Goal: Task Accomplishment & Management: Use online tool/utility

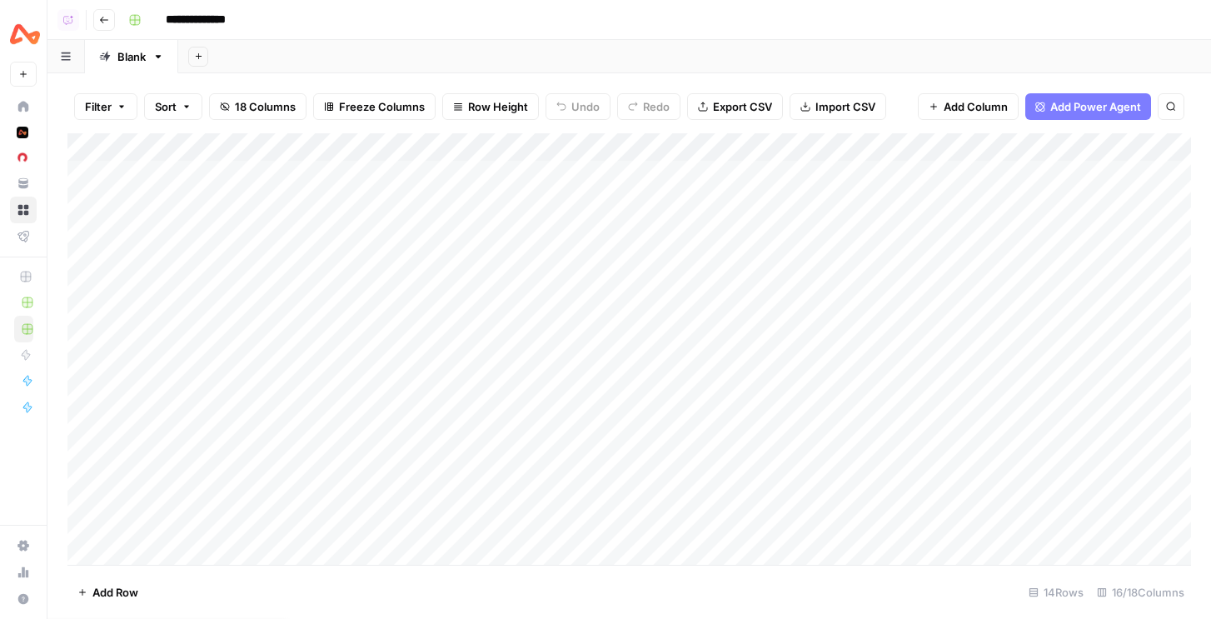
click at [197, 57] on icon "button" at bounding box center [198, 56] width 9 height 9
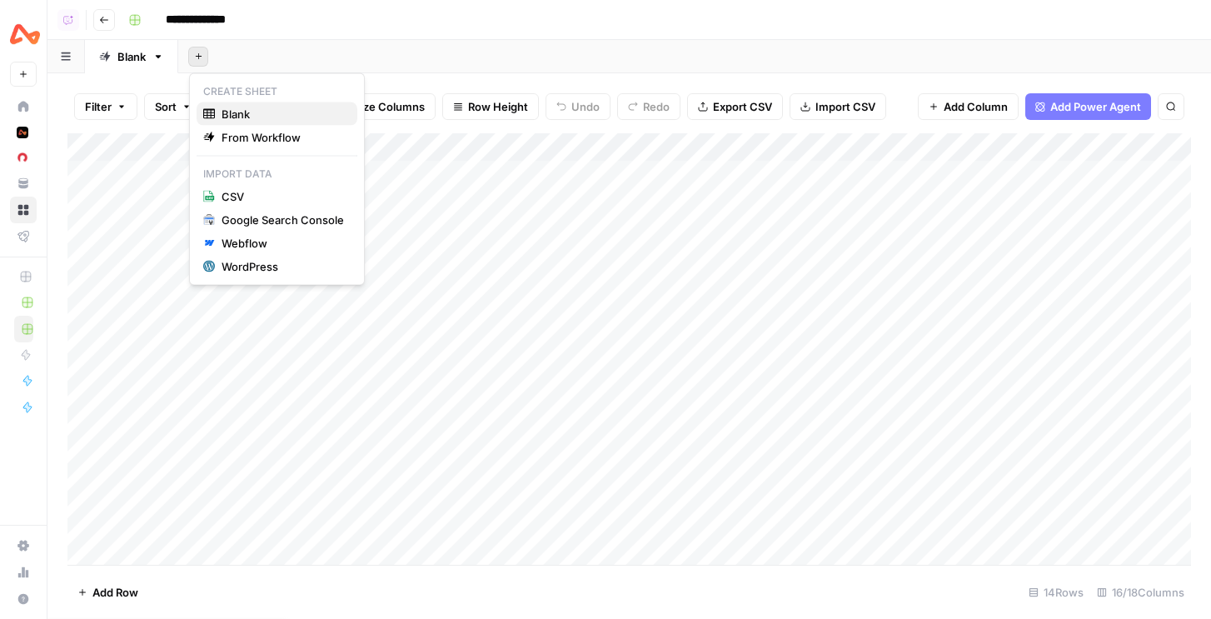
click at [269, 117] on span "Blank" at bounding box center [283, 114] width 122 height 17
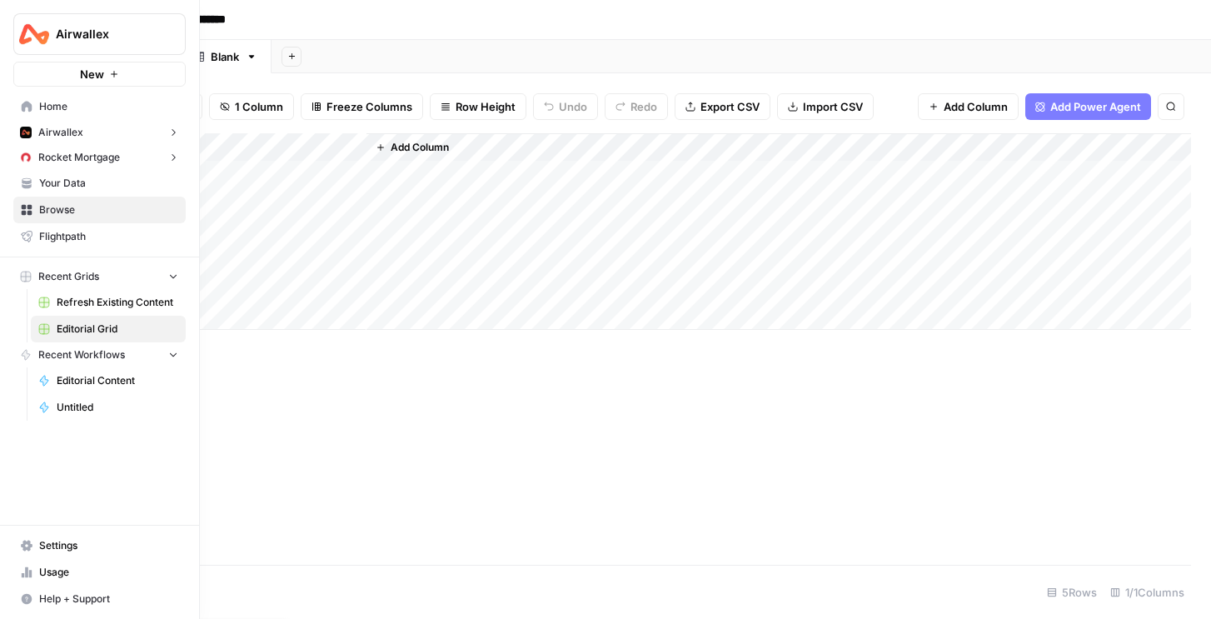
click at [137, 155] on button "Rocket Mortgage" at bounding box center [99, 157] width 172 height 25
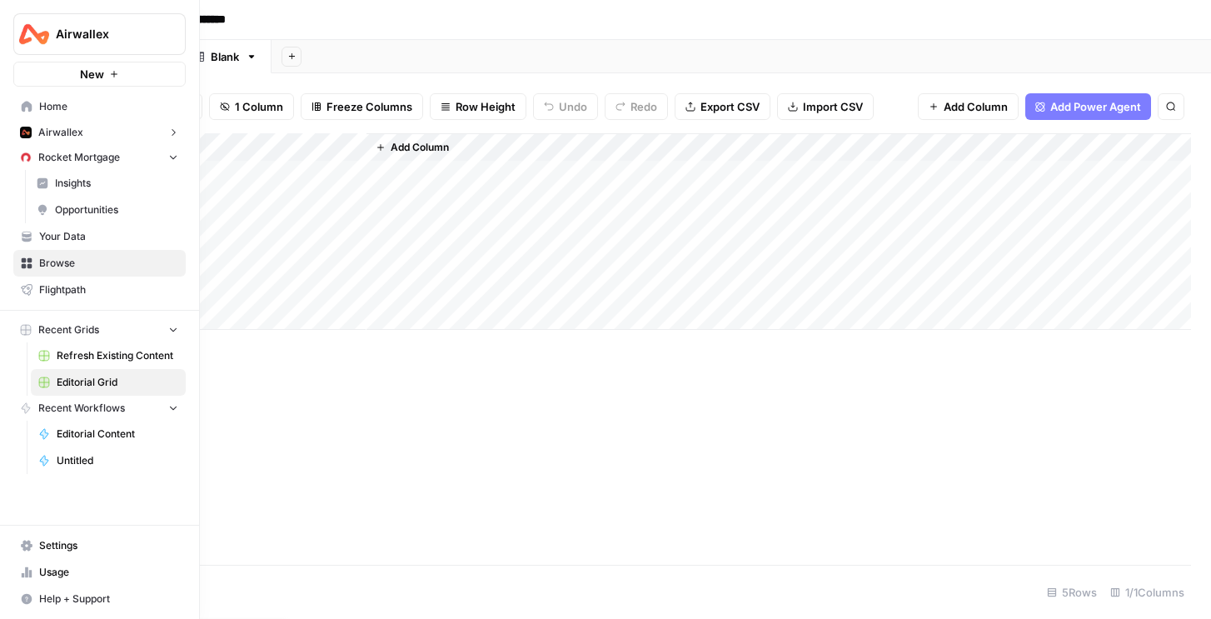
click at [78, 157] on span "Rocket Mortgage" at bounding box center [79, 157] width 82 height 15
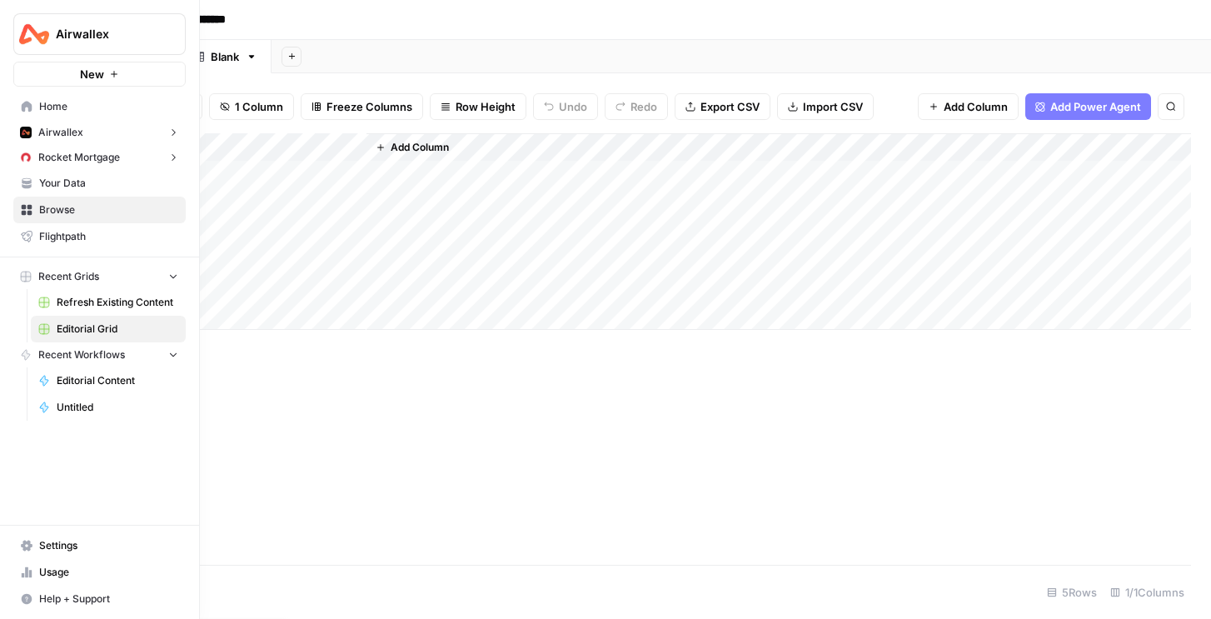
click at [77, 160] on span "Rocket Mortgage" at bounding box center [79, 157] width 82 height 15
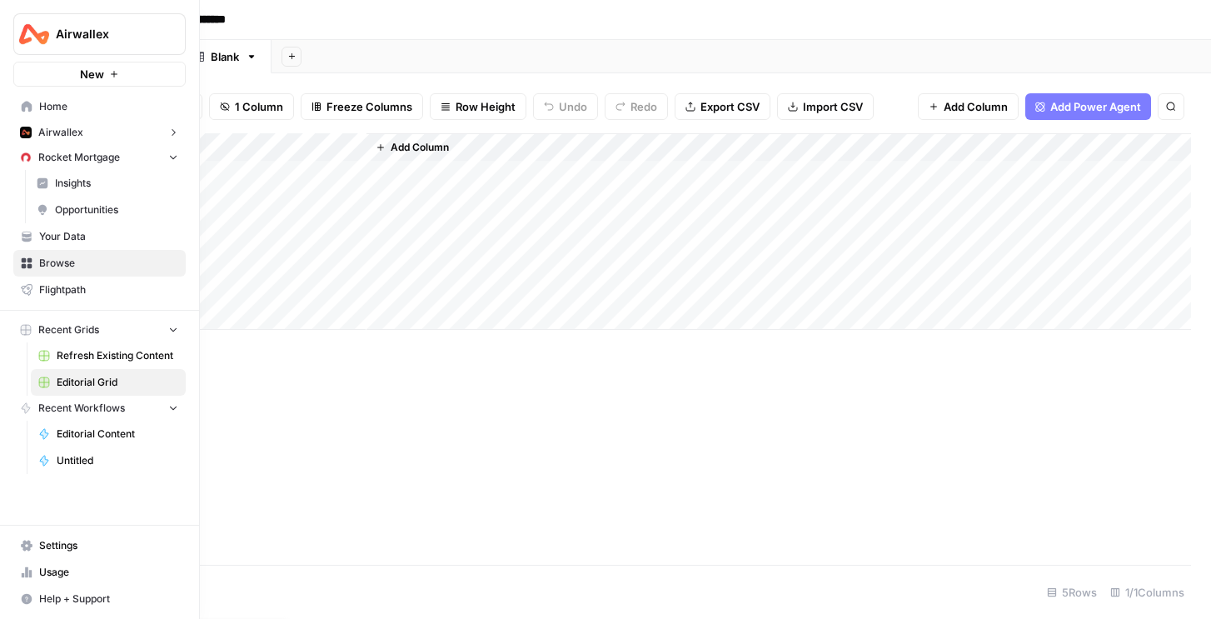
click at [55, 236] on span "Your Data" at bounding box center [108, 236] width 139 height 15
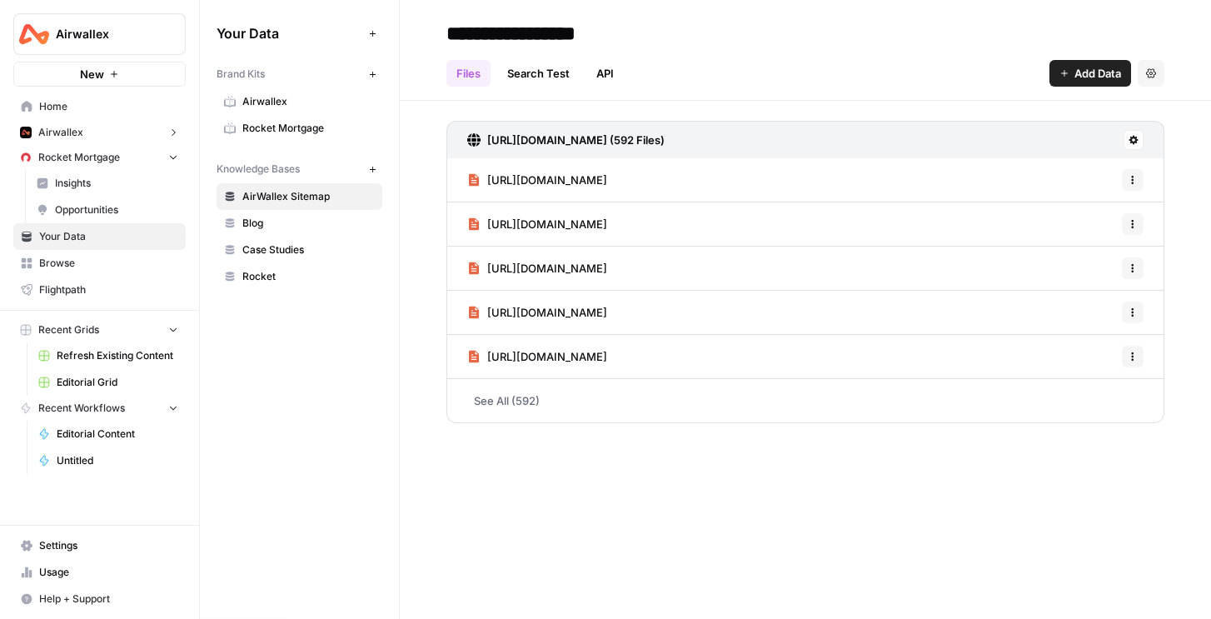
click at [293, 123] on span "Rocket Mortgage" at bounding box center [308, 128] width 132 height 15
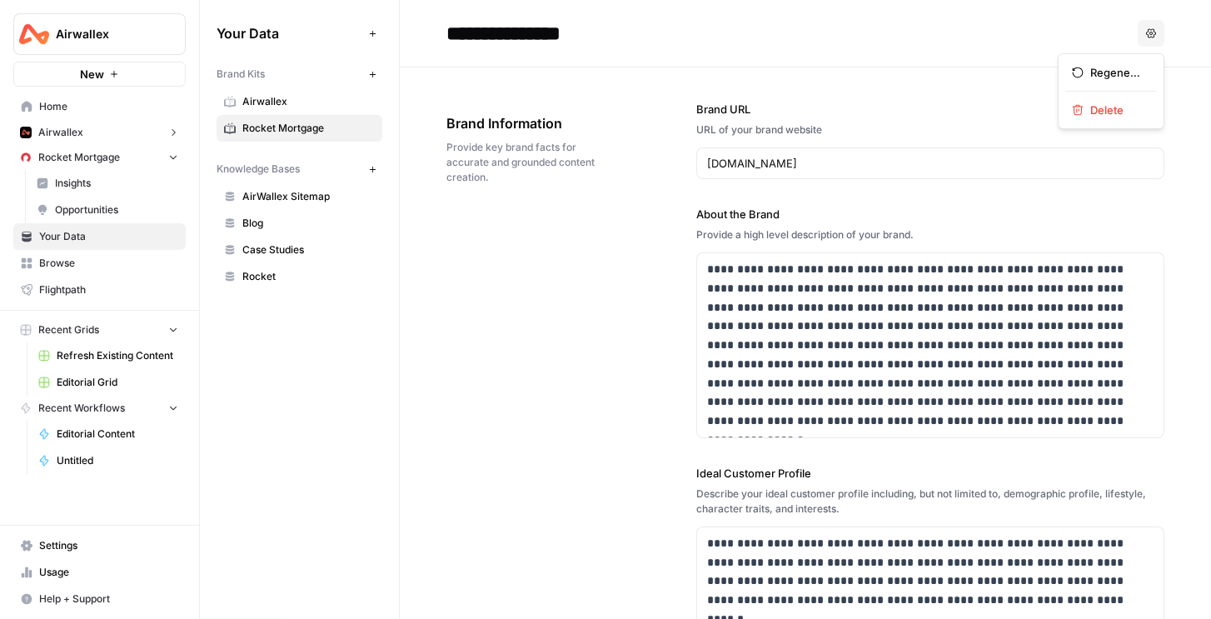
click at [1158, 34] on button "Options" at bounding box center [1151, 33] width 27 height 27
click at [1105, 112] on span "Delete" at bounding box center [1117, 110] width 53 height 17
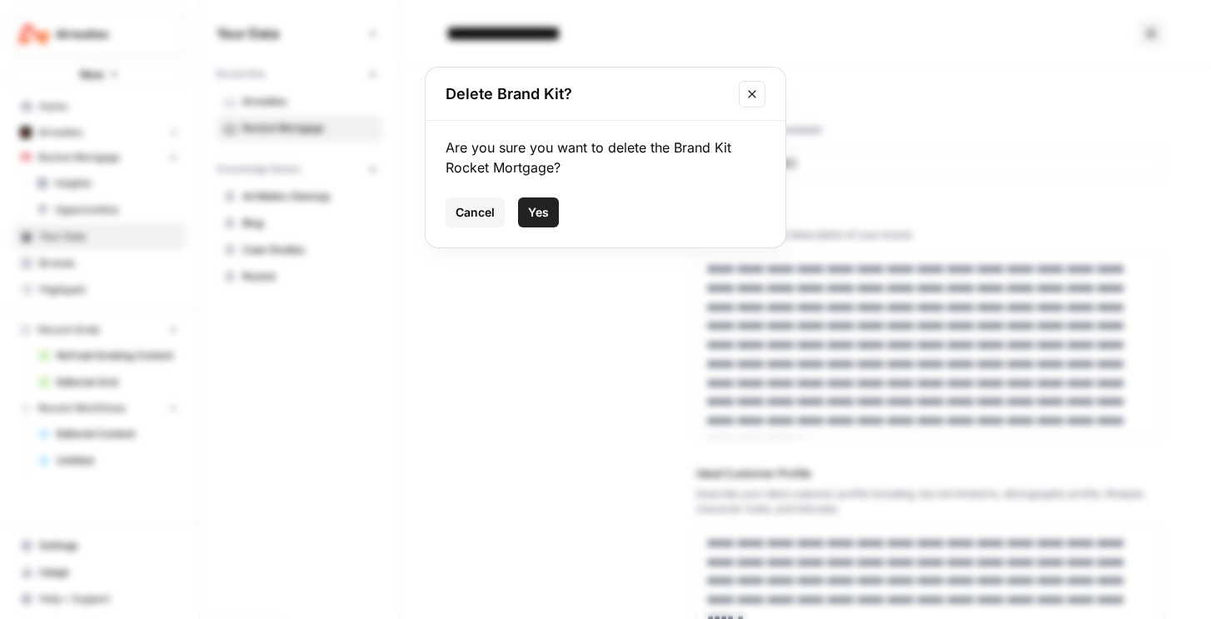
click at [528, 205] on span "Yes" at bounding box center [538, 212] width 21 height 17
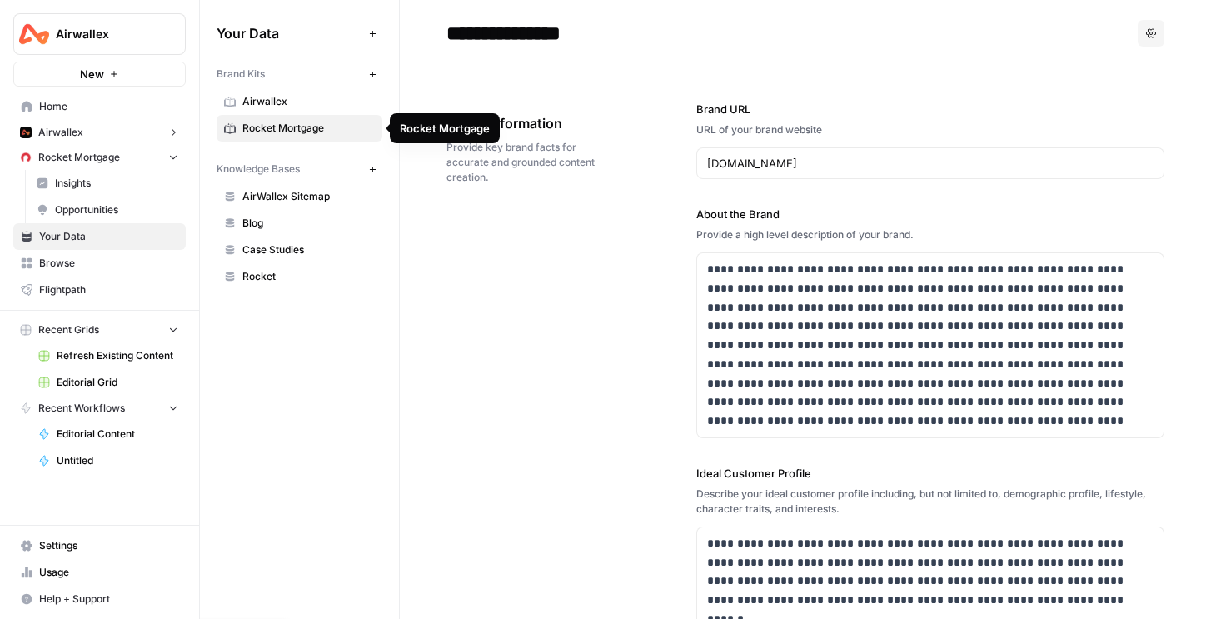
click at [295, 110] on link "Airwallex" at bounding box center [300, 101] width 166 height 27
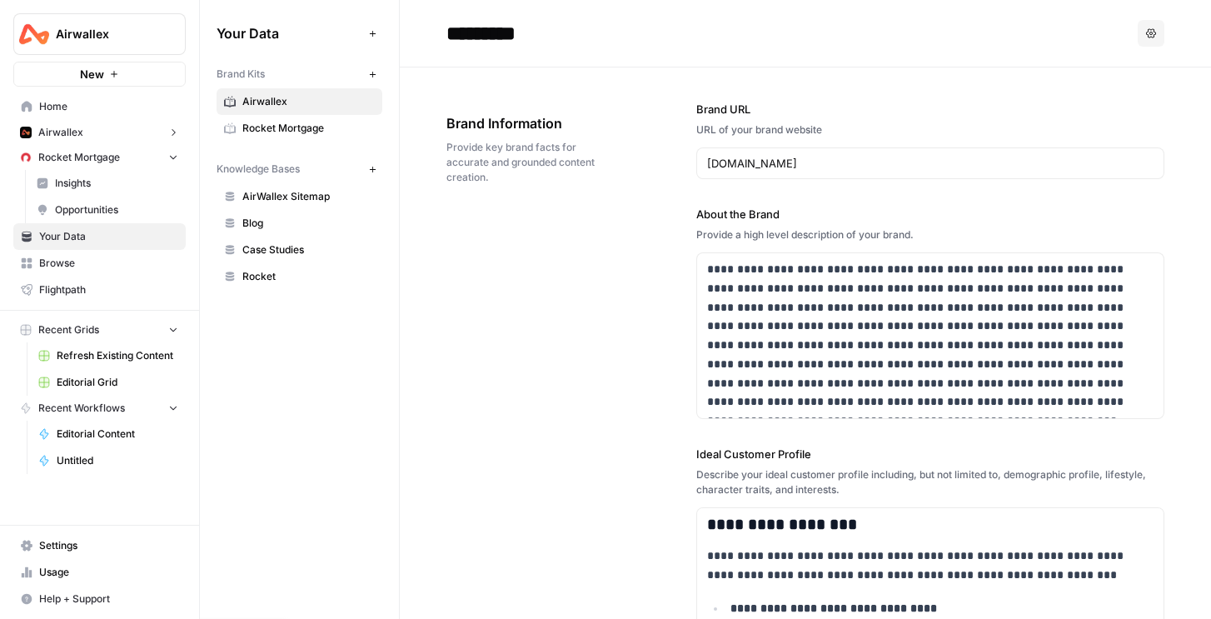
click at [162, 157] on button "Rocket Mortgage" at bounding box center [99, 157] width 172 height 25
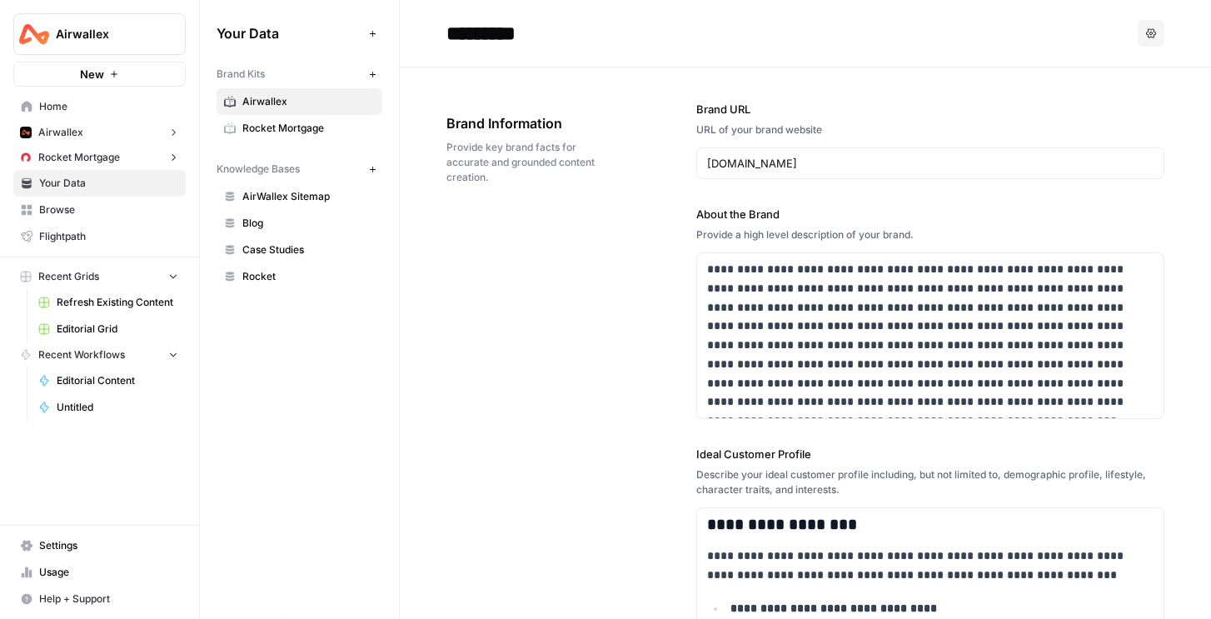
click at [117, 166] on button "Rocket Mortgage" at bounding box center [99, 157] width 172 height 25
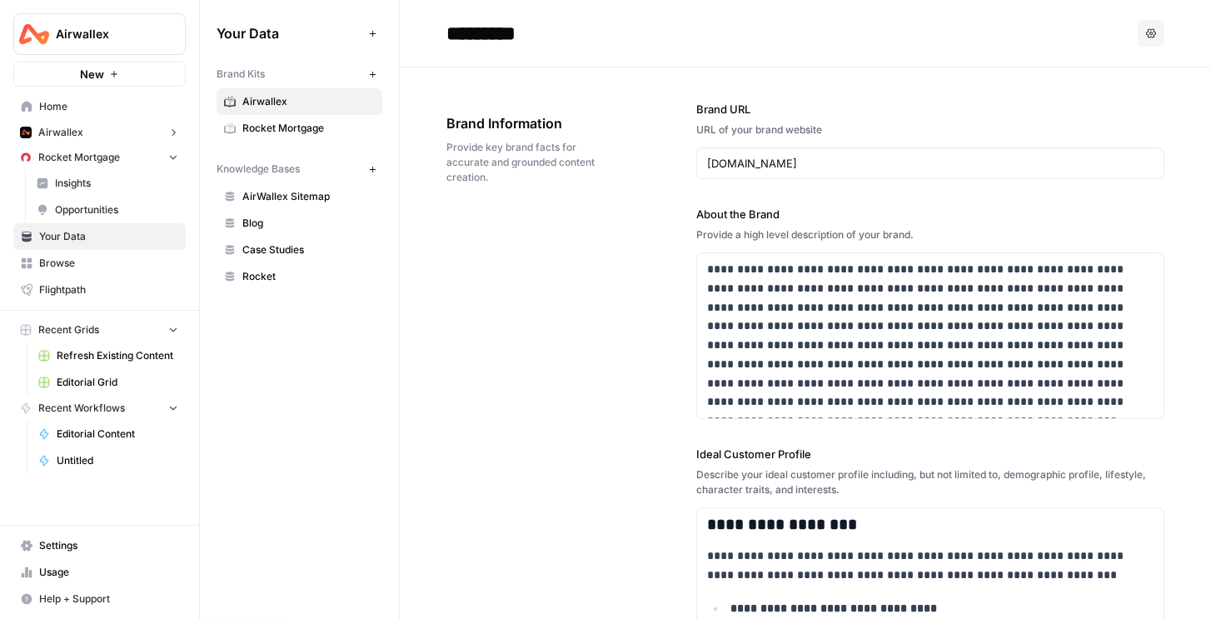
click at [79, 187] on span "Insights" at bounding box center [116, 183] width 123 height 15
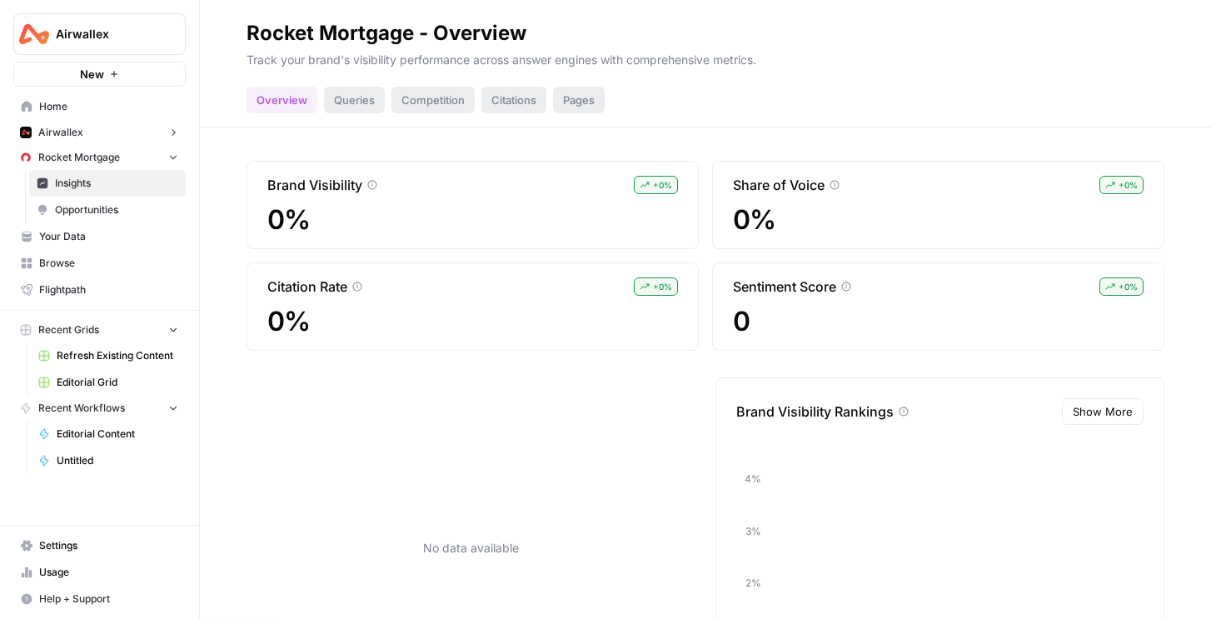
click at [103, 155] on span "Rocket Mortgage" at bounding box center [79, 157] width 82 height 15
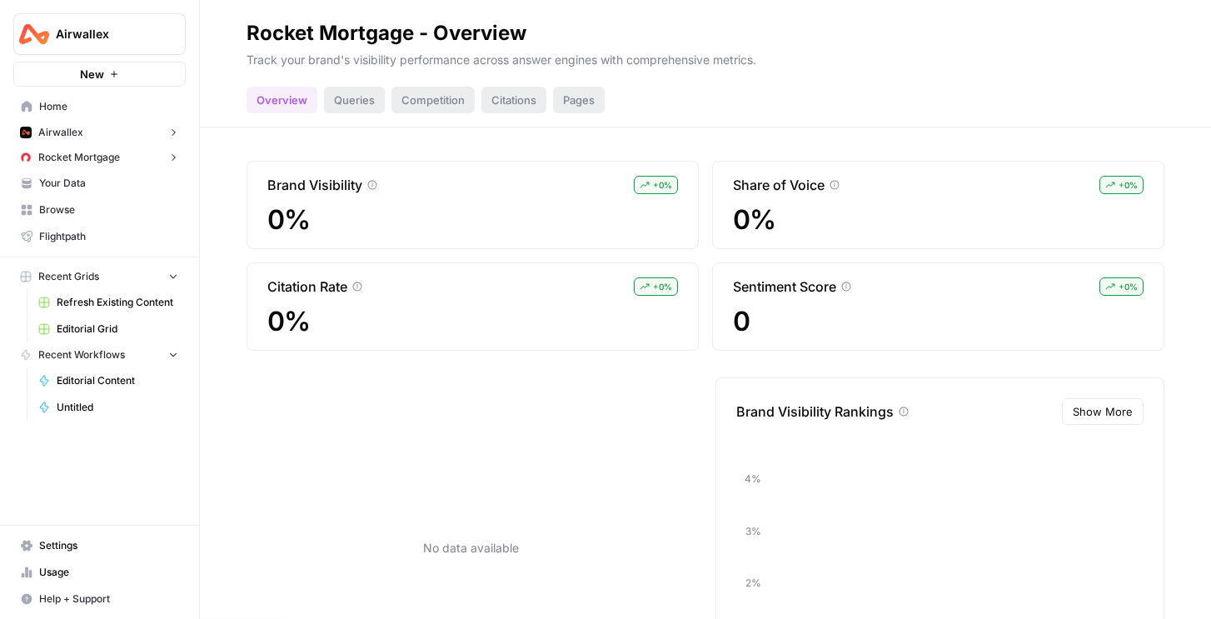
click at [92, 130] on button "Airwallex" at bounding box center [99, 132] width 172 height 25
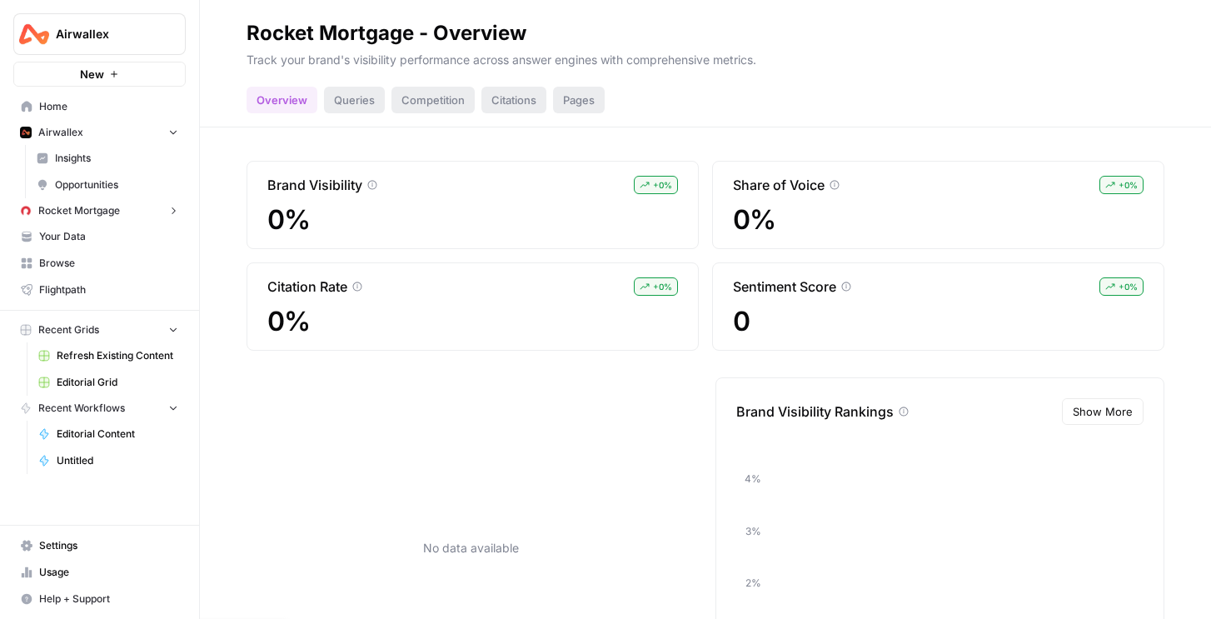
click at [117, 122] on button "Airwallex" at bounding box center [99, 132] width 172 height 25
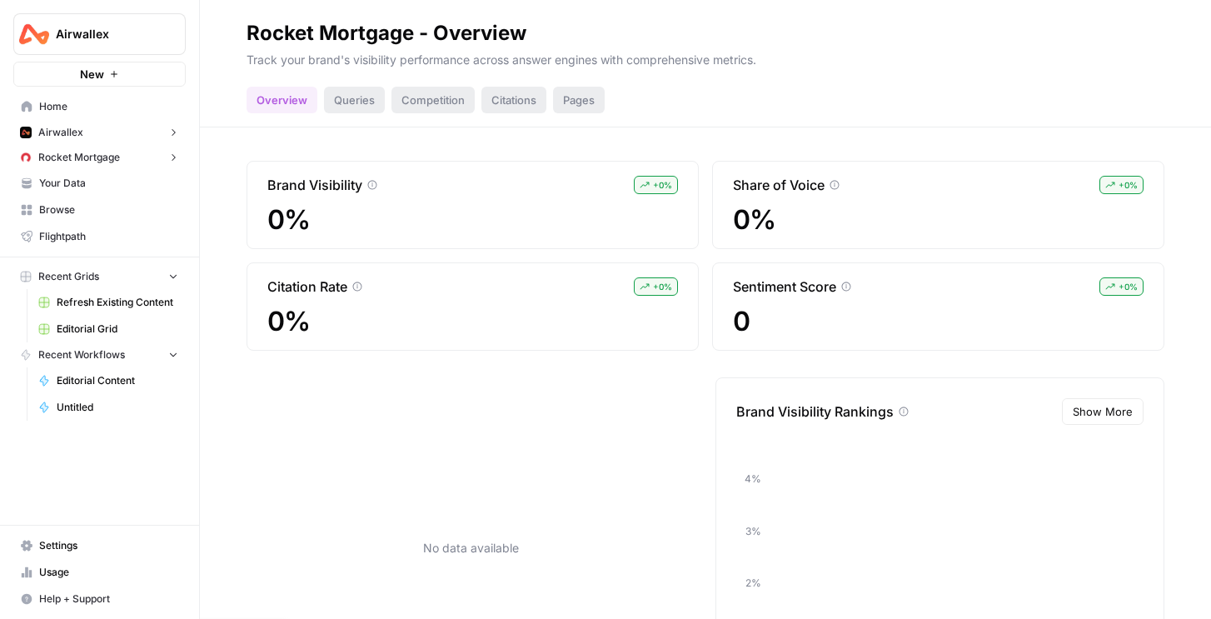
click at [71, 184] on span "Your Data" at bounding box center [108, 183] width 139 height 15
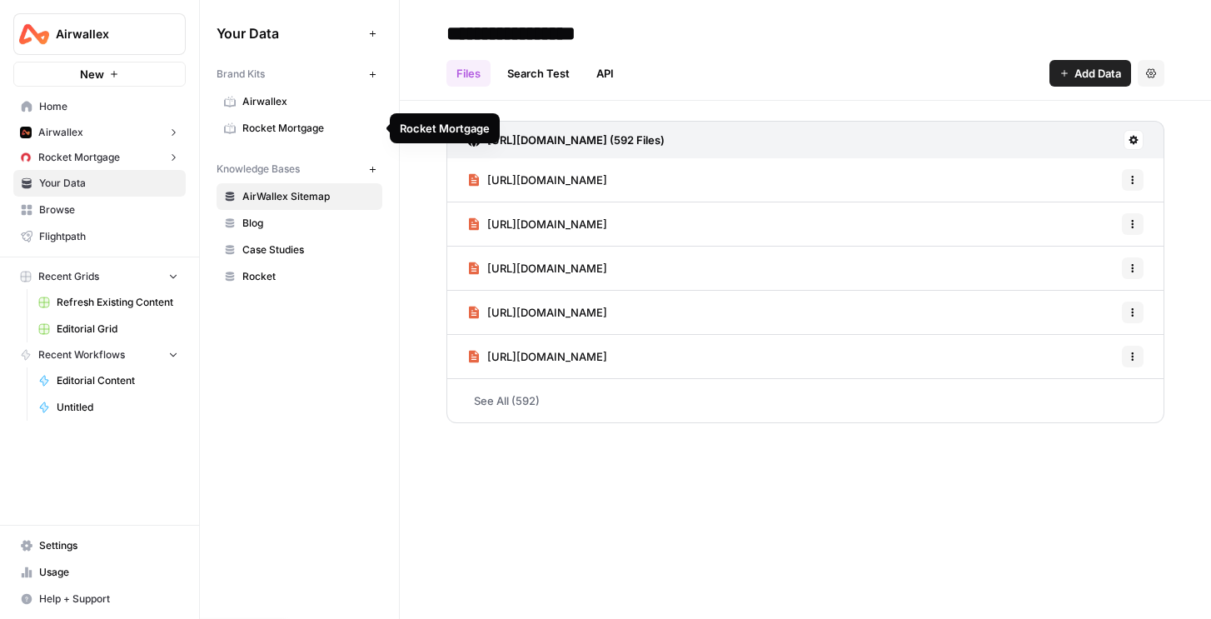
click at [327, 117] on link "Rocket Mortgage" at bounding box center [300, 128] width 166 height 27
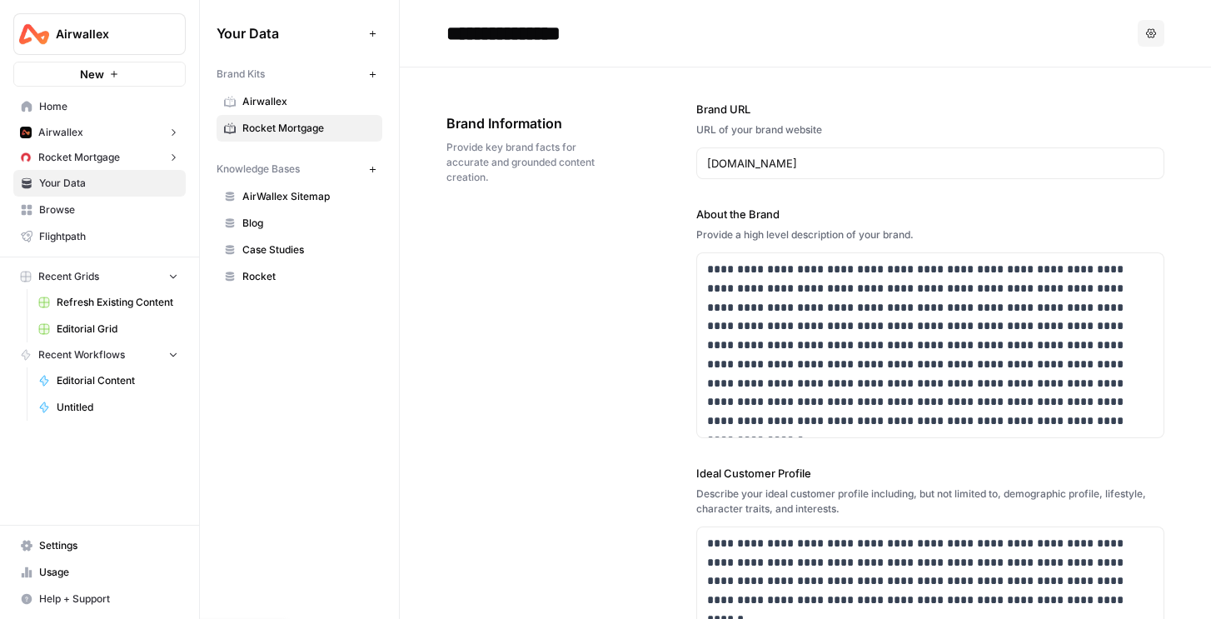
click at [1156, 38] on button "Options" at bounding box center [1151, 33] width 27 height 27
click at [720, 165] on input "rocketmortgage.com" at bounding box center [930, 163] width 447 height 17
type input "airwallex.com"
click at [1151, 165] on icon "button" at bounding box center [1150, 163] width 10 height 10
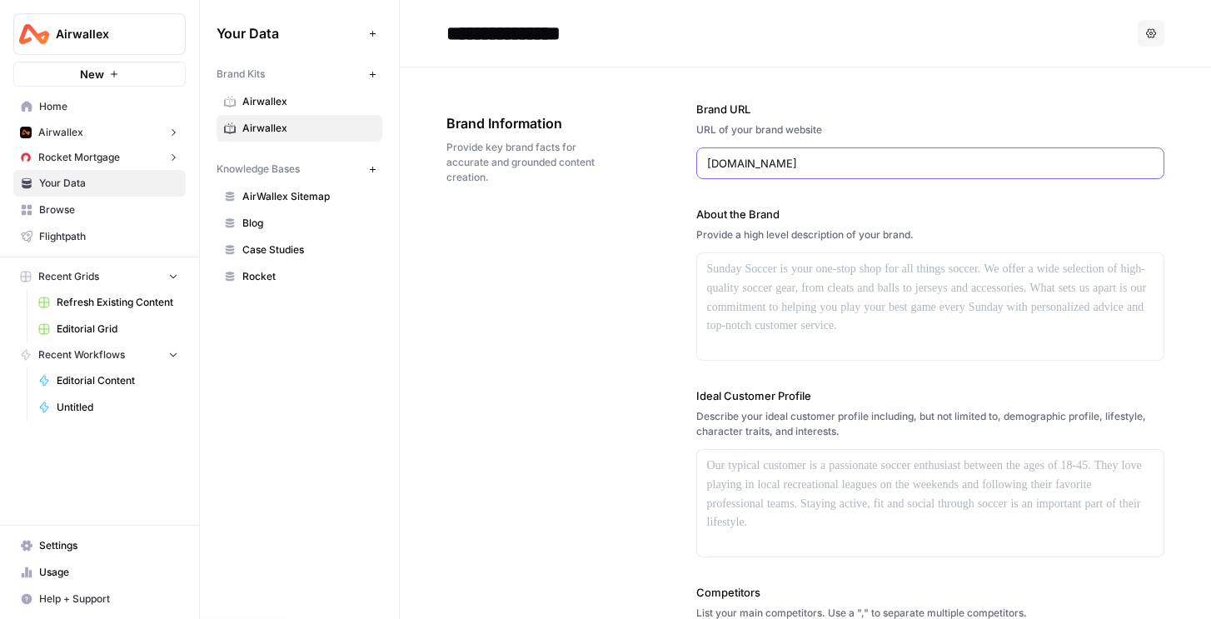
type input "*********"
type input "Take a product tour"
type input "https://airwallex.com/us/explore-product"
type input "https://careers.airwallex.com/blog/airwallex-culture-founder-reflections-our-pe…"
type input "# Founder reflections on our greatest asset: Our People & Leadership"
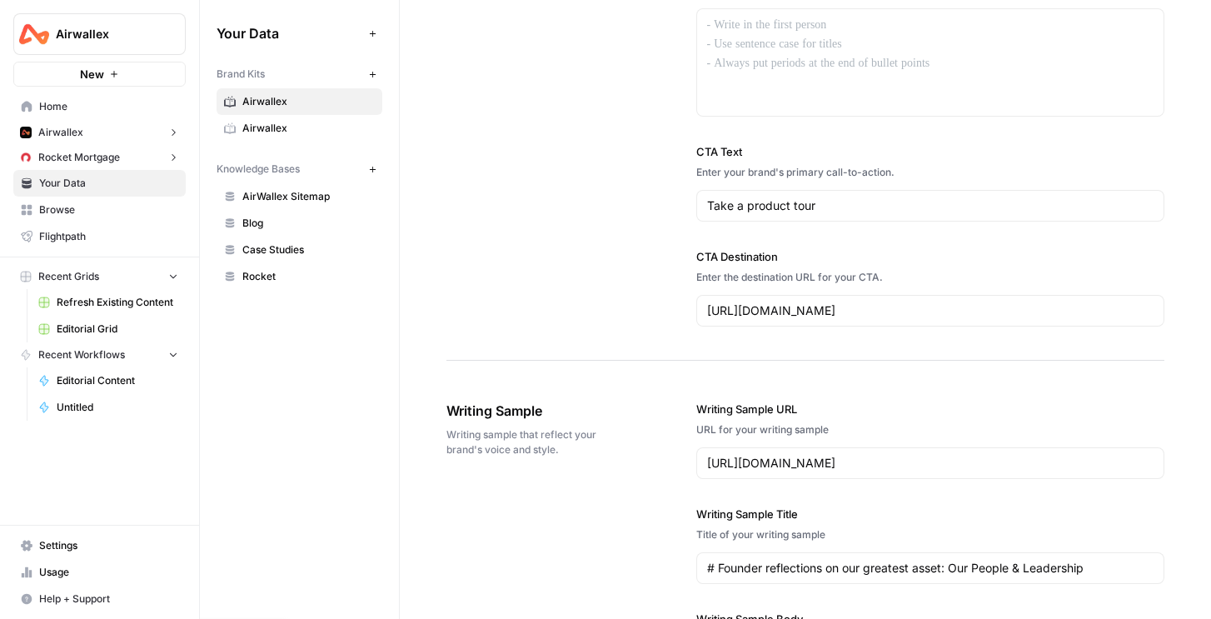
scroll to position [1281, 0]
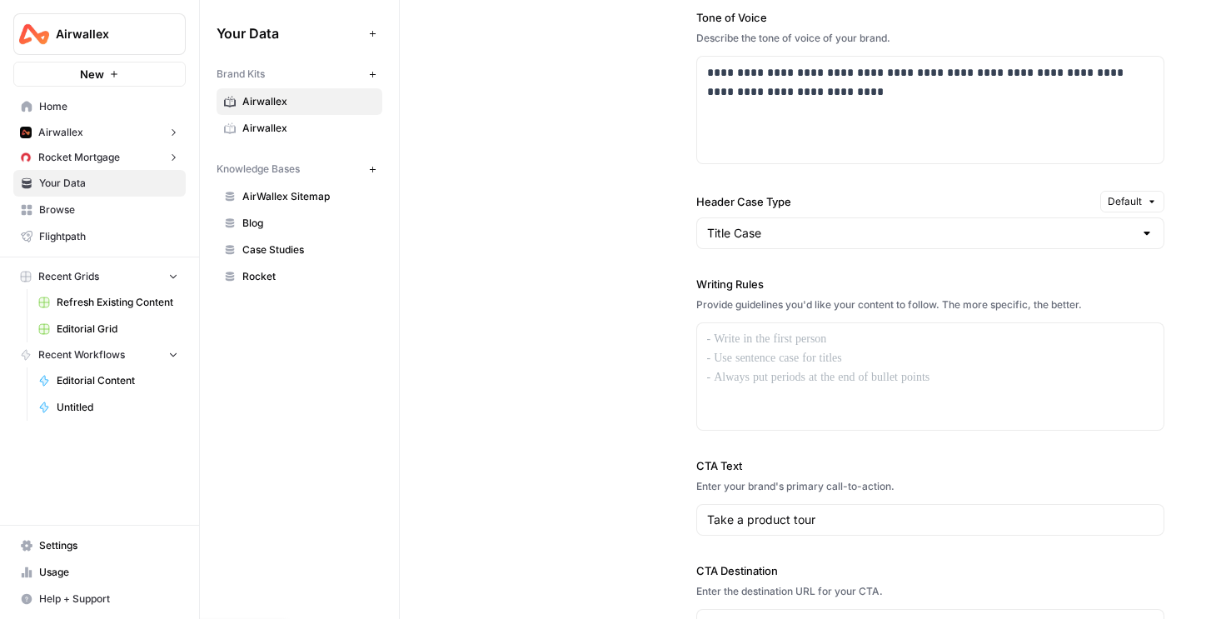
click at [289, 125] on span "Airwallex" at bounding box center [308, 128] width 132 height 15
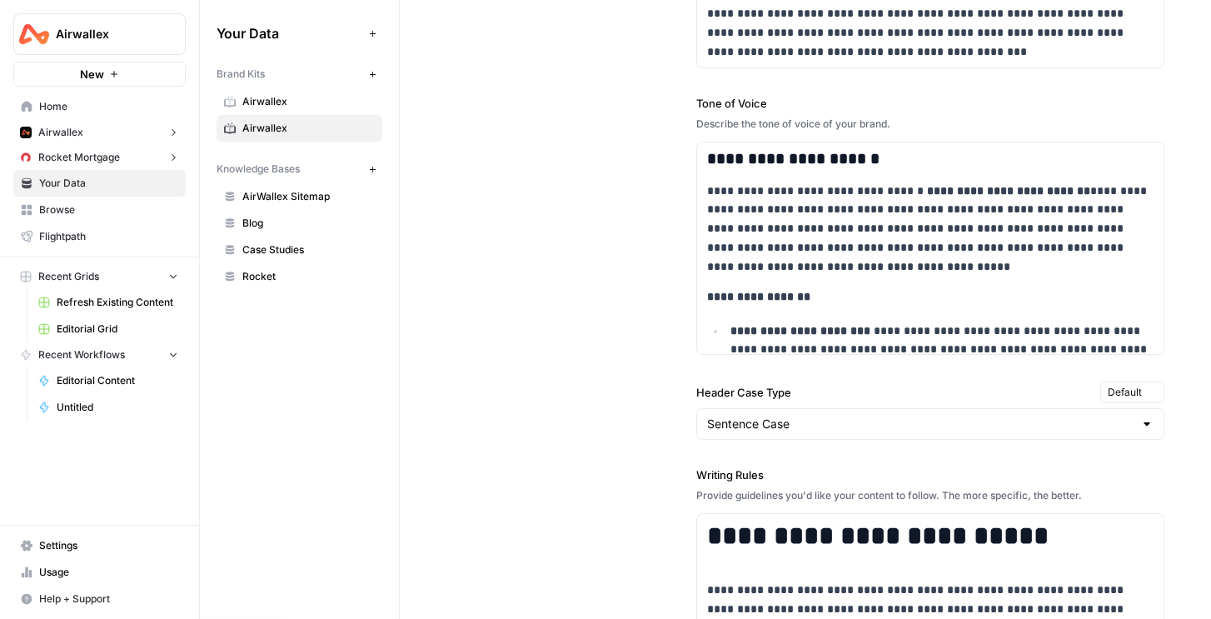
scroll to position [951, 0]
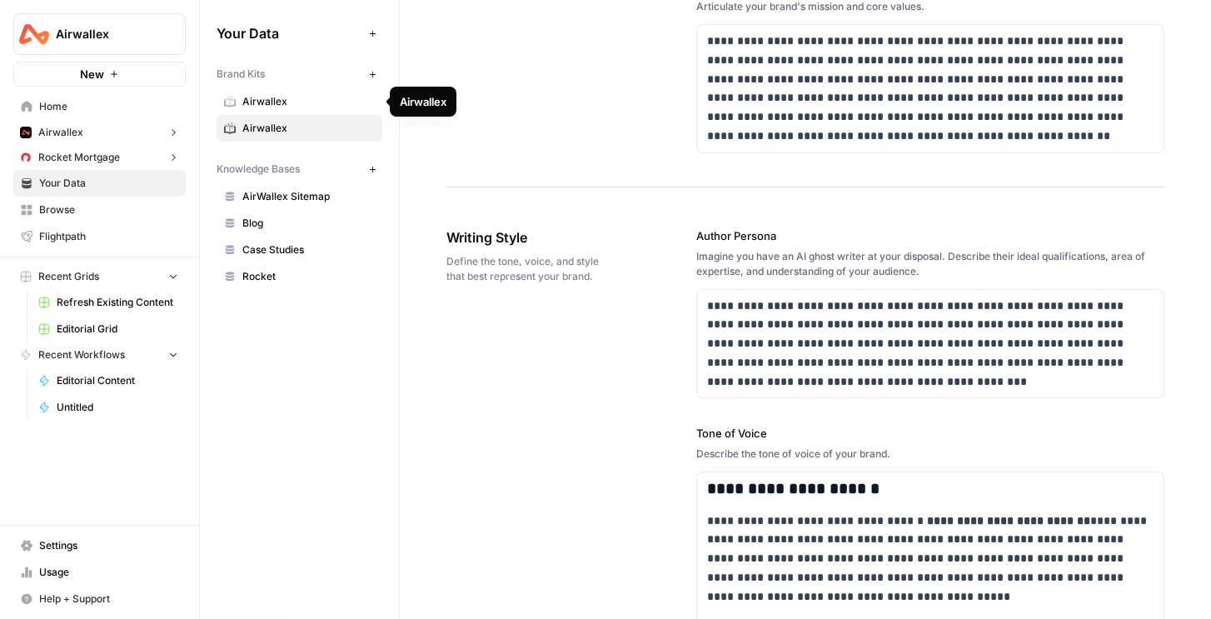
click at [295, 105] on span "Airwallex" at bounding box center [308, 101] width 132 height 15
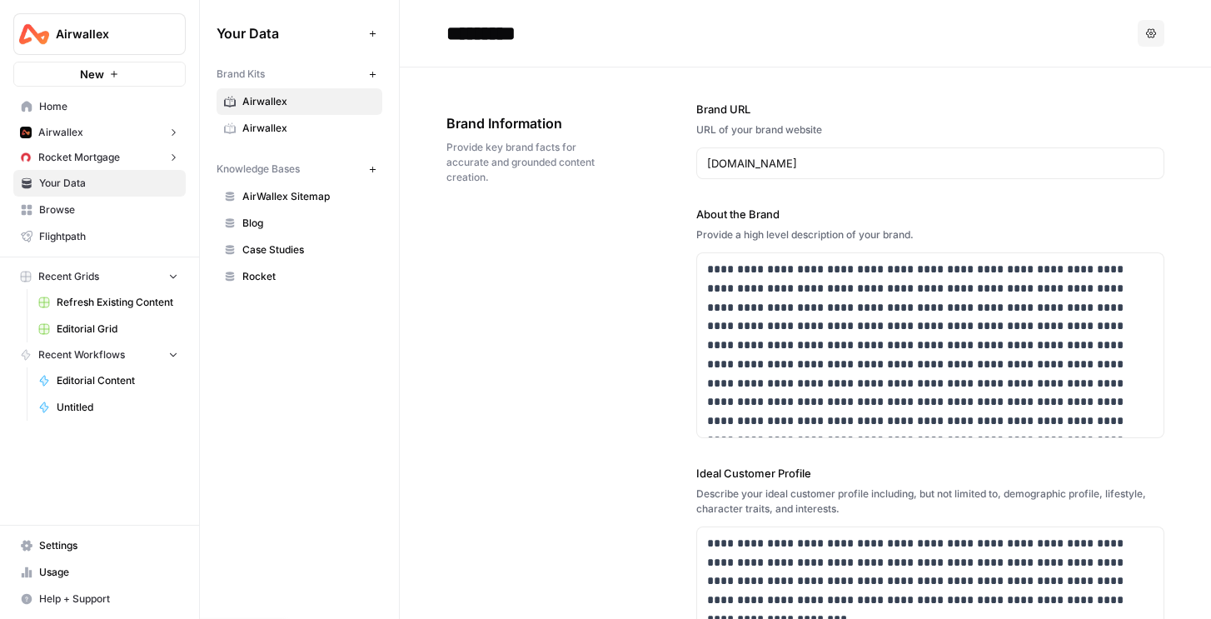
click at [556, 27] on input "*********" at bounding box center [573, 33] width 267 height 33
type input "**********"
click at [307, 103] on span "Airwallex" at bounding box center [308, 101] width 132 height 15
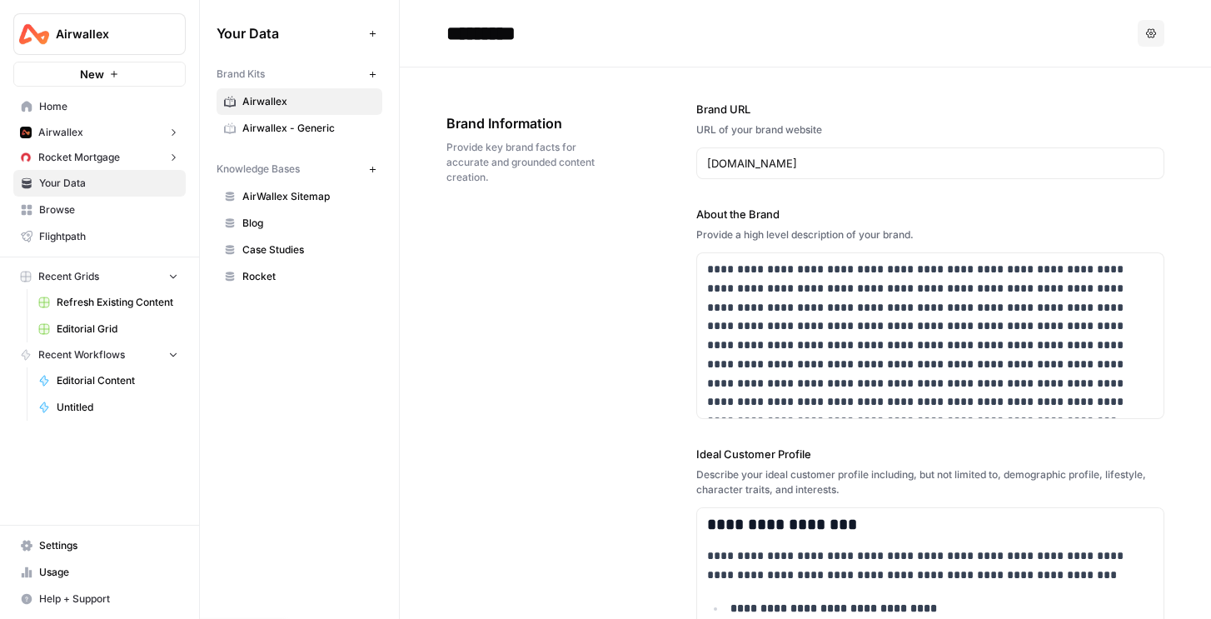
click at [567, 29] on input "*********" at bounding box center [573, 33] width 267 height 33
type input "**********"
click at [97, 322] on span "Editorial Grid" at bounding box center [118, 329] width 122 height 15
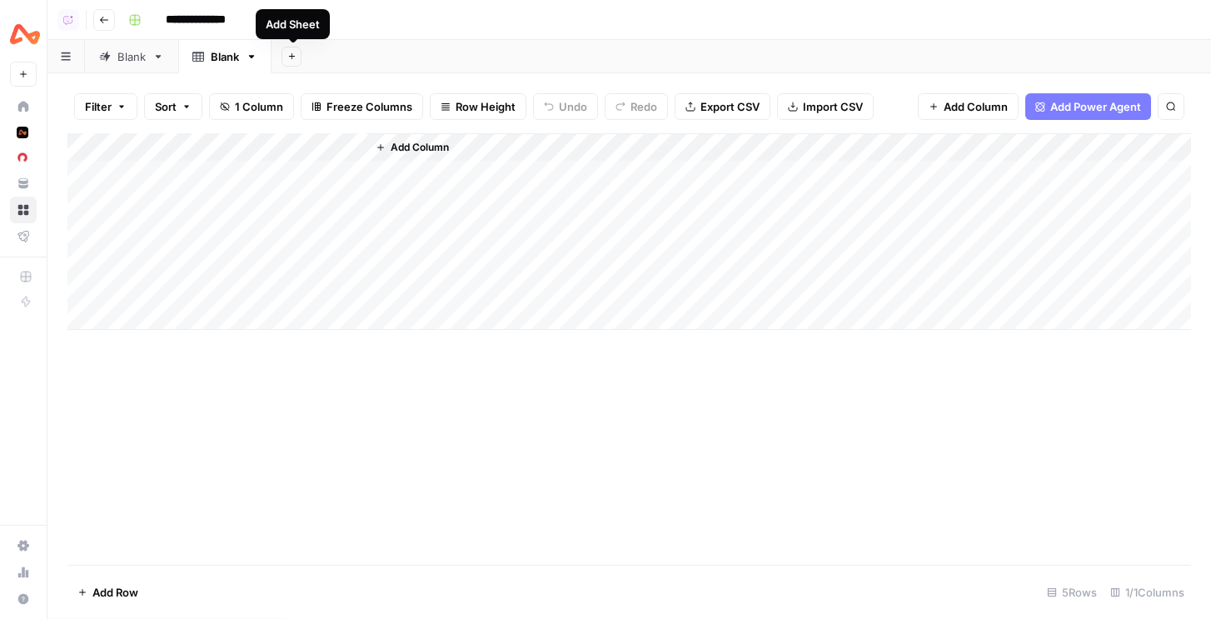
click at [292, 52] on icon "button" at bounding box center [291, 56] width 9 height 9
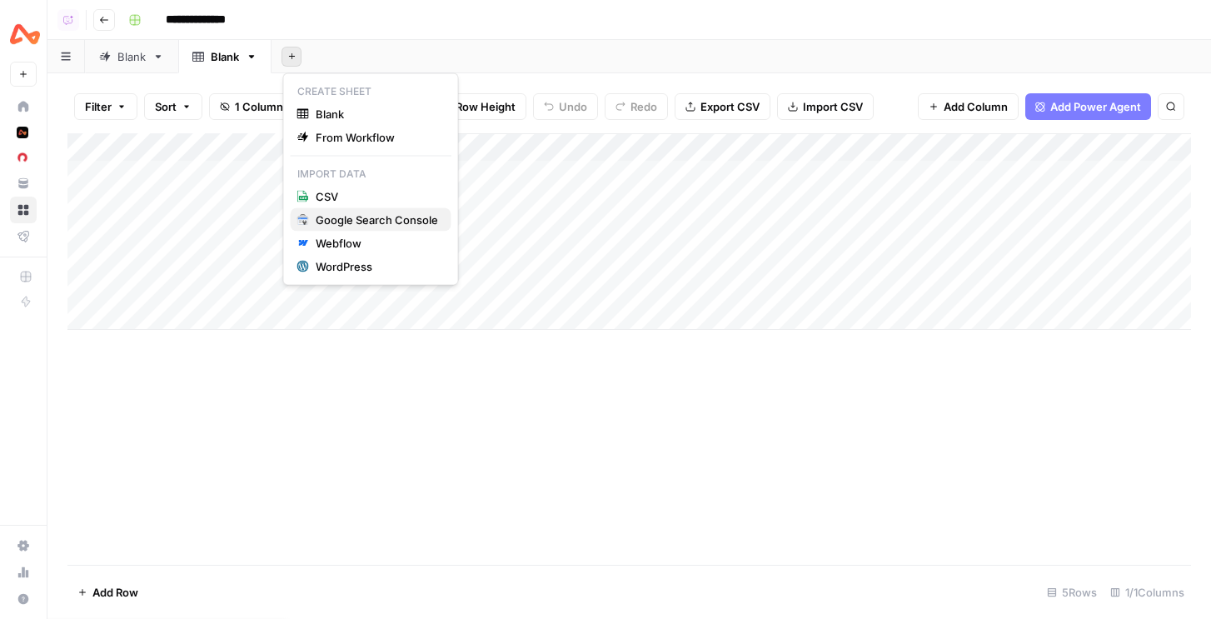
click at [357, 225] on div "Google Search Console" at bounding box center [377, 220] width 122 height 17
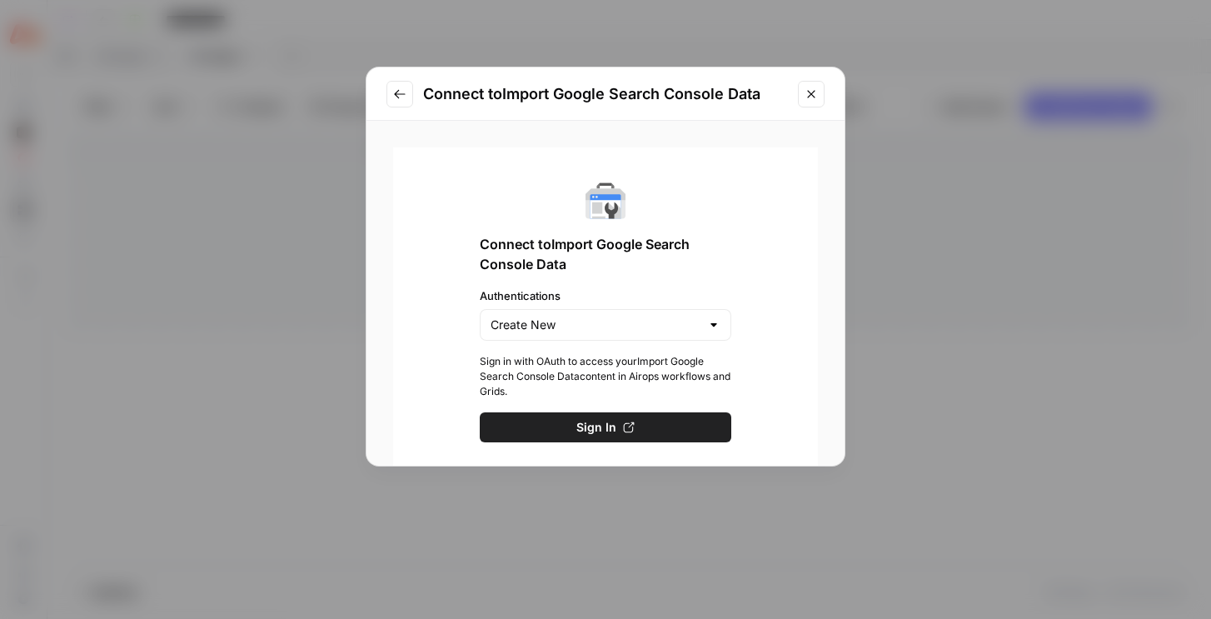
click at [549, 333] on div "Create New" at bounding box center [606, 325] width 252 height 32
type input "Create New"
click at [340, 278] on div "Connect to Import Google Search Console Data Connect to Import Google Search Co…" at bounding box center [605, 309] width 1211 height 619
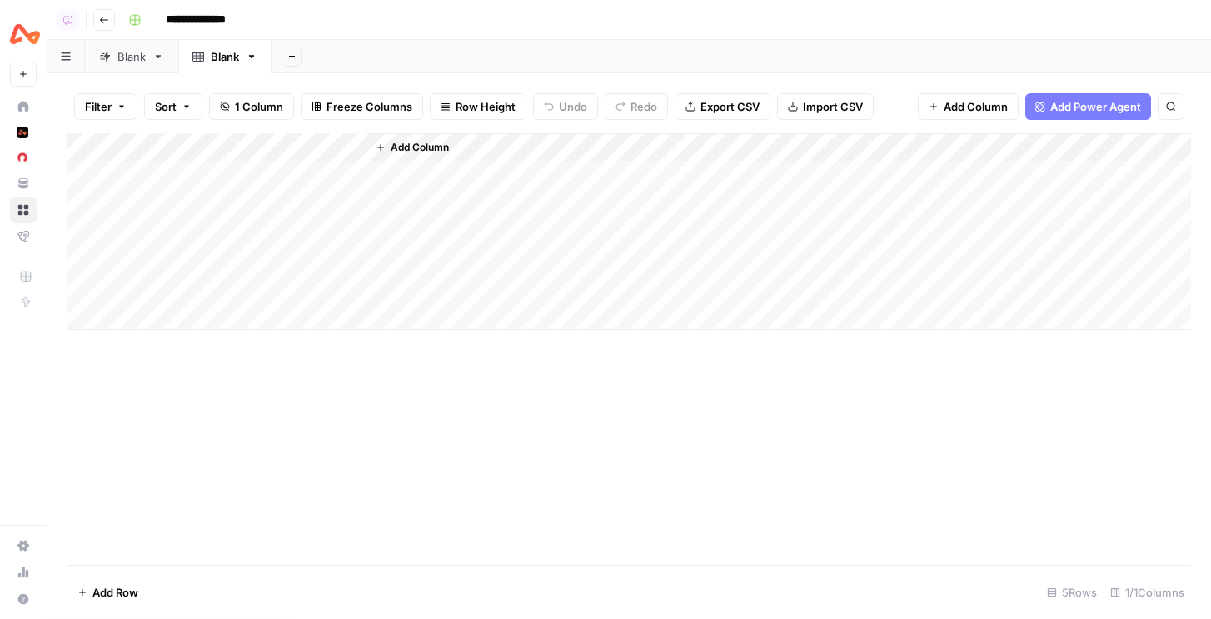
click at [133, 55] on div "Blank" at bounding box center [131, 56] width 28 height 17
click at [207, 59] on div "Blank" at bounding box center [215, 56] width 47 height 17
click at [1071, 106] on span "Add Power Agent" at bounding box center [1096, 106] width 91 height 17
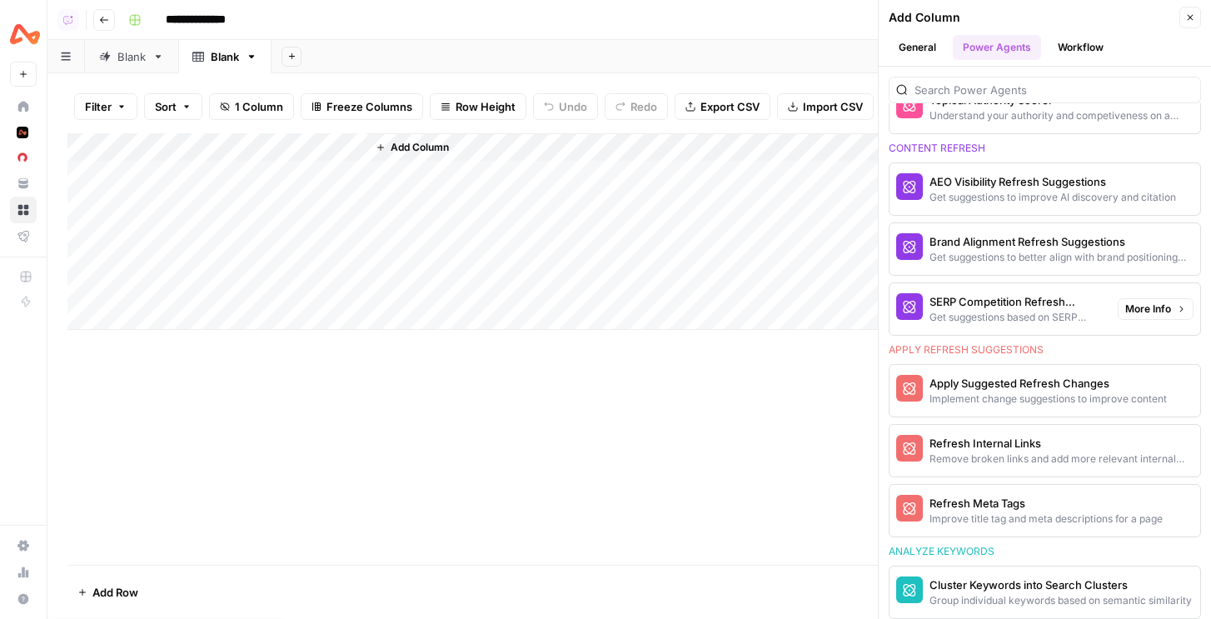
scroll to position [872, 0]
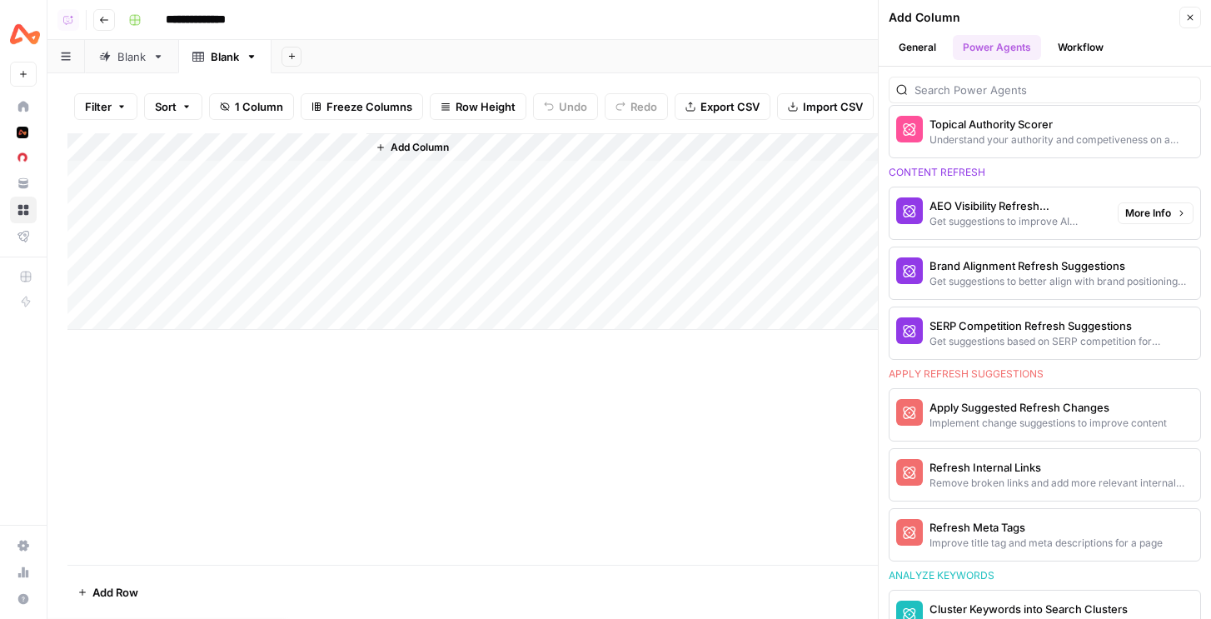
click at [1046, 217] on div "Get suggestions to improve AI discovery and citation" at bounding box center [1017, 221] width 175 height 15
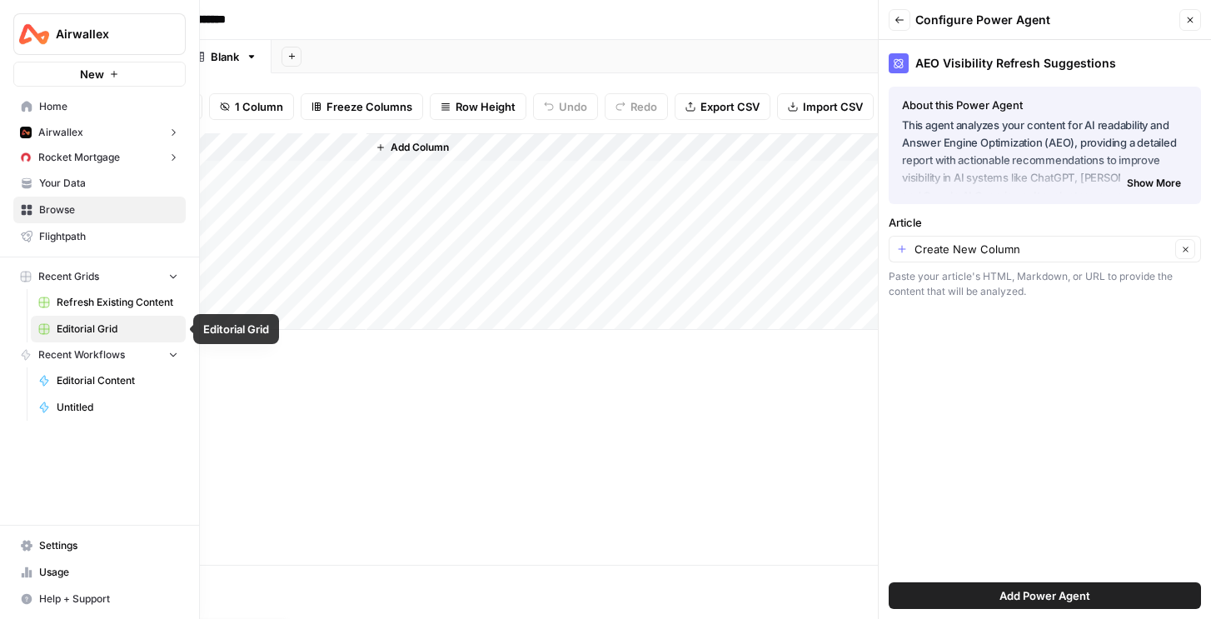
click at [93, 302] on span "Refresh Existing Content" at bounding box center [118, 302] width 122 height 15
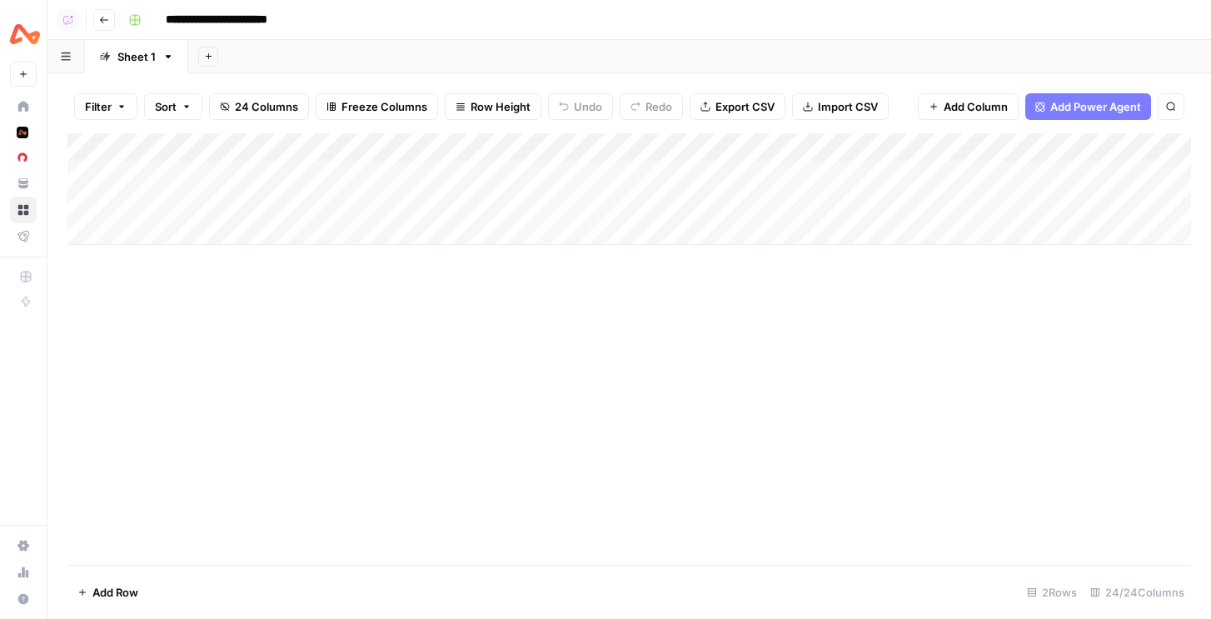
drag, startPoint x: 332, startPoint y: 142, endPoint x: 504, endPoint y: 149, distance: 171.8
click at [504, 149] on div "Add Column" at bounding box center [629, 189] width 1124 height 112
click at [650, 175] on div "Add Column" at bounding box center [629, 189] width 1124 height 112
click at [624, 176] on div "Add Column" at bounding box center [629, 189] width 1124 height 112
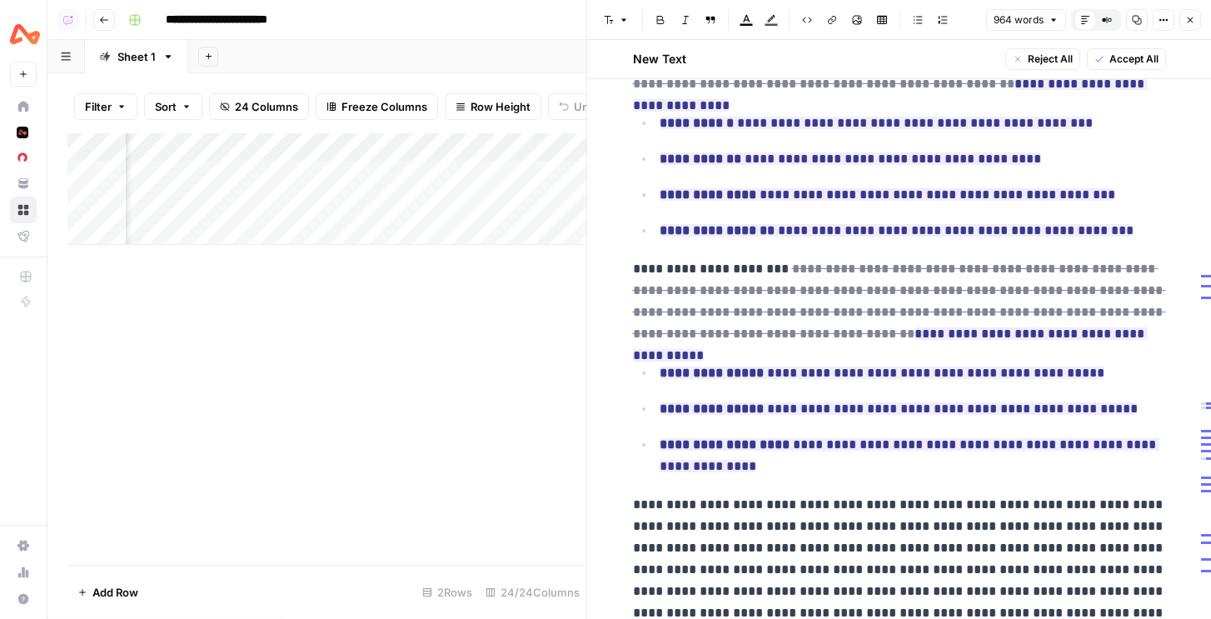
scroll to position [2139, 0]
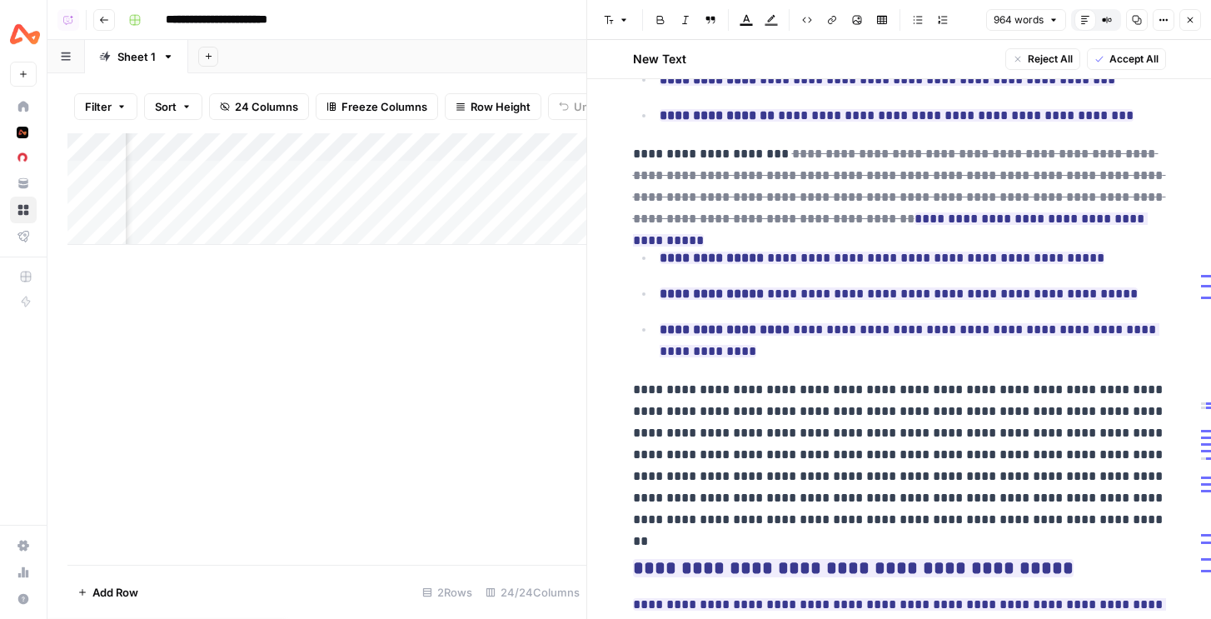
click at [1192, 18] on icon "button" at bounding box center [1191, 20] width 10 height 10
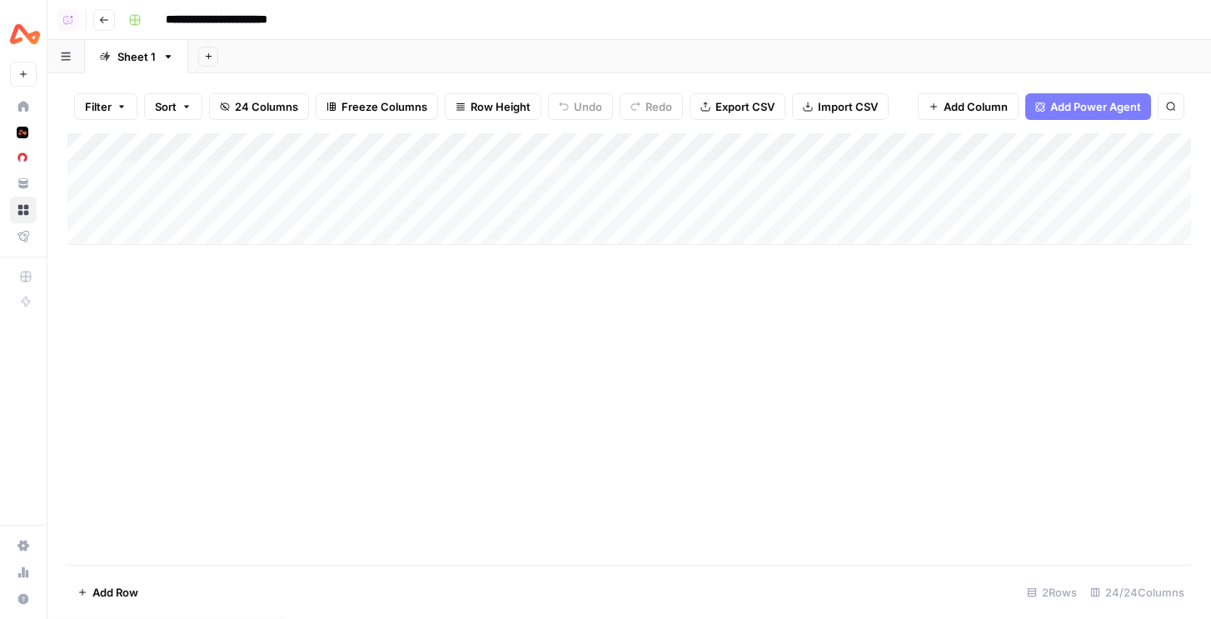
click at [209, 201] on div "Add Column" at bounding box center [629, 189] width 1124 height 112
type input "**********"
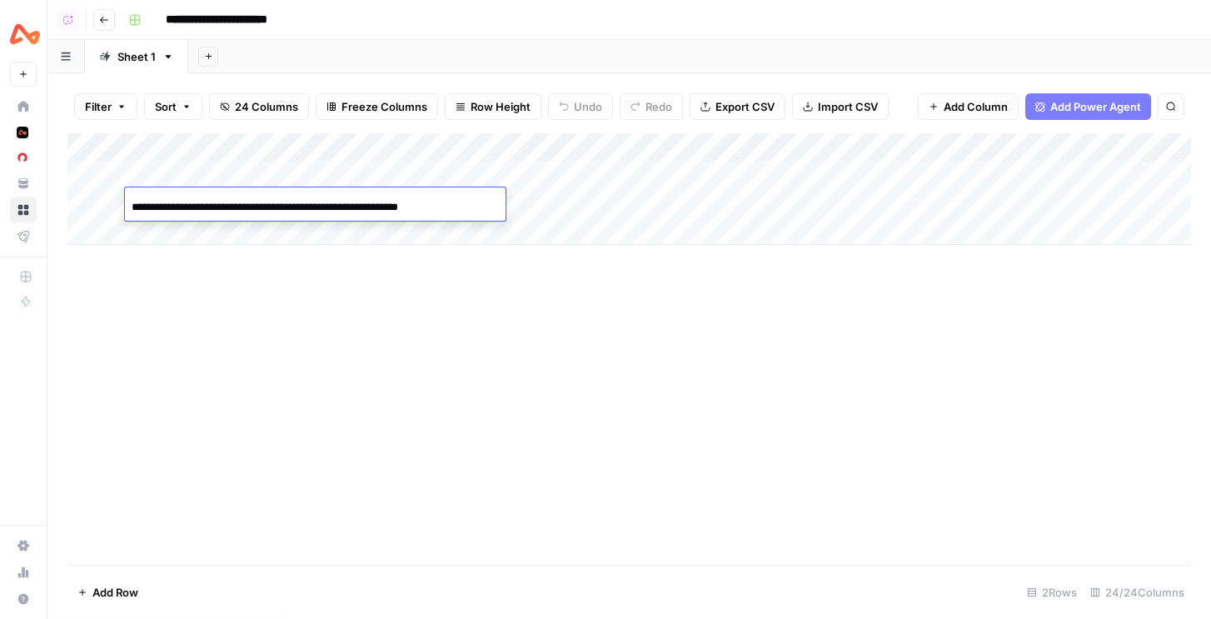
scroll to position [0, 83]
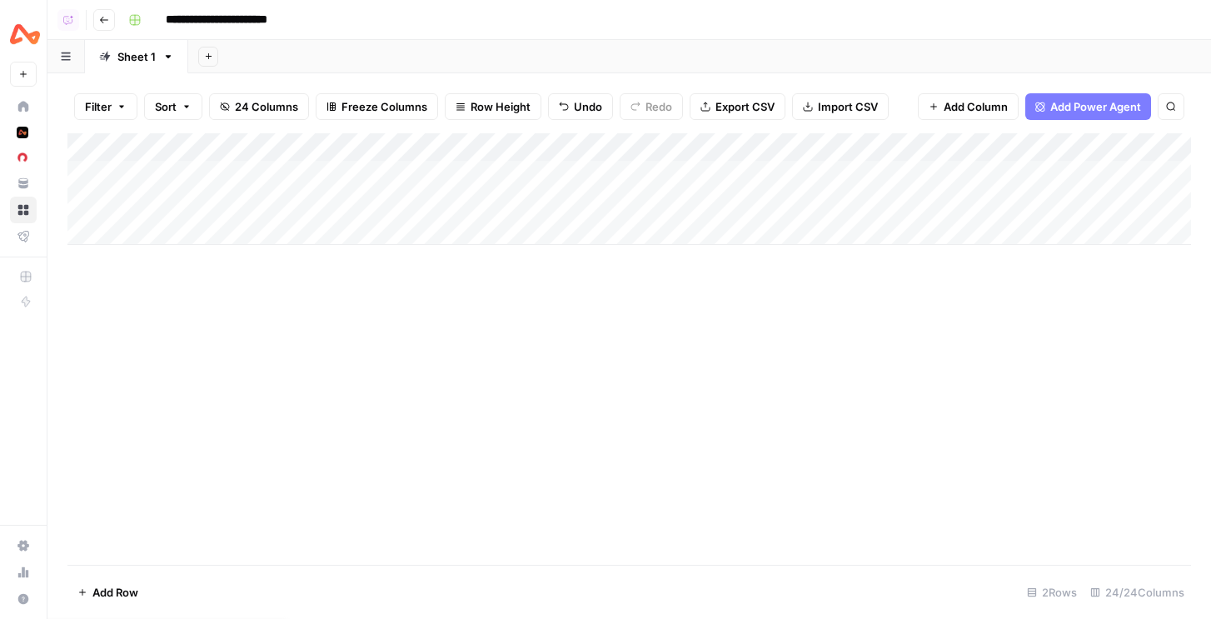
click at [579, 201] on div "Add Column" at bounding box center [629, 189] width 1124 height 112
click at [776, 202] on div "Add Column" at bounding box center [629, 189] width 1124 height 112
click at [802, 199] on div "Add Column" at bounding box center [629, 189] width 1124 height 112
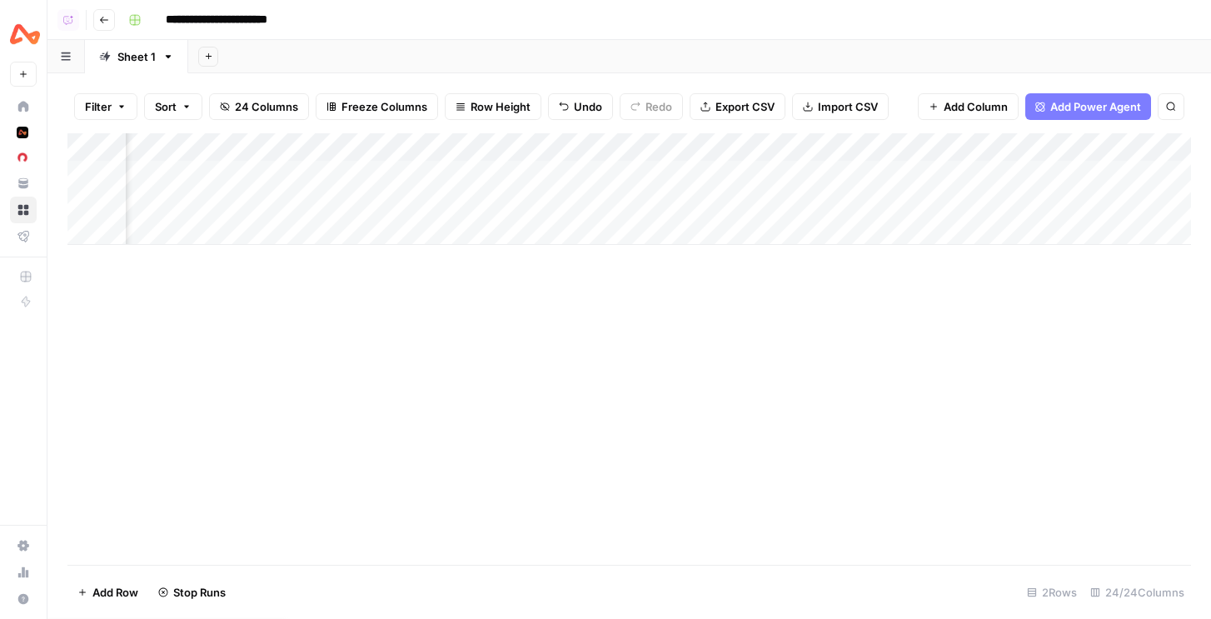
click at [856, 200] on div "Add Column" at bounding box center [629, 189] width 1124 height 112
click at [741, 206] on div "Add Column" at bounding box center [629, 189] width 1124 height 112
drag, startPoint x: 780, startPoint y: 172, endPoint x: 797, endPoint y: 142, distance: 34.7
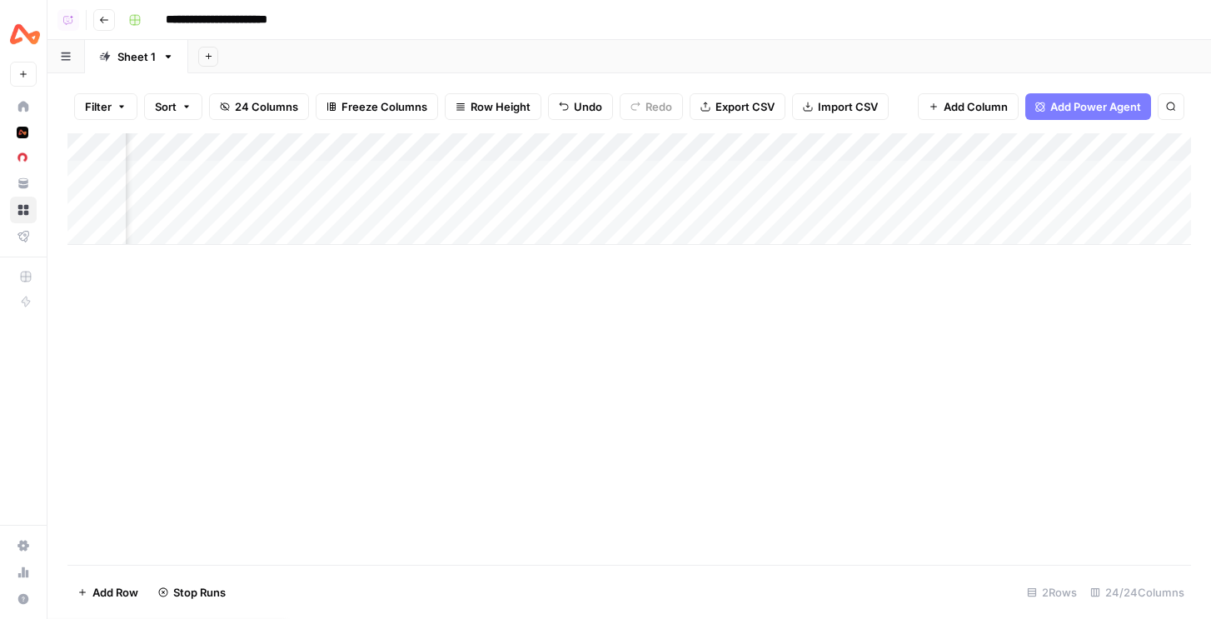
click at [797, 142] on div "Add Column" at bounding box center [629, 189] width 1124 height 112
click at [818, 145] on div "Add Column" at bounding box center [629, 189] width 1124 height 112
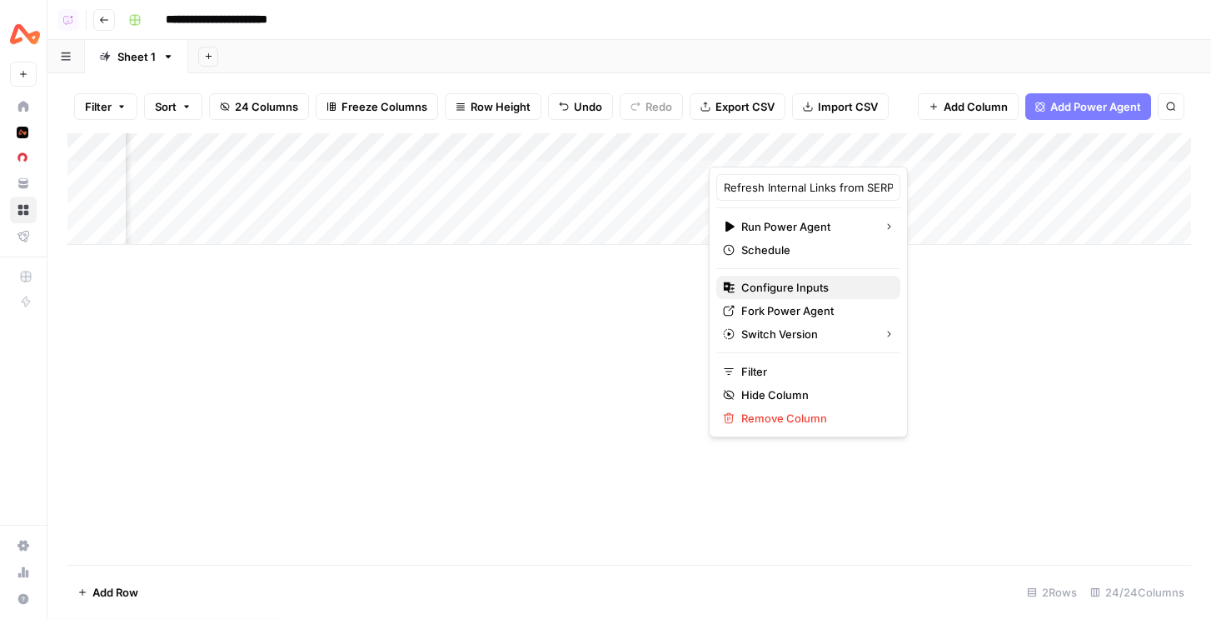
click at [787, 282] on span "Configure Inputs" at bounding box center [815, 287] width 146 height 17
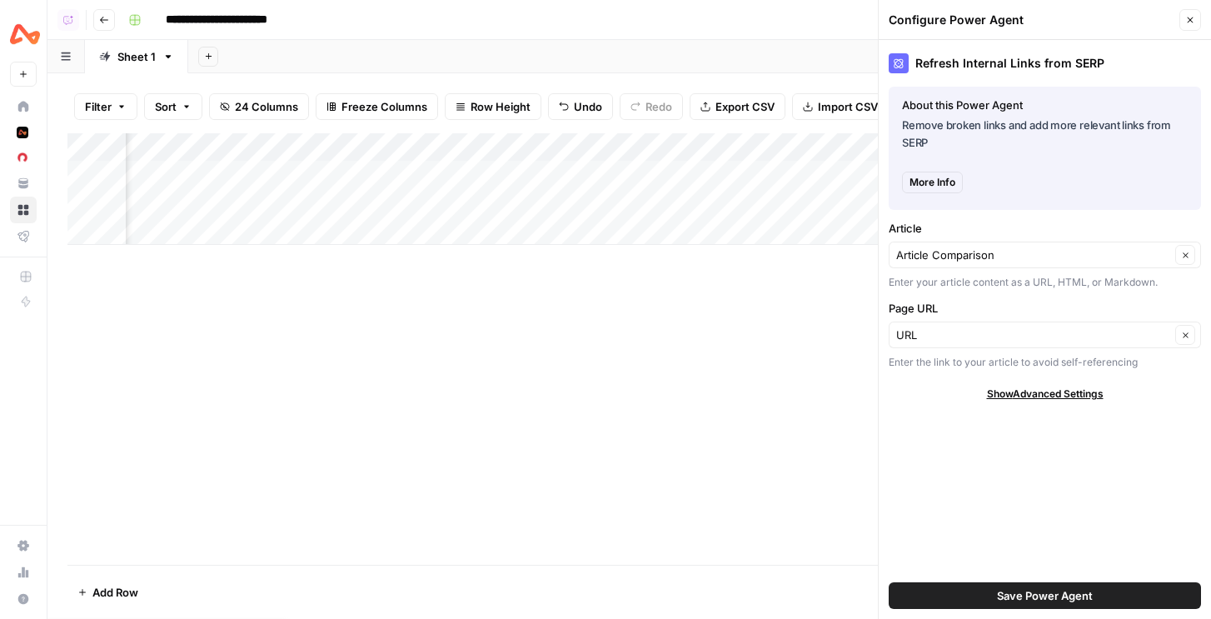
click at [1188, 17] on icon "button" at bounding box center [1191, 20] width 6 height 6
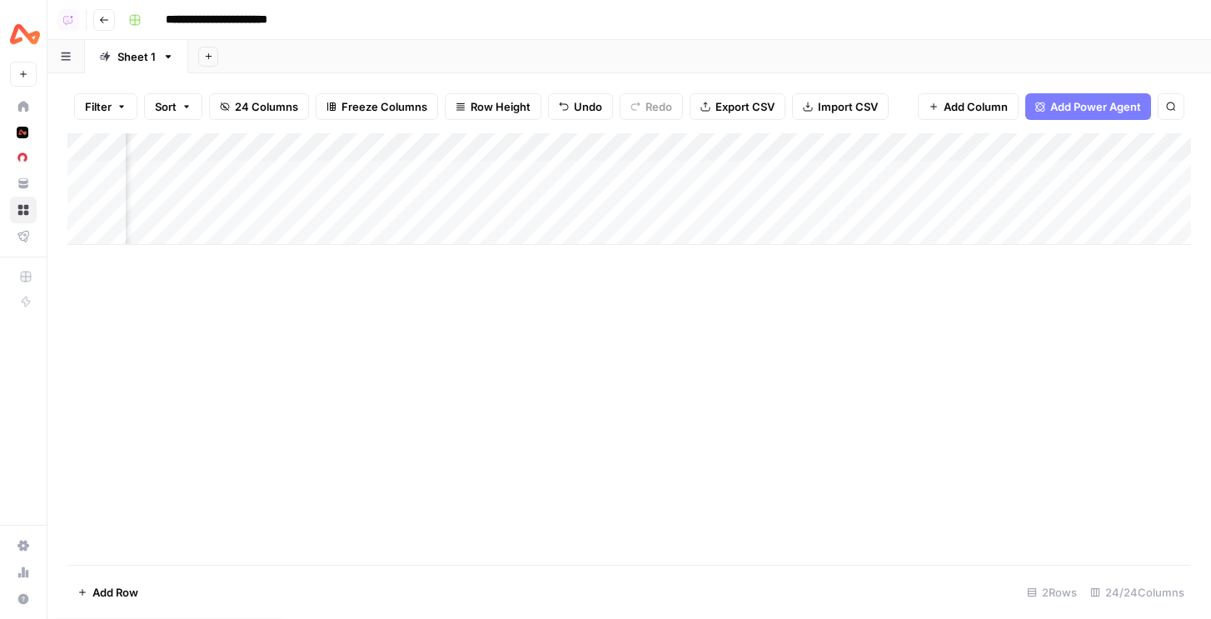
scroll to position [0, 2855]
click at [1130, 151] on span "Add Column" at bounding box center [1153, 147] width 58 height 15
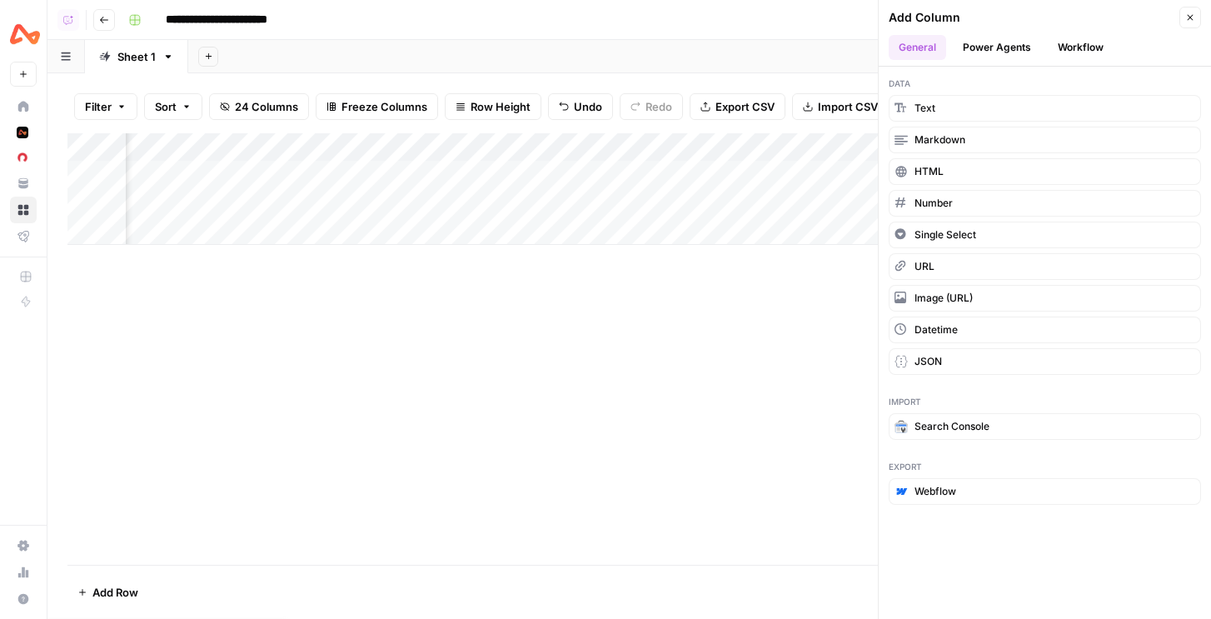
click at [1040, 40] on button "Power Agents" at bounding box center [997, 47] width 88 height 25
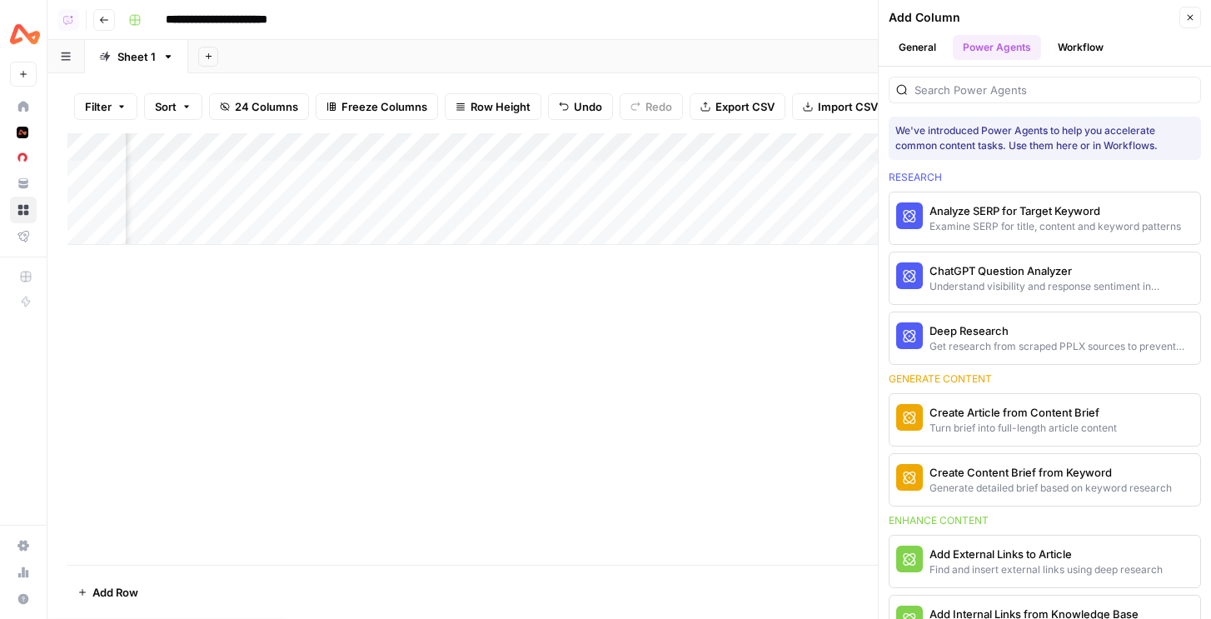
click at [1077, 42] on button "Workflow" at bounding box center [1081, 47] width 66 height 25
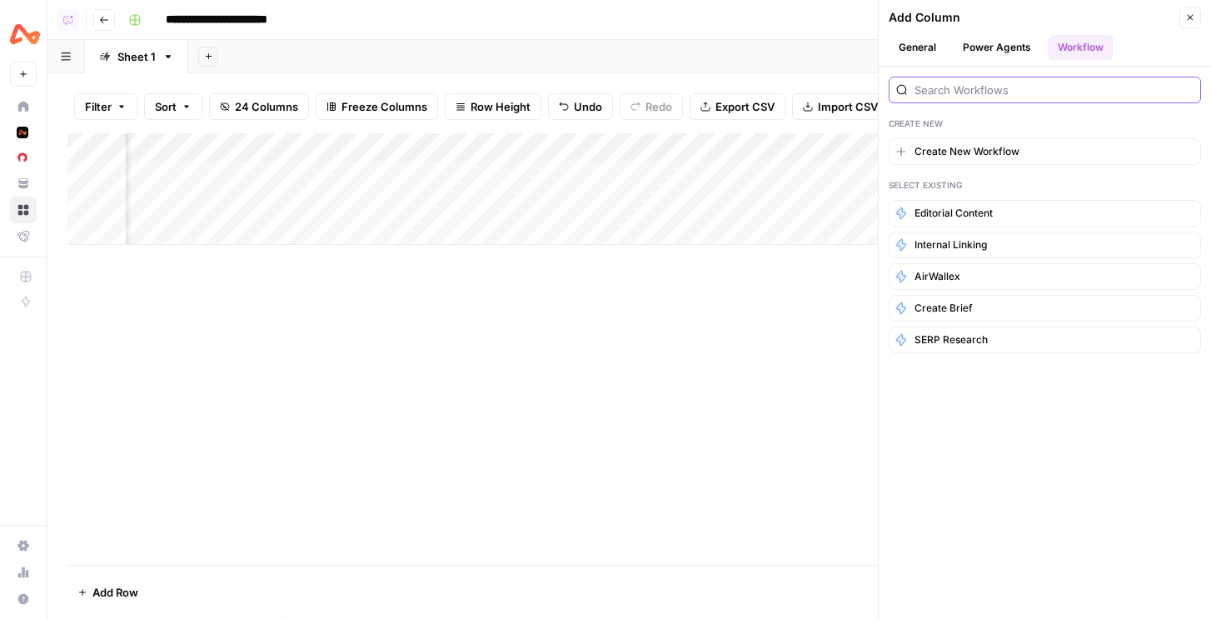
click at [966, 93] on input "search" at bounding box center [1054, 90] width 279 height 17
type input "r"
click at [1003, 49] on button "Power Agents" at bounding box center [997, 47] width 88 height 25
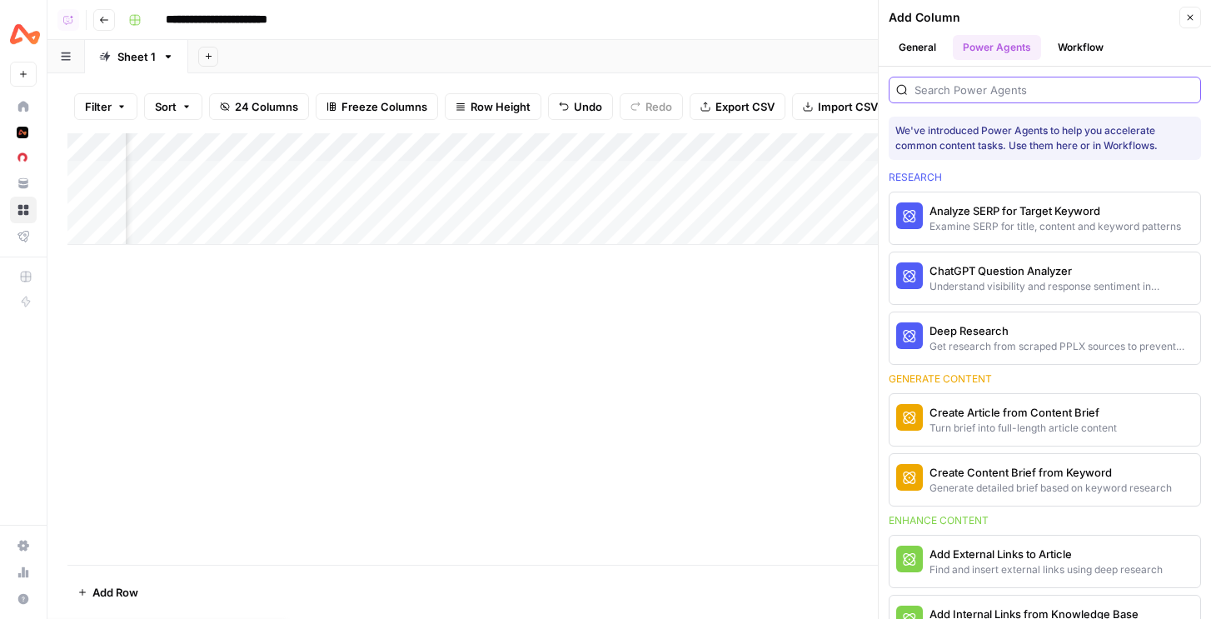
click at [961, 95] on input "search" at bounding box center [1054, 90] width 279 height 17
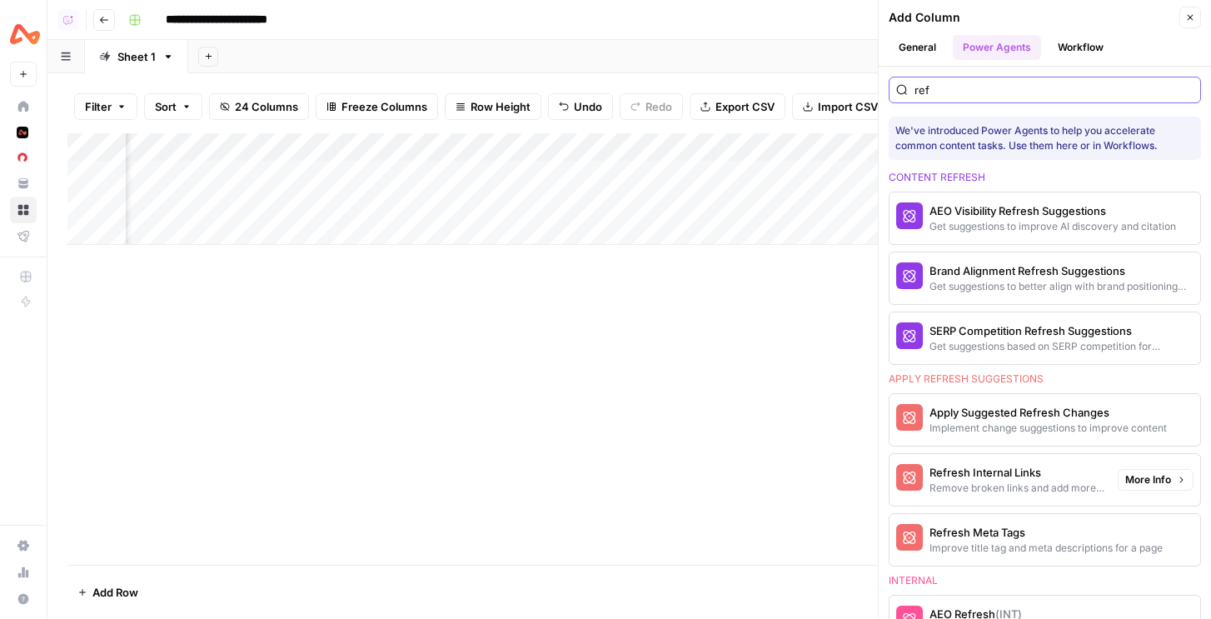
scroll to position [181, 0]
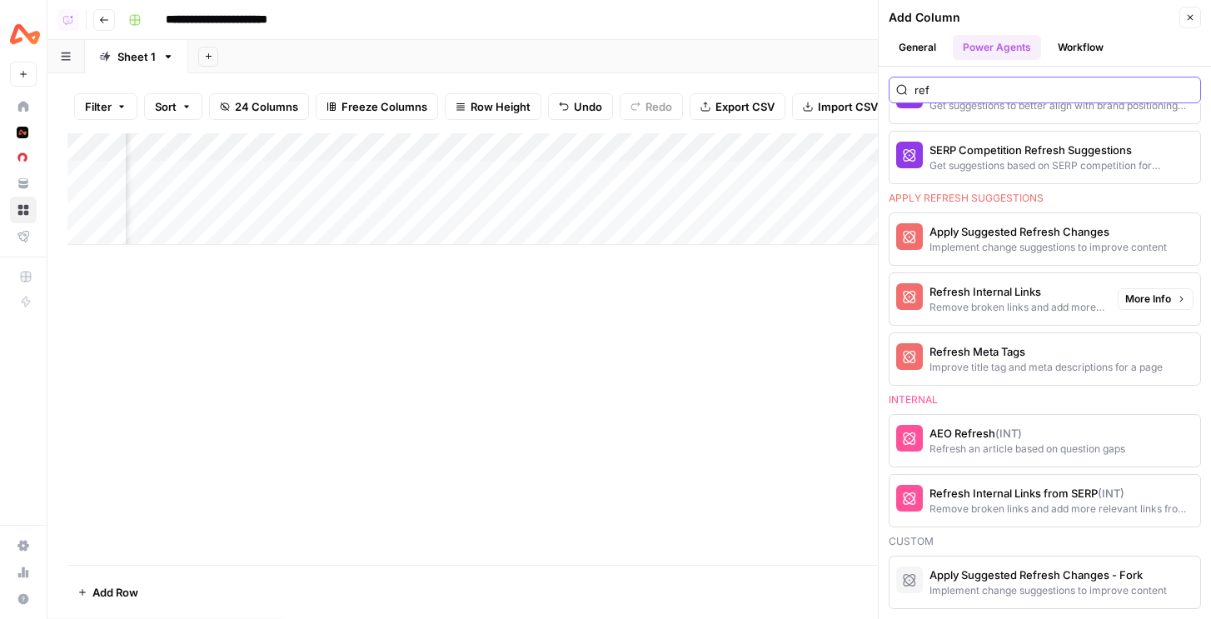
type input "ref"
click at [1021, 286] on div "Refresh Internal Links" at bounding box center [1017, 291] width 175 height 17
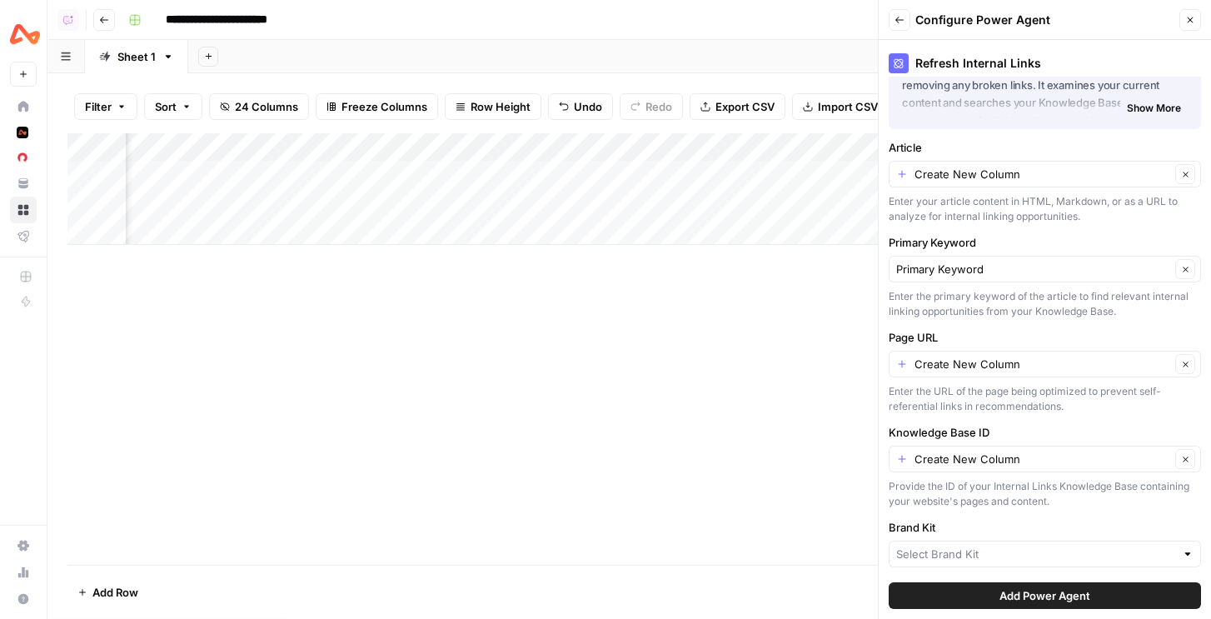
scroll to position [79, 0]
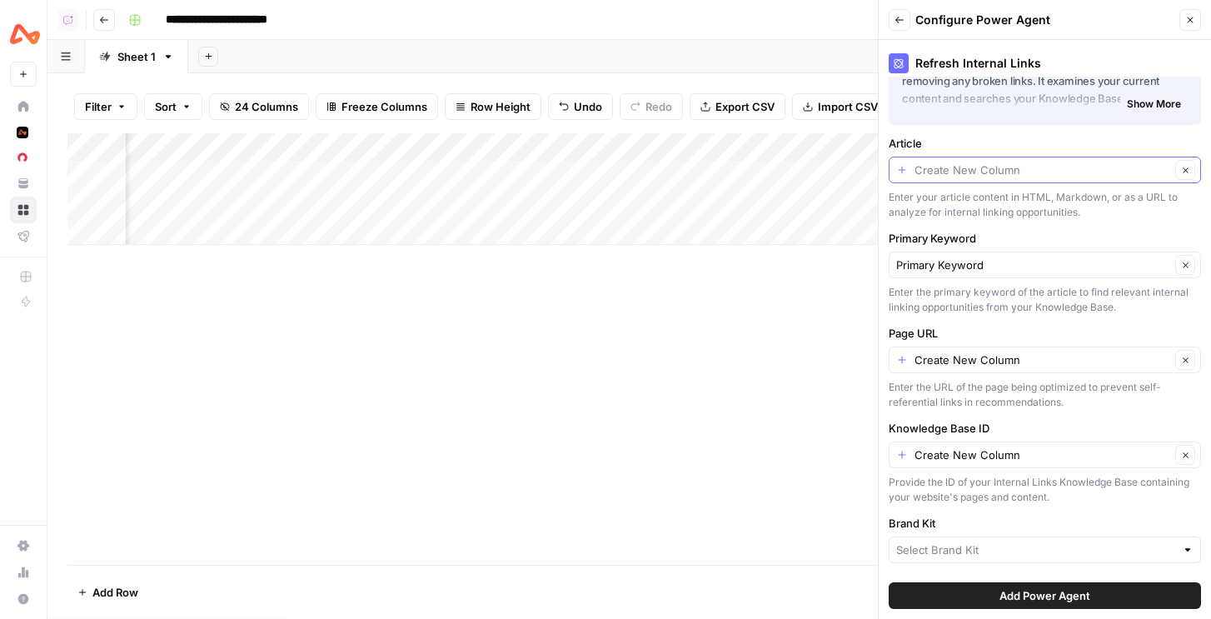
click at [976, 176] on input "Article" at bounding box center [1043, 170] width 256 height 17
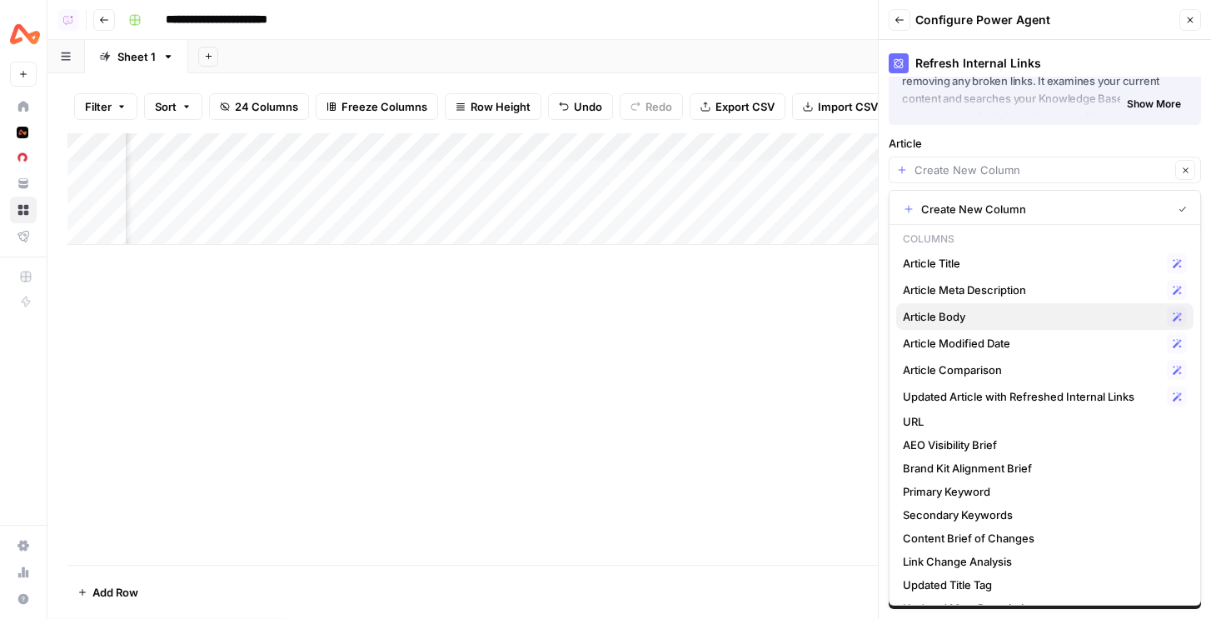
click at [961, 312] on span "Article Body" at bounding box center [1031, 316] width 257 height 17
type input "Article Body"
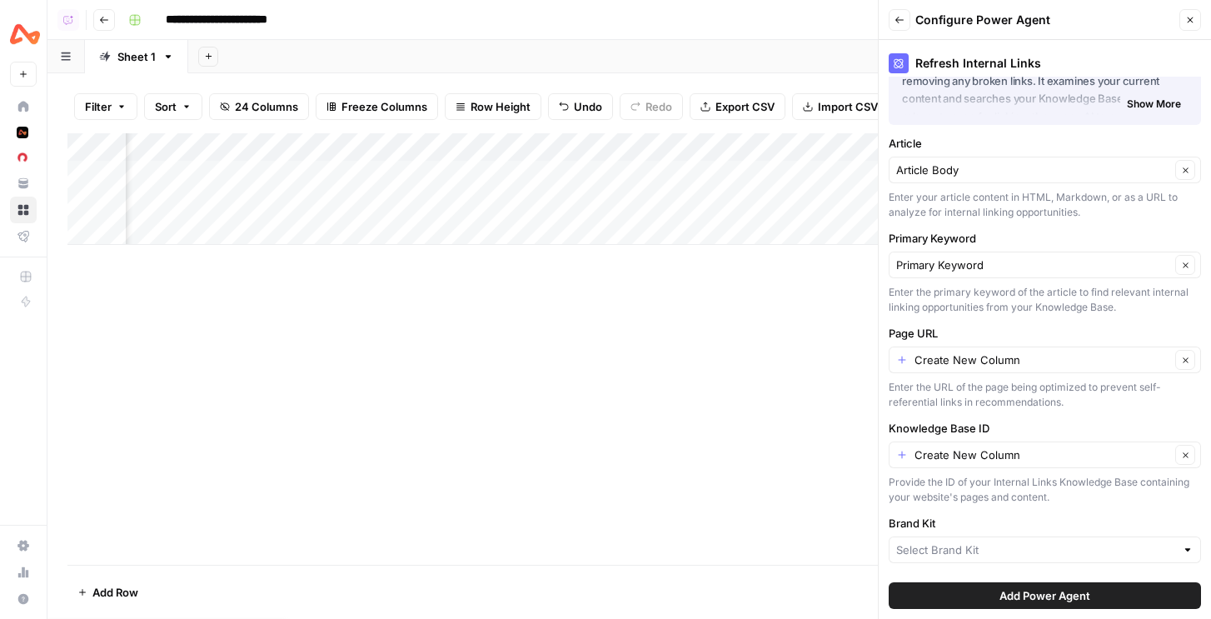
scroll to position [80, 0]
click at [952, 457] on input "Knowledge Base ID" at bounding box center [1043, 454] width 256 height 17
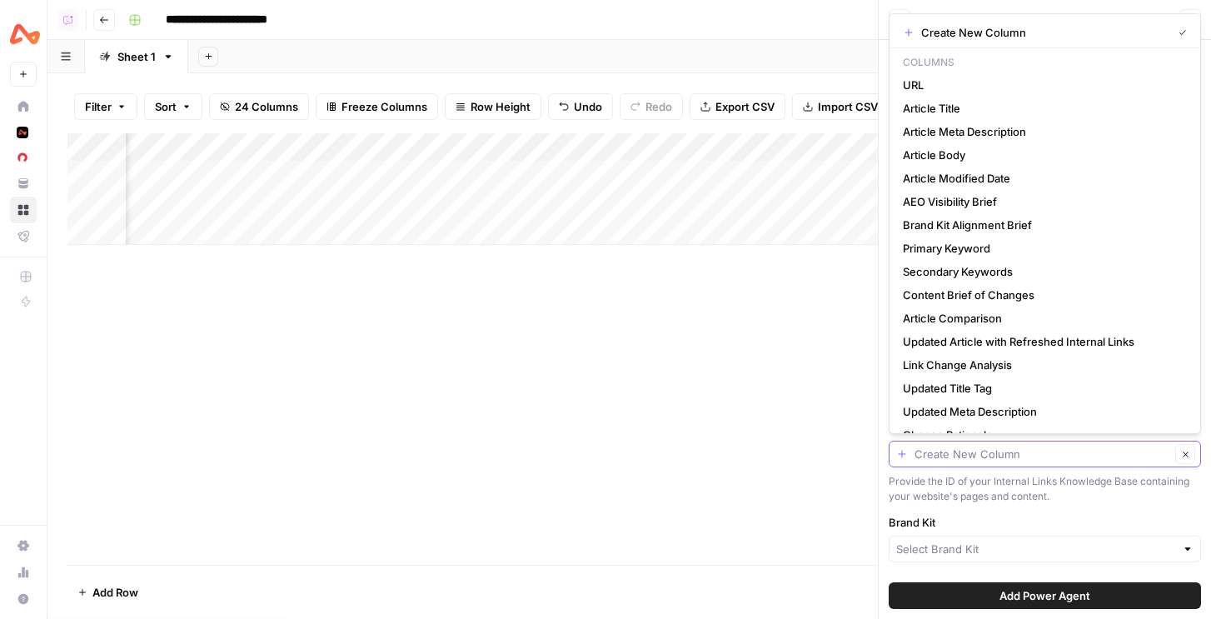
click at [1024, 462] on input "Knowledge Base ID" at bounding box center [1043, 454] width 256 height 17
click at [1035, 453] on input "Knowledge Base ID" at bounding box center [1043, 454] width 256 height 17
click at [959, 452] on input "Knowledge Base ID" at bounding box center [1043, 454] width 256 height 17
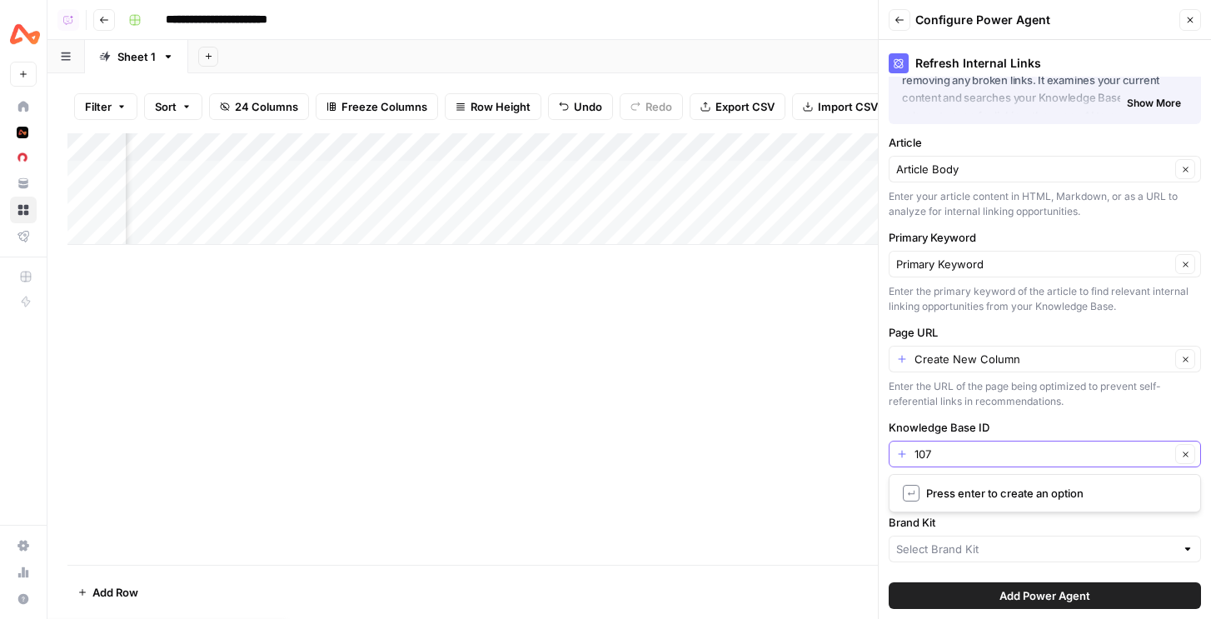
type input "1072"
click at [954, 554] on input "Brand Kit" at bounding box center [1036, 549] width 279 height 17
click at [958, 489] on span "Airwallex - Enterprise" at bounding box center [1041, 486] width 277 height 17
type input "Airwallex - Enterprise"
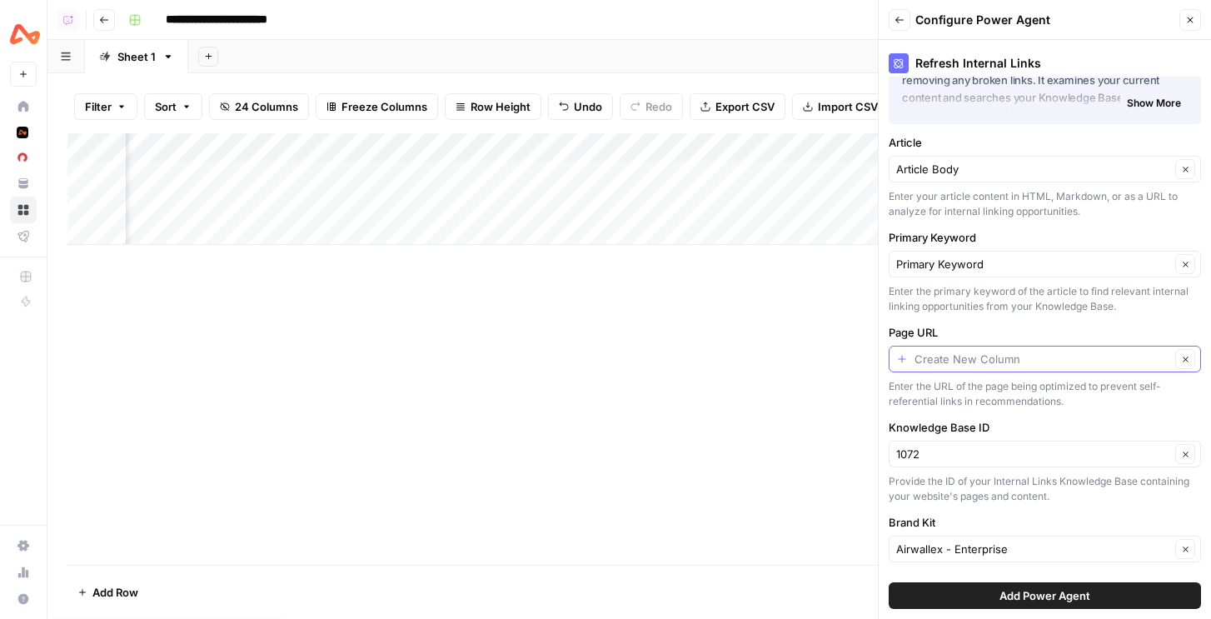
click at [982, 361] on input "Page URL" at bounding box center [1043, 359] width 256 height 17
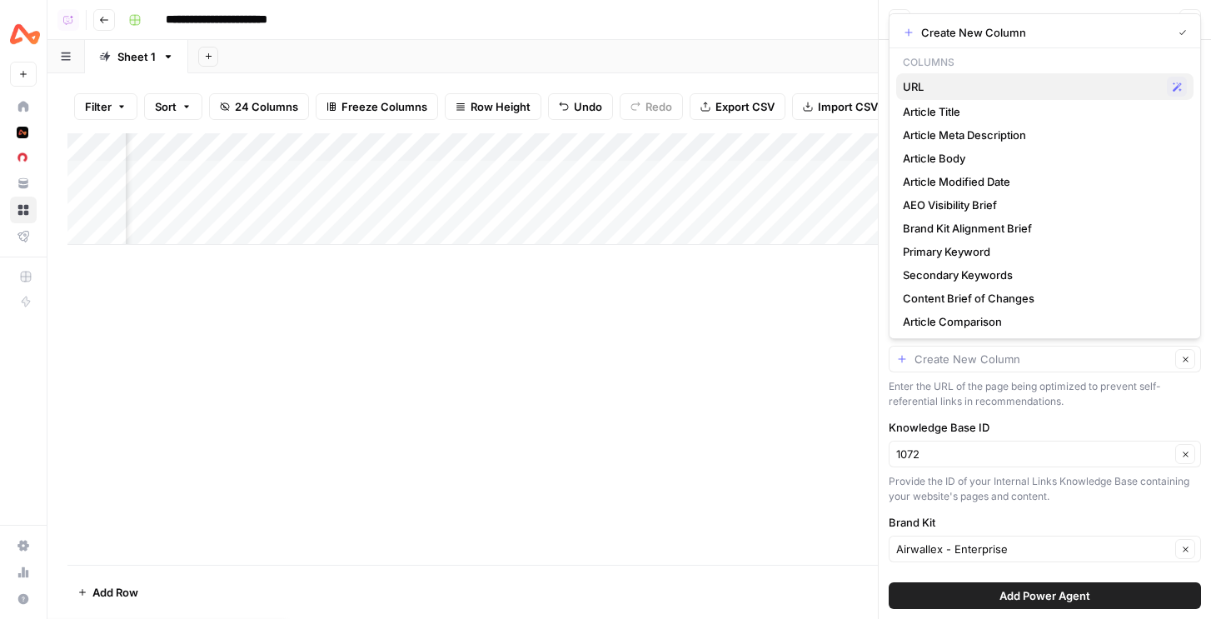
click at [949, 78] on span "URL" at bounding box center [1031, 86] width 257 height 17
type input "URL"
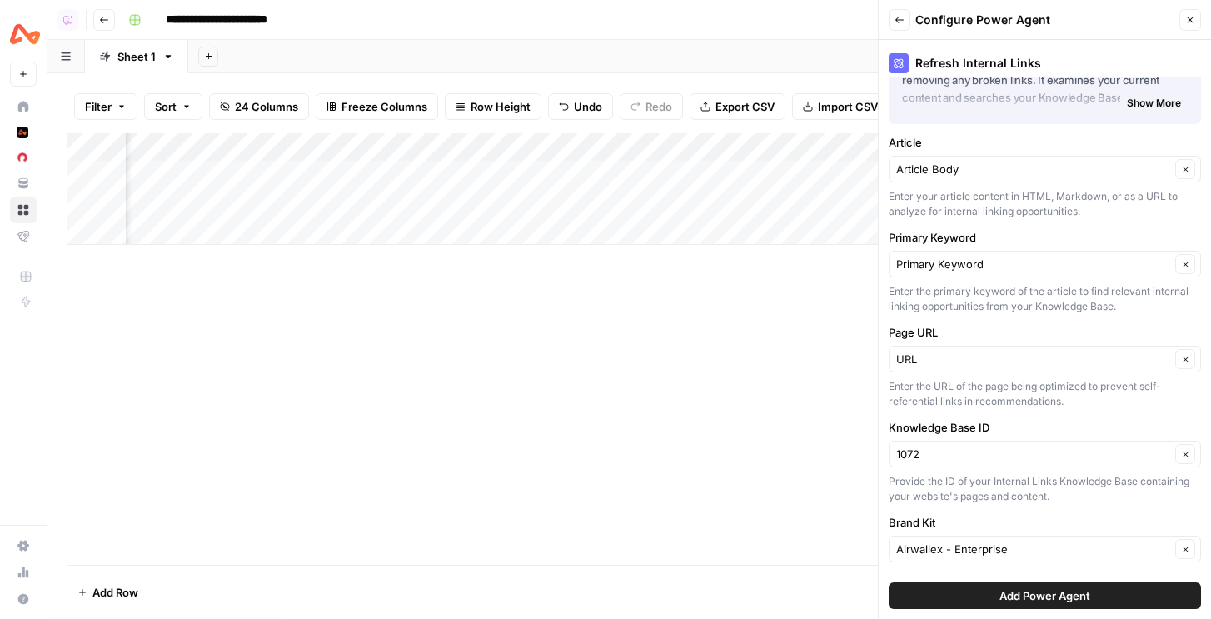
click at [980, 577] on div "Add Power Agent" at bounding box center [1045, 595] width 312 height 47
click at [980, 587] on button "Add Power Agent" at bounding box center [1045, 595] width 312 height 27
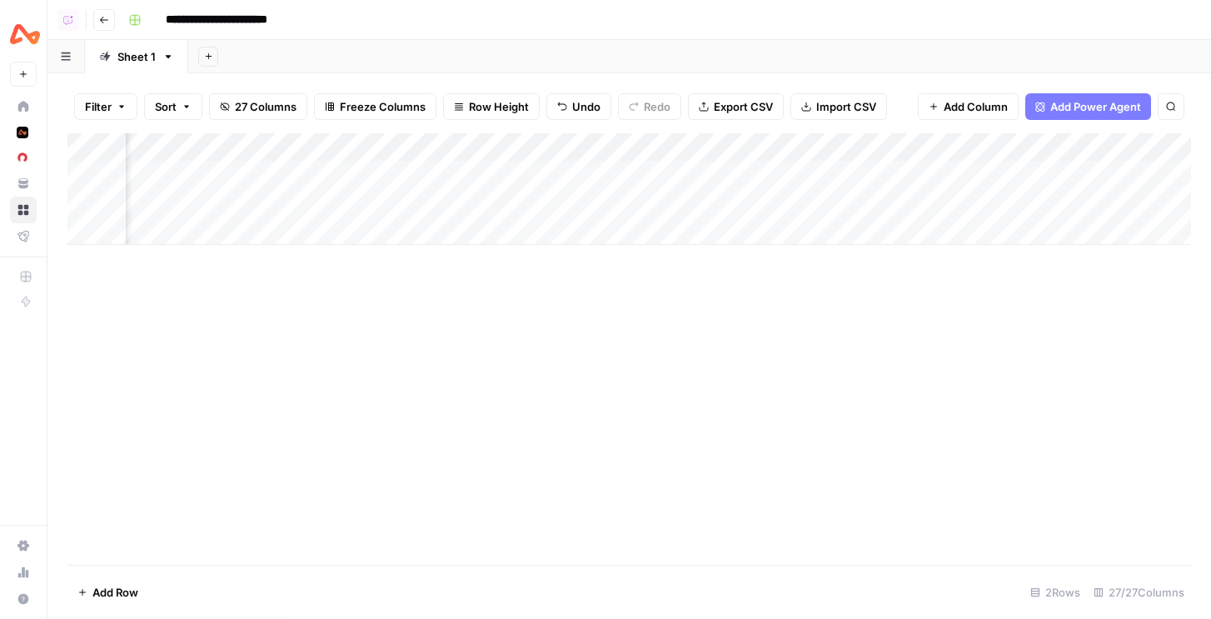
scroll to position [0, 3079]
drag, startPoint x: 1036, startPoint y: 148, endPoint x: 390, endPoint y: 157, distance: 645.8
click at [390, 157] on div "Add Column" at bounding box center [629, 189] width 1124 height 112
click at [379, 175] on div "Add Column" at bounding box center [629, 189] width 1124 height 112
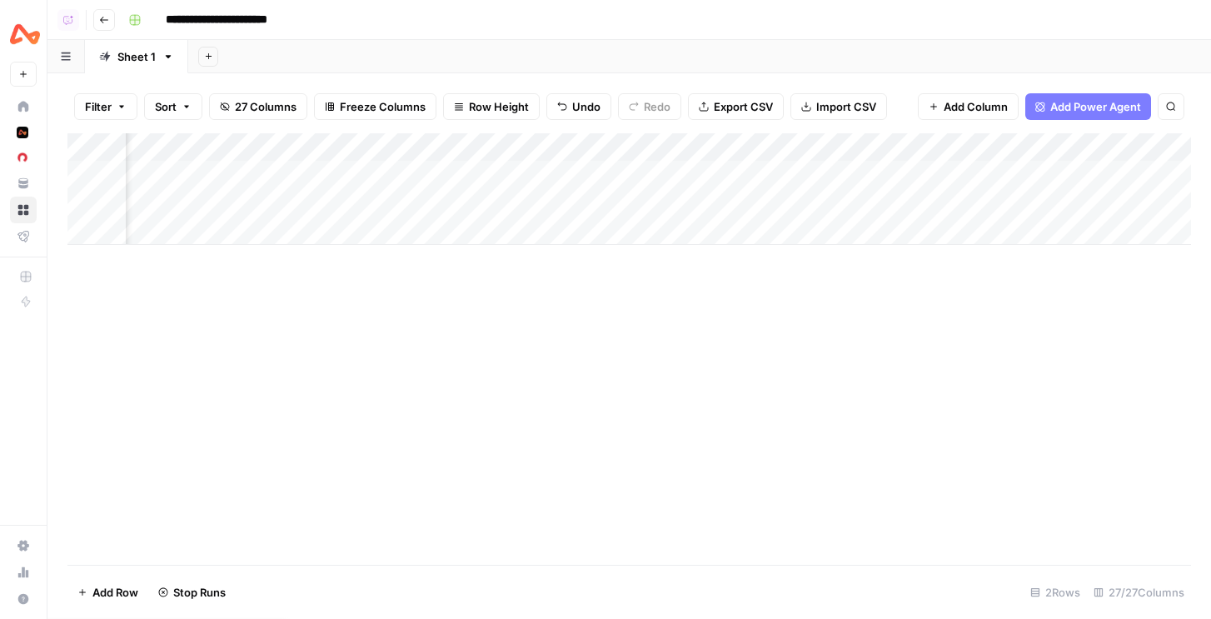
click at [308, 151] on div "Add Column" at bounding box center [629, 189] width 1124 height 112
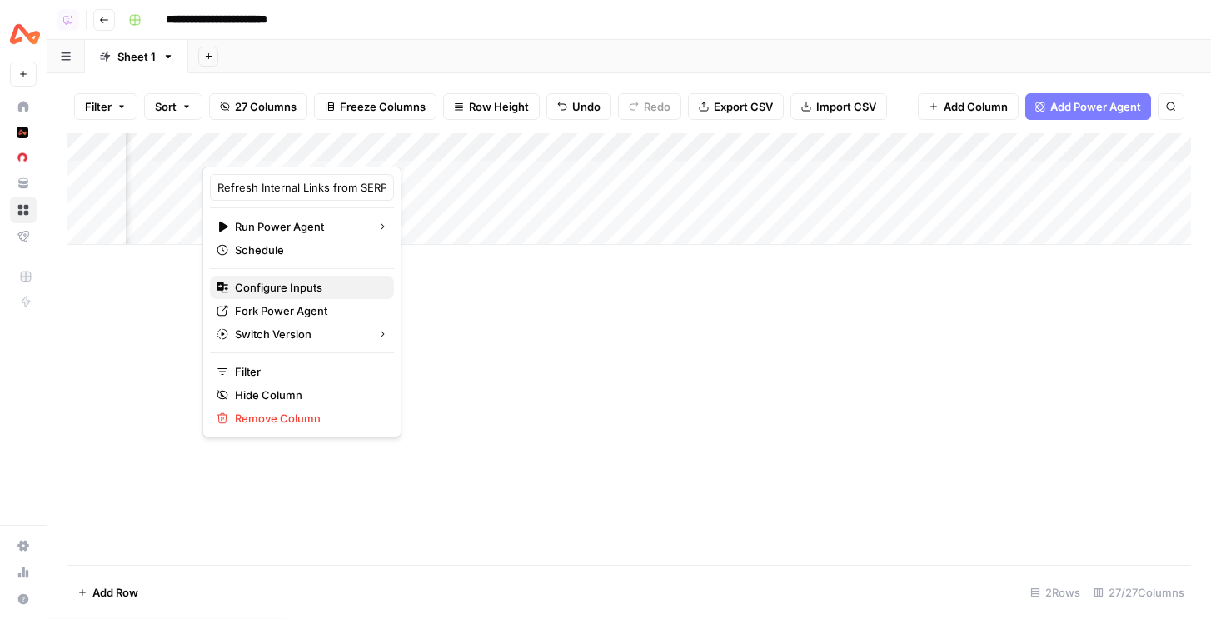
click at [302, 285] on span "Configure Inputs" at bounding box center [308, 287] width 146 height 17
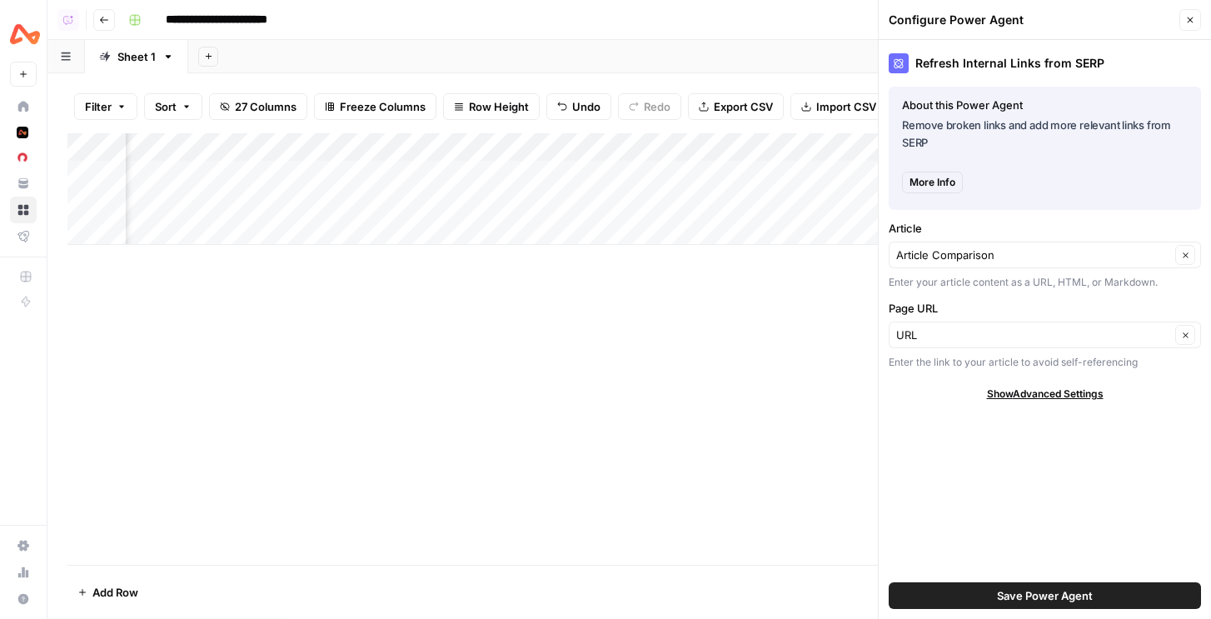
click at [1196, 22] on button "Close" at bounding box center [1191, 20] width 22 height 22
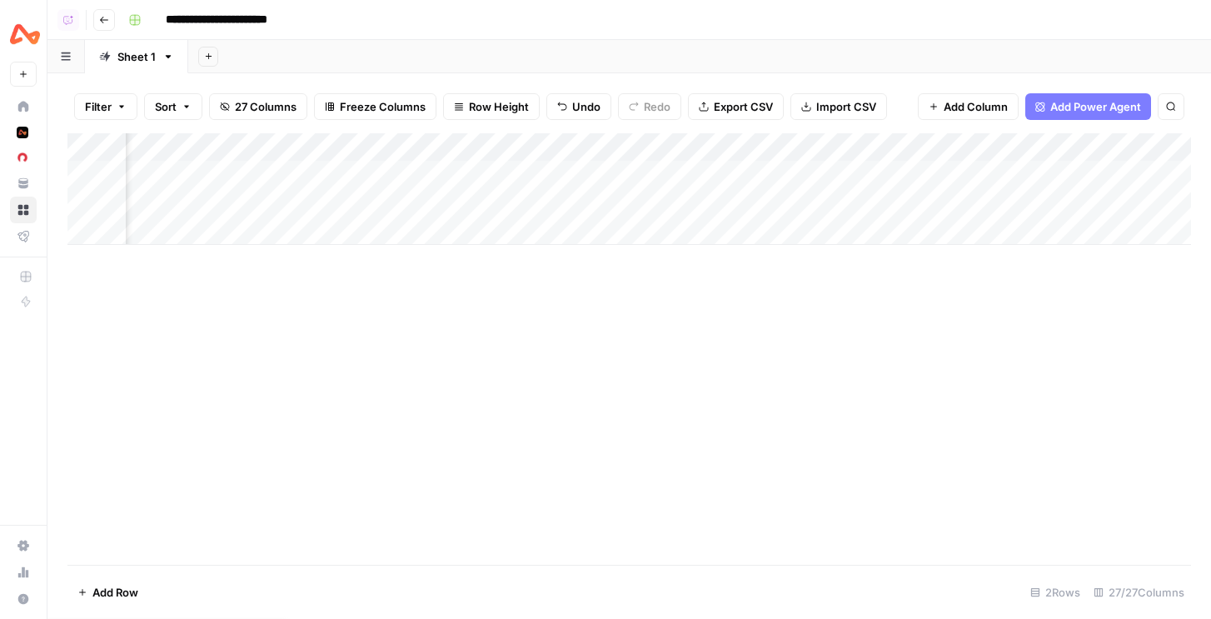
click at [309, 155] on div "Add Column" at bounding box center [629, 189] width 1124 height 112
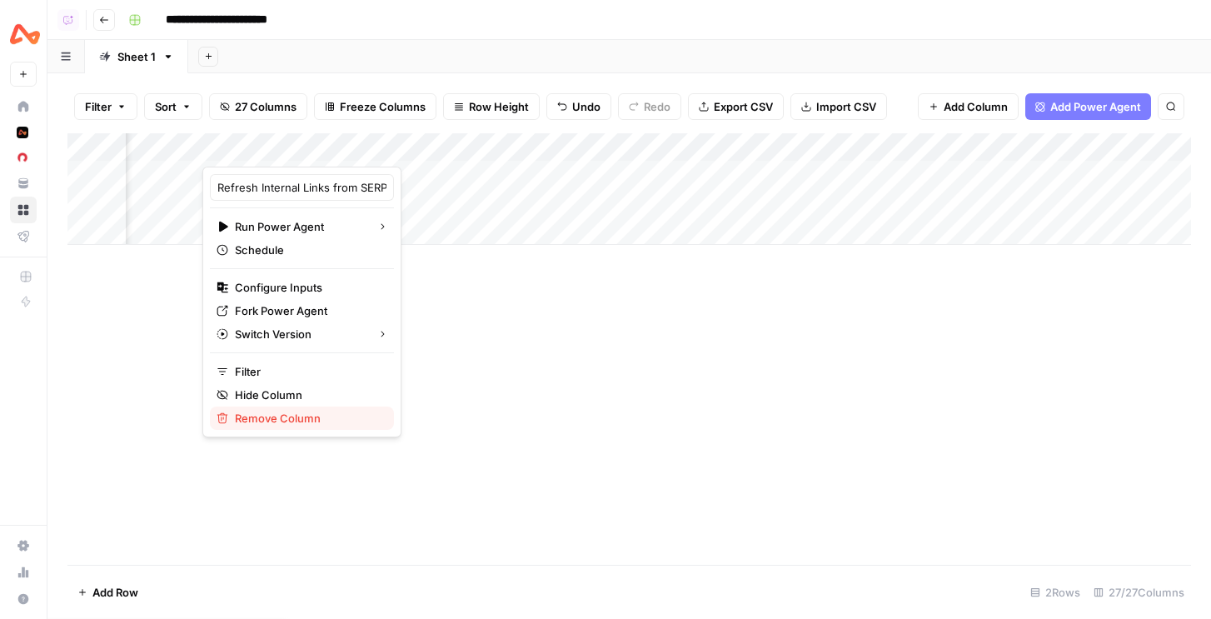
click at [297, 417] on span "Remove Column" at bounding box center [308, 418] width 146 height 17
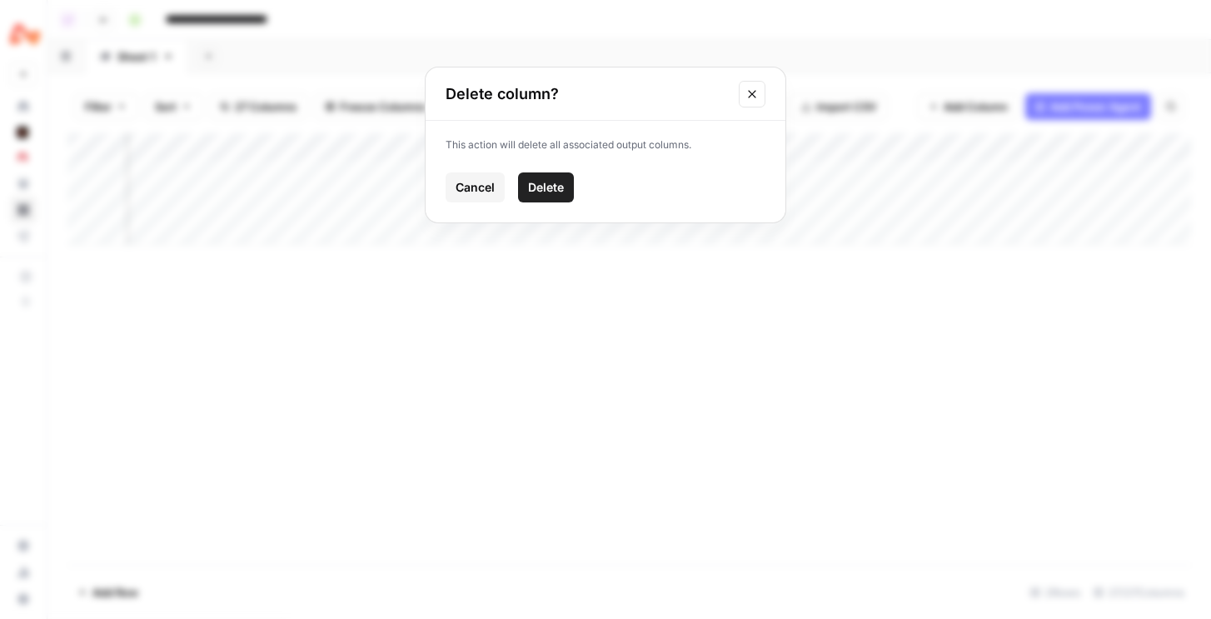
click at [544, 179] on span "Delete" at bounding box center [546, 187] width 36 height 17
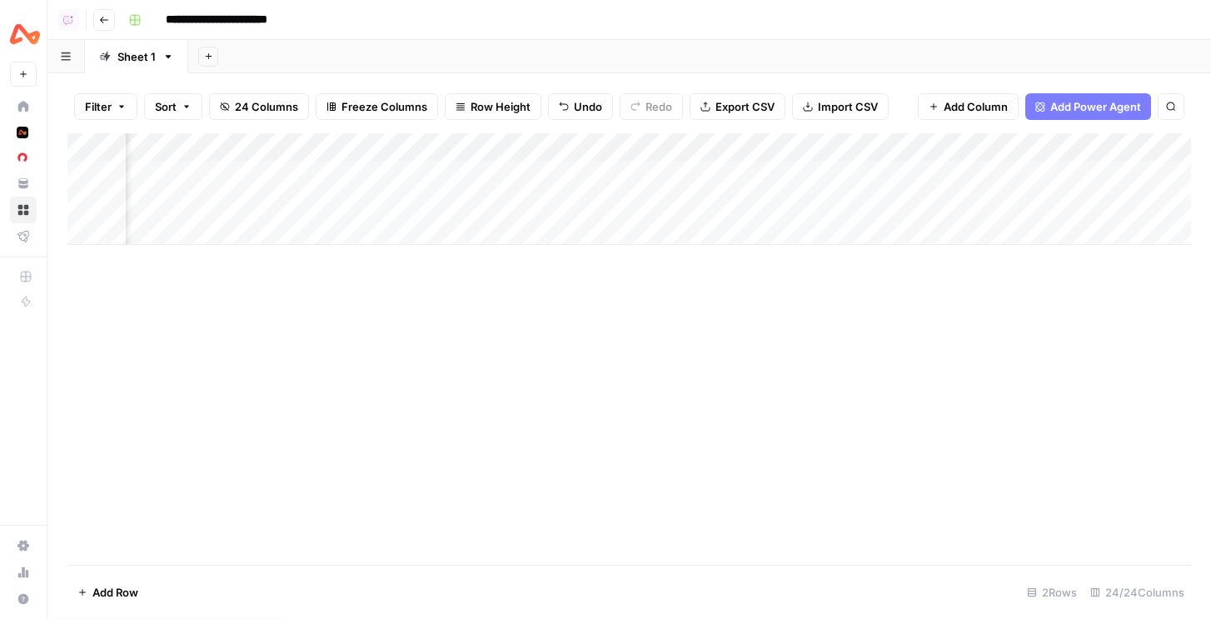
scroll to position [0, 1290]
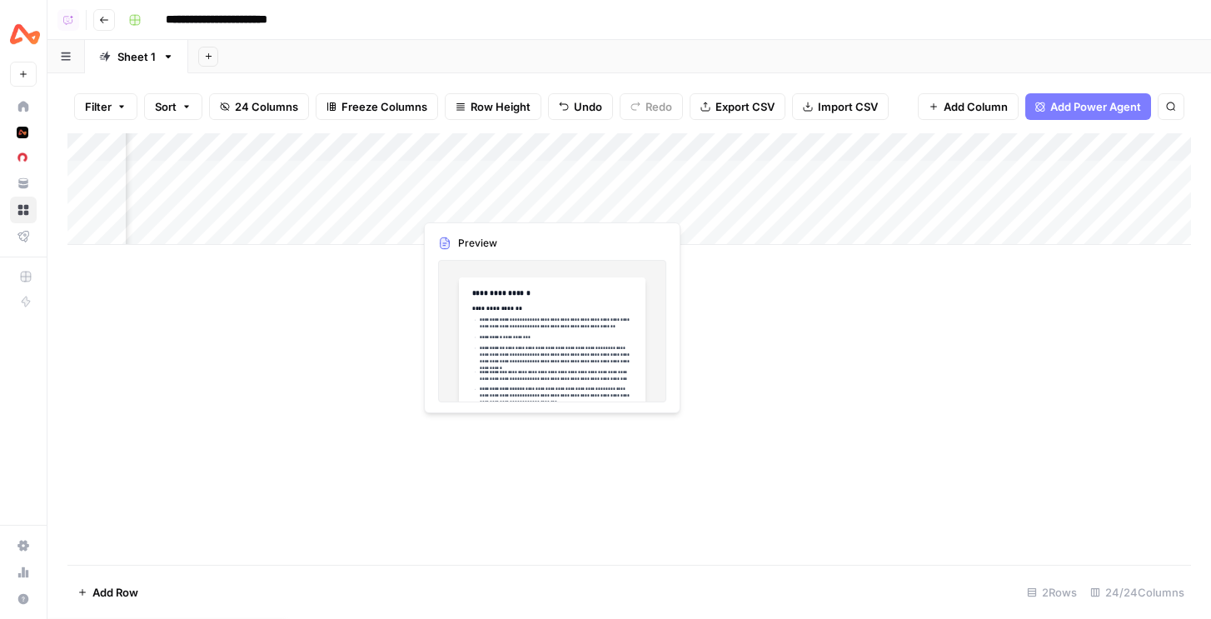
click at [544, 202] on div "Add Column" at bounding box center [629, 189] width 1124 height 112
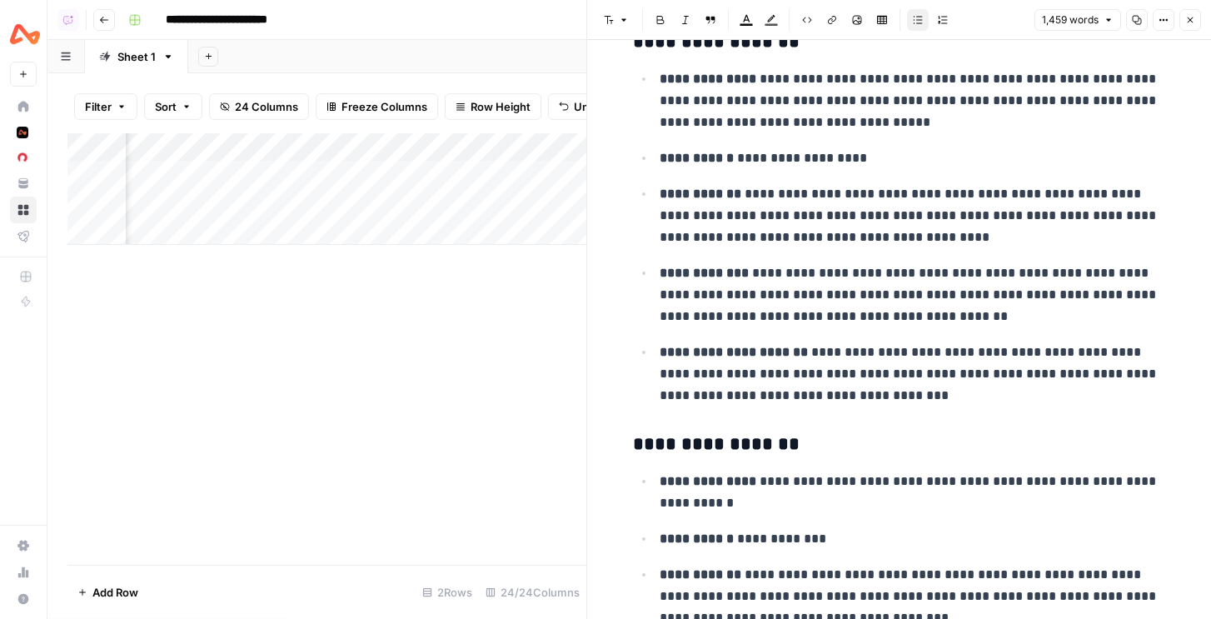
scroll to position [492, 0]
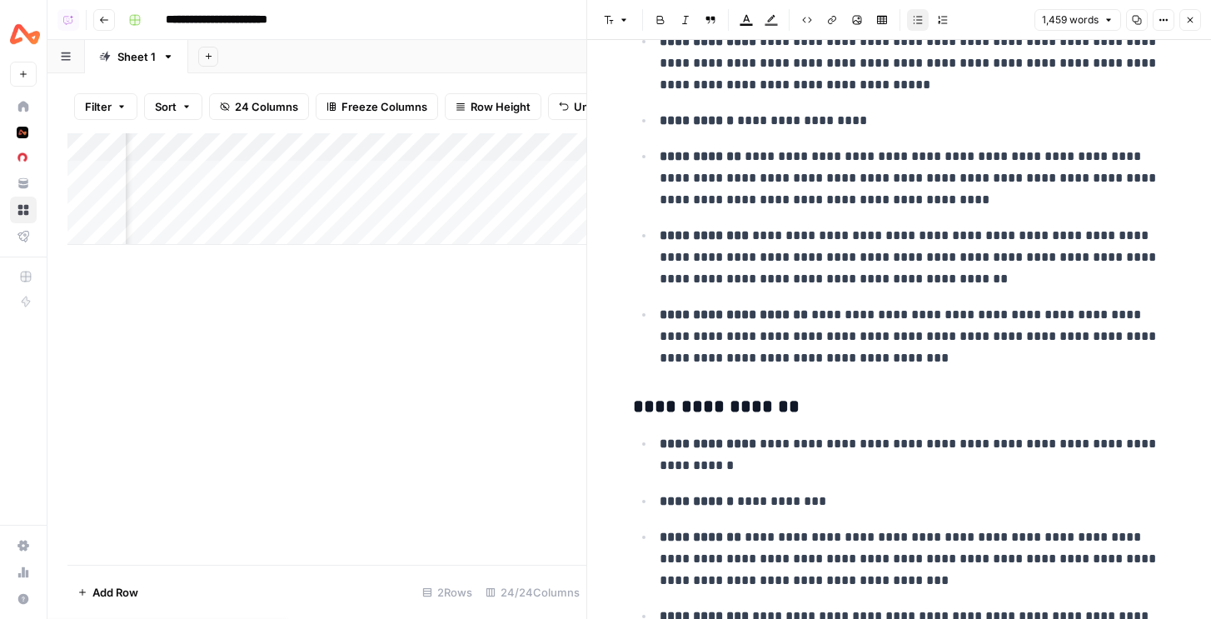
click at [1190, 18] on icon "button" at bounding box center [1191, 20] width 10 height 10
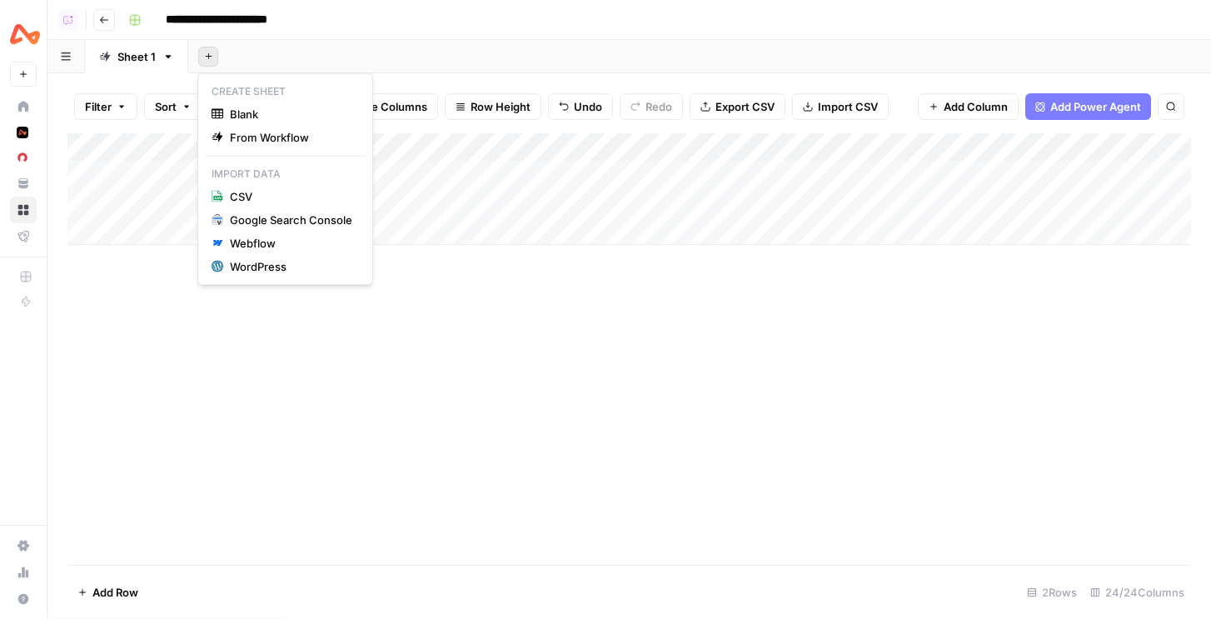
click at [204, 58] on icon "button" at bounding box center [208, 56] width 9 height 9
click at [243, 115] on span "Blank" at bounding box center [291, 114] width 122 height 17
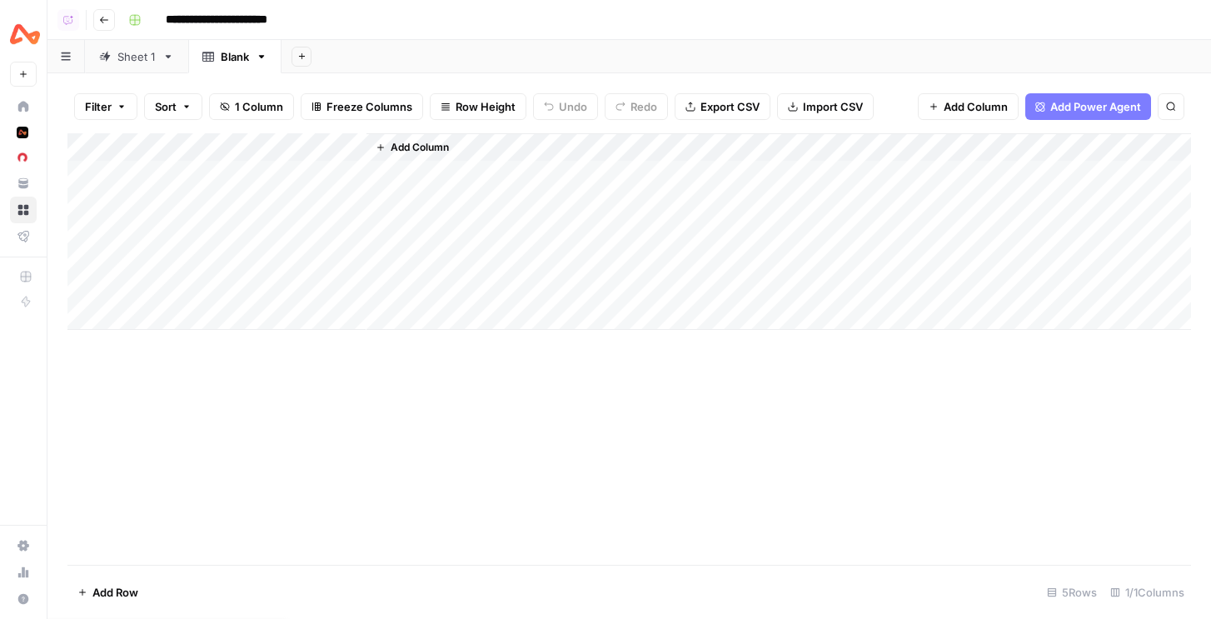
click at [788, 105] on icon "button" at bounding box center [793, 107] width 10 height 10
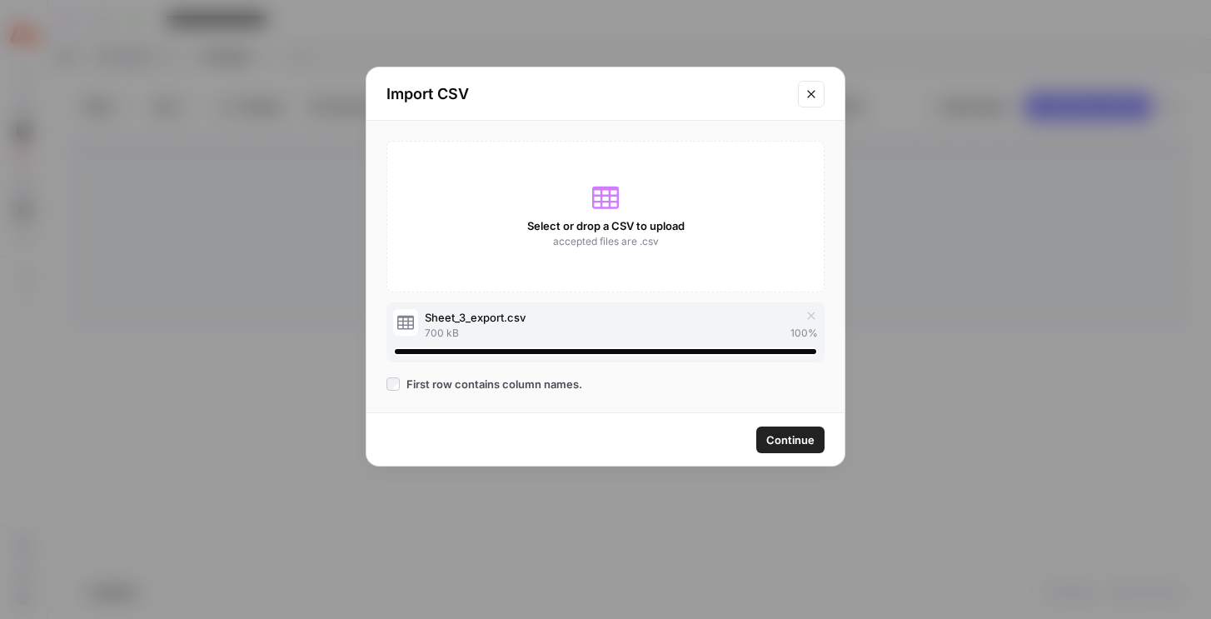
click at [791, 435] on span "Continue" at bounding box center [791, 440] width 48 height 17
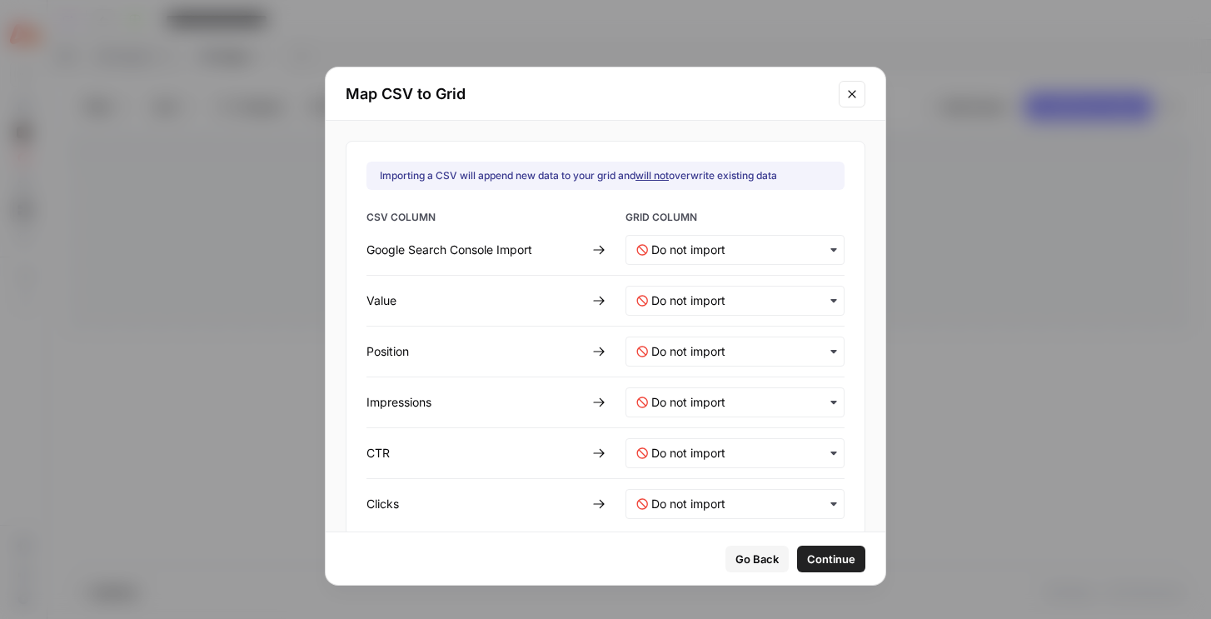
scroll to position [2, 0]
click at [724, 247] on Import-mapping "text" at bounding box center [743, 247] width 182 height 17
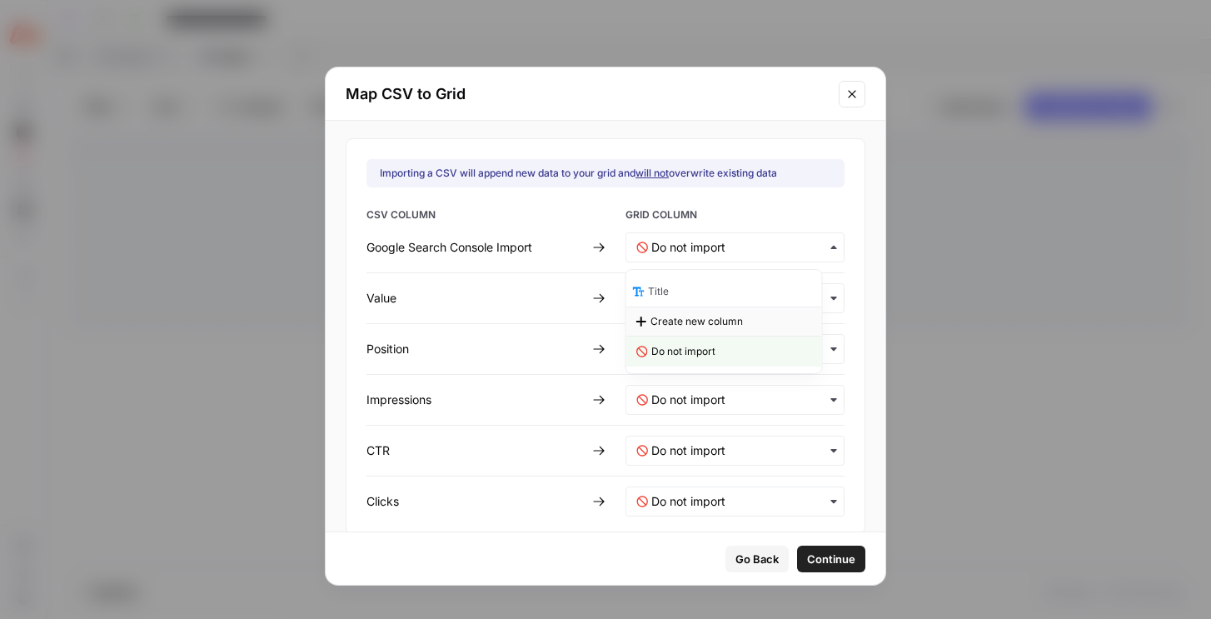
click at [677, 321] on span "Create new column" at bounding box center [697, 321] width 92 height 15
click at [677, 299] on input "text" at bounding box center [743, 298] width 182 height 17
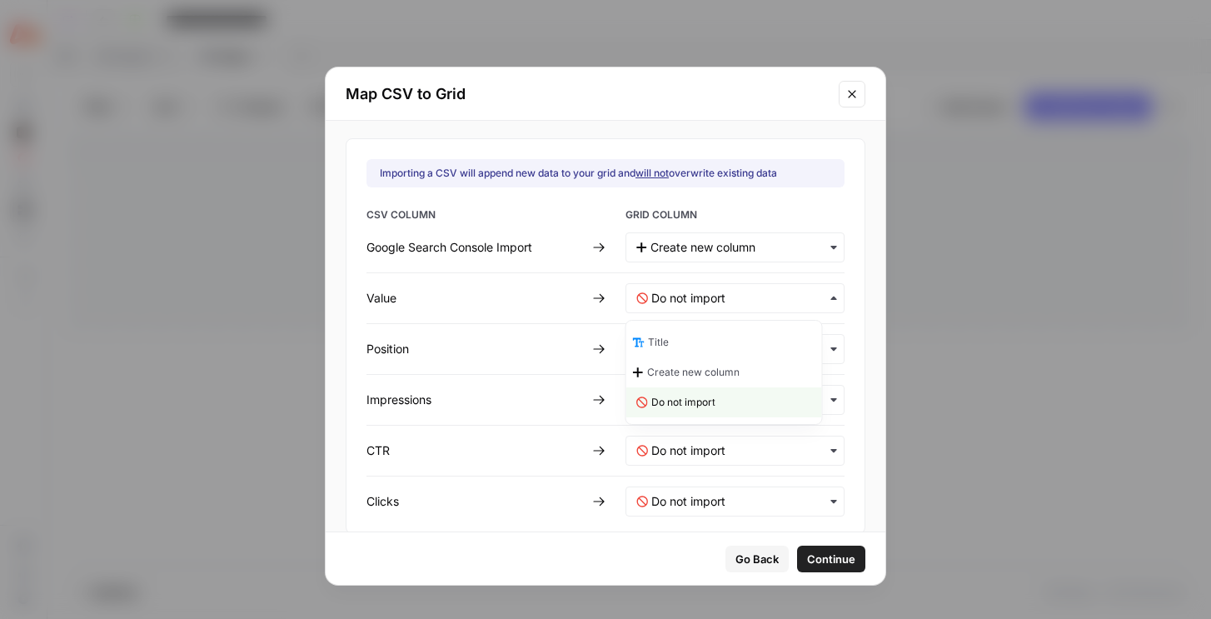
click at [657, 374] on span "Create new column" at bounding box center [693, 372] width 92 height 15
click at [656, 396] on input "text" at bounding box center [743, 400] width 182 height 17
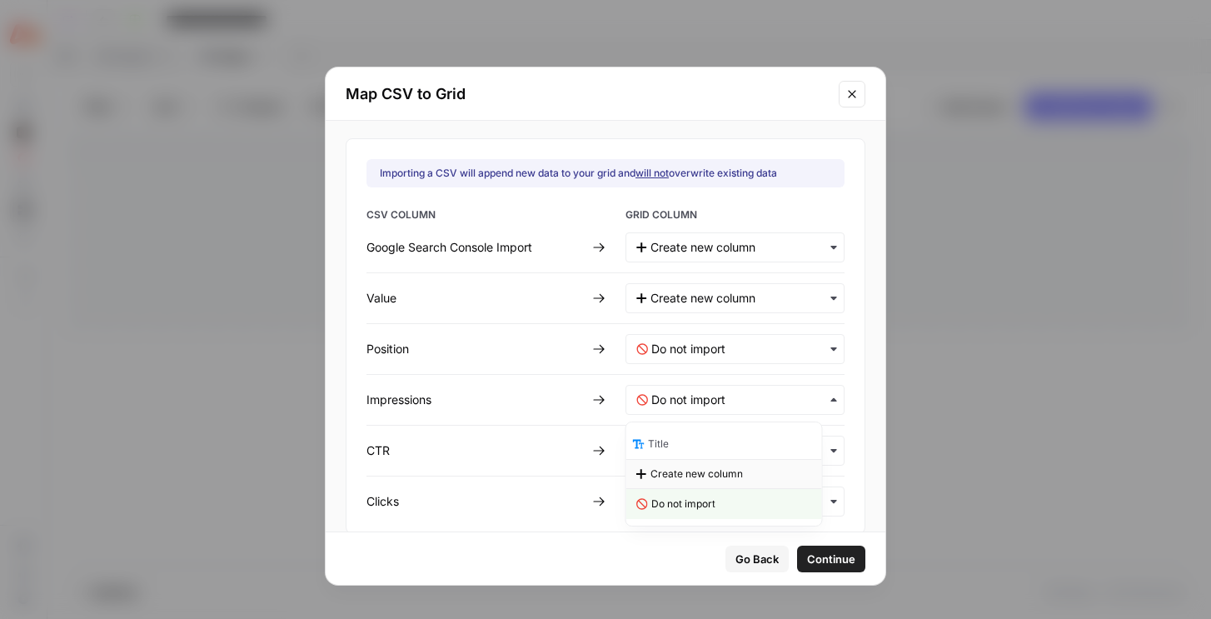
click at [667, 476] on span "Create new column" at bounding box center [697, 474] width 92 height 15
click at [667, 376] on div "CSV COLUMN GRID COLUMN Google Search Console Import Value Position Impressions …" at bounding box center [606, 361] width 478 height 309
click at [667, 353] on input "text" at bounding box center [743, 349] width 182 height 17
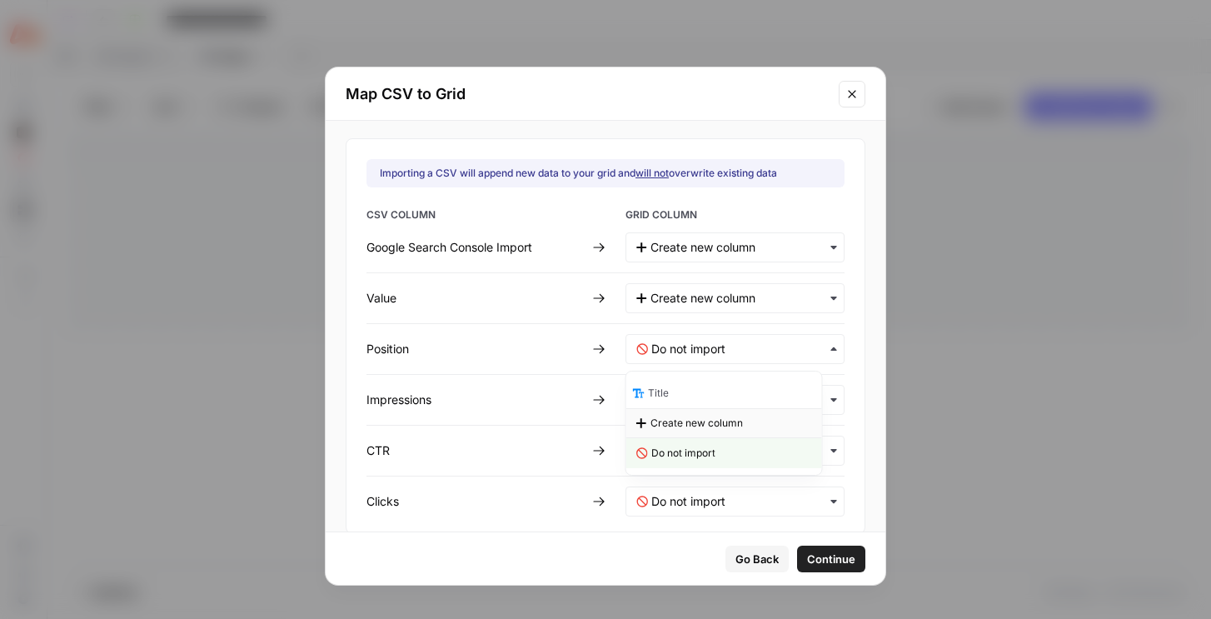
click at [660, 427] on span "Create new column" at bounding box center [697, 423] width 92 height 15
click at [655, 447] on input "text" at bounding box center [743, 450] width 182 height 17
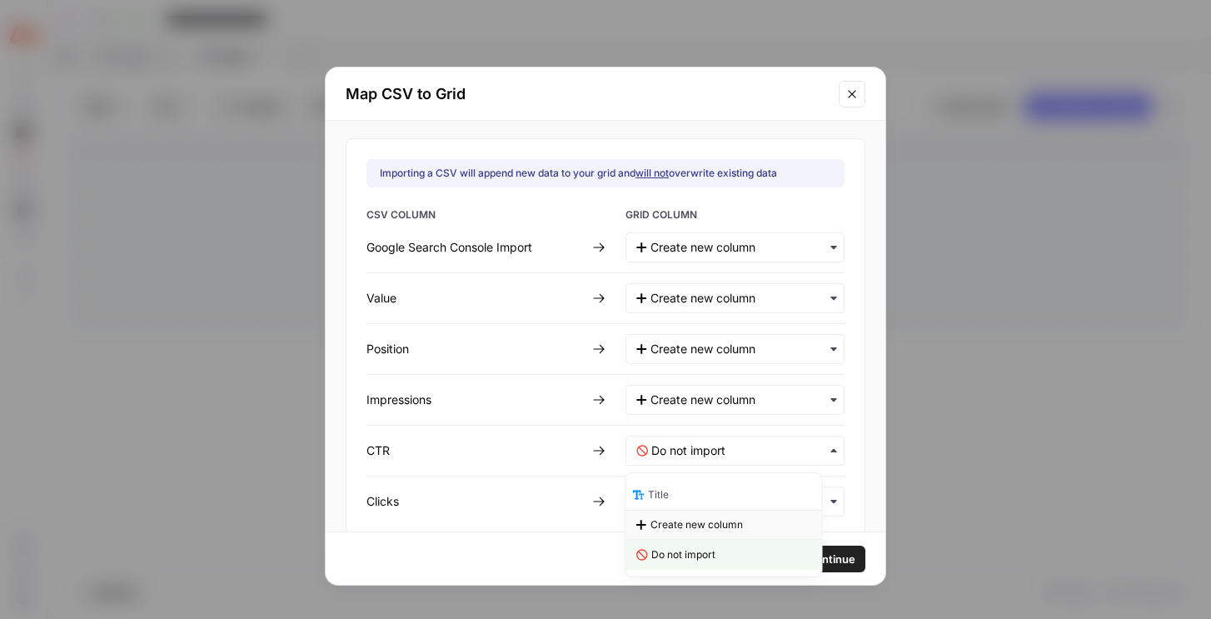
click at [657, 524] on span "Create new column" at bounding box center [697, 524] width 92 height 15
click at [664, 502] on input "text" at bounding box center [743, 501] width 182 height 17
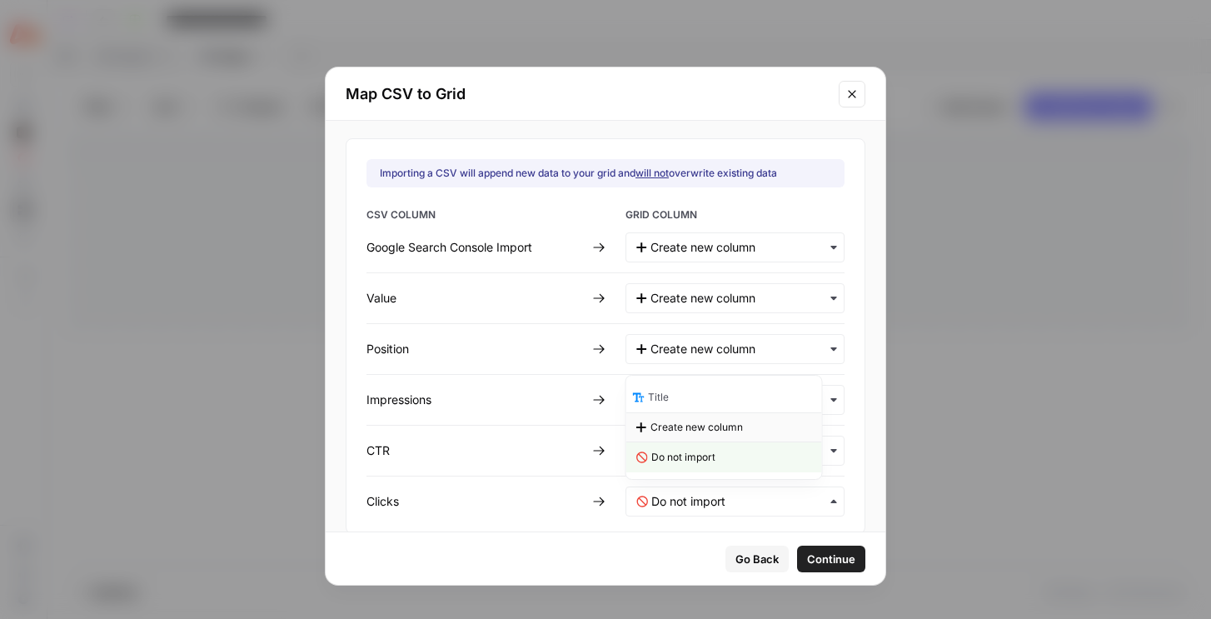
click at [676, 423] on span "Create new column" at bounding box center [697, 427] width 92 height 15
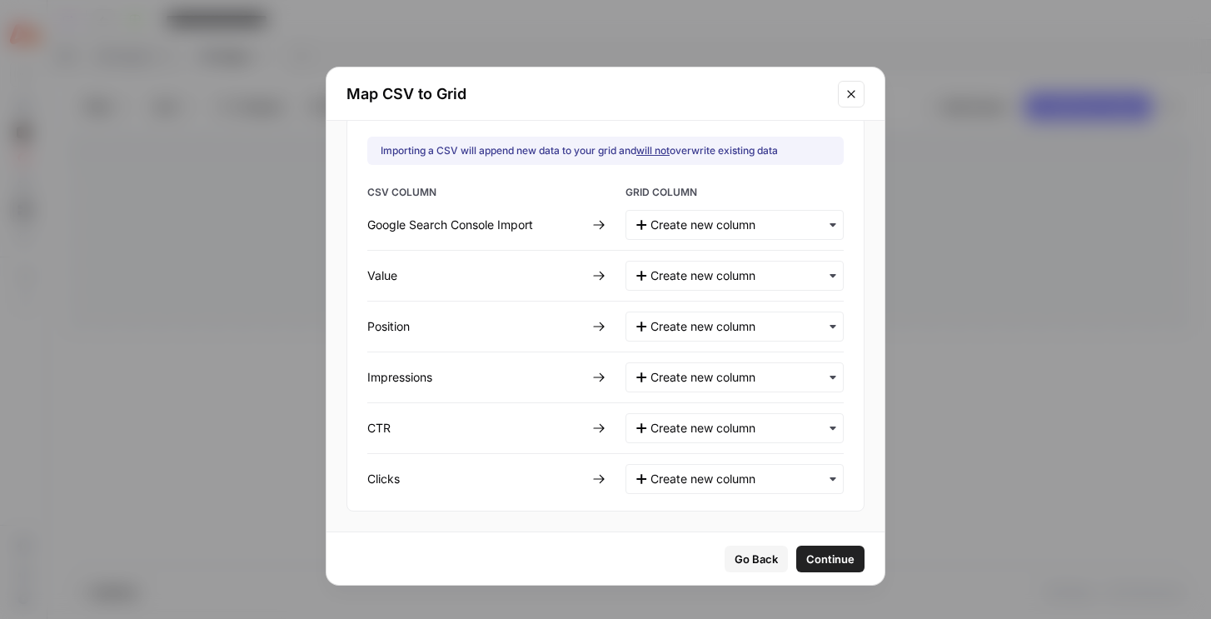
click at [807, 557] on span "Continue" at bounding box center [831, 559] width 48 height 17
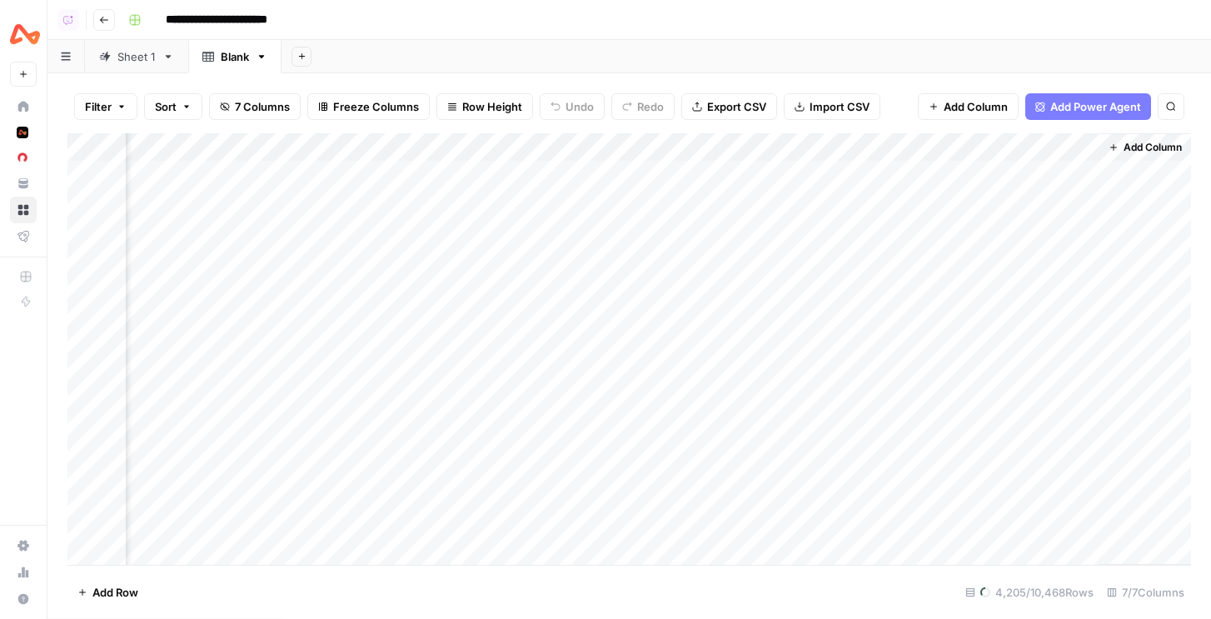
scroll to position [0, 0]
click at [144, 52] on div "Sheet 1" at bounding box center [136, 56] width 38 height 17
click at [228, 62] on div "Blank" at bounding box center [235, 56] width 28 height 17
click at [210, 148] on div "Add Column" at bounding box center [629, 349] width 1124 height 432
click at [172, 184] on input "Title" at bounding box center [225, 187] width 169 height 17
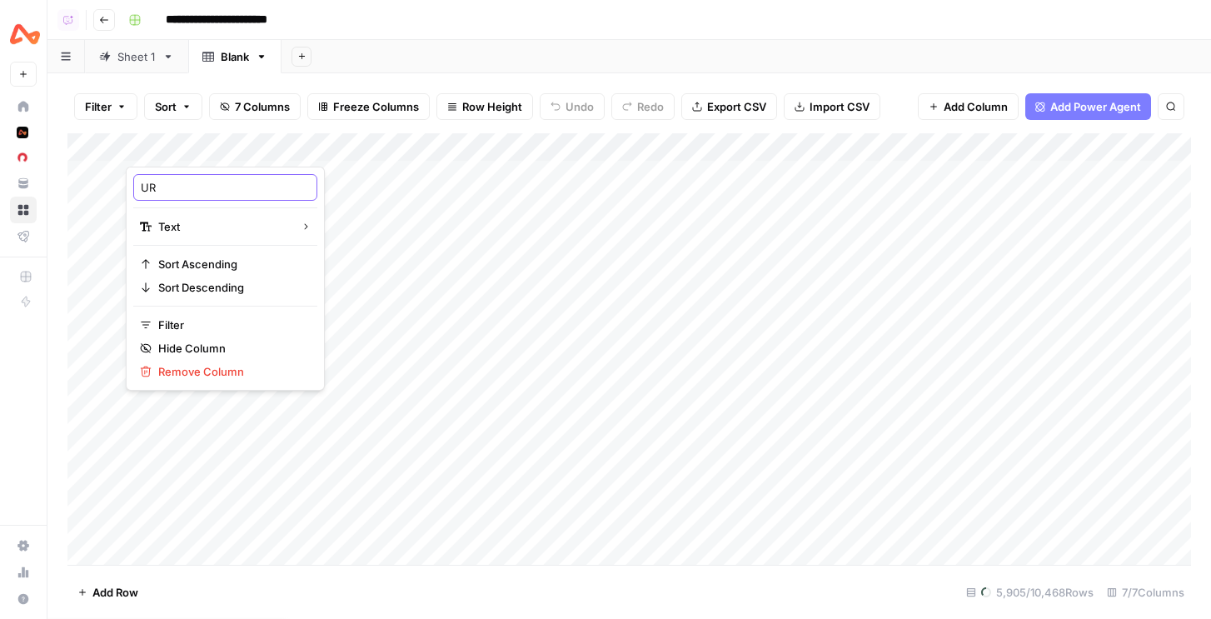
type input "URL"
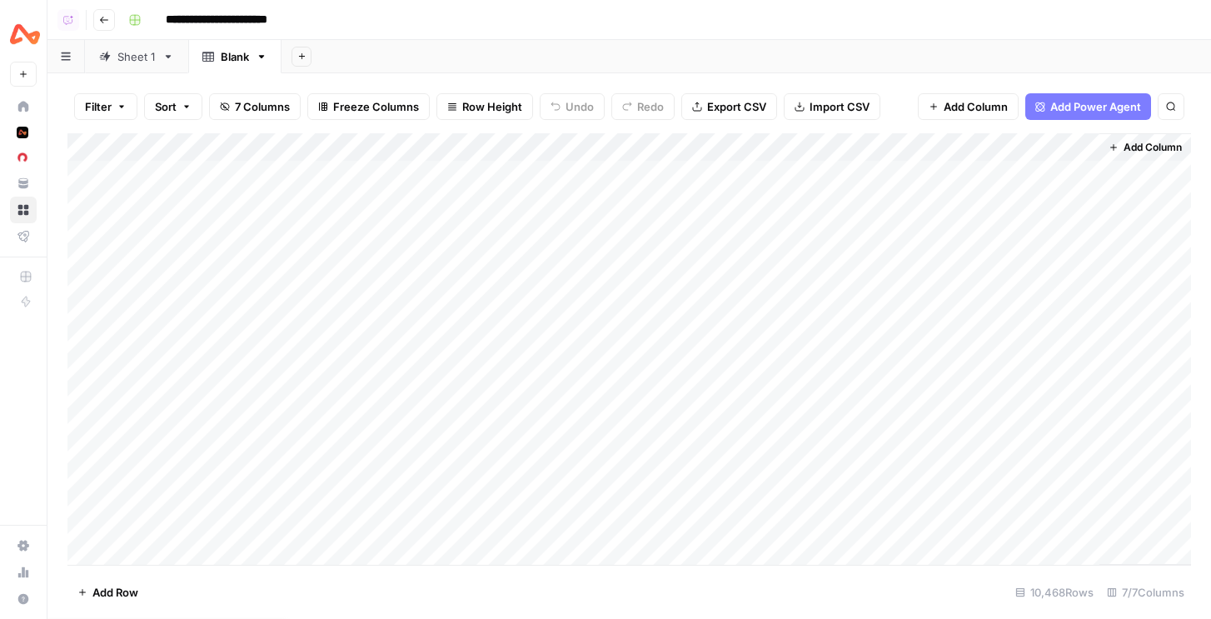
scroll to position [1, 0]
click at [267, 57] on icon "button" at bounding box center [262, 57] width 12 height 12
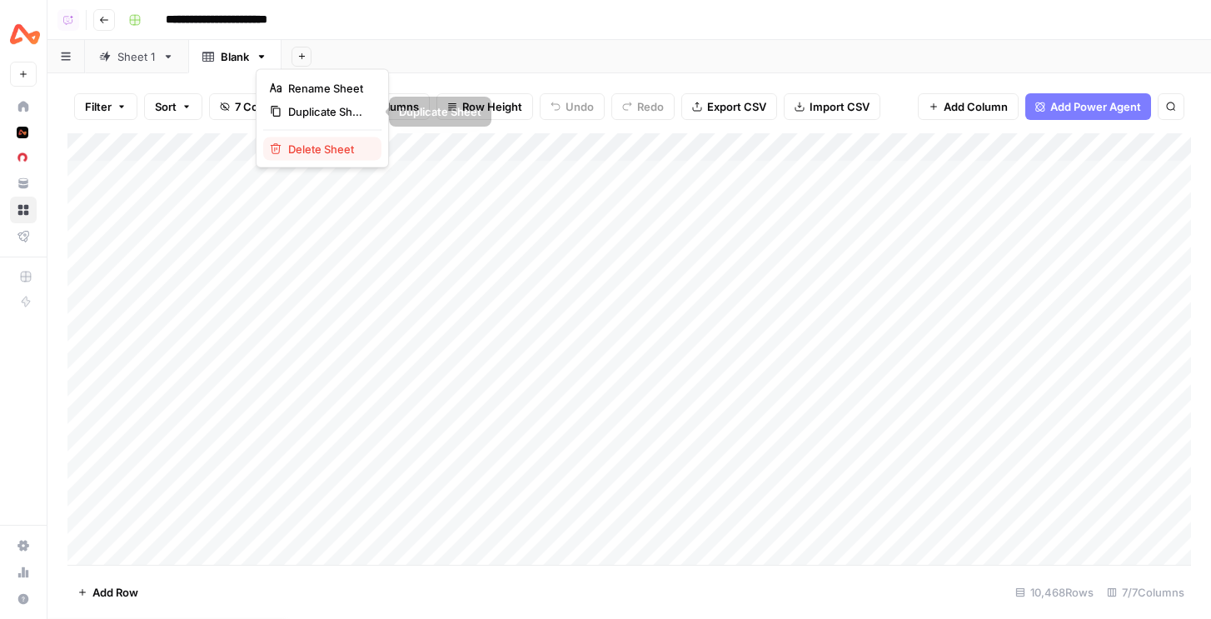
click at [284, 150] on div "Delete Sheet" at bounding box center [322, 149] width 105 height 17
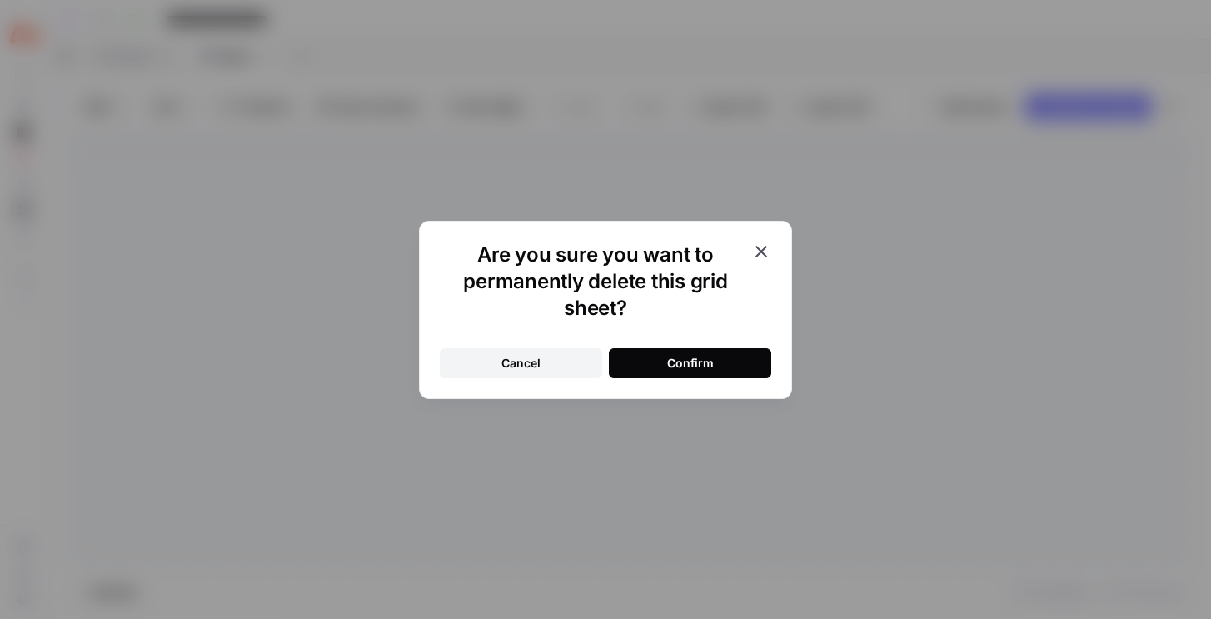
click at [695, 367] on div "Confirm" at bounding box center [690, 363] width 47 height 17
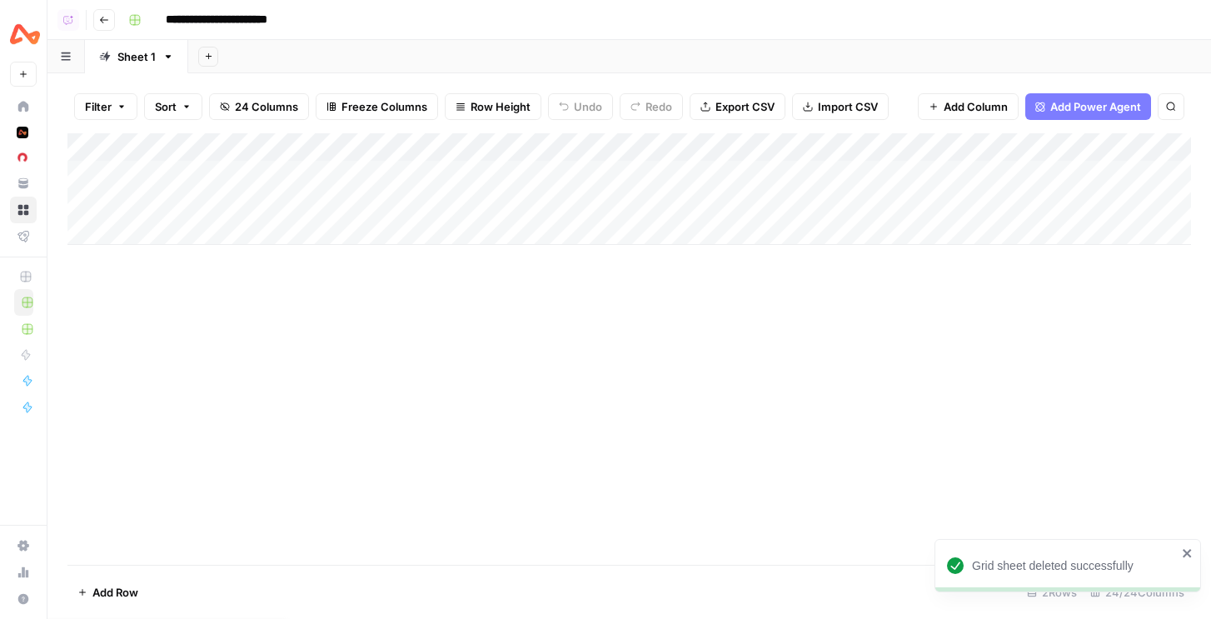
click at [209, 57] on icon "button" at bounding box center [208, 56] width 9 height 9
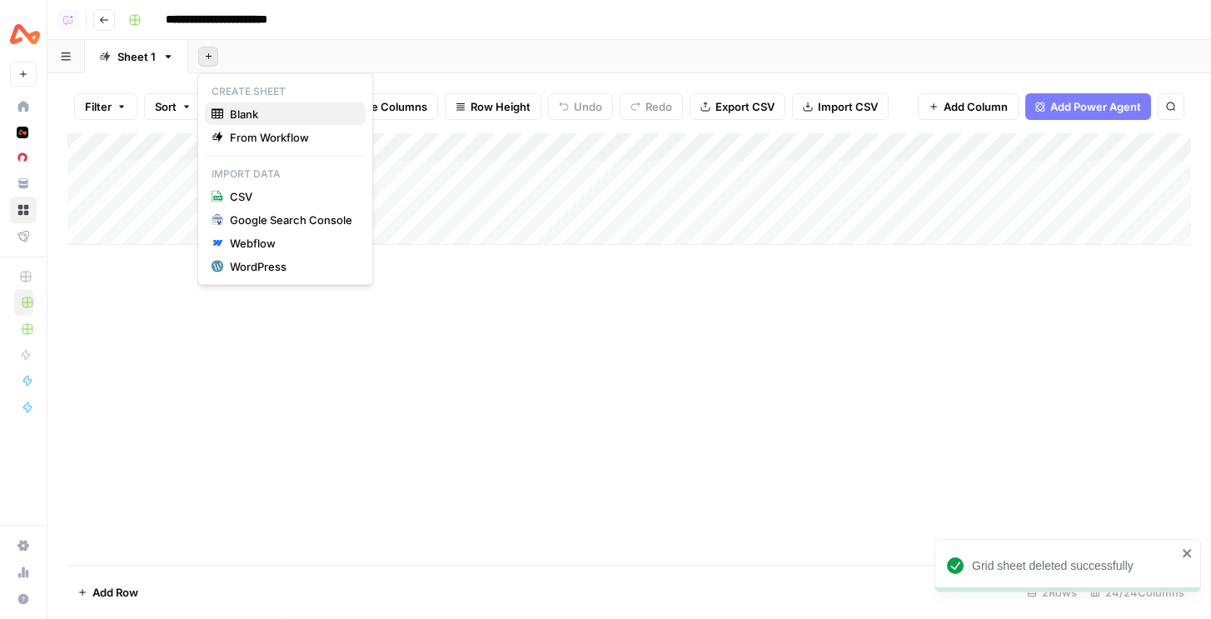
click at [244, 118] on span "Blank" at bounding box center [291, 114] width 122 height 17
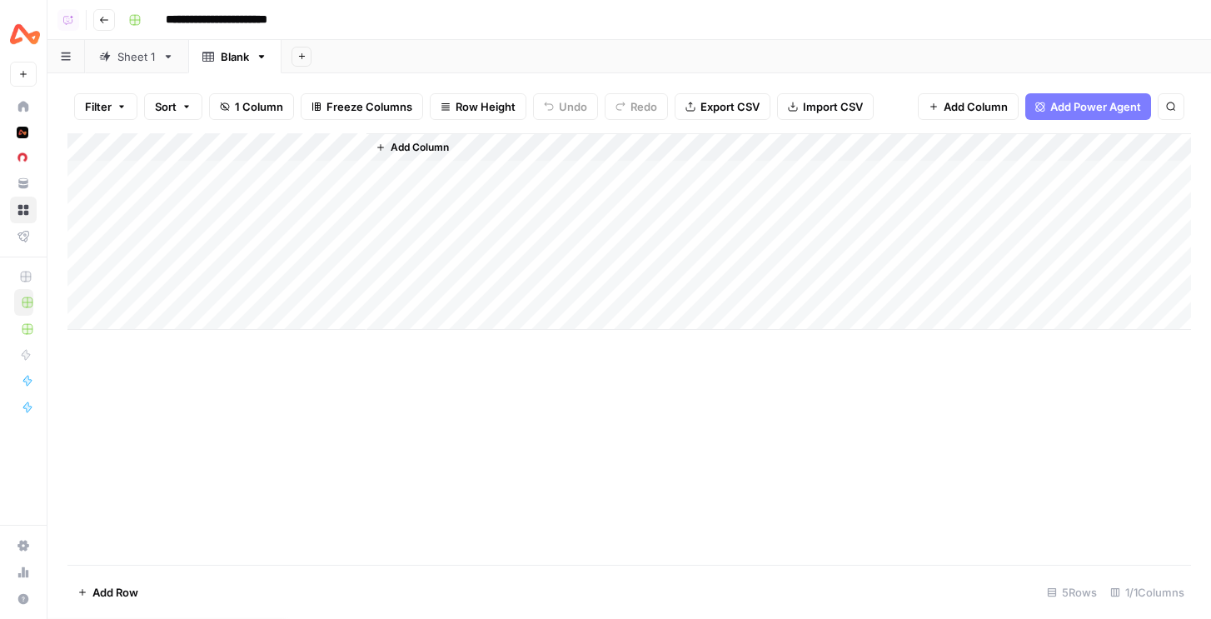
drag, startPoint x: 743, startPoint y: 100, endPoint x: 807, endPoint y: 112, distance: 65.2
click at [807, 112] on div "Filter Sort 1 Column Freeze Columns Row Height Undo Redo Export CSV Import CSV …" at bounding box center [629, 106] width 1124 height 53
click at [807, 112] on span "Import CSV" at bounding box center [833, 106] width 60 height 17
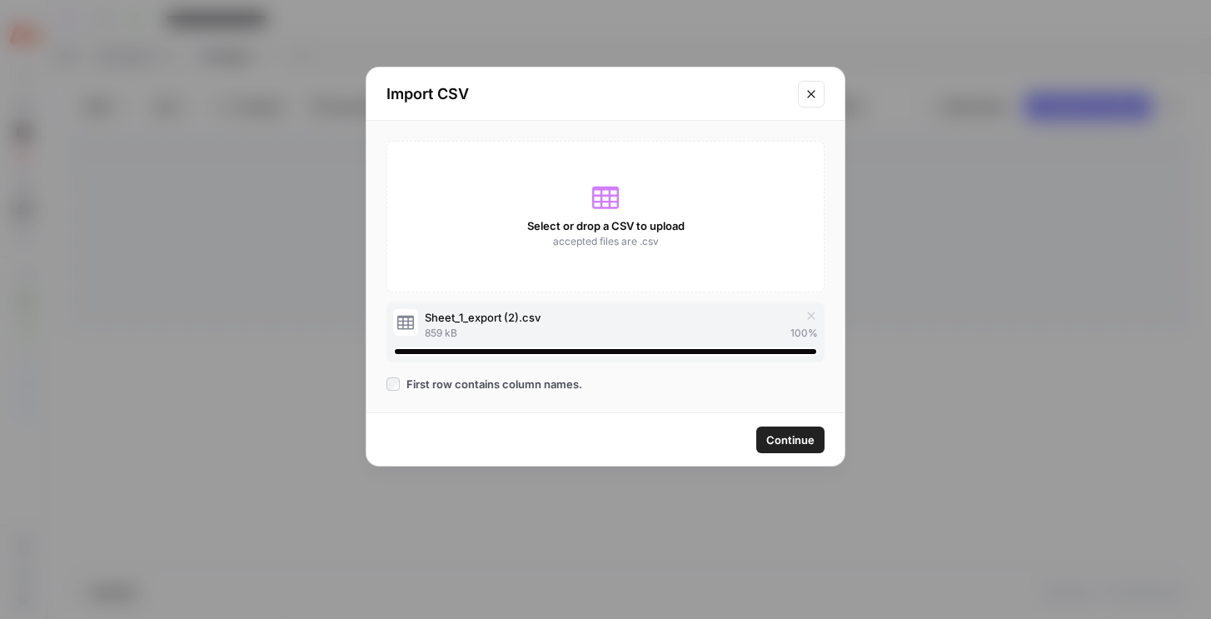
click at [774, 432] on span "Continue" at bounding box center [791, 440] width 48 height 17
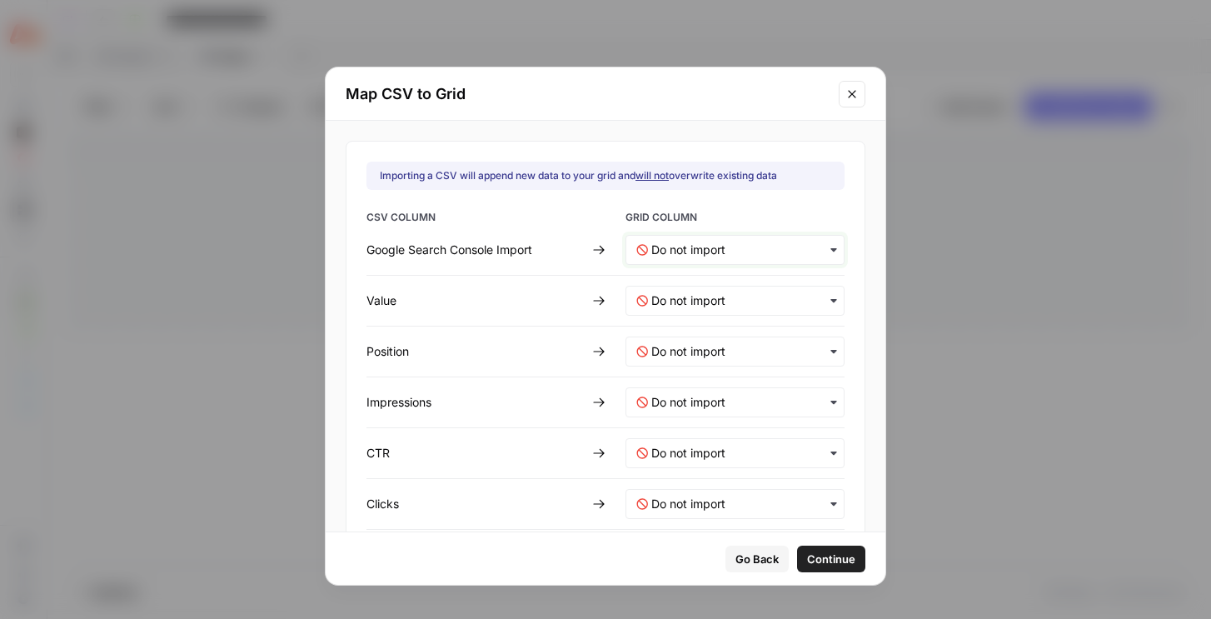
click at [704, 245] on Import-mapping "text" at bounding box center [743, 250] width 182 height 17
click at [682, 330] on span "Create new column" at bounding box center [697, 324] width 92 height 15
click at [676, 302] on input "text" at bounding box center [743, 300] width 182 height 17
click at [673, 375] on span "Create new column" at bounding box center [697, 374] width 92 height 15
click at [677, 347] on input "text" at bounding box center [743, 351] width 182 height 17
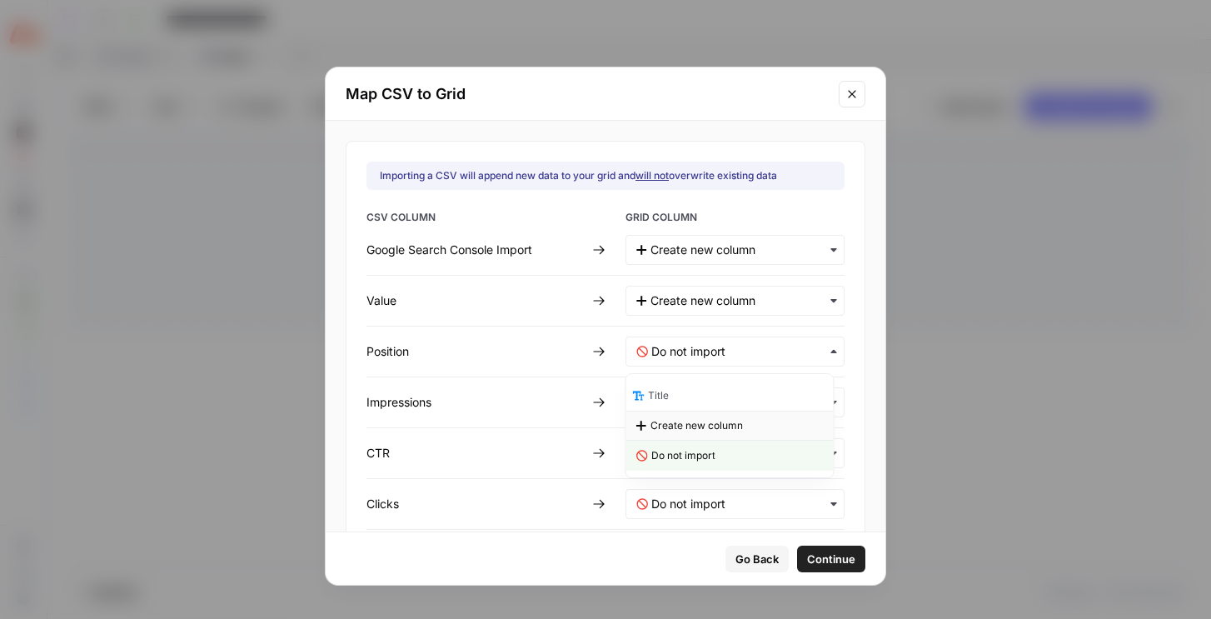
click at [672, 422] on span "Create new column" at bounding box center [697, 425] width 92 height 15
click at [673, 403] on input "text" at bounding box center [743, 402] width 182 height 17
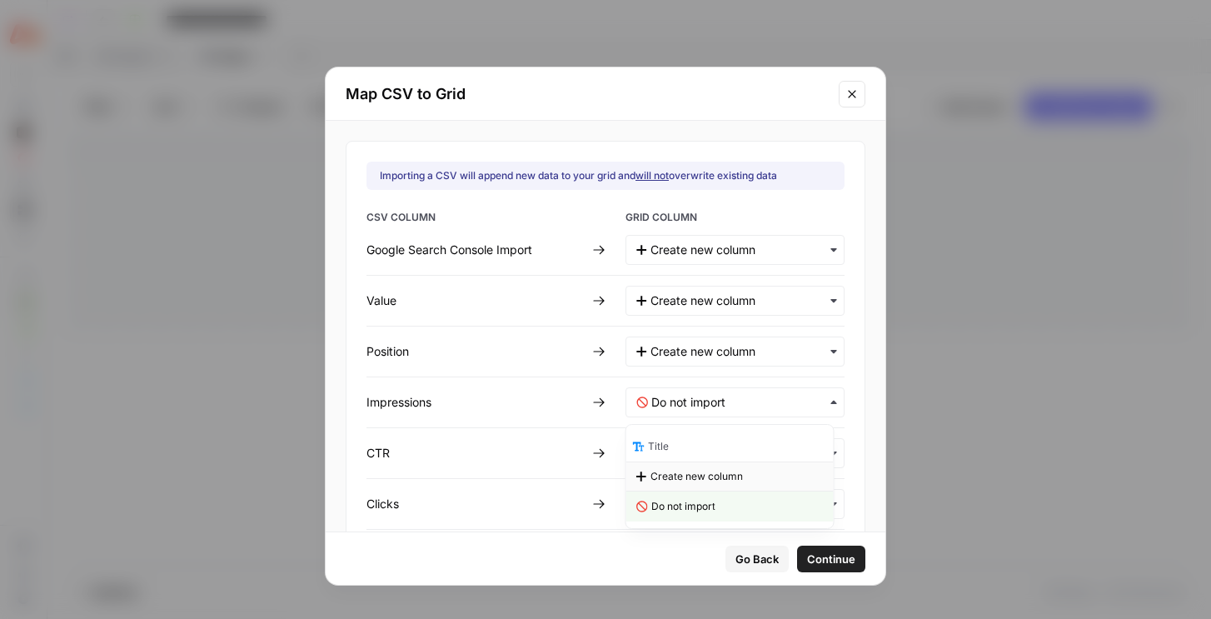
click at [669, 476] on span "Create new column" at bounding box center [697, 476] width 92 height 15
click at [678, 453] on input "text" at bounding box center [743, 453] width 182 height 17
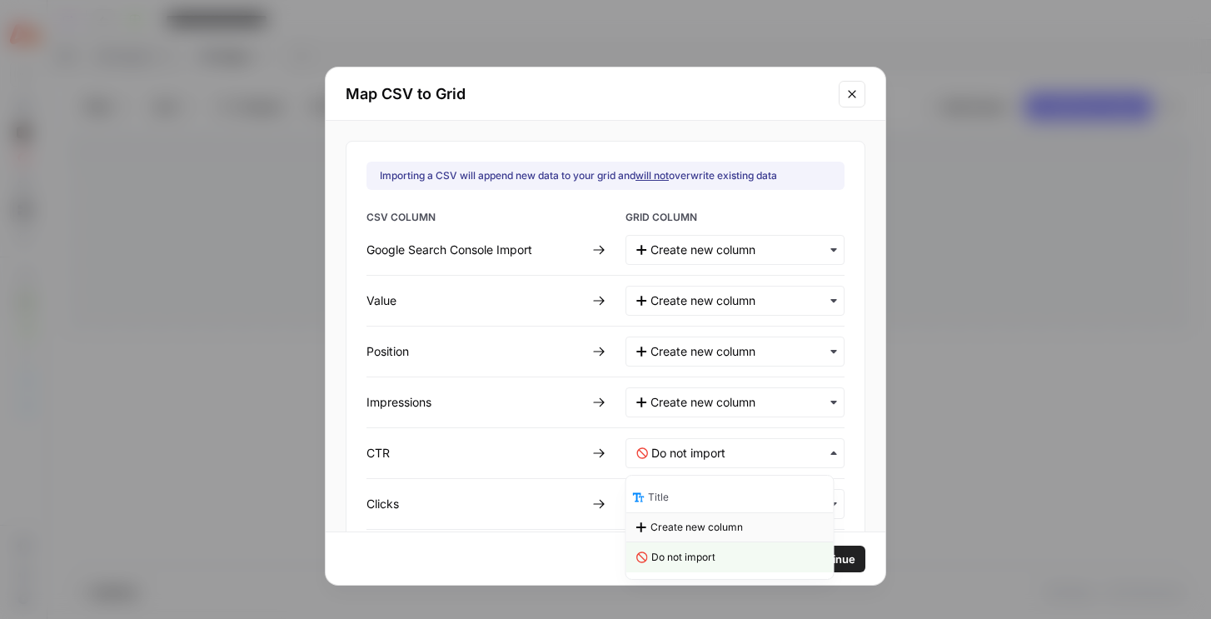
click at [670, 523] on span "Create new column" at bounding box center [697, 527] width 92 height 15
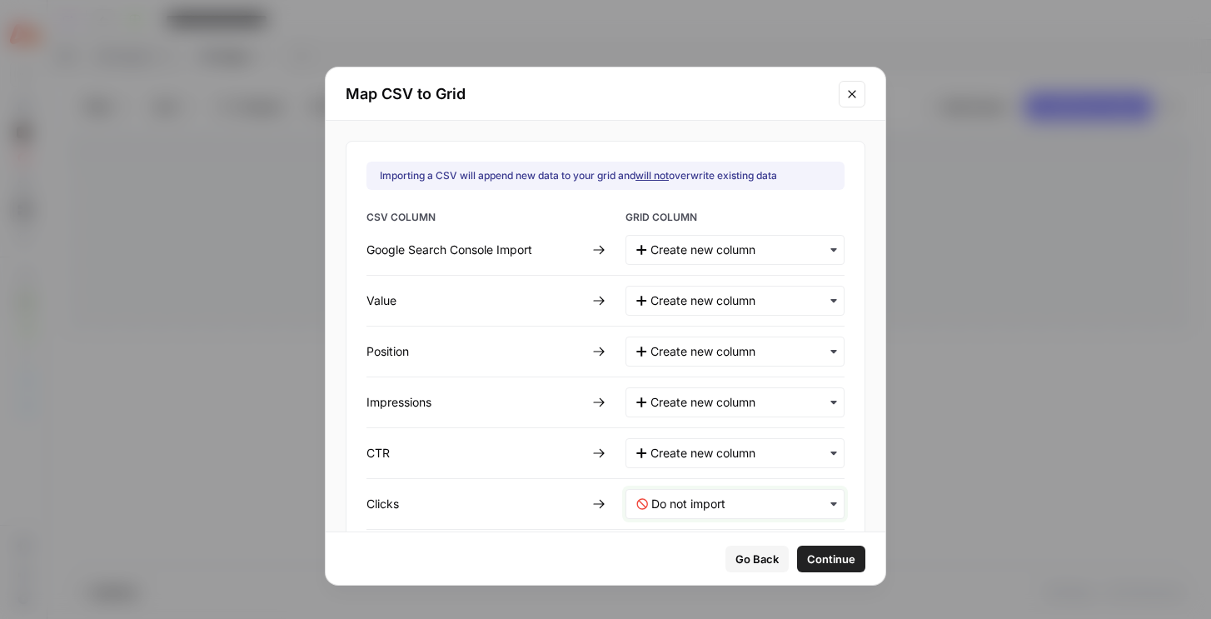
click at [680, 497] on input "text" at bounding box center [743, 504] width 182 height 17
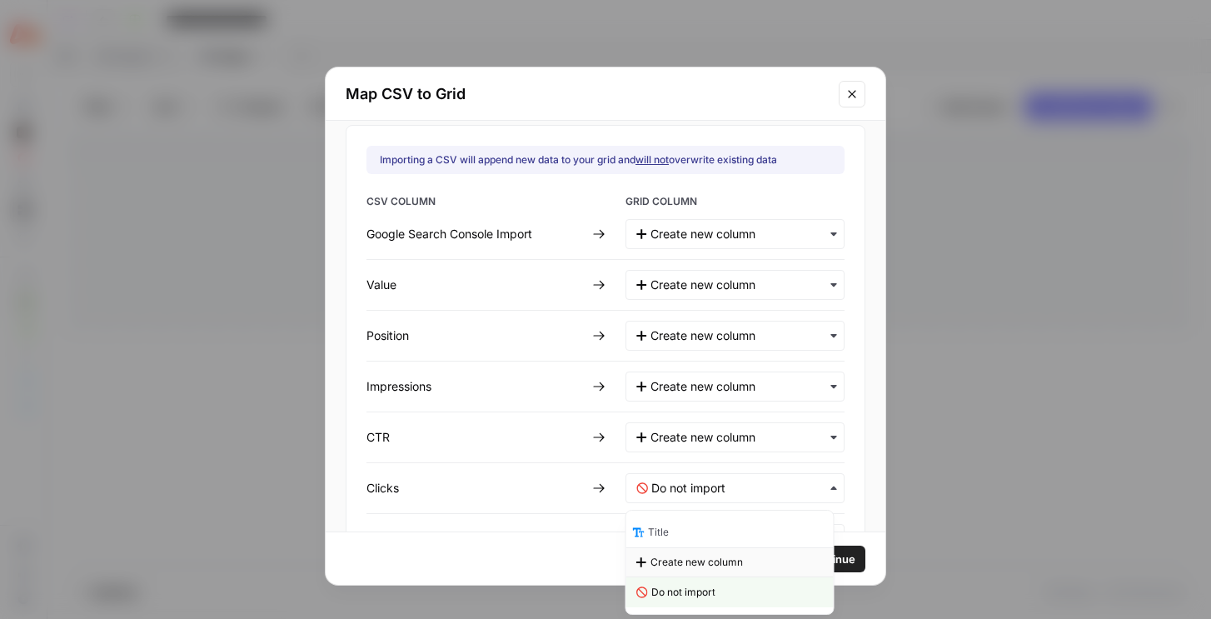
click at [659, 564] on span "Create new column" at bounding box center [697, 562] width 92 height 15
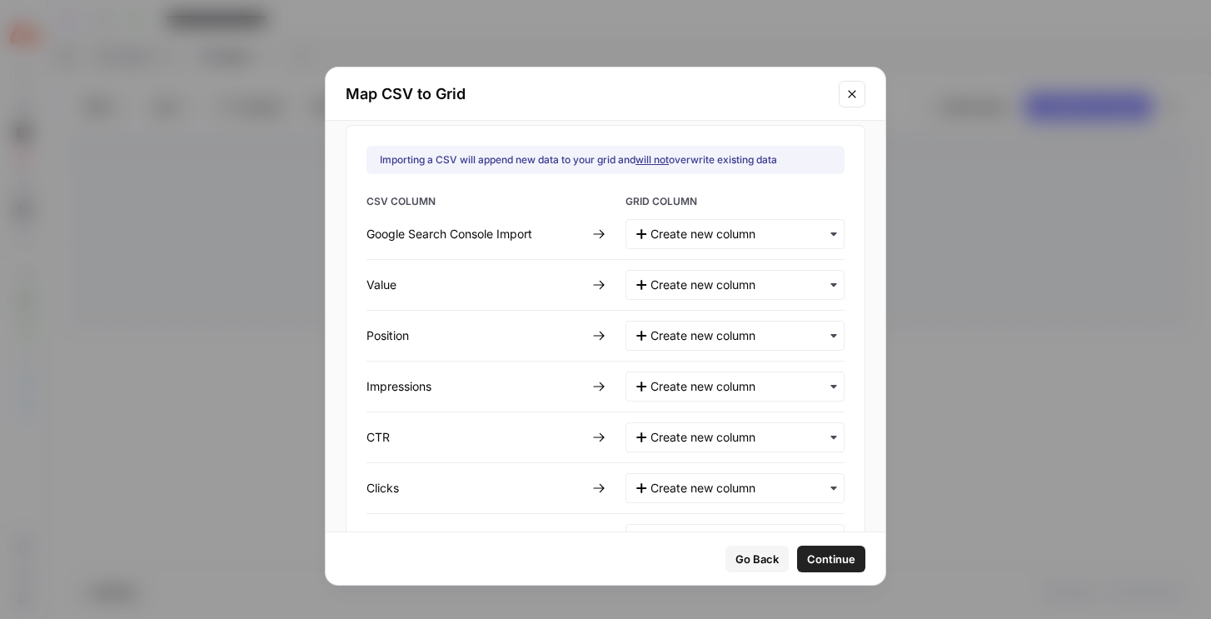
scroll to position [137, 0]
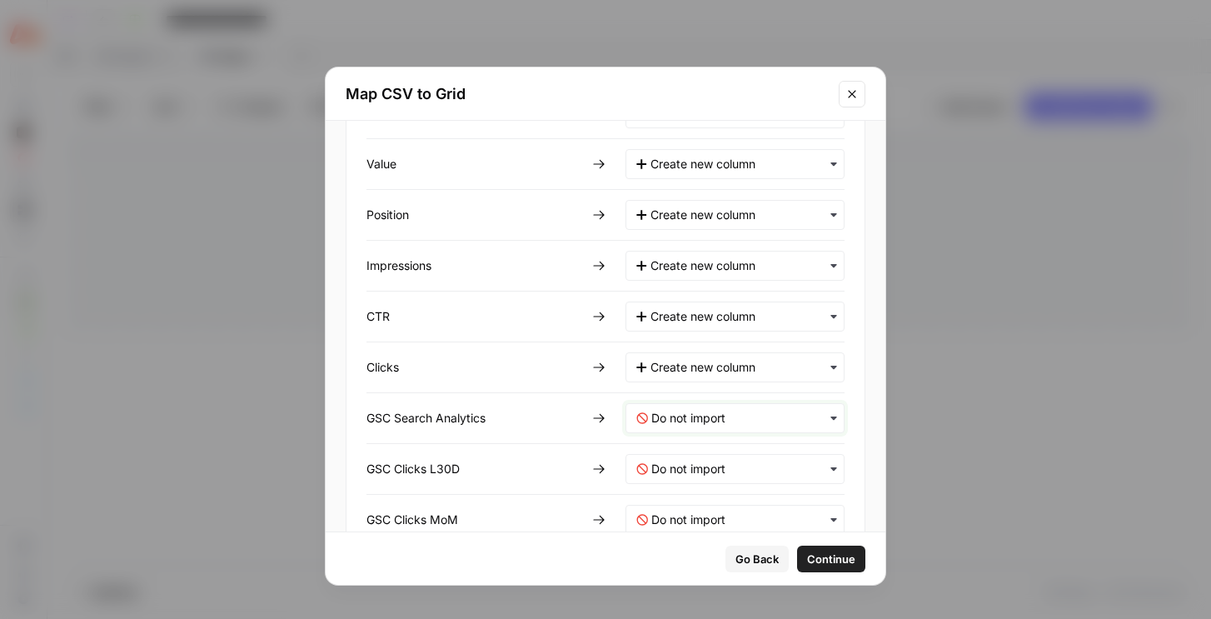
click at [706, 419] on Analytics-mapping "text" at bounding box center [743, 418] width 182 height 17
click at [681, 487] on span "Create new column" at bounding box center [697, 492] width 92 height 15
click at [687, 477] on div "button" at bounding box center [735, 469] width 219 height 30
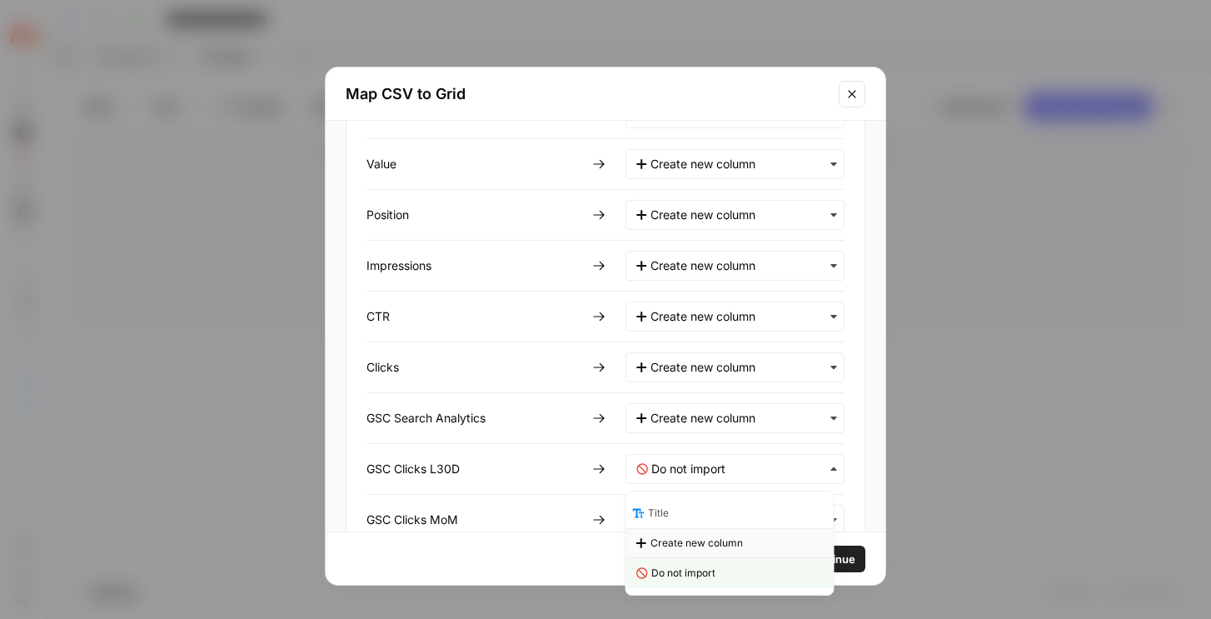
click at [666, 546] on span "Create new column" at bounding box center [697, 543] width 92 height 15
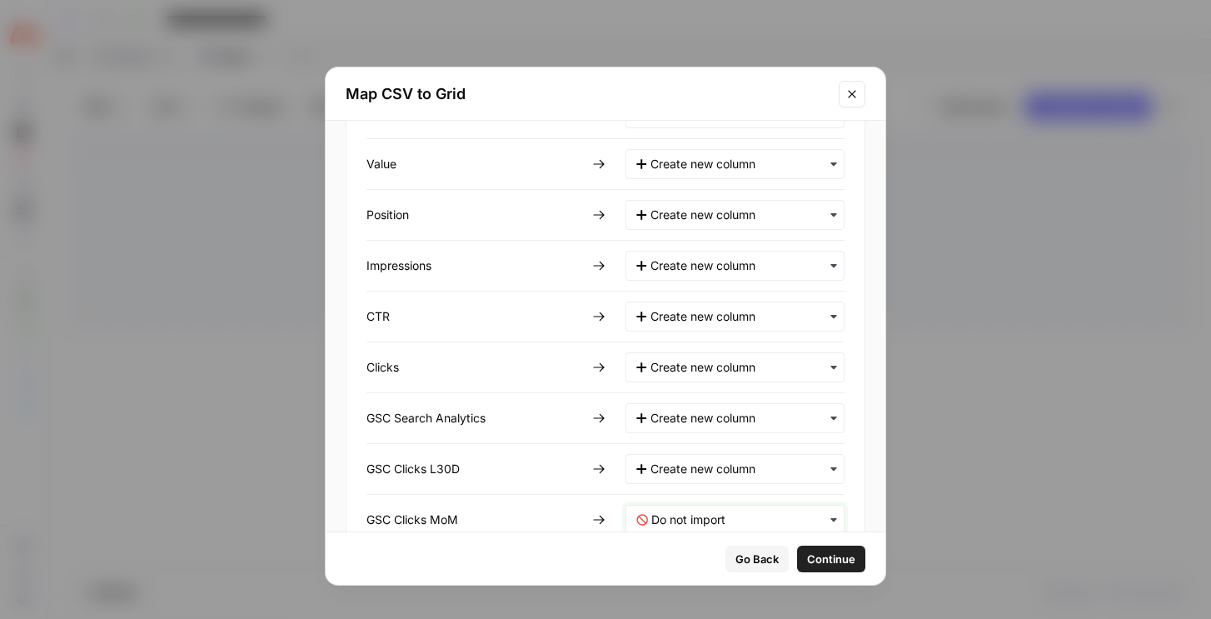
click at [676, 513] on MoM-mapping "text" at bounding box center [743, 520] width 182 height 17
click at [684, 451] on span "Create new column" at bounding box center [697, 445] width 92 height 15
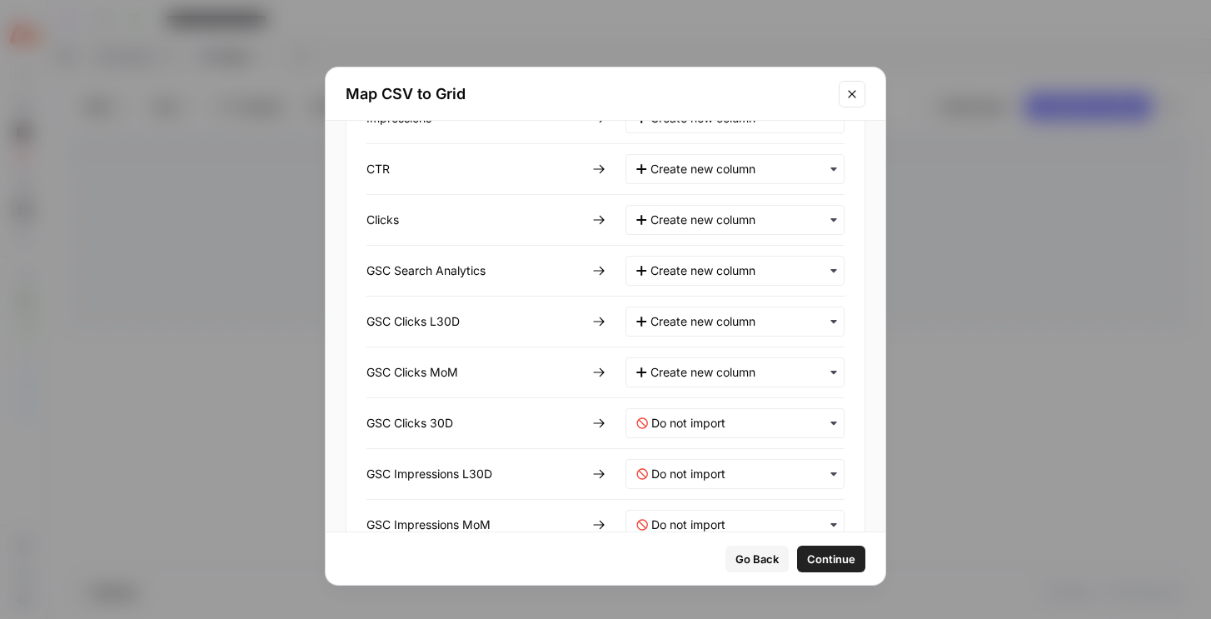
scroll to position [370, 0]
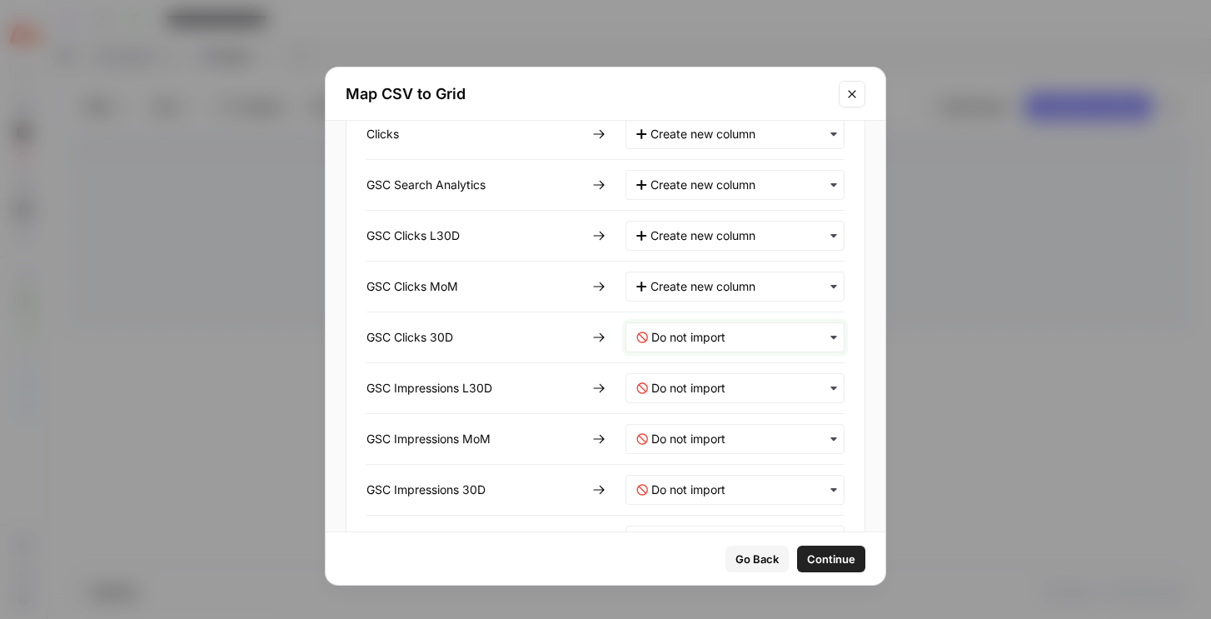
click at [701, 333] on 30D-mapping "text" at bounding box center [743, 337] width 182 height 17
click at [677, 413] on span "Create new column" at bounding box center [697, 411] width 92 height 15
click at [674, 401] on div "button" at bounding box center [735, 388] width 219 height 30
click at [668, 461] on span "Create new column" at bounding box center [697, 462] width 92 height 15
click at [682, 437] on MoM-mapping "text" at bounding box center [743, 439] width 182 height 17
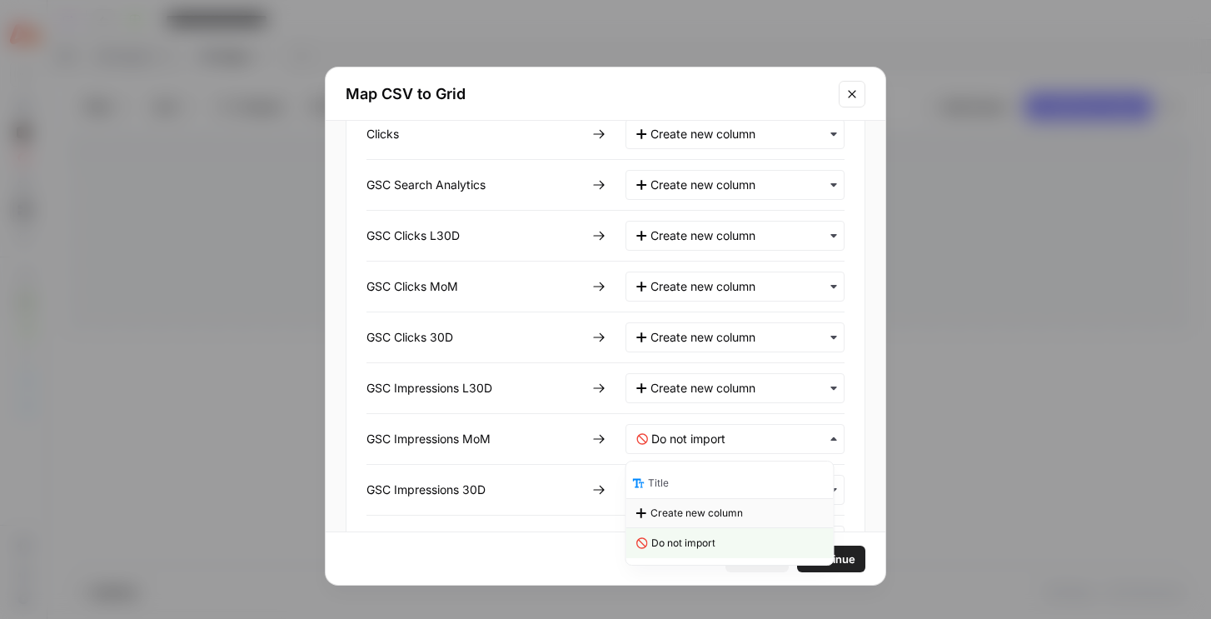
click at [667, 516] on span "Create new column" at bounding box center [697, 513] width 92 height 15
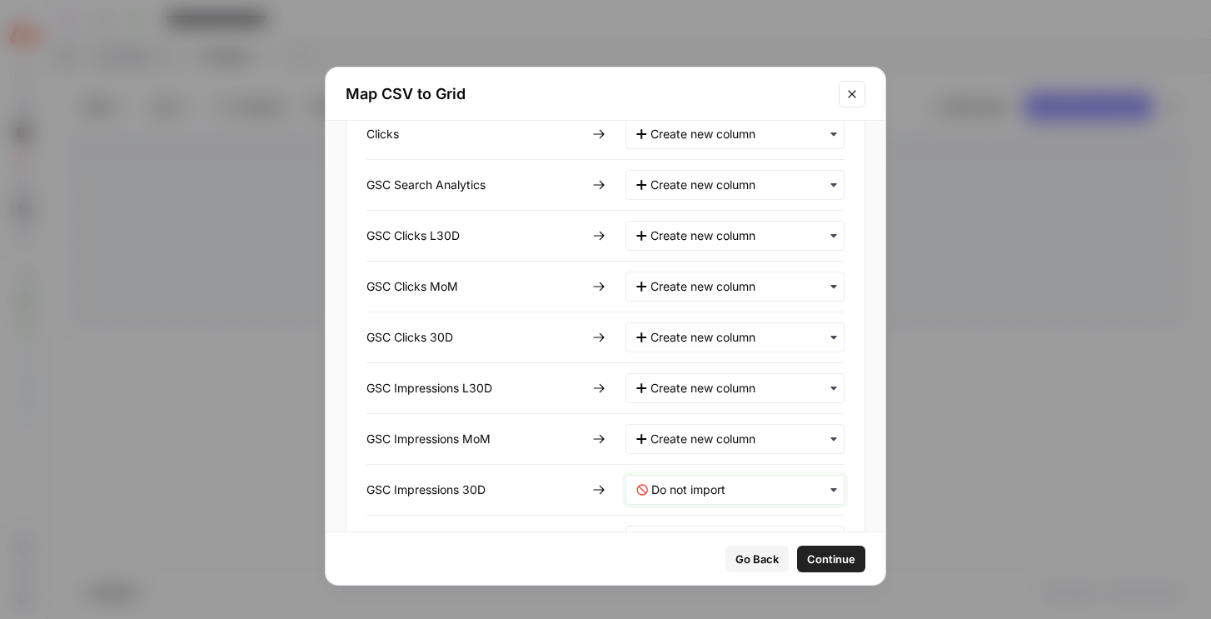
click at [677, 483] on 30D-mapping "text" at bounding box center [743, 490] width 182 height 17
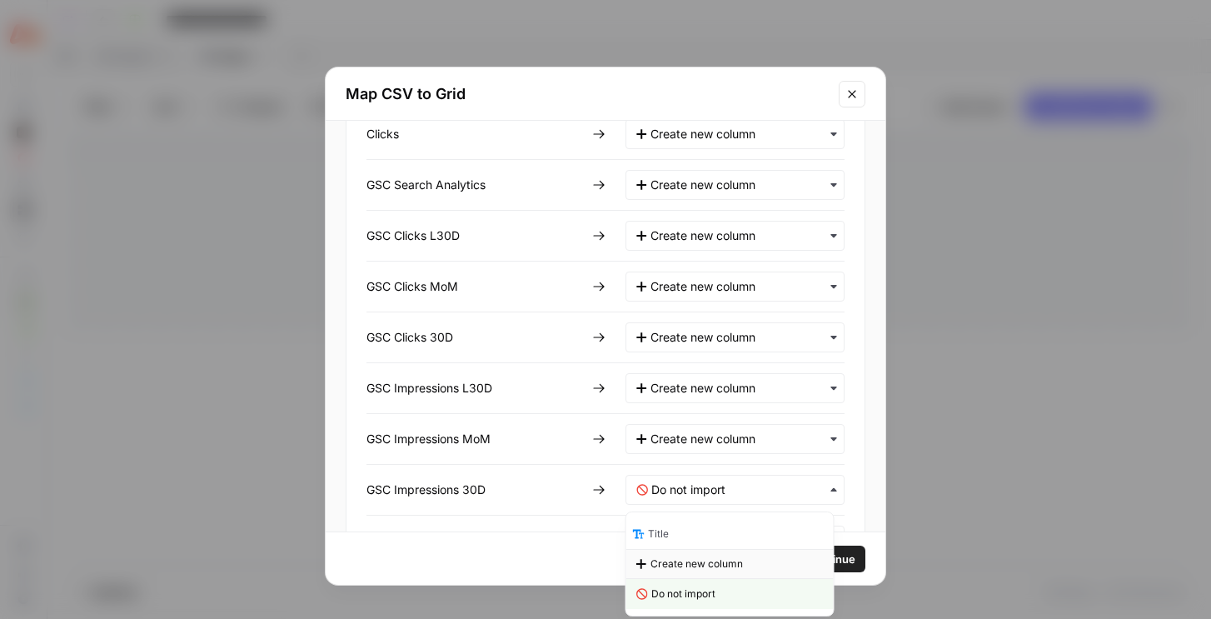
click at [666, 567] on span "Create new column" at bounding box center [697, 564] width 92 height 15
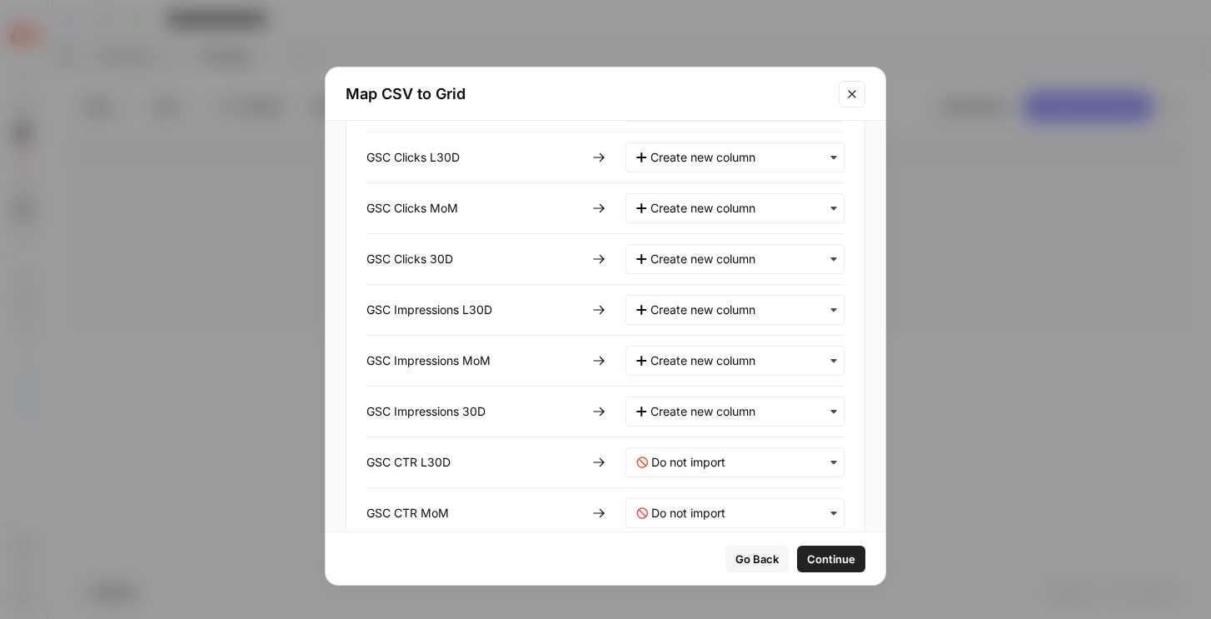
scroll to position [502, 0]
click at [707, 409] on L30D-mapping "text" at bounding box center [743, 409] width 182 height 17
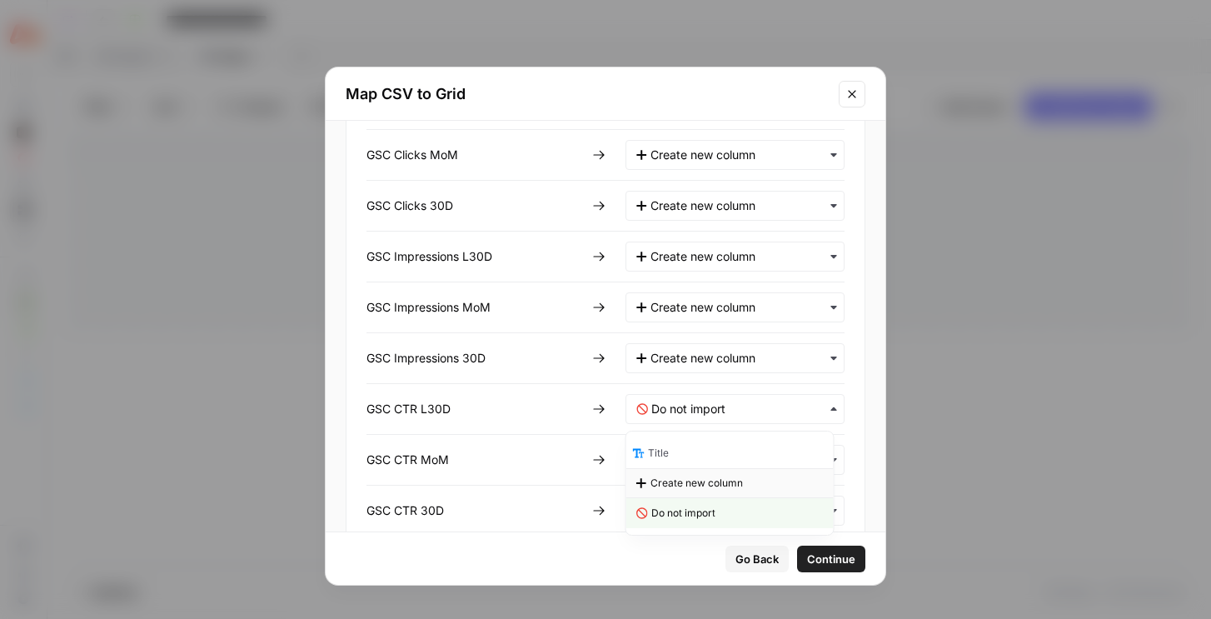
click at [685, 483] on span "Create new column" at bounding box center [697, 483] width 92 height 15
click at [684, 462] on MoM-mapping "text" at bounding box center [743, 460] width 182 height 17
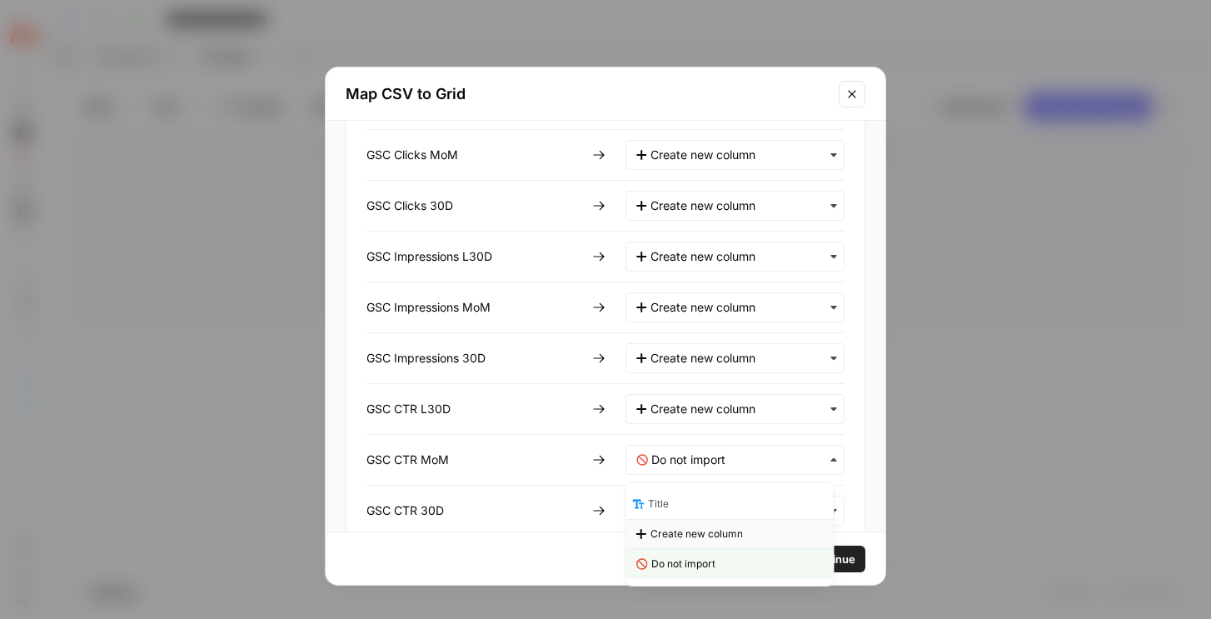
click at [672, 527] on span "Create new column" at bounding box center [697, 534] width 92 height 15
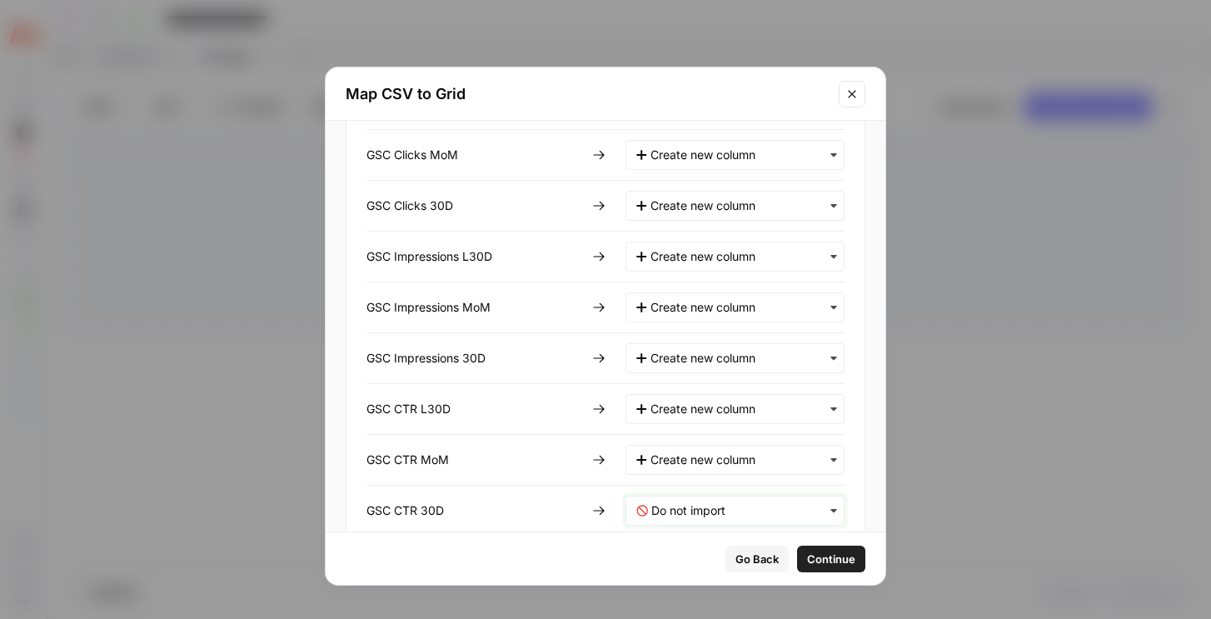
click at [685, 507] on 30D-mapping "text" at bounding box center [743, 510] width 182 height 17
click at [695, 444] on div "Create new column" at bounding box center [730, 437] width 207 height 30
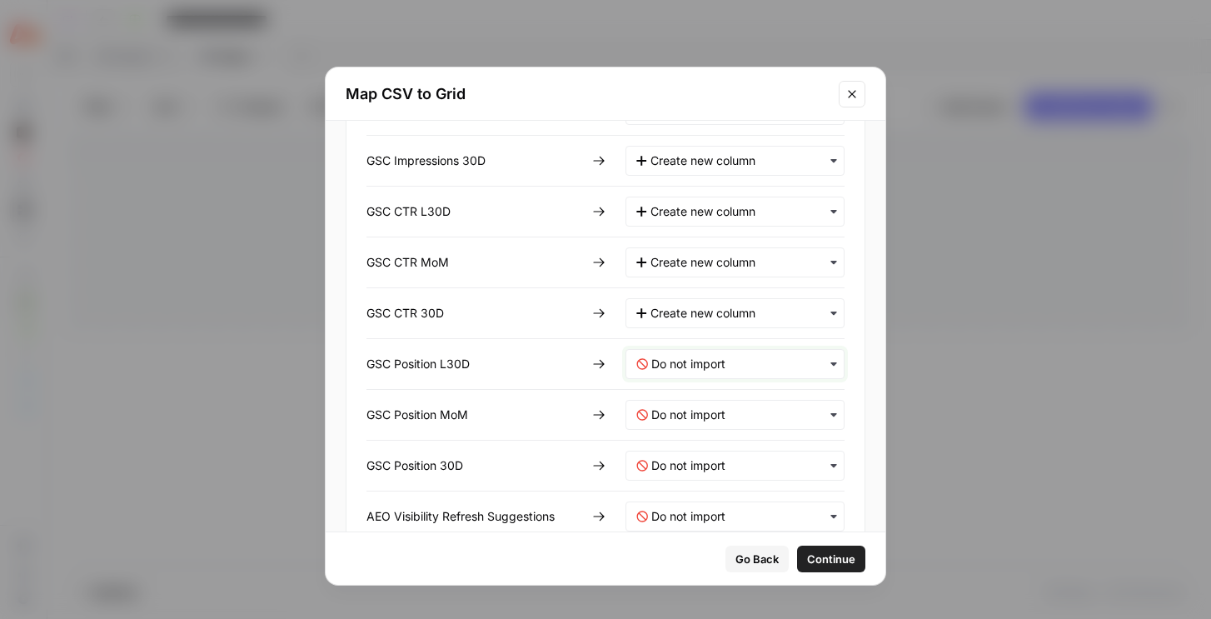
drag, startPoint x: 724, startPoint y: 366, endPoint x: 718, endPoint y: 384, distance: 19.2
click at [724, 366] on L30D-mapping "text" at bounding box center [743, 364] width 182 height 17
click at [699, 431] on span "Create new column" at bounding box center [697, 438] width 92 height 15
click at [697, 417] on MoM-mapping "text" at bounding box center [743, 415] width 182 height 17
click at [679, 496] on span "Create new column" at bounding box center [697, 489] width 92 height 15
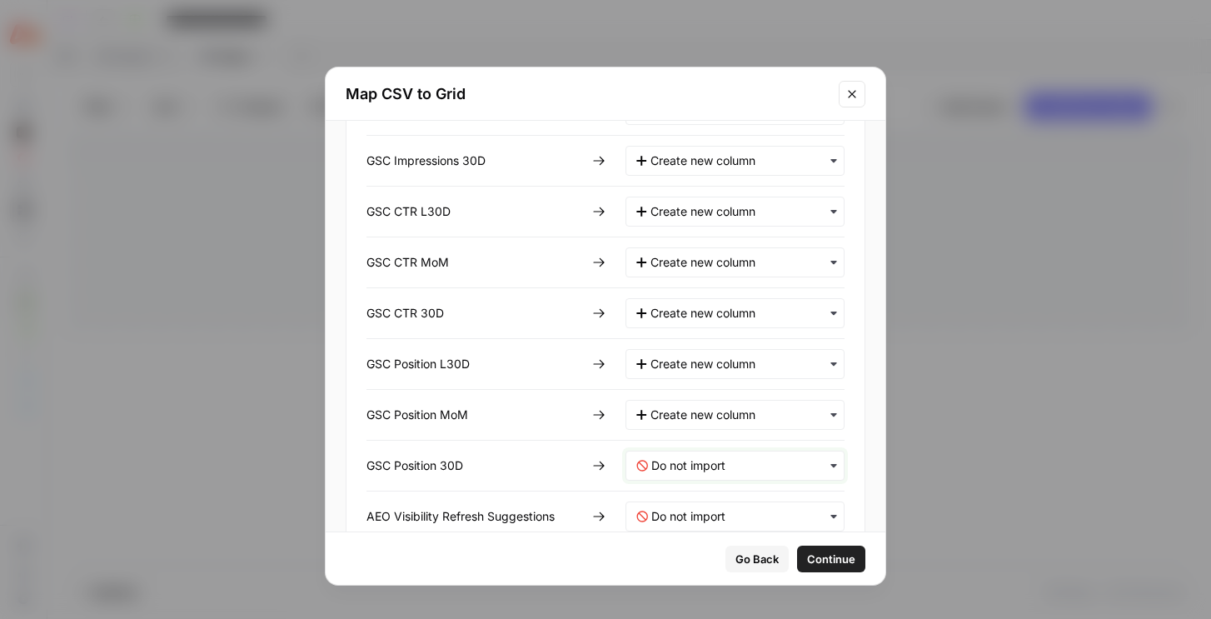
click at [687, 461] on 30D-mapping "text" at bounding box center [743, 465] width 182 height 17
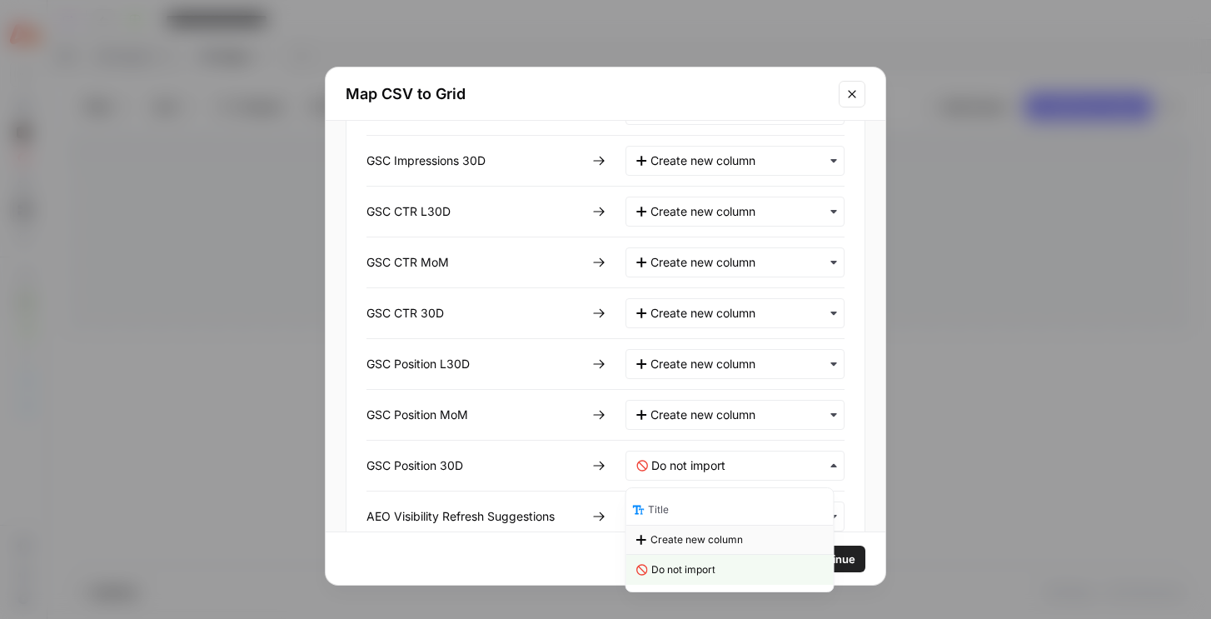
click at [680, 531] on div "Create new column" at bounding box center [730, 540] width 207 height 30
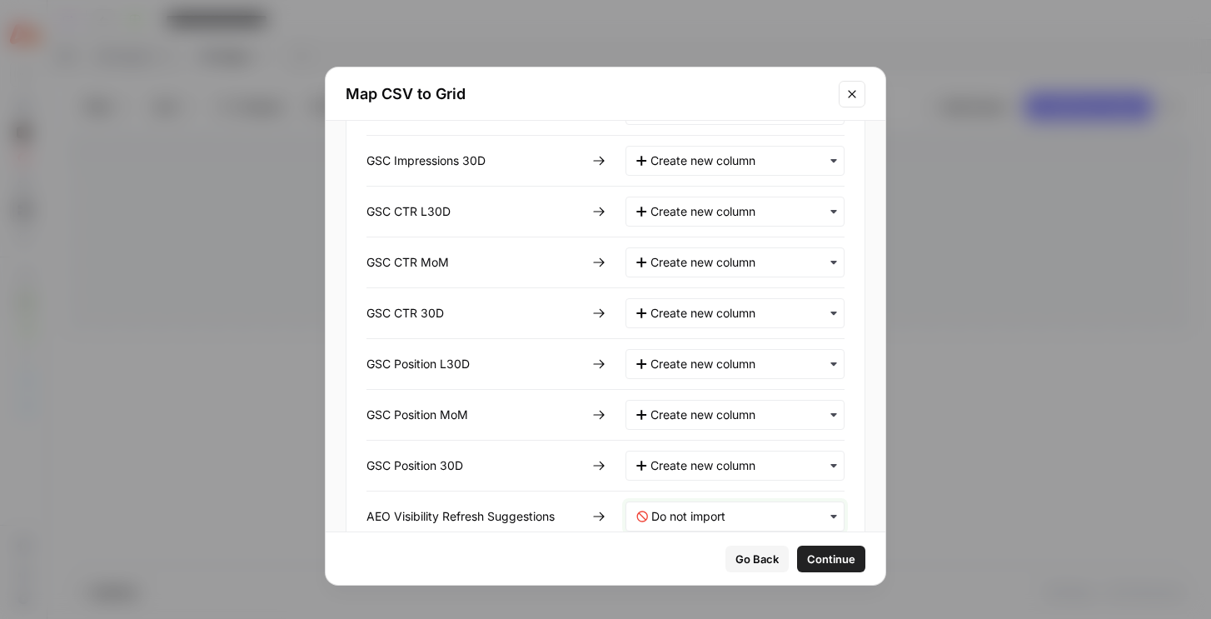
click at [690, 514] on Suggestions-mapping "text" at bounding box center [743, 516] width 182 height 17
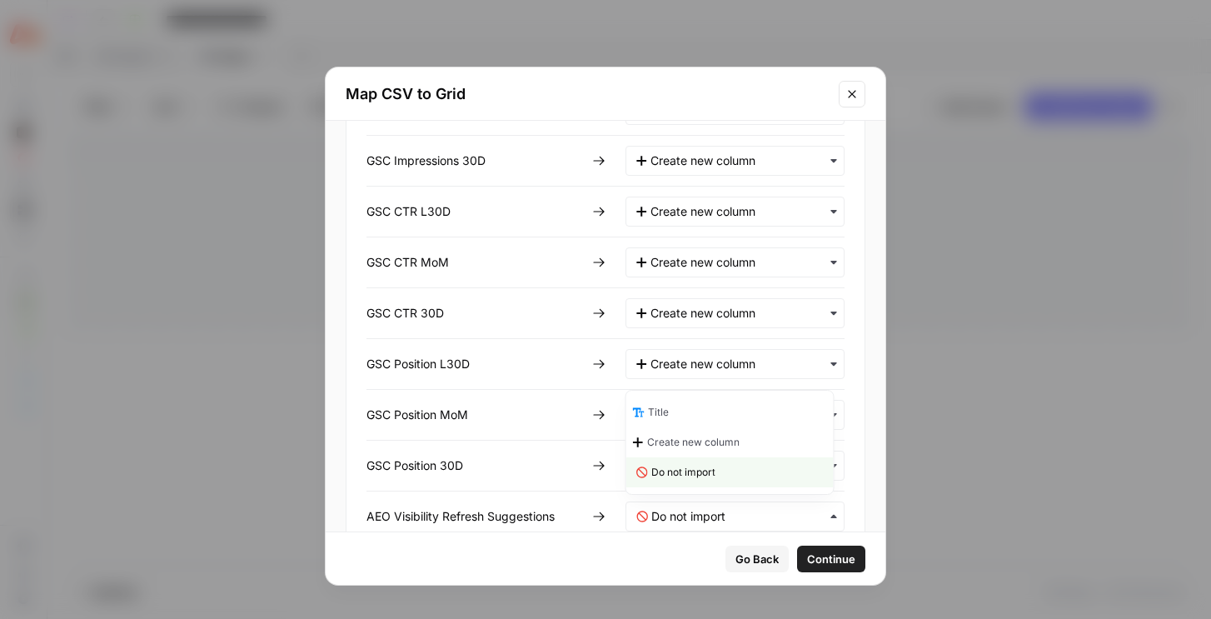
scroll to position [706, 0]
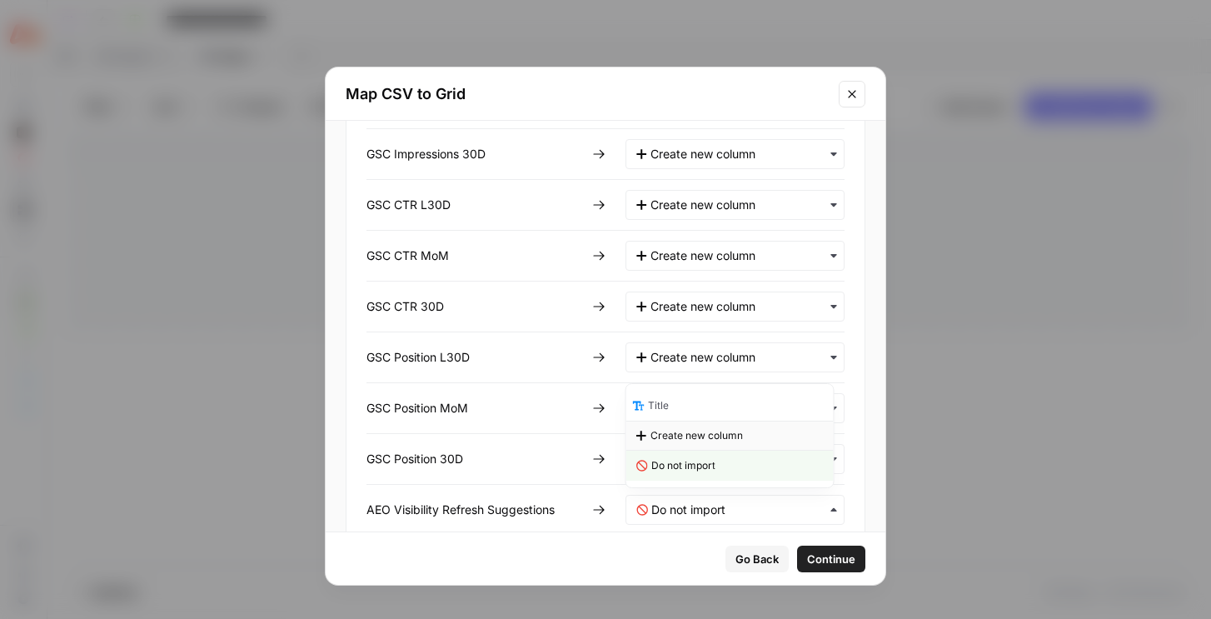
click at [700, 439] on span "Create new column" at bounding box center [697, 435] width 92 height 15
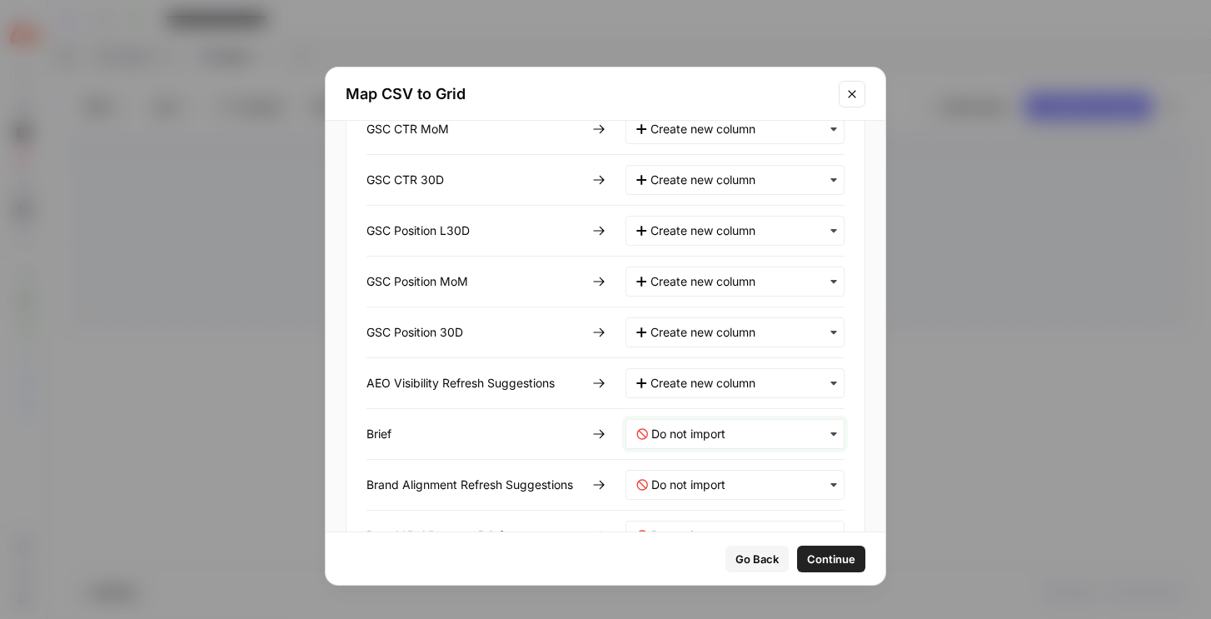
click at [712, 430] on input "text" at bounding box center [743, 434] width 182 height 17
click at [710, 375] on Suggestions-mapping "text" at bounding box center [742, 383] width 183 height 17
click at [667, 484] on span "Do not import" at bounding box center [684, 487] width 64 height 15
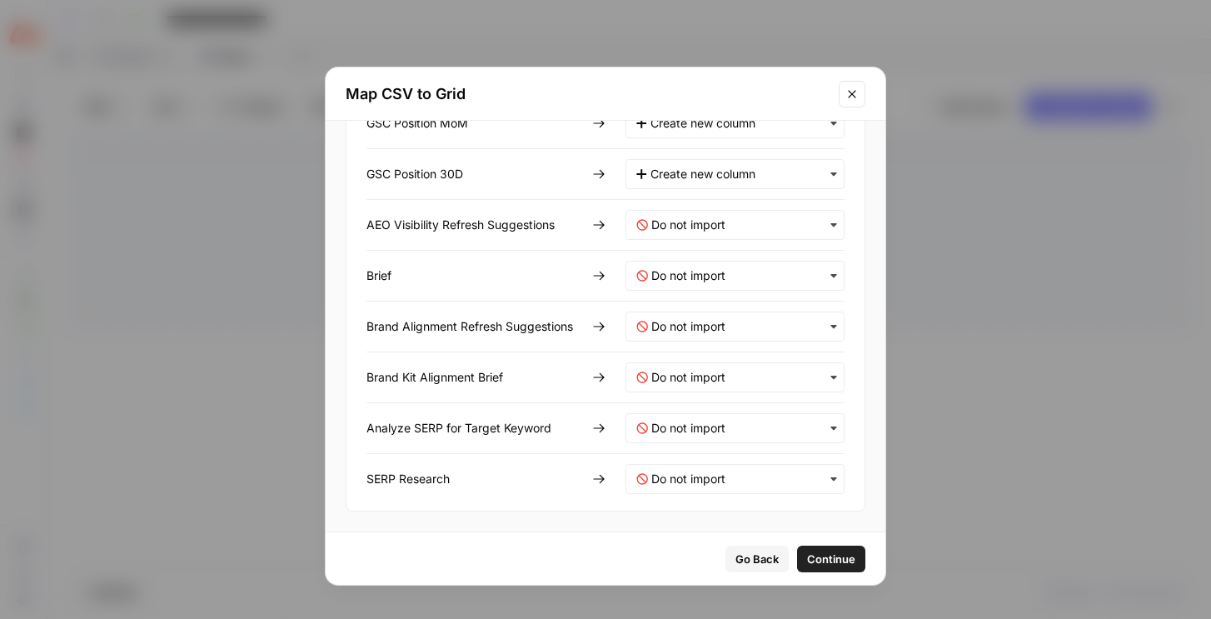
click at [813, 535] on div "Go Back Continue" at bounding box center [606, 558] width 560 height 52
click at [817, 560] on span "Continue" at bounding box center [831, 559] width 48 height 17
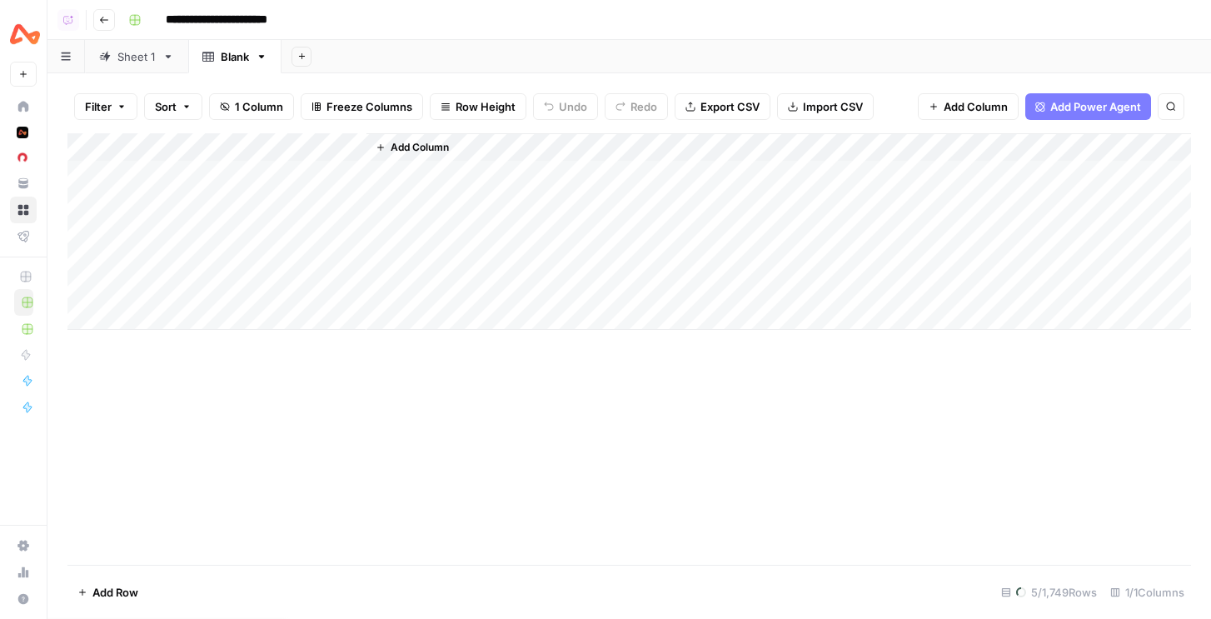
click at [122, 56] on div "Sheet 1" at bounding box center [136, 56] width 38 height 17
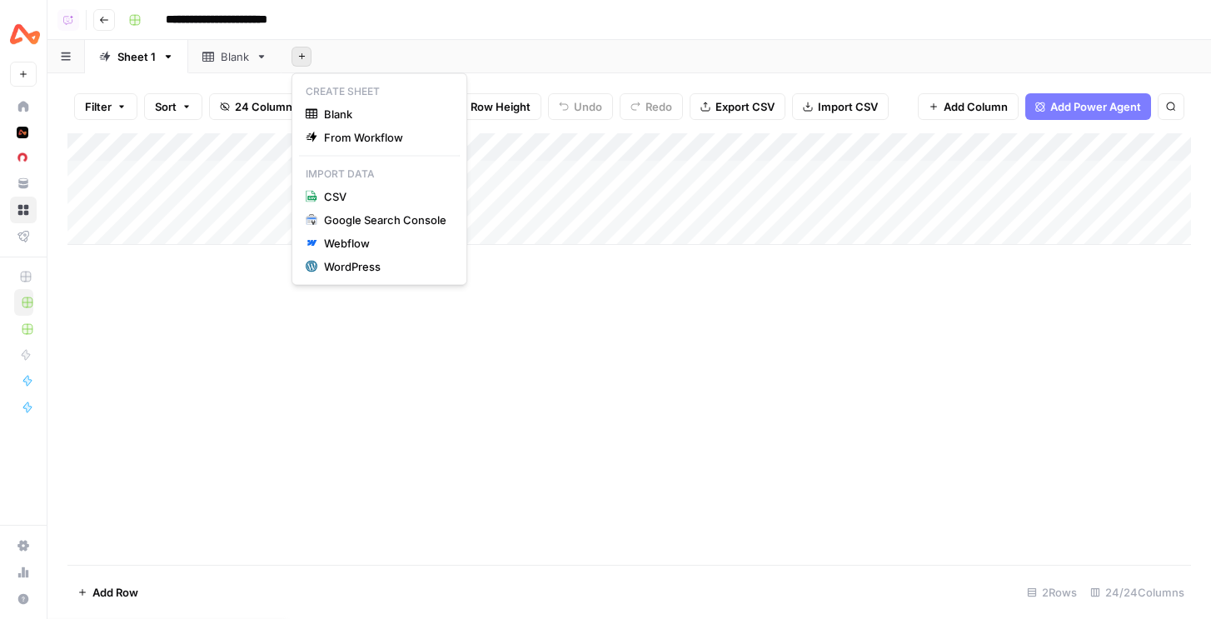
click at [304, 62] on button "Add Sheet" at bounding box center [302, 57] width 20 height 20
click at [972, 89] on div "Filter Sort 24 Columns Freeze Columns Row Height Undo Redo Export CSV Import CS…" at bounding box center [629, 106] width 1124 height 53
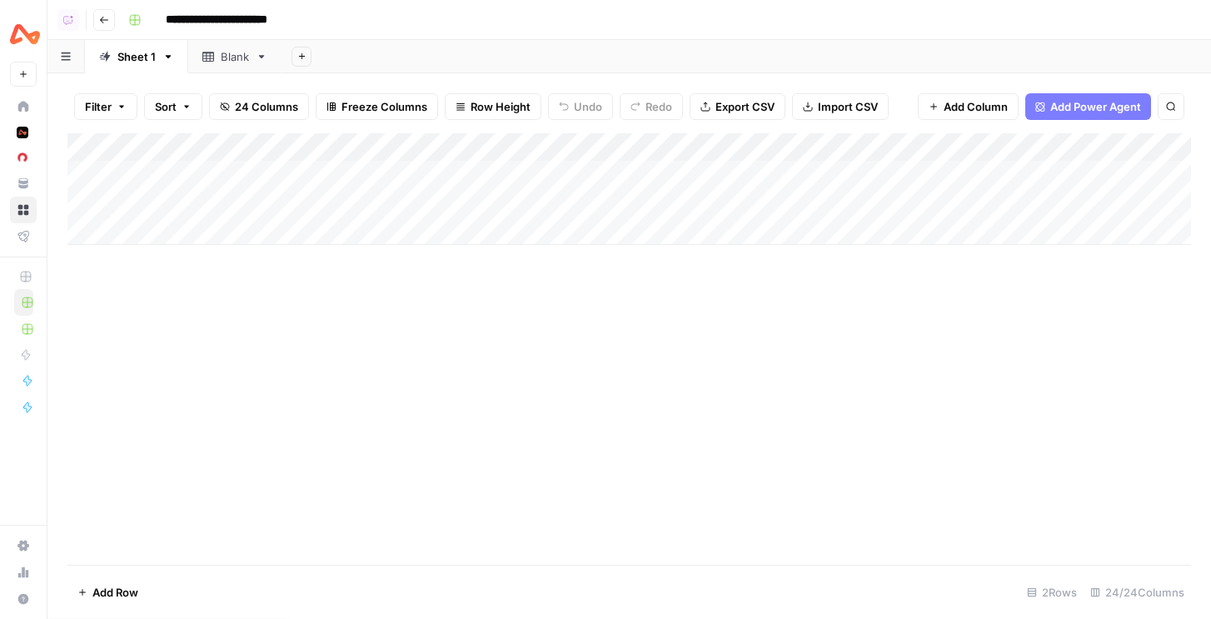
click at [977, 106] on span "Add Column" at bounding box center [976, 106] width 64 height 17
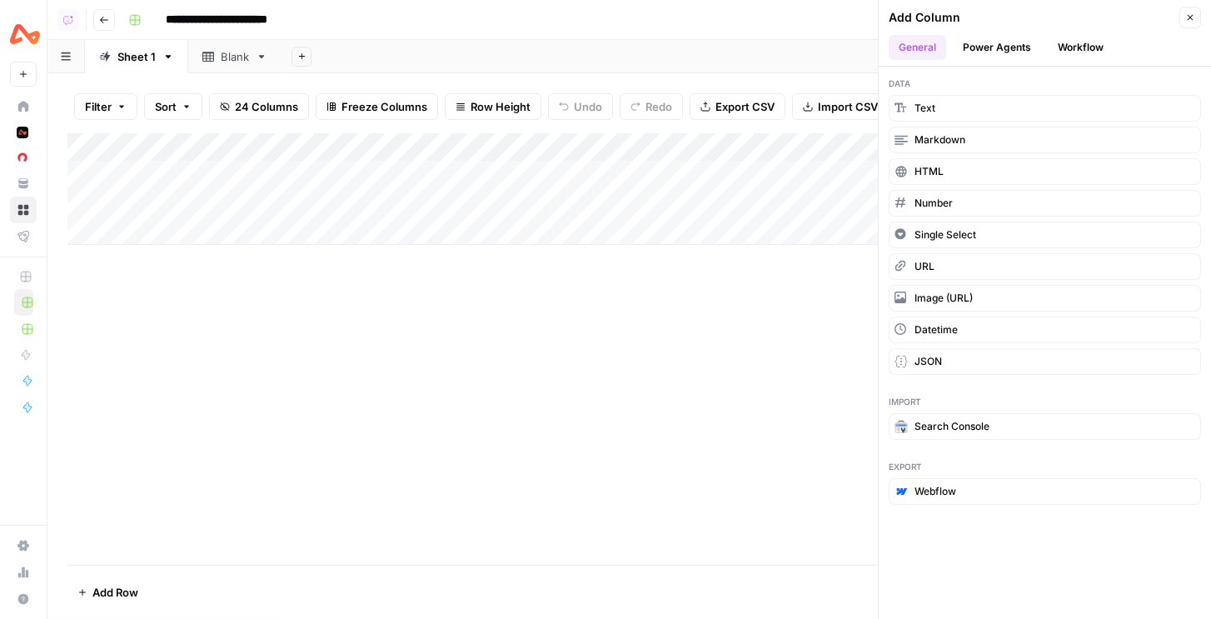
click at [1065, 44] on button "Workflow" at bounding box center [1081, 47] width 66 height 25
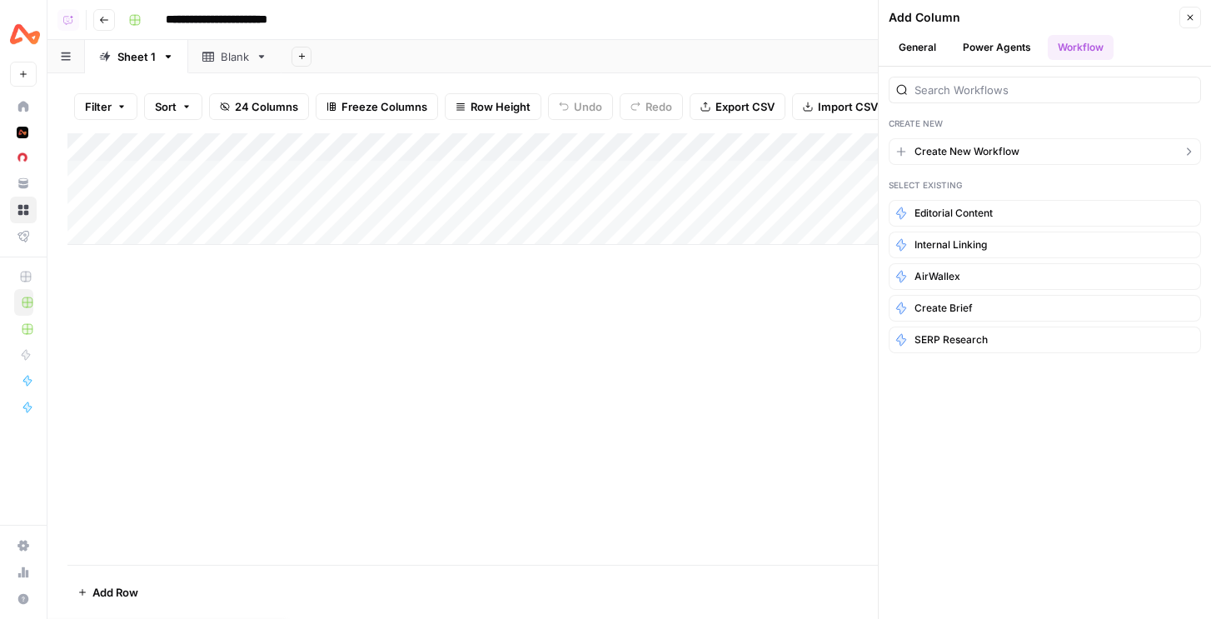
click at [961, 157] on span "Create New Workflow" at bounding box center [967, 151] width 105 height 15
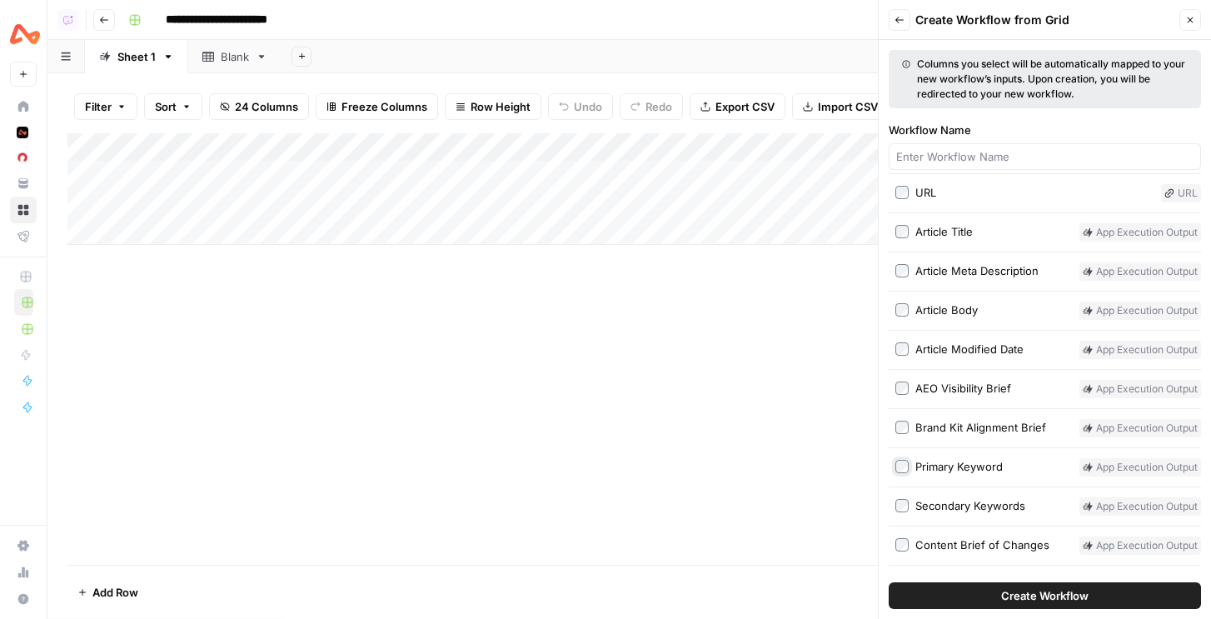
scroll to position [92, 0]
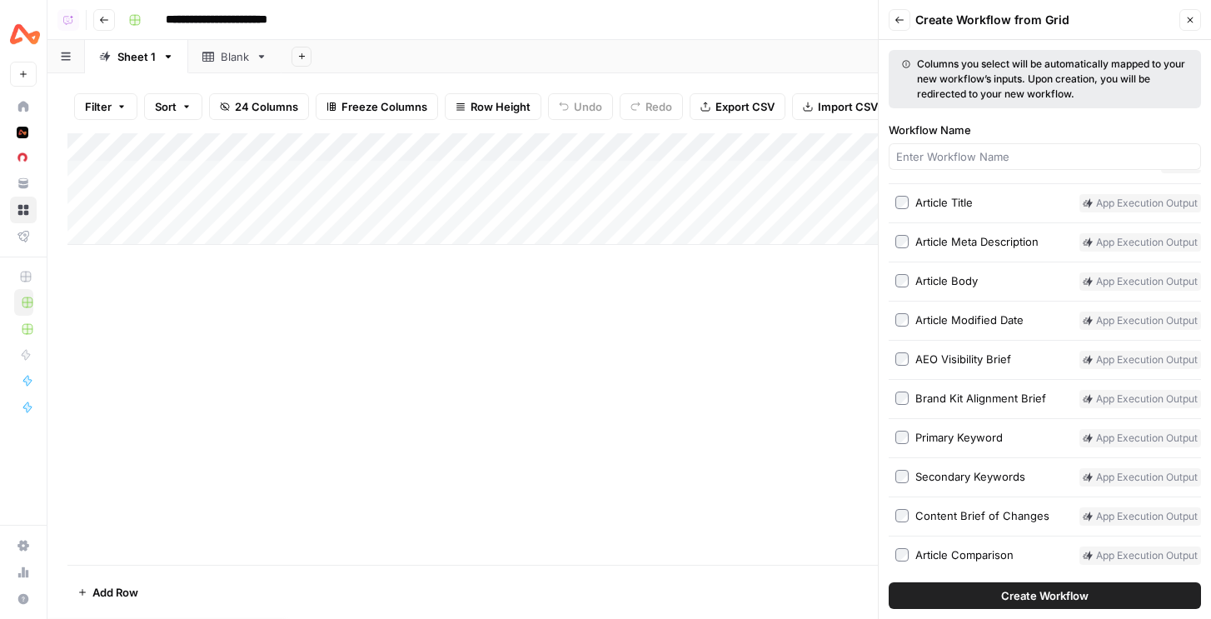
click at [908, 430] on label "Primary Keyword" at bounding box center [984, 438] width 177 height 18
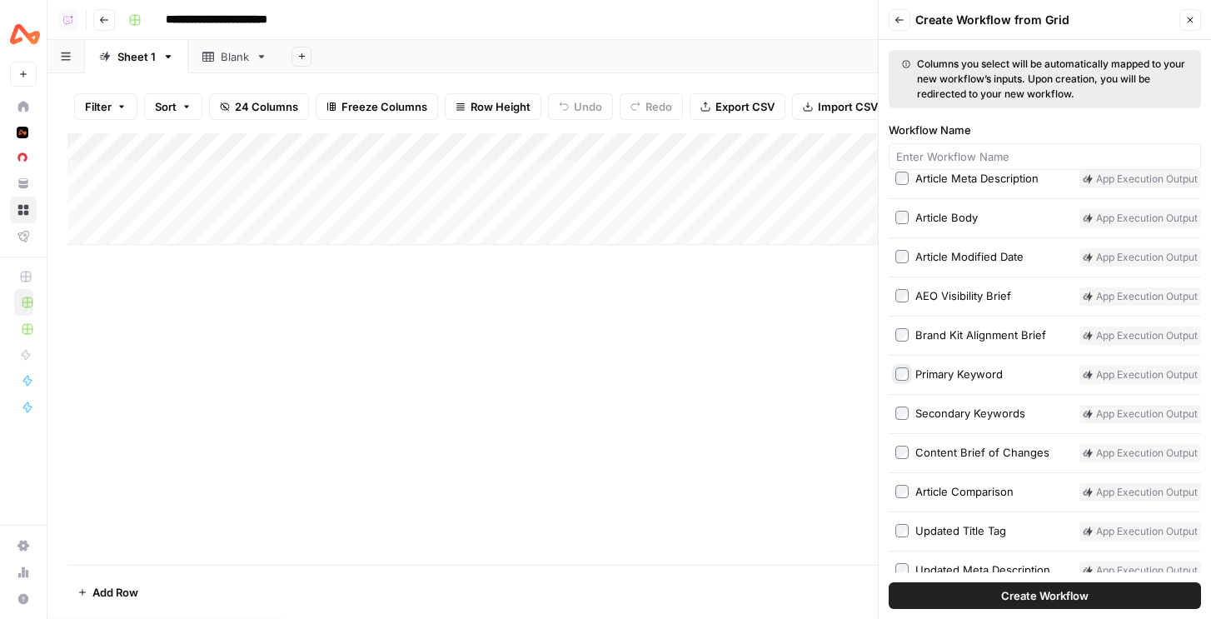
scroll to position [294, 0]
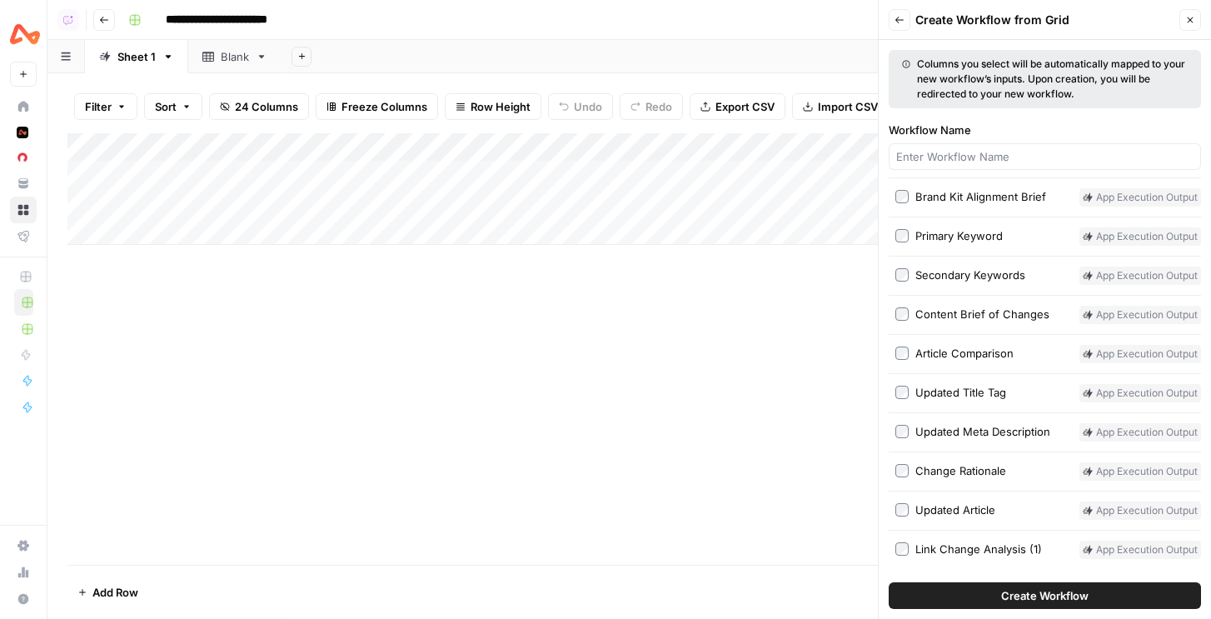
click at [943, 592] on button "Create Workflow" at bounding box center [1045, 595] width 312 height 27
click at [932, 166] on div at bounding box center [1045, 156] width 312 height 27
type input "Push to Contentful"
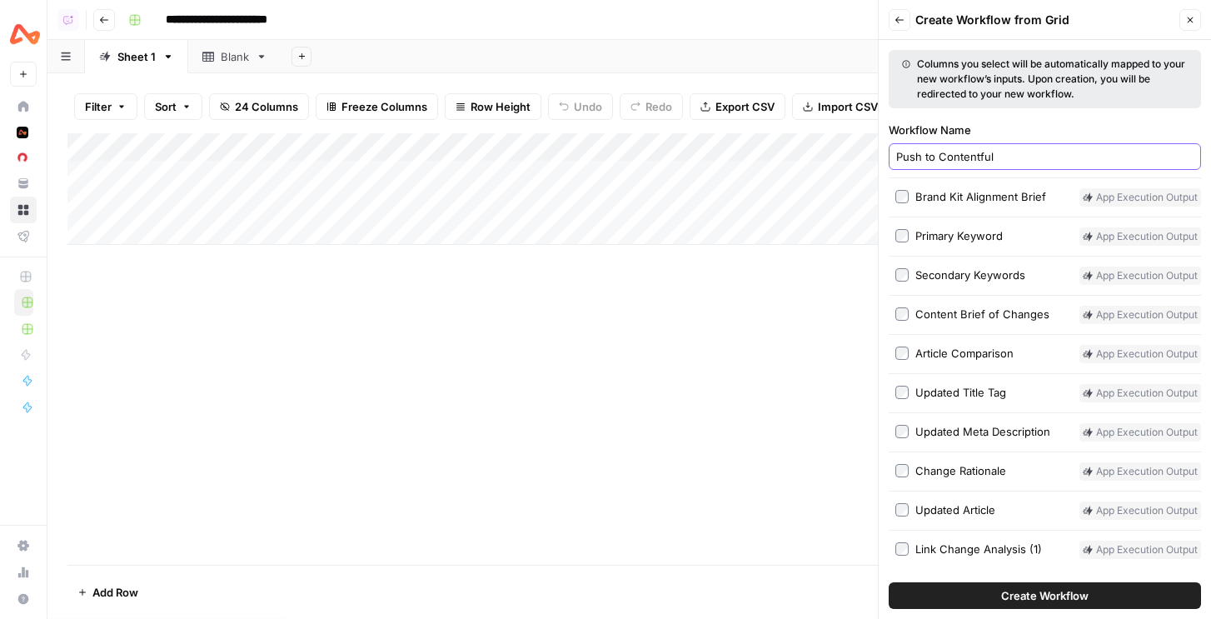
click at [889, 582] on button "Create Workflow" at bounding box center [1045, 595] width 312 height 27
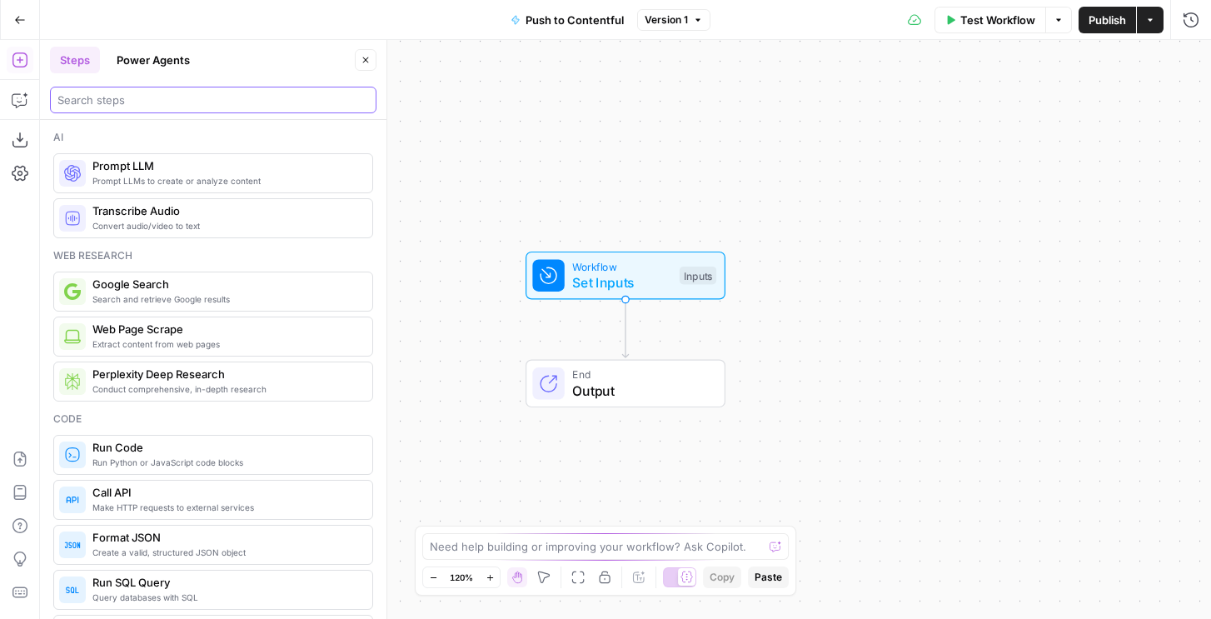
click at [77, 93] on input "search" at bounding box center [213, 100] width 312 height 17
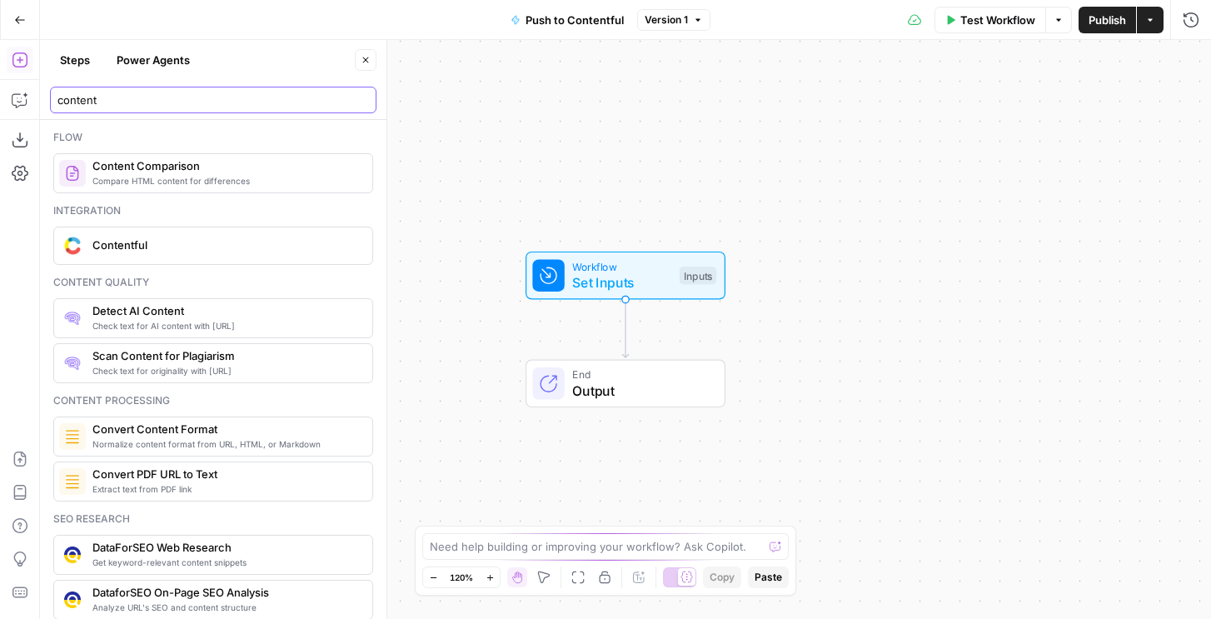
type input "content"
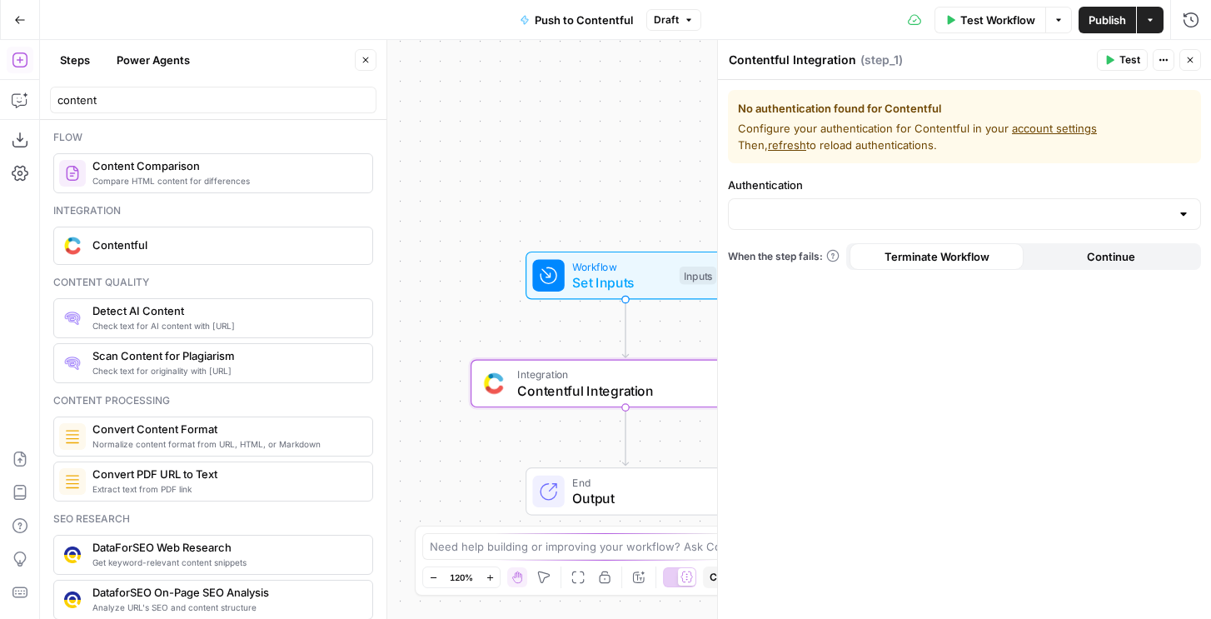
click at [816, 230] on div "No authentication found for Contentful Configure your authentication for Conten…" at bounding box center [964, 349] width 493 height 539
click at [817, 217] on input "Authentication" at bounding box center [955, 214] width 432 height 17
click at [1116, 20] on span "Publish" at bounding box center [1107, 20] width 37 height 17
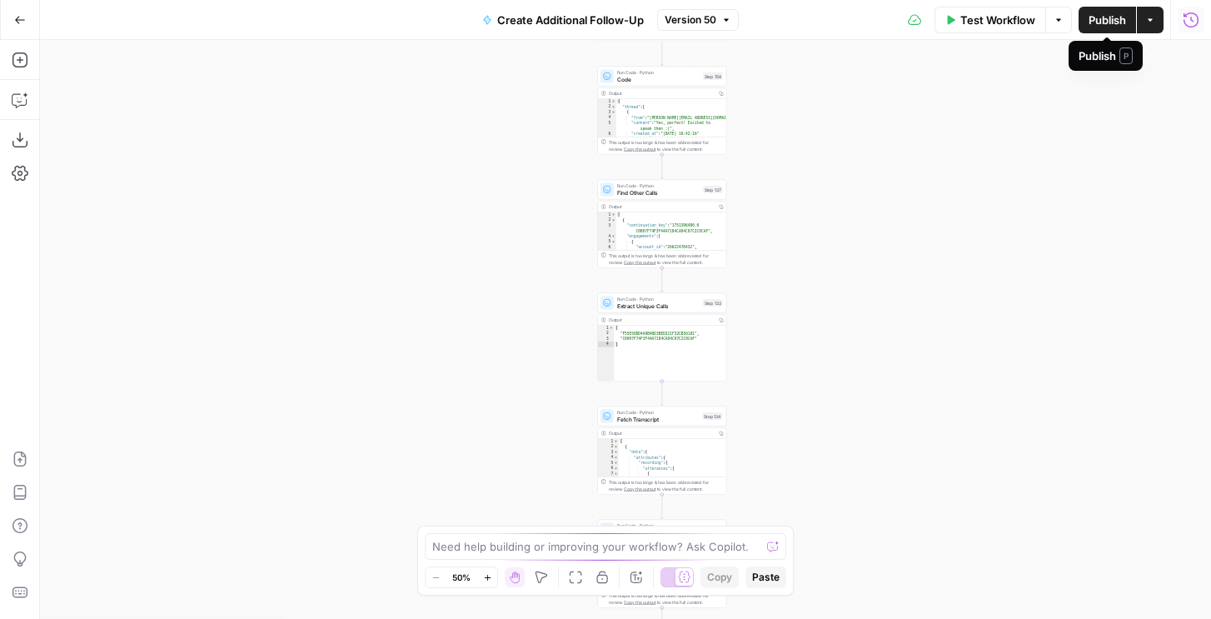
click at [1189, 27] on icon "button" at bounding box center [1191, 20] width 17 height 17
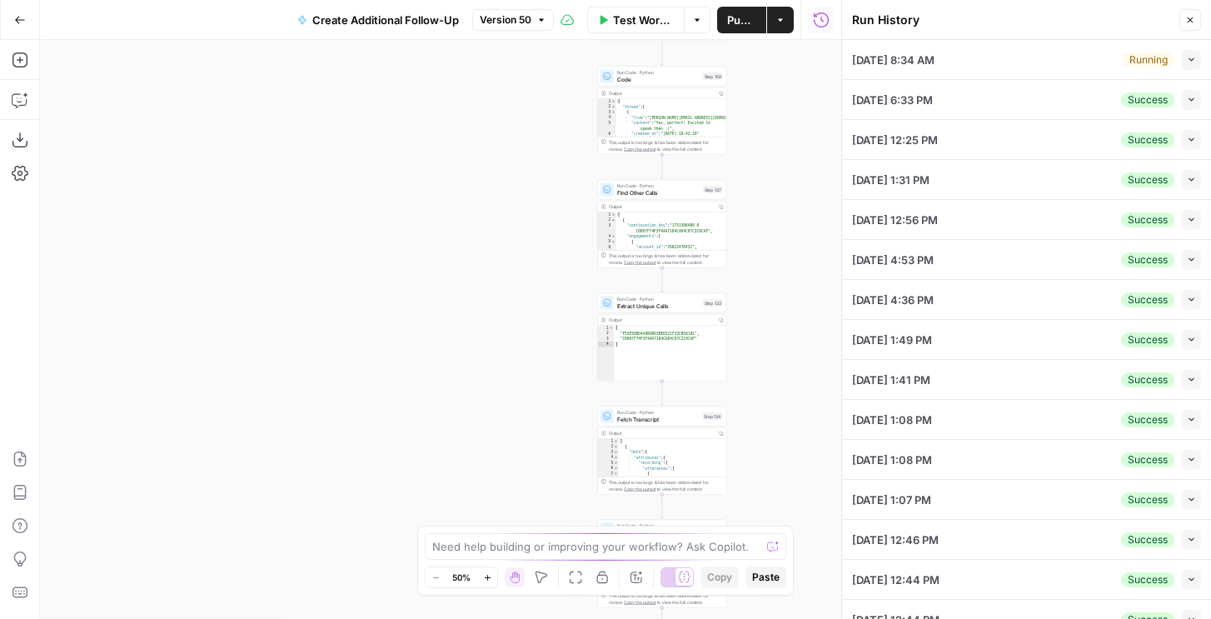
click at [1191, 60] on icon "button" at bounding box center [1191, 59] width 9 height 9
type textarea "{ "airops_request": { "task_name": "Text Request", "combined_instructions": "ca…"
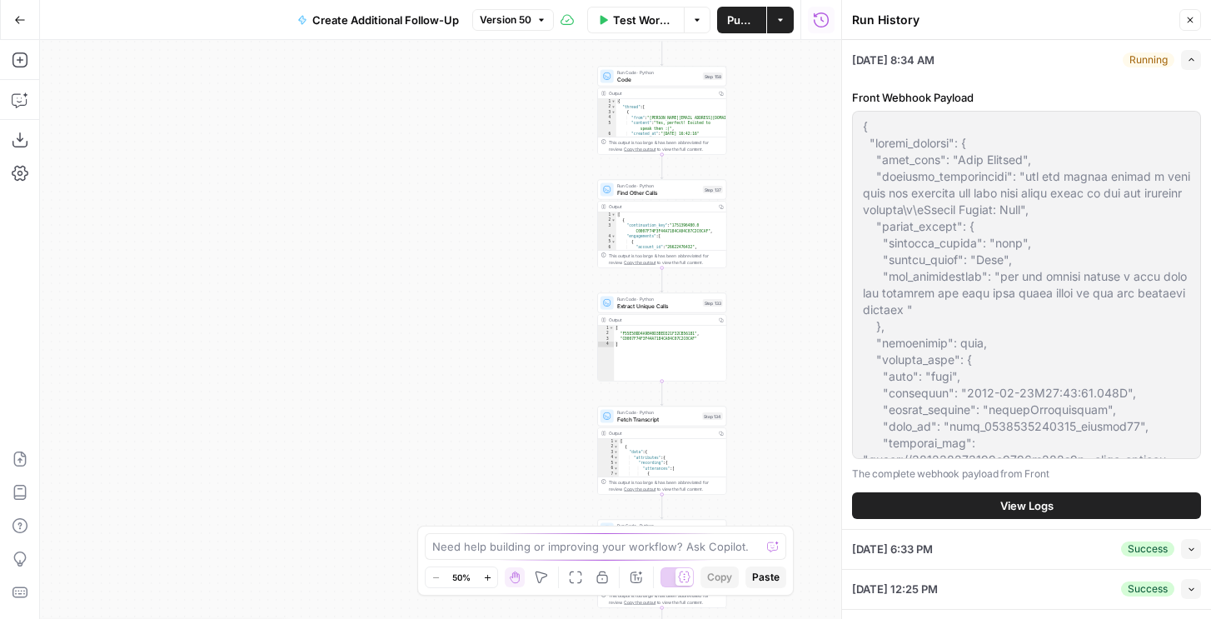
click at [905, 492] on button "View Logs" at bounding box center [1026, 505] width 349 height 27
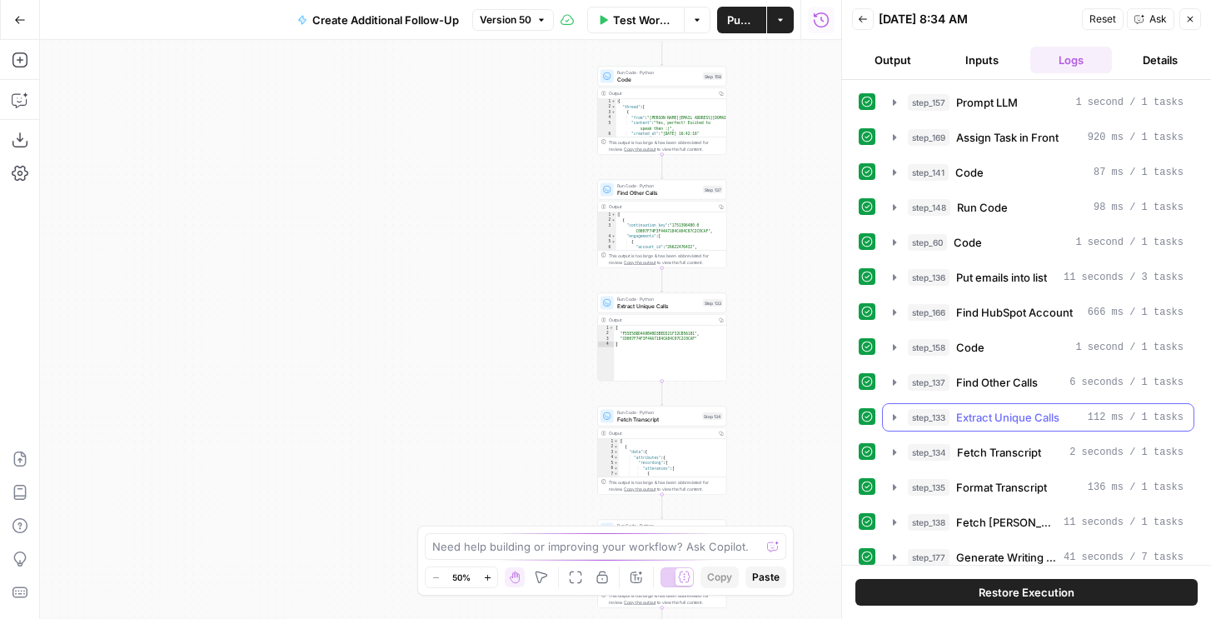
scroll to position [115, 0]
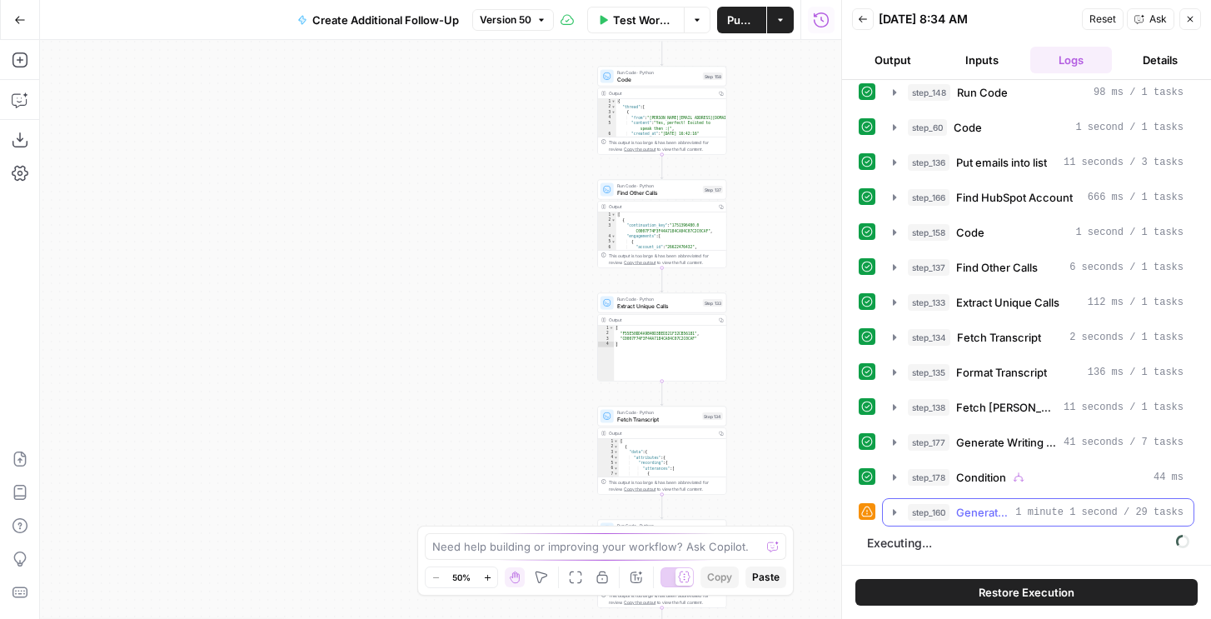
click at [954, 507] on div "step_160 Generate Writing Instructions 1 minute 1 second / 29 tasks" at bounding box center [1046, 512] width 276 height 17
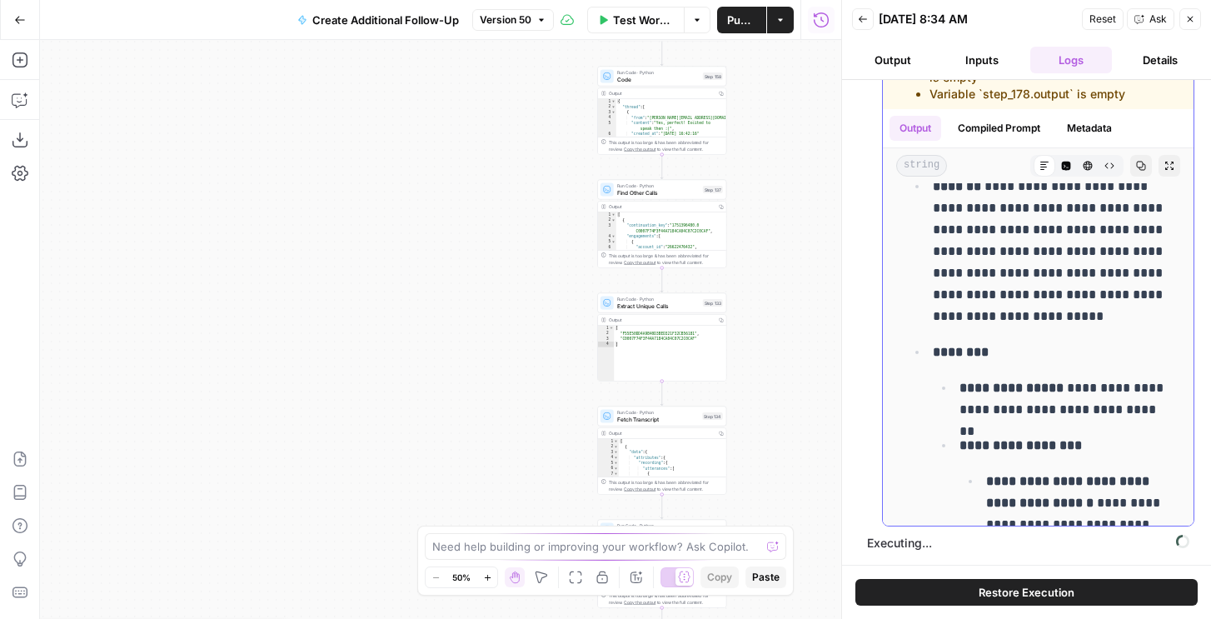
scroll to position [2270, 0]
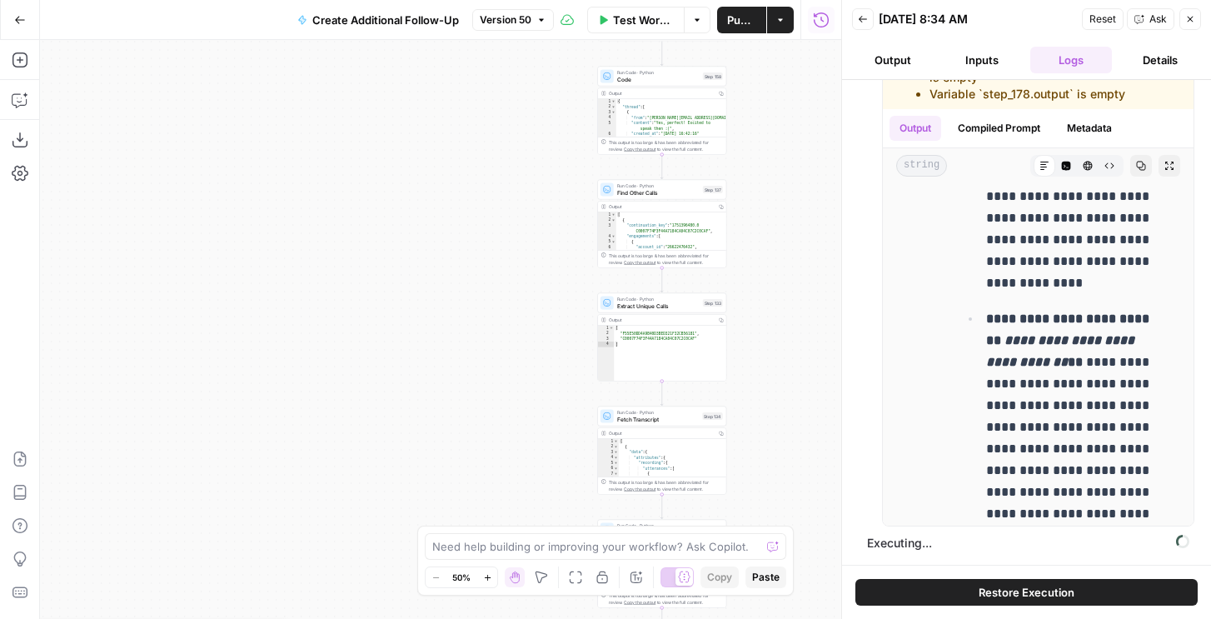
click at [954, 598] on button "Restore Execution" at bounding box center [1027, 592] width 342 height 27
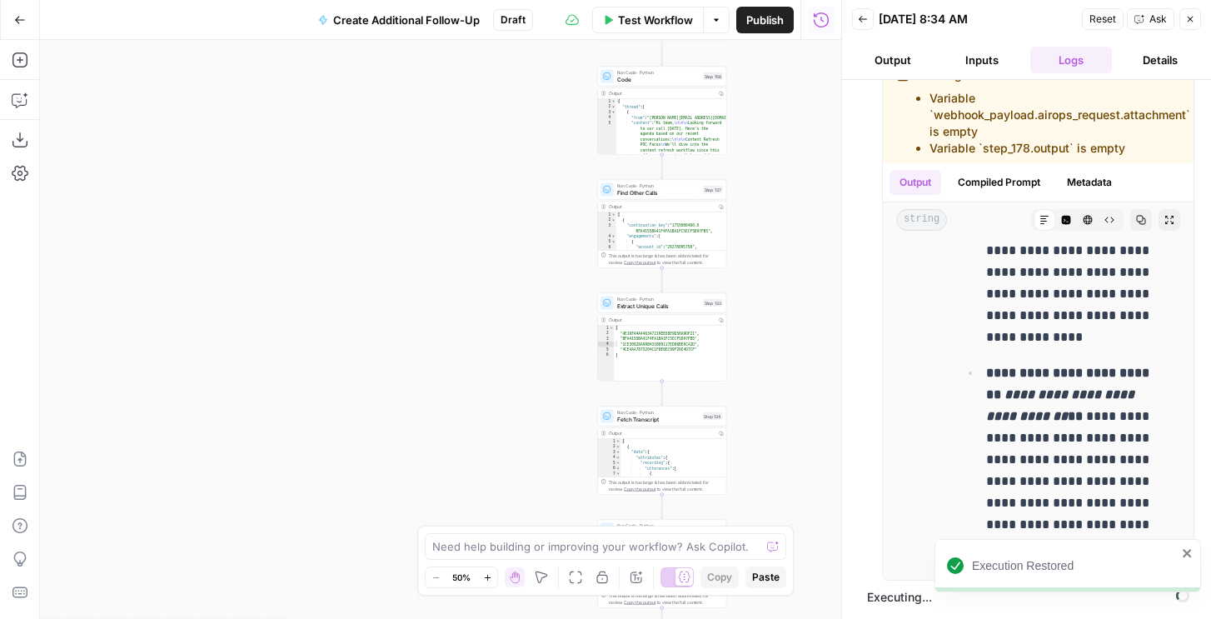
scroll to position [582, 0]
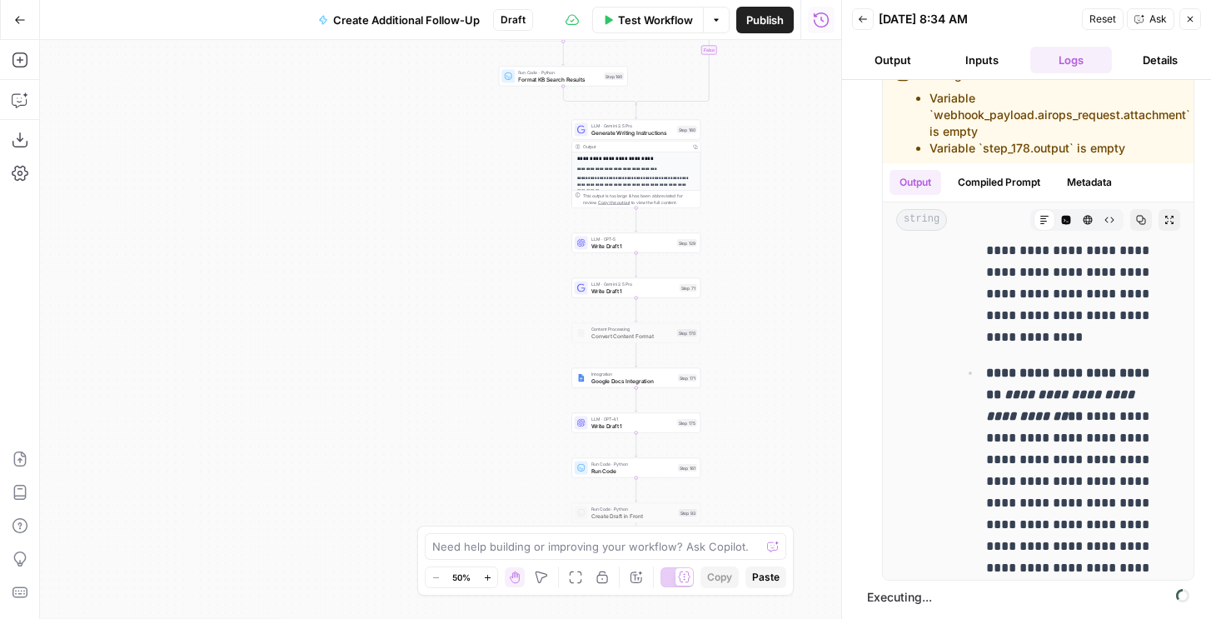
click at [648, 246] on span "Write Draft 1" at bounding box center [633, 246] width 82 height 8
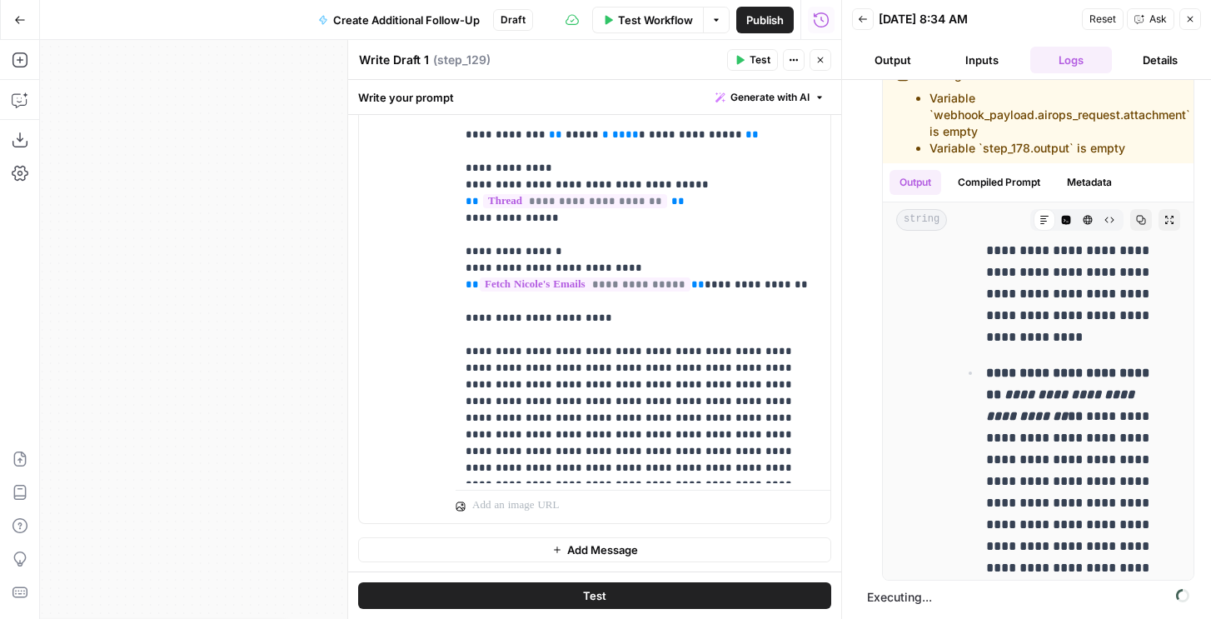
scroll to position [0, 0]
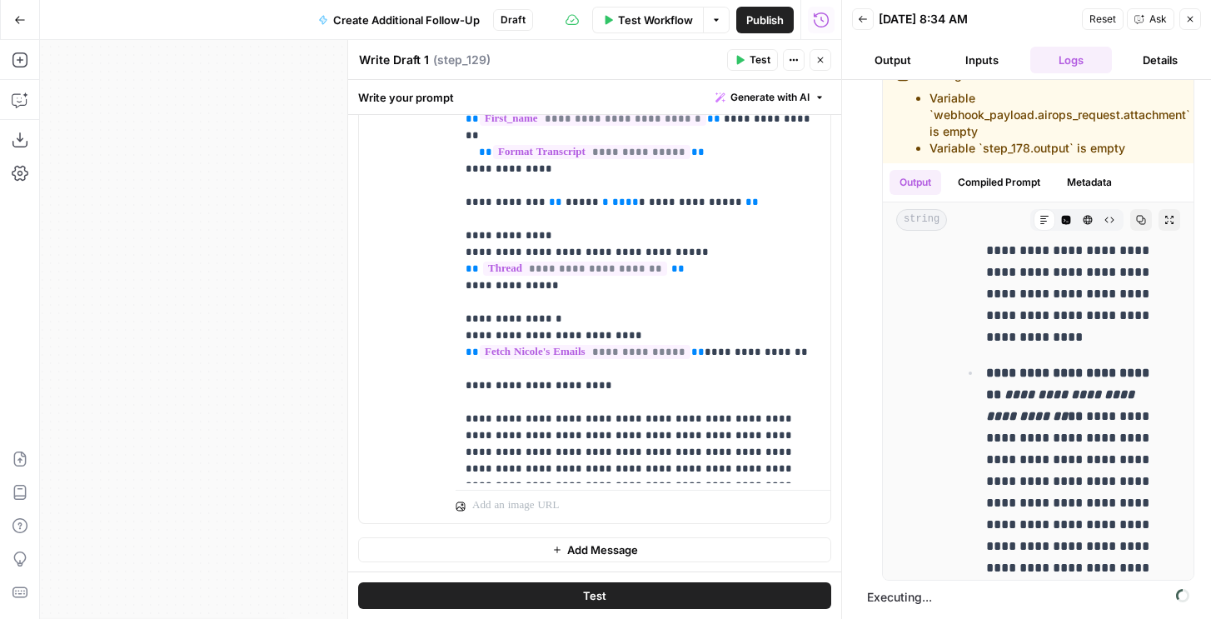
click at [821, 68] on button "Close" at bounding box center [821, 60] width 22 height 22
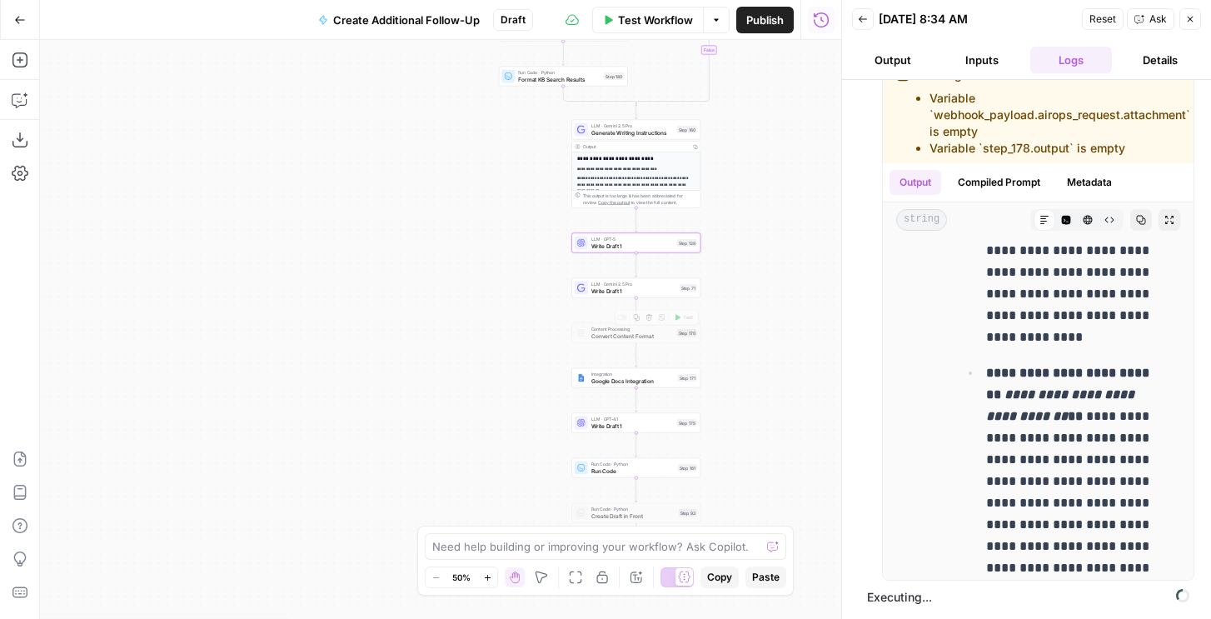
click at [643, 290] on span "Write Draft 1" at bounding box center [634, 291] width 85 height 8
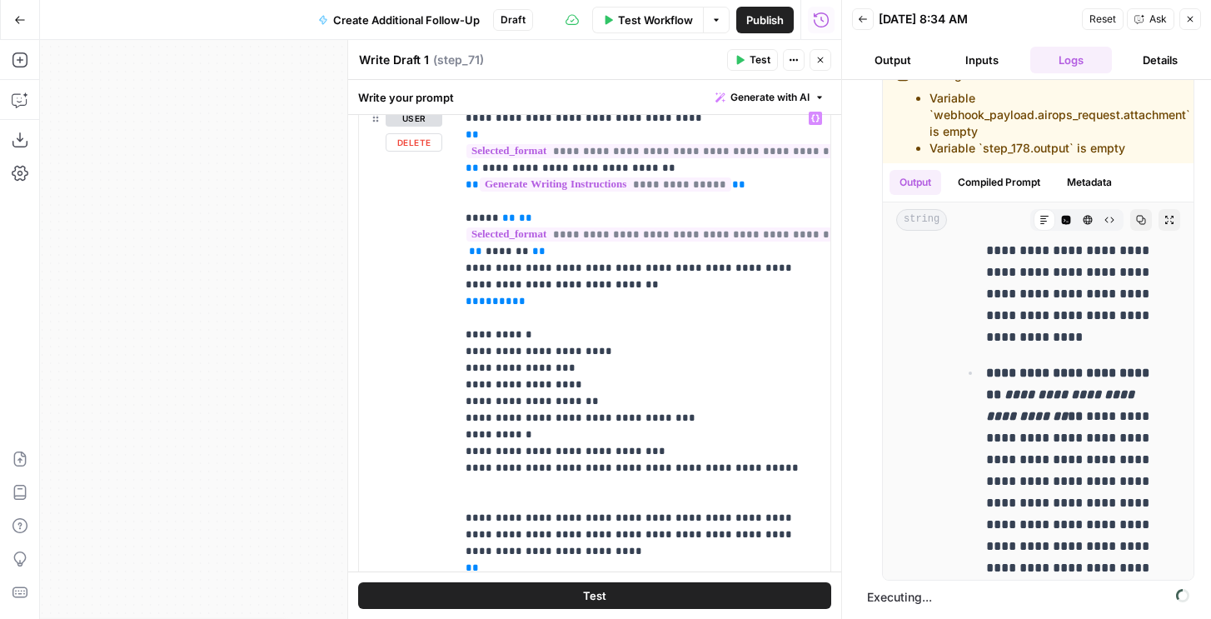
scroll to position [625, 0]
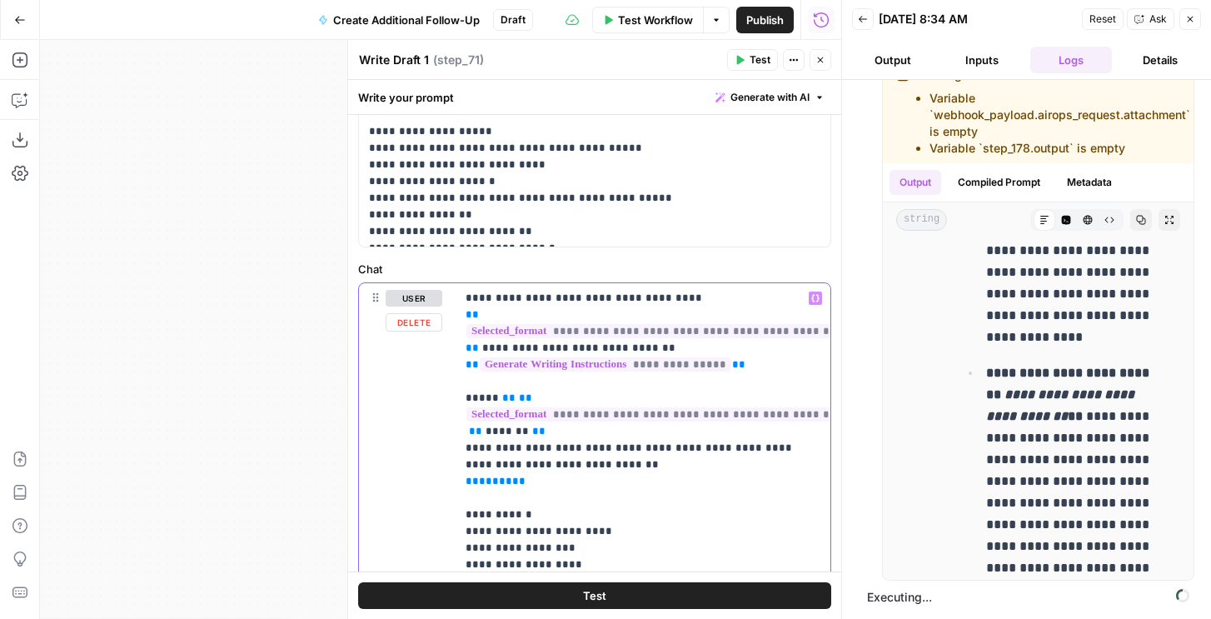
drag, startPoint x: 756, startPoint y: 362, endPoint x: 752, endPoint y: 354, distance: 9.3
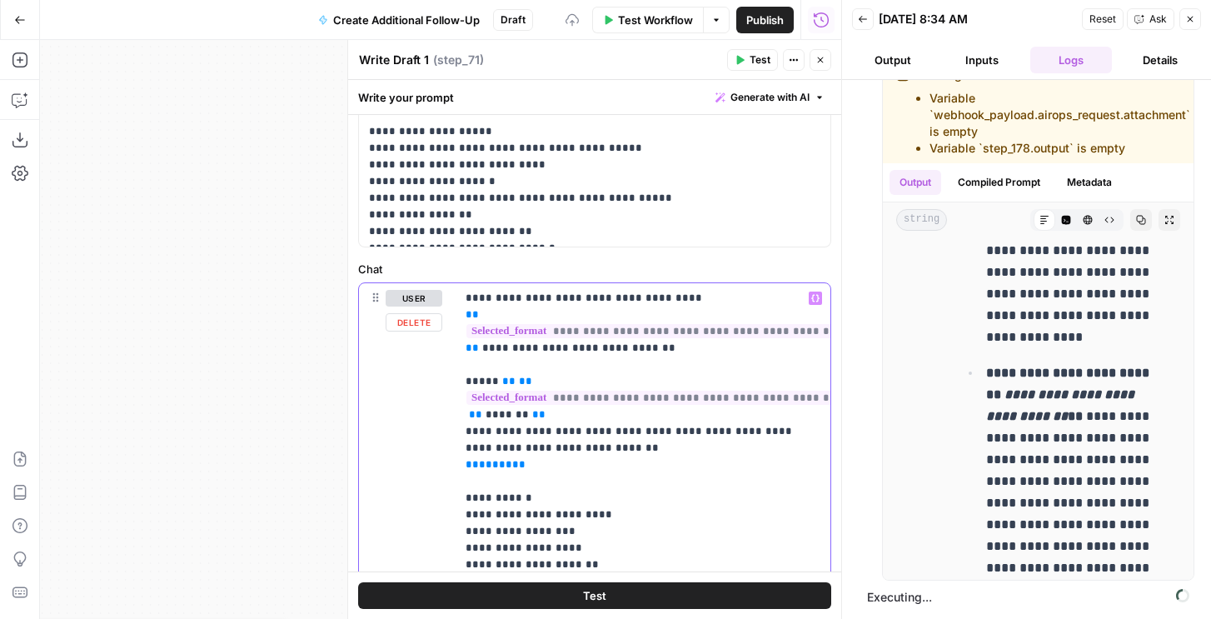
drag, startPoint x: 651, startPoint y: 353, endPoint x: 488, endPoint y: 347, distance: 162.6
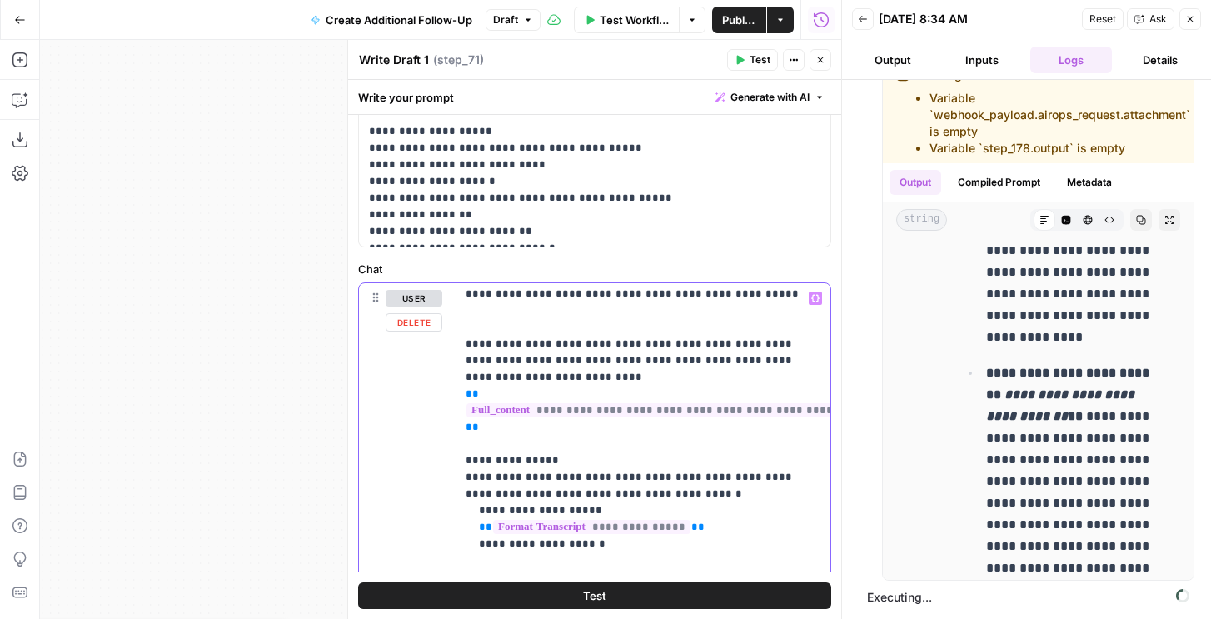
scroll to position [379, 0]
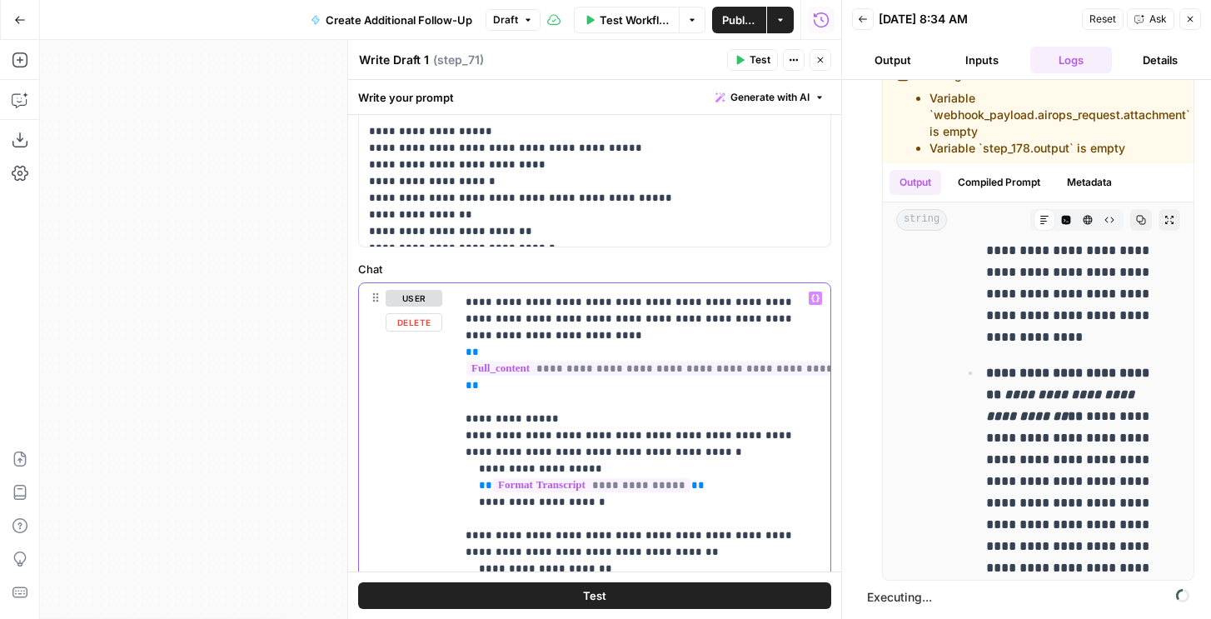
drag, startPoint x: 492, startPoint y: 386, endPoint x: 467, endPoint y: 352, distance: 42.8
click at [467, 352] on p "**********" at bounding box center [643, 477] width 355 height 1133
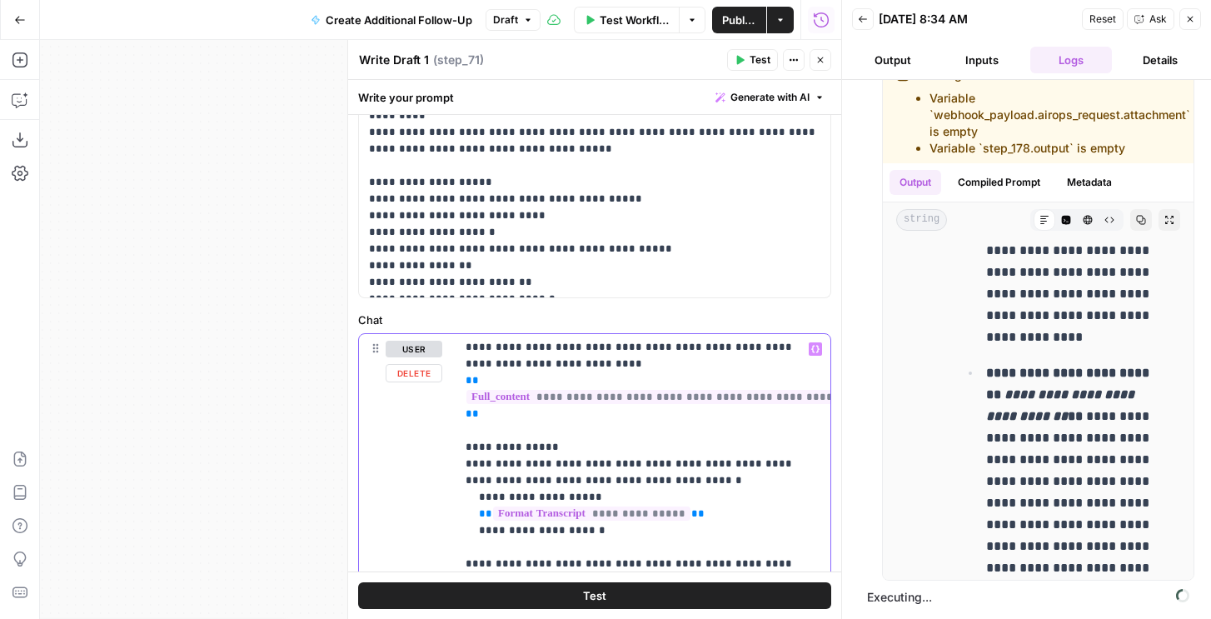
scroll to position [377, 0]
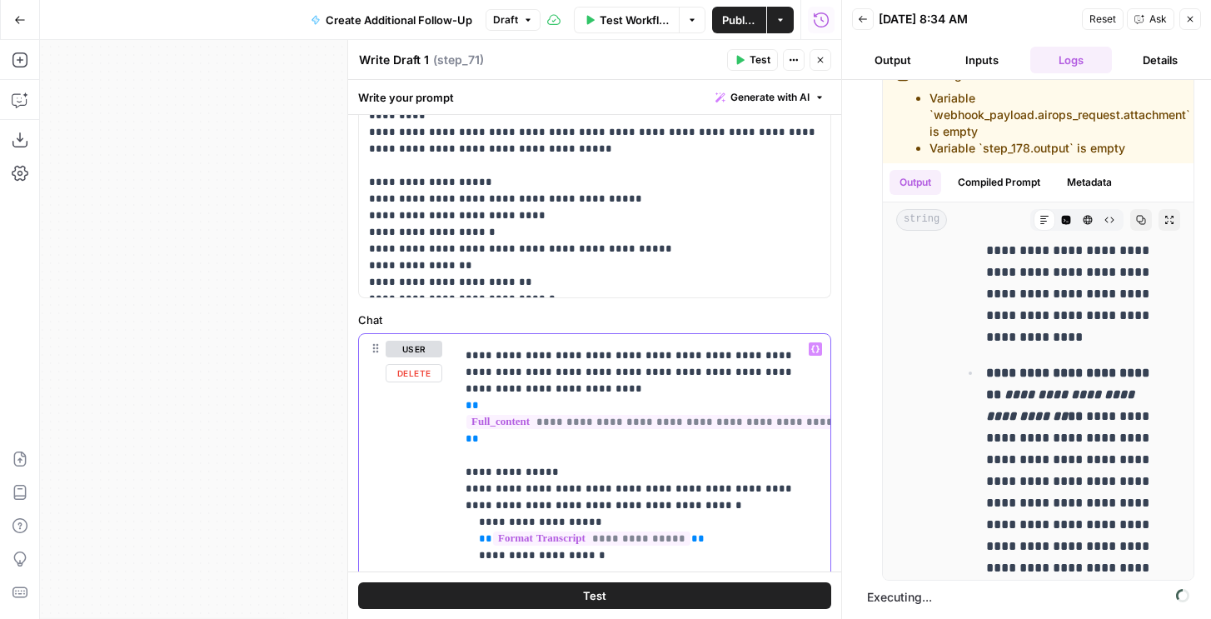
click at [506, 436] on p "**********" at bounding box center [643, 530] width 355 height 1133
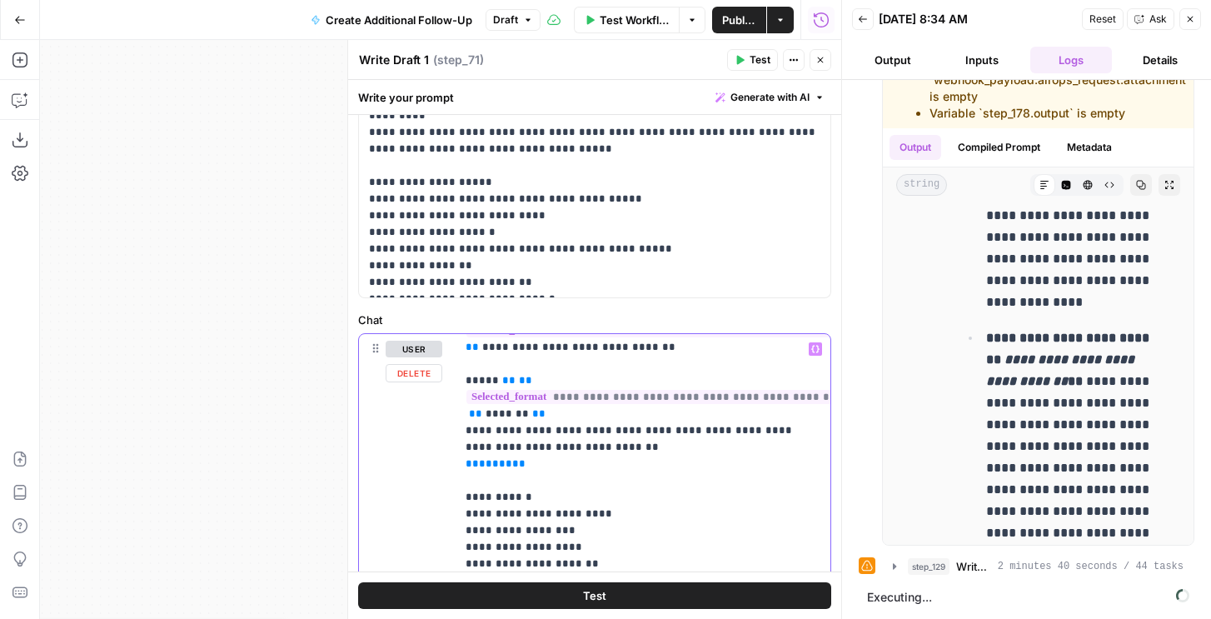
scroll to position [0, 0]
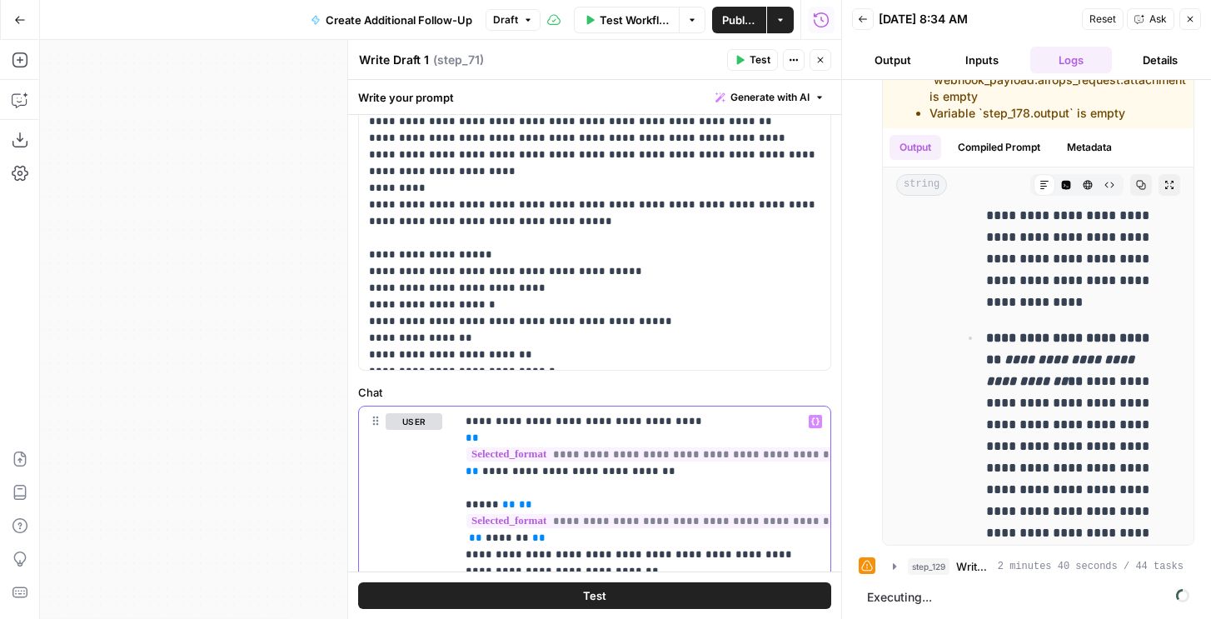
scroll to position [686, 0]
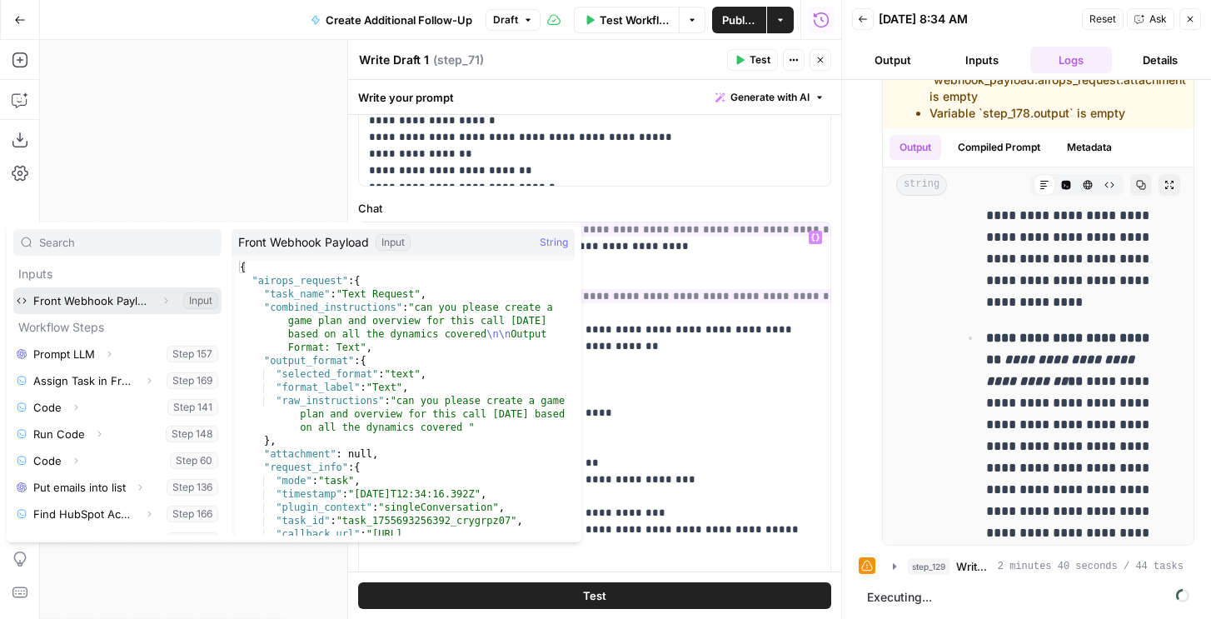
click at [164, 298] on icon "button" at bounding box center [166, 301] width 10 height 10
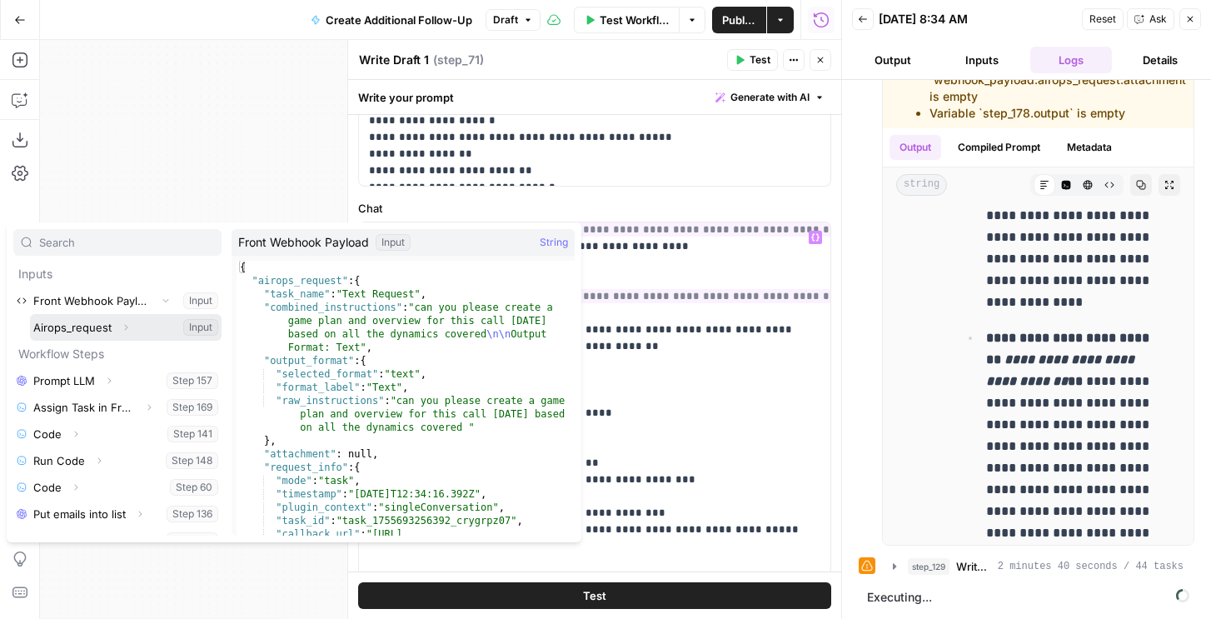
click at [126, 327] on icon "button" at bounding box center [126, 327] width 3 height 6
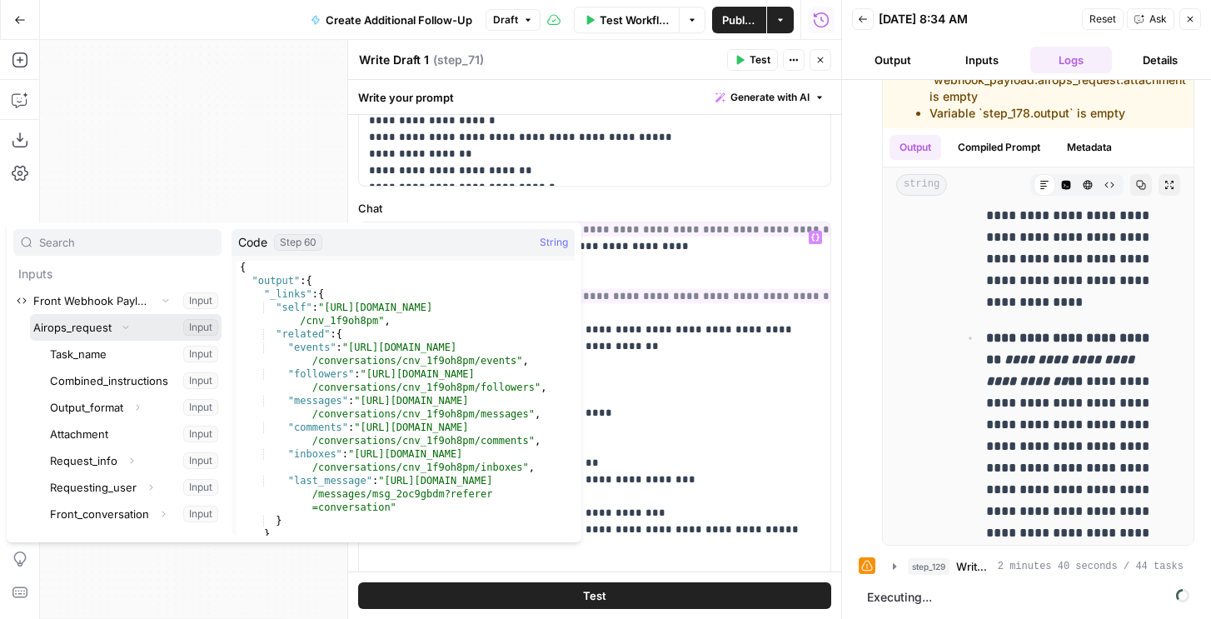
scroll to position [245, 0]
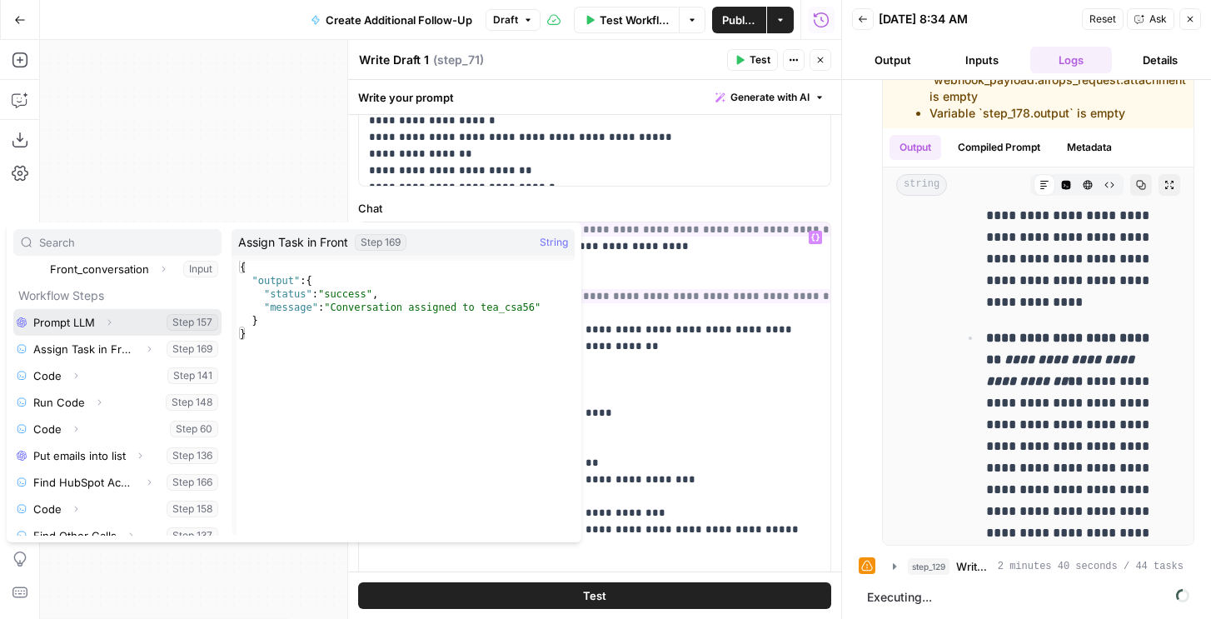
click at [112, 323] on icon "button" at bounding box center [109, 322] width 10 height 10
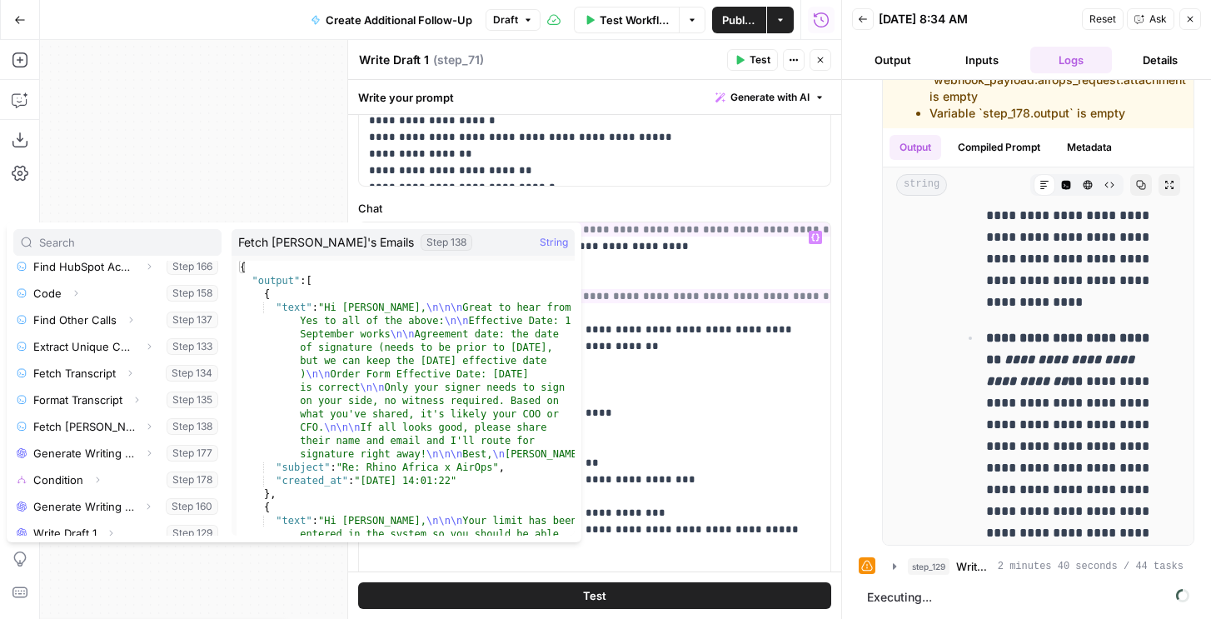
scroll to position [0, 0]
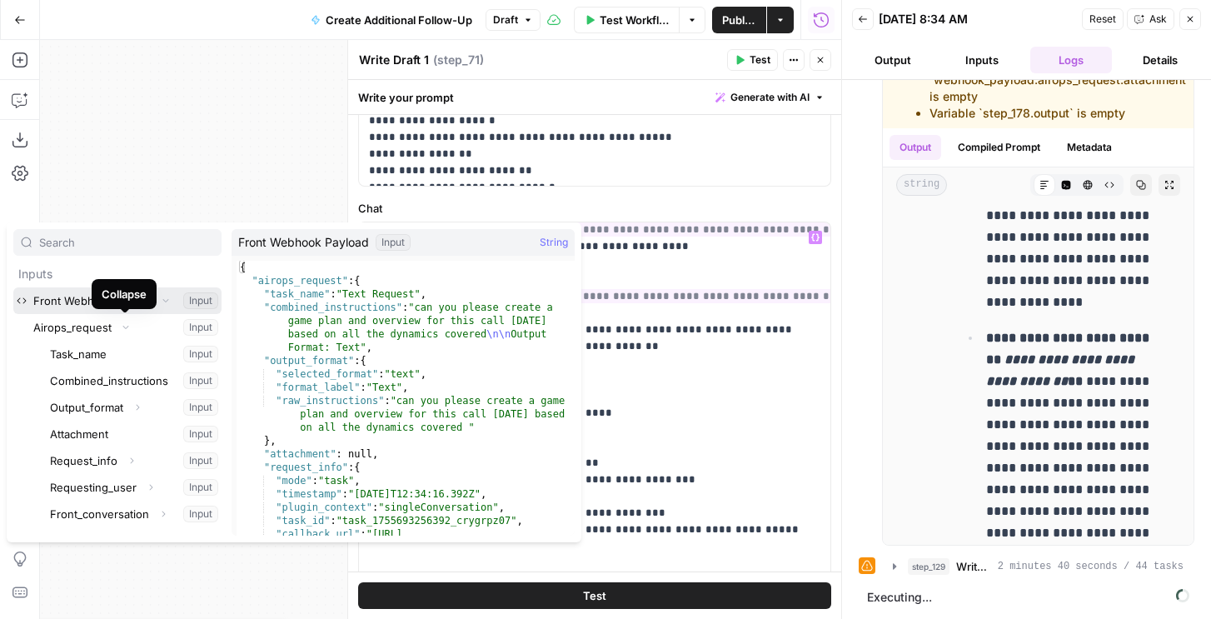
click at [166, 297] on icon "button" at bounding box center [166, 300] width 10 height 10
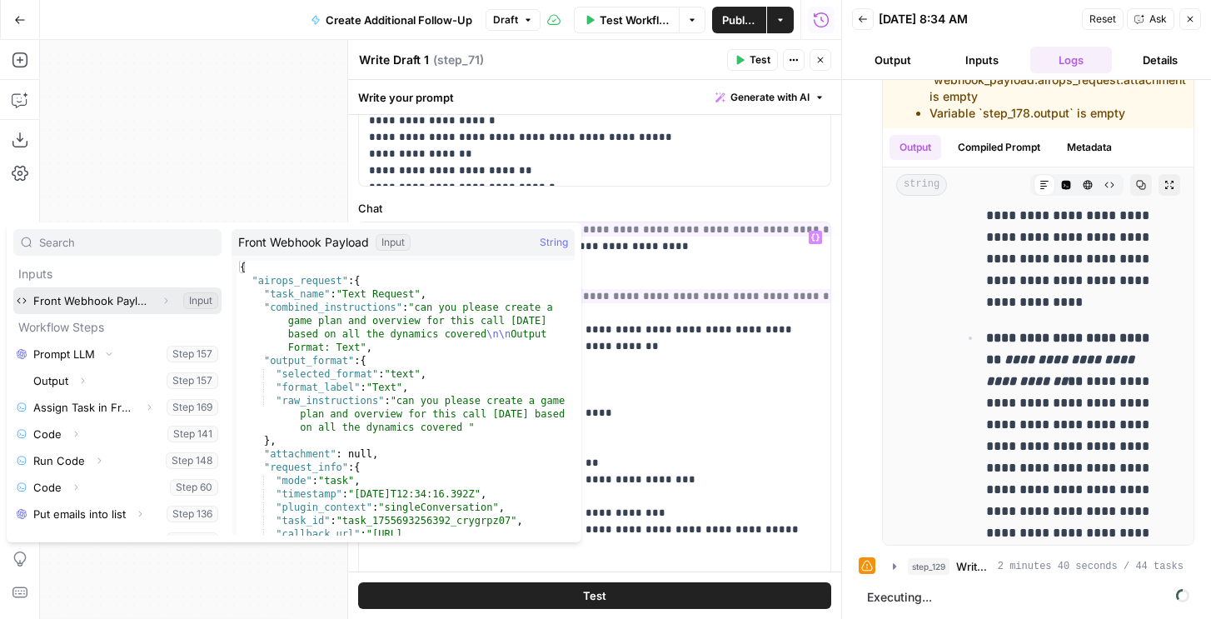
click at [168, 303] on icon "button" at bounding box center [166, 301] width 10 height 10
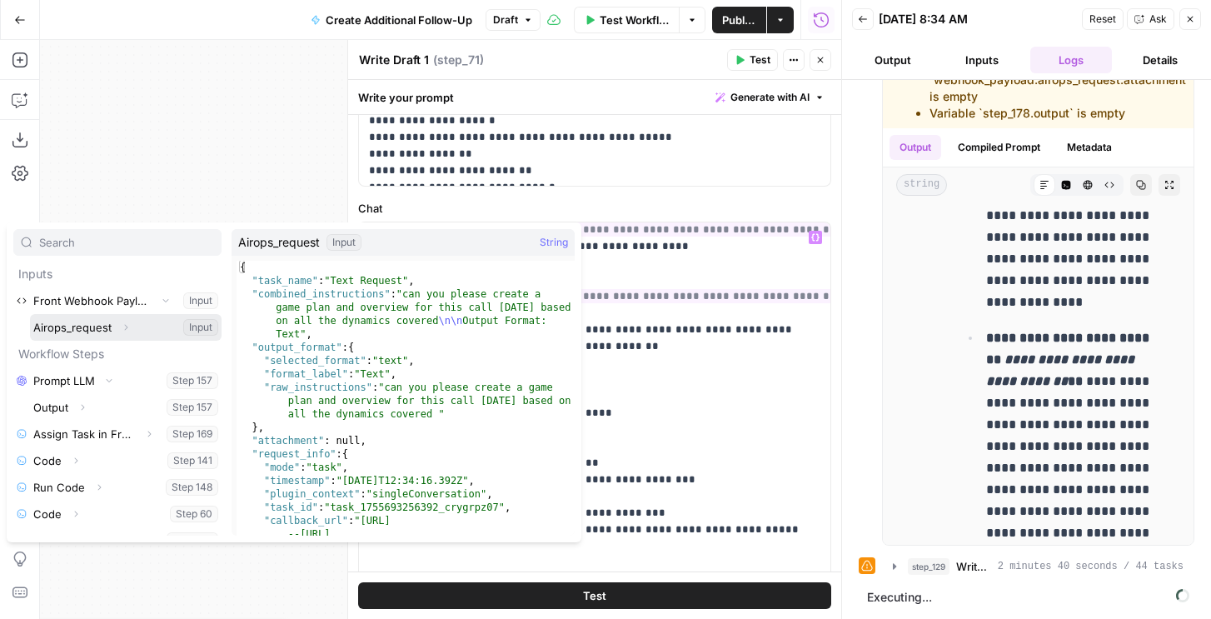
click at [126, 329] on icon "button" at bounding box center [126, 327] width 10 height 10
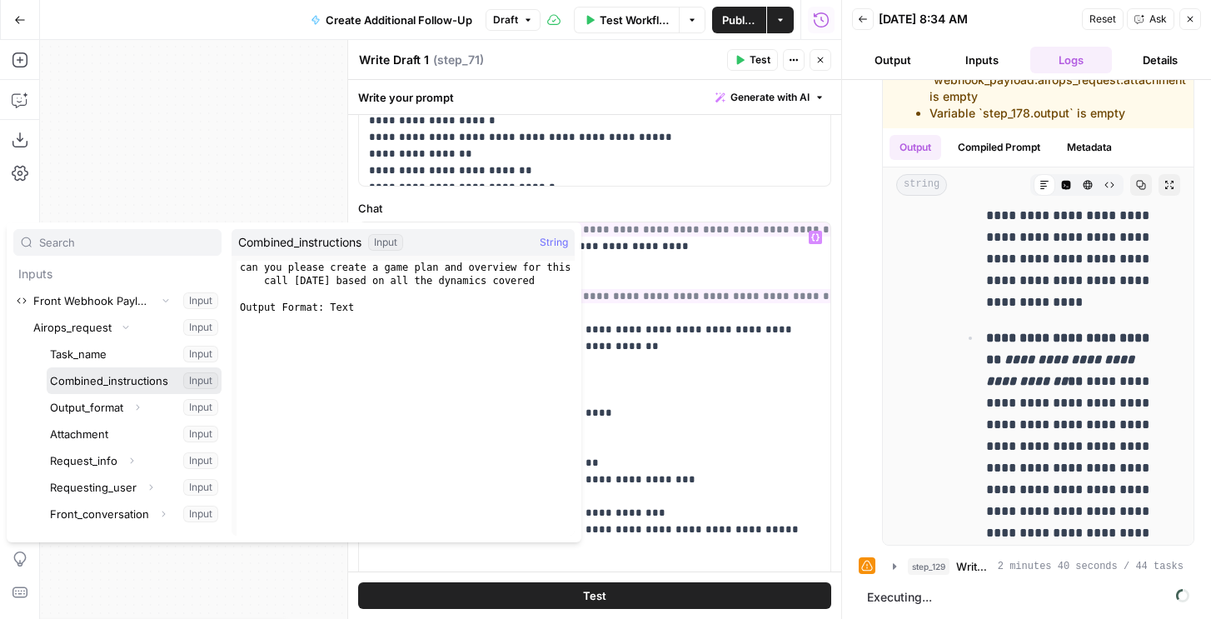
click at [119, 383] on button "Select variable Combined_instructions" at bounding box center [134, 380] width 175 height 27
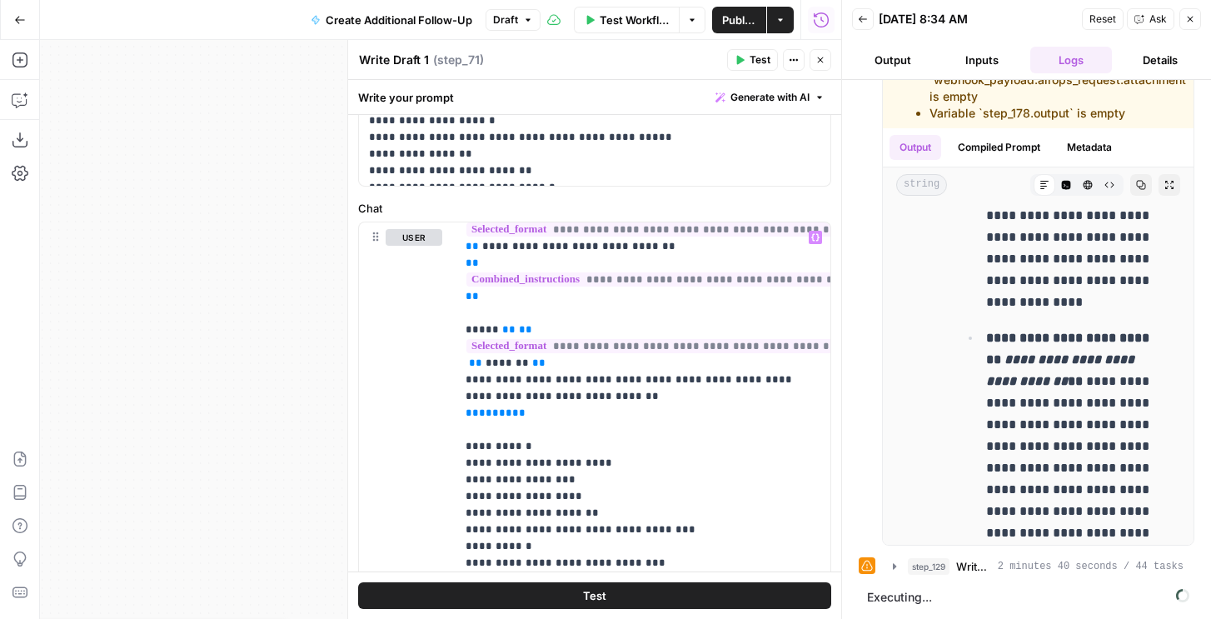
click at [757, 57] on span "Test" at bounding box center [760, 59] width 21 height 15
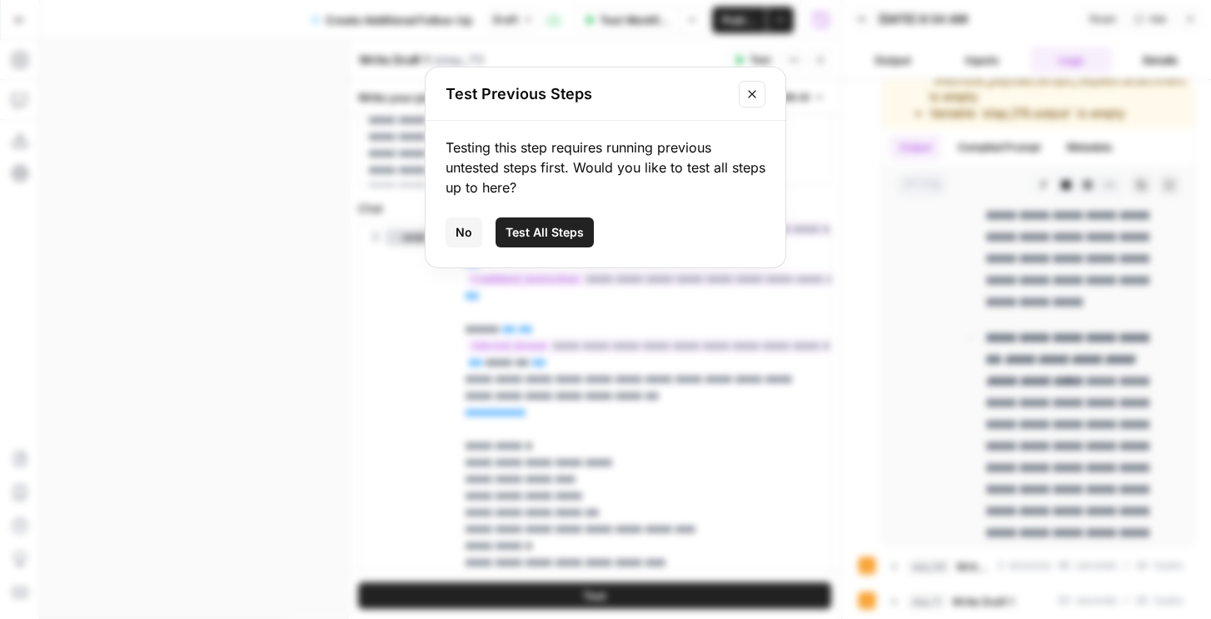
scroll to position [636, 0]
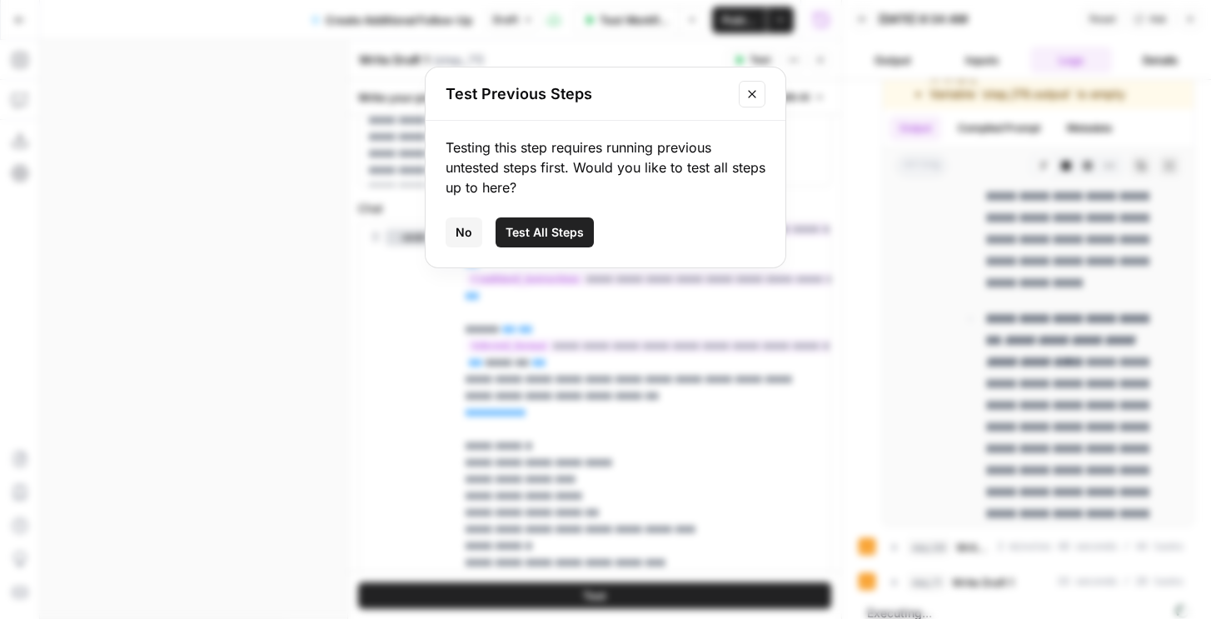
click at [774, 97] on div "Test Previous Steps" at bounding box center [606, 93] width 360 height 53
click at [757, 96] on icon "Close modal" at bounding box center [752, 93] width 13 height 13
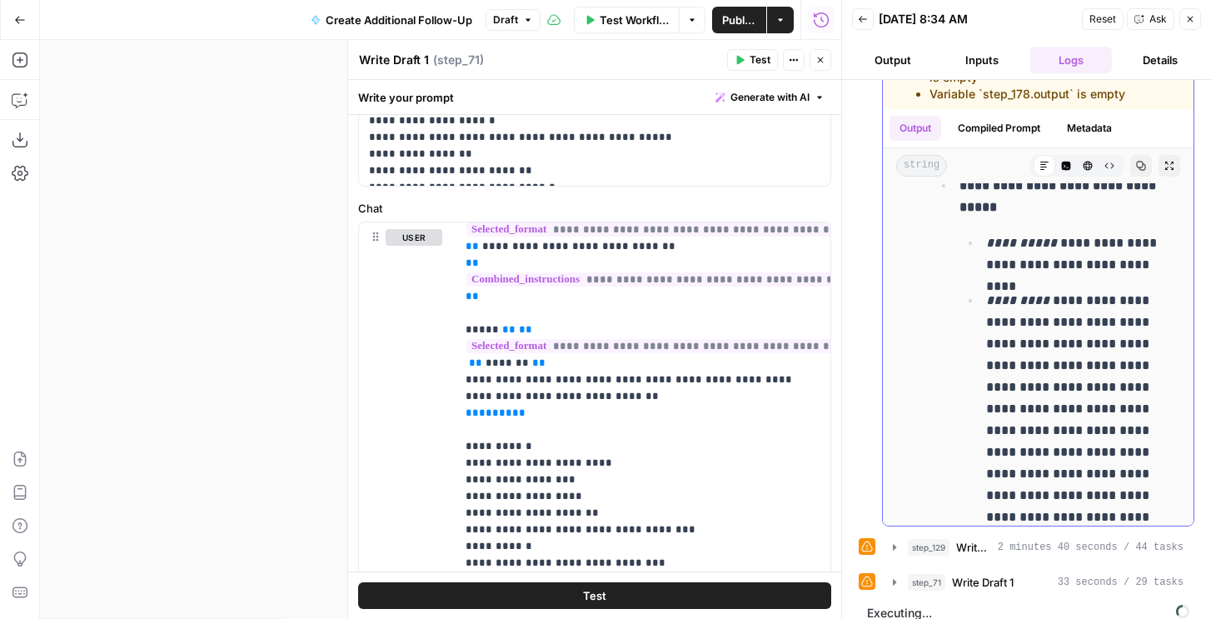
scroll to position [4435, 0]
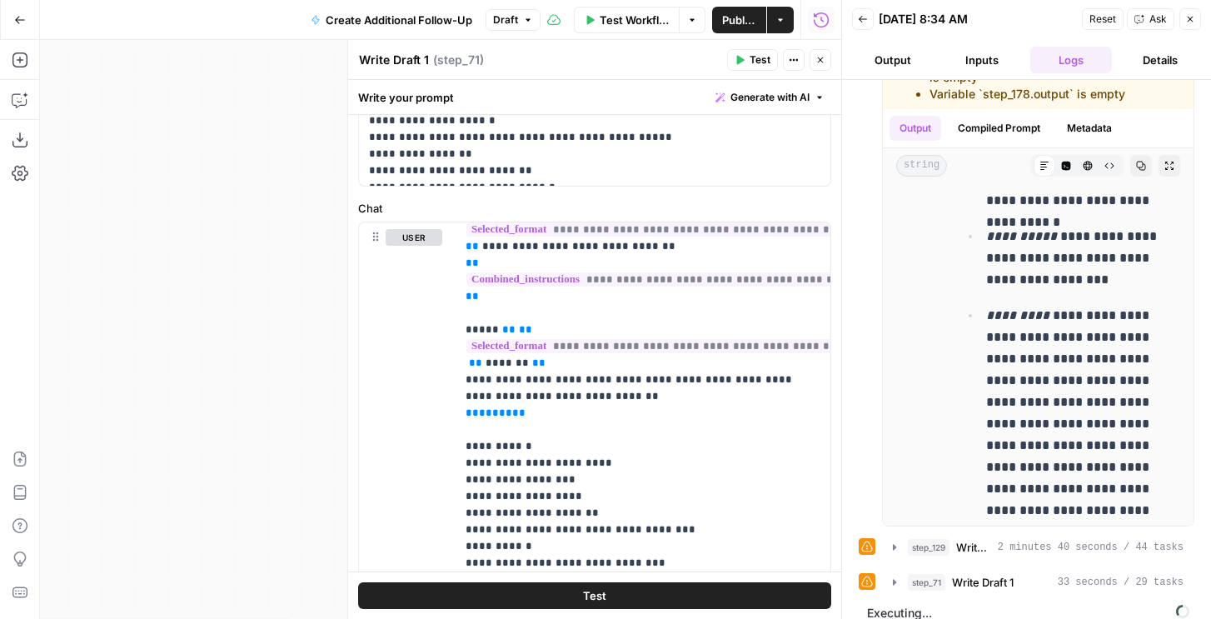
click at [1201, 21] on header "Back 08/20/25 at 8:34 AM Reset Ask Close Output Inputs Logs Details" at bounding box center [1026, 40] width 369 height 80
click at [1196, 21] on button "Close" at bounding box center [1191, 19] width 22 height 22
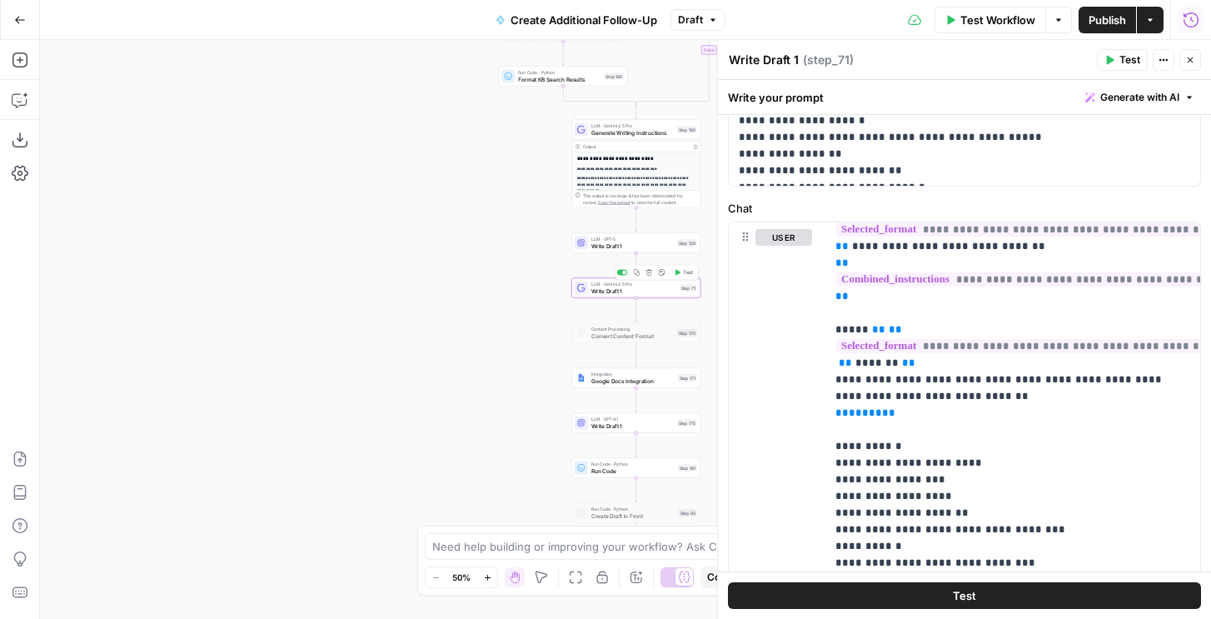
click at [653, 285] on span "LLM · Gemini 2.5 Pro" at bounding box center [634, 284] width 85 height 7
click at [1194, 59] on icon "button" at bounding box center [1191, 60] width 10 height 10
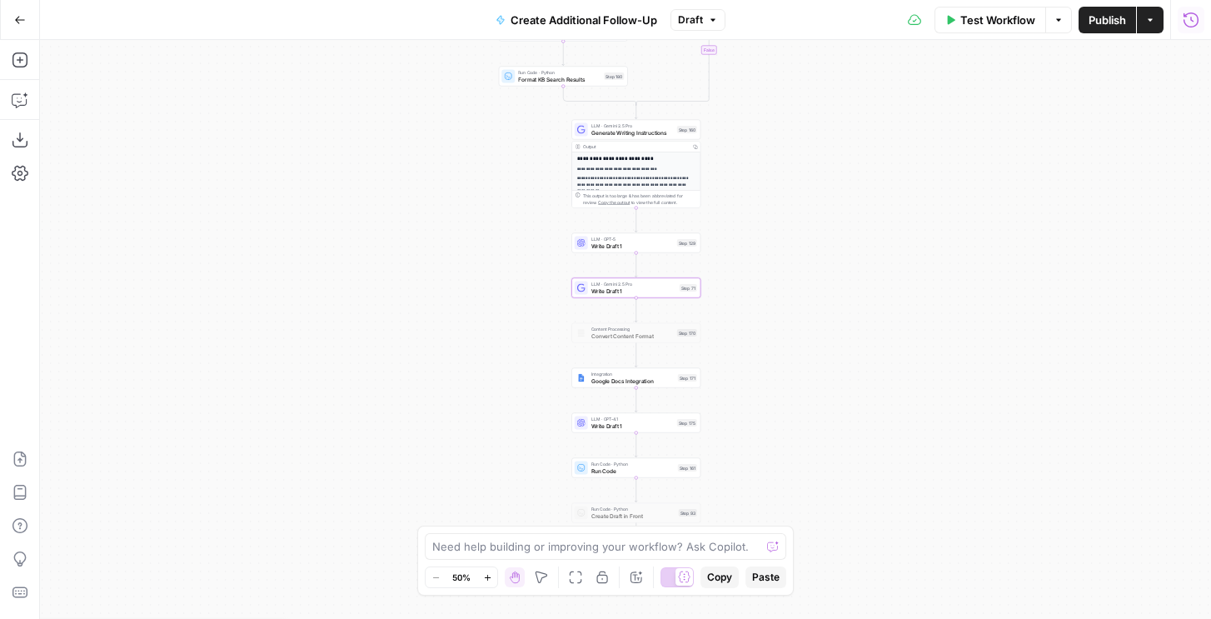
click at [607, 242] on span "Write Draft 1" at bounding box center [633, 246] width 82 height 8
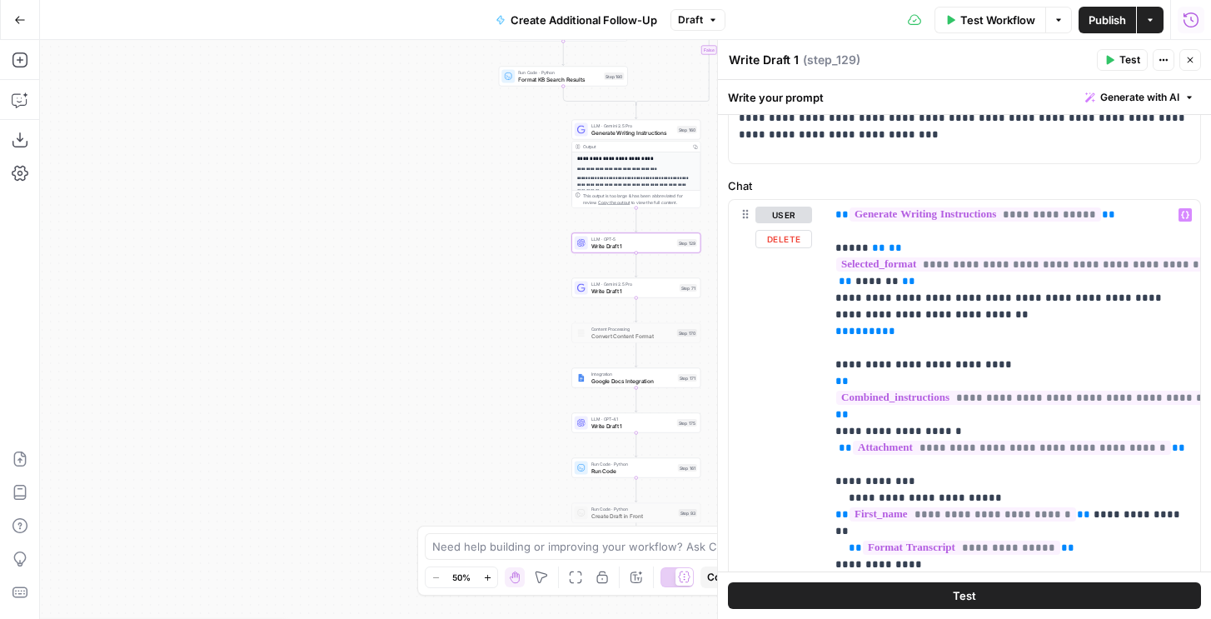
scroll to position [0, 0]
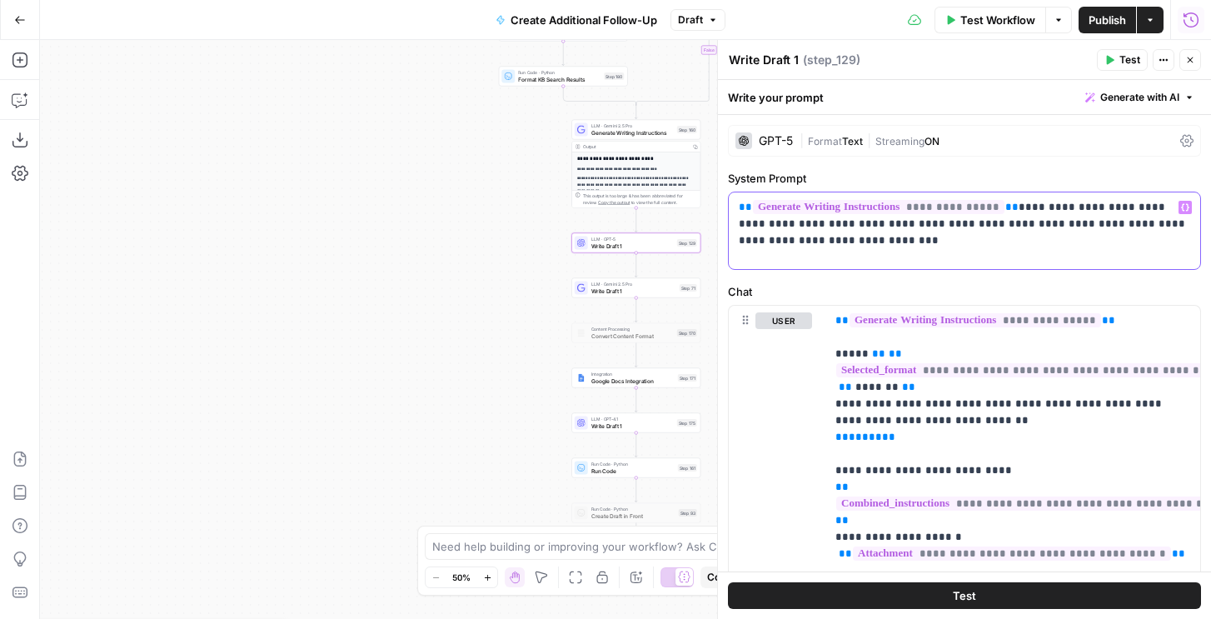
click at [1013, 204] on p "**********" at bounding box center [965, 224] width 452 height 50
drag, startPoint x: 1017, startPoint y: 205, endPoint x: 1016, endPoint y: 180, distance: 25.0
click at [1016, 180] on div "**********" at bounding box center [964, 220] width 473 height 100
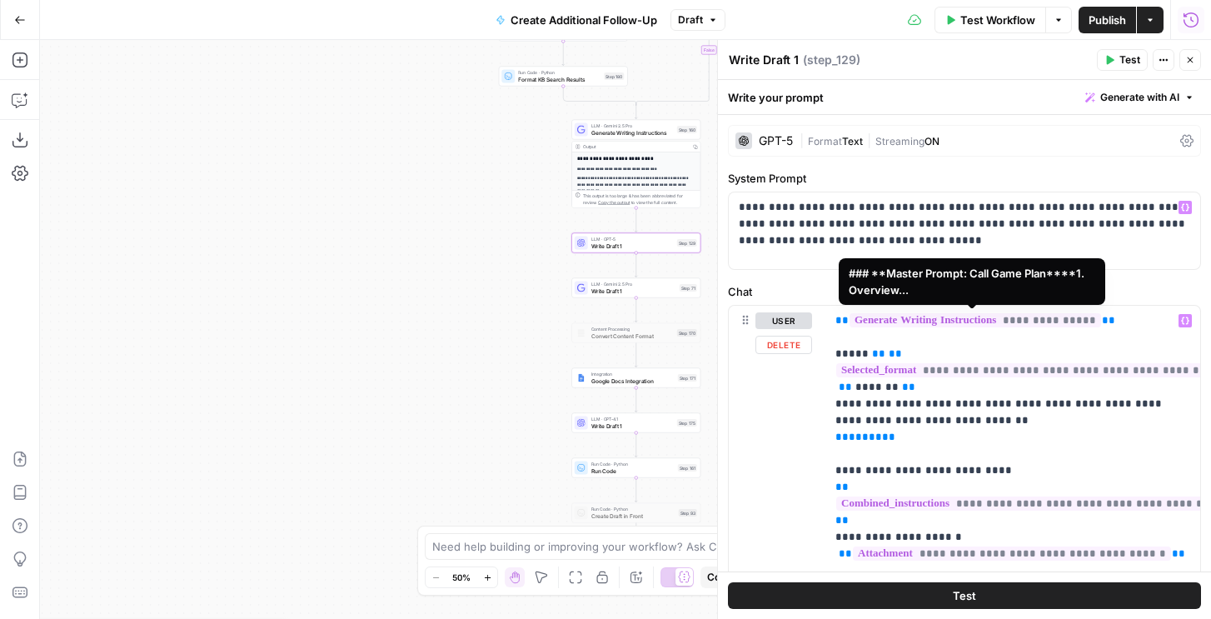
click at [856, 327] on span "**********" at bounding box center [976, 320] width 252 height 14
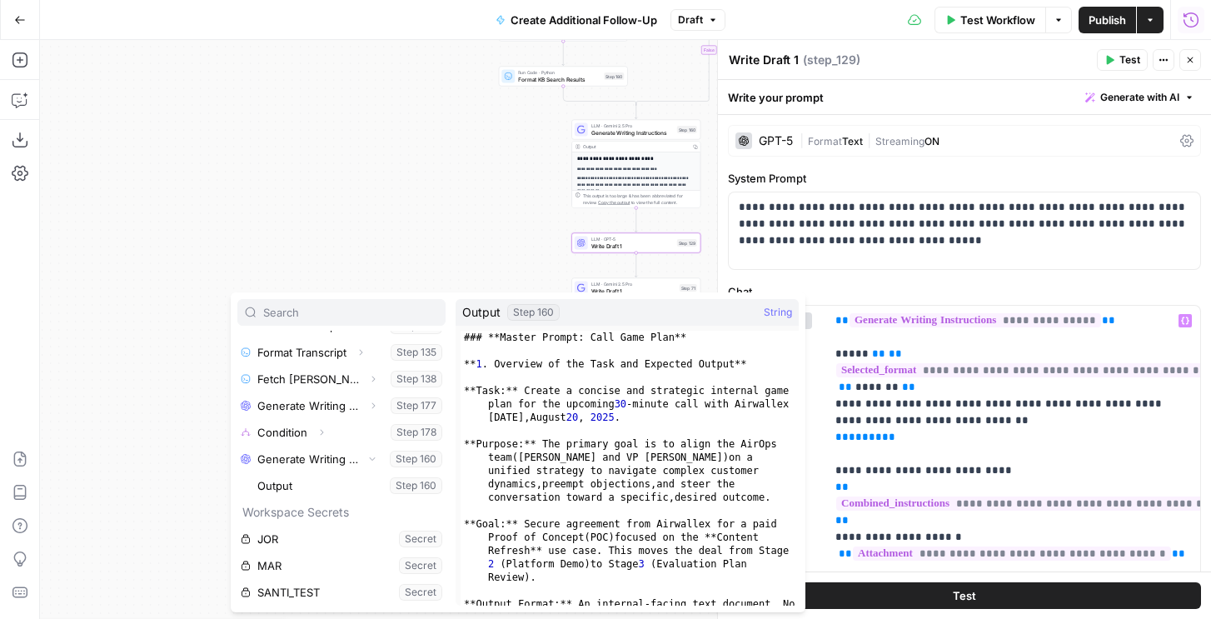
click at [1184, 60] on button "Close" at bounding box center [1191, 60] width 22 height 22
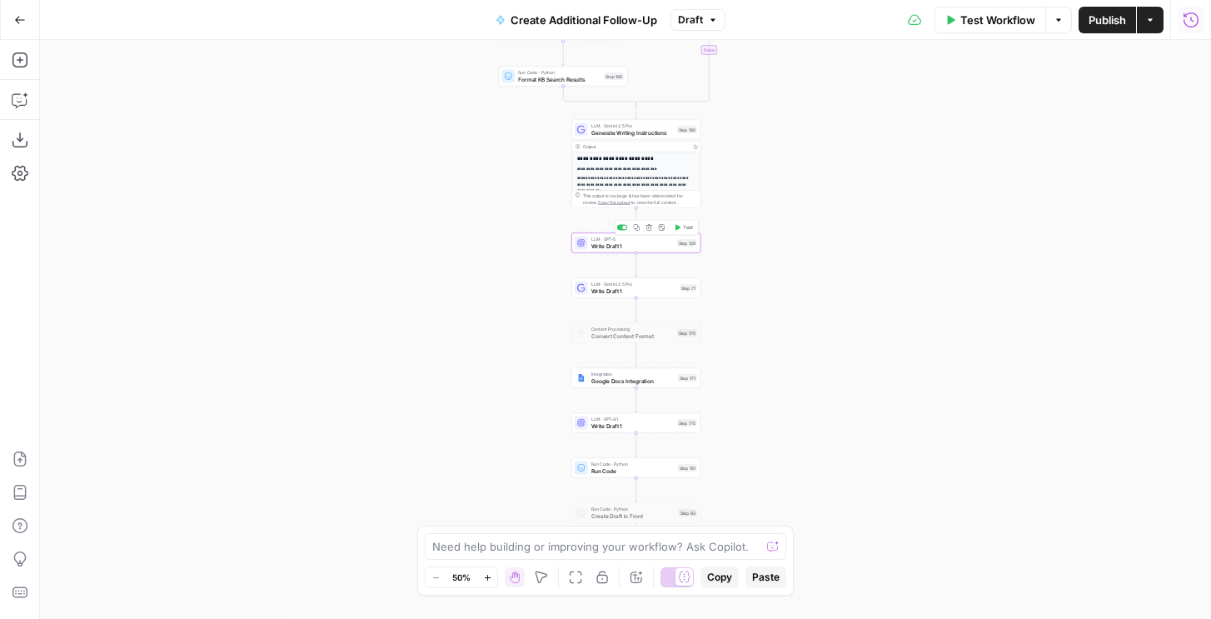
click at [690, 226] on span "Test" at bounding box center [688, 227] width 10 height 7
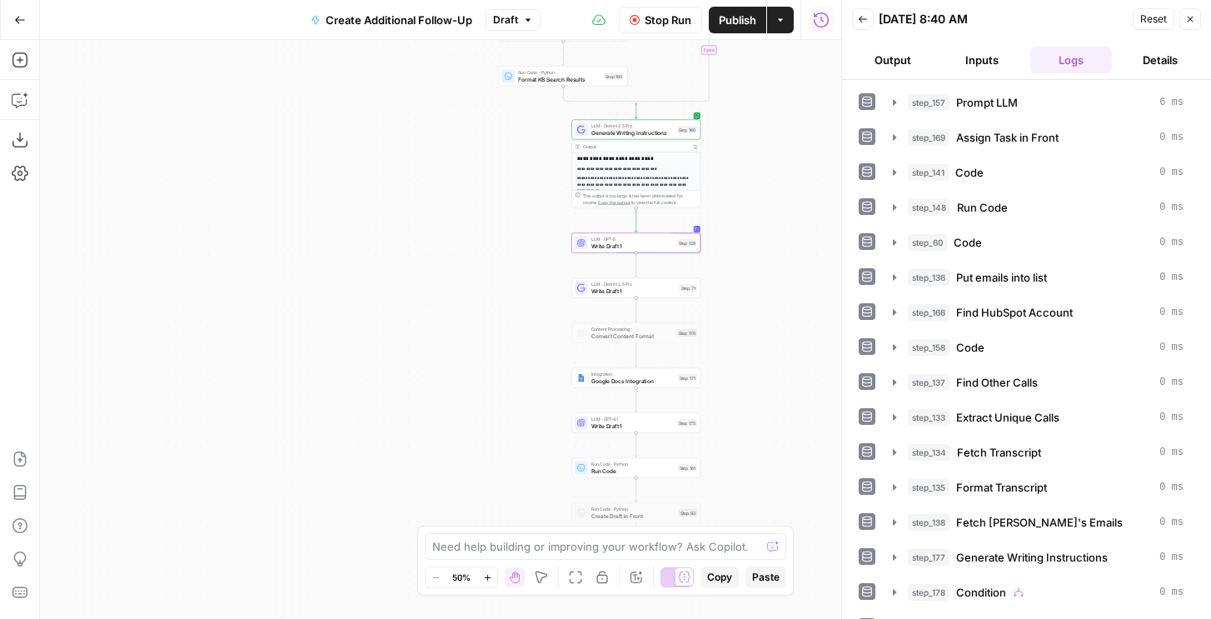
click at [956, 66] on button "Inputs" at bounding box center [982, 60] width 82 height 27
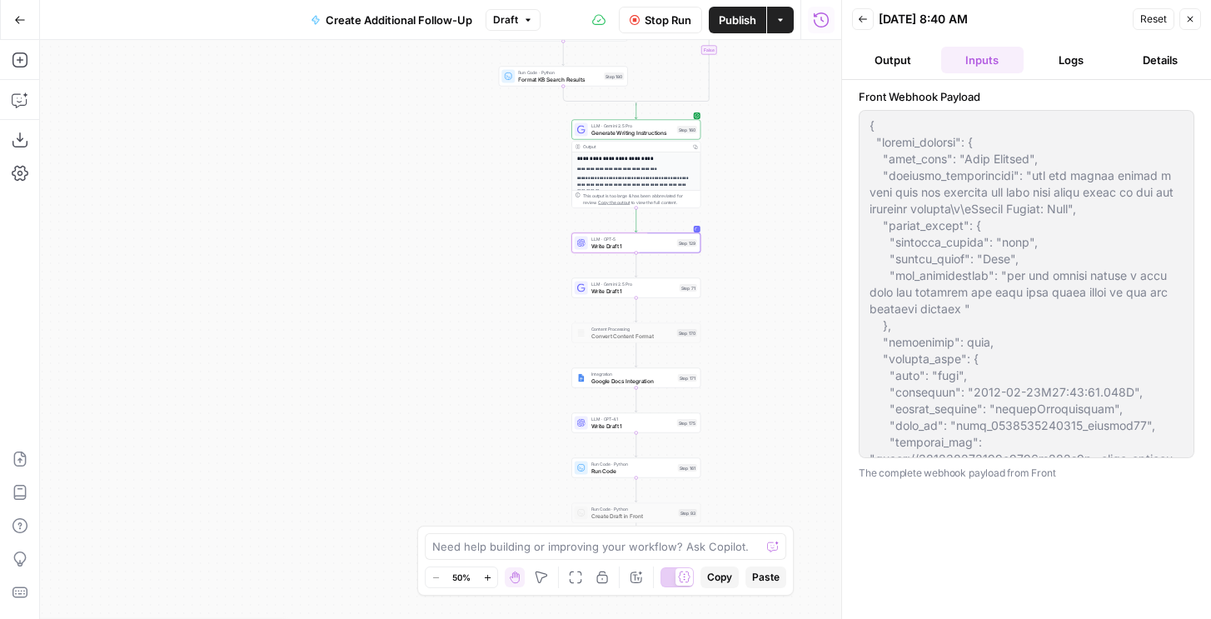
click at [1196, 11] on button "Close" at bounding box center [1191, 19] width 22 height 22
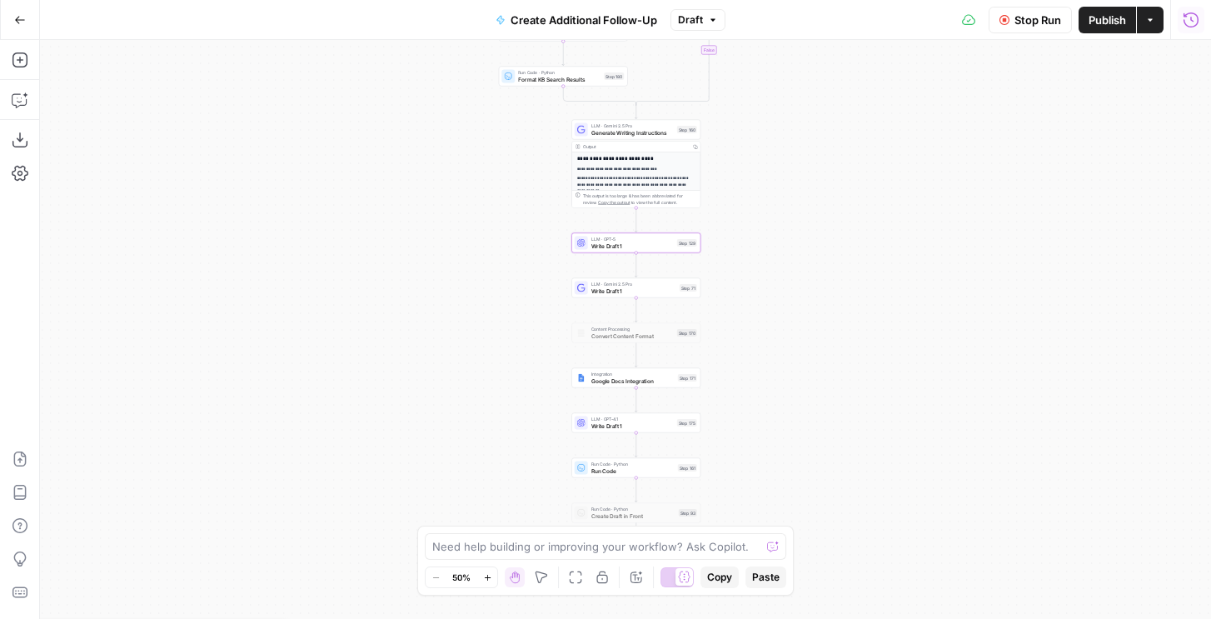
click at [1108, 25] on span "Publish" at bounding box center [1107, 20] width 37 height 17
click at [610, 250] on div "LLM · GPT-5 Write Draft 1 Step 129 Copy step Delete step Add Note Test" at bounding box center [636, 243] width 129 height 20
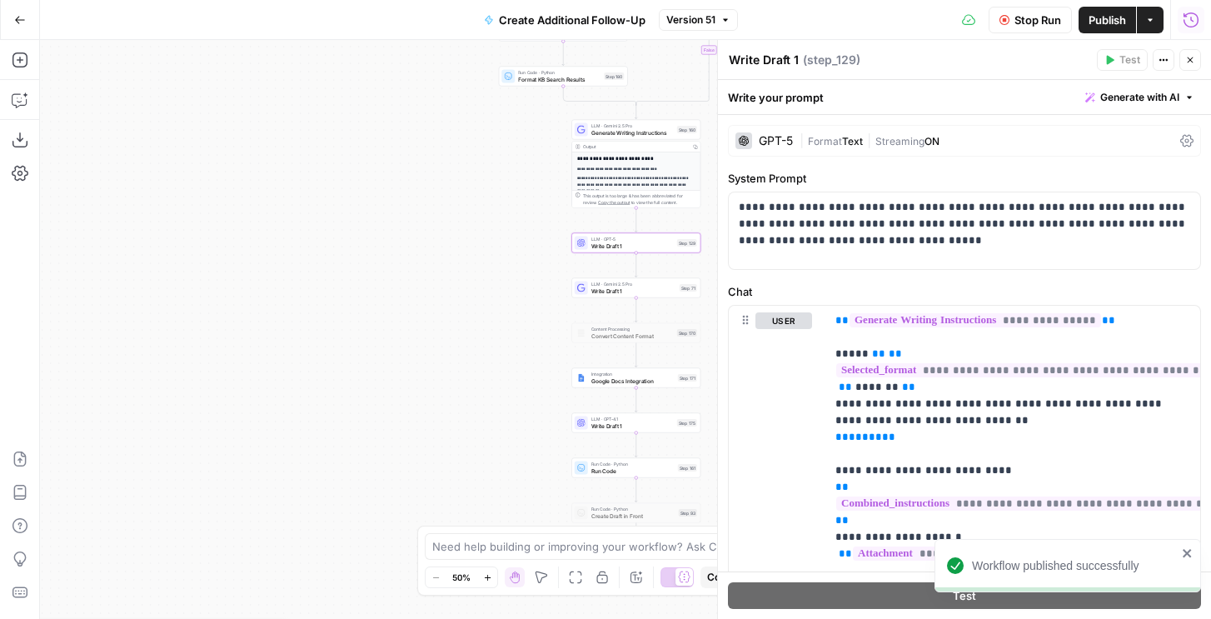
click at [847, 144] on span "Text" at bounding box center [852, 141] width 21 height 12
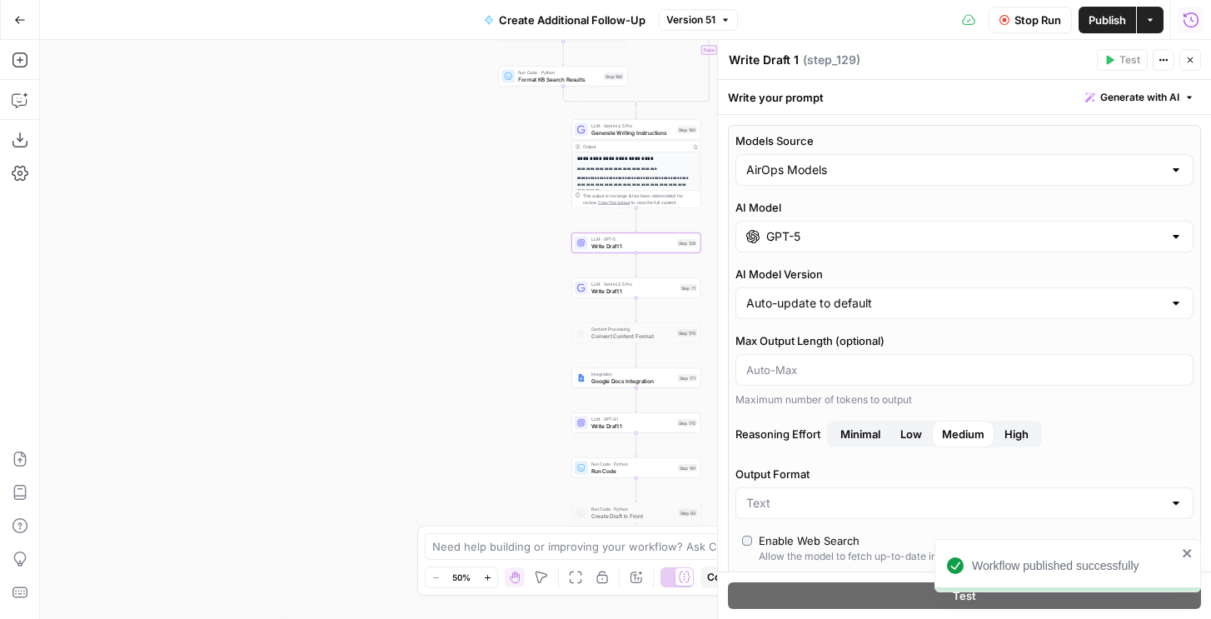
click at [792, 235] on input "GPT-5" at bounding box center [965, 236] width 397 height 17
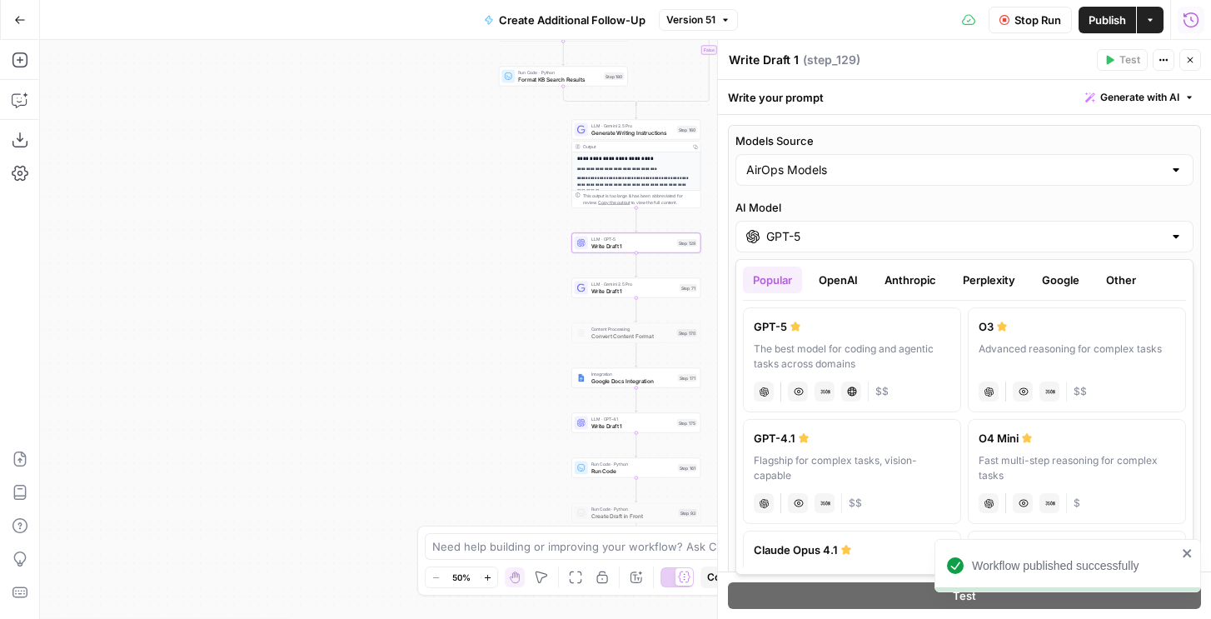
click at [918, 281] on button "Anthropic" at bounding box center [911, 280] width 72 height 27
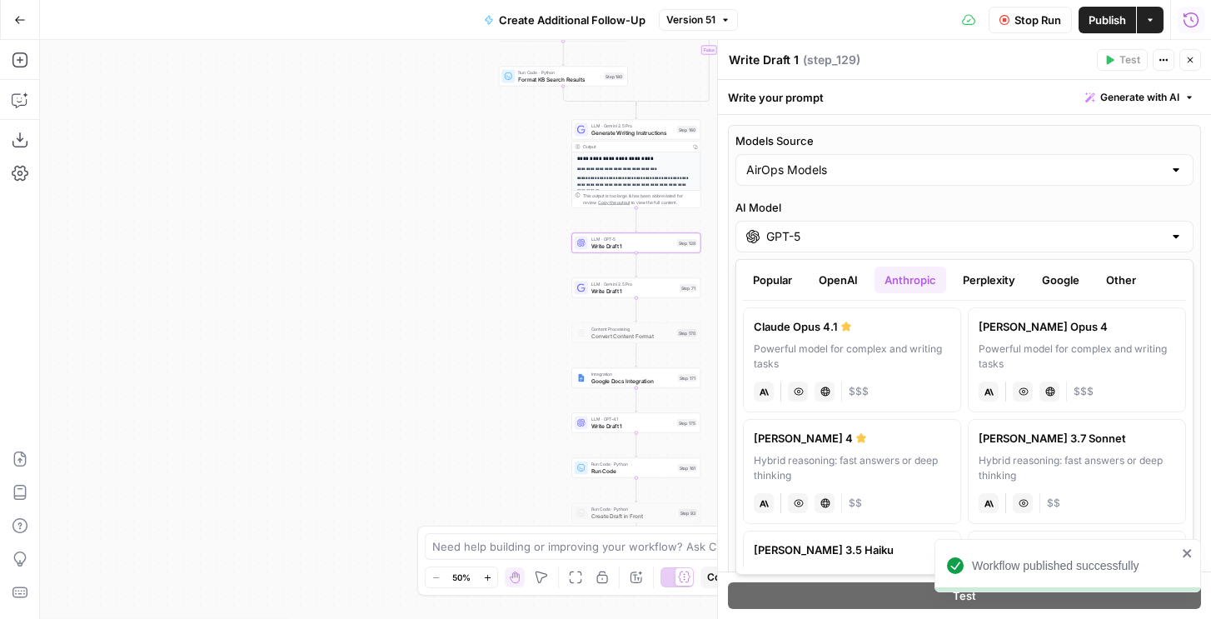
click at [907, 337] on label "Claude Opus 4.1 Powerful model for complex and writing tasks anthropic Vision C…" at bounding box center [852, 359] width 218 height 105
click at [873, 236] on input "Claude Opus 4.1" at bounding box center [965, 236] width 397 height 17
click at [985, 342] on label "Claude Opus 4 Powerful model for complex and writing tasks anthropic Vision Cap…" at bounding box center [1077, 359] width 218 height 105
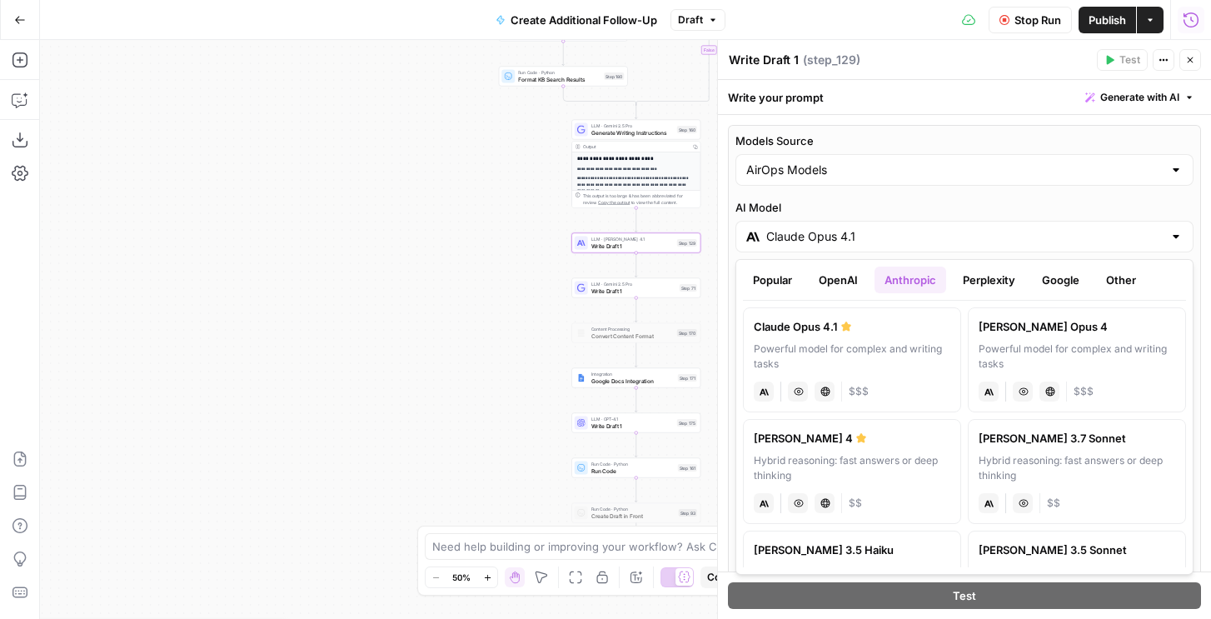
click at [822, 455] on div "Hybrid reasoning: fast answers or deep thinking" at bounding box center [852, 468] width 197 height 30
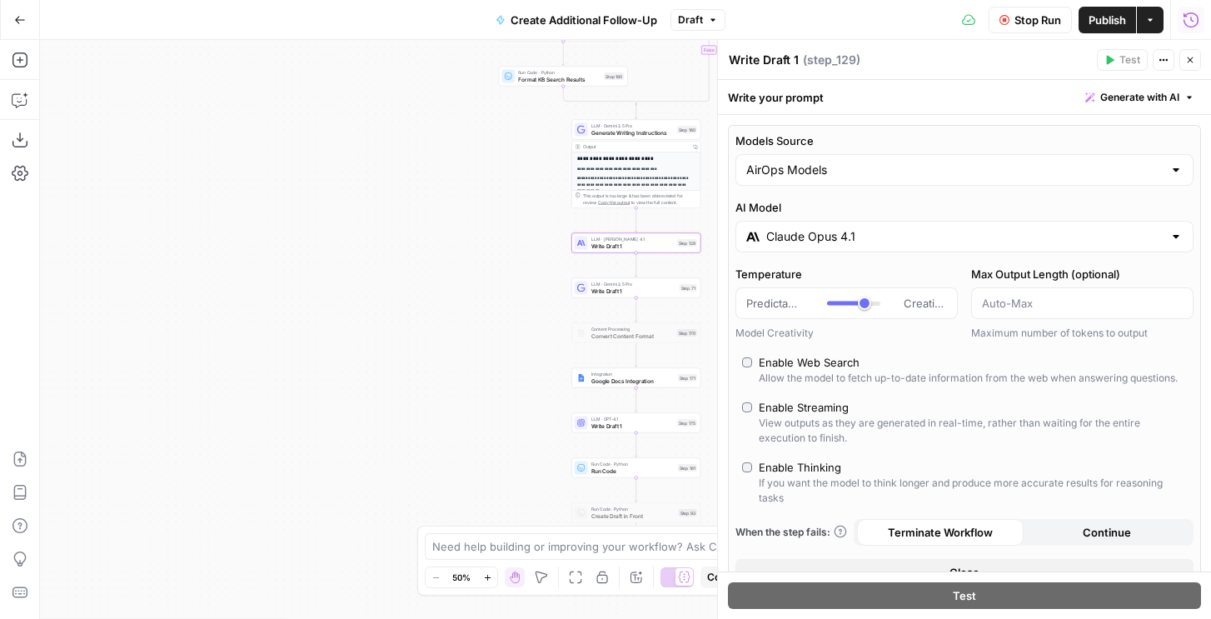
type input "[PERSON_NAME] 4"
click at [1191, 62] on icon "button" at bounding box center [1191, 60] width 10 height 10
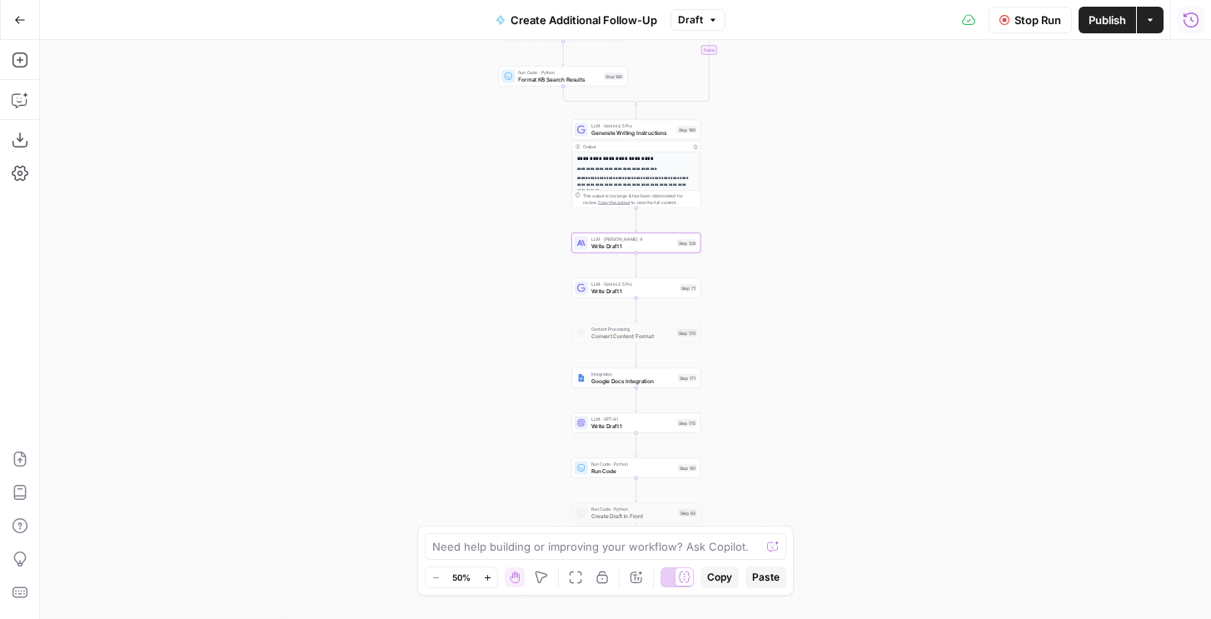
click at [1095, 21] on span "Publish" at bounding box center [1107, 20] width 37 height 17
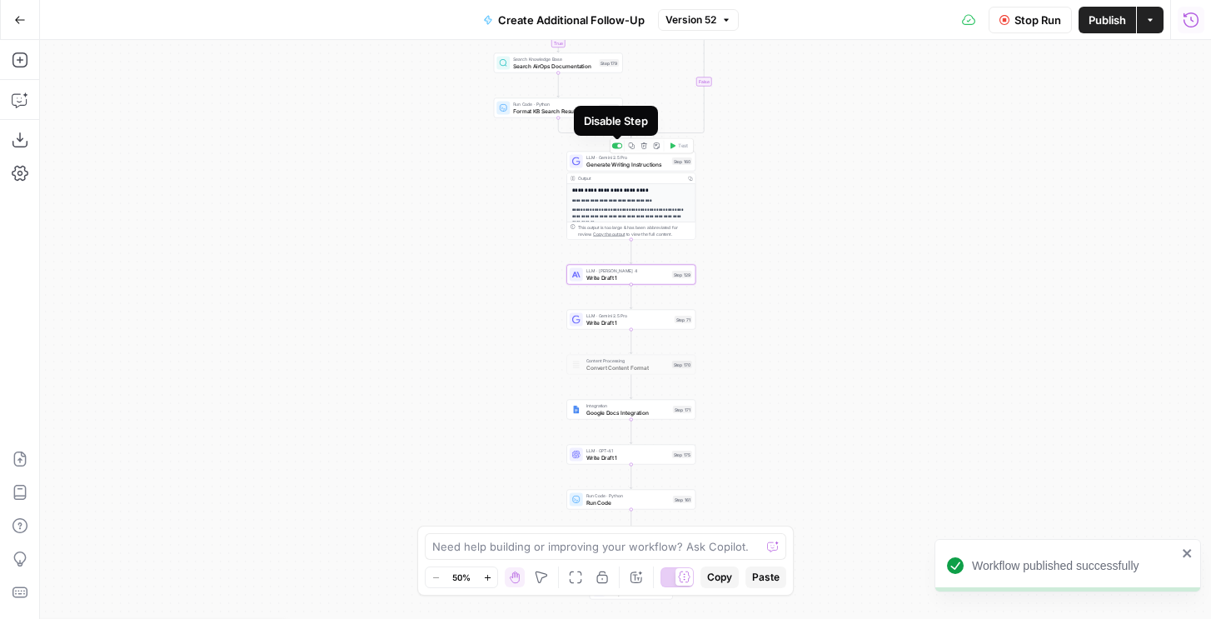
click at [617, 147] on div at bounding box center [619, 146] width 4 height 4
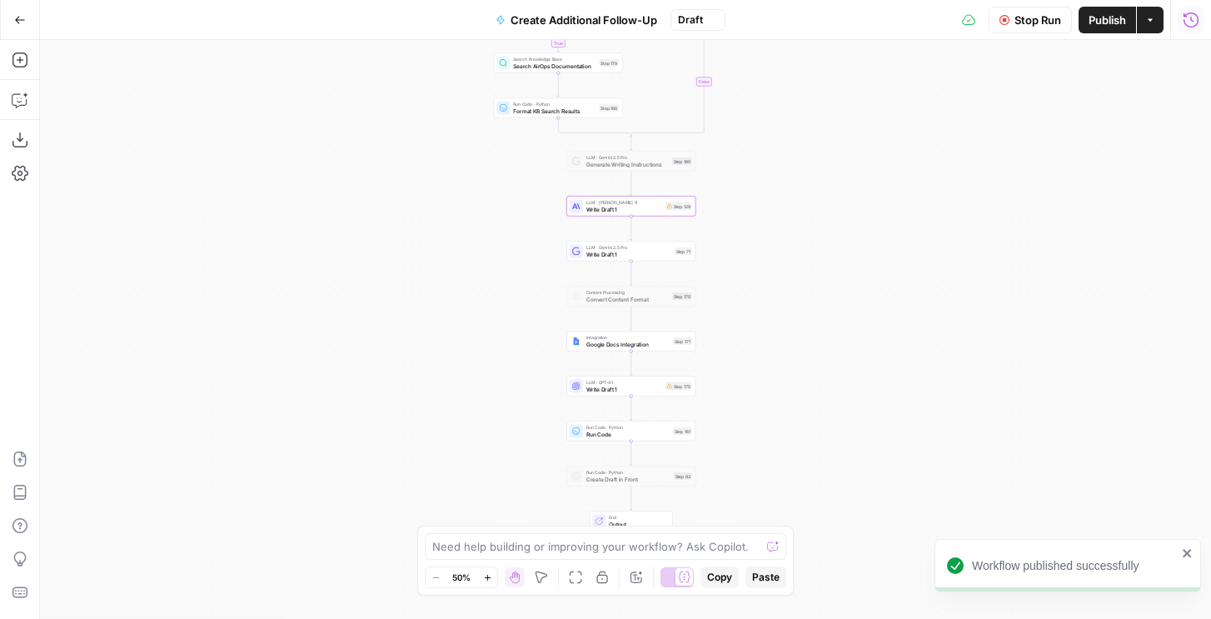
click at [653, 212] on span "Write Draft 1" at bounding box center [625, 209] width 76 height 8
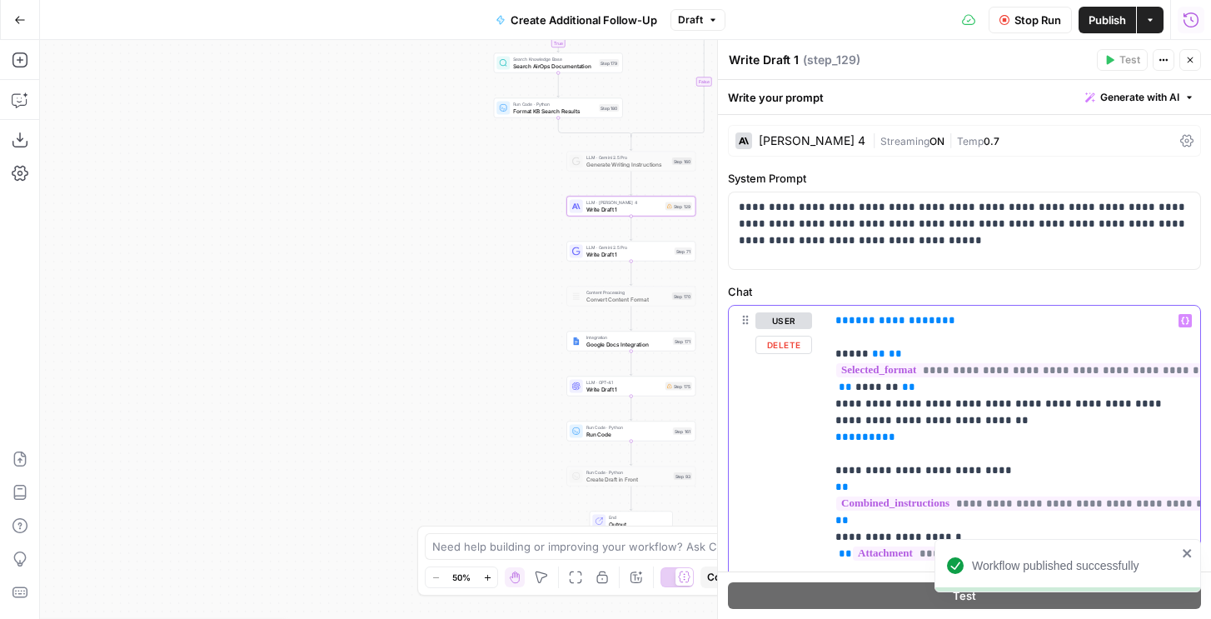
drag, startPoint x: 946, startPoint y: 316, endPoint x: 804, endPoint y: 312, distance: 142.5
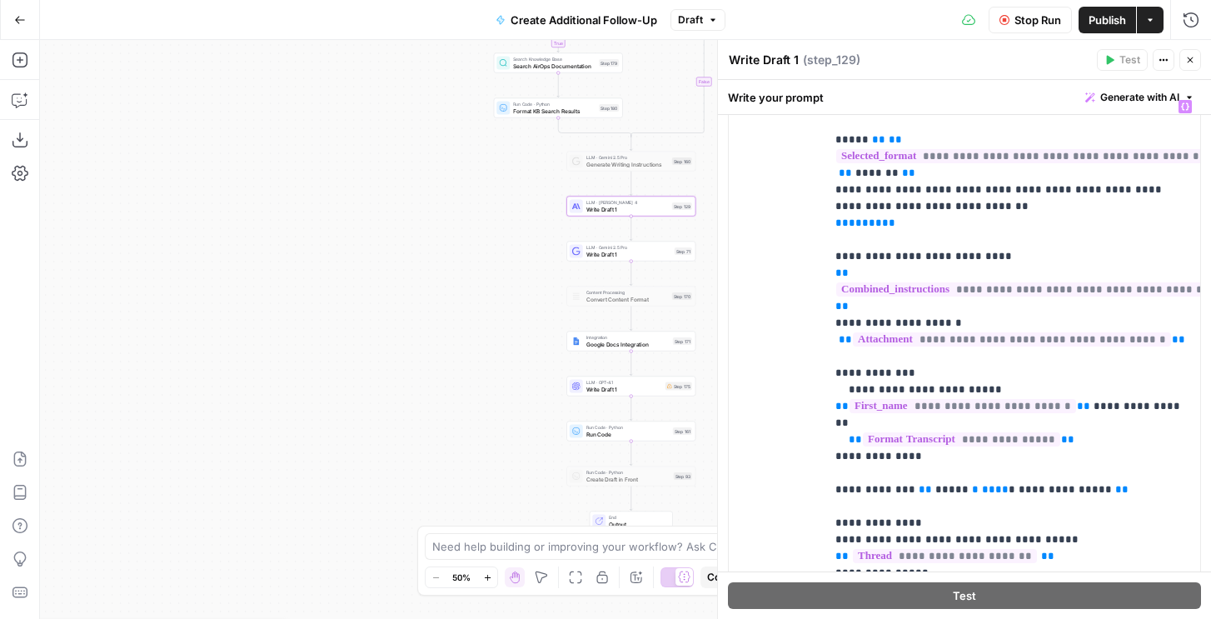
click at [1041, 25] on span "Stop Run" at bounding box center [1038, 20] width 47 height 17
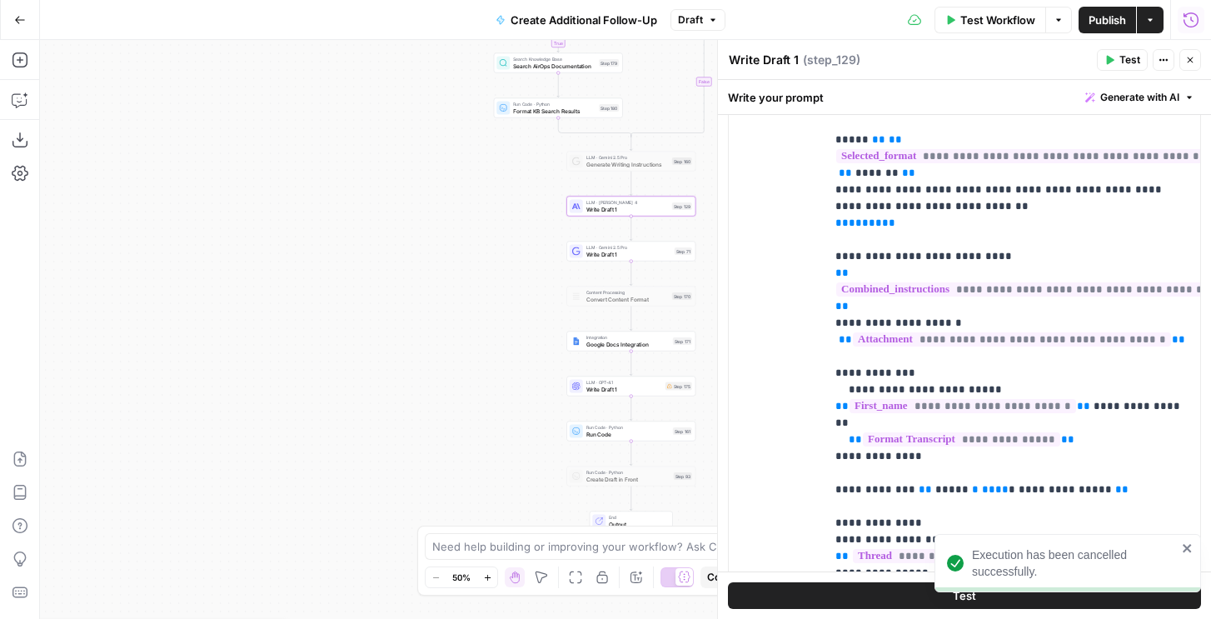
drag, startPoint x: 1199, startPoint y: 24, endPoint x: 1188, endPoint y: 18, distance: 12.3
click at [1188, 18] on icon "button" at bounding box center [1191, 20] width 17 height 17
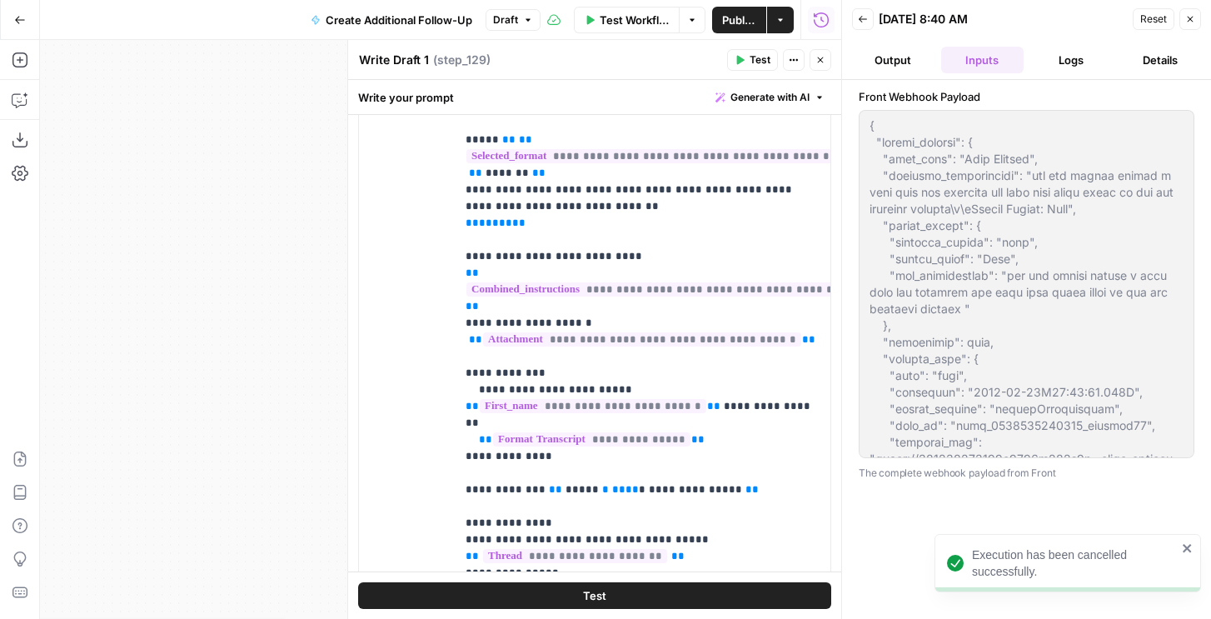
click at [1070, 57] on button "Logs" at bounding box center [1072, 60] width 82 height 27
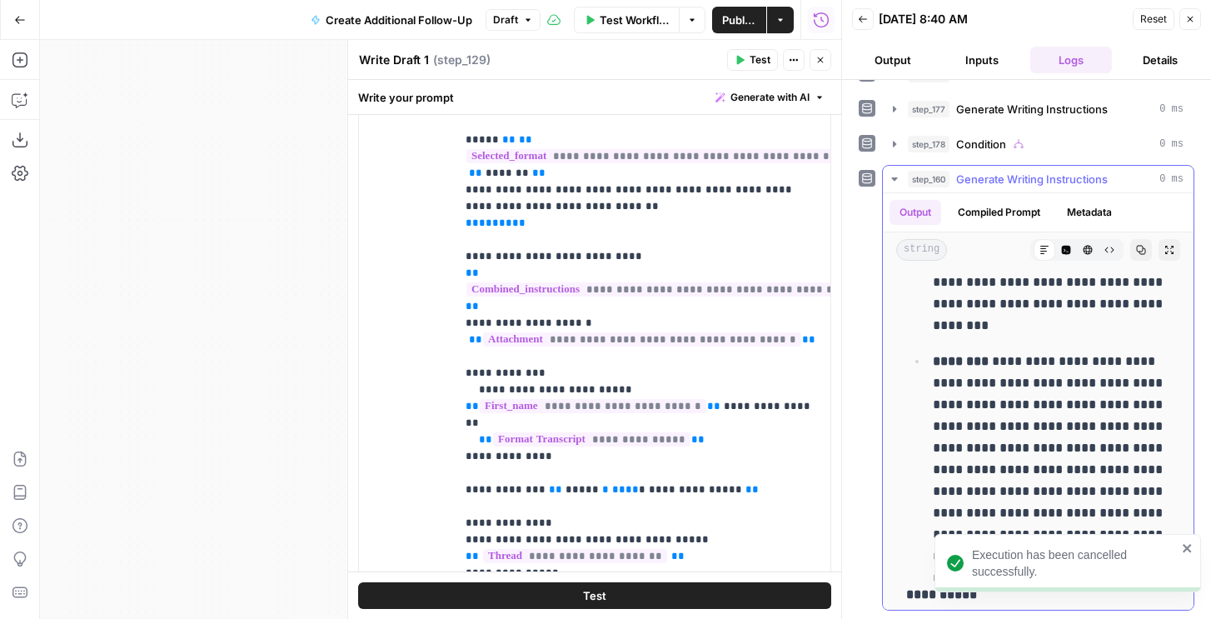
scroll to position [956, 0]
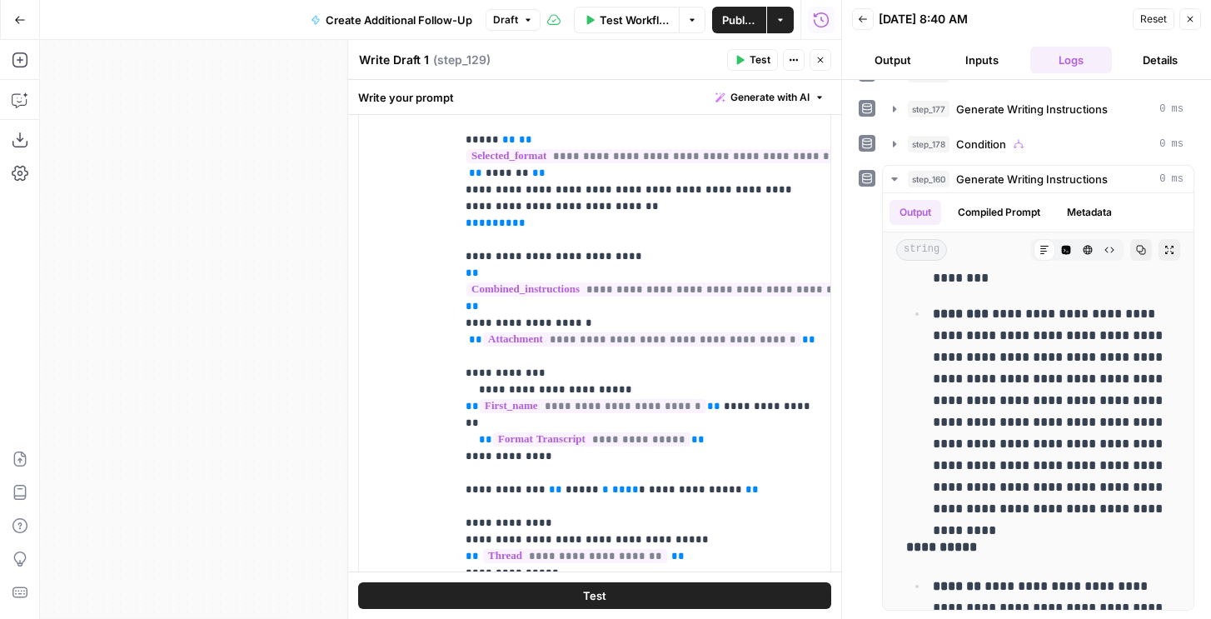
click at [781, 62] on div "Test Actions Close" at bounding box center [779, 60] width 104 height 22
click at [762, 61] on span "Test" at bounding box center [760, 59] width 21 height 15
click at [755, 61] on span "Test" at bounding box center [760, 59] width 21 height 15
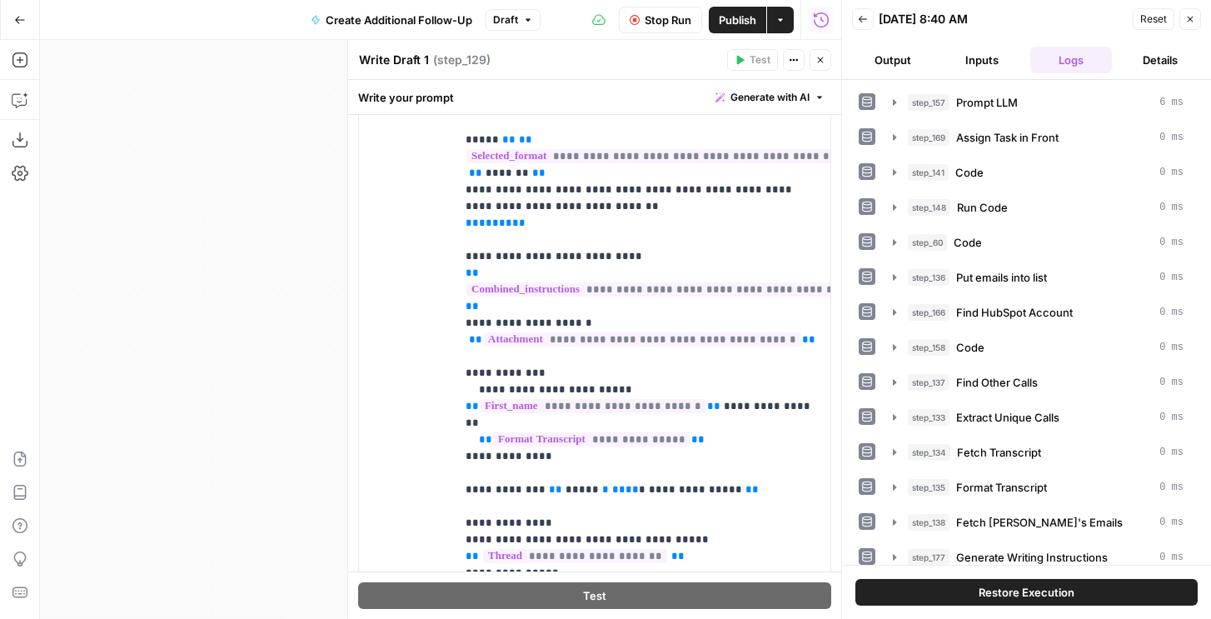
click at [823, 61] on icon "button" at bounding box center [821, 60] width 10 height 10
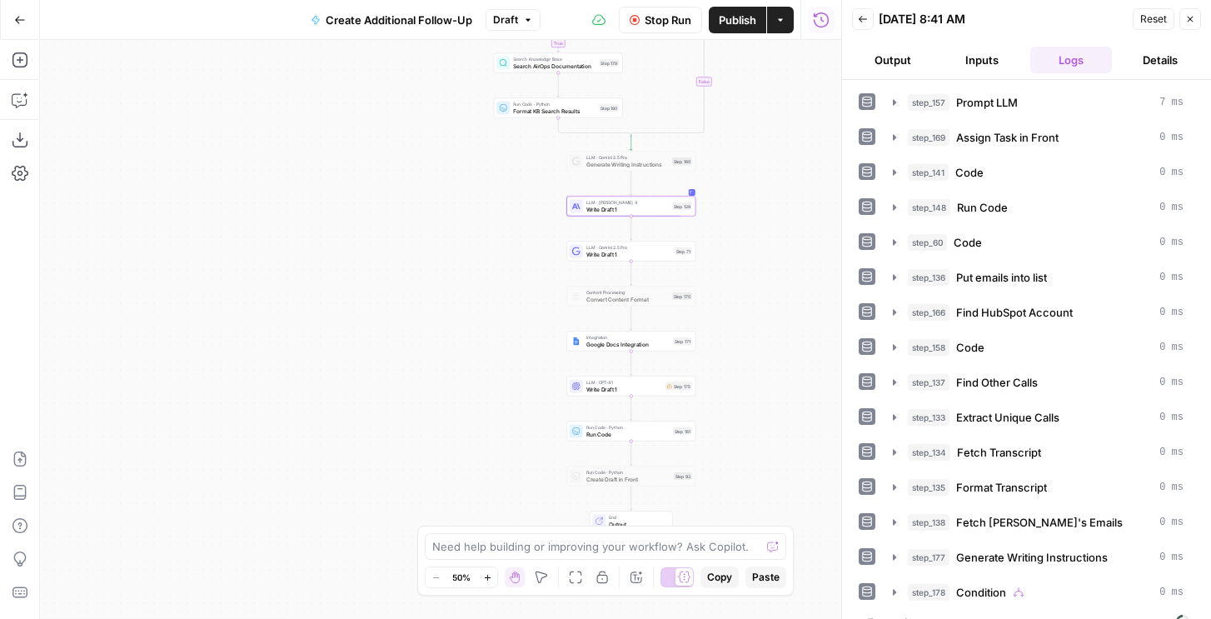
scroll to position [26, 0]
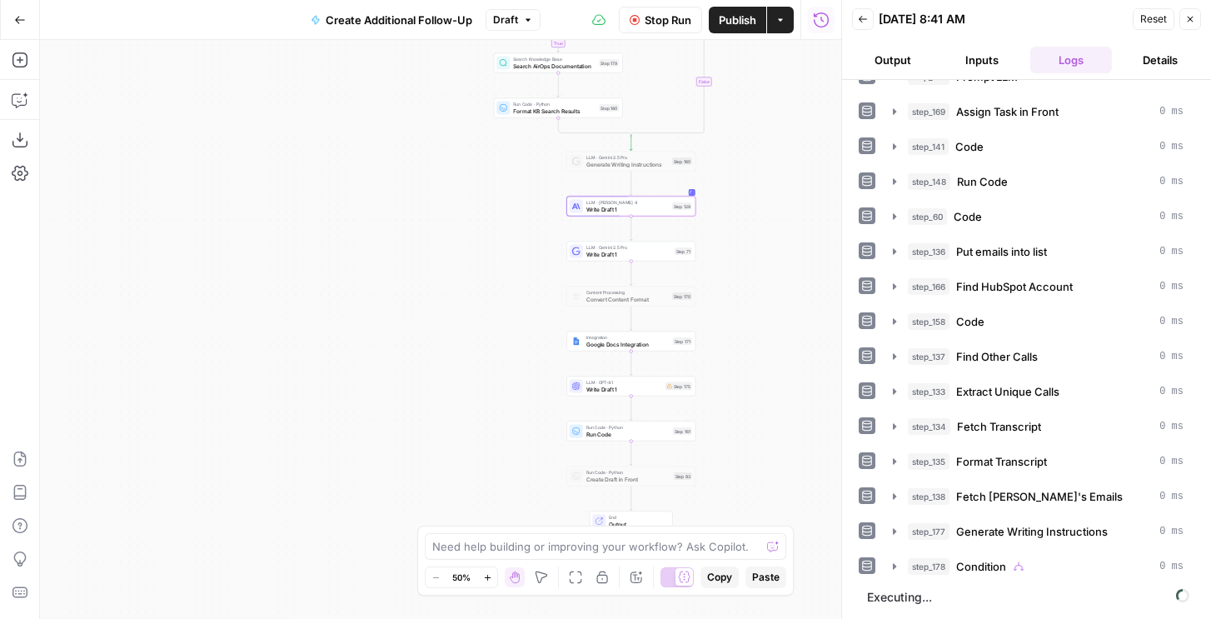
click at [903, 62] on button "Output" at bounding box center [893, 60] width 82 height 27
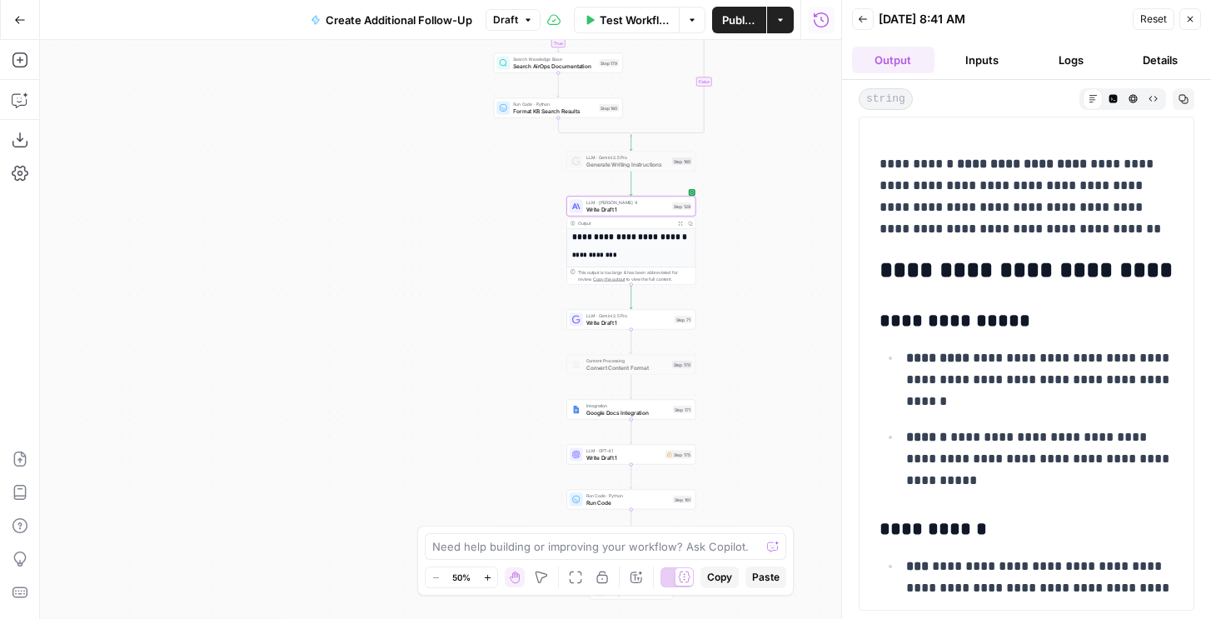
scroll to position [0, 0]
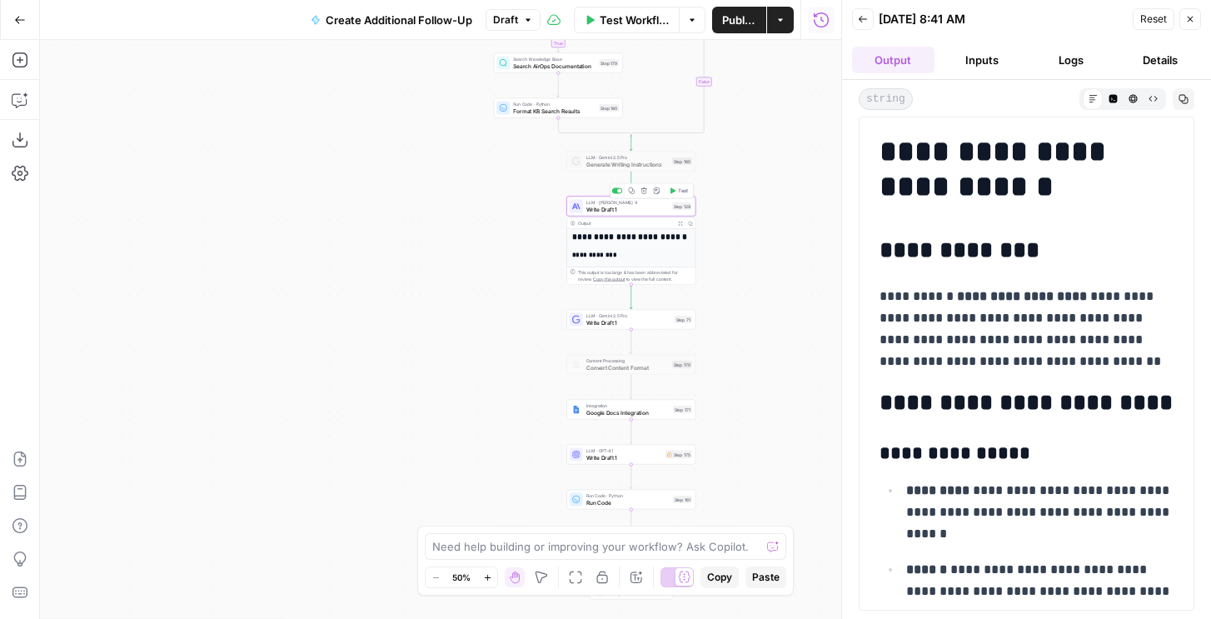
click at [633, 199] on span "LLM · Claude Sonnet 4" at bounding box center [628, 202] width 82 height 7
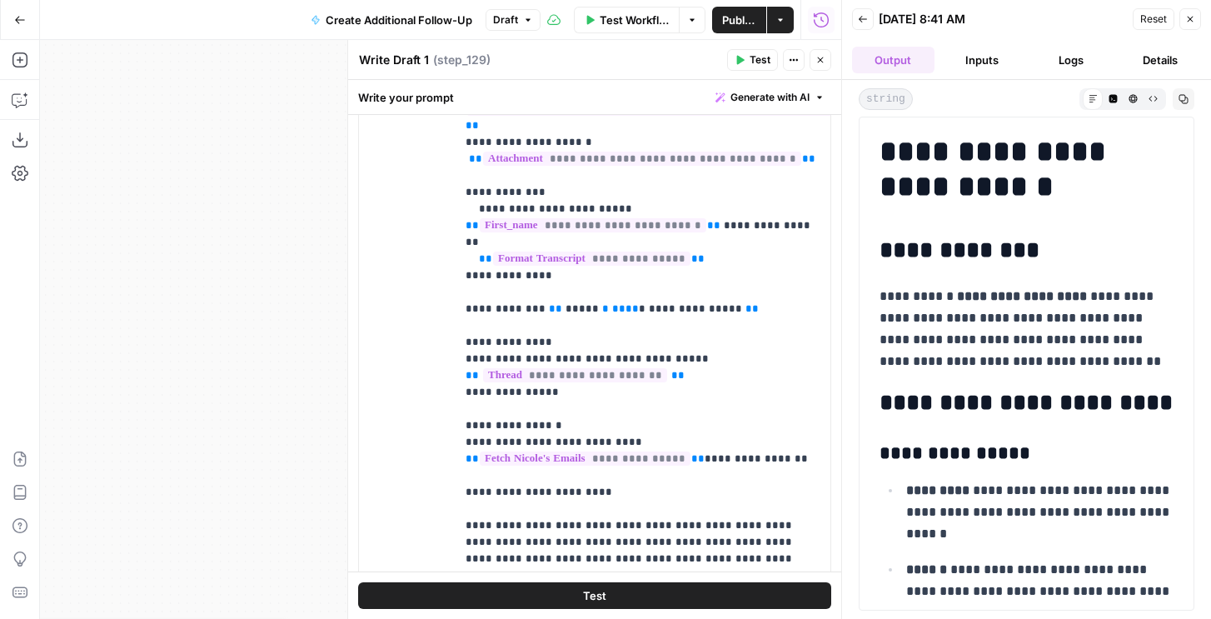
scroll to position [288, 0]
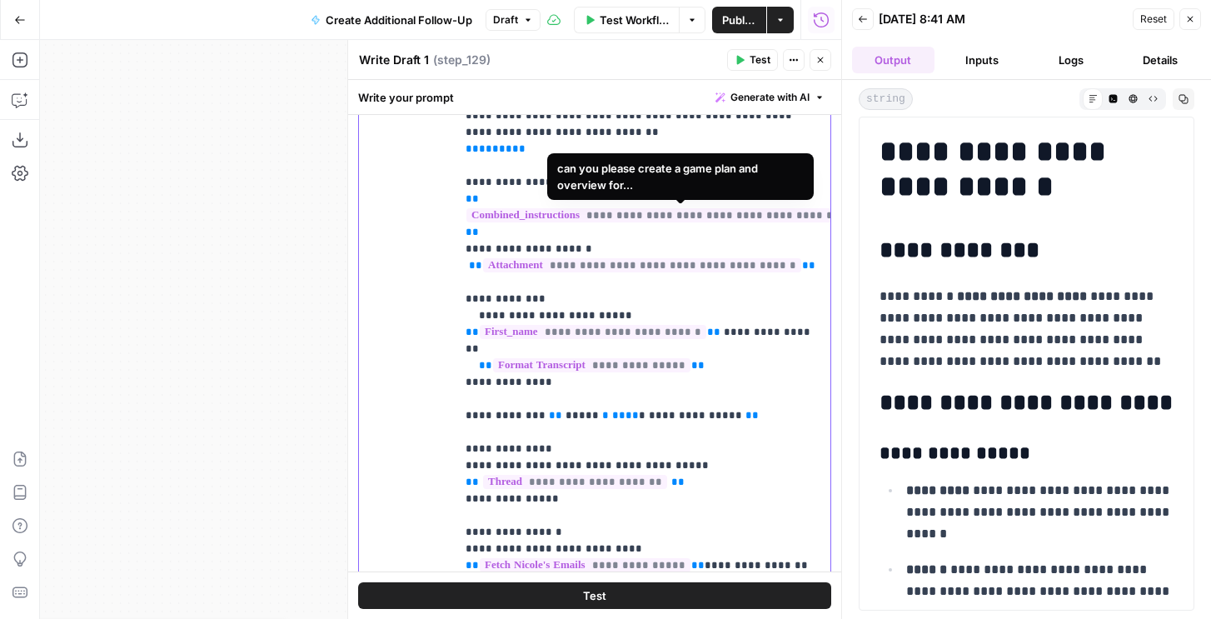
click at [562, 227] on p "**********" at bounding box center [643, 390] width 355 height 733
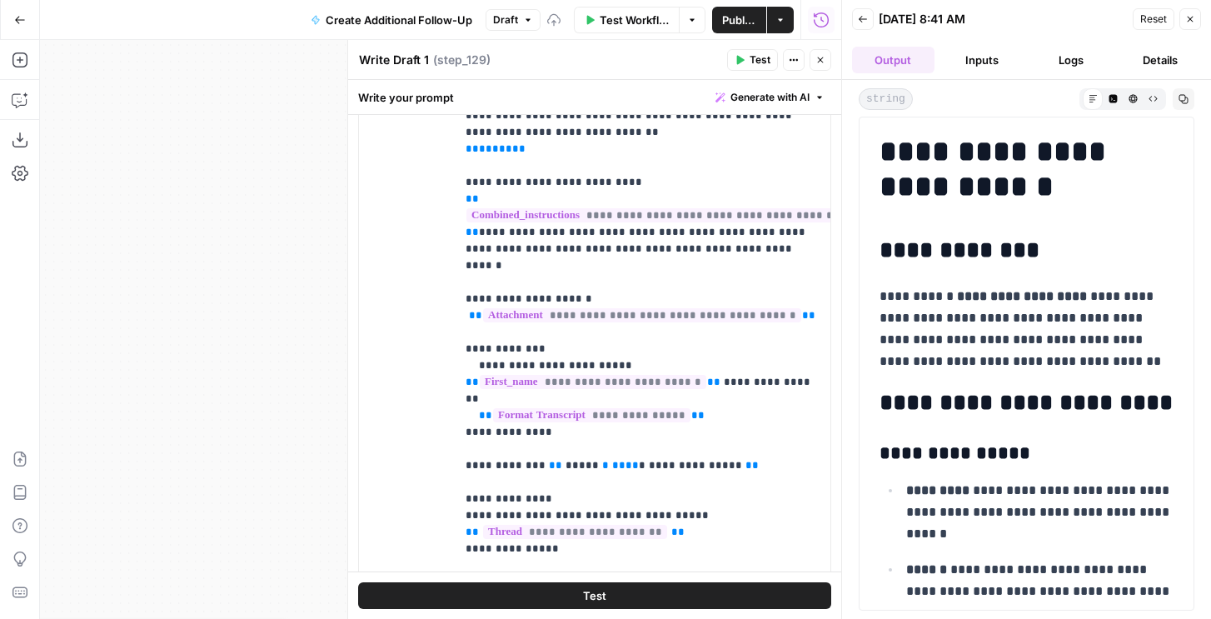
click at [750, 53] on span "Test" at bounding box center [760, 59] width 21 height 15
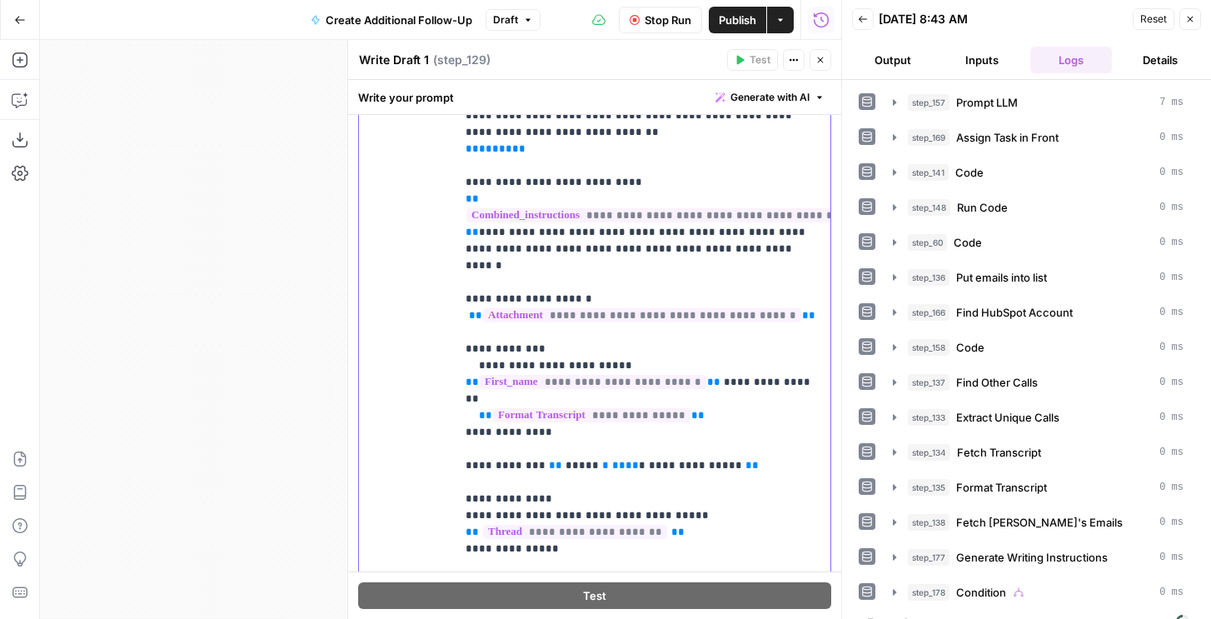
click at [677, 253] on p "**********" at bounding box center [643, 407] width 355 height 767
drag, startPoint x: 756, startPoint y: 252, endPoint x: 473, endPoint y: 235, distance: 282.9
click at [473, 235] on p "**********" at bounding box center [643, 407] width 355 height 767
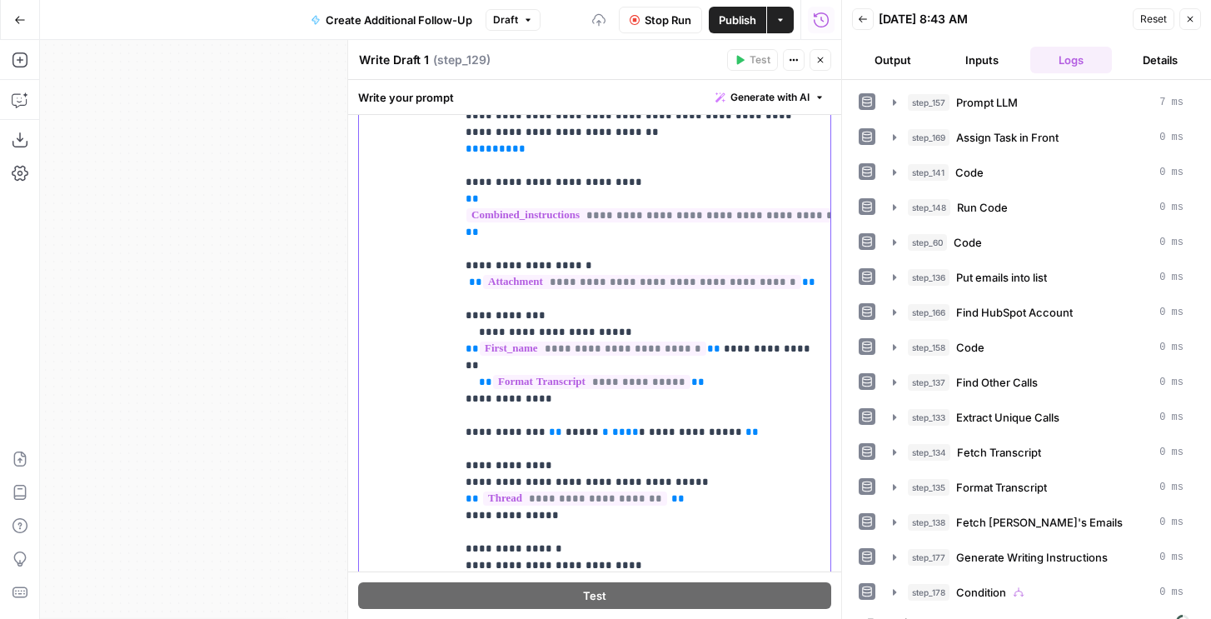
scroll to position [1, 0]
click at [905, 47] on header "Back 08/20/25 at 8:43 AM Reset Close Output Inputs Logs Details" at bounding box center [1026, 40] width 369 height 80
click at [900, 62] on button "Output" at bounding box center [893, 60] width 82 height 27
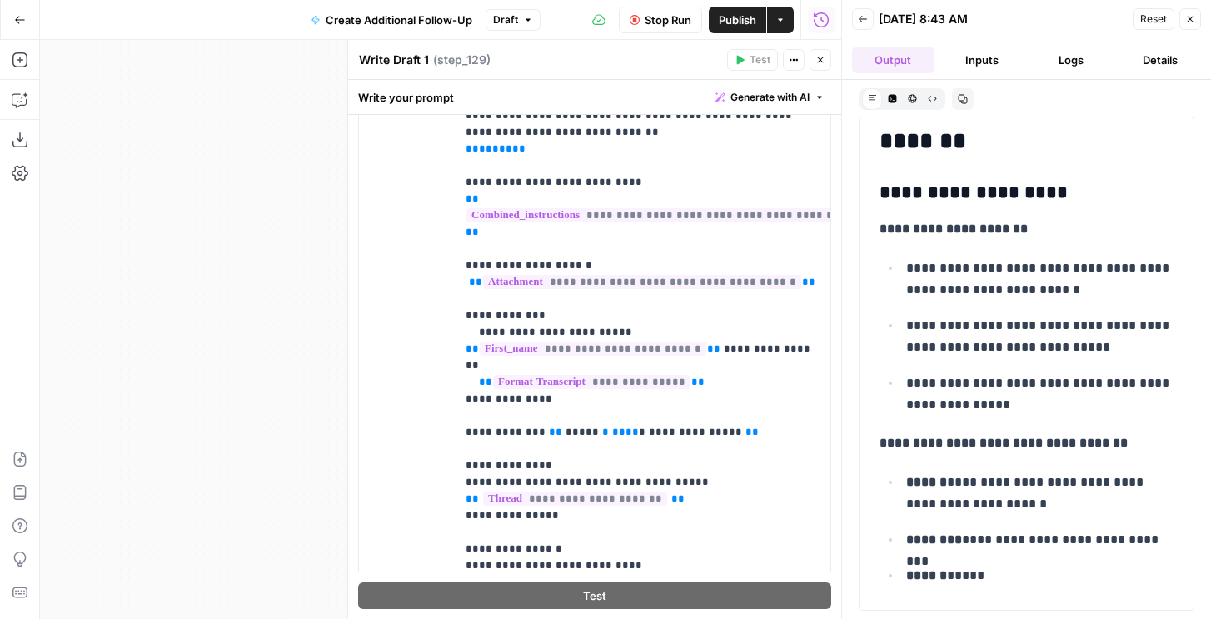
scroll to position [812, 0]
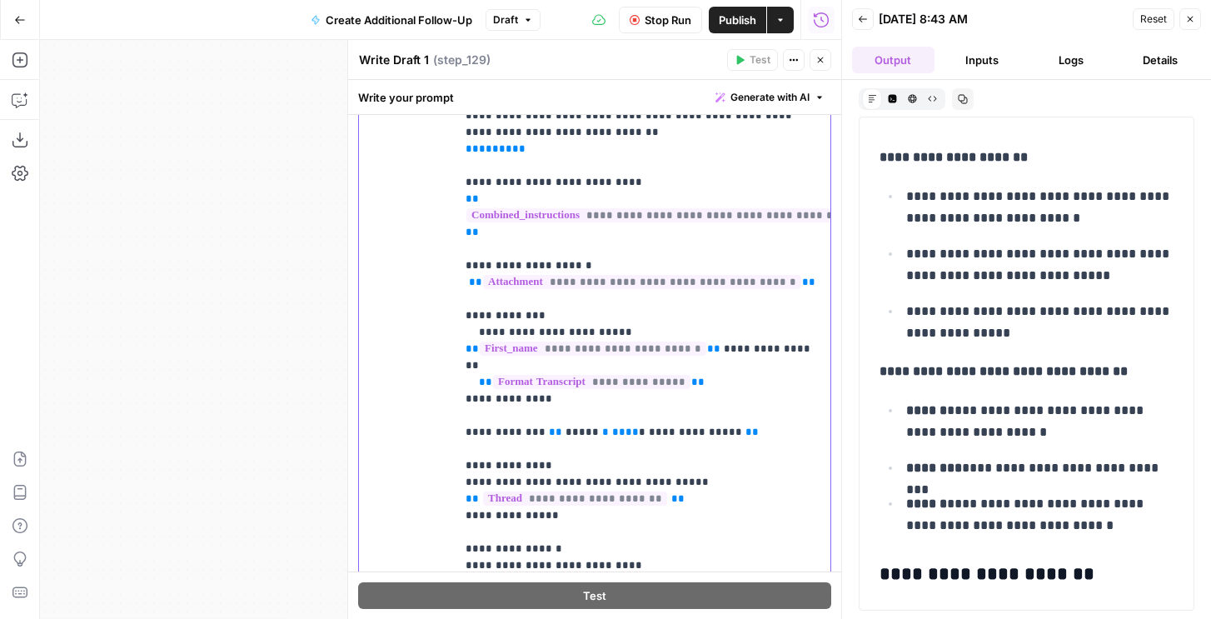
click at [609, 230] on p "**********" at bounding box center [643, 399] width 355 height 750
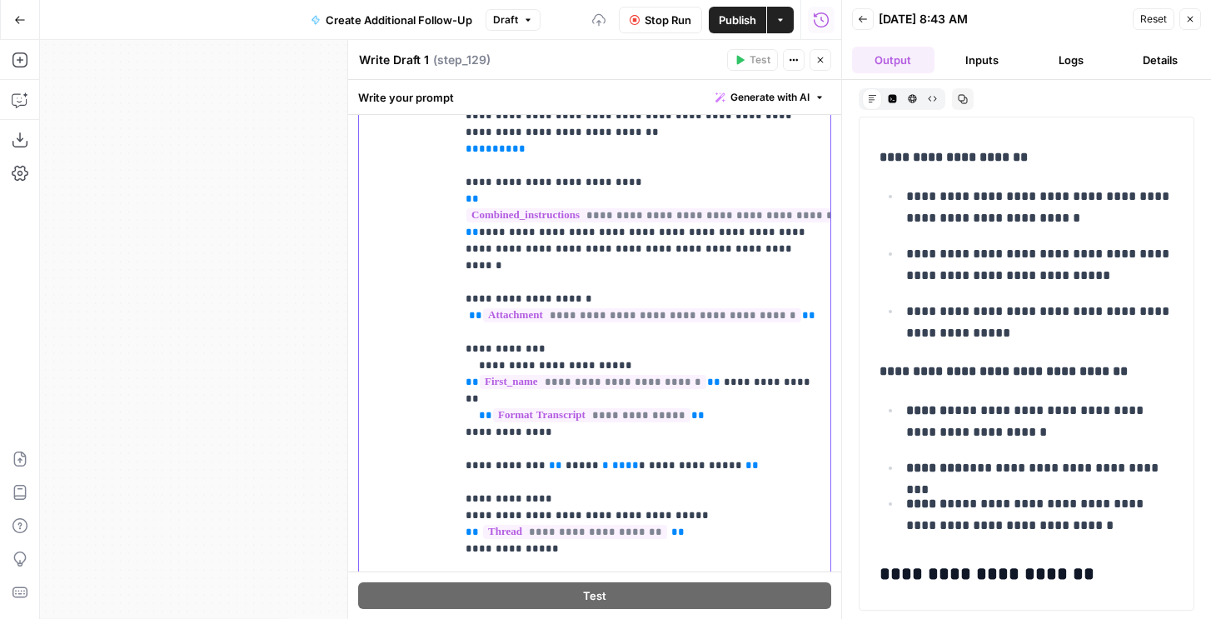
drag, startPoint x: 576, startPoint y: 192, endPoint x: 587, endPoint y: 193, distance: 11.8
click at [576, 192] on p "**********" at bounding box center [643, 407] width 355 height 767
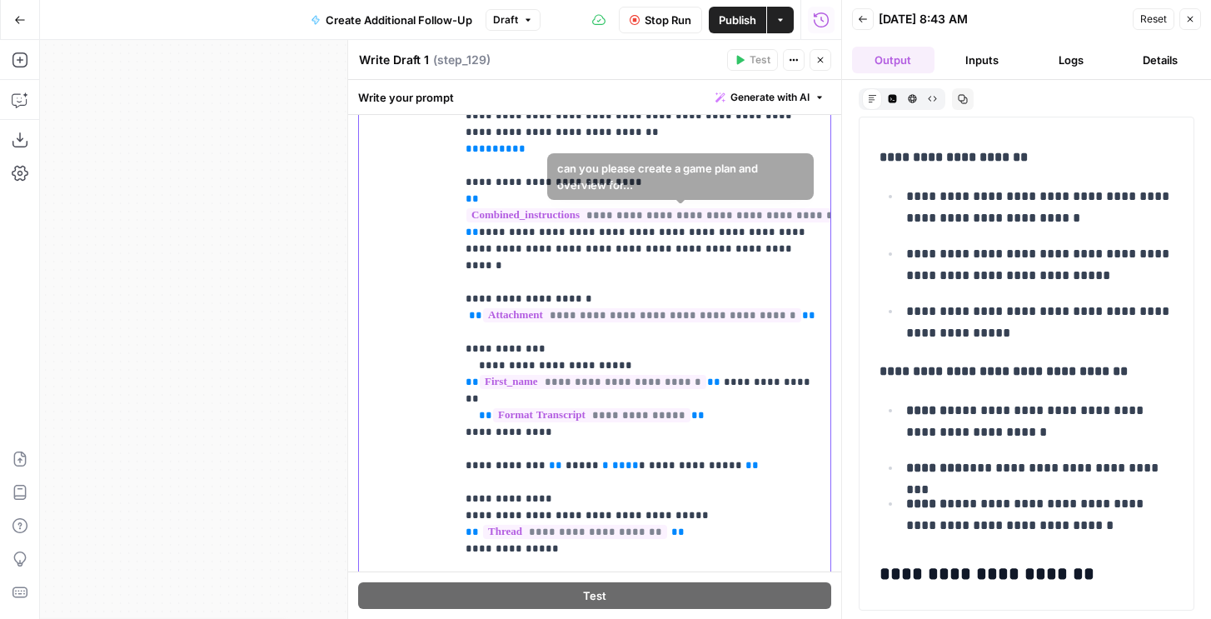
click at [611, 246] on p "**********" at bounding box center [643, 407] width 355 height 767
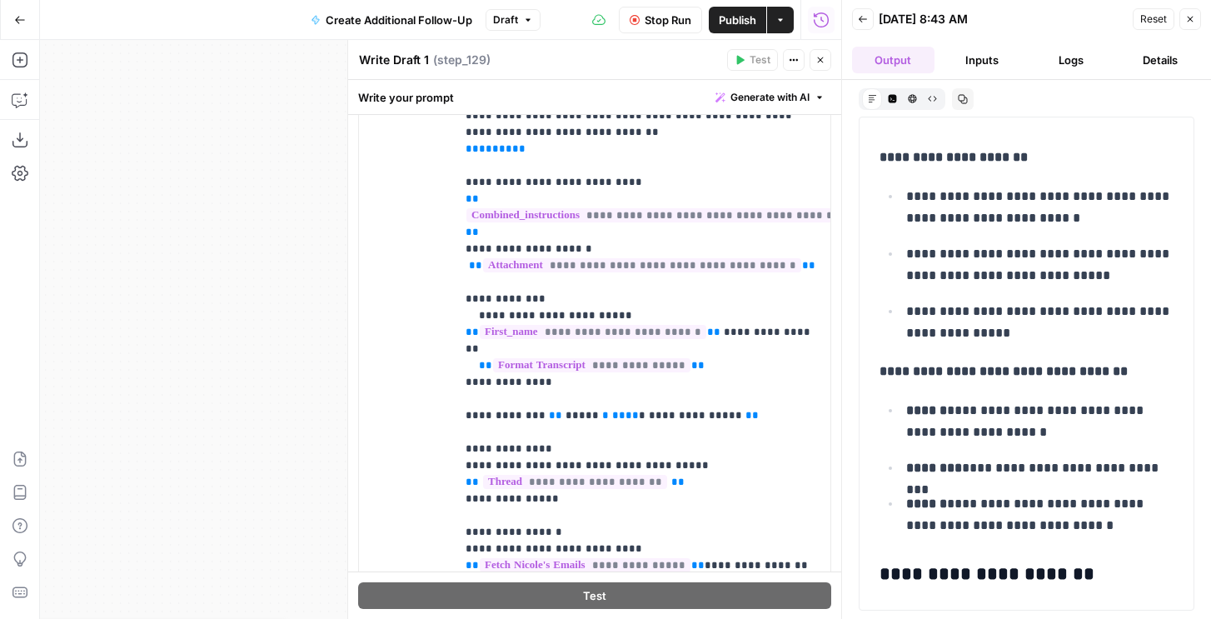
click at [816, 57] on icon "button" at bounding box center [821, 60] width 10 height 10
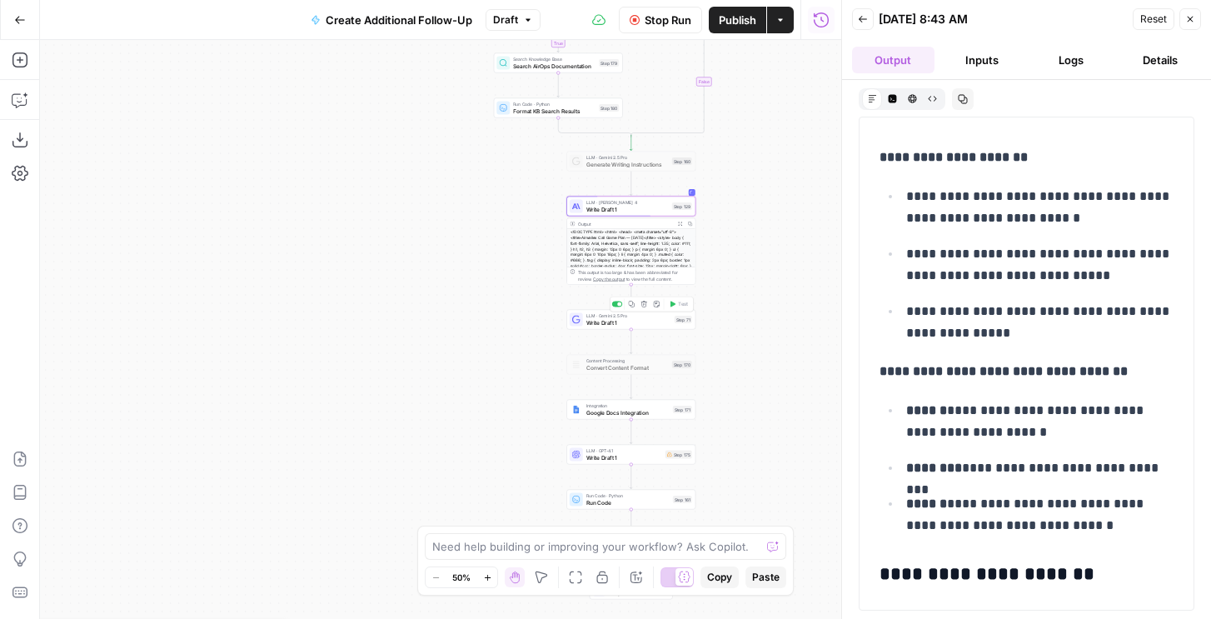
click at [635, 327] on div "LLM · Gemini 2.5 Pro Write Draft 1 Step 71 Copy step Delete step Add Note Test" at bounding box center [631, 320] width 129 height 20
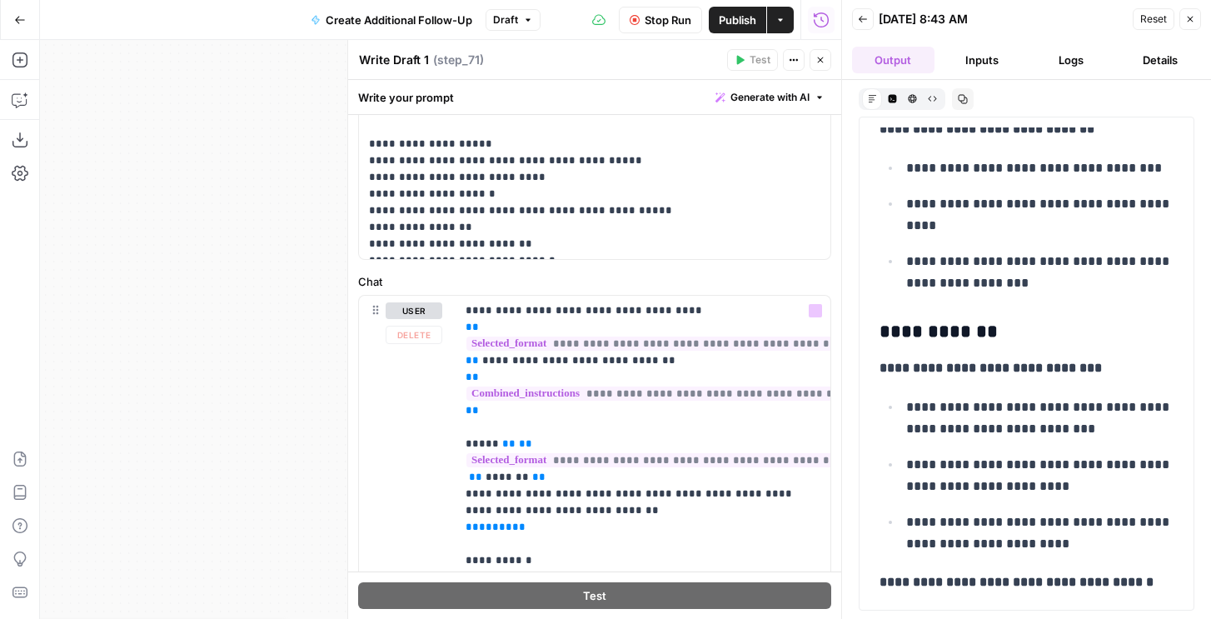
scroll to position [1241, 0]
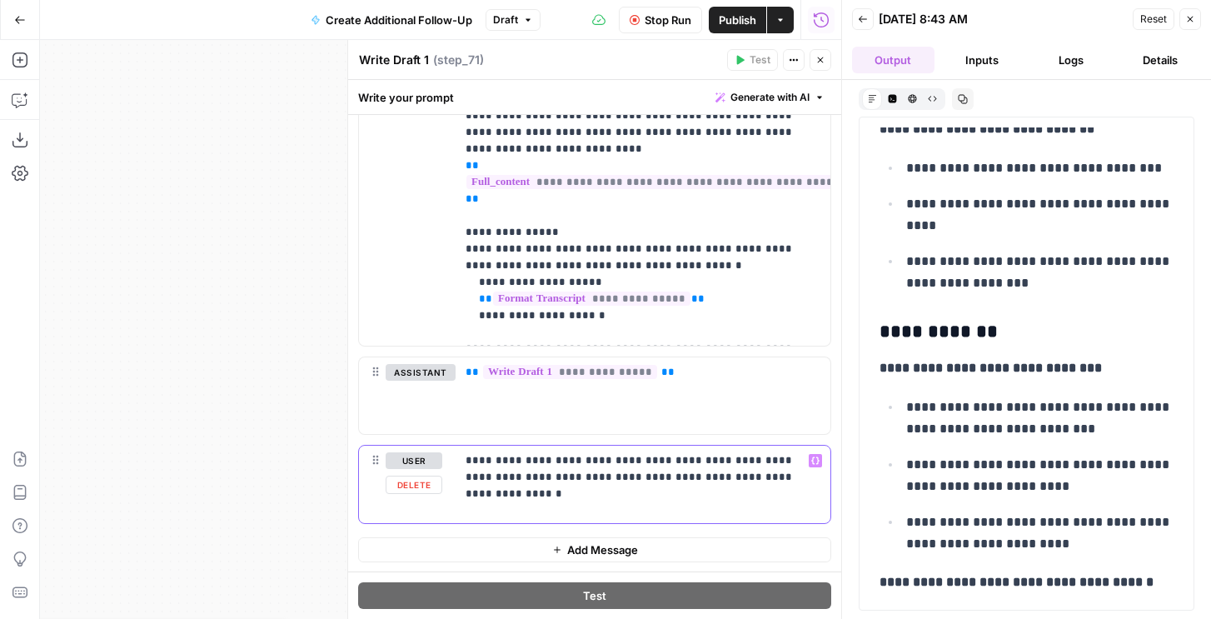
click at [700, 490] on div "**********" at bounding box center [643, 484] width 375 height 77
click at [761, 477] on p "**********" at bounding box center [643, 468] width 355 height 33
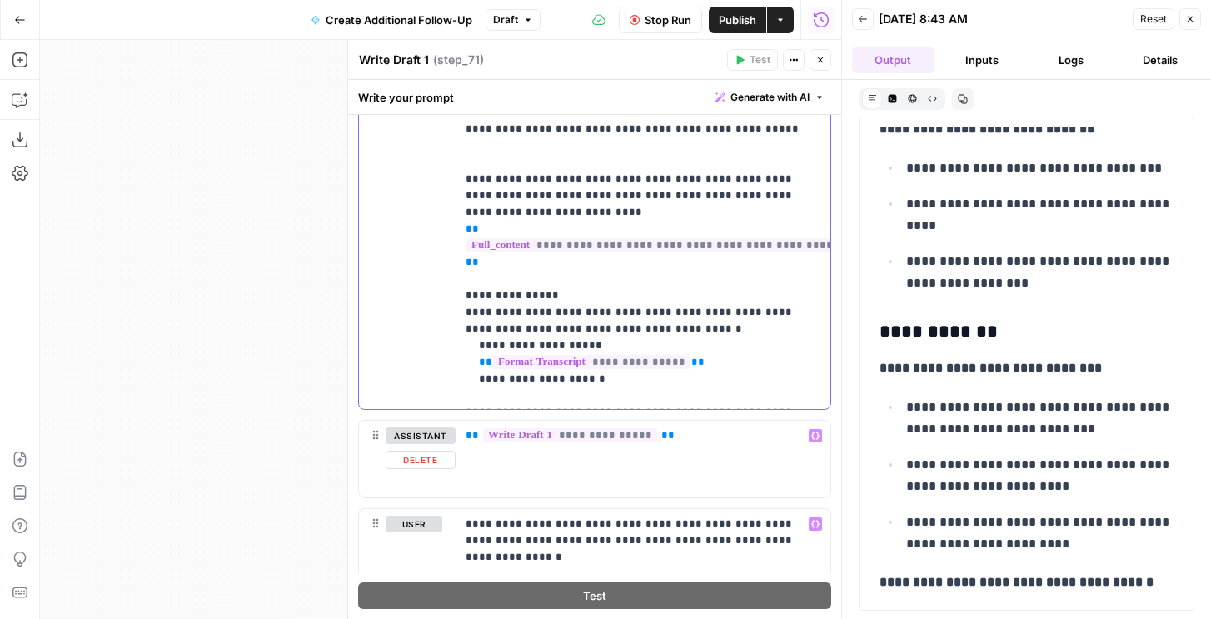
click at [709, 312] on p "**********" at bounding box center [643, 329] width 355 height 1183
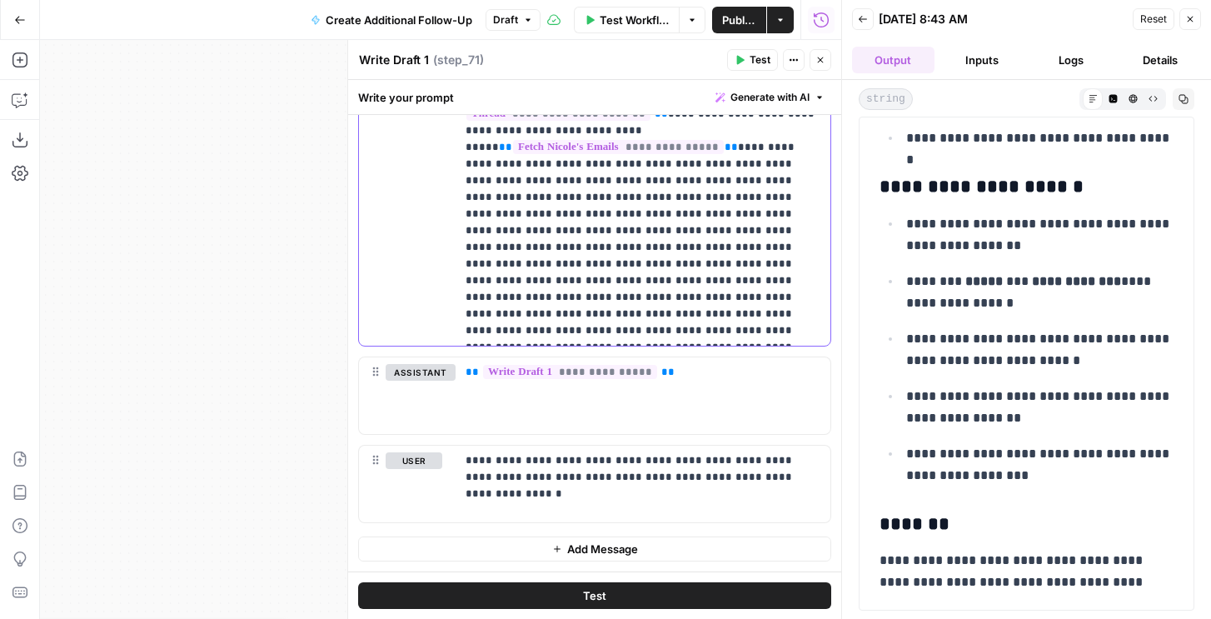
scroll to position [4430, 0]
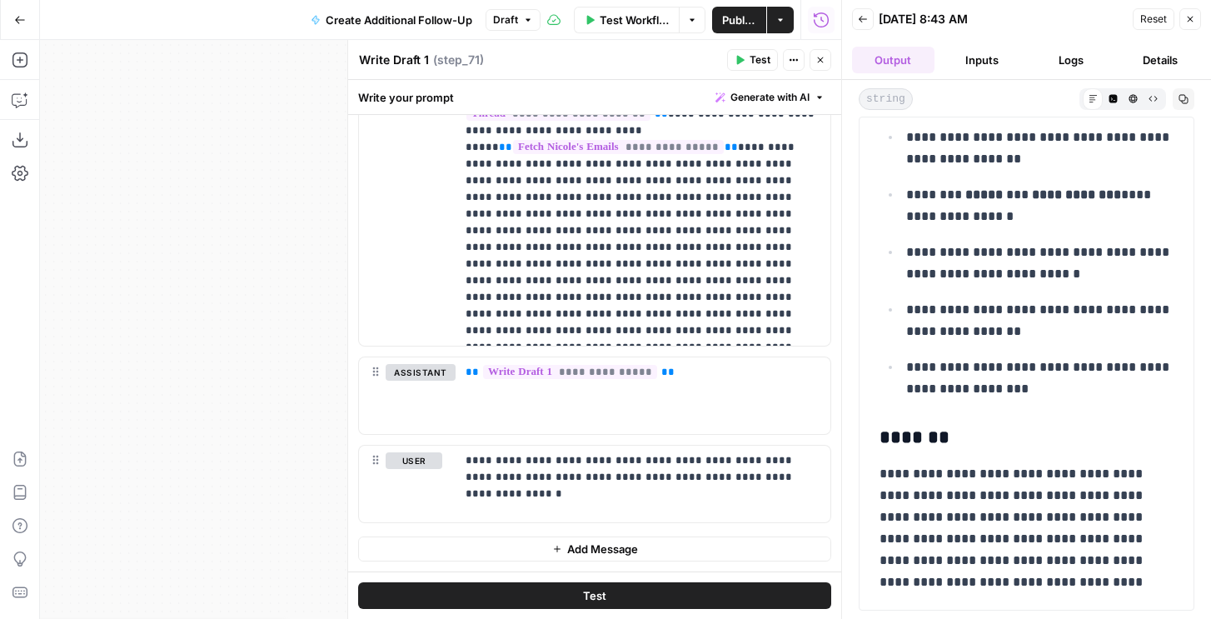
click at [751, 58] on span "Test" at bounding box center [760, 59] width 21 height 15
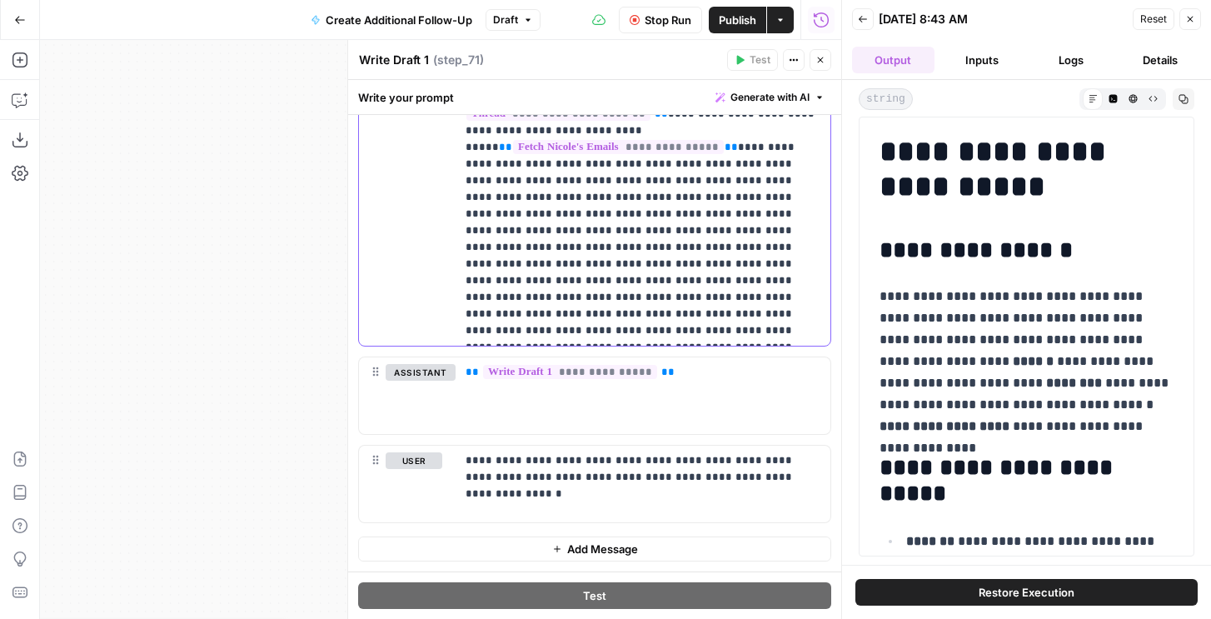
click at [685, 192] on p "**********" at bounding box center [643, 89] width 355 height 500
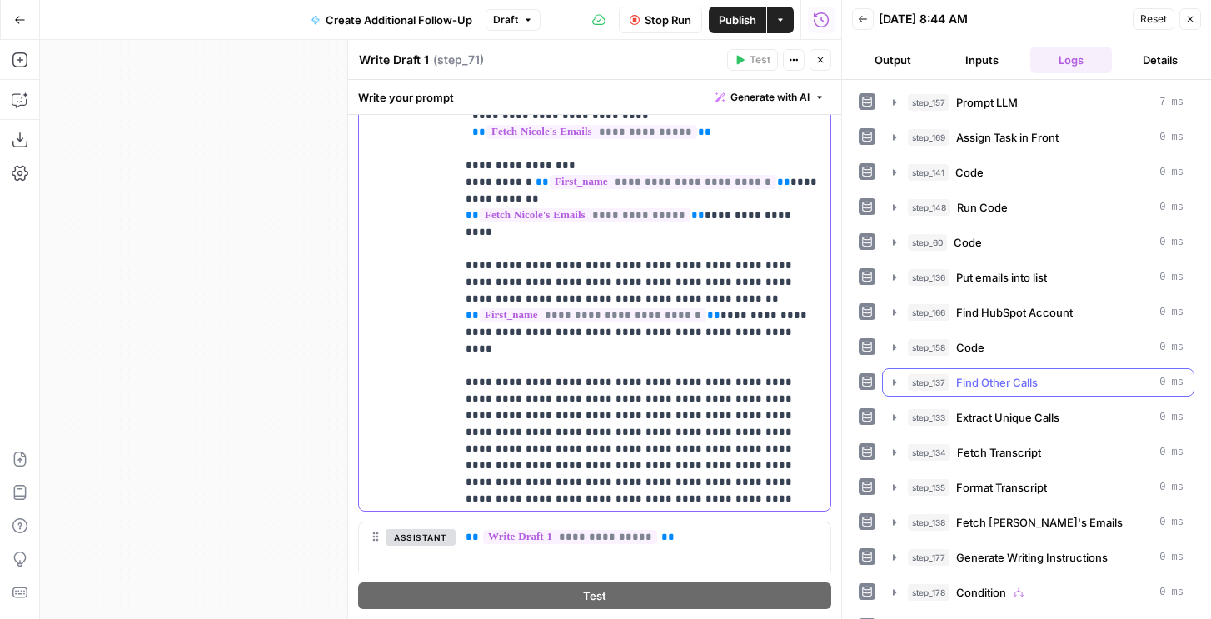
scroll to position [61, 0]
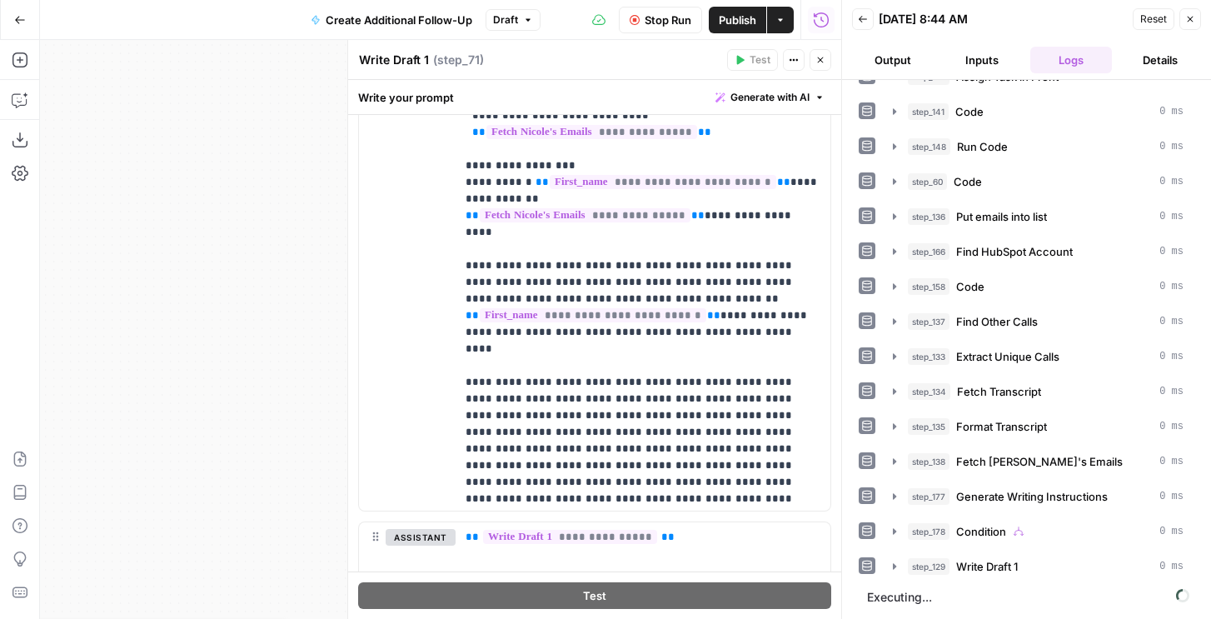
click at [896, 52] on button "Output" at bounding box center [893, 60] width 82 height 27
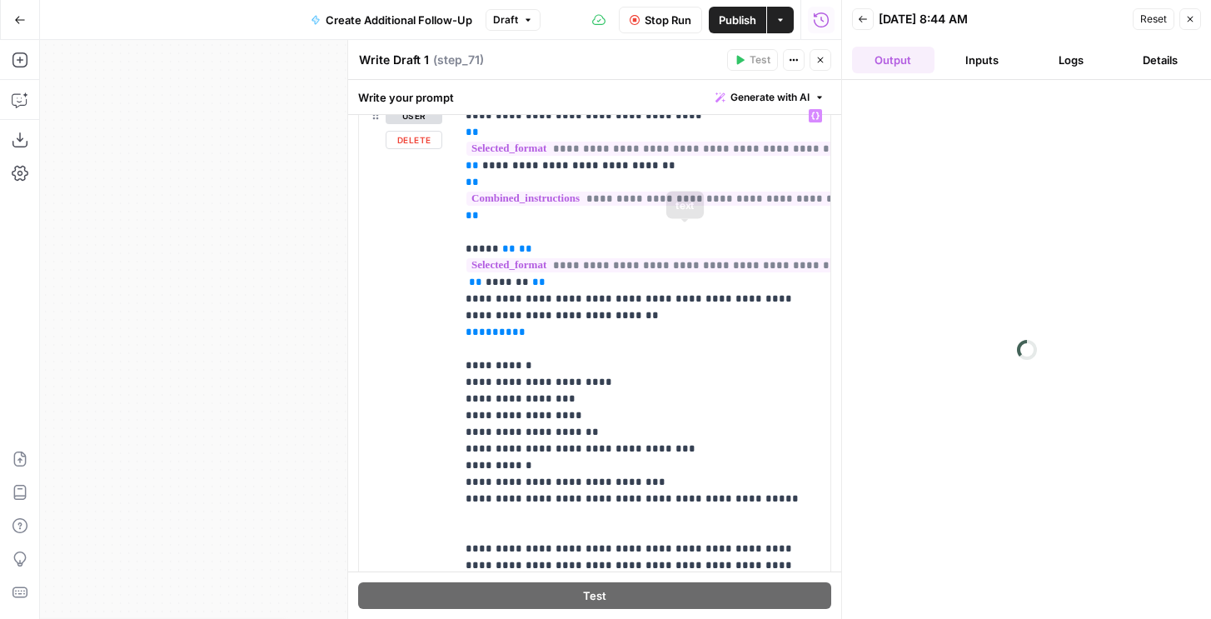
scroll to position [753, 0]
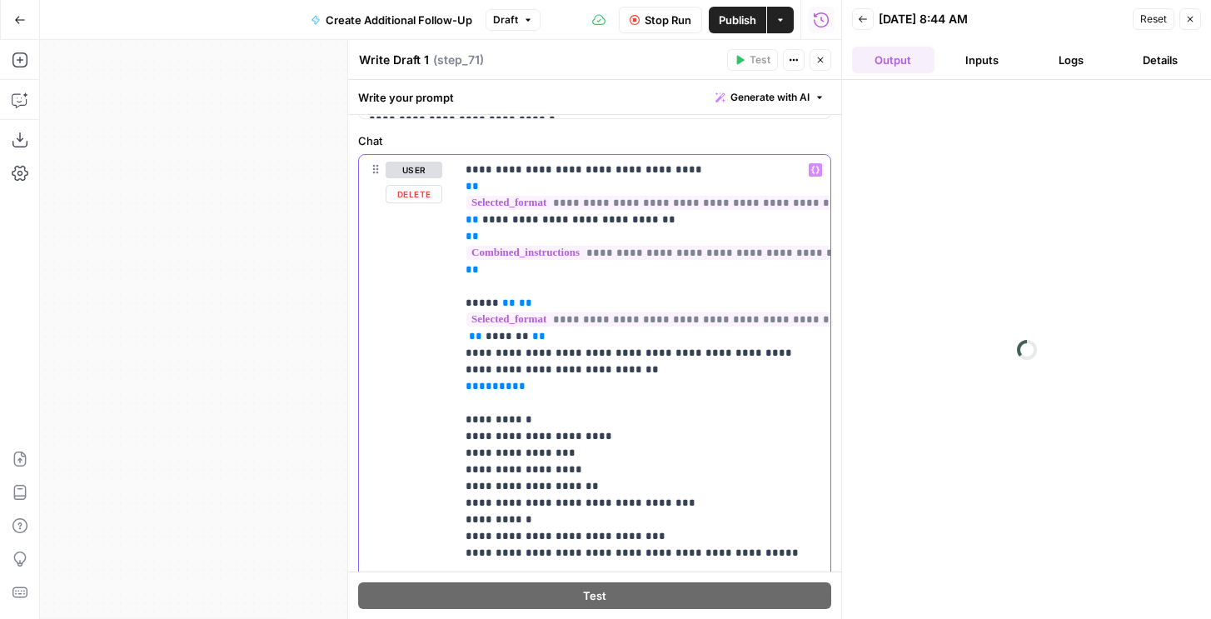
click at [818, 57] on div "Run History E" at bounding box center [821, 54] width 71 height 15
click at [822, 63] on icon "button" at bounding box center [821, 60] width 10 height 10
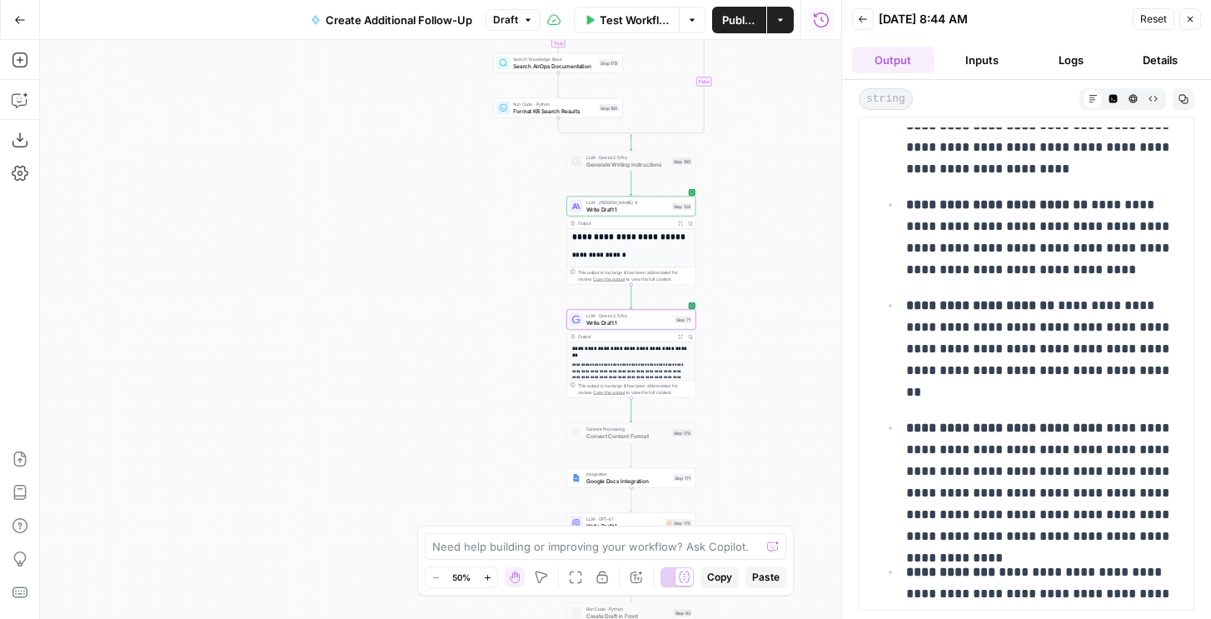
scroll to position [338, 0]
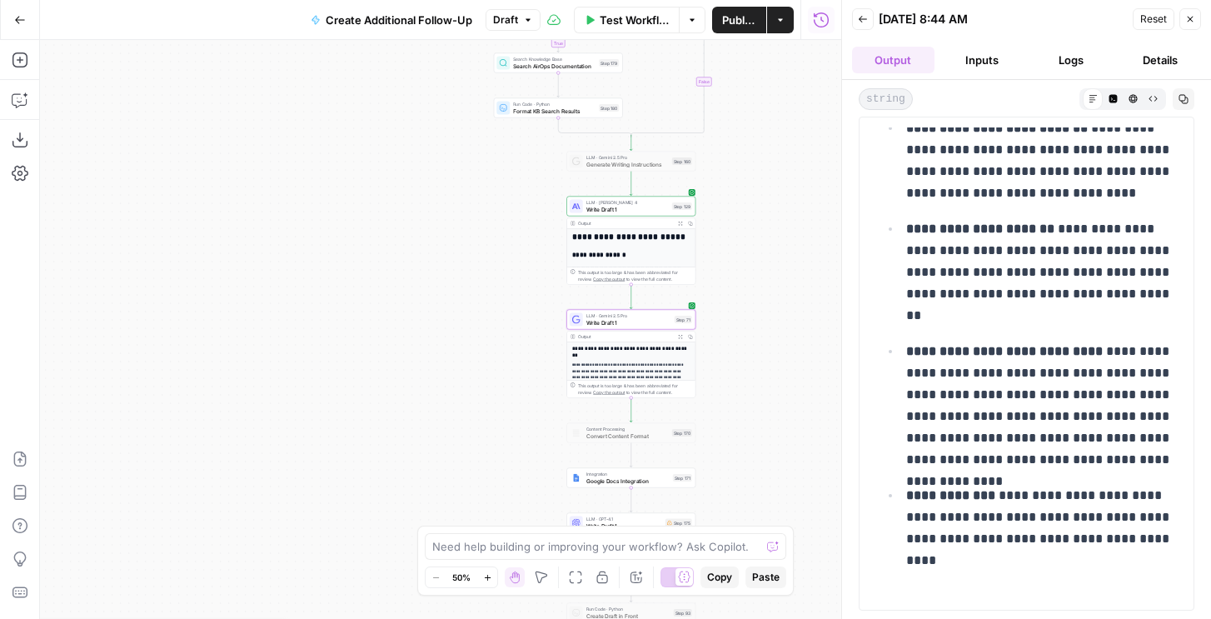
click at [632, 324] on span "Write Draft 1" at bounding box center [629, 322] width 85 height 8
click at [863, 26] on button "Back" at bounding box center [863, 19] width 22 height 22
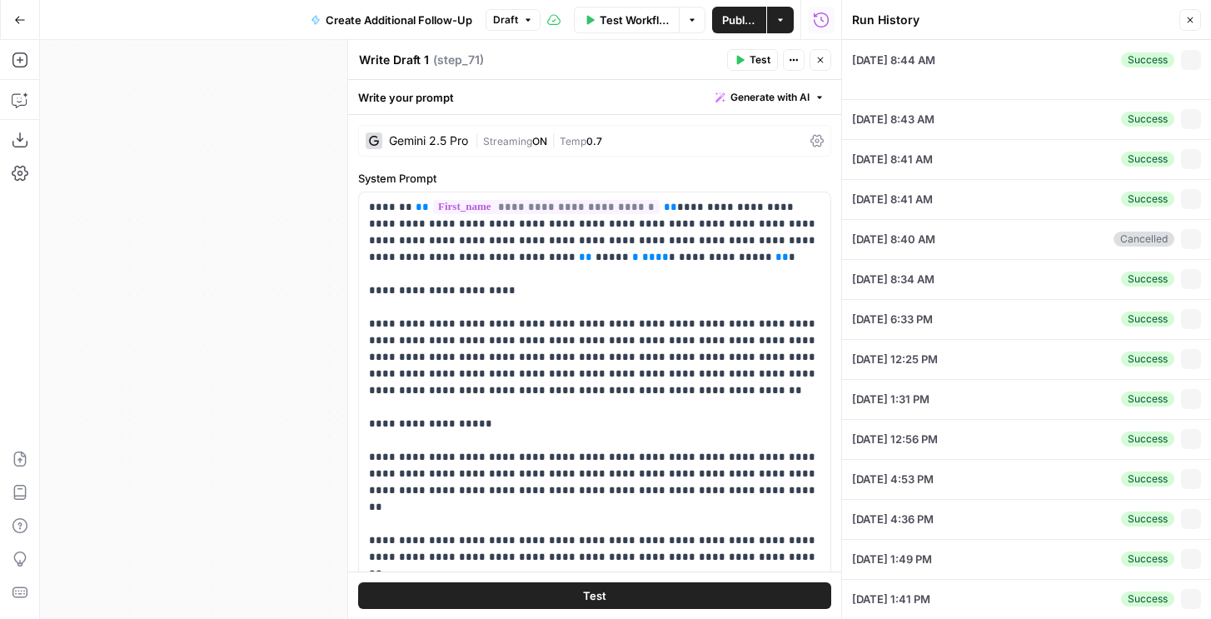
type textarea "{ "airops_request": { "task_name": "Text Request", "combined_instructions": "ca…"
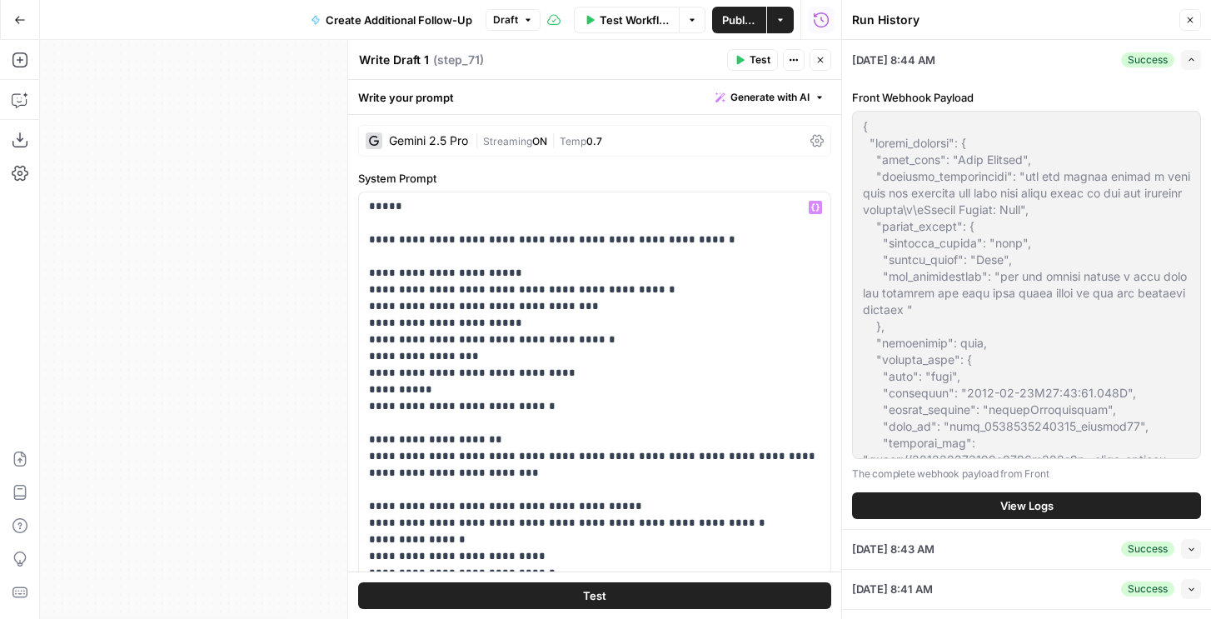
scroll to position [1241, 0]
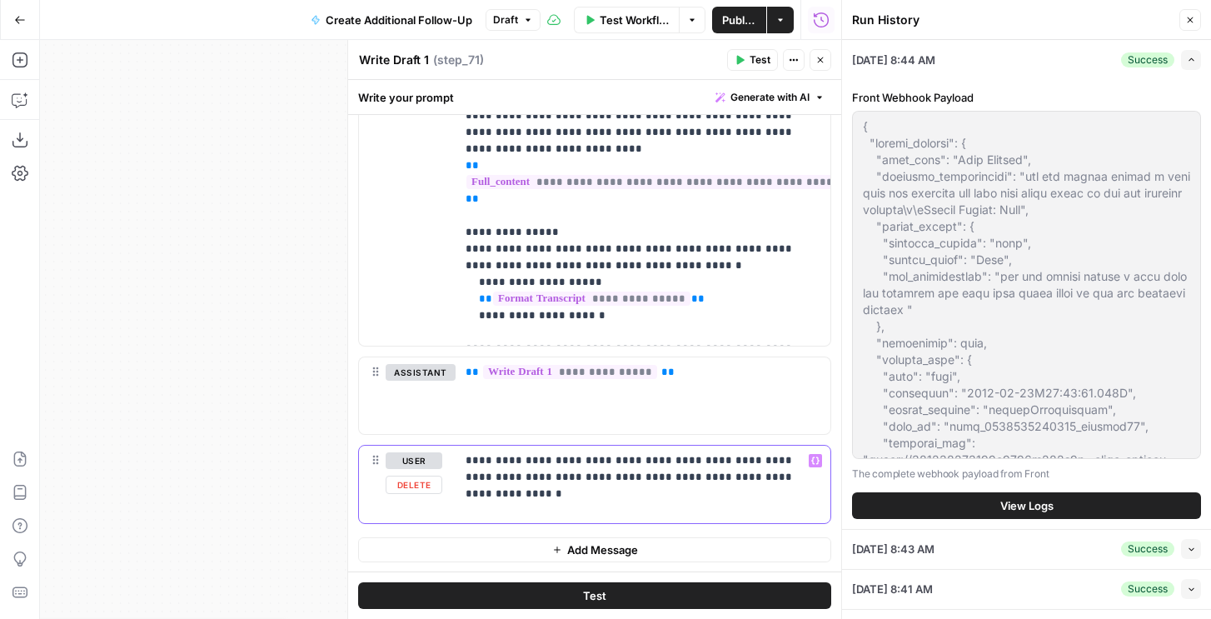
click at [755, 490] on div "**********" at bounding box center [643, 484] width 375 height 77
click at [704, 580] on div "Test" at bounding box center [594, 595] width 493 height 47
drag, startPoint x: 693, startPoint y: 582, endPoint x: 264, endPoint y: 27, distance: 700.8
click at [691, 582] on button "Test" at bounding box center [594, 595] width 473 height 27
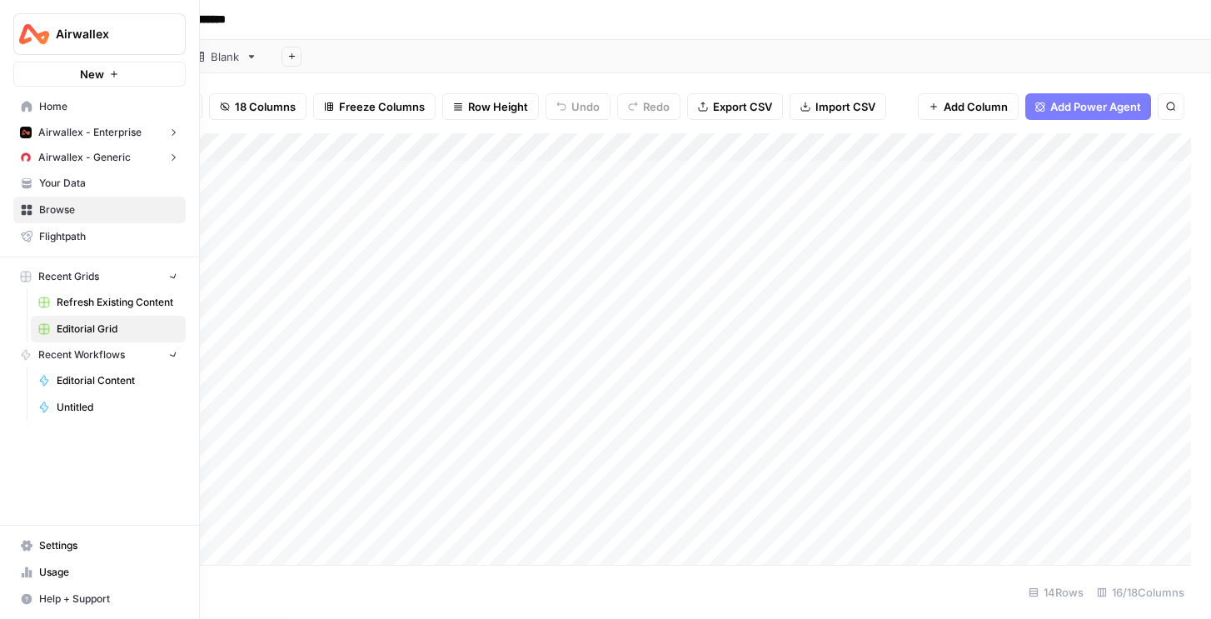
click at [23, 185] on icon at bounding box center [27, 183] width 12 height 12
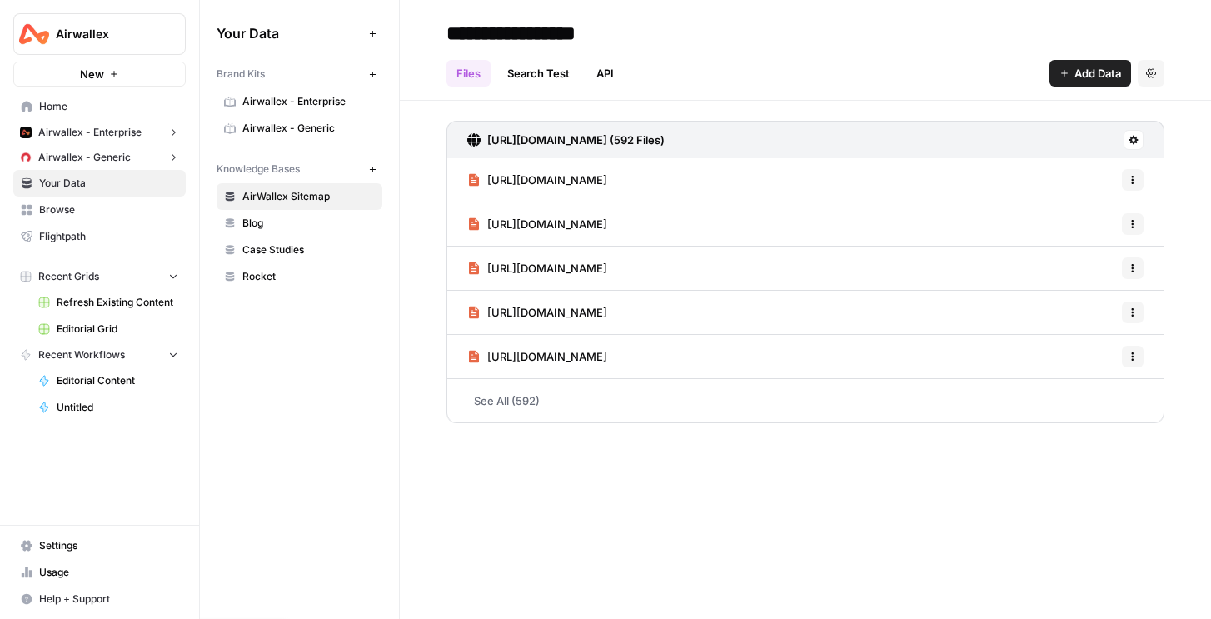
click at [101, 115] on link "Home" at bounding box center [99, 106] width 172 height 27
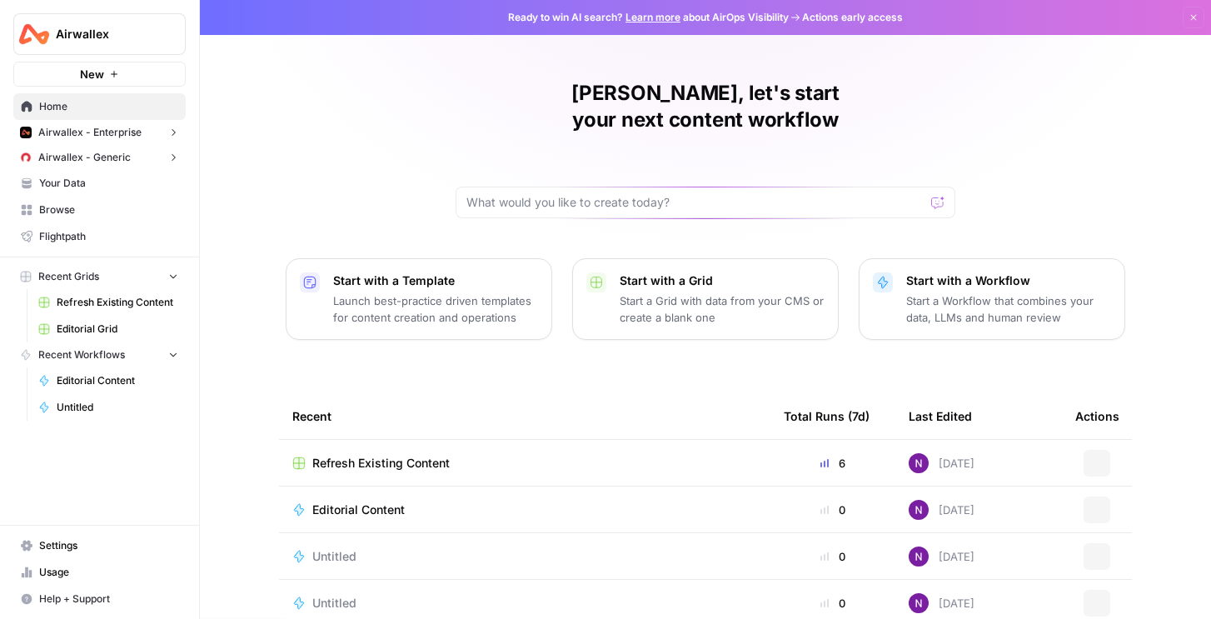
click at [95, 302] on span "Refresh Existing Content" at bounding box center [118, 302] width 122 height 15
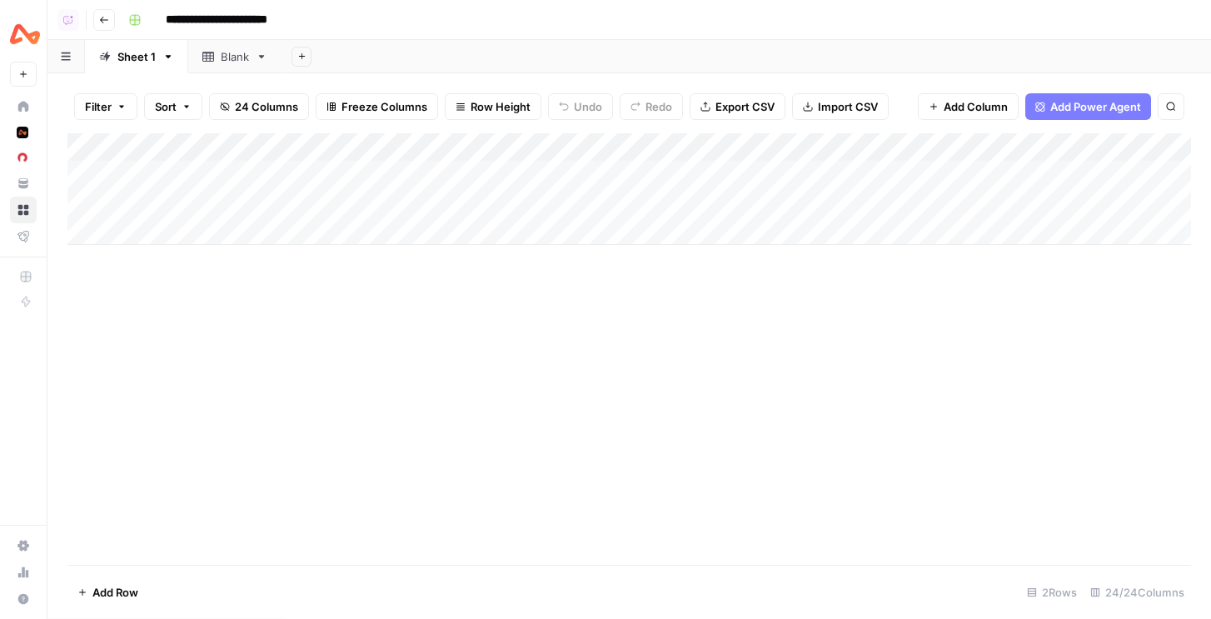
click at [219, 60] on div "Blank" at bounding box center [225, 56] width 47 height 17
click at [242, 318] on div "Add Column" at bounding box center [629, 349] width 1124 height 432
click at [84, 171] on div "Add Column" at bounding box center [629, 349] width 1124 height 432
click at [85, 200] on div "Add Column" at bounding box center [629, 349] width 1124 height 432
click at [87, 236] on div "Add Column" at bounding box center [629, 349] width 1124 height 432
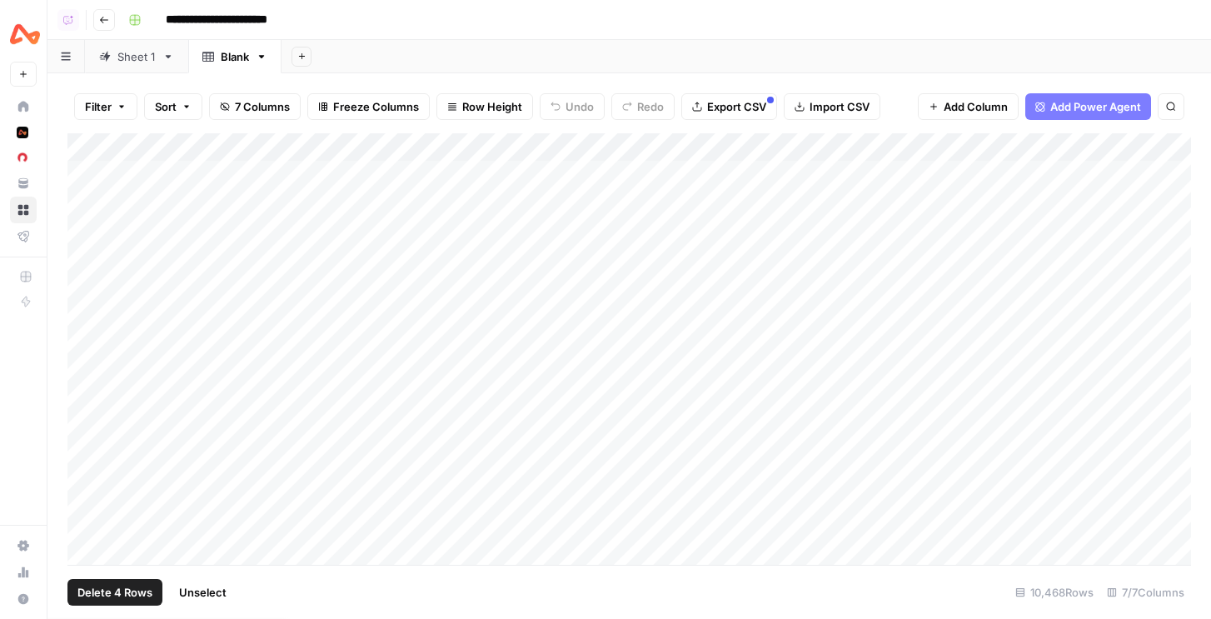
click at [93, 263] on div "Add Column" at bounding box center [629, 349] width 1124 height 432
click at [93, 286] on div "Add Column" at bounding box center [629, 349] width 1124 height 432
click at [141, 580] on button "Delete 5 Rows" at bounding box center [114, 592] width 94 height 27
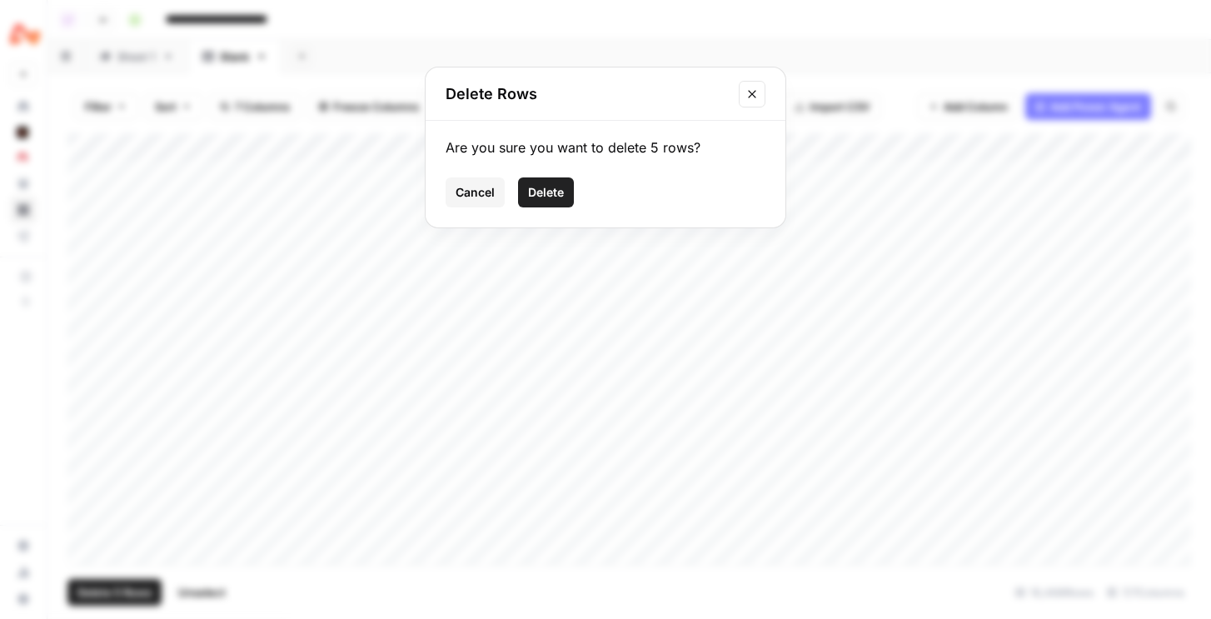
click at [546, 202] on button "Delete" at bounding box center [546, 192] width 56 height 30
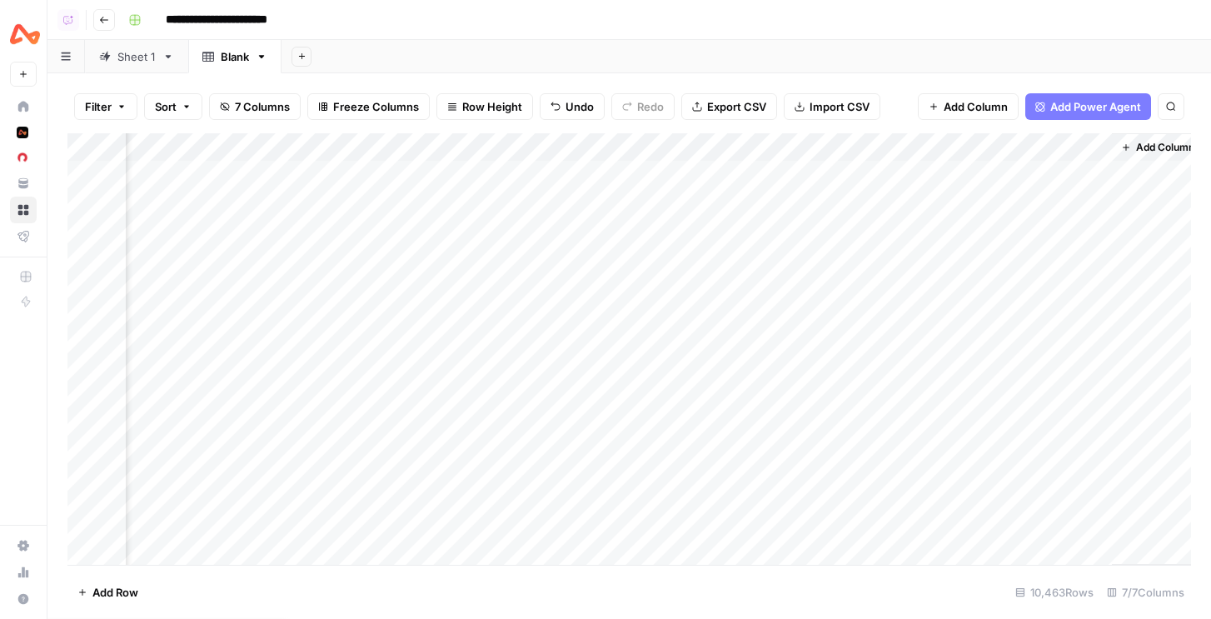
scroll to position [0, 347]
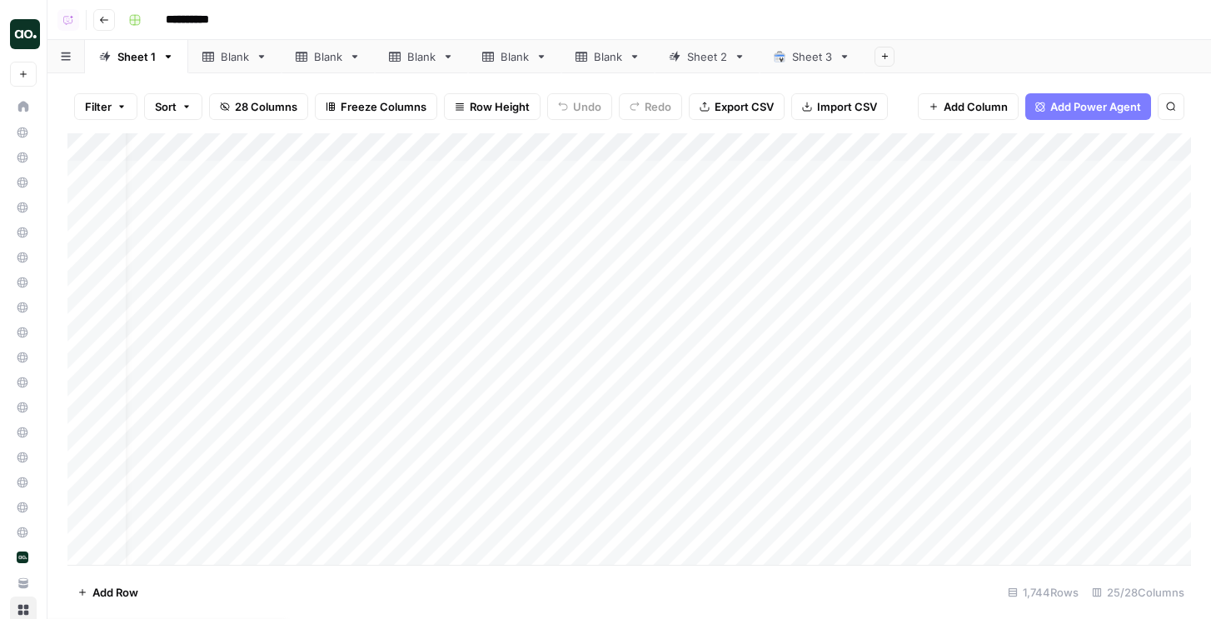
scroll to position [0, 570]
click at [758, 107] on span "Export CSV" at bounding box center [744, 106] width 59 height 17
click at [632, 79] on div "Filter Sort 28 Columns Freeze Columns Row Height Undo Redo Export CSV Import CS…" at bounding box center [629, 346] width 1164 height 546
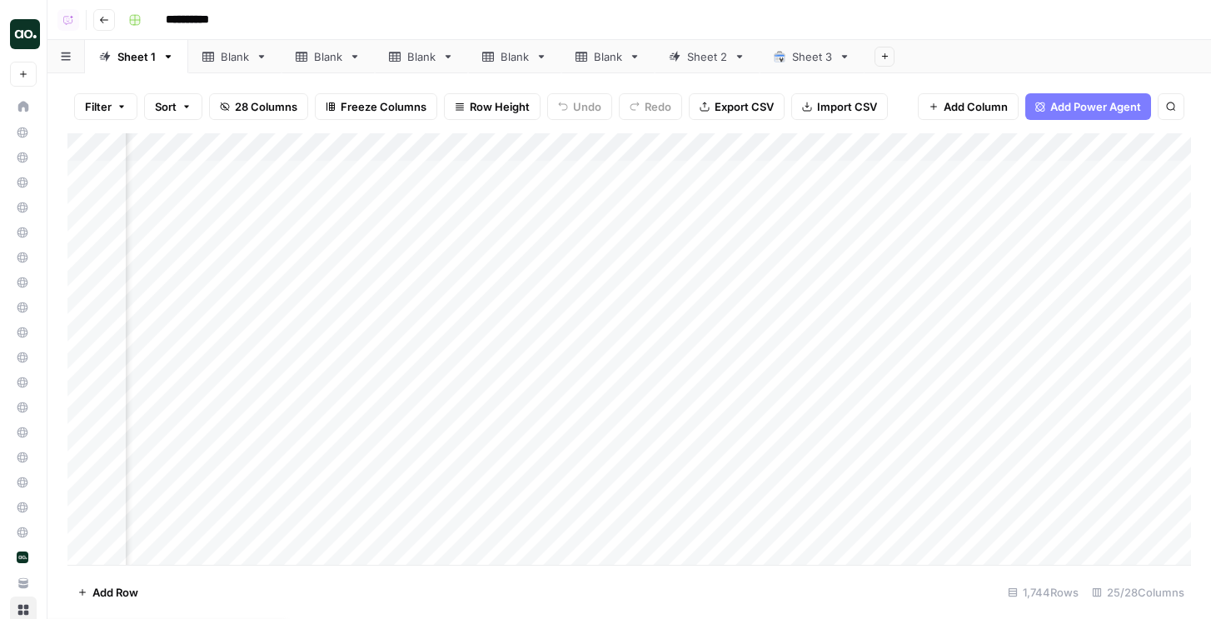
click at [742, 150] on div "Add Column" at bounding box center [629, 349] width 1124 height 432
click at [221, 53] on div "Blank" at bounding box center [235, 56] width 28 height 17
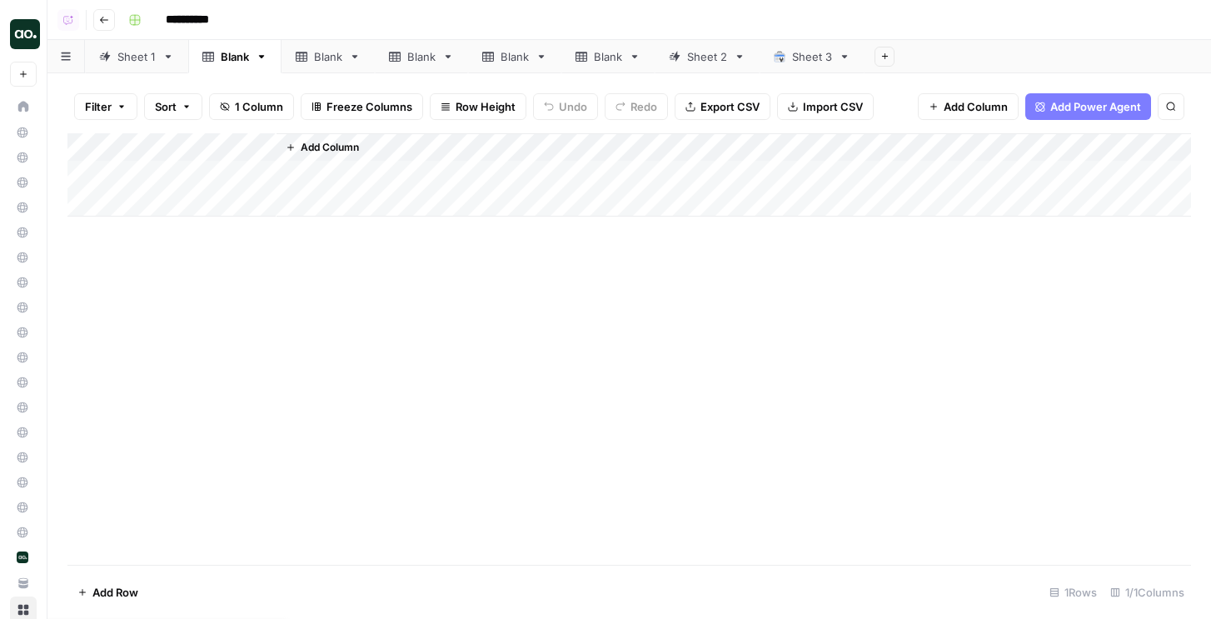
click at [300, 60] on icon at bounding box center [302, 57] width 12 height 10
click at [403, 58] on div "Blank" at bounding box center [412, 56] width 47 height 17
click at [515, 57] on div "Blank" at bounding box center [515, 56] width 28 height 17
click at [785, 58] on icon at bounding box center [783, 59] width 4 height 5
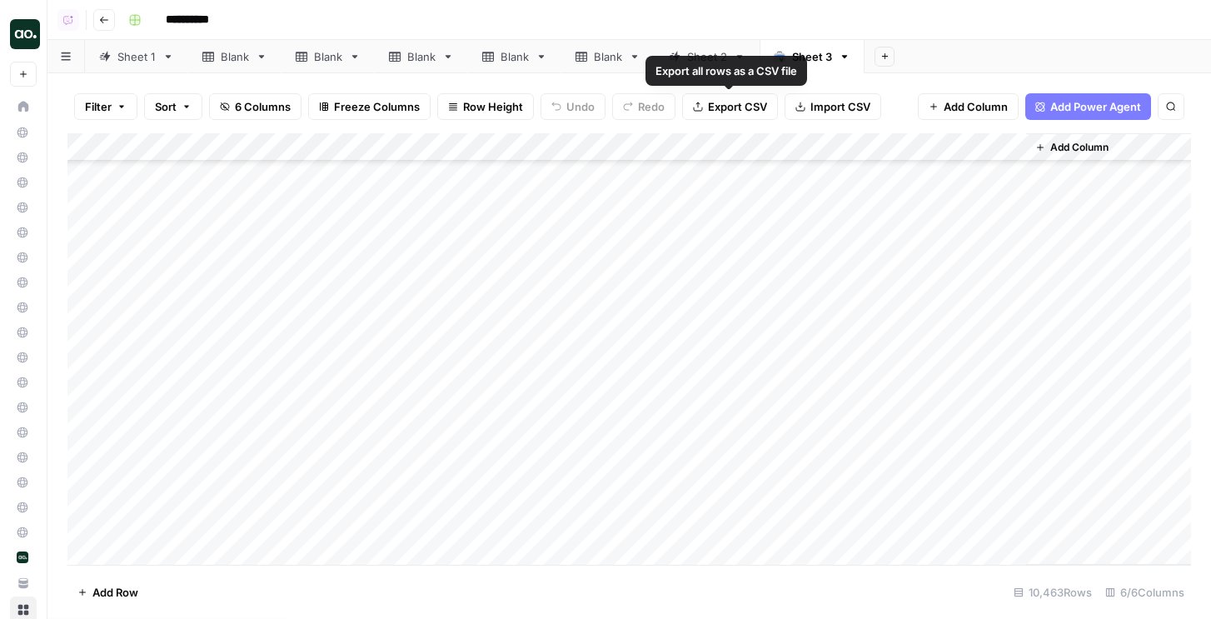
click at [708, 108] on span "Export CSV" at bounding box center [737, 106] width 59 height 17
click at [119, 51] on div "Sheet 1" at bounding box center [136, 56] width 38 height 17
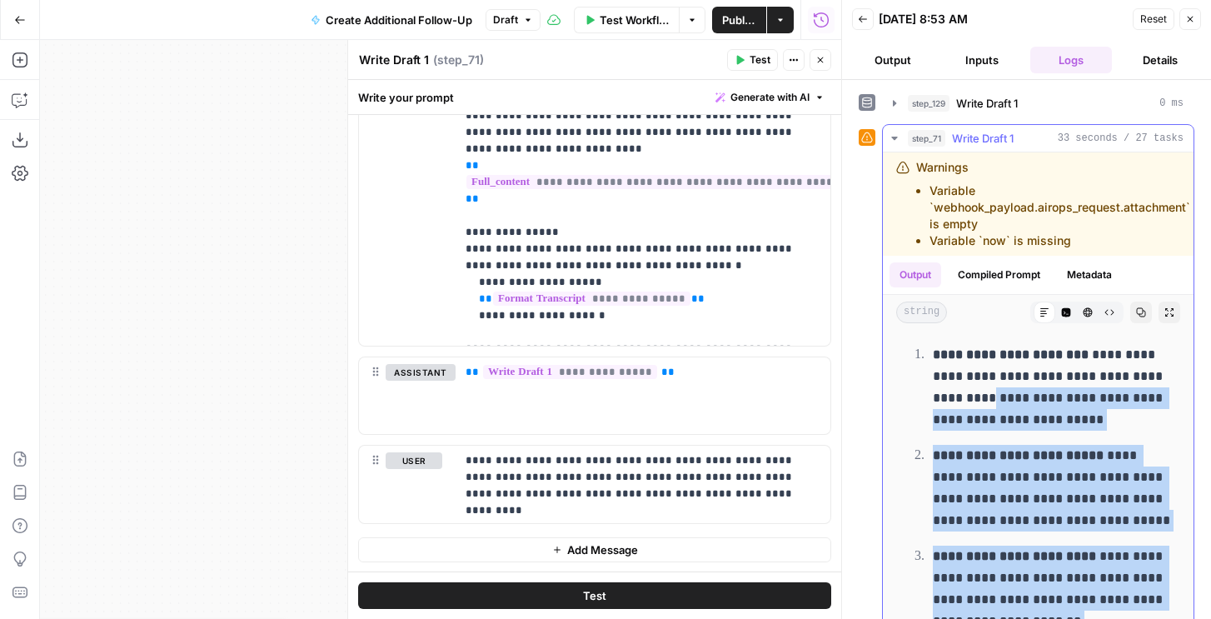
scroll to position [4, 0]
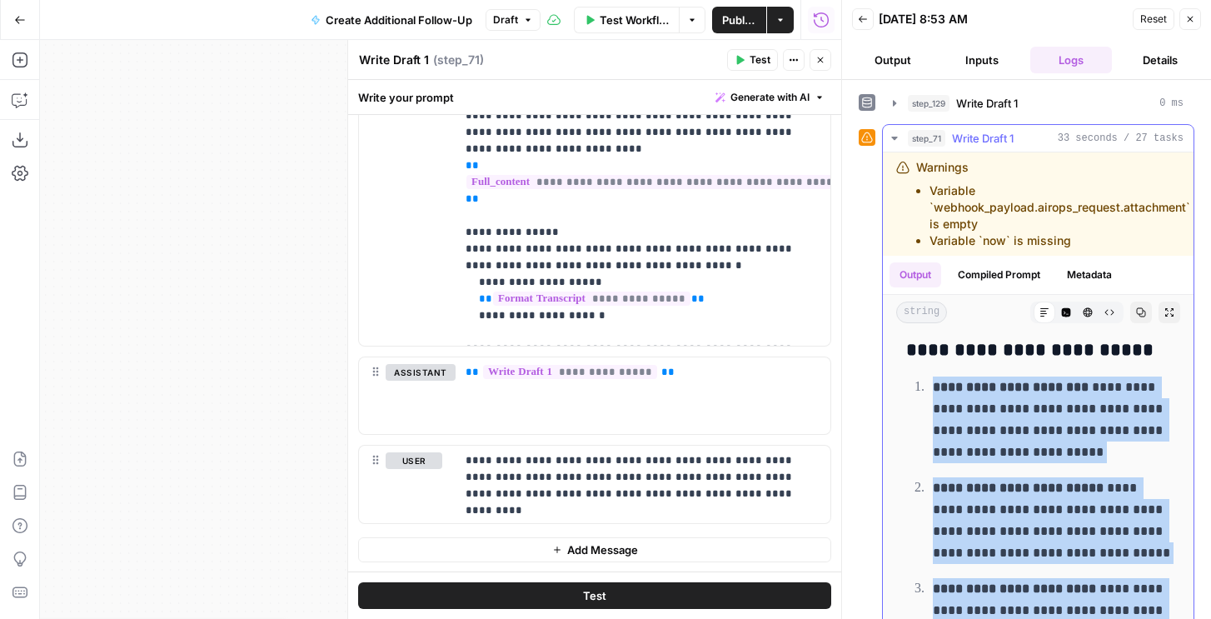
drag, startPoint x: 1083, startPoint y: 492, endPoint x: 909, endPoint y: 374, distance: 210.5
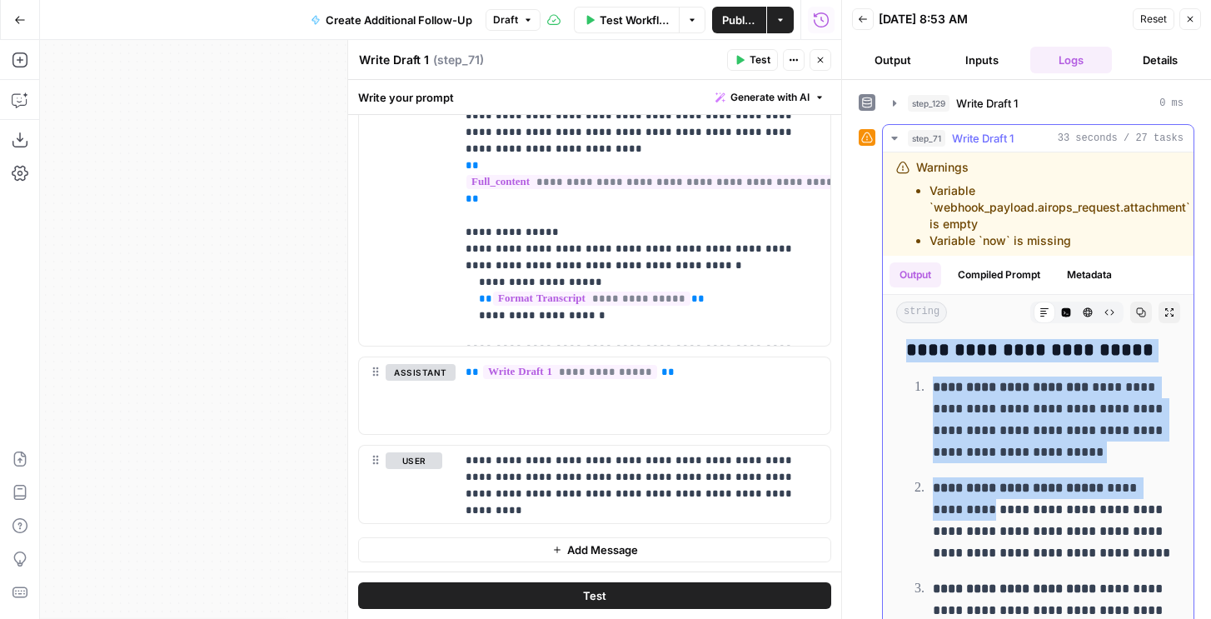
scroll to position [407, 0]
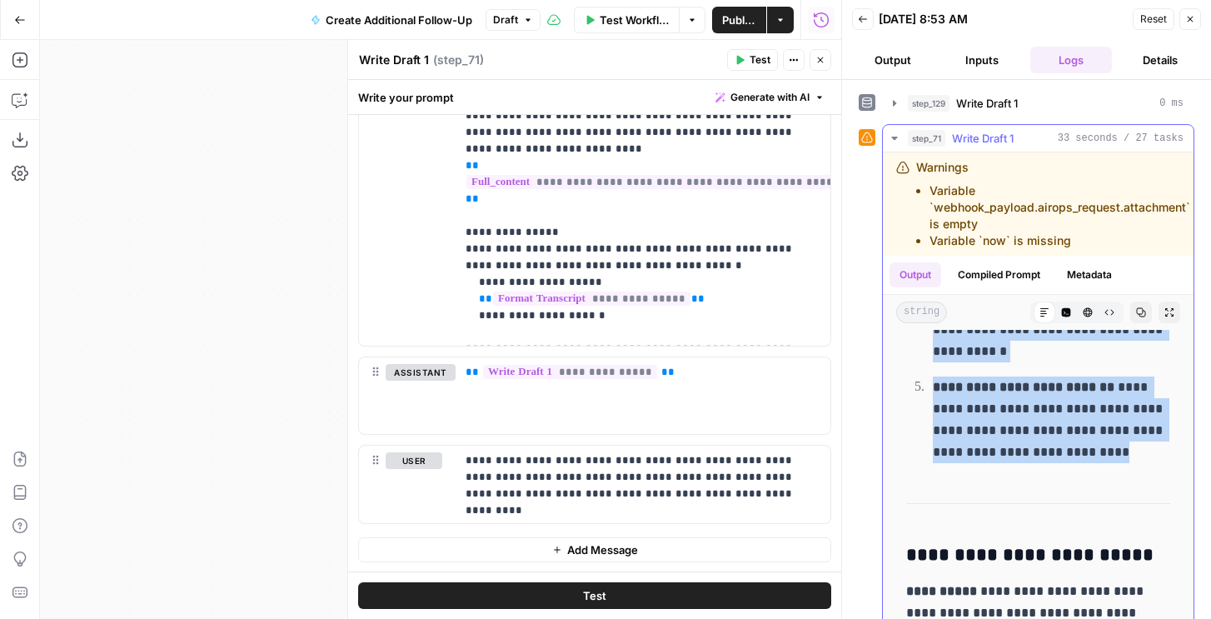
drag, startPoint x: 912, startPoint y: 342, endPoint x: 1065, endPoint y: 453, distance: 189.2
copy div "**********"
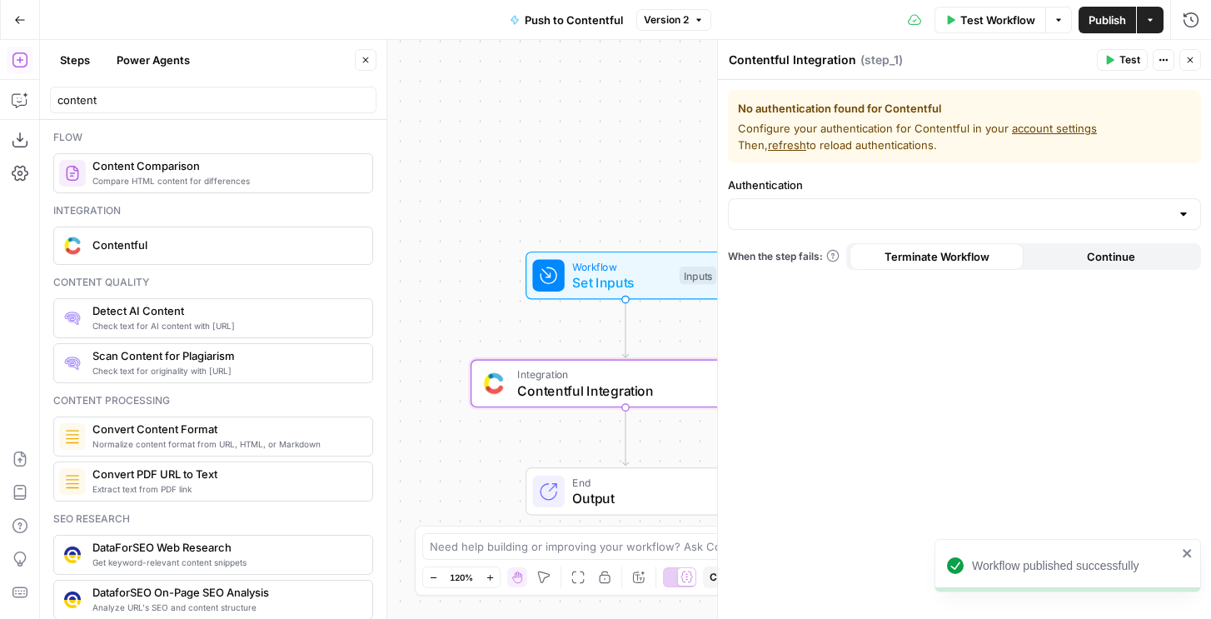
click at [1206, 63] on header "Contentful Integration Contentful Integration ( step_1 ) Test Actions Close" at bounding box center [964, 60] width 493 height 40
click at [1128, 23] on button "Publish" at bounding box center [1107, 20] width 57 height 27
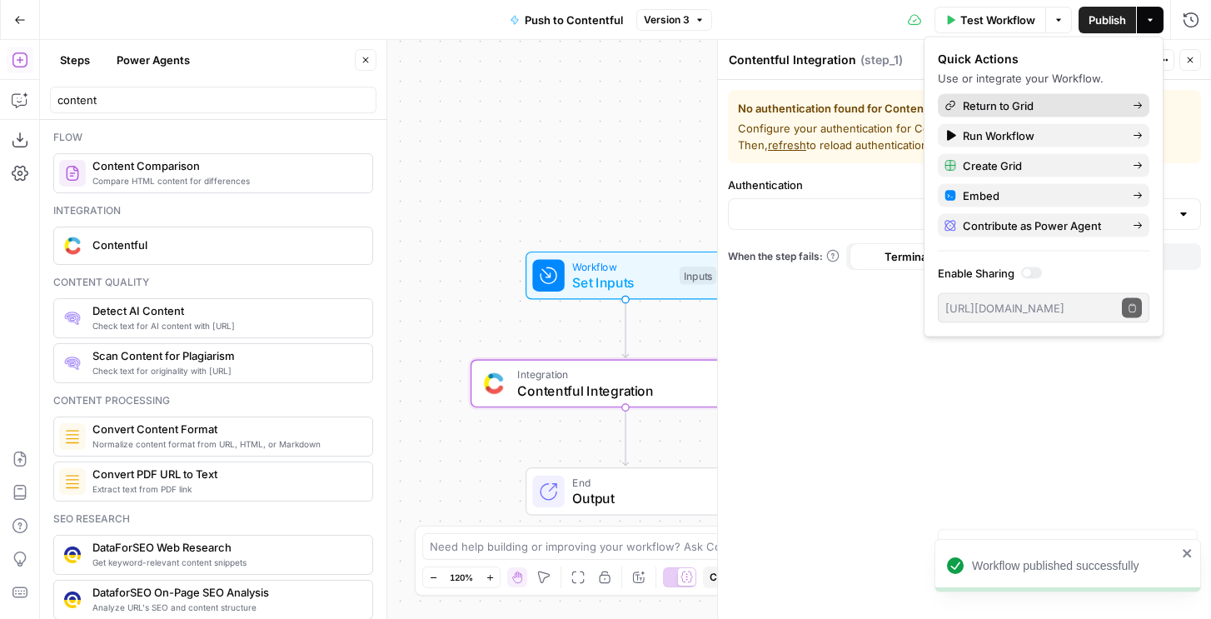
click at [1027, 107] on span "Return to Grid" at bounding box center [1041, 105] width 157 height 17
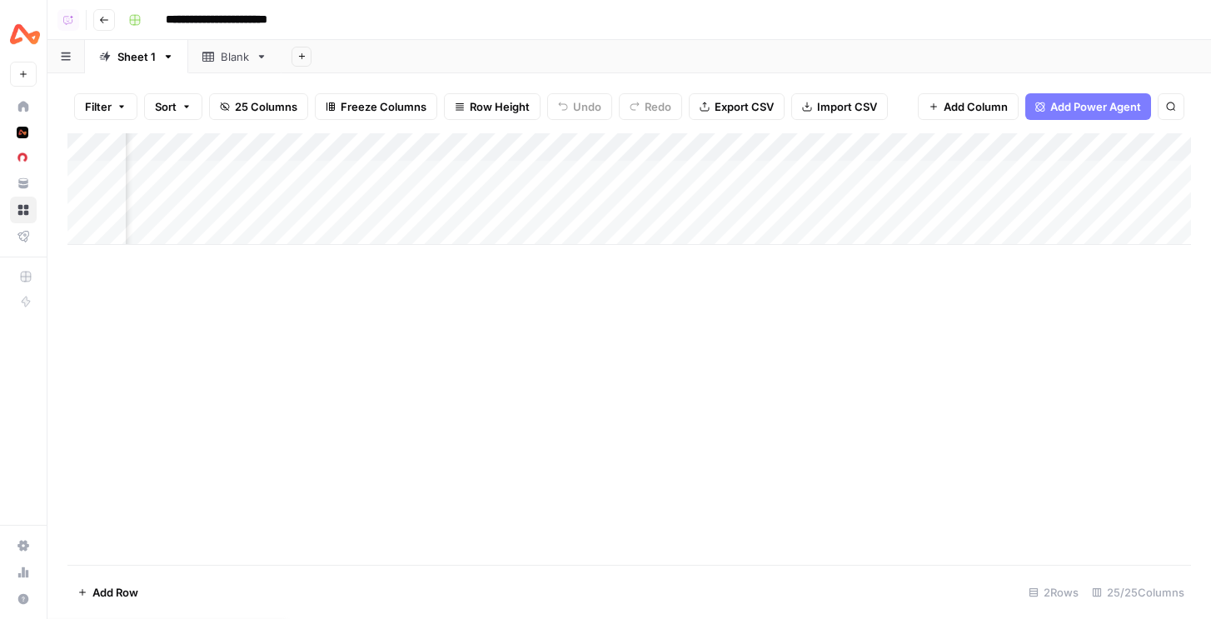
scroll to position [0, 1994]
click at [1058, 152] on div "Add Column" at bounding box center [629, 189] width 1124 height 112
click at [1066, 174] on div "Add Column" at bounding box center [629, 189] width 1124 height 112
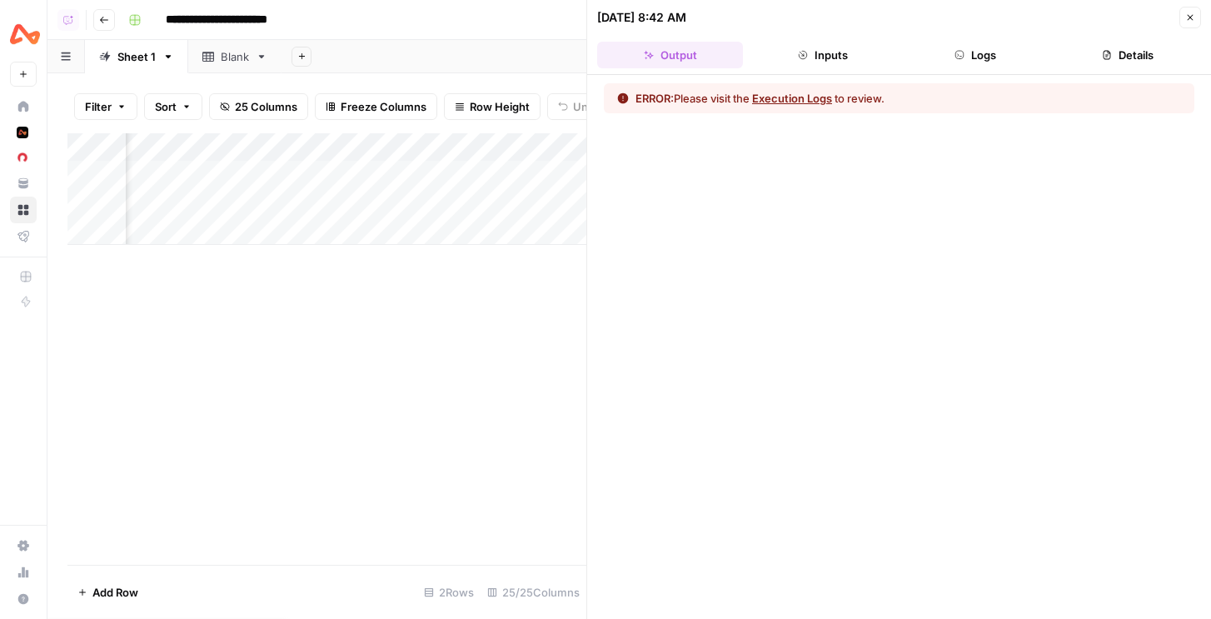
click at [1029, 50] on button "Logs" at bounding box center [976, 55] width 146 height 27
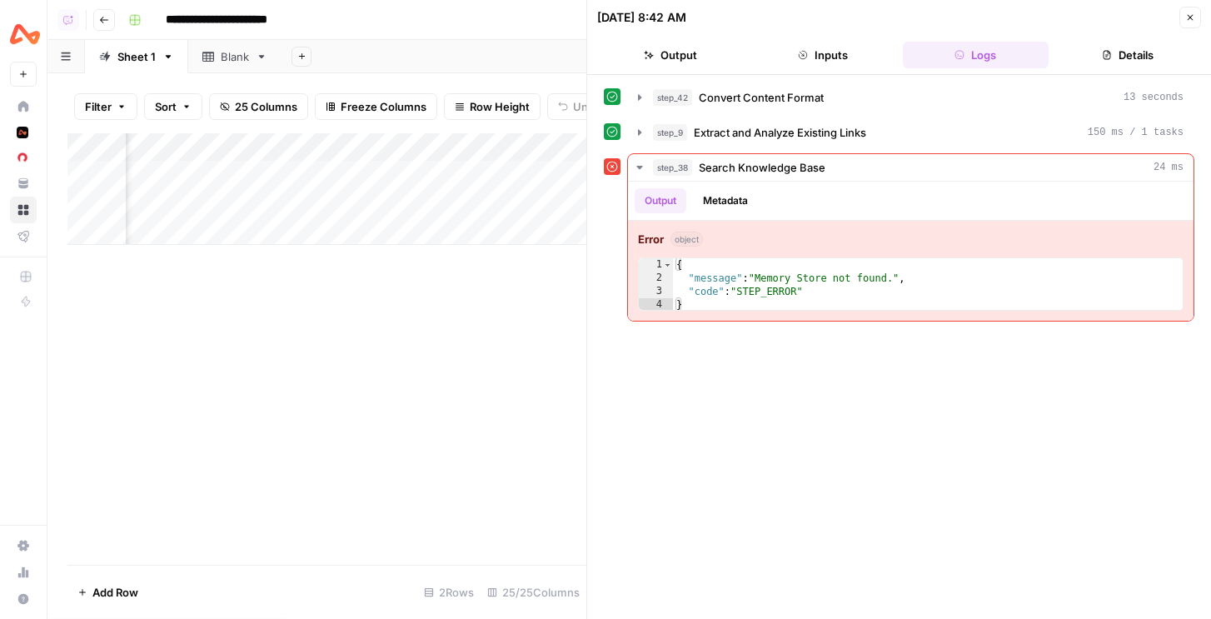
click at [1195, 13] on icon "button" at bounding box center [1191, 17] width 10 height 10
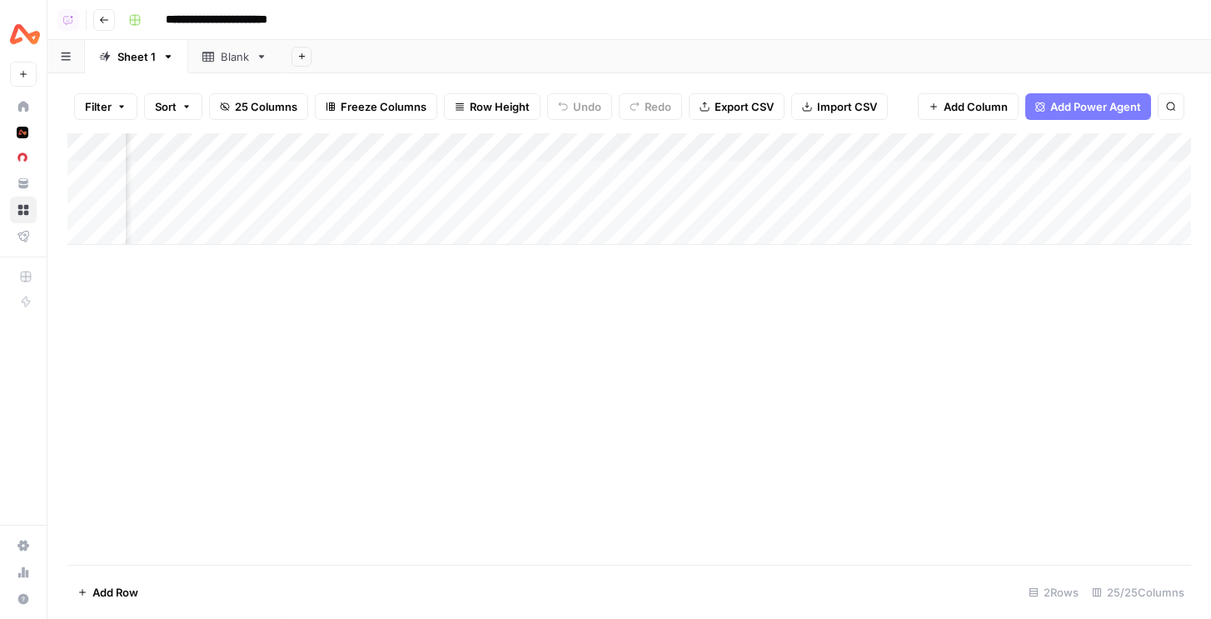
click at [1067, 148] on div "Add Column" at bounding box center [629, 189] width 1124 height 112
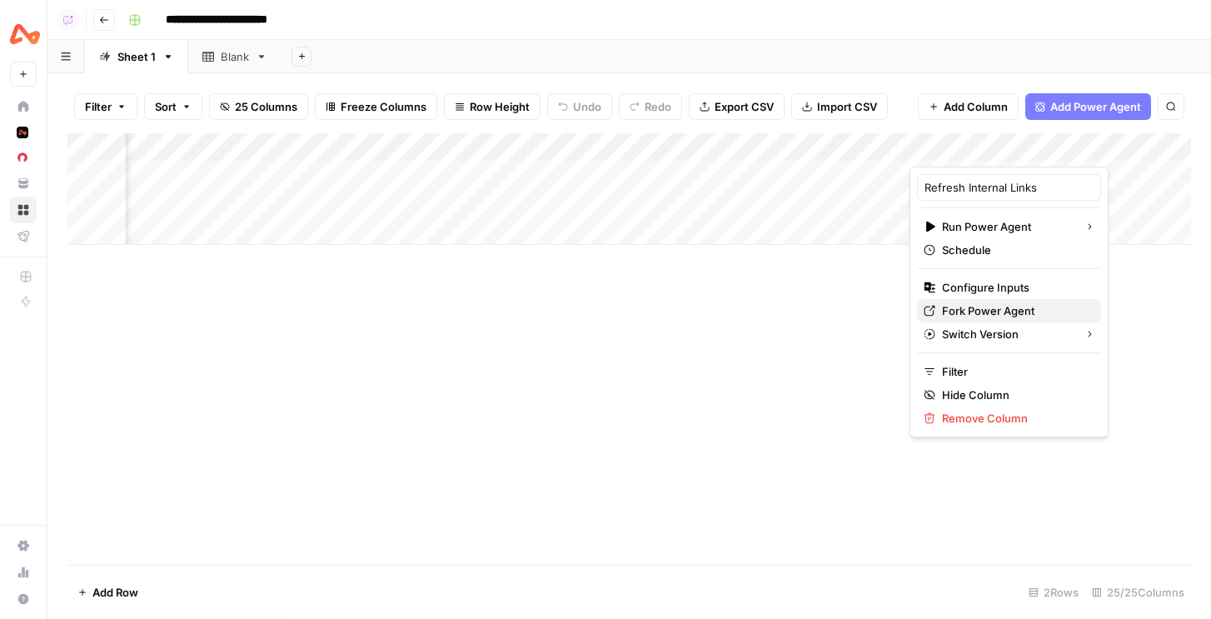
drag, startPoint x: 986, startPoint y: 291, endPoint x: 986, endPoint y: 314, distance: 23.3
click at [986, 314] on div "Refresh Internal Links Run Power Agent Schedule Configure Inputs Fork Power Age…" at bounding box center [1009, 302] width 199 height 271
click at [986, 314] on span "Fork Power Agent" at bounding box center [1015, 310] width 146 height 17
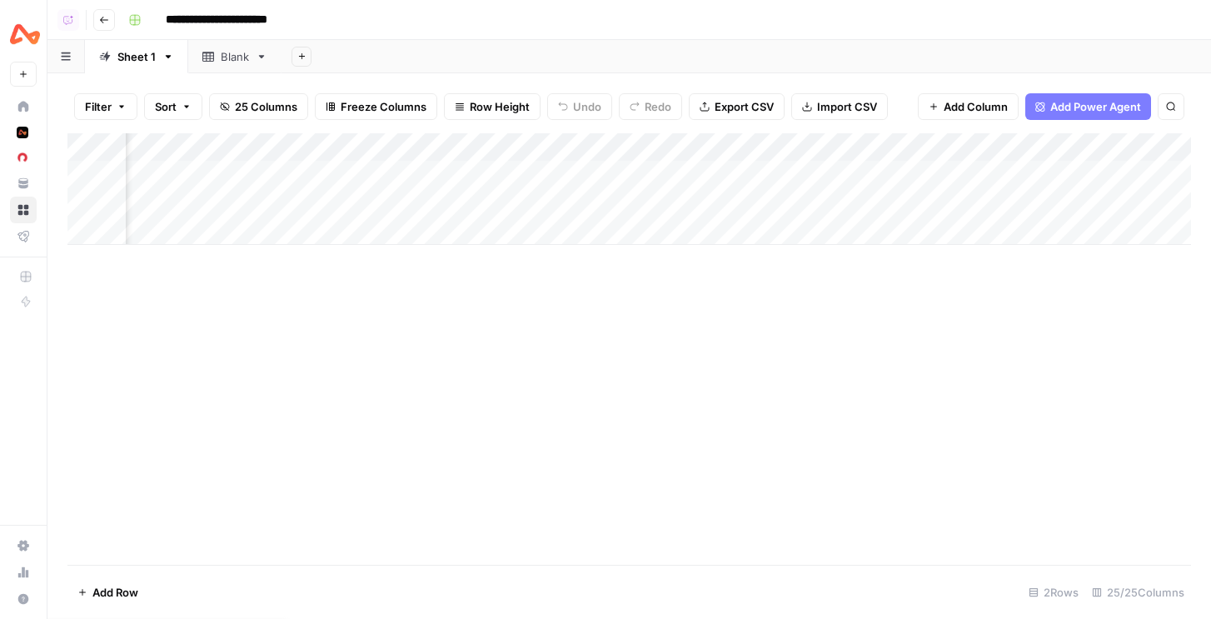
click at [1095, 150] on div "Add Column" at bounding box center [629, 189] width 1124 height 112
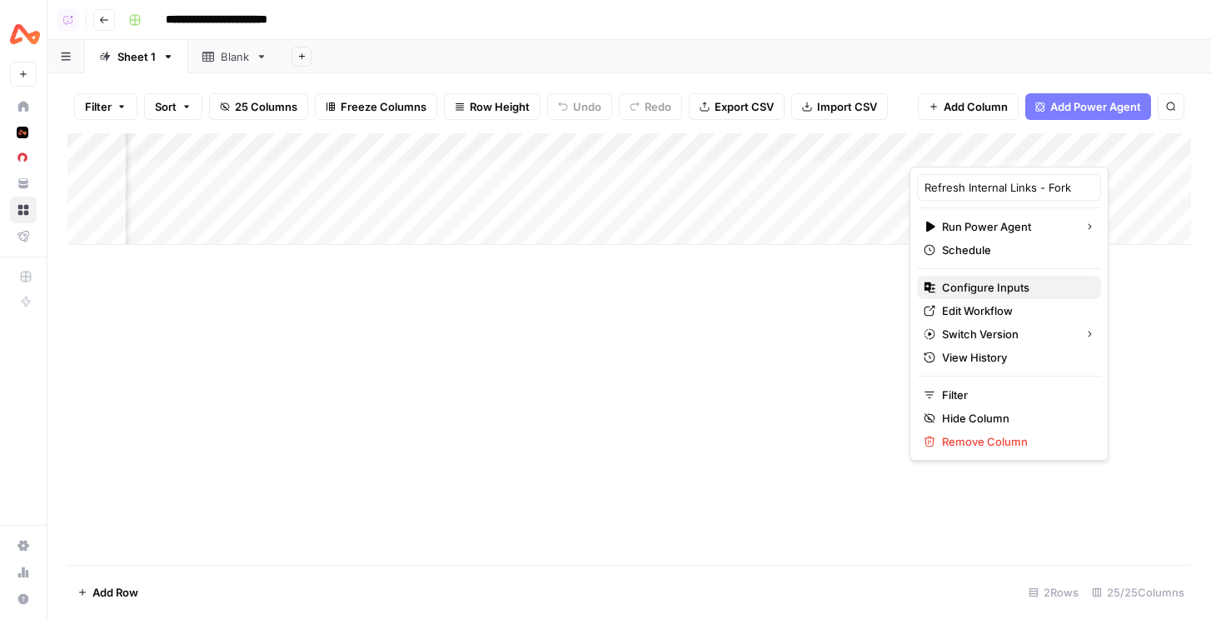
click at [1001, 293] on span "Configure Inputs" at bounding box center [1015, 287] width 146 height 17
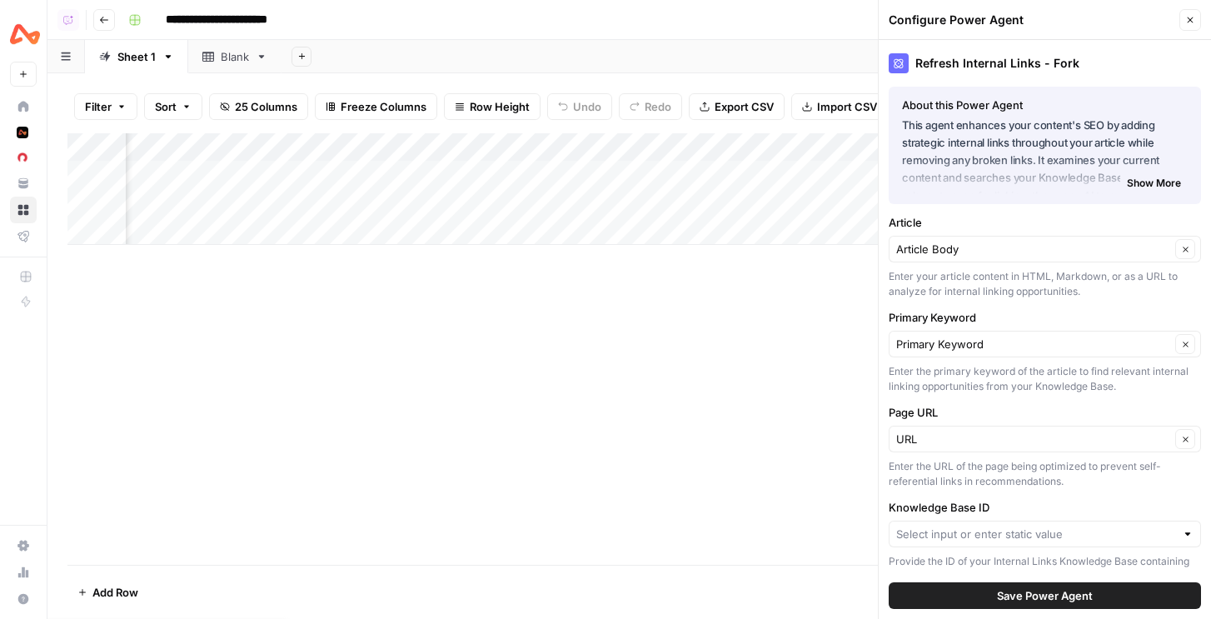
scroll to position [108, 0]
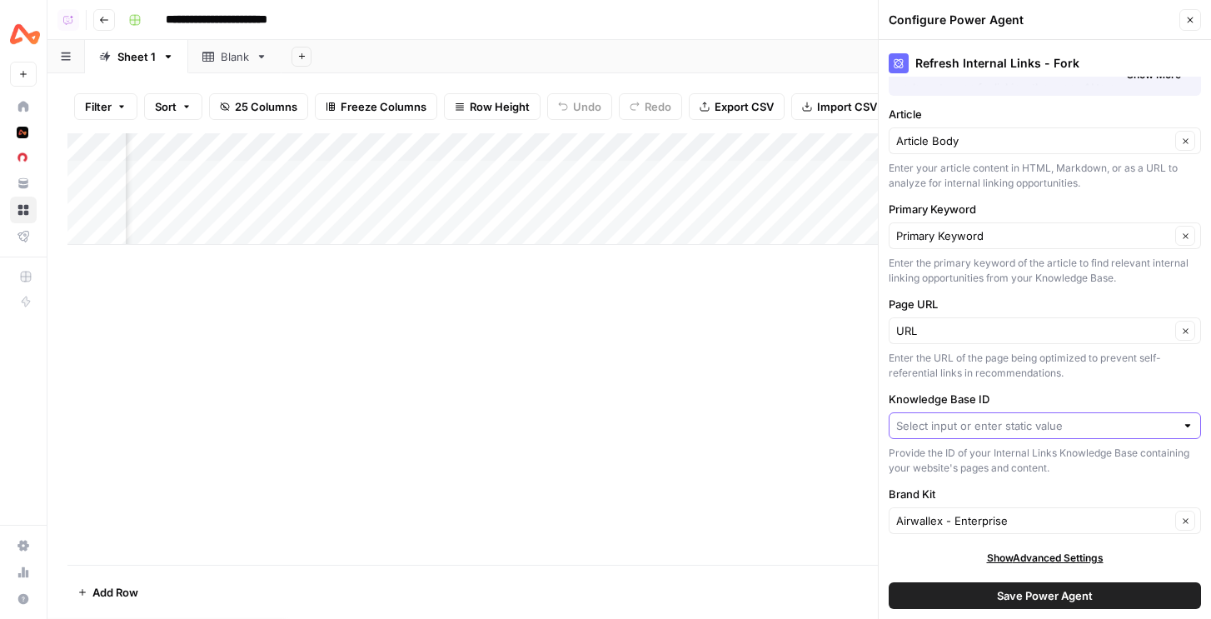
click at [948, 422] on input "Knowledge Base ID" at bounding box center [1036, 425] width 279 height 17
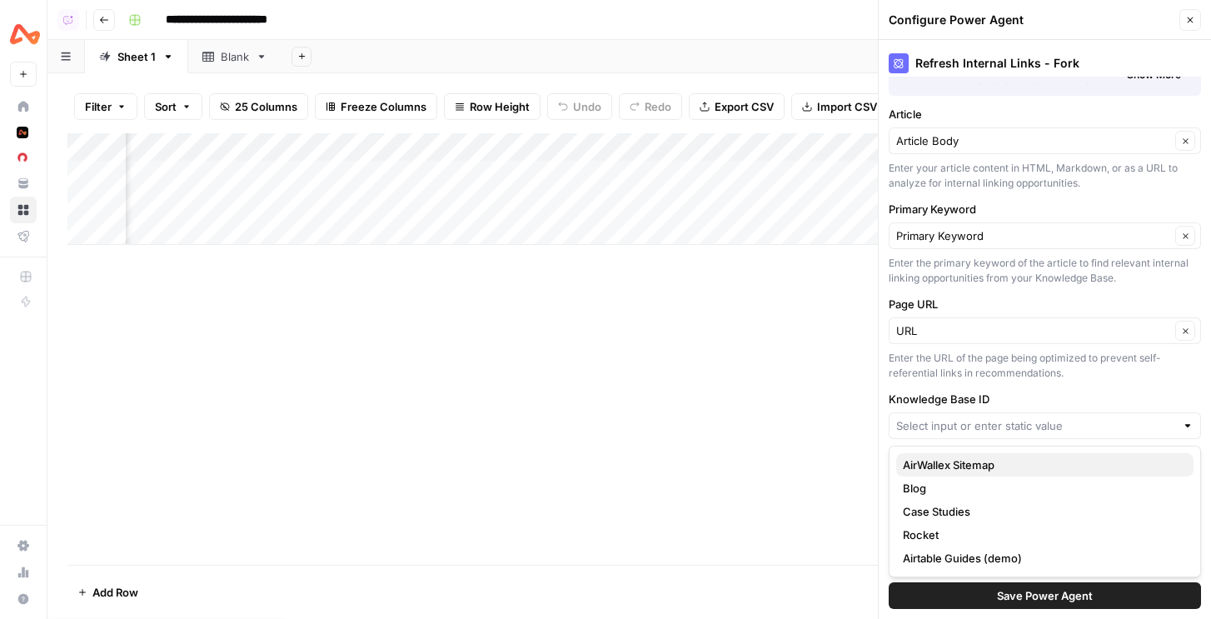
click at [941, 468] on span "AirWallex Sitemap" at bounding box center [1041, 465] width 277 height 17
type input "AirWallex Sitemap"
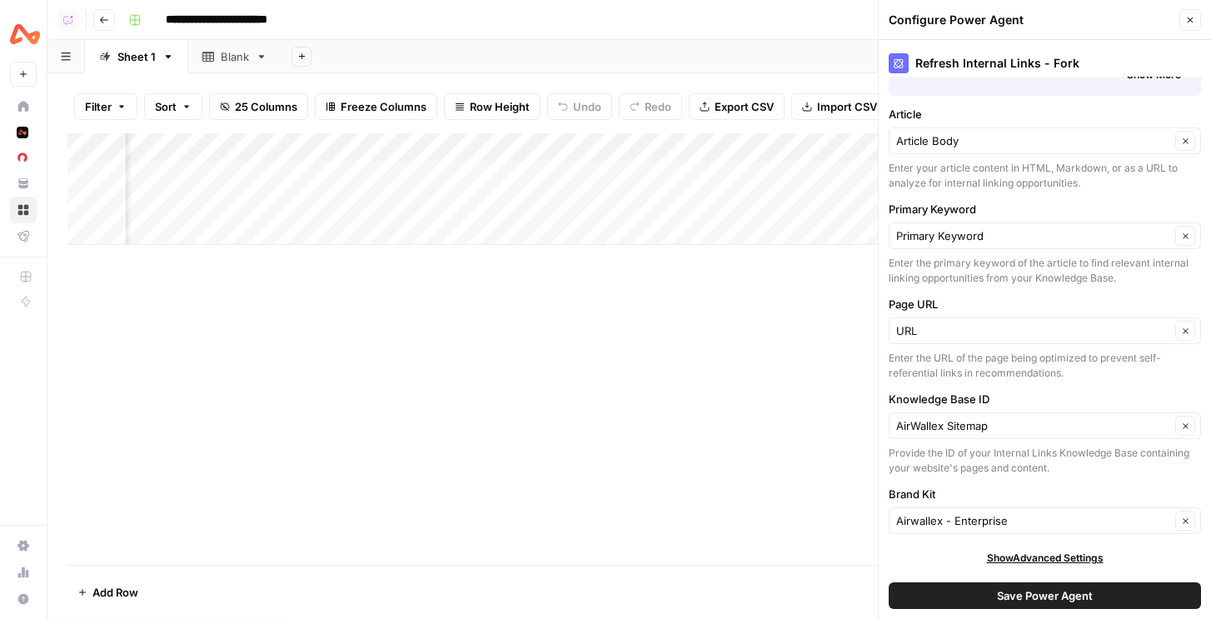
click at [978, 607] on button "Save Power Agent" at bounding box center [1045, 595] width 312 height 27
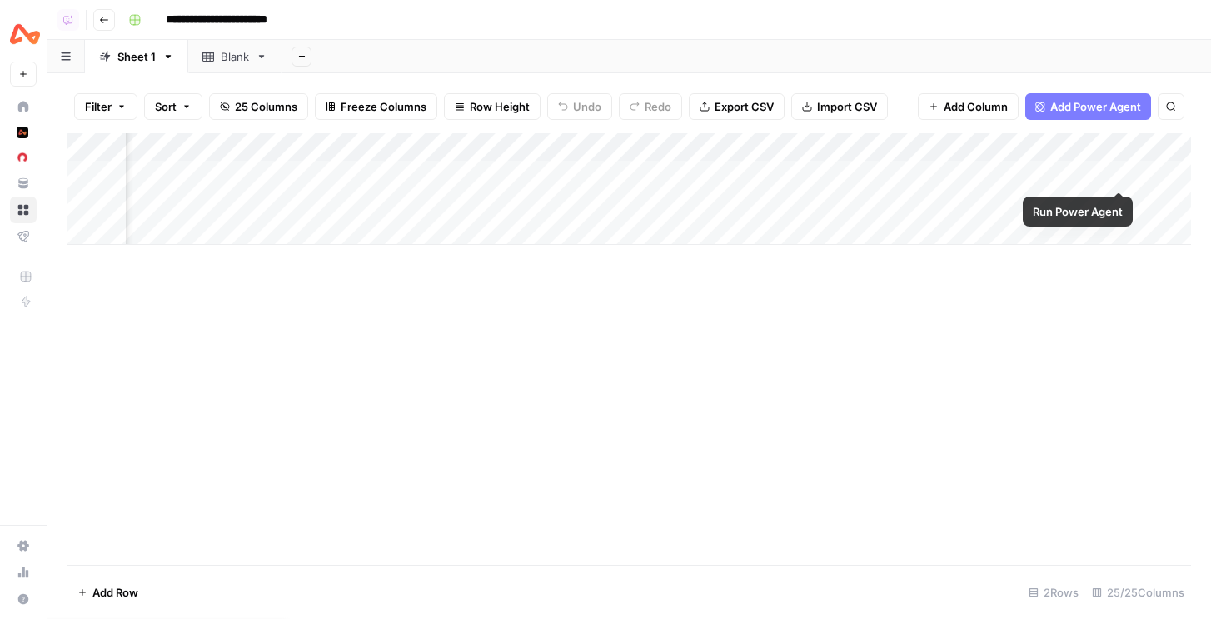
click at [1114, 172] on div "Add Column" at bounding box center [629, 189] width 1124 height 112
click at [822, 171] on div "Add Column" at bounding box center [629, 189] width 1124 height 112
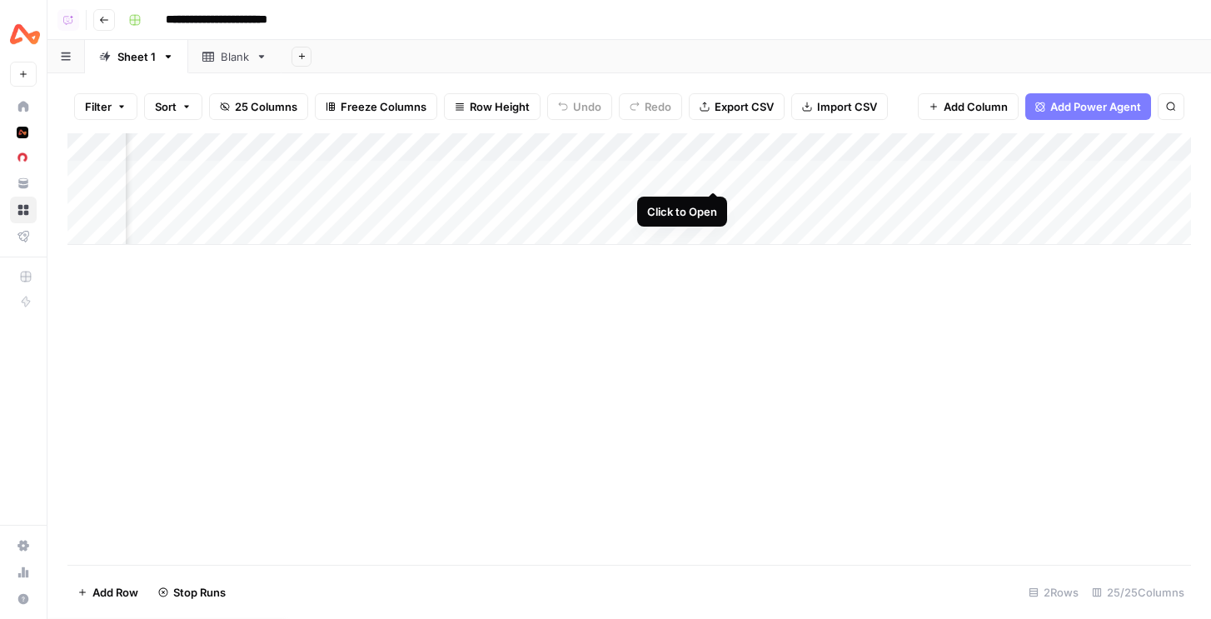
click at [712, 174] on div "Add Column" at bounding box center [629, 189] width 1124 height 112
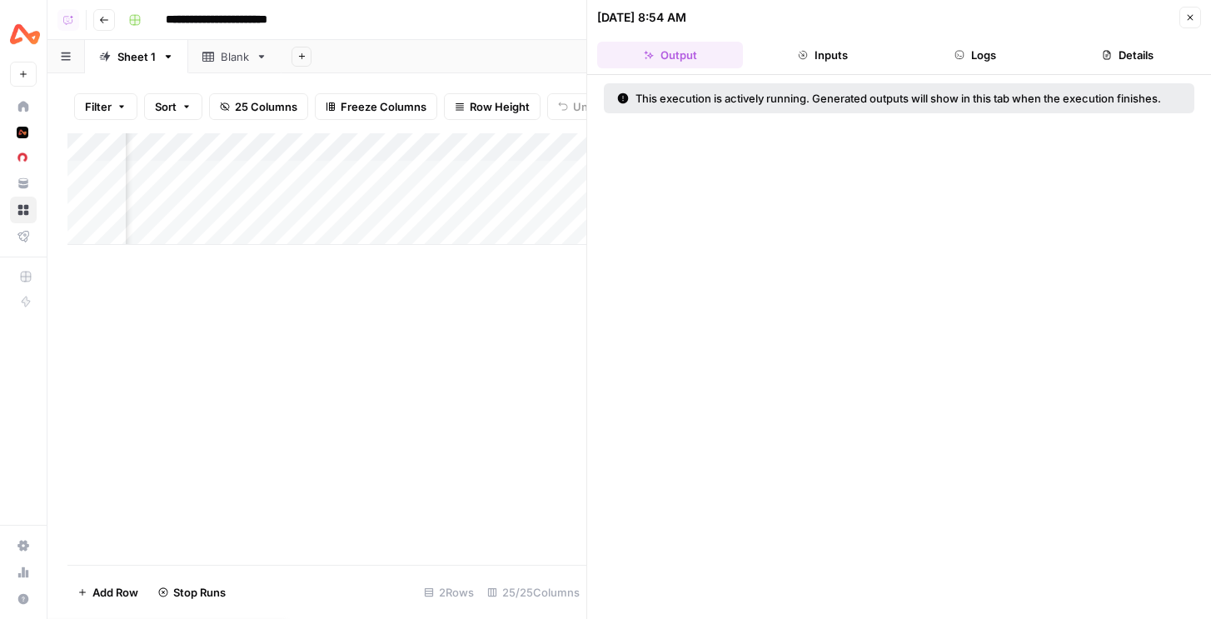
click at [1195, 16] on icon "button" at bounding box center [1191, 17] width 10 height 10
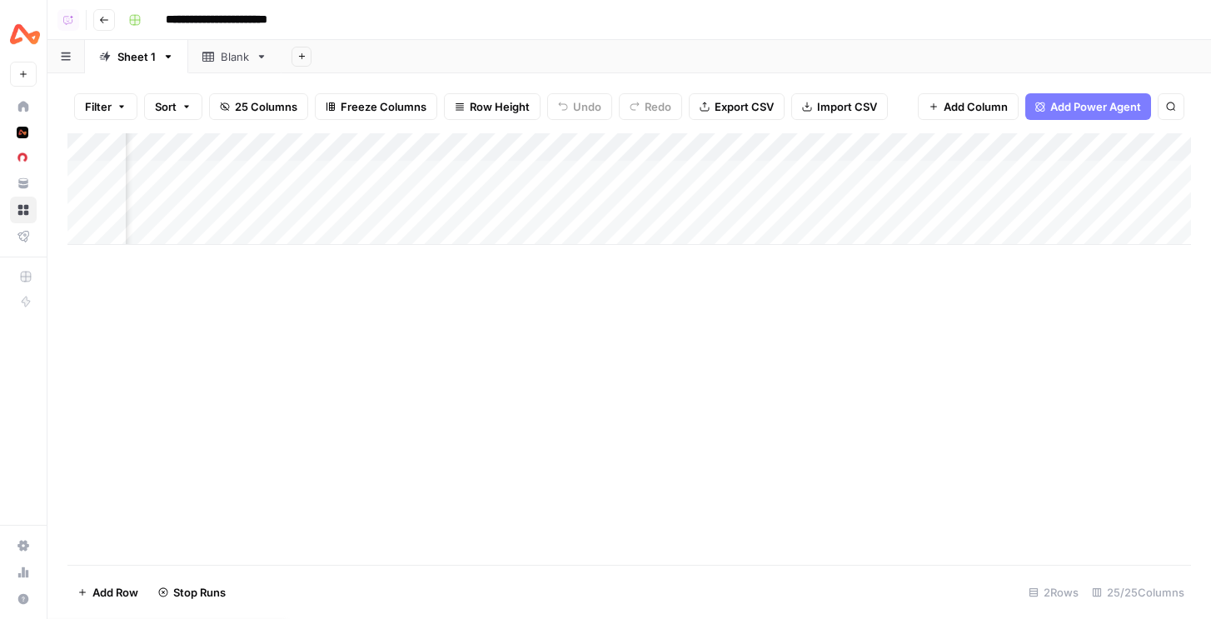
scroll to position [0, 1841]
click at [575, 204] on div "Add Column" at bounding box center [629, 189] width 1124 height 112
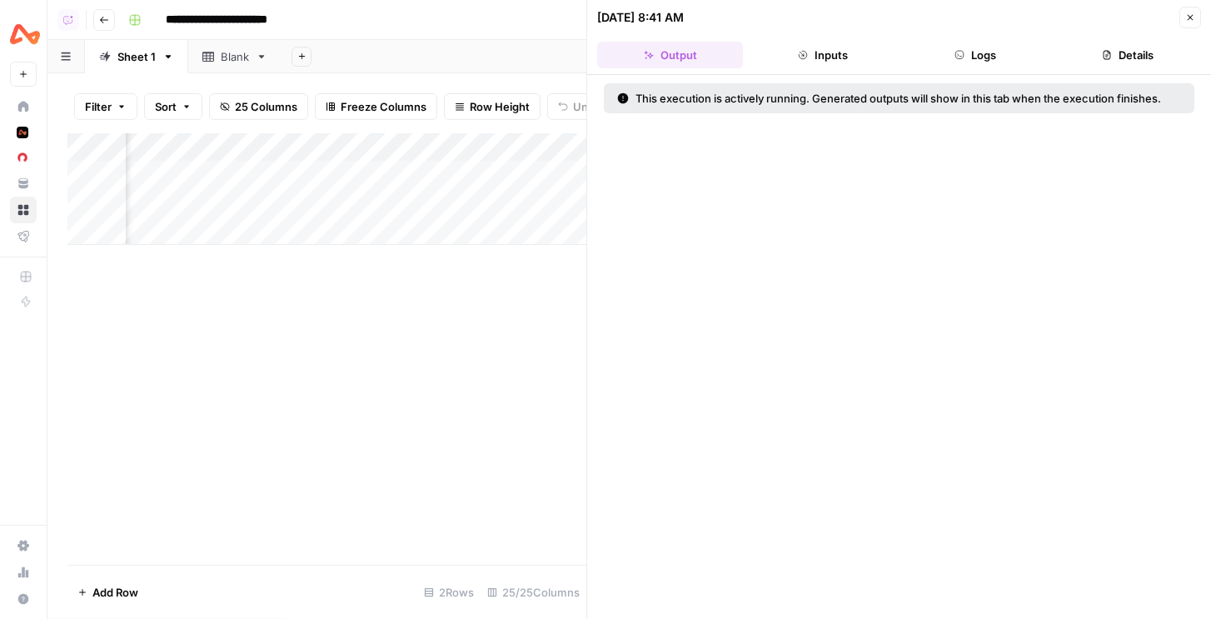
click at [994, 34] on header "08/20/25 at 8:41 AM Close Output Inputs Logs Details" at bounding box center [899, 37] width 624 height 75
click at [994, 52] on button "Logs" at bounding box center [976, 55] width 146 height 27
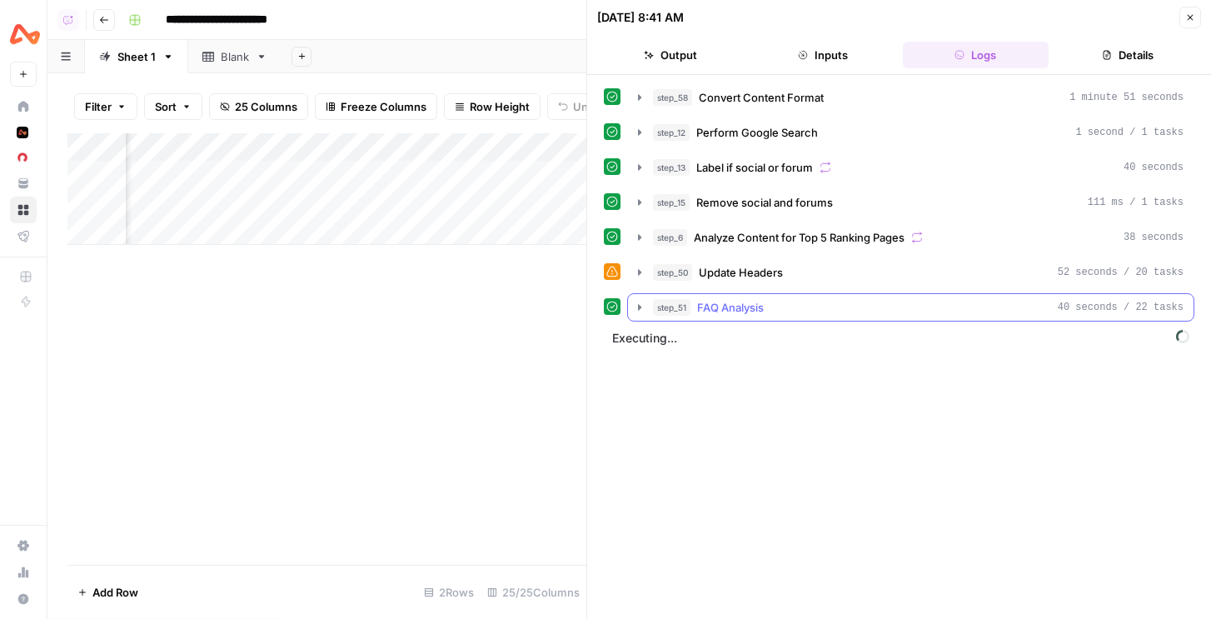
click at [842, 301] on div "step_51 FAQ Analysis 40 seconds / 22 tasks" at bounding box center [918, 307] width 531 height 17
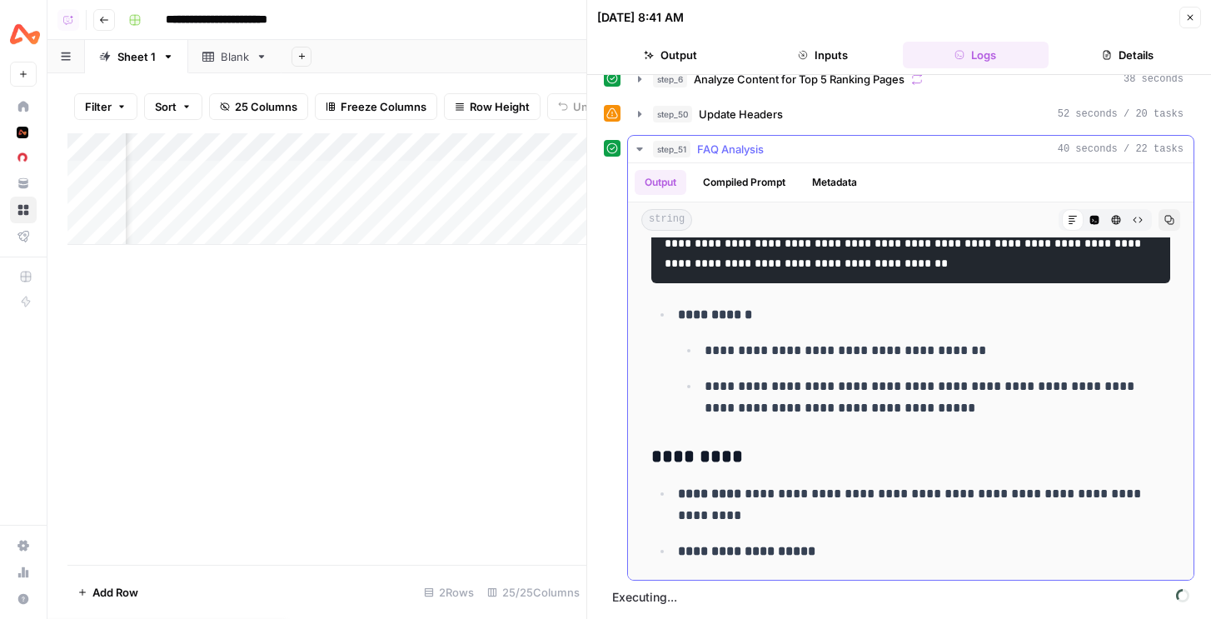
scroll to position [1450, 0]
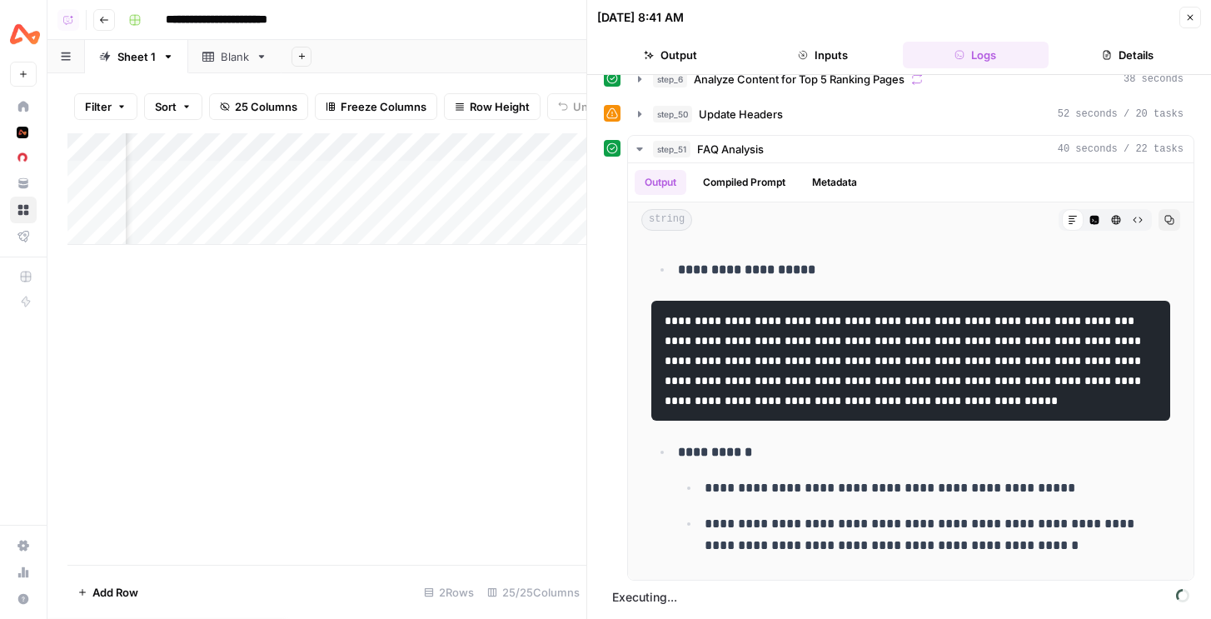
click at [1198, 17] on button "Close" at bounding box center [1191, 18] width 22 height 22
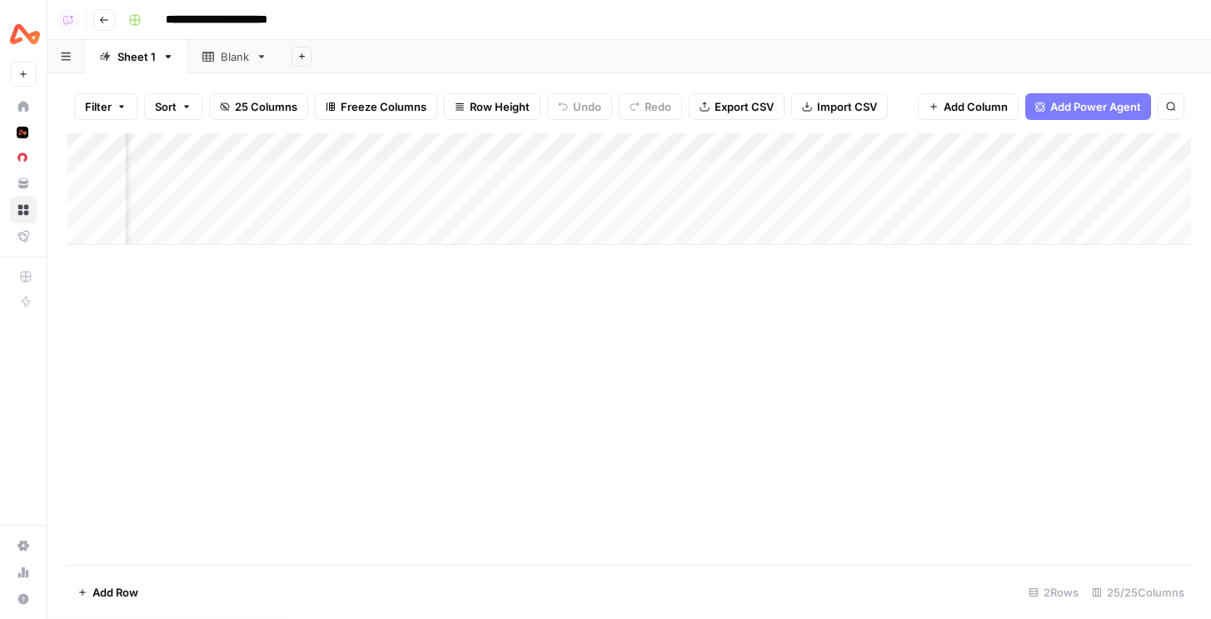
scroll to position [0, 1183]
click at [226, 61] on div "Blank" at bounding box center [235, 56] width 28 height 17
click at [109, 174] on div "Add Column" at bounding box center [629, 349] width 1124 height 432
click at [88, 173] on div "Add Column" at bounding box center [629, 349] width 1124 height 432
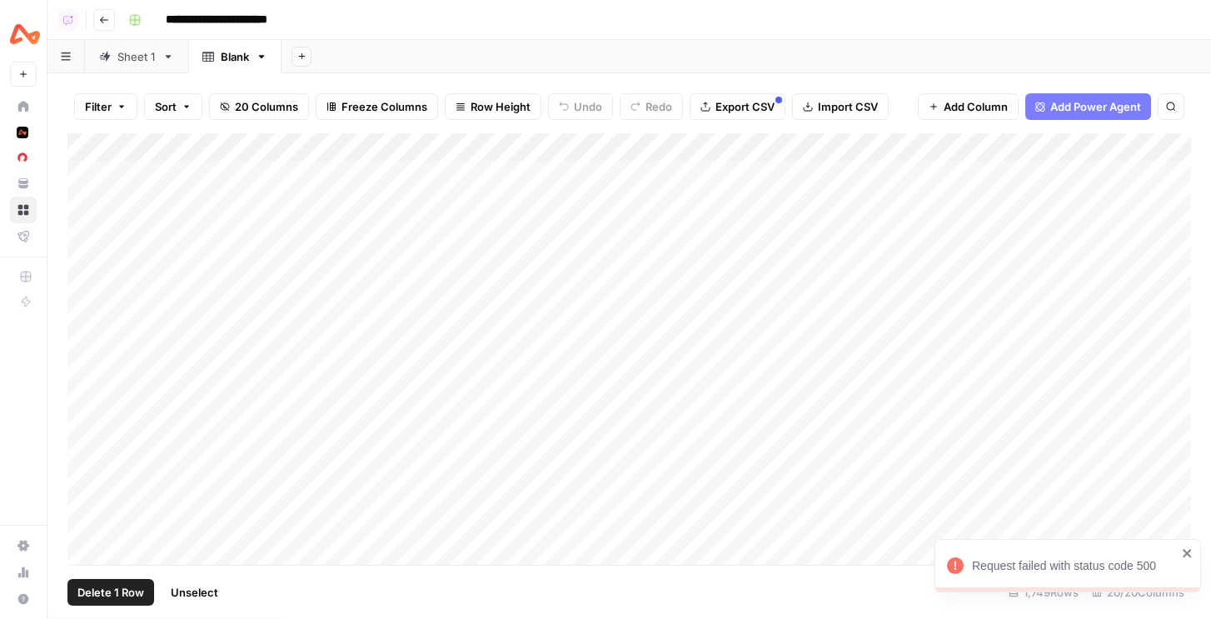
click at [351, 146] on div "Add Column" at bounding box center [629, 349] width 1124 height 432
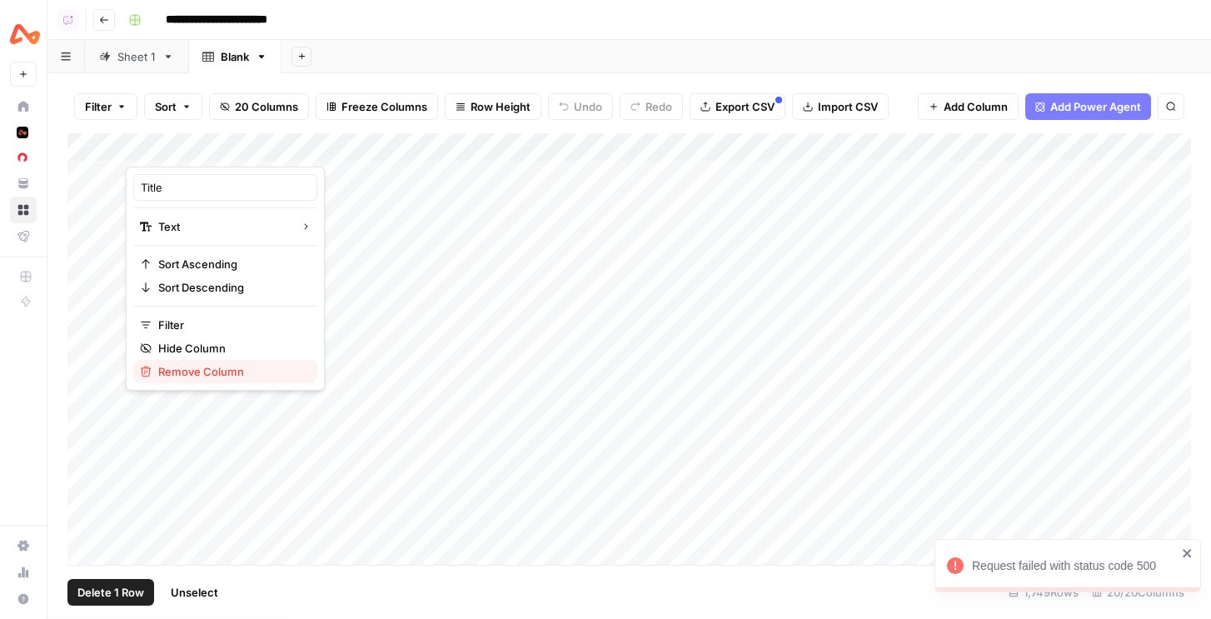
click at [211, 372] on span "Remove Column" at bounding box center [231, 371] width 146 height 17
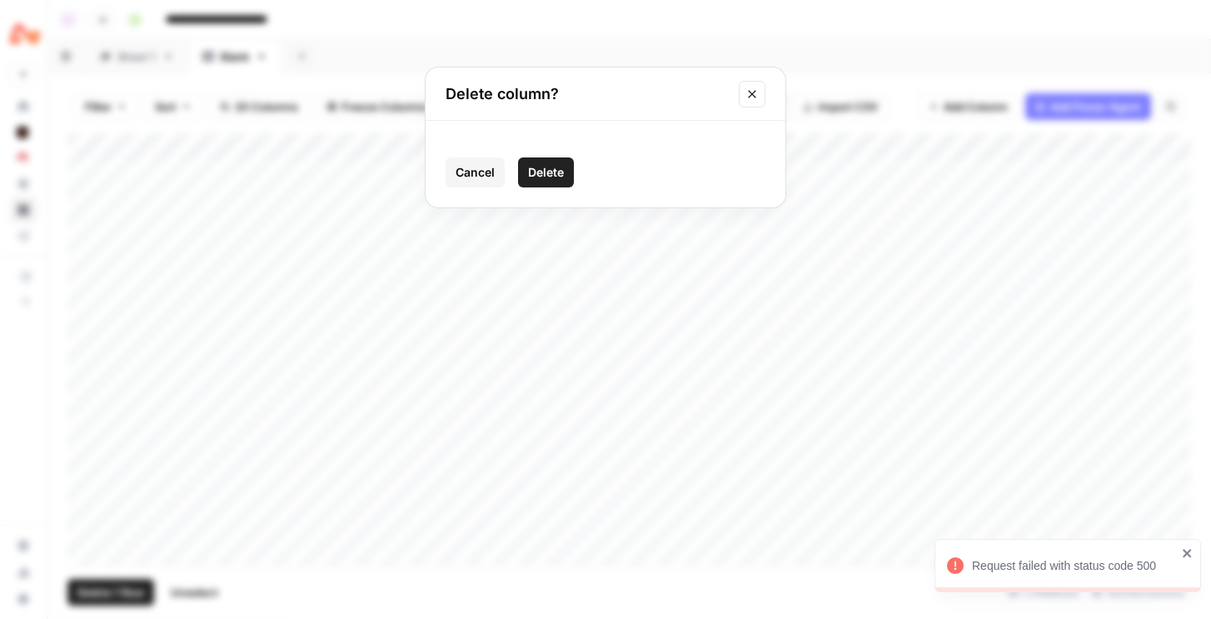
click at [544, 173] on span "Delete" at bounding box center [546, 172] width 36 height 17
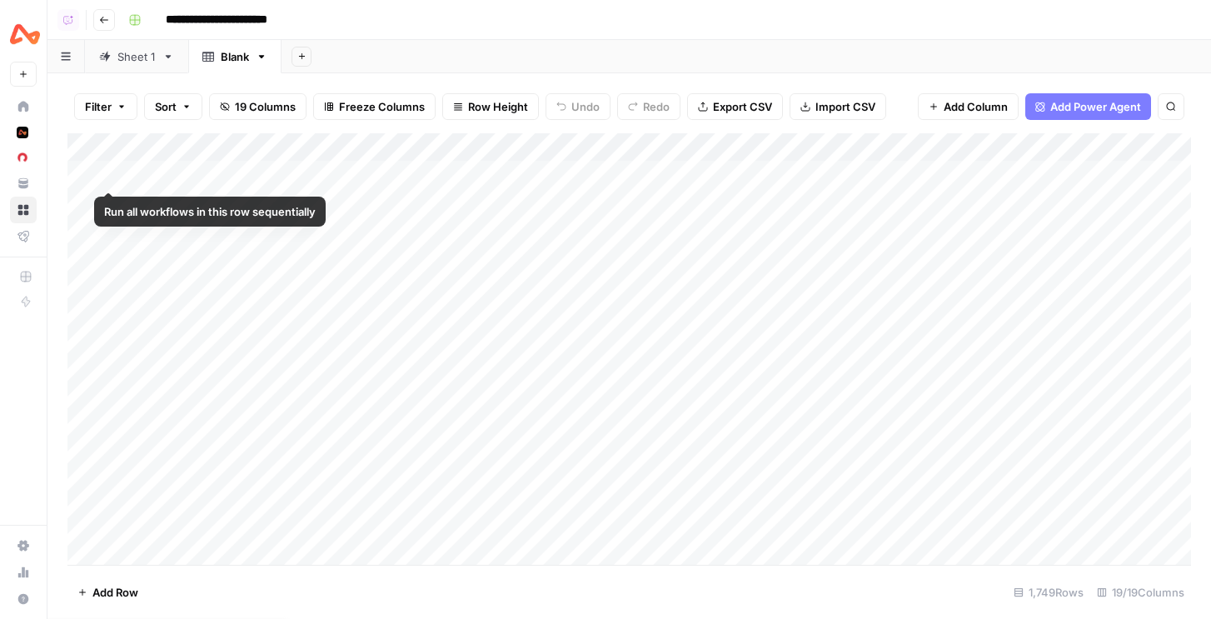
click at [87, 174] on div "Add Column" at bounding box center [629, 349] width 1124 height 432
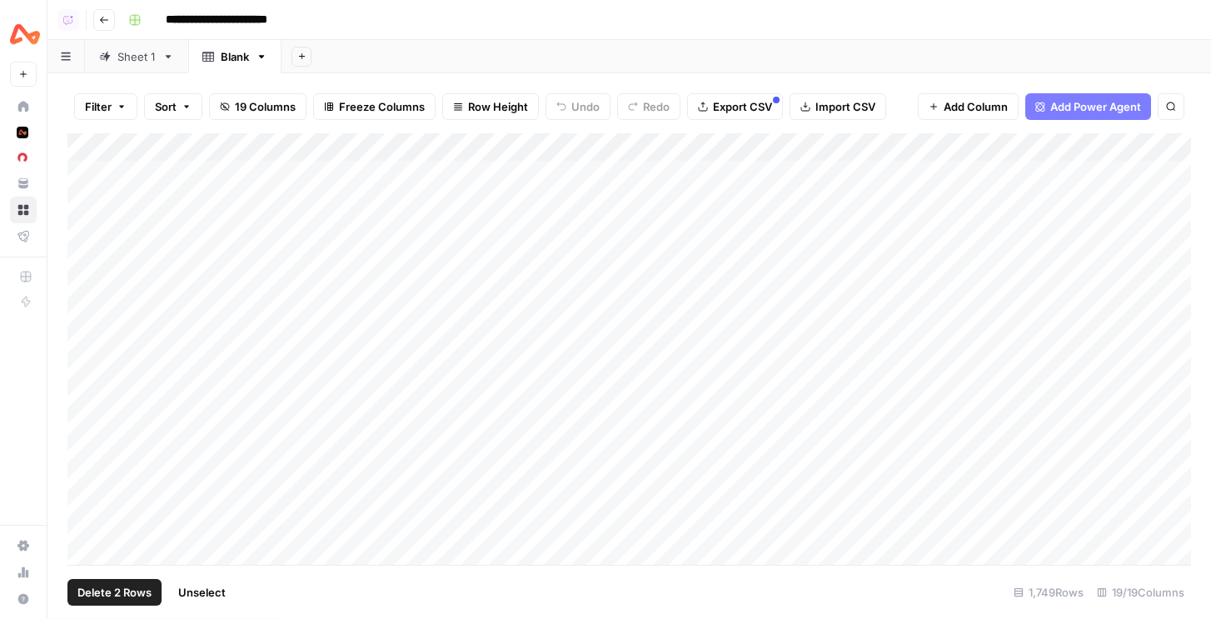
click at [87, 204] on div "Add Column" at bounding box center [629, 349] width 1124 height 432
click at [88, 242] on div "Add Column" at bounding box center [629, 349] width 1124 height 432
click at [87, 232] on div "Add Column" at bounding box center [629, 349] width 1124 height 432
click at [87, 258] on div "Add Column" at bounding box center [629, 349] width 1124 height 432
click at [87, 282] on div "Add Column" at bounding box center [629, 349] width 1124 height 432
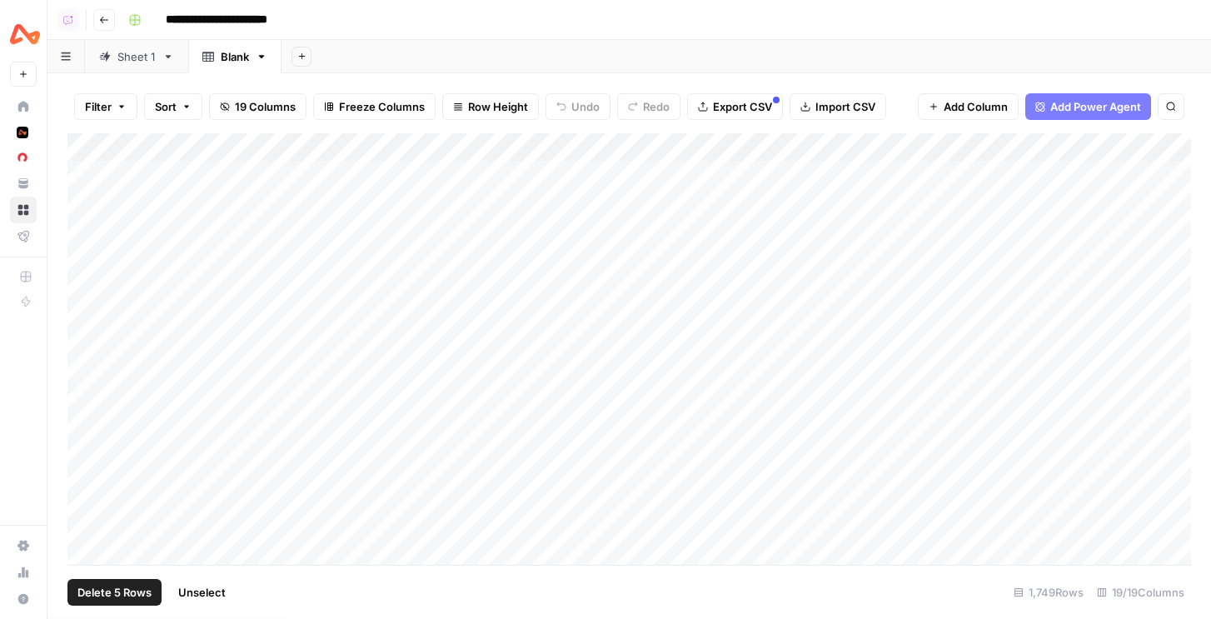
click at [97, 591] on span "Delete 5 Rows" at bounding box center [114, 592] width 74 height 17
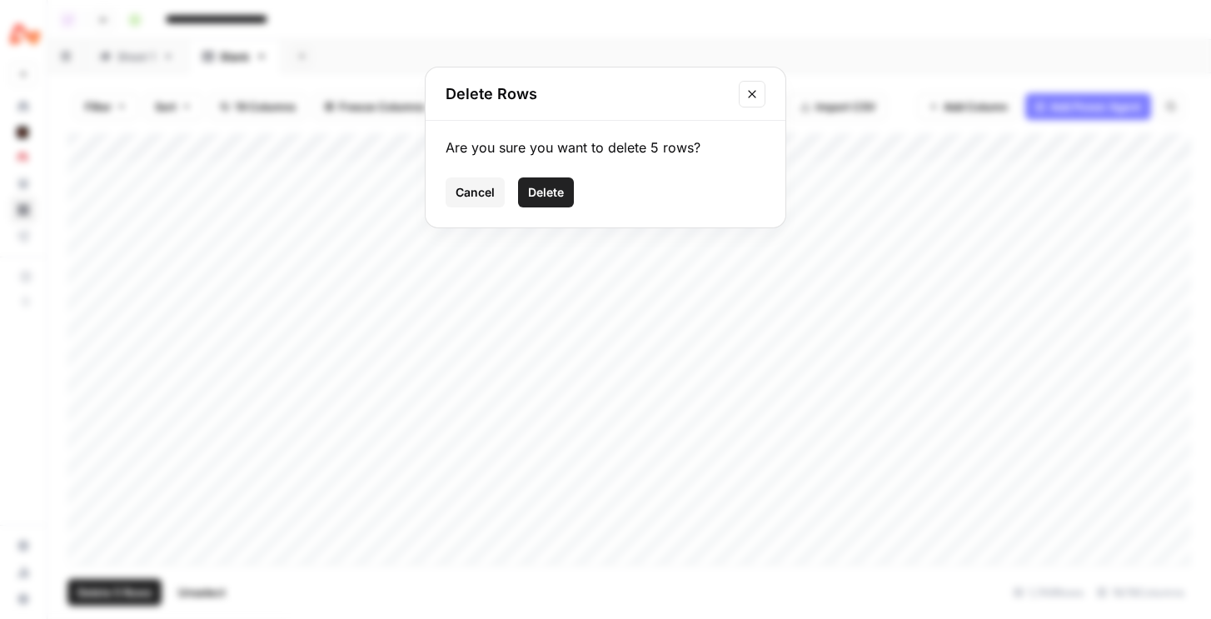
click at [551, 190] on span "Delete" at bounding box center [546, 192] width 36 height 17
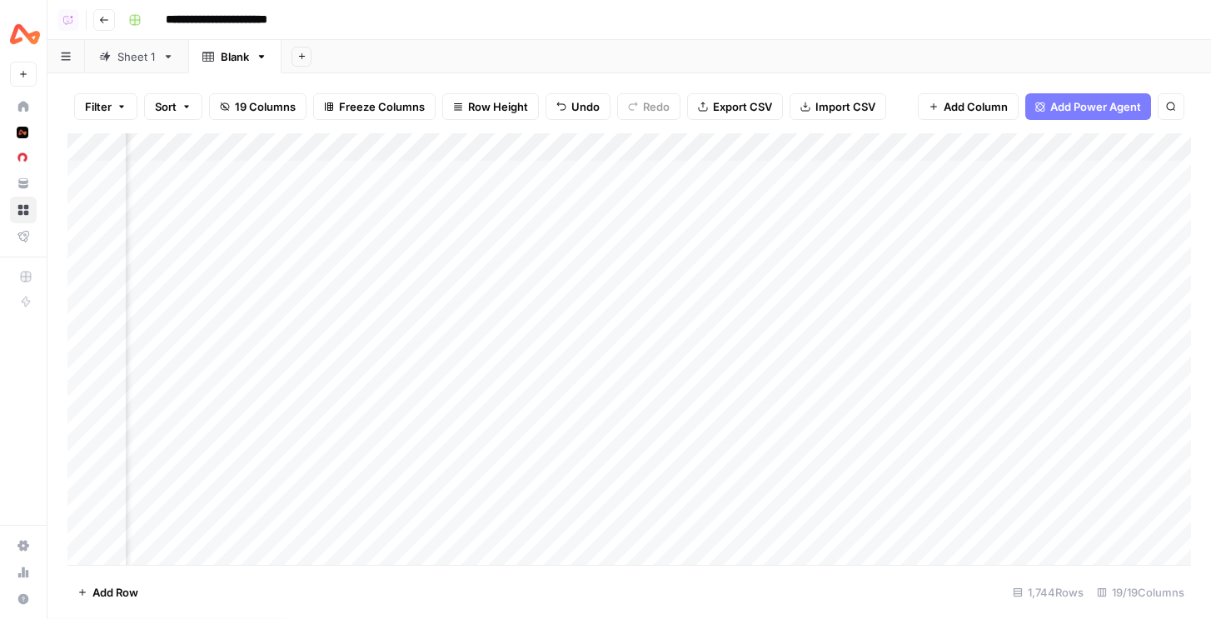
scroll to position [0, 2417]
click at [1083, 146] on div "Add Column" at bounding box center [629, 349] width 1124 height 432
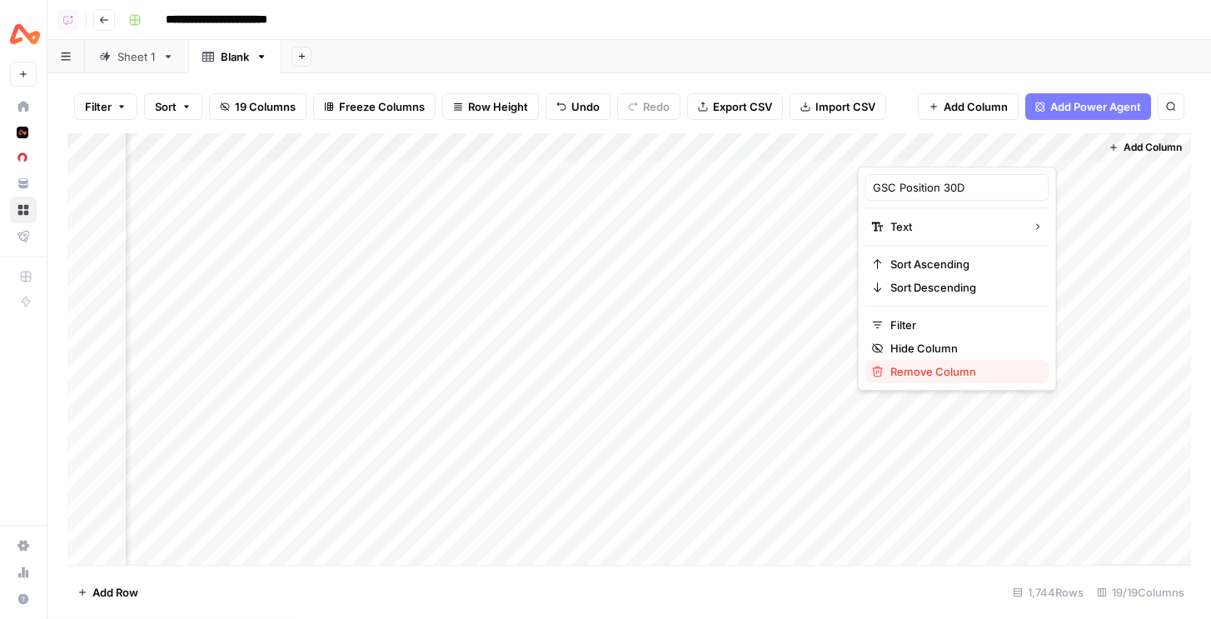
click at [929, 377] on span "Remove Column" at bounding box center [964, 371] width 146 height 17
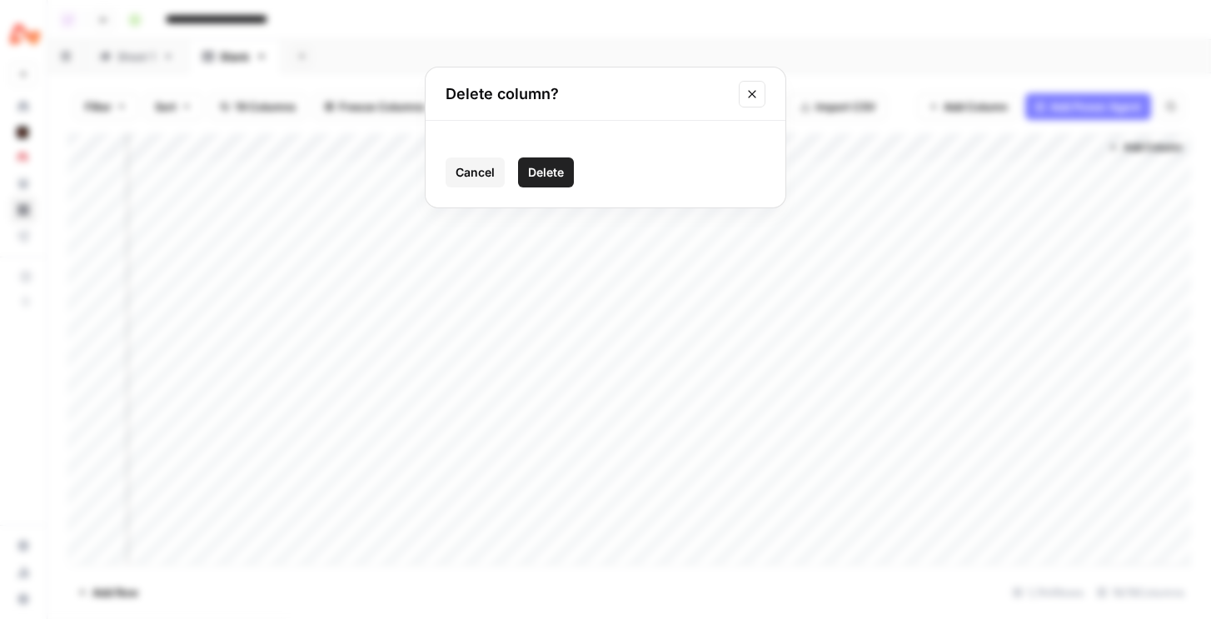
click at [534, 168] on span "Delete" at bounding box center [546, 172] width 36 height 17
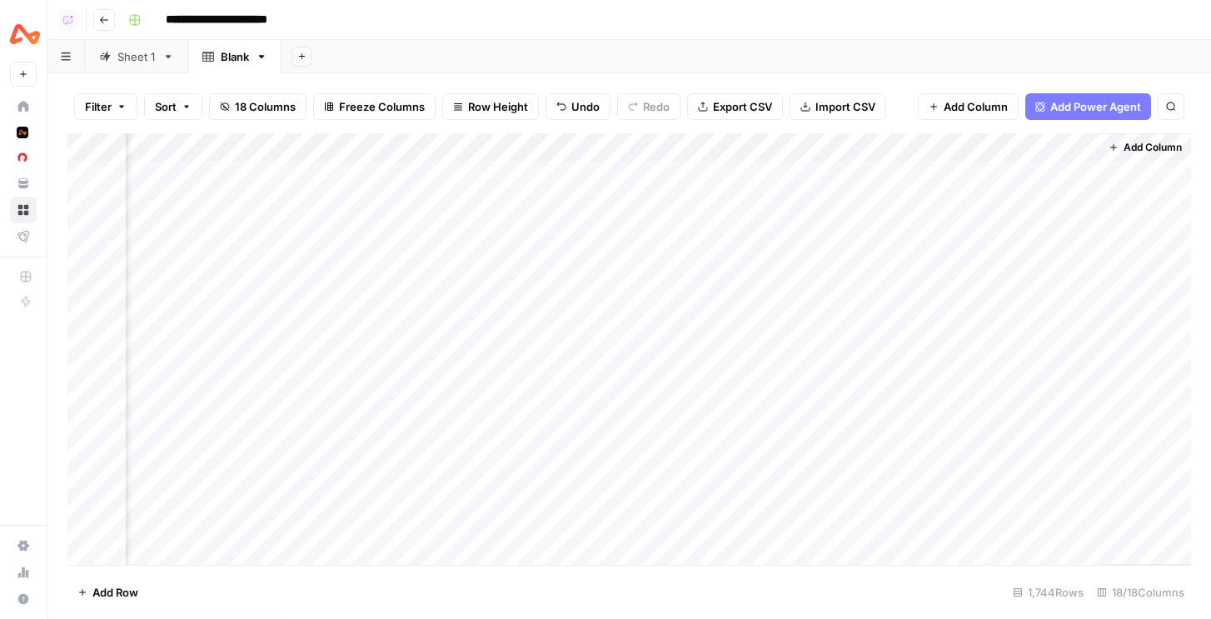
scroll to position [0, 2177]
click at [1167, 153] on span "Add Column" at bounding box center [1153, 147] width 58 height 15
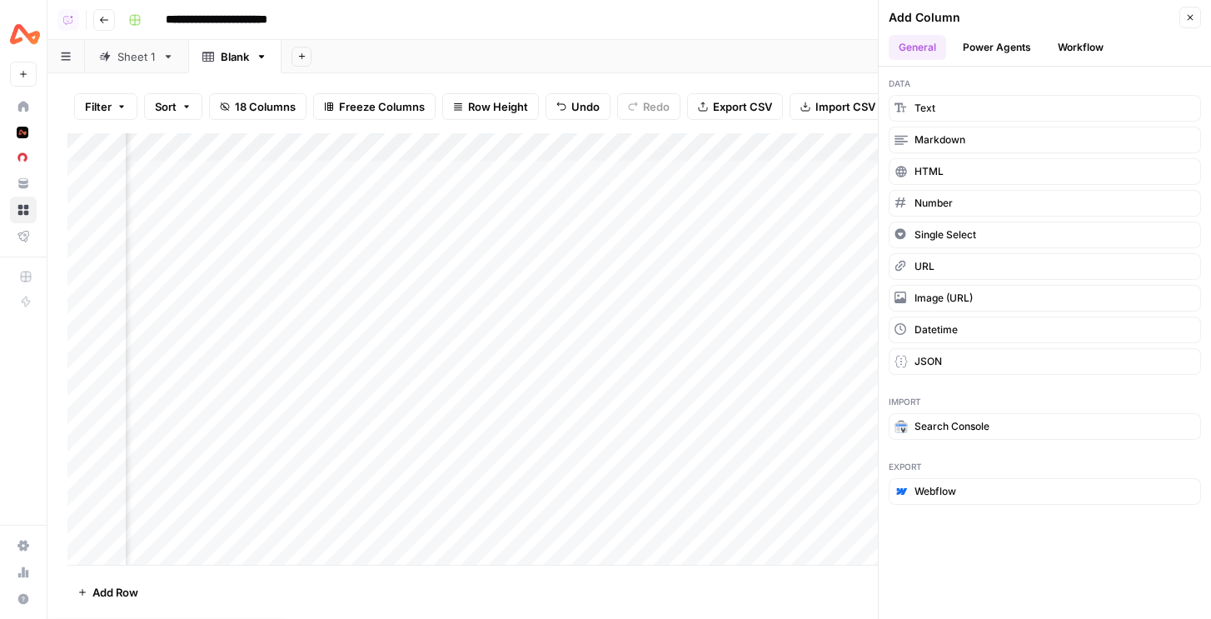
click at [1084, 45] on button "Workflow" at bounding box center [1081, 47] width 66 height 25
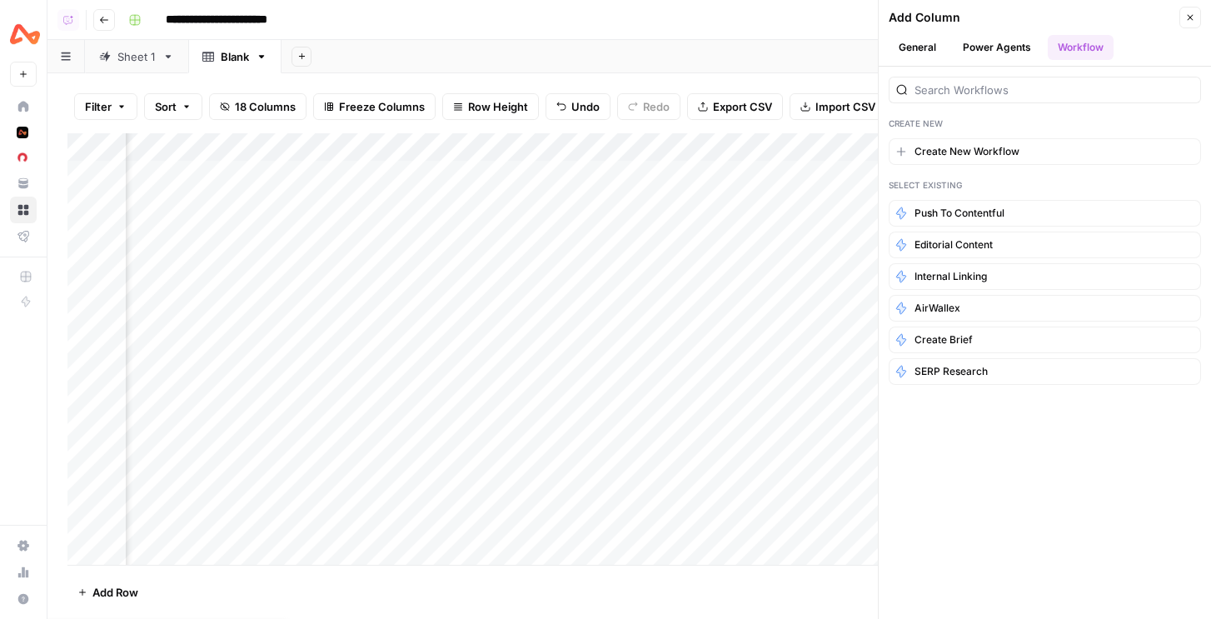
click at [979, 47] on button "Power Agents" at bounding box center [997, 47] width 88 height 25
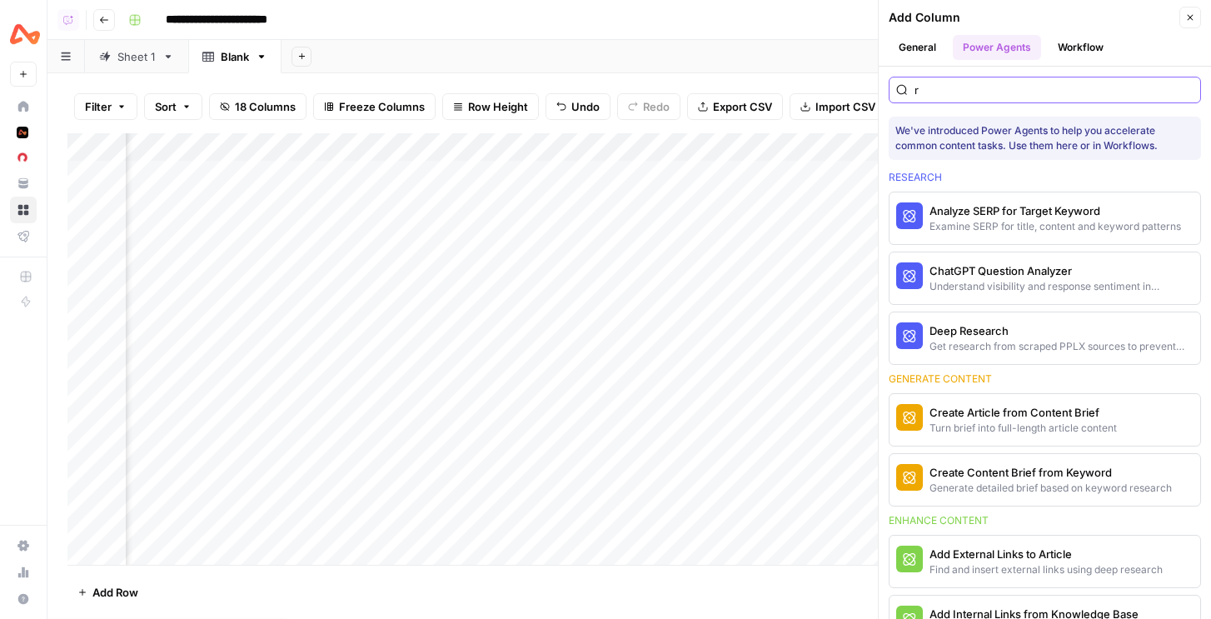
click at [956, 90] on input "r" at bounding box center [1054, 90] width 279 height 17
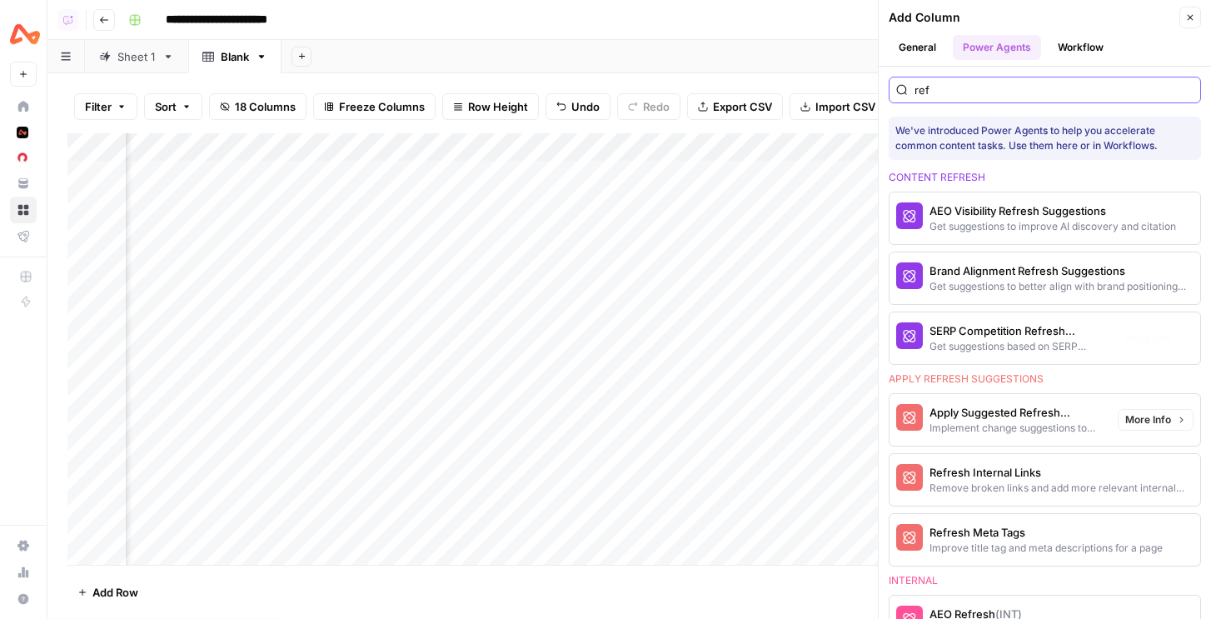
type input "ref"
click at [1005, 328] on div "SERP Competition Refresh Suggestions" at bounding box center [1017, 330] width 175 height 17
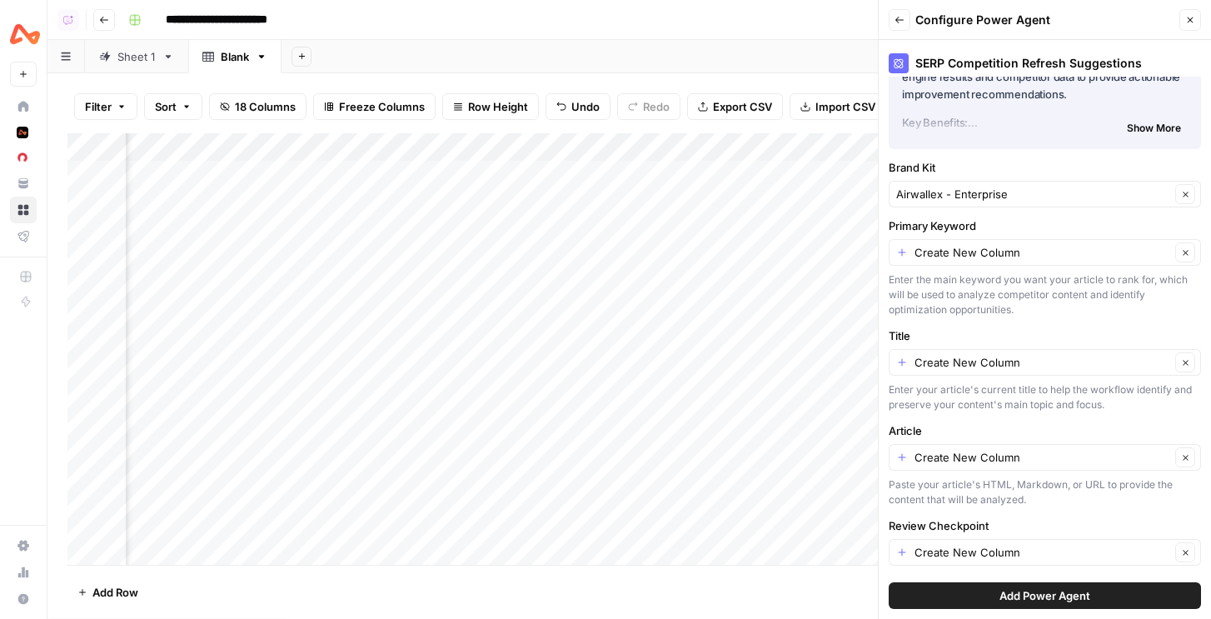
scroll to position [106, 0]
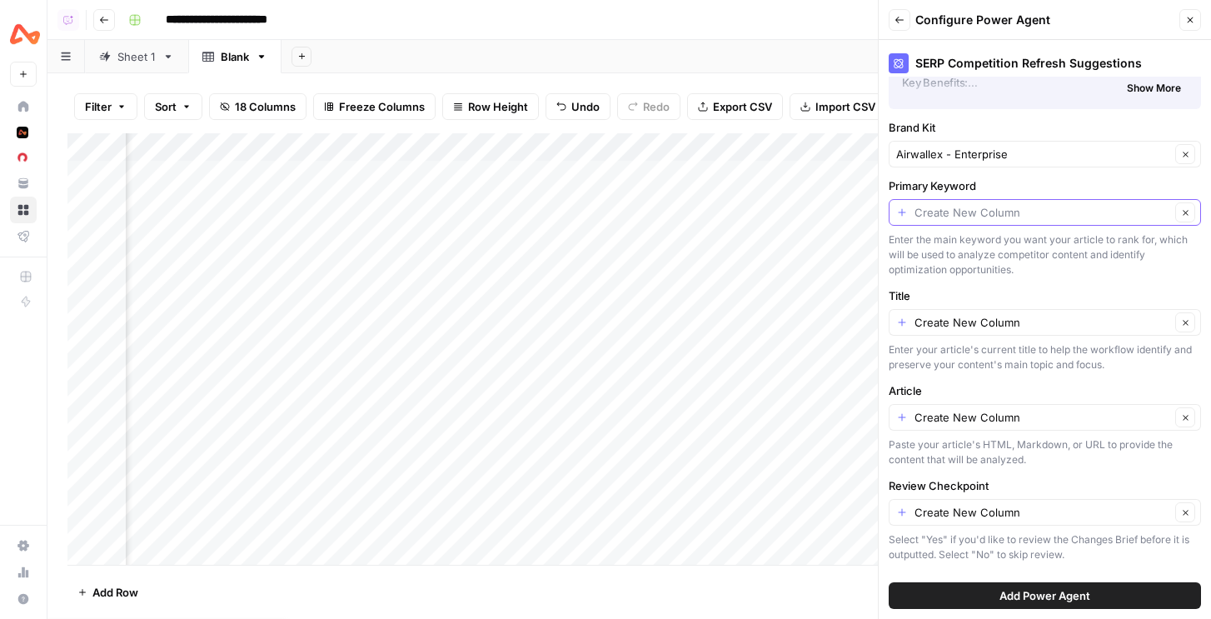
click at [979, 212] on input "Primary Keyword" at bounding box center [1043, 212] width 256 height 17
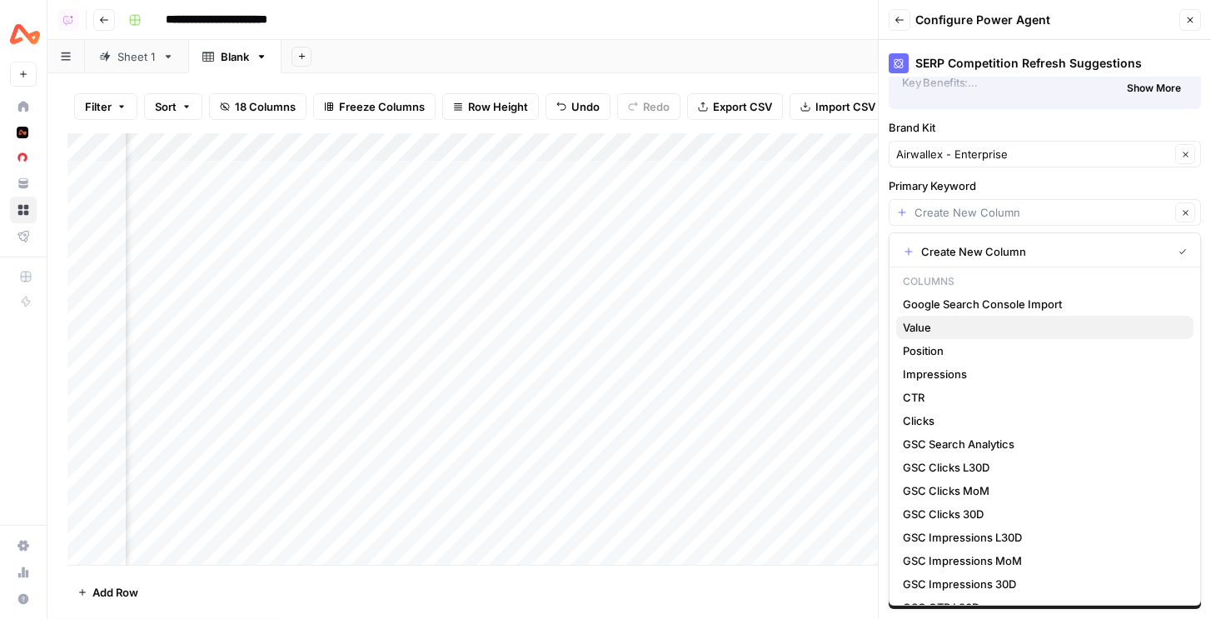
click at [937, 322] on span "Value" at bounding box center [1041, 327] width 277 height 17
type input "Value"
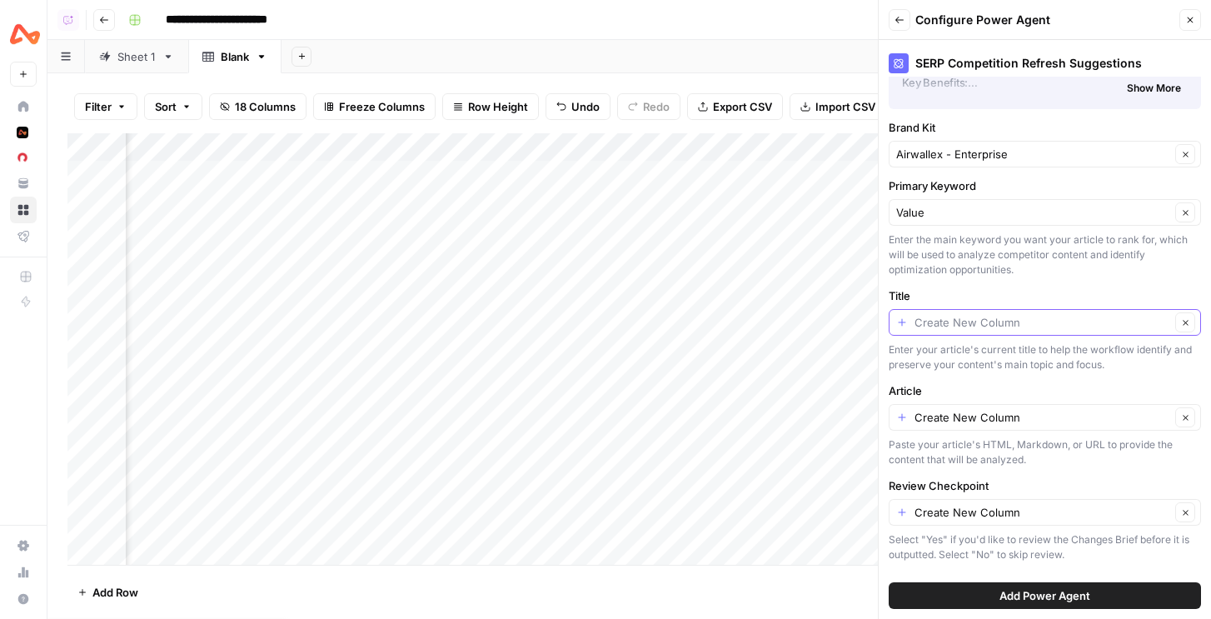
click at [965, 322] on input "Title" at bounding box center [1043, 322] width 256 height 17
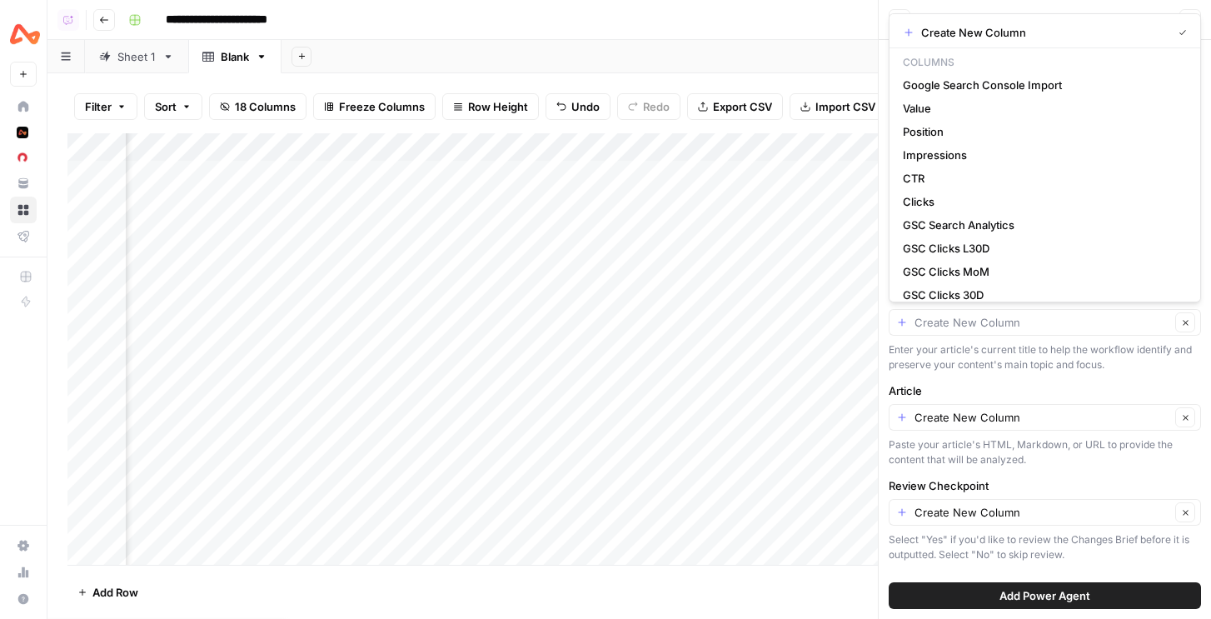
click at [1071, 19] on div "Create New Column Columns Google Search Console Import Value Position Impressio…" at bounding box center [1045, 157] width 312 height 289
type input "Create New Column"
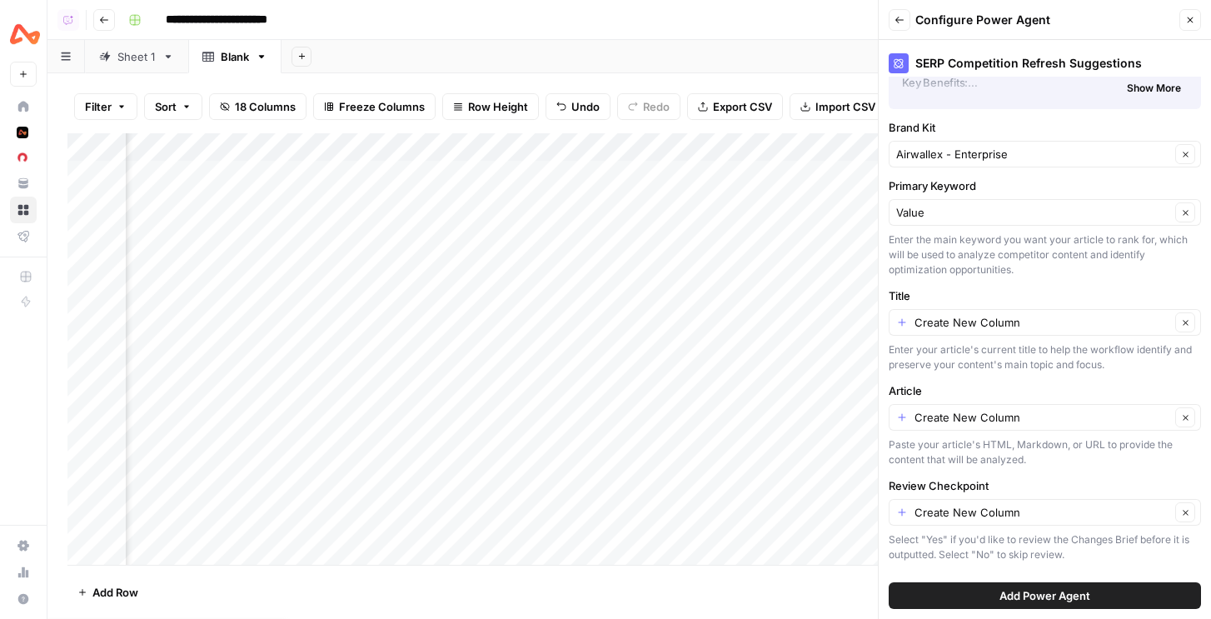
click at [1071, 4] on header "Back Configure Power Agent Close" at bounding box center [1045, 20] width 332 height 40
click at [893, 9] on button "Back" at bounding box center [900, 20] width 22 height 22
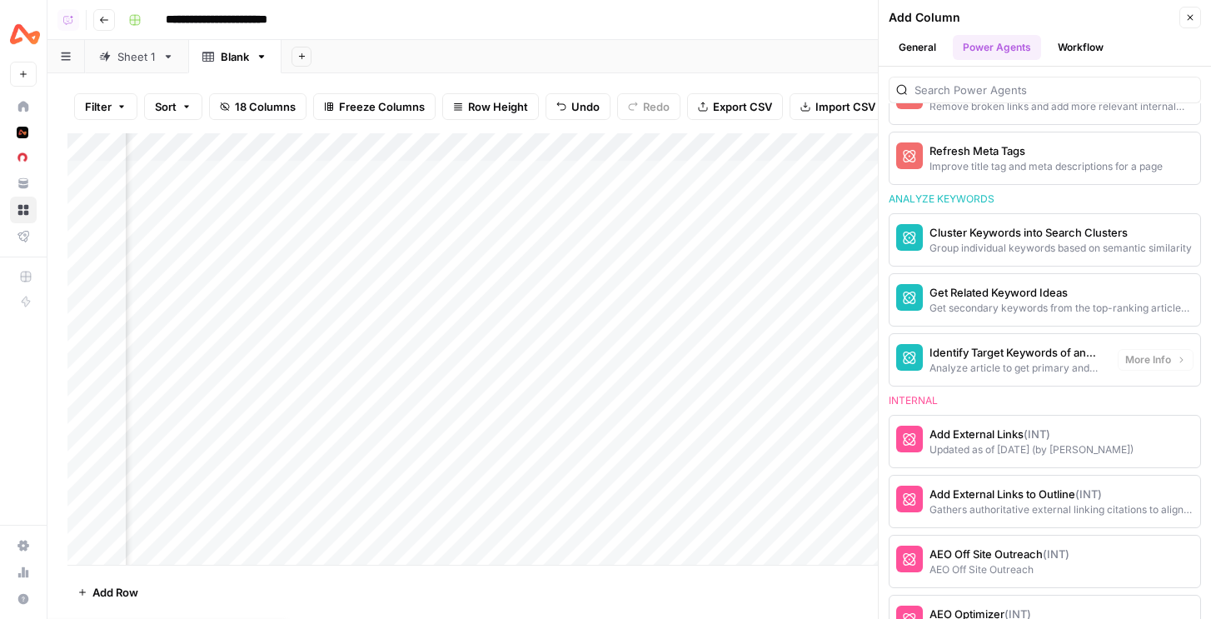
scroll to position [1246, 0]
click at [1020, 359] on div "Identify Target Keywords of an Article" at bounding box center [1017, 354] width 175 height 17
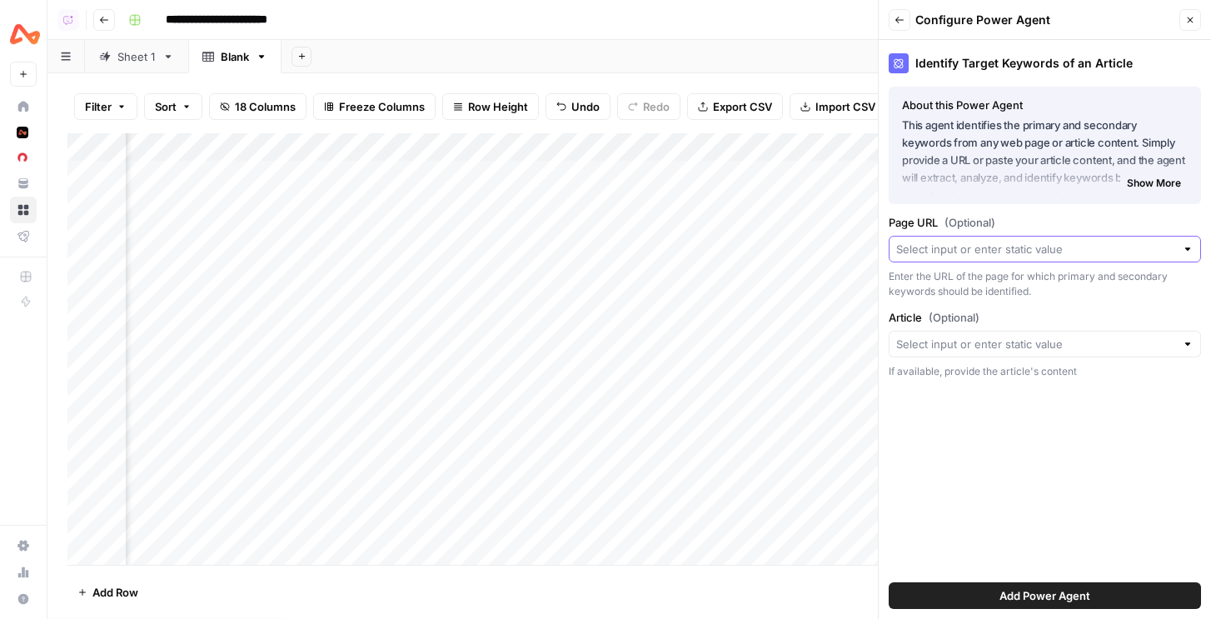
click at [961, 247] on input "Page URL (Optional)" at bounding box center [1036, 249] width 279 height 17
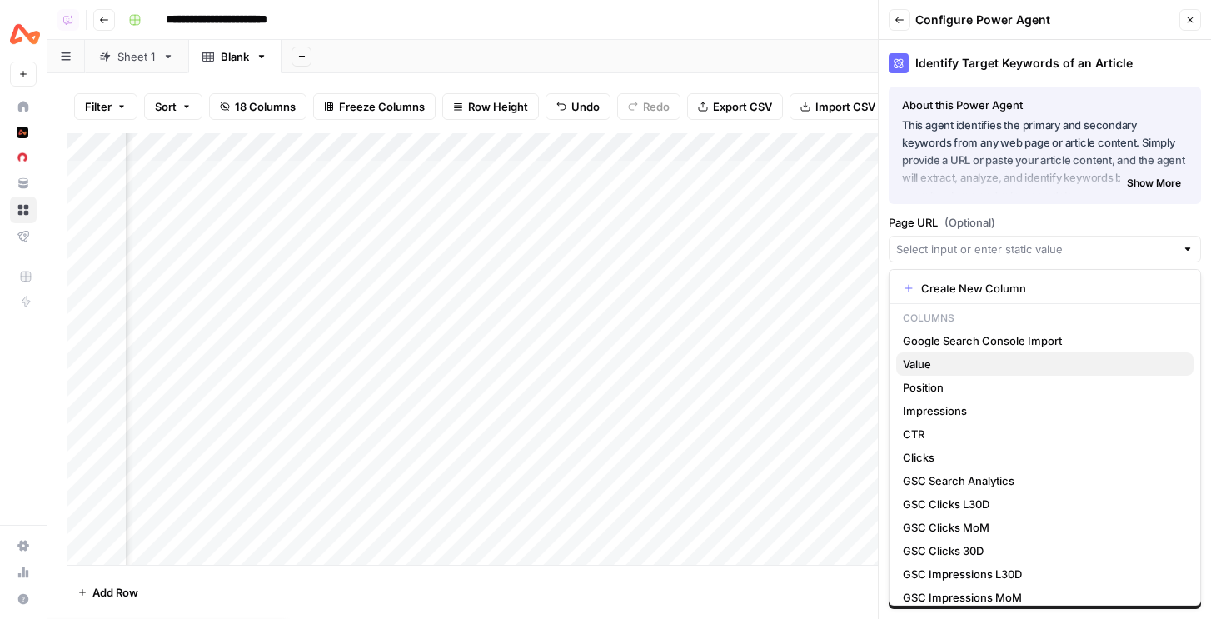
click at [944, 372] on span "Value" at bounding box center [1041, 364] width 277 height 17
type input "Value"
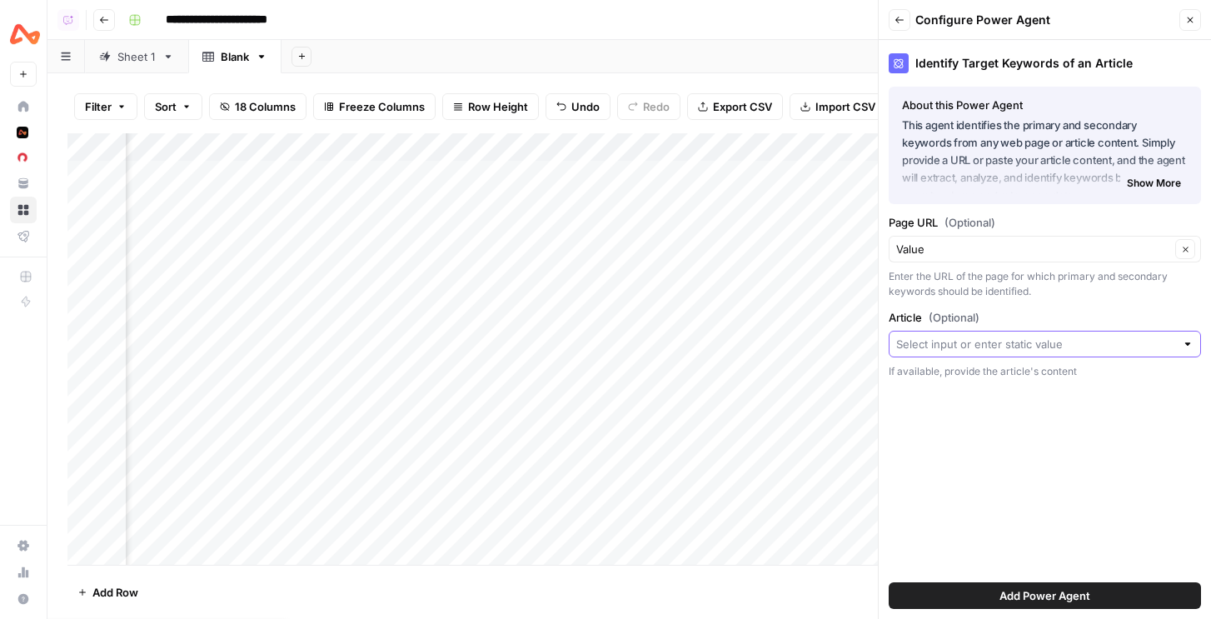
click at [971, 352] on input "Article (Optional)" at bounding box center [1036, 344] width 279 height 17
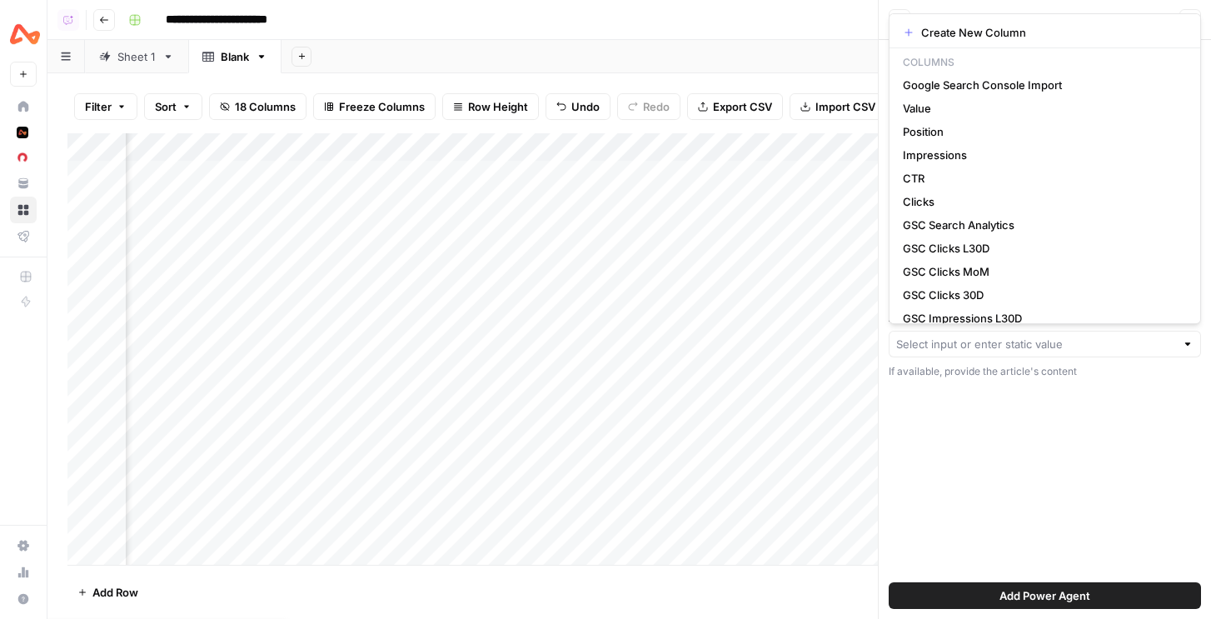
click at [970, 397] on div "Identify Target Keywords of an Article About this Power Agent This agent identi…" at bounding box center [1045, 329] width 332 height 579
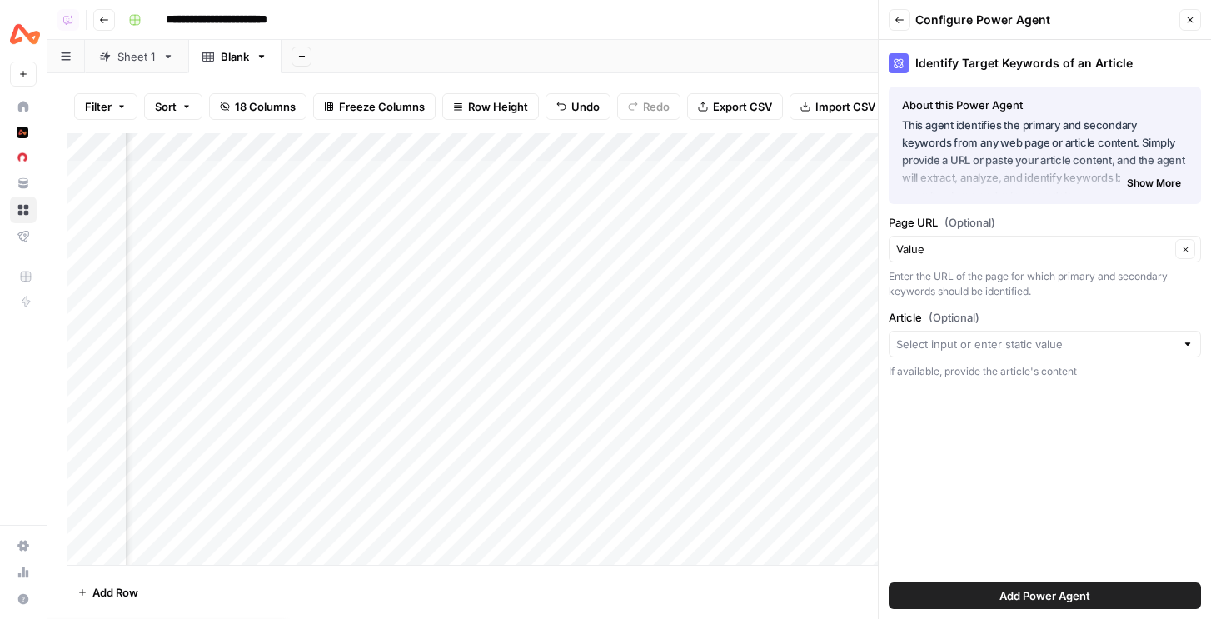
click at [995, 602] on button "Add Power Agent" at bounding box center [1045, 595] width 312 height 27
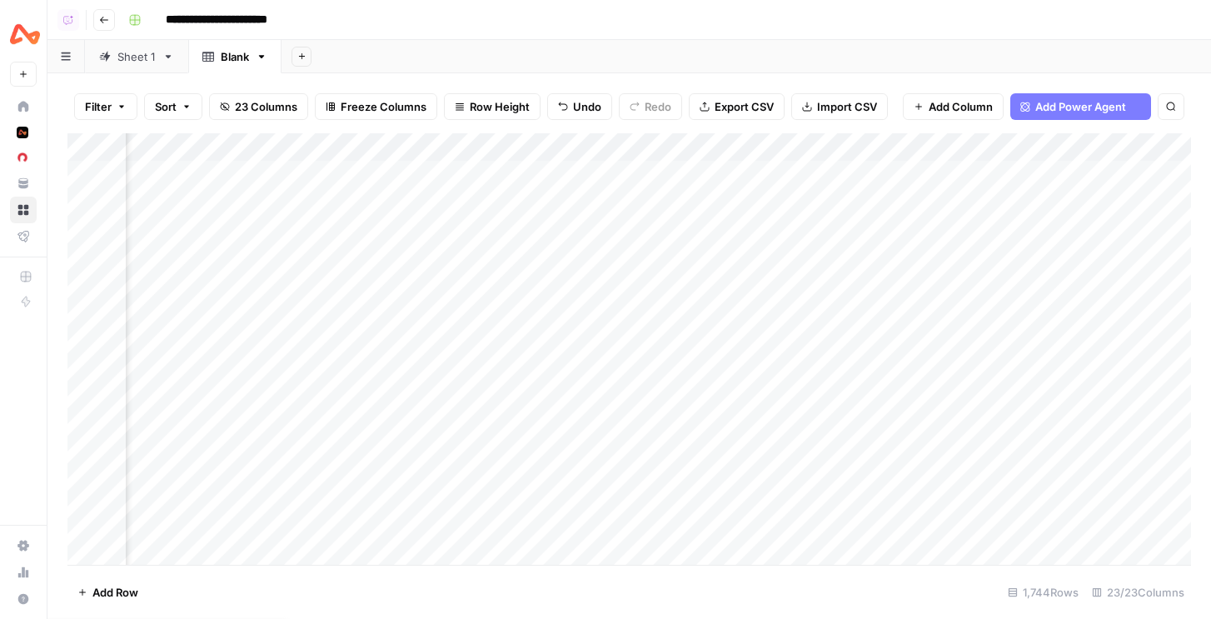
scroll to position [0, 2483]
click at [1032, 147] on div "Add Column" at bounding box center [629, 349] width 1124 height 432
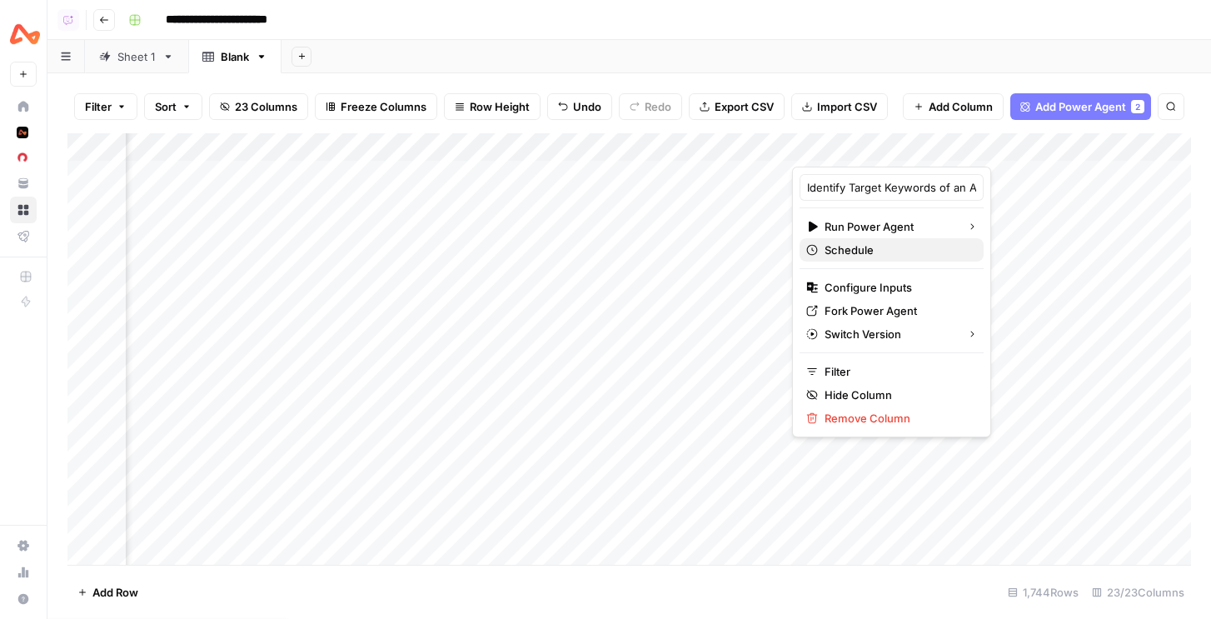
click at [863, 247] on span "Schedule" at bounding box center [898, 250] width 146 height 17
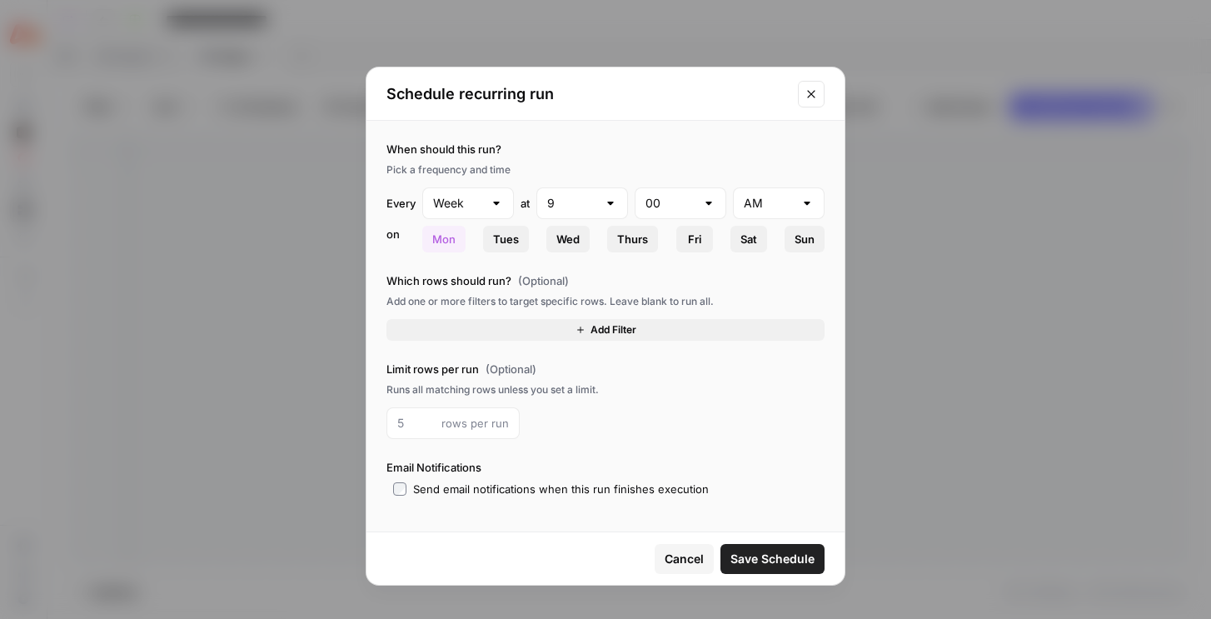
click at [462, 328] on button "Add Filter" at bounding box center [606, 330] width 438 height 22
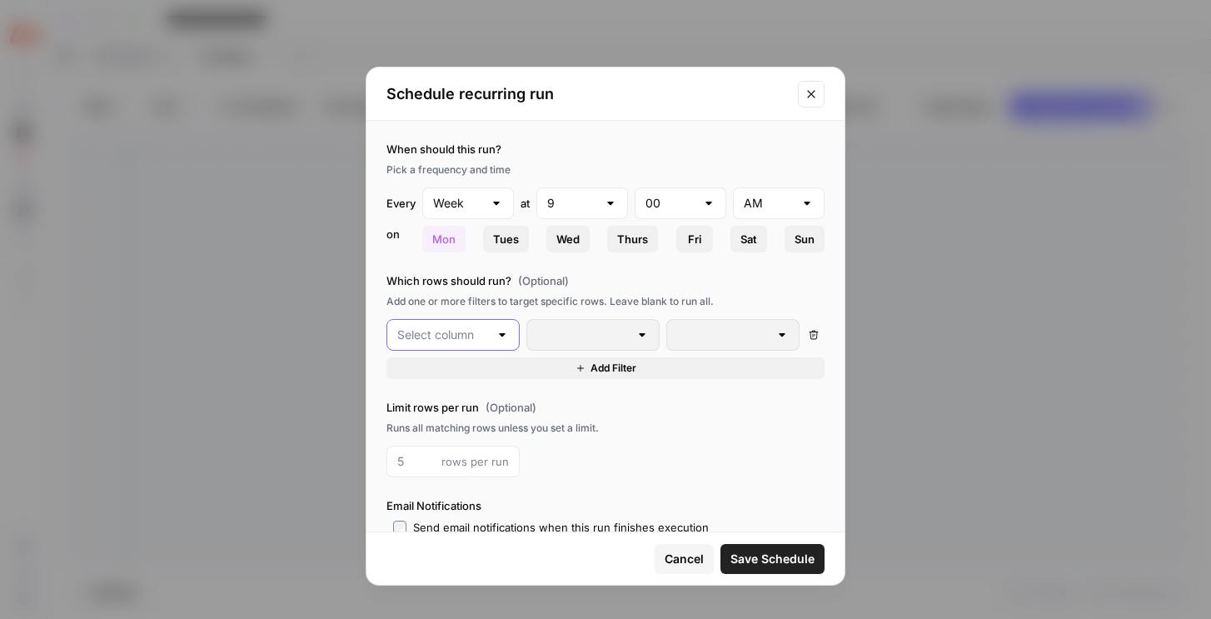
click at [452, 339] on input "text" at bounding box center [443, 335] width 92 height 17
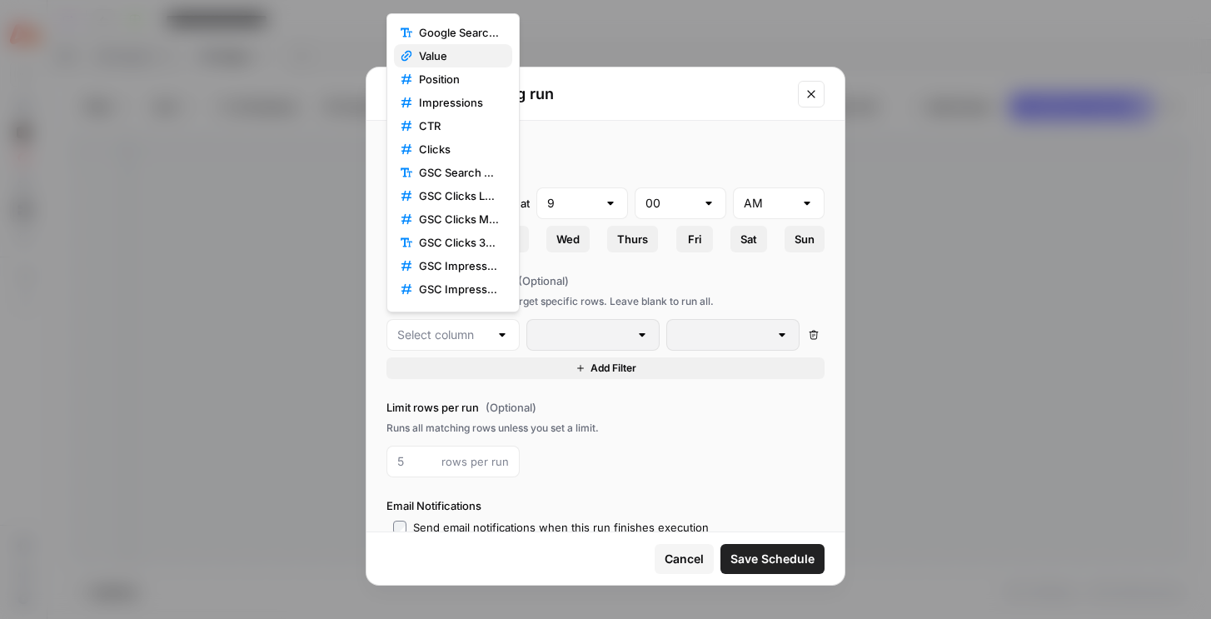
click at [452, 57] on span "Value" at bounding box center [459, 55] width 80 height 17
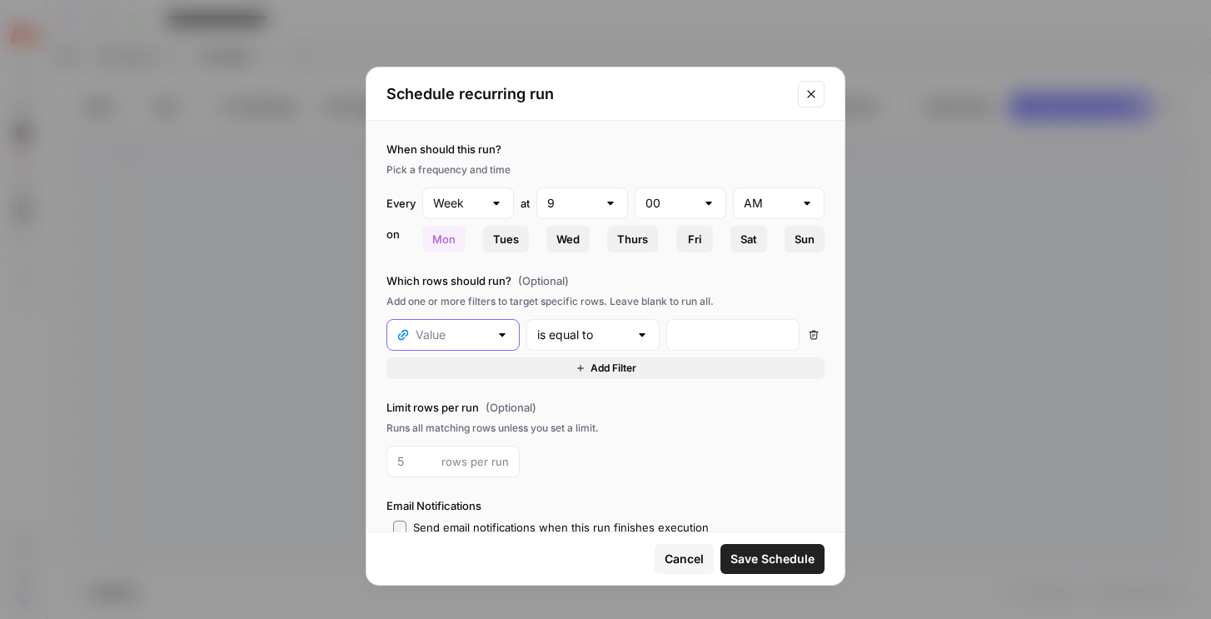
click at [475, 341] on input "text" at bounding box center [452, 335] width 73 height 17
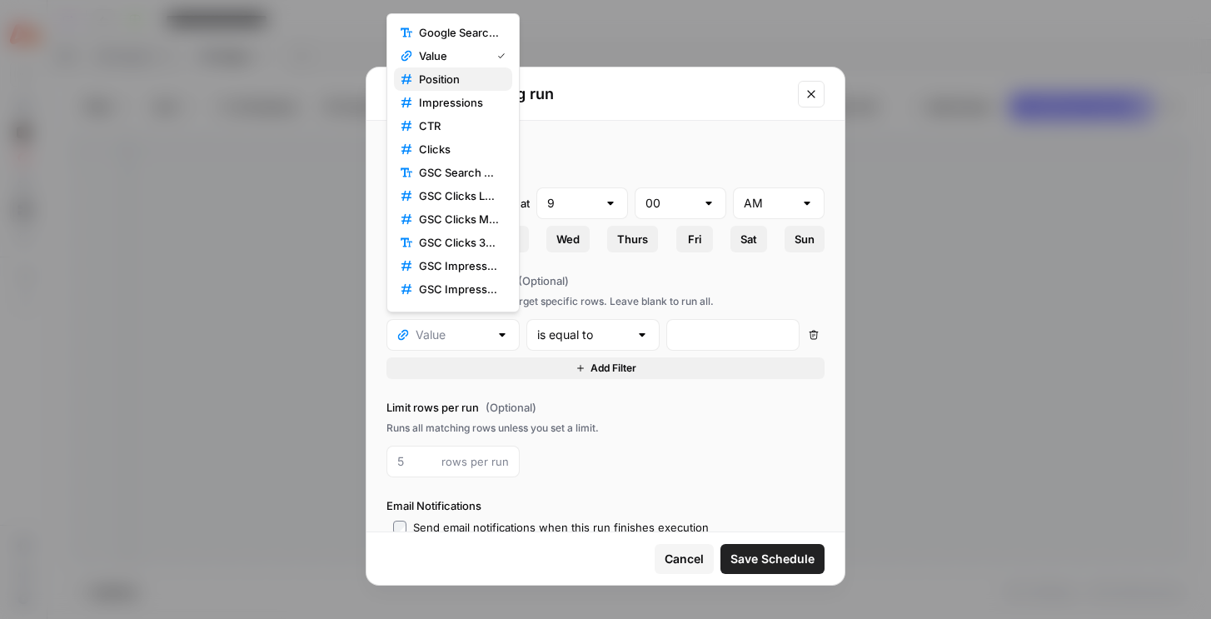
click at [449, 82] on span "Position" at bounding box center [459, 79] width 80 height 17
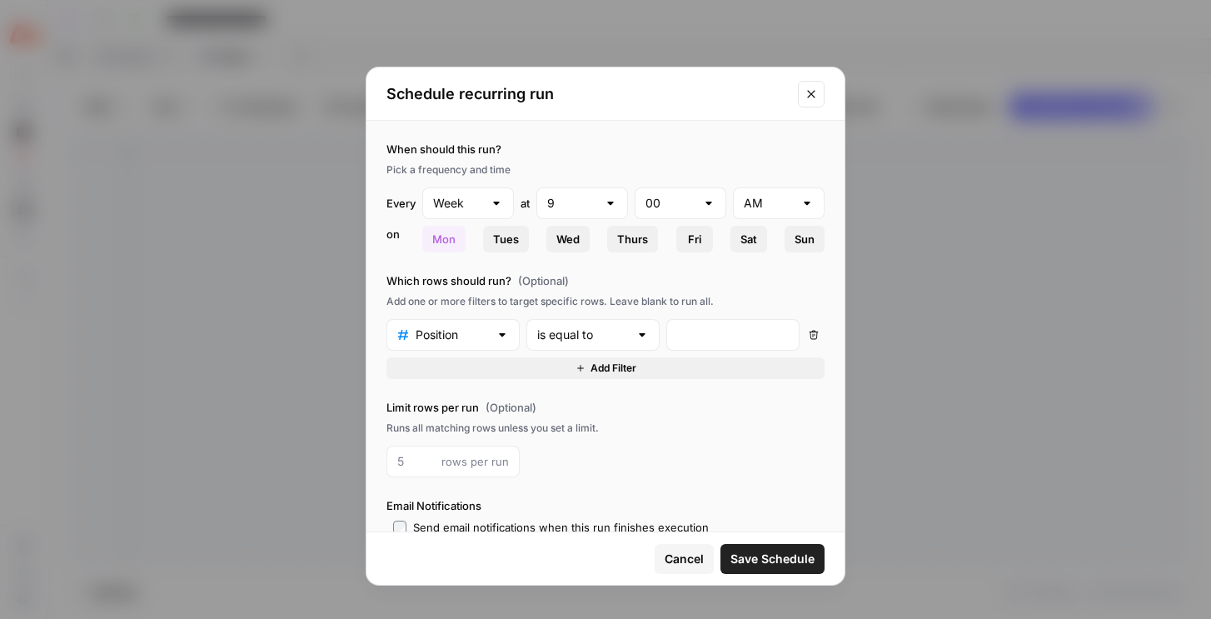
click at [593, 322] on div "is equal to" at bounding box center [593, 335] width 133 height 32
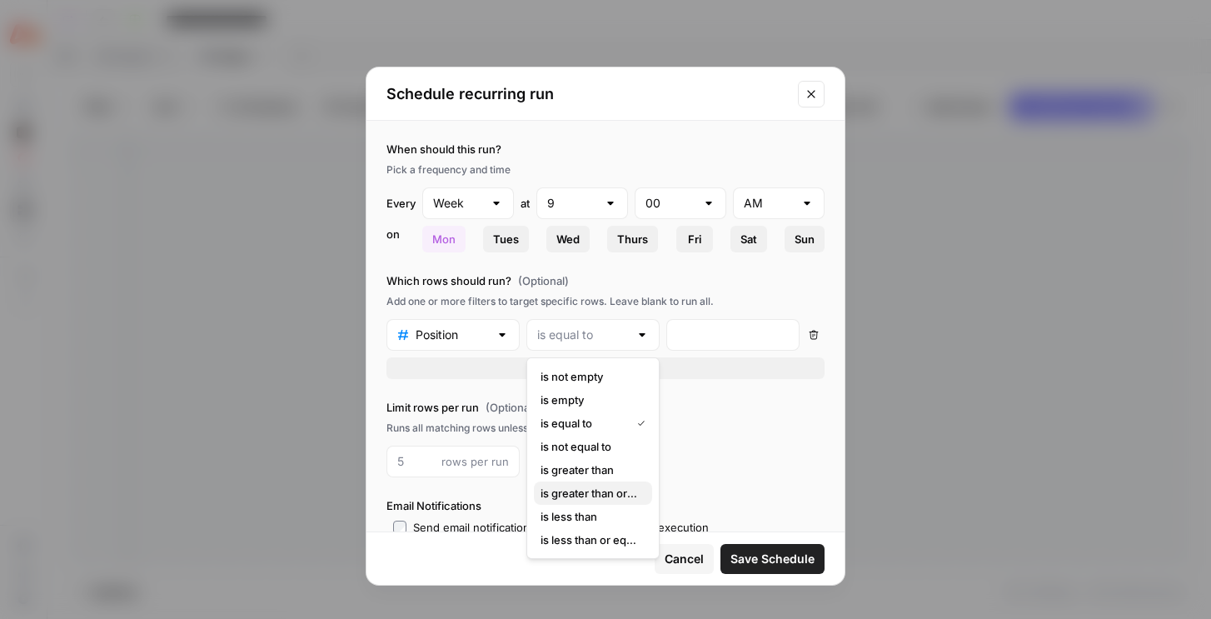
click at [579, 492] on span "is greater than or equal to" at bounding box center [590, 493] width 98 height 17
type input "is greater than or equal to"
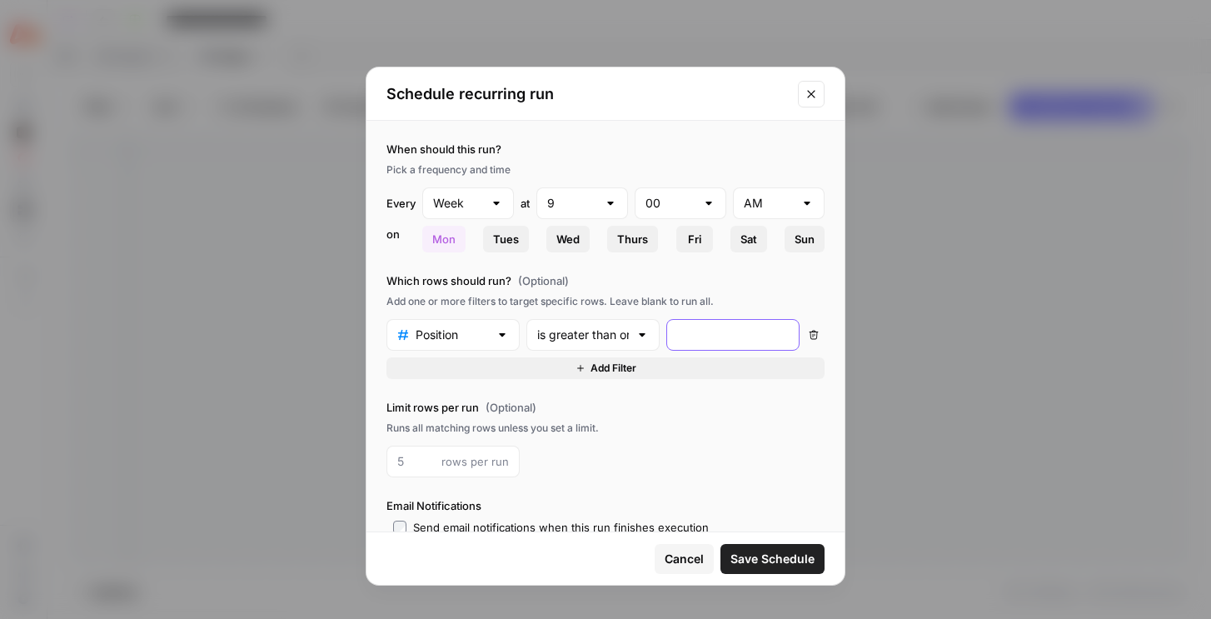
click at [694, 342] on input "number" at bounding box center [733, 335] width 112 height 17
type input "1"
type input "10"
click at [633, 369] on span "Add Filter" at bounding box center [614, 368] width 46 height 15
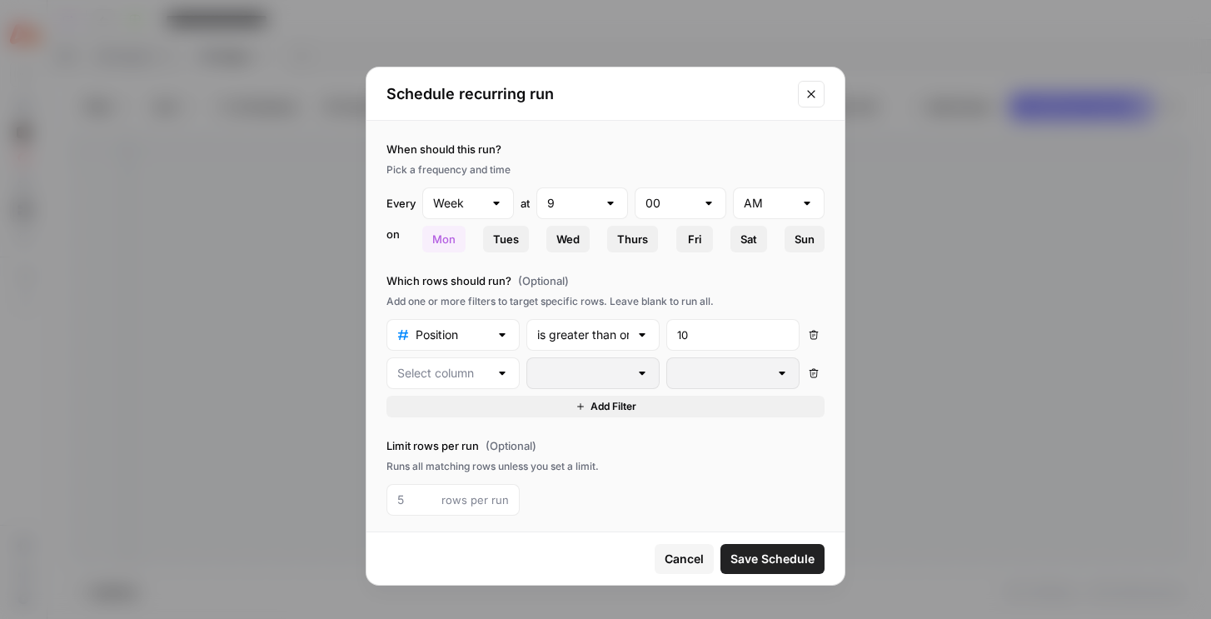
click at [512, 379] on div at bounding box center [453, 373] width 133 height 32
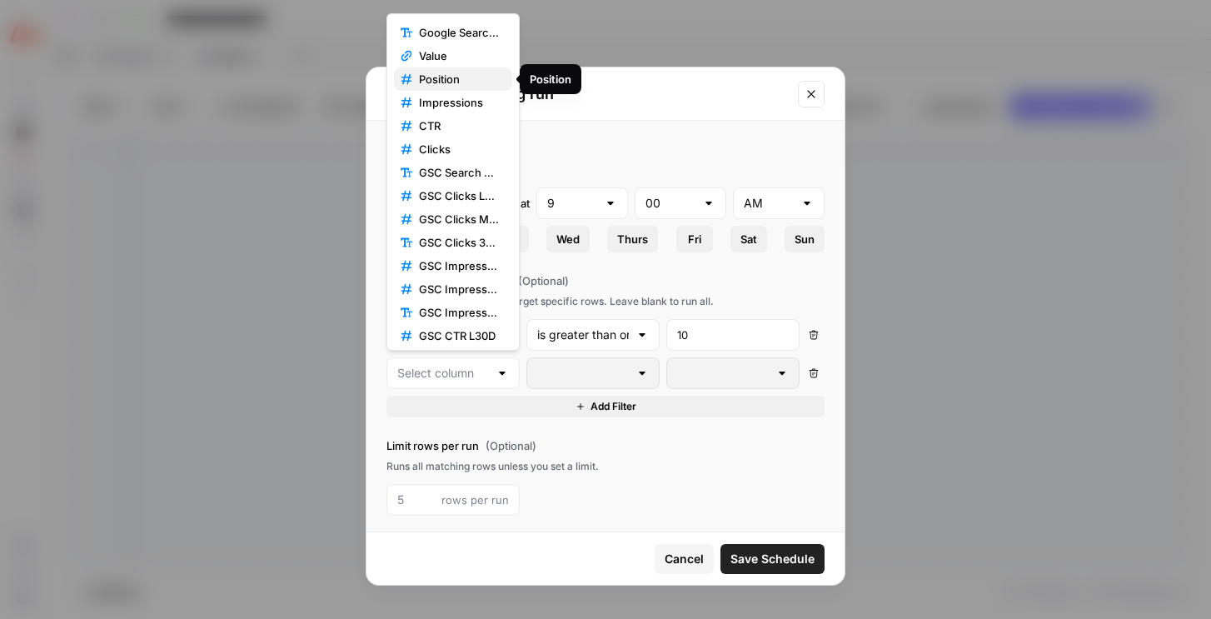
click at [440, 84] on span "Position" at bounding box center [459, 79] width 80 height 17
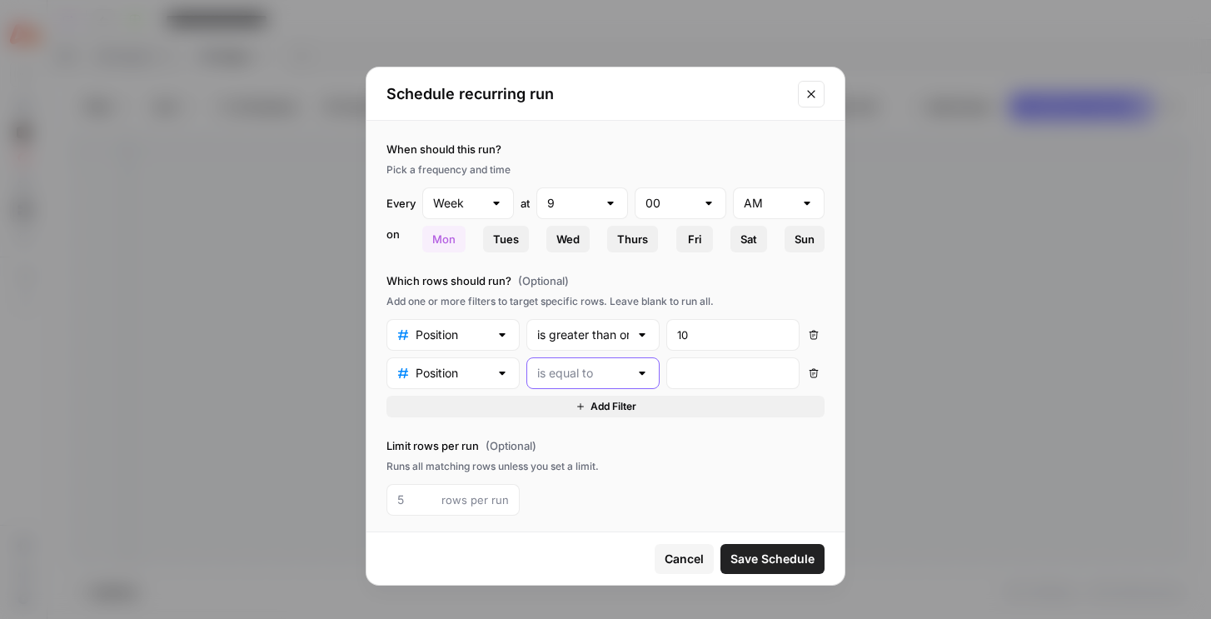
click at [588, 376] on input "text" at bounding box center [583, 373] width 92 height 17
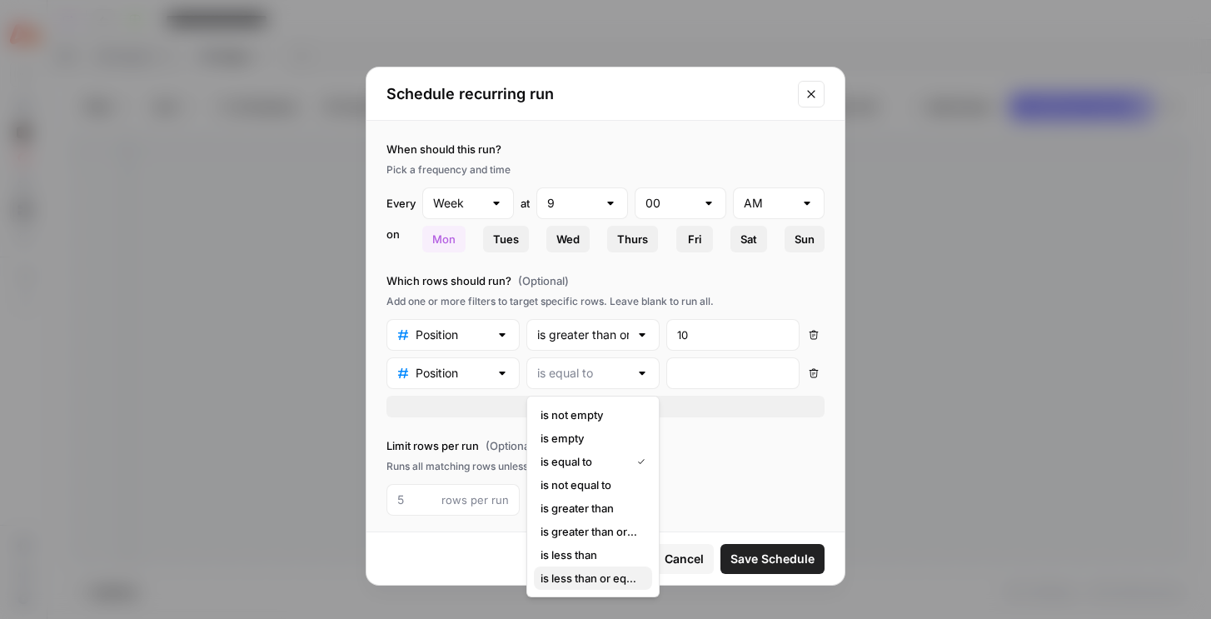
click at [601, 577] on span "is less than or equal to" at bounding box center [590, 578] width 98 height 17
type input "is less than or equal to"
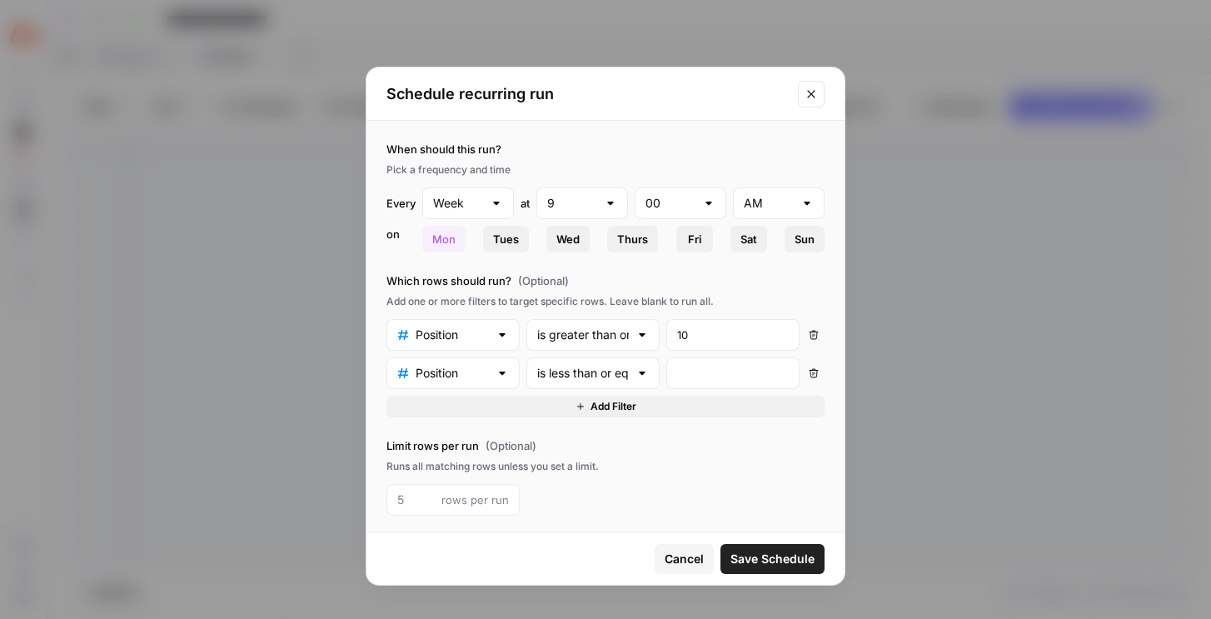
click at [726, 383] on div at bounding box center [733, 373] width 133 height 32
type input "2"
type input "20"
click at [752, 555] on span "Save Schedule" at bounding box center [773, 559] width 84 height 17
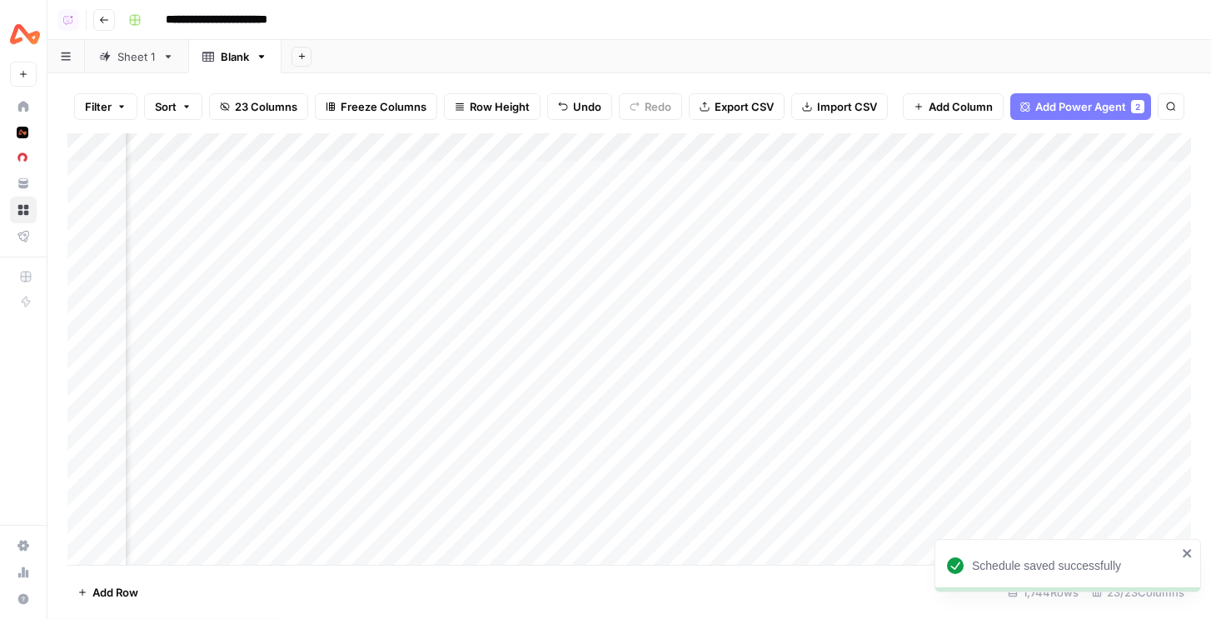
scroll to position [0, 2802]
drag, startPoint x: 749, startPoint y: 146, endPoint x: 662, endPoint y: 168, distance: 90.3
click at [662, 168] on div "Add Column" at bounding box center [629, 349] width 1124 height 432
click at [228, 58] on div "Blank" at bounding box center [235, 56] width 28 height 17
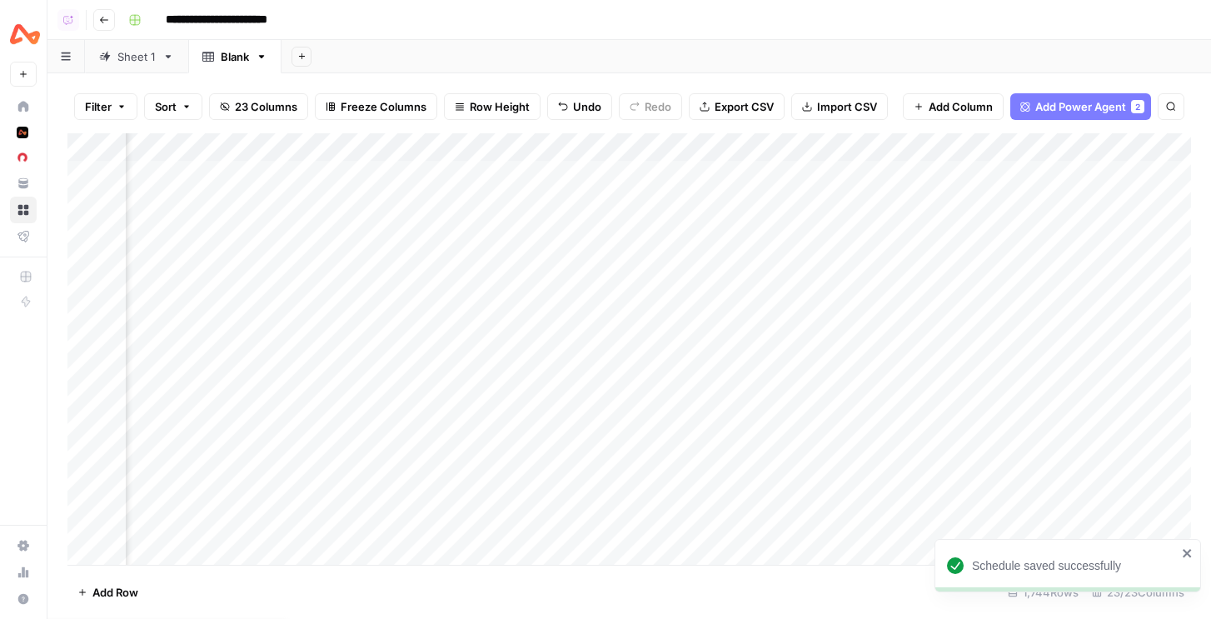
click at [228, 58] on div "Blank" at bounding box center [235, 56] width 28 height 17
type input "***"
click at [128, 62] on div "Sheet 1" at bounding box center [136, 56] width 38 height 17
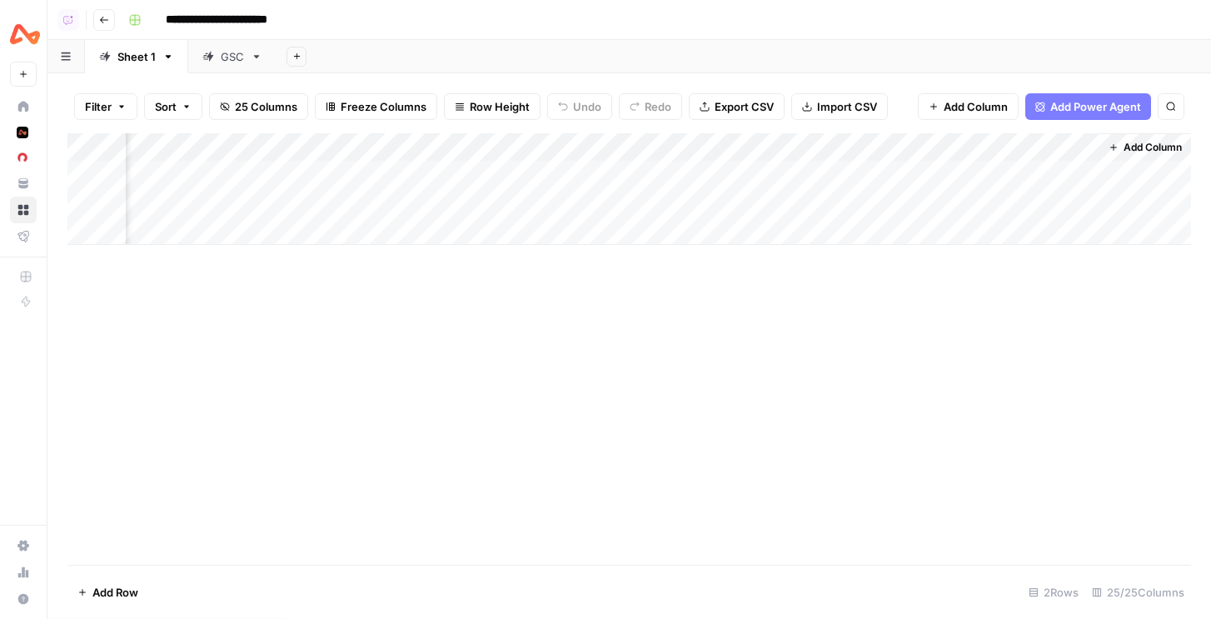
scroll to position [0, 3105]
drag, startPoint x: 710, startPoint y: 149, endPoint x: 276, endPoint y: 177, distance: 435.0
click at [276, 177] on div "Add Column" at bounding box center [629, 189] width 1124 height 112
drag, startPoint x: 845, startPoint y: 149, endPoint x: 410, endPoint y: 141, distance: 435.0
click at [410, 141] on div "Add Column" at bounding box center [629, 189] width 1124 height 112
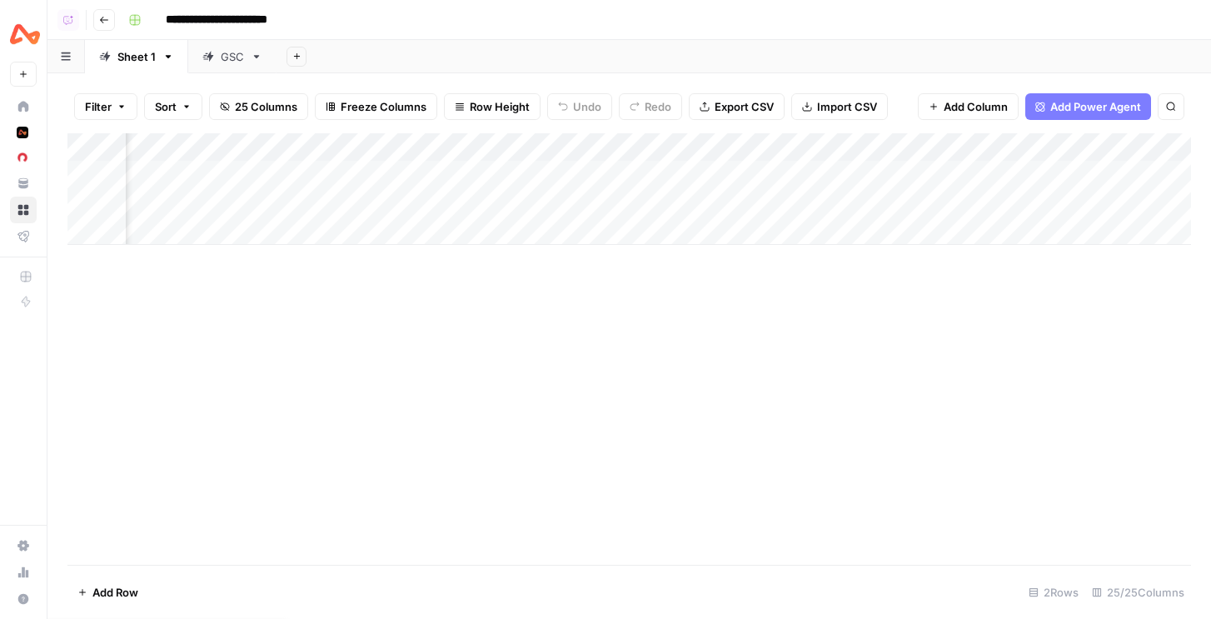
scroll to position [0, 1659]
click at [760, 204] on div "Add Column" at bounding box center [629, 189] width 1124 height 112
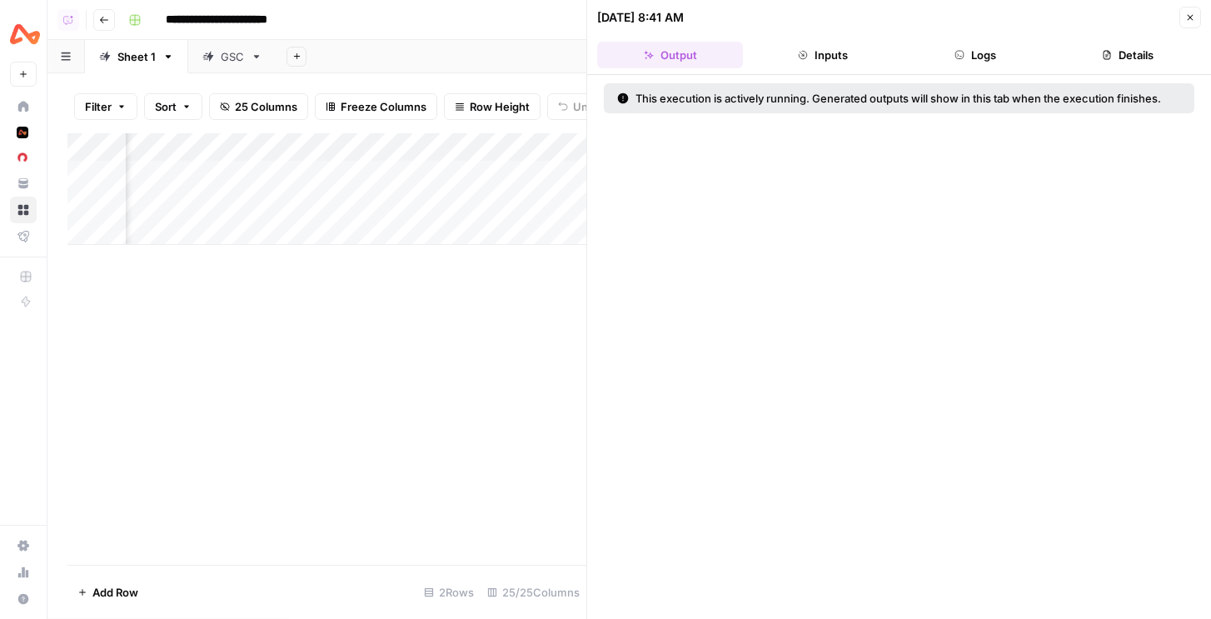
click at [1010, 53] on button "Logs" at bounding box center [976, 55] width 146 height 27
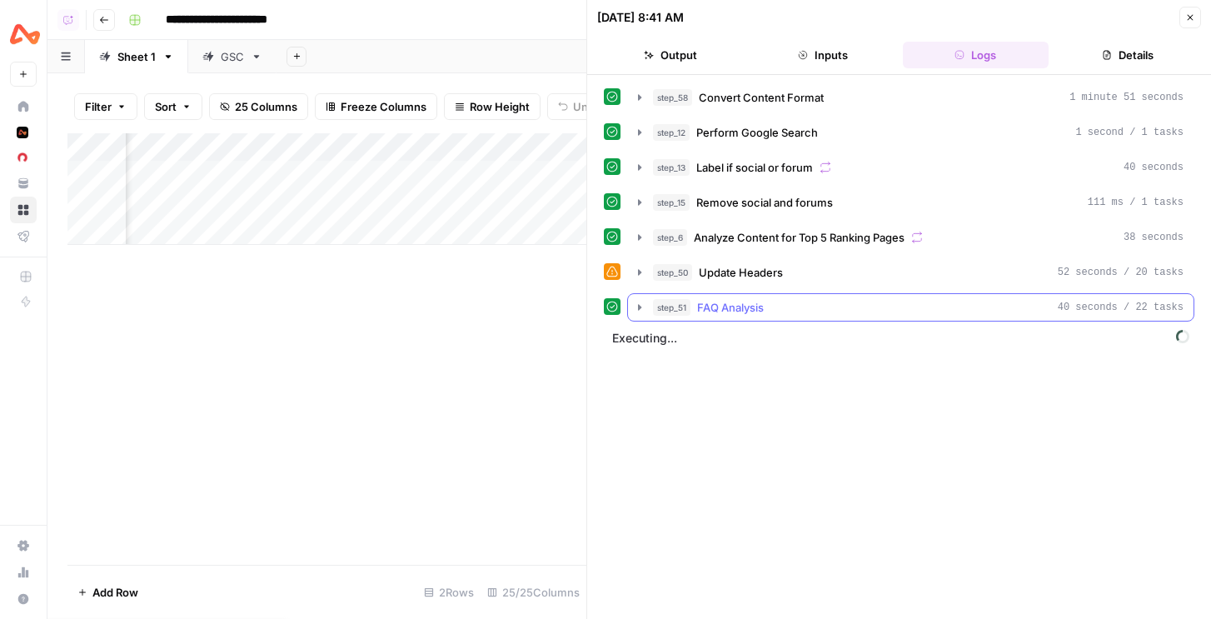
click at [870, 302] on div "step_51 FAQ Analysis 40 seconds / 22 tasks" at bounding box center [918, 307] width 531 height 17
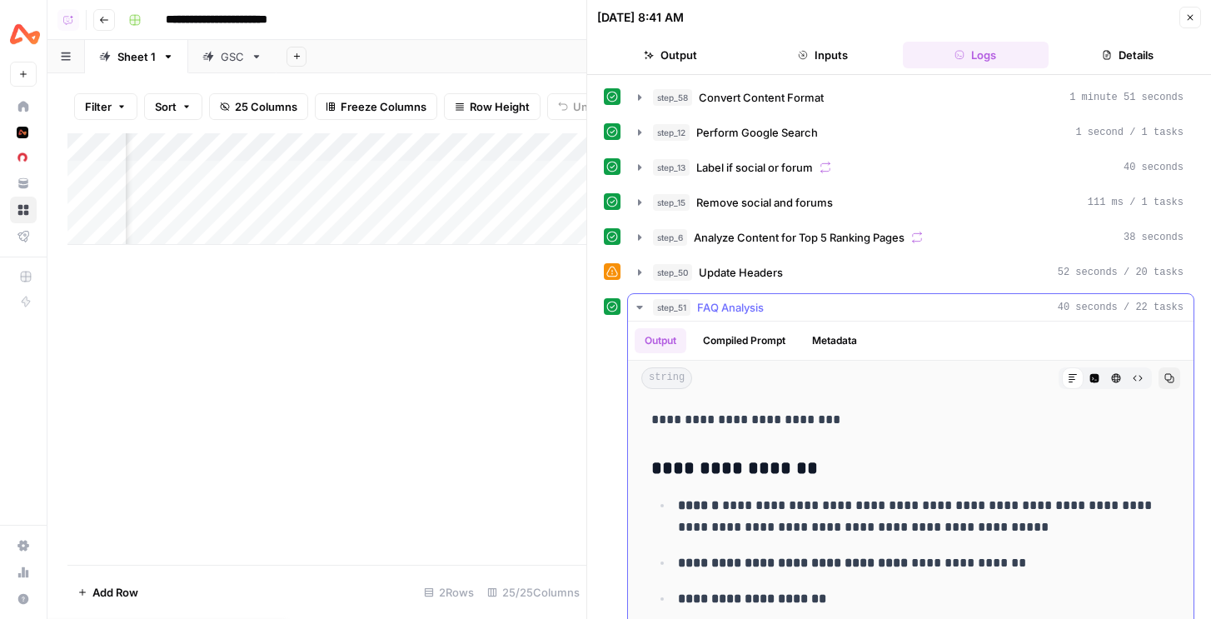
scroll to position [158, 0]
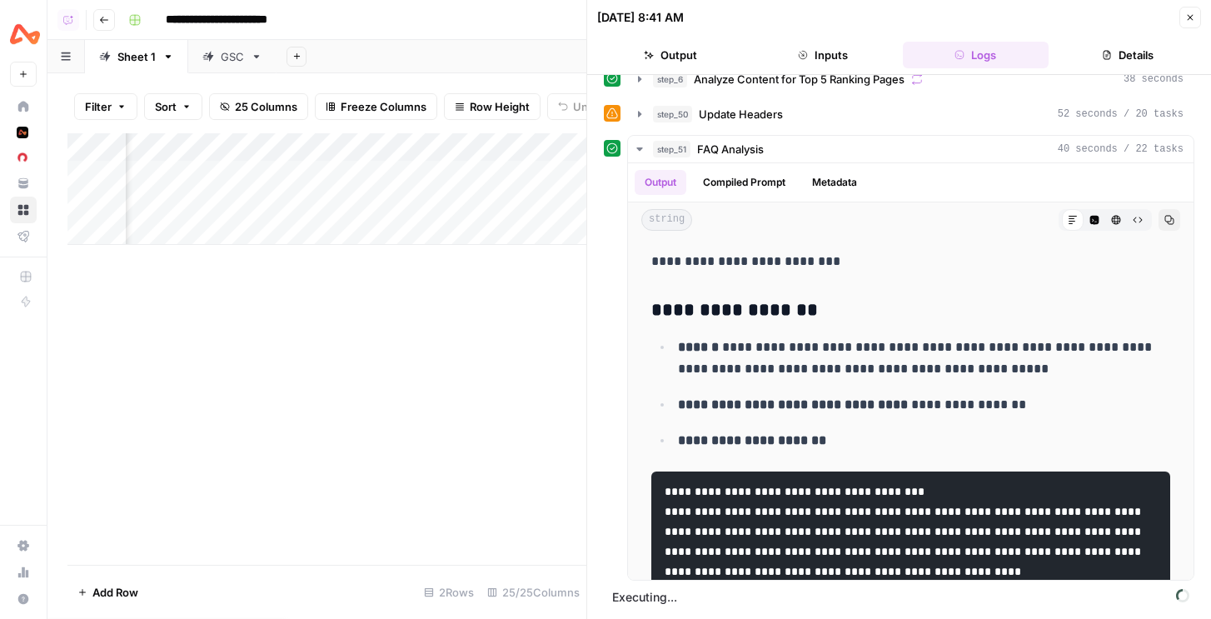
click at [1189, 16] on icon "button" at bounding box center [1191, 18] width 6 height 6
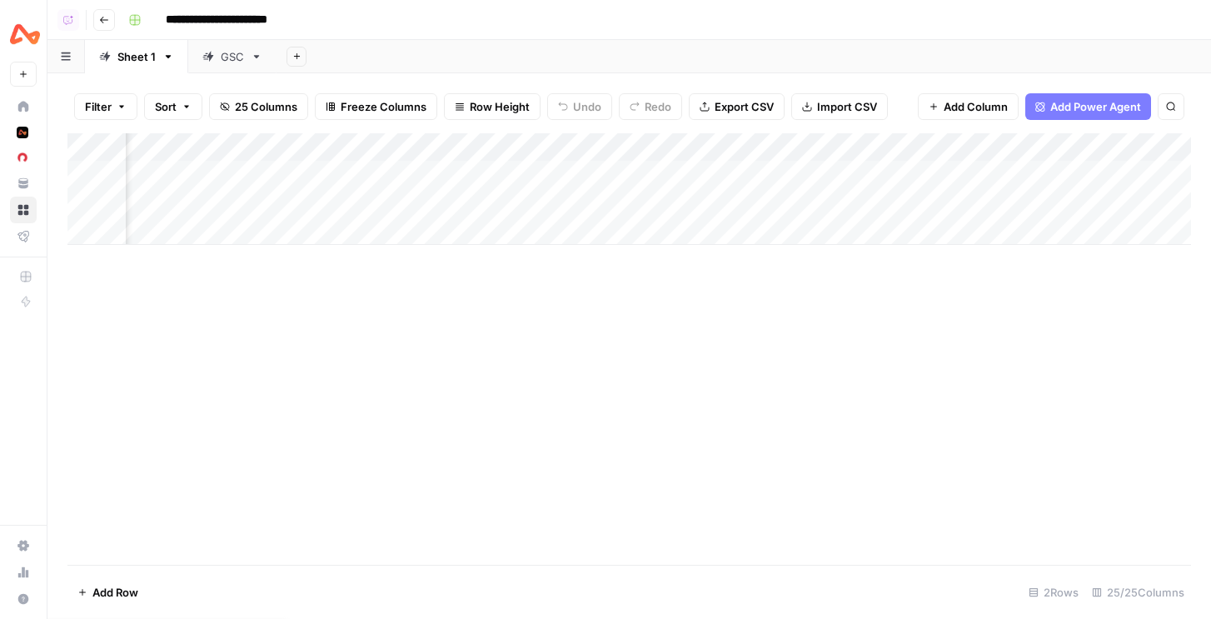
click at [757, 149] on div "Add Column" at bounding box center [629, 189] width 1124 height 112
click at [417, 546] on div "Add Column" at bounding box center [629, 349] width 1124 height 432
click at [246, 62] on link "GSC" at bounding box center [232, 56] width 88 height 33
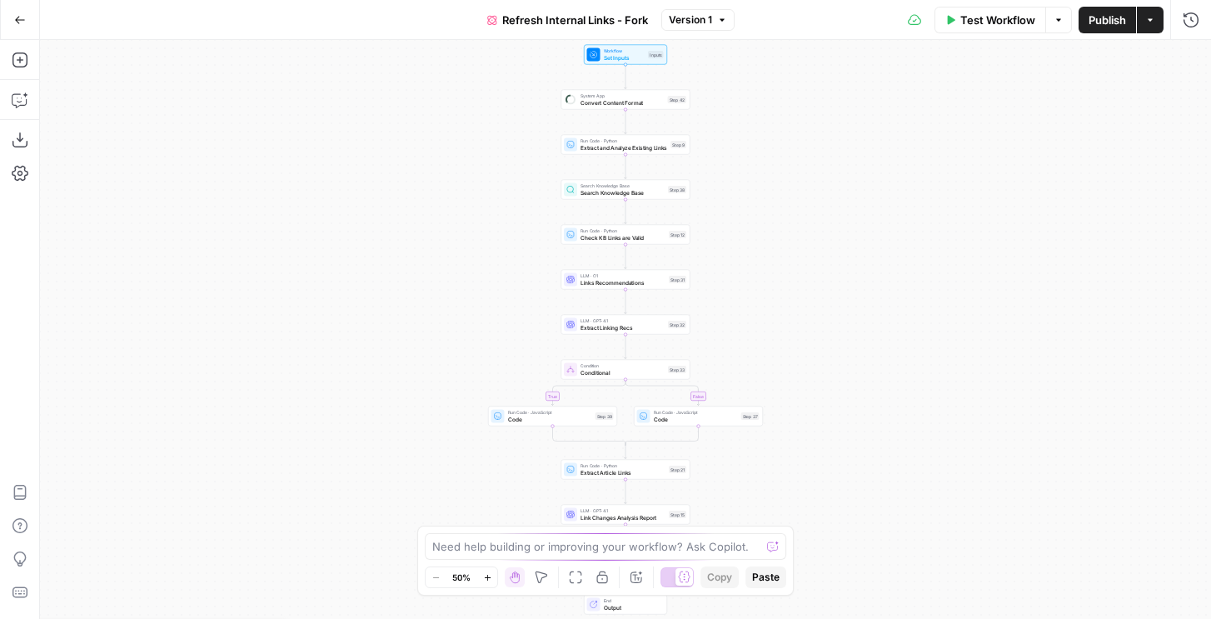
click at [639, 54] on span "Set Inputs" at bounding box center [625, 57] width 42 height 8
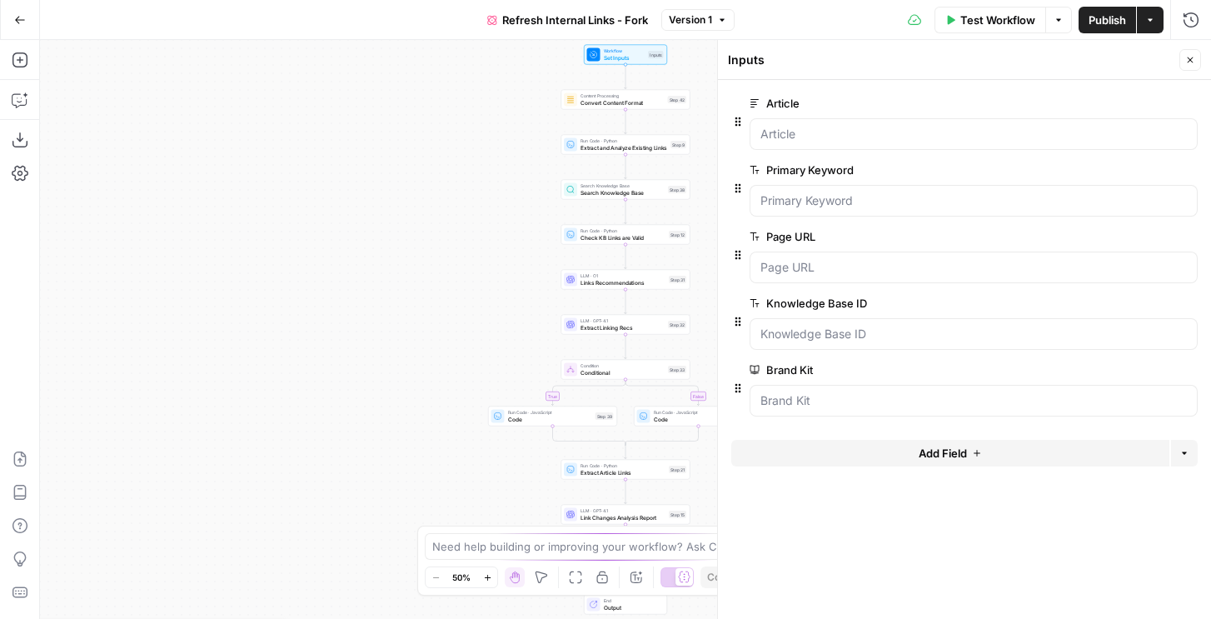
click at [1151, 105] on span "edit field" at bounding box center [1135, 103] width 37 height 13
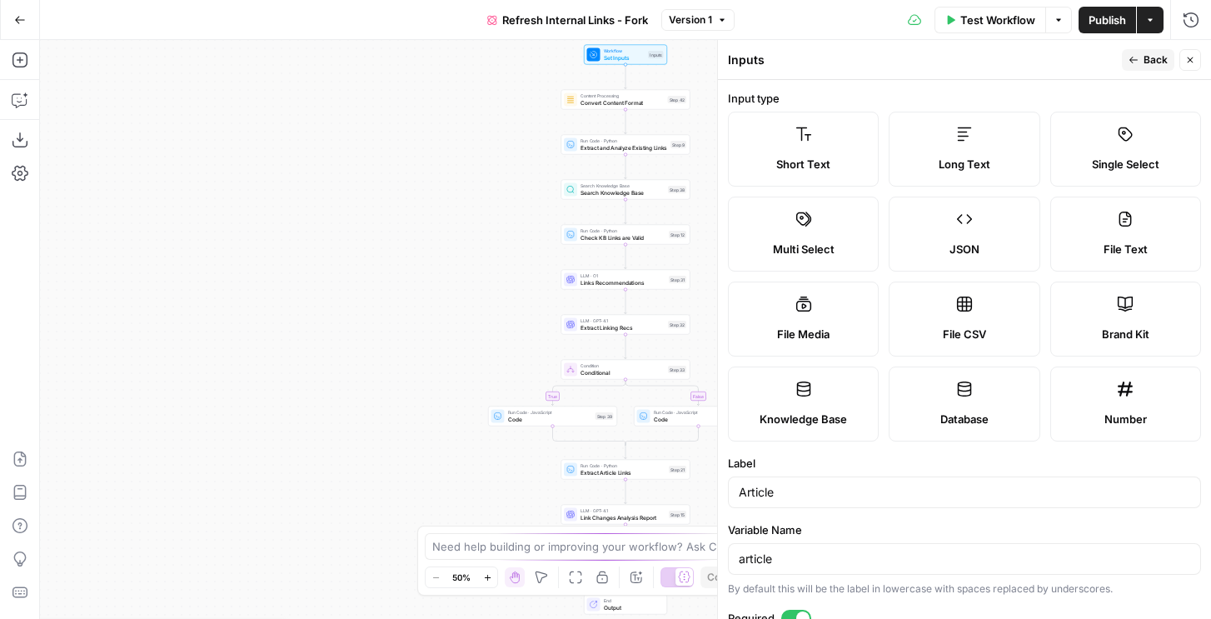
click at [1130, 63] on icon "button" at bounding box center [1134, 60] width 10 height 10
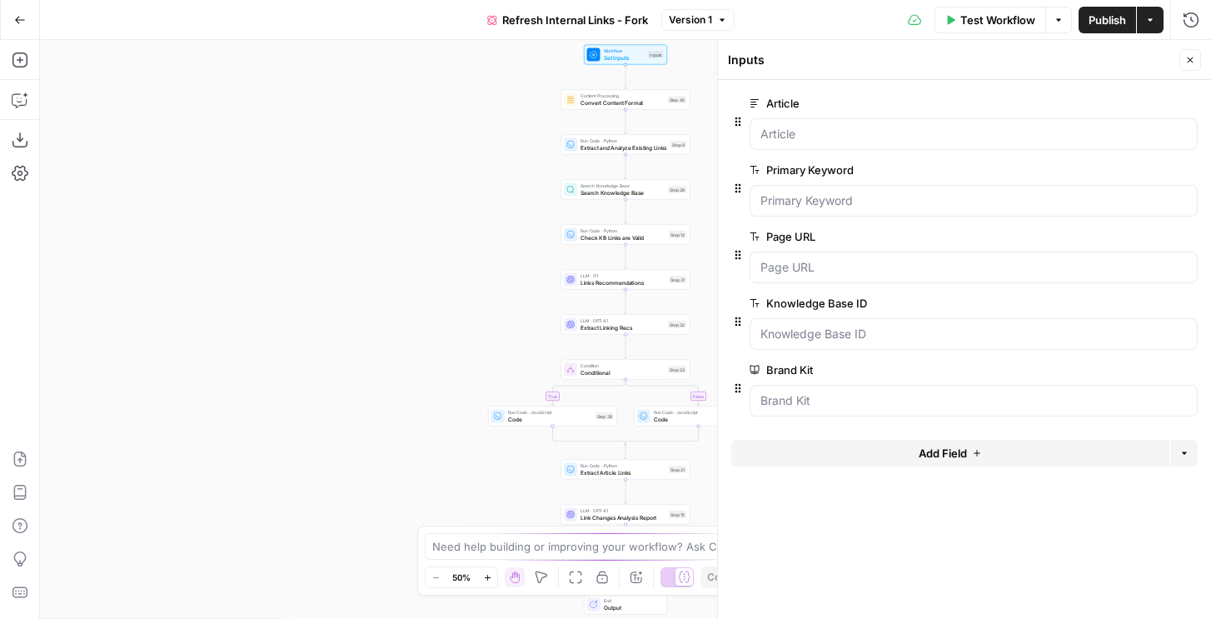
click at [1126, 306] on span "edit field" at bounding box center [1135, 303] width 37 height 13
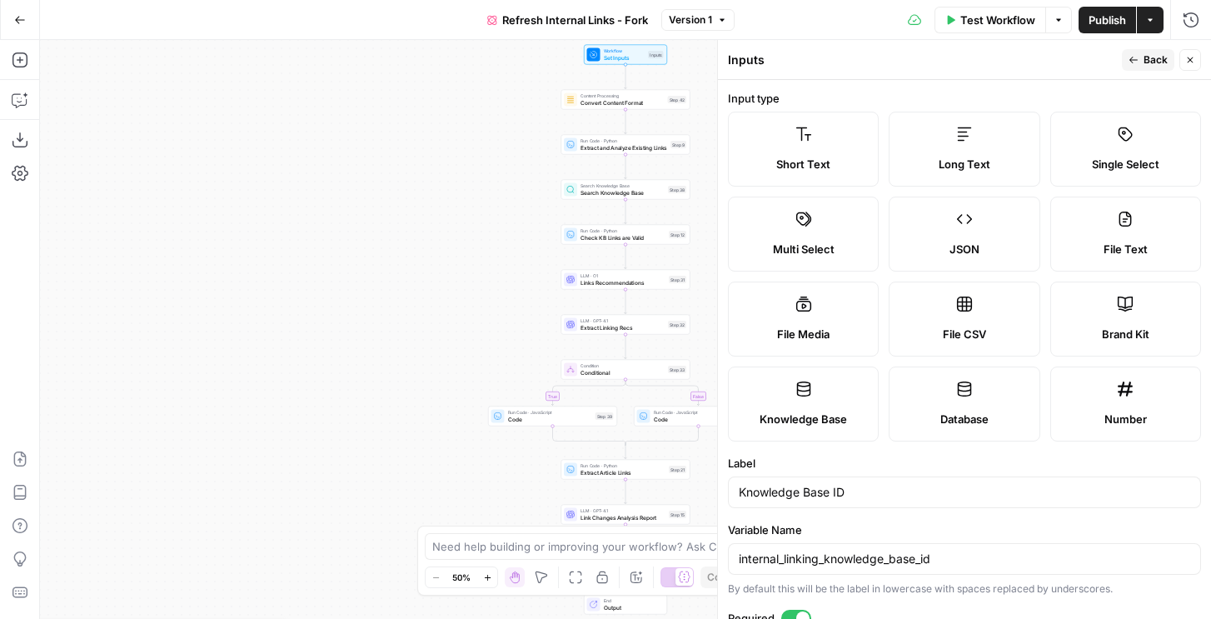
click at [845, 394] on label "Knowledge Base" at bounding box center [803, 404] width 151 height 75
click at [1144, 62] on span "Back" at bounding box center [1156, 59] width 24 height 15
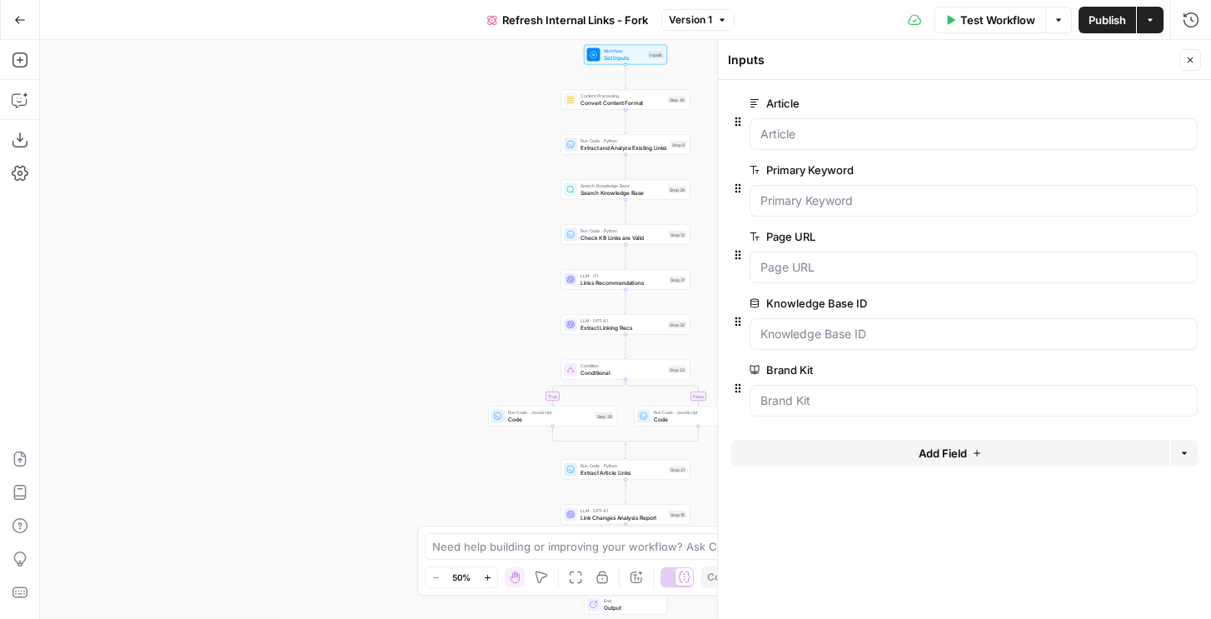
click at [1111, 17] on span "Publish" at bounding box center [1107, 20] width 37 height 17
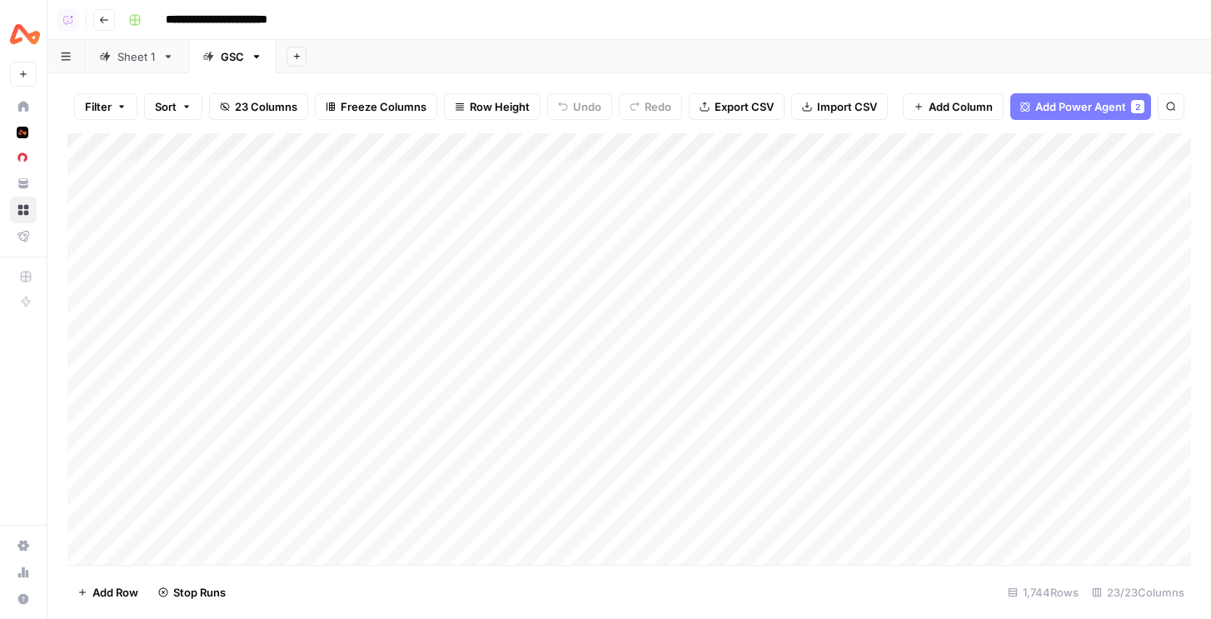
click at [134, 53] on div "Sheet 1" at bounding box center [136, 56] width 38 height 17
drag, startPoint x: 585, startPoint y: 140, endPoint x: 707, endPoint y: 139, distance: 121.6
click at [707, 139] on div "Add Column" at bounding box center [629, 189] width 1124 height 112
drag, startPoint x: 707, startPoint y: 140, endPoint x: 618, endPoint y: 140, distance: 88.3
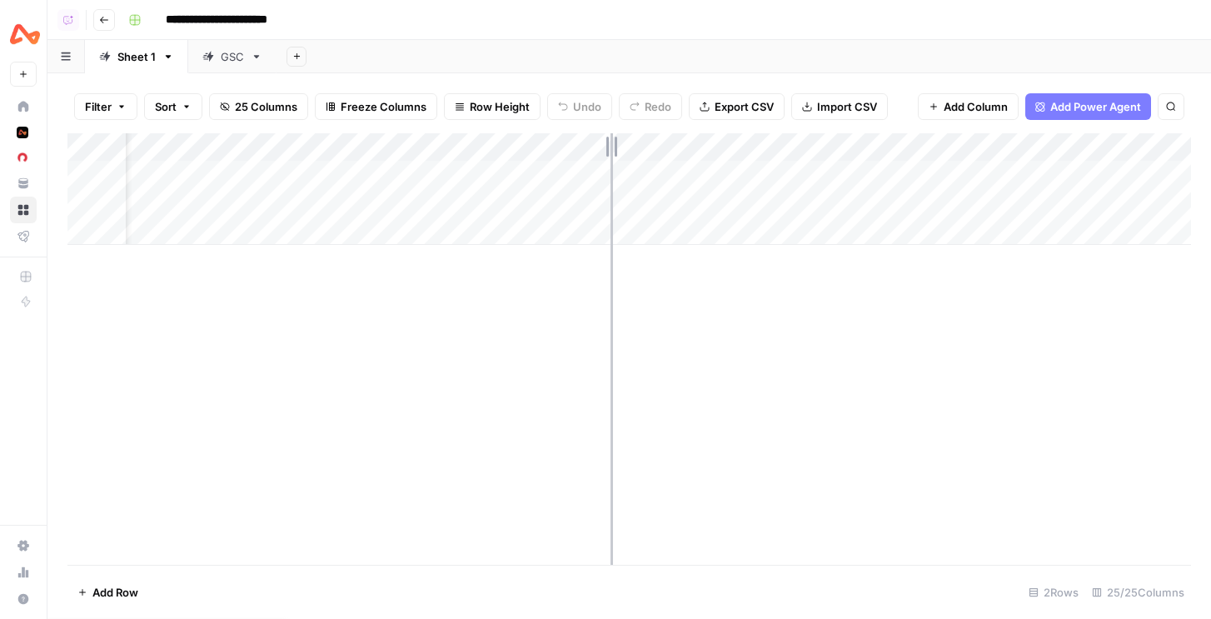
click at [618, 140] on div "Add Column" at bounding box center [629, 189] width 1124 height 112
click at [646, 178] on div "Add Column" at bounding box center [629, 189] width 1124 height 112
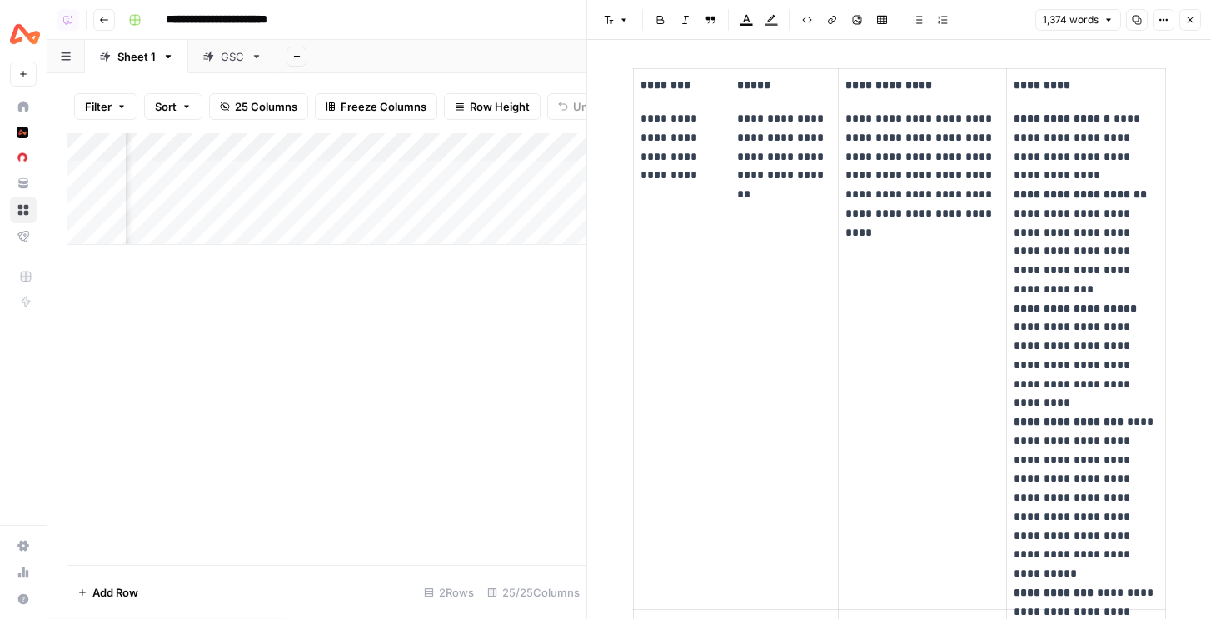
scroll to position [595, 0]
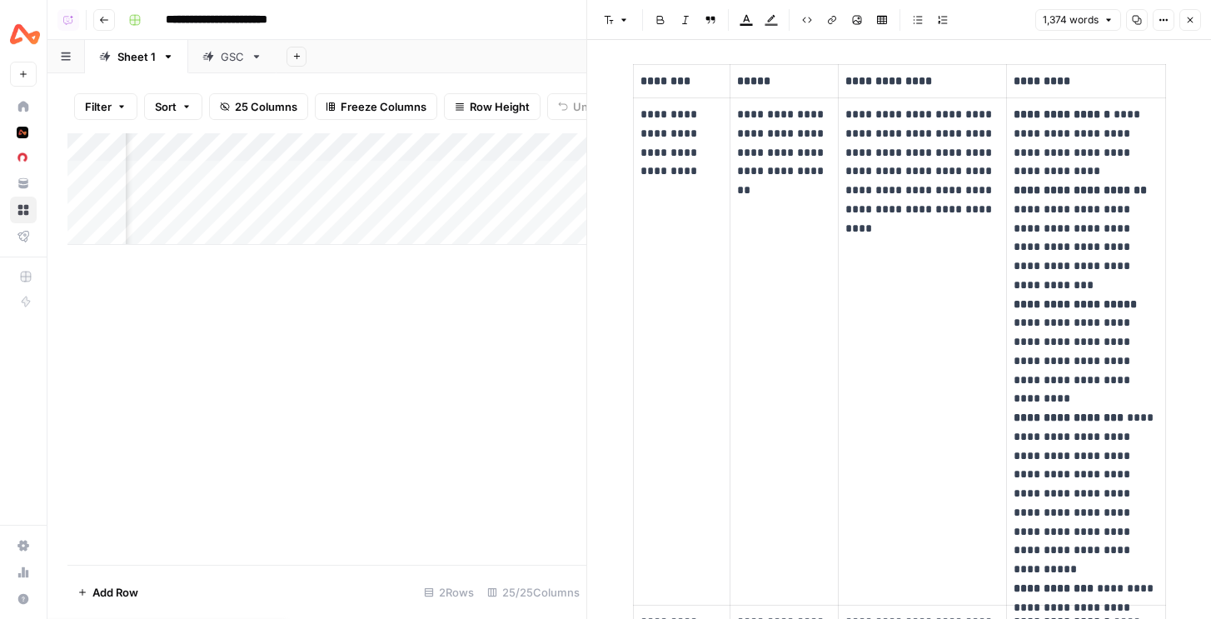
click at [1189, 26] on button "Close" at bounding box center [1191, 20] width 22 height 22
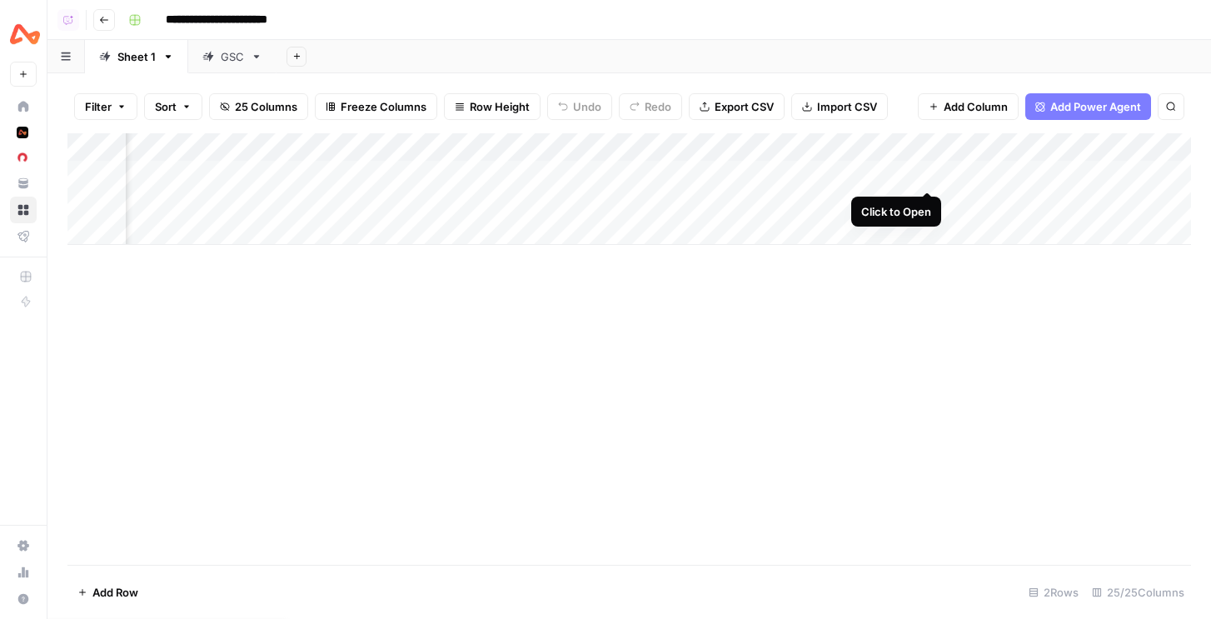
click at [930, 177] on div "Add Column" at bounding box center [629, 189] width 1124 height 112
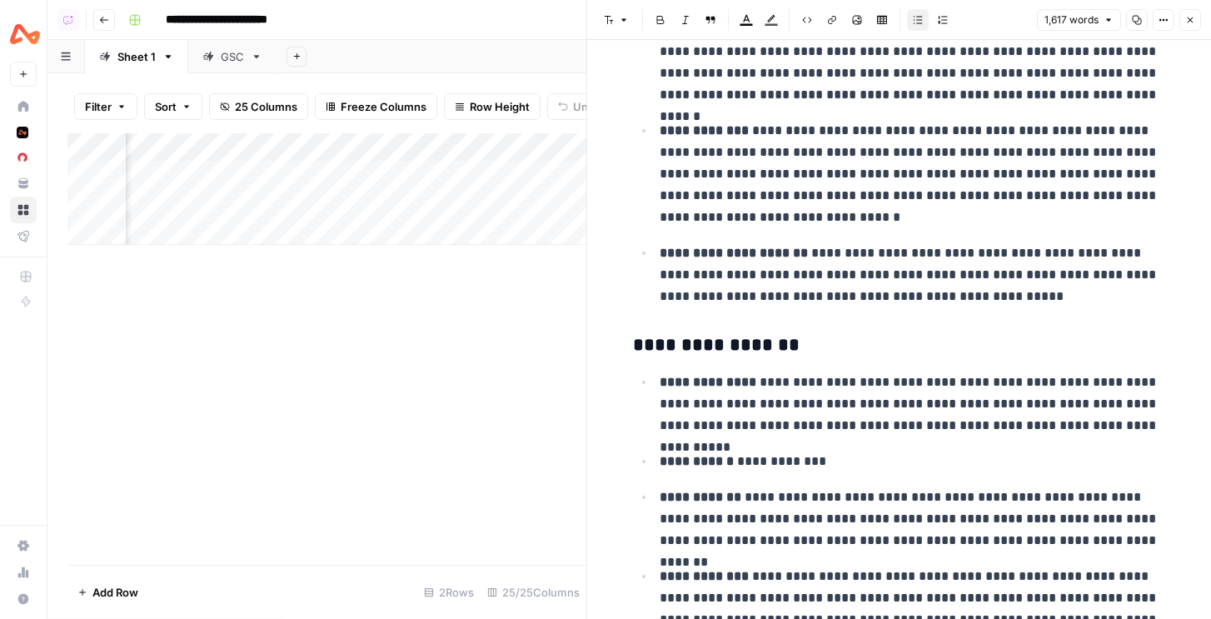
scroll to position [447, 0]
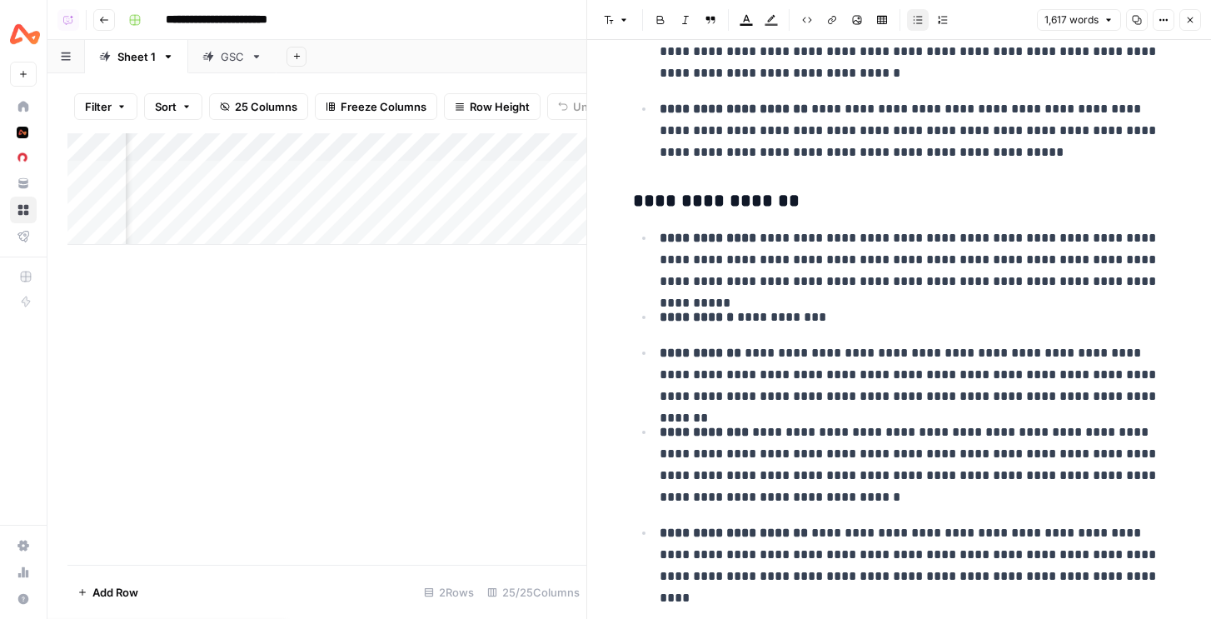
click at [1196, 27] on button "Close" at bounding box center [1191, 20] width 22 height 22
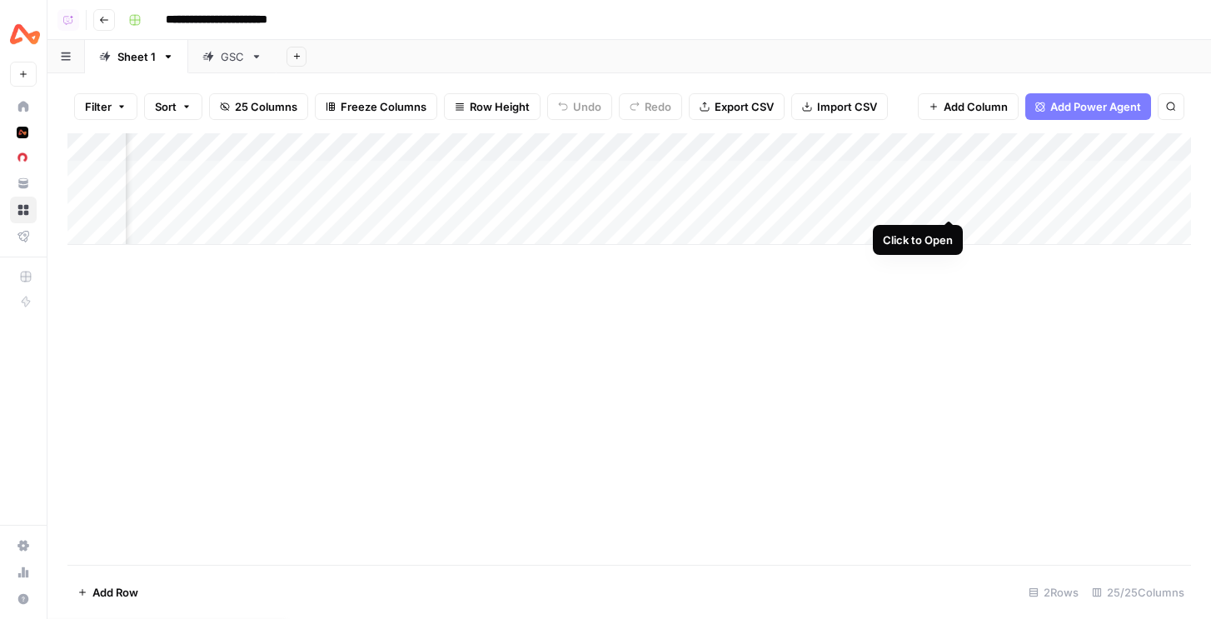
click at [950, 202] on div "Add Column" at bounding box center [629, 189] width 1124 height 112
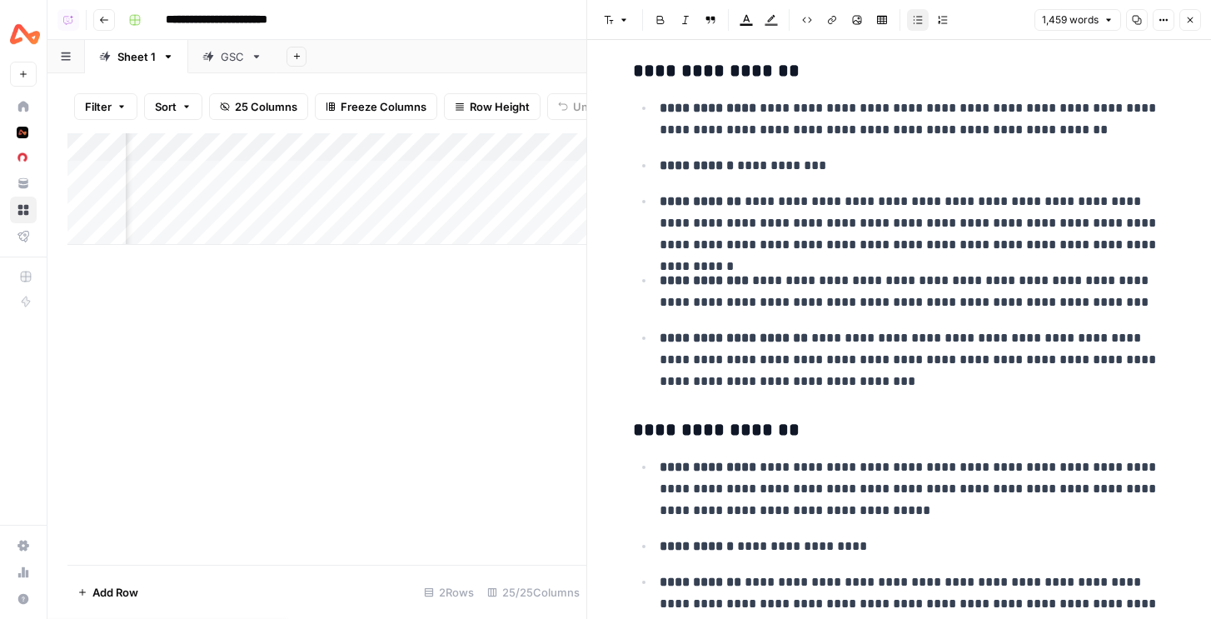
scroll to position [95, 0]
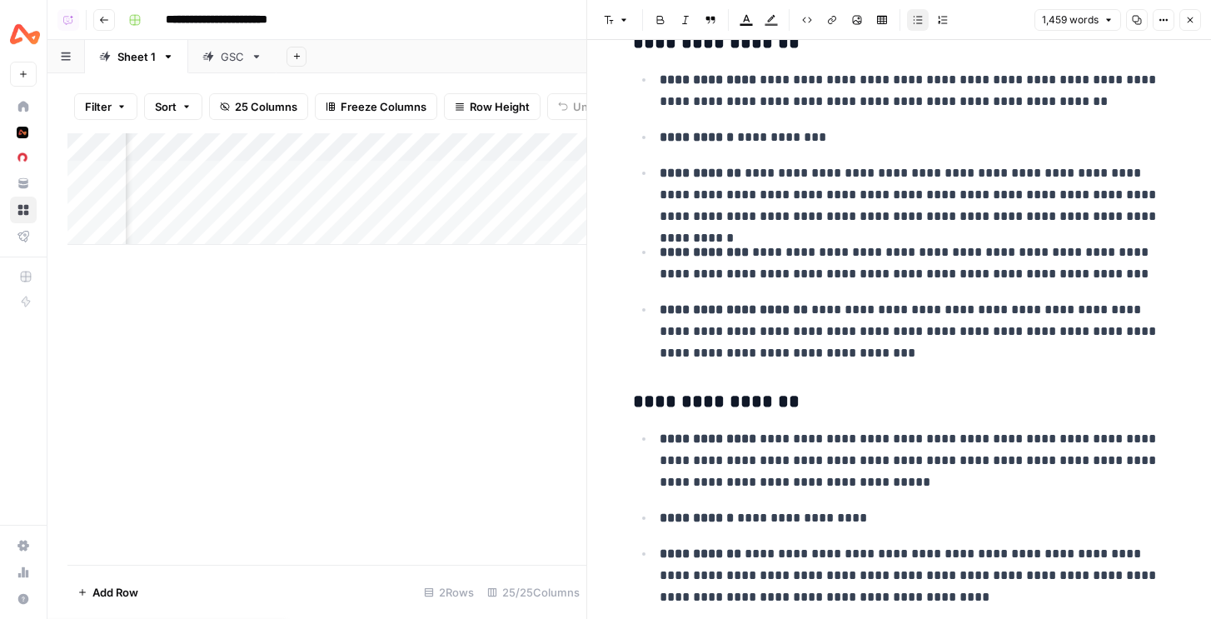
click at [1196, 23] on button "Close" at bounding box center [1191, 20] width 22 height 22
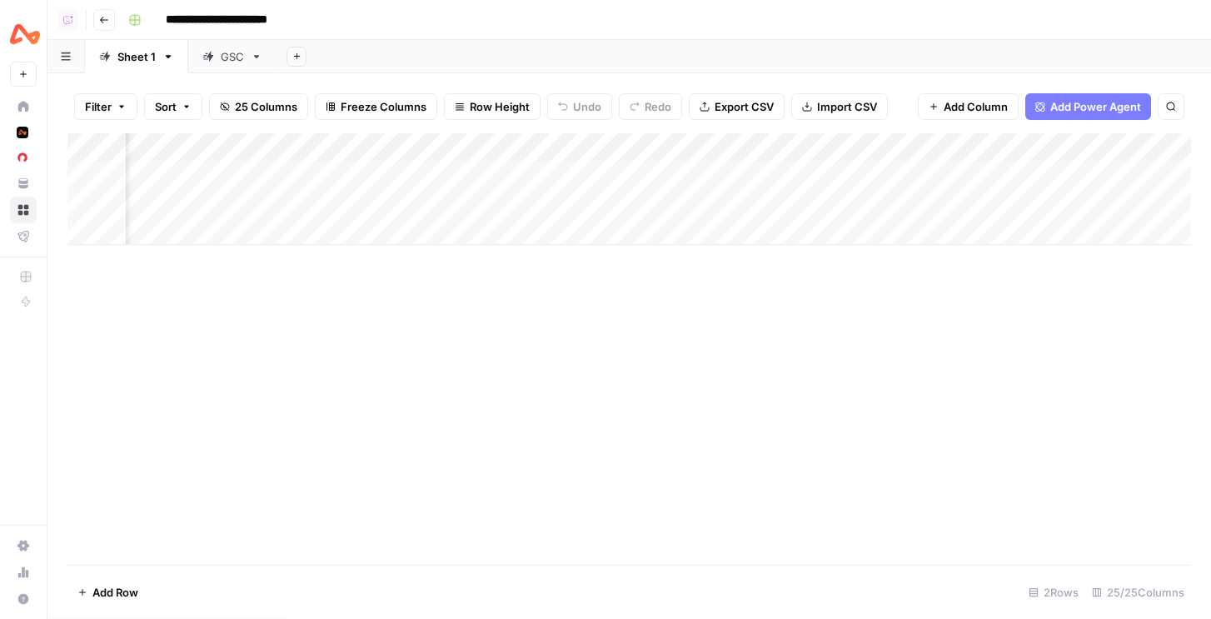
scroll to position [0, 1684]
click at [912, 172] on div "Add Column" at bounding box center [629, 189] width 1124 height 112
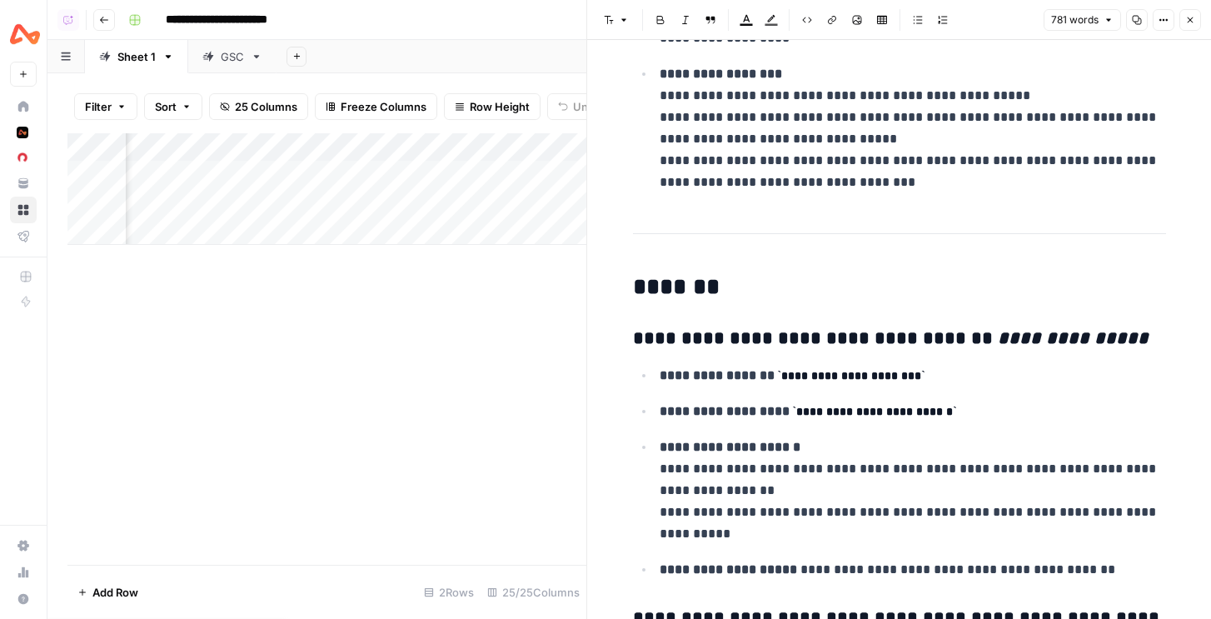
scroll to position [176, 0]
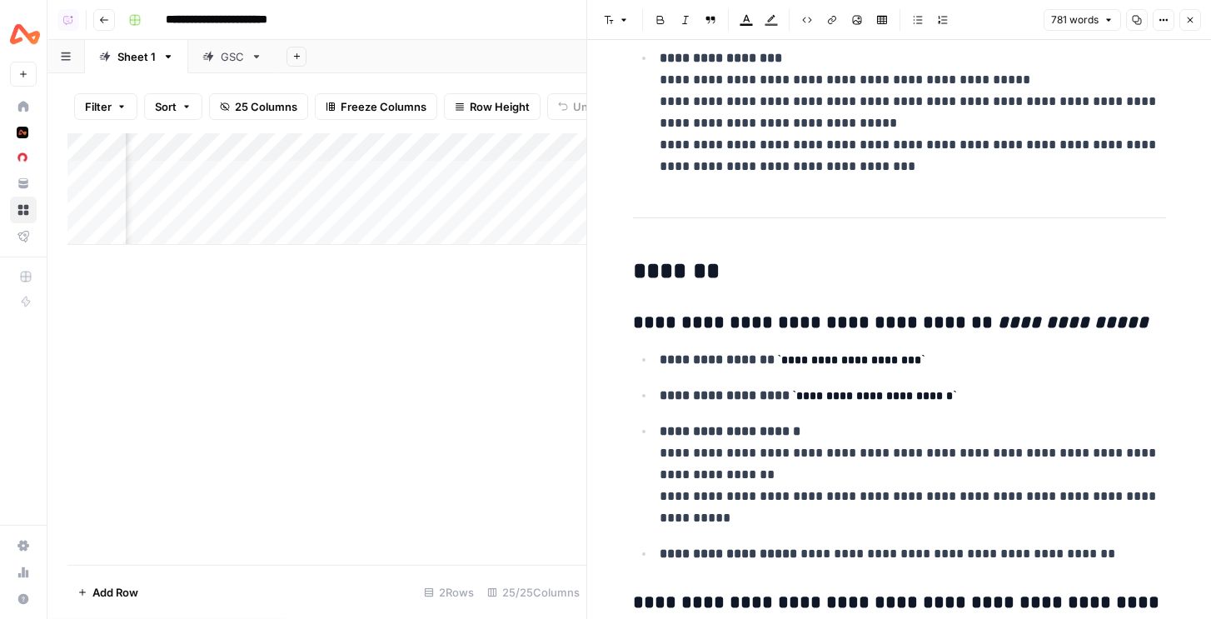
click at [1196, 18] on button "Close" at bounding box center [1191, 20] width 22 height 22
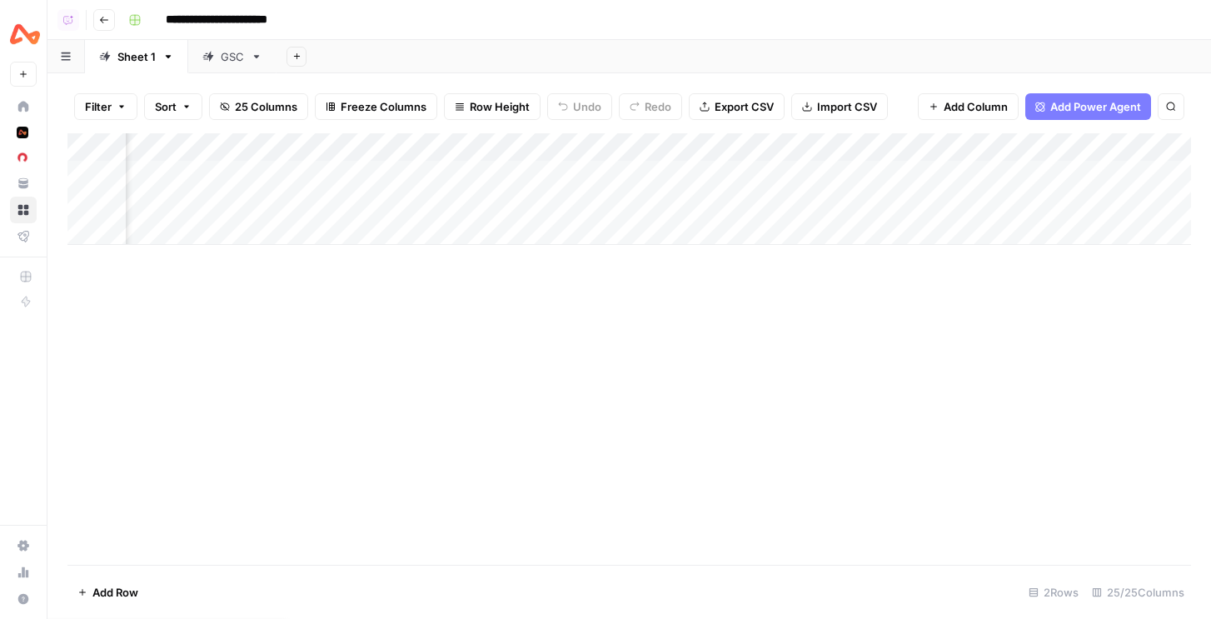
scroll to position [0, 1121]
click at [745, 204] on div "Add Column" at bounding box center [629, 189] width 1124 height 112
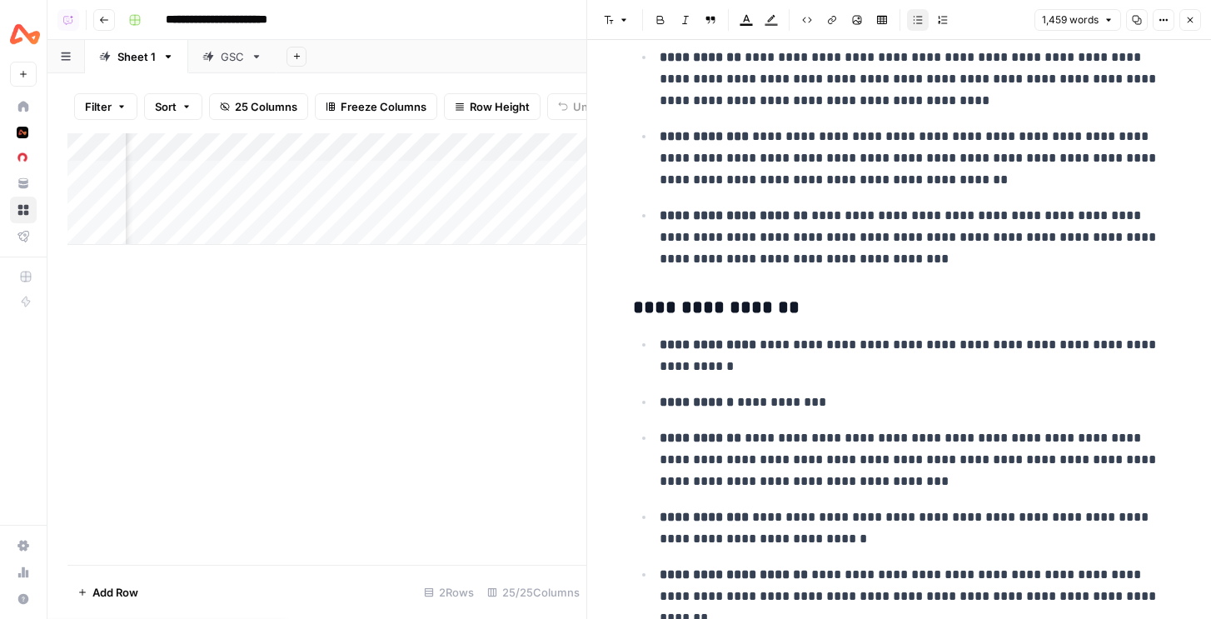
scroll to position [594, 0]
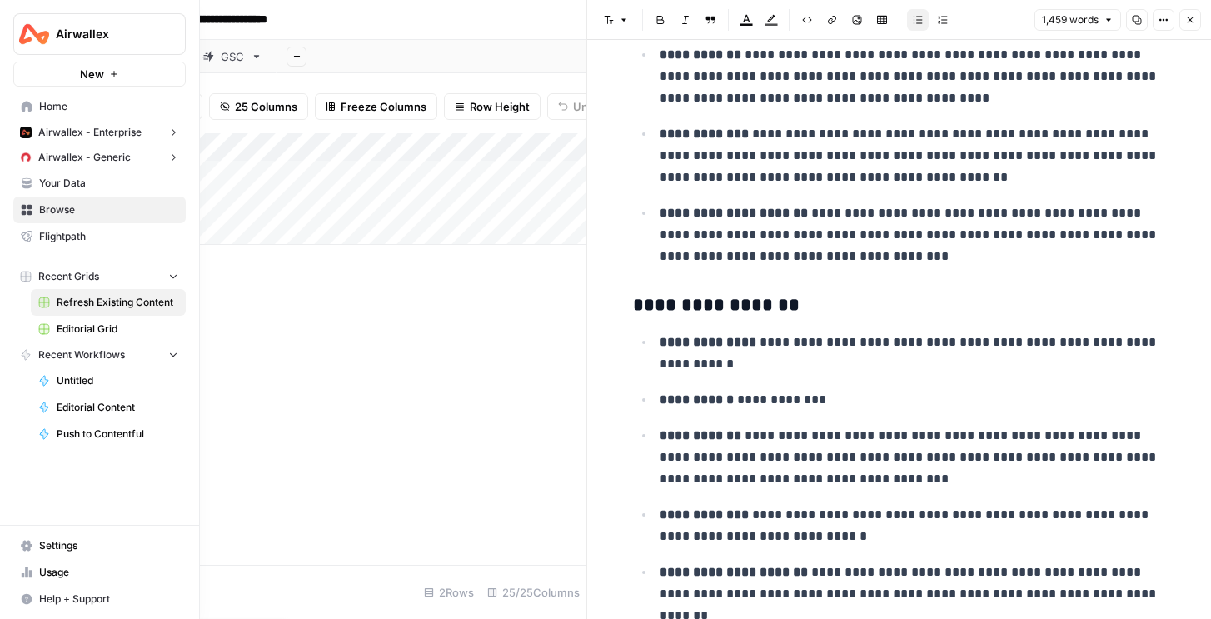
click at [86, 125] on span "Airwallex - Enterprise" at bounding box center [89, 132] width 103 height 15
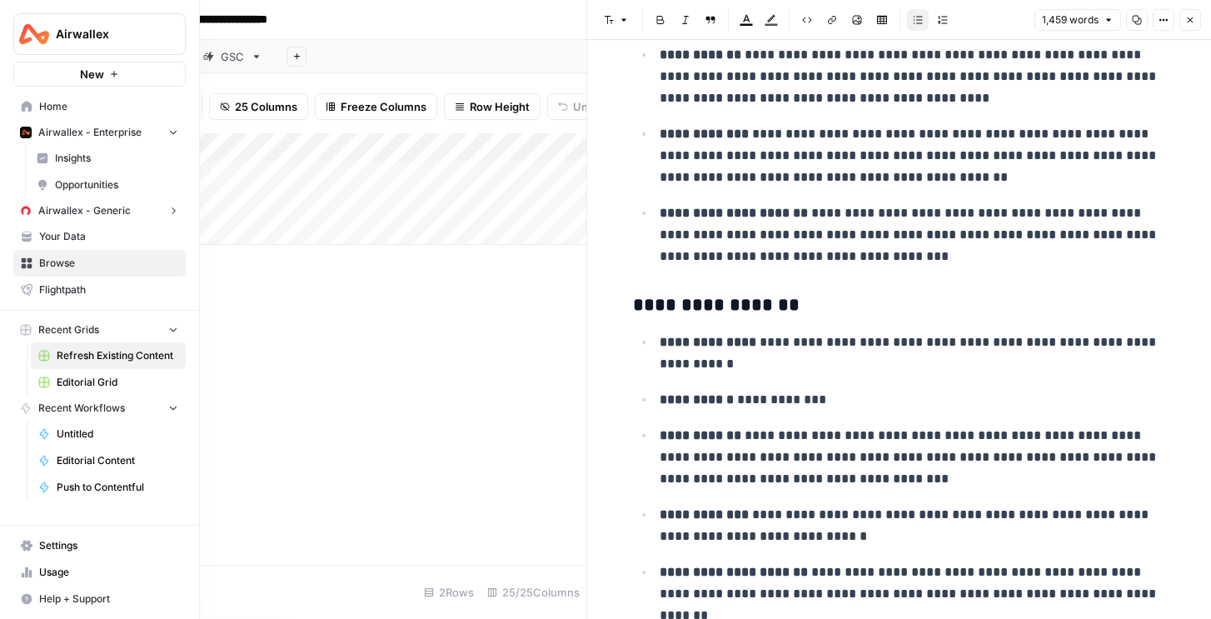
click at [87, 124] on button "Airwallex - Enterprise" at bounding box center [99, 132] width 172 height 25
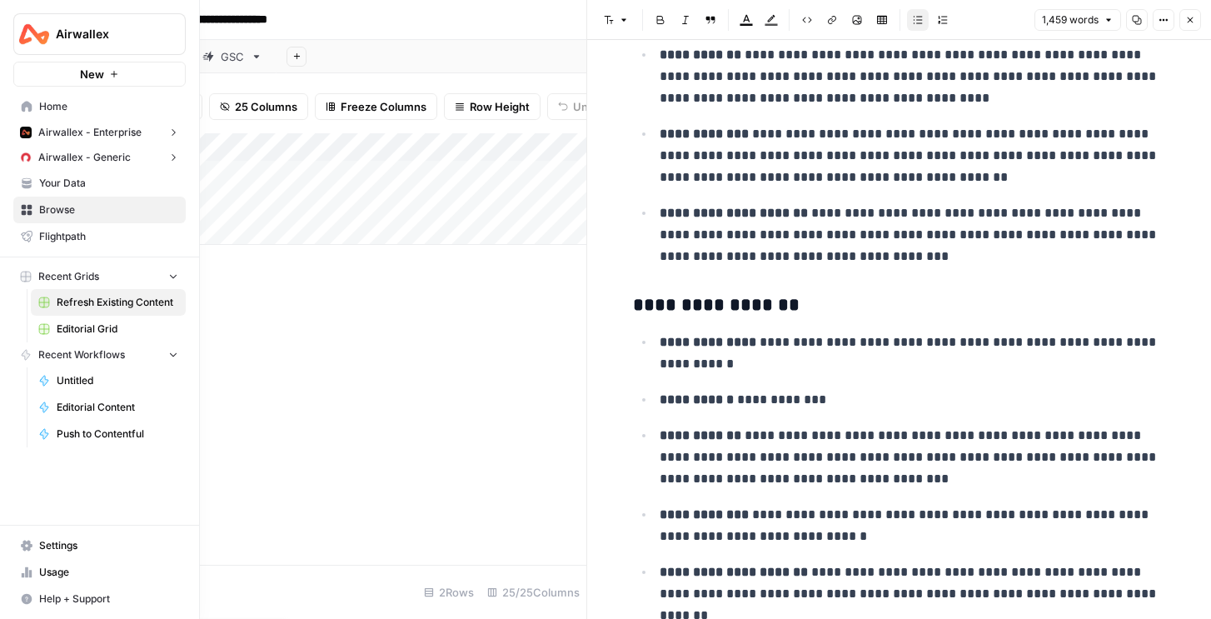
click at [67, 168] on button "Airwallex - Generic" at bounding box center [99, 157] width 172 height 25
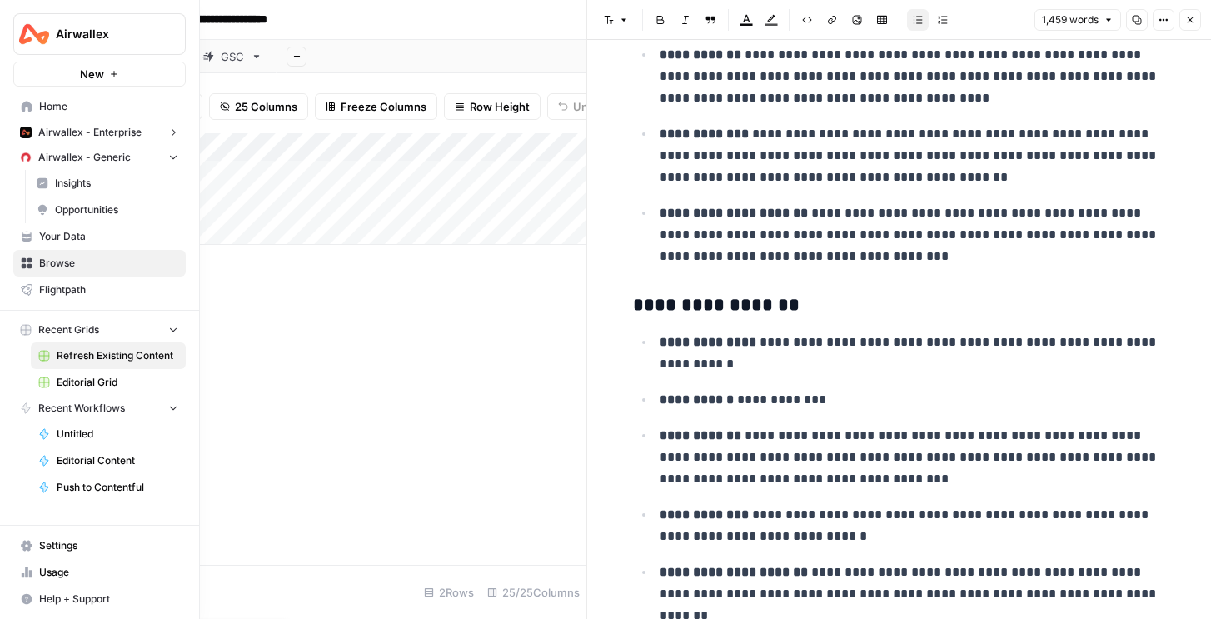
click at [64, 223] on link "Your Data" at bounding box center [99, 236] width 172 height 27
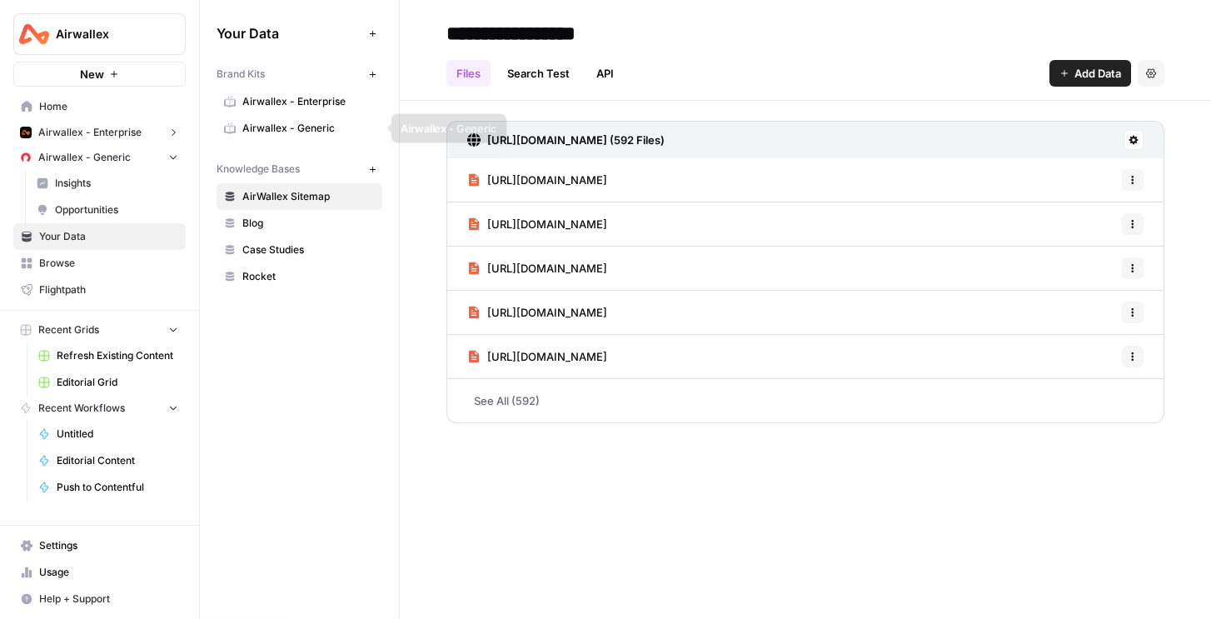
click at [307, 97] on span "Airwallex - Enterprise" at bounding box center [308, 101] width 132 height 15
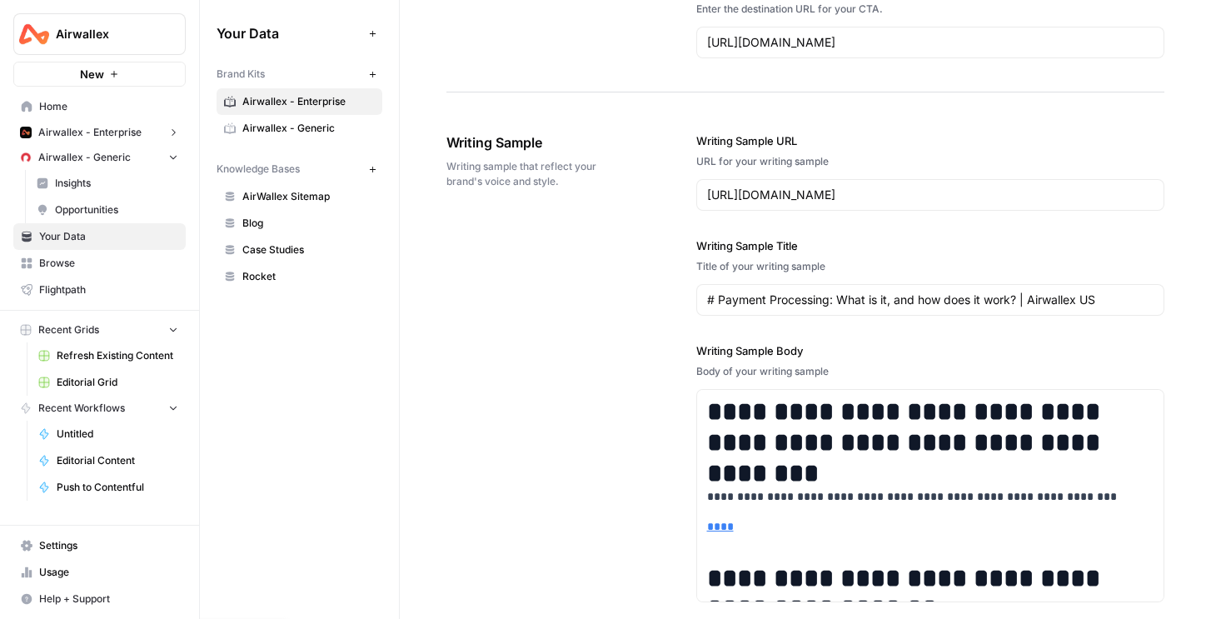
scroll to position [2158, 0]
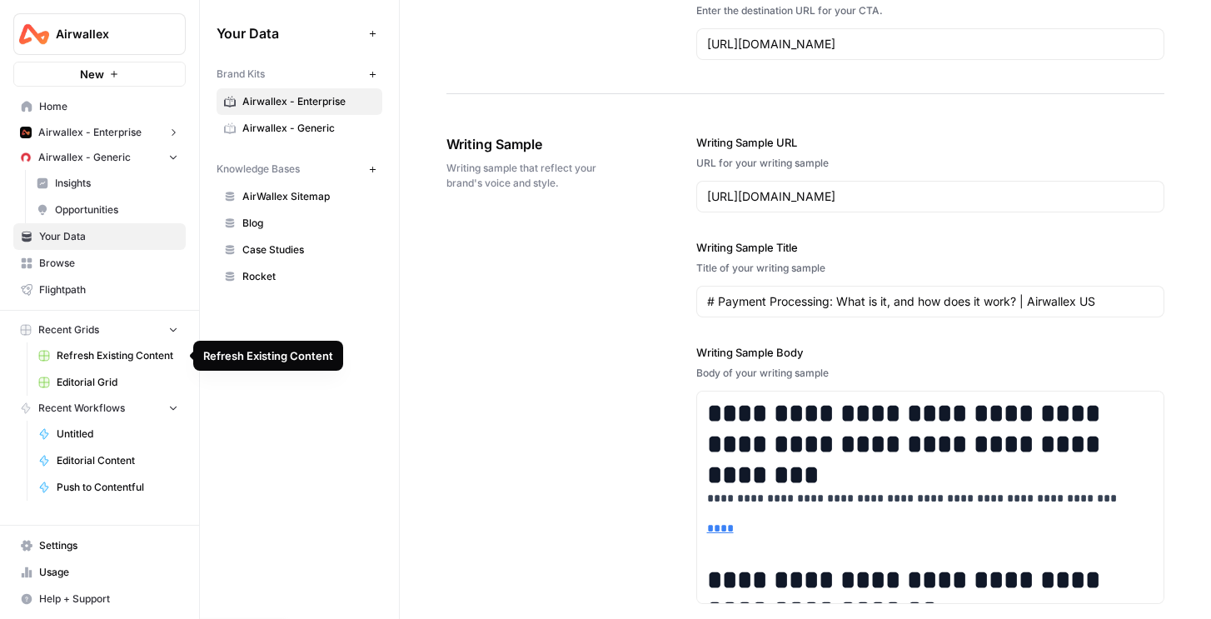
click at [102, 353] on span "Refresh Existing Content" at bounding box center [118, 355] width 122 height 15
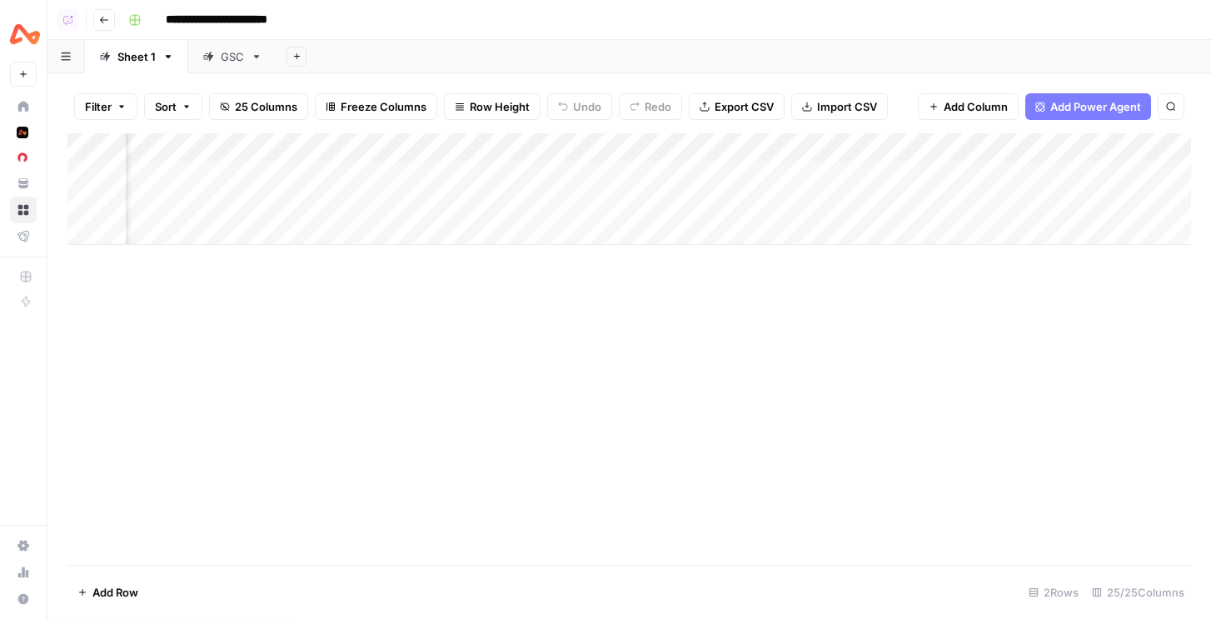
scroll to position [0, 1540]
click at [311, 175] on div "Add Column" at bounding box center [629, 189] width 1124 height 112
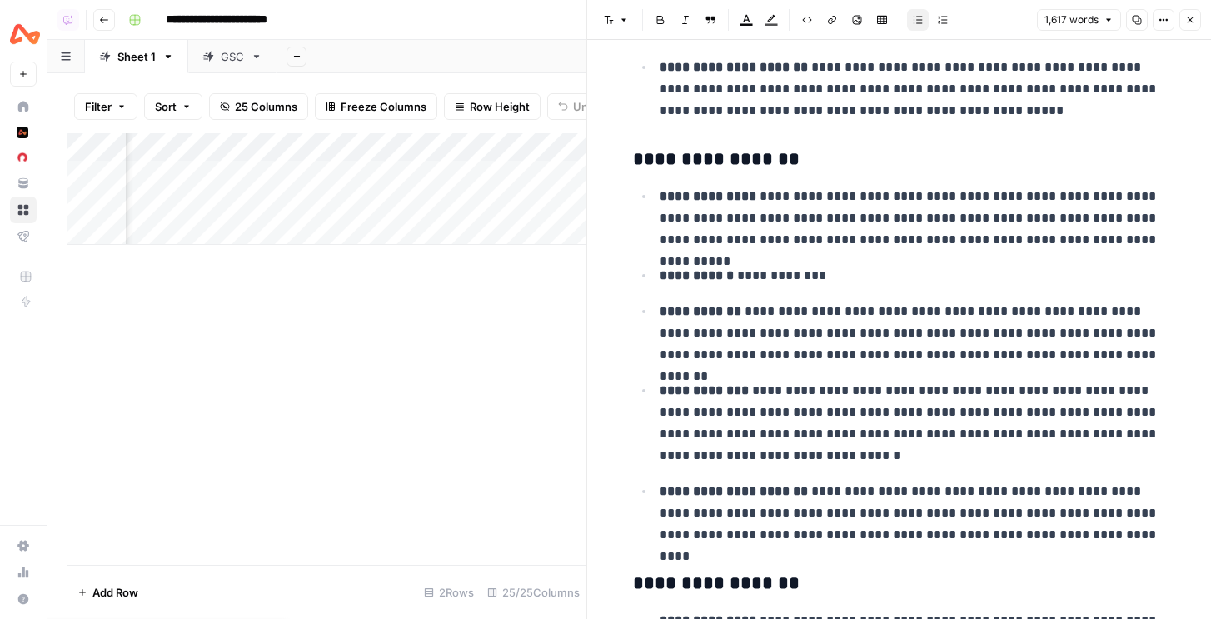
scroll to position [490, 0]
click at [1192, 22] on icon "button" at bounding box center [1191, 20] width 10 height 10
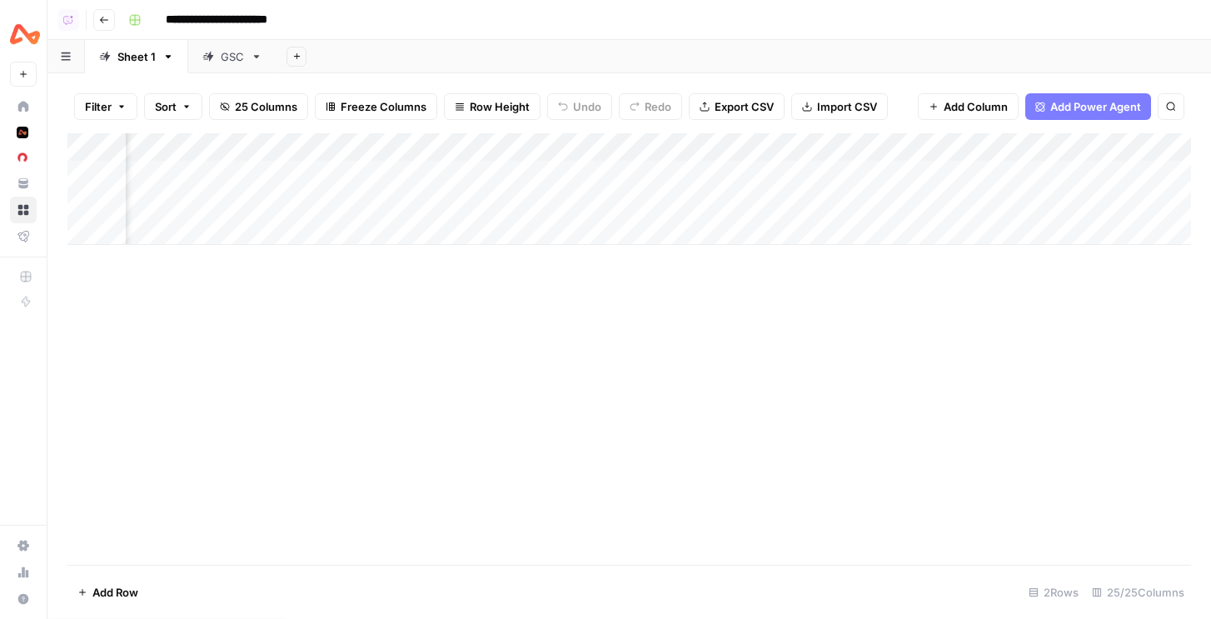
scroll to position [0, 2247]
click at [629, 176] on div "Add Column" at bounding box center [629, 189] width 1124 height 112
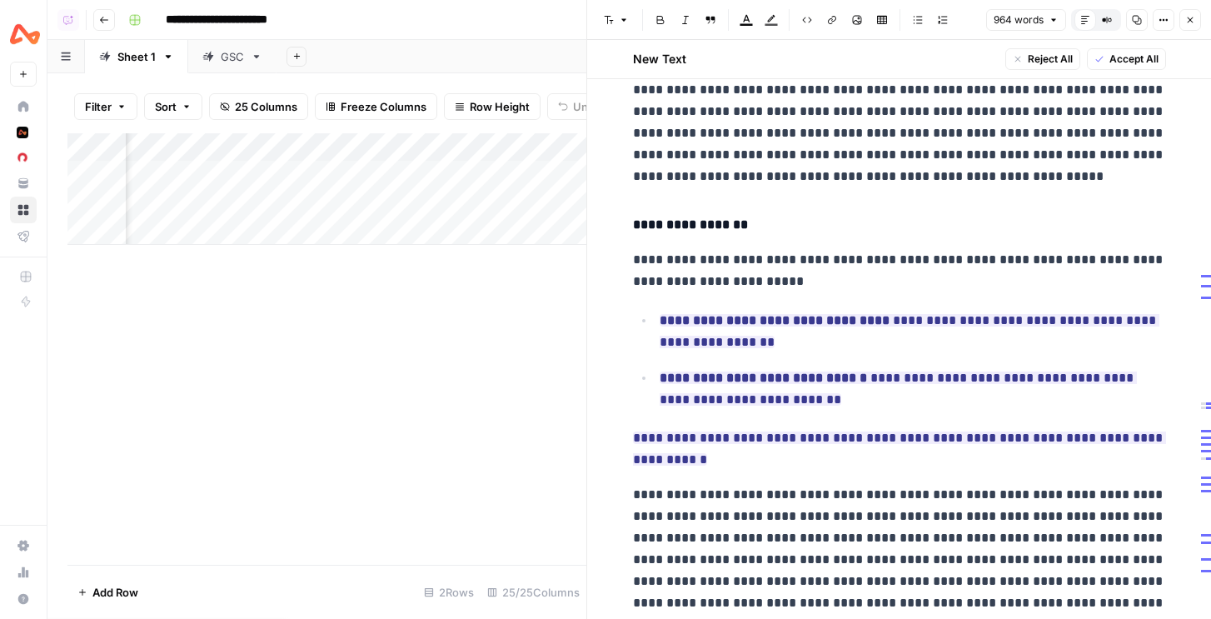
scroll to position [1033, 0]
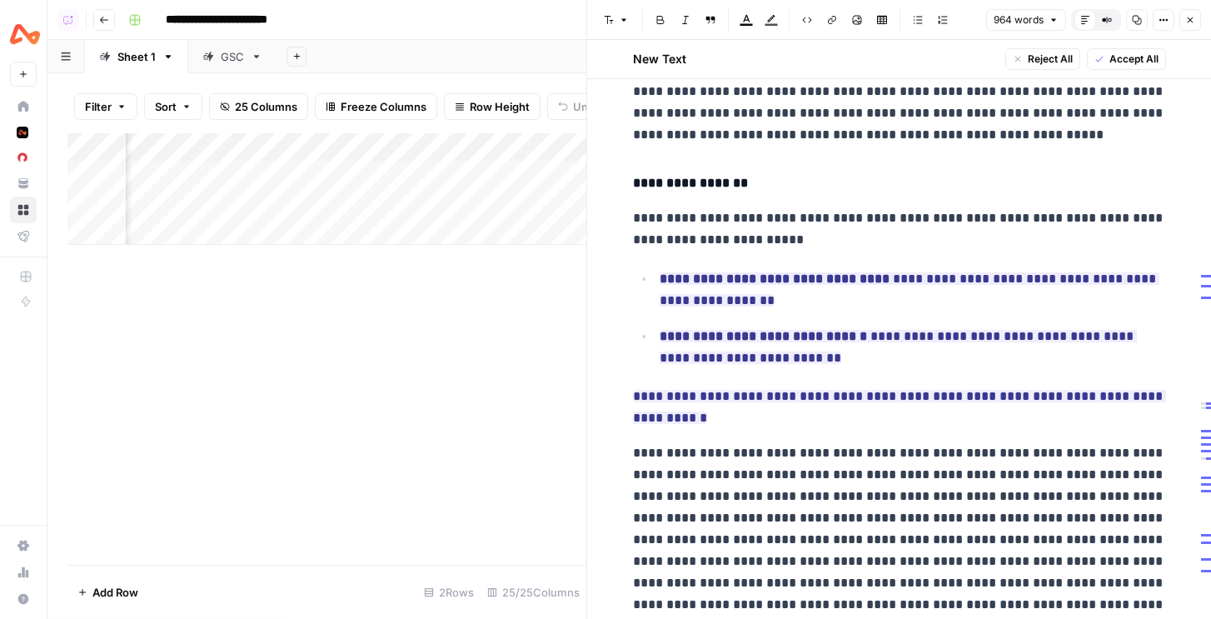
click at [1186, 19] on icon "button" at bounding box center [1191, 20] width 10 height 10
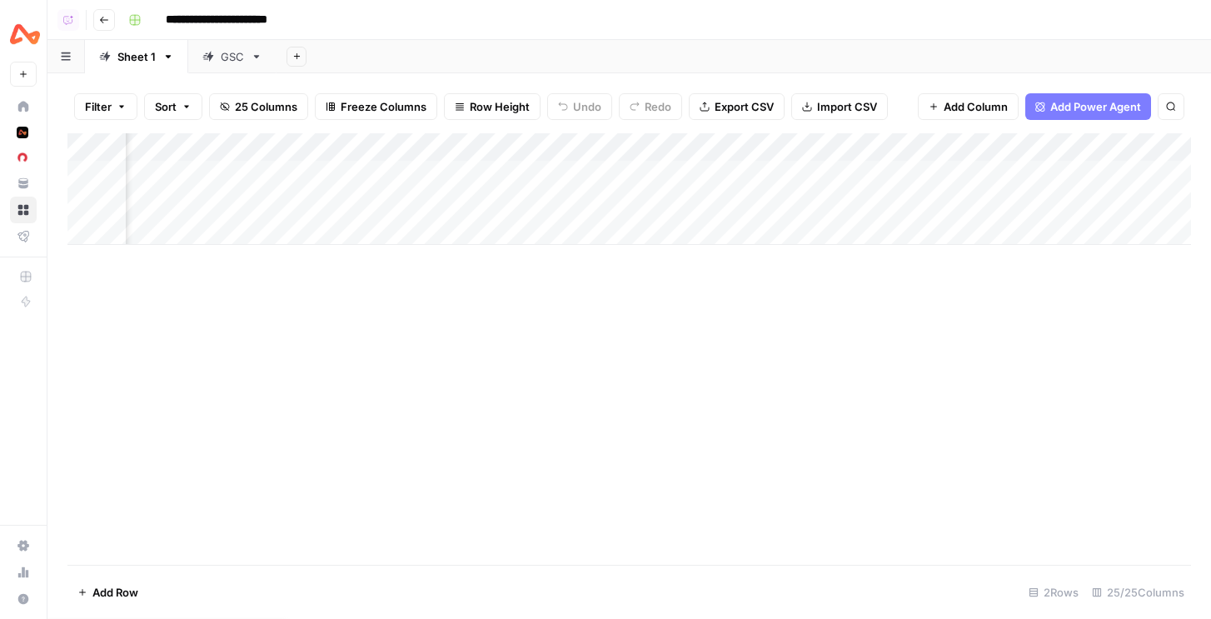
scroll to position [0, 3136]
click at [223, 58] on div "GSC" at bounding box center [232, 56] width 23 height 17
click at [1030, 151] on div "Add Column" at bounding box center [629, 349] width 1124 height 432
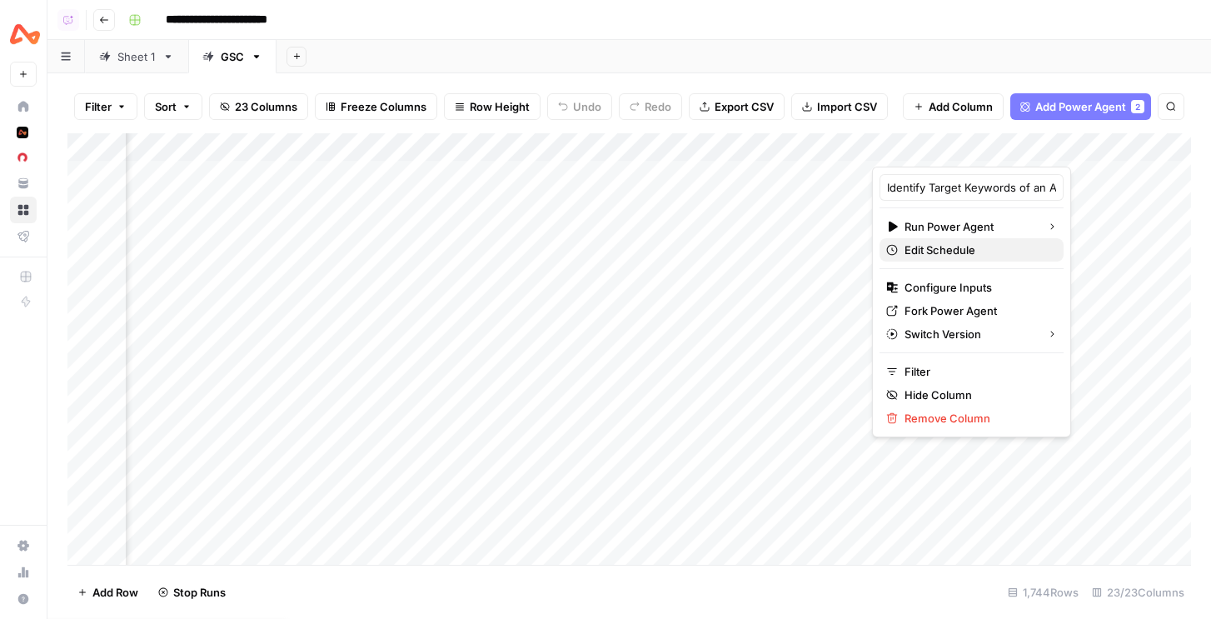
click at [946, 252] on span "Edit Schedule" at bounding box center [978, 250] width 146 height 17
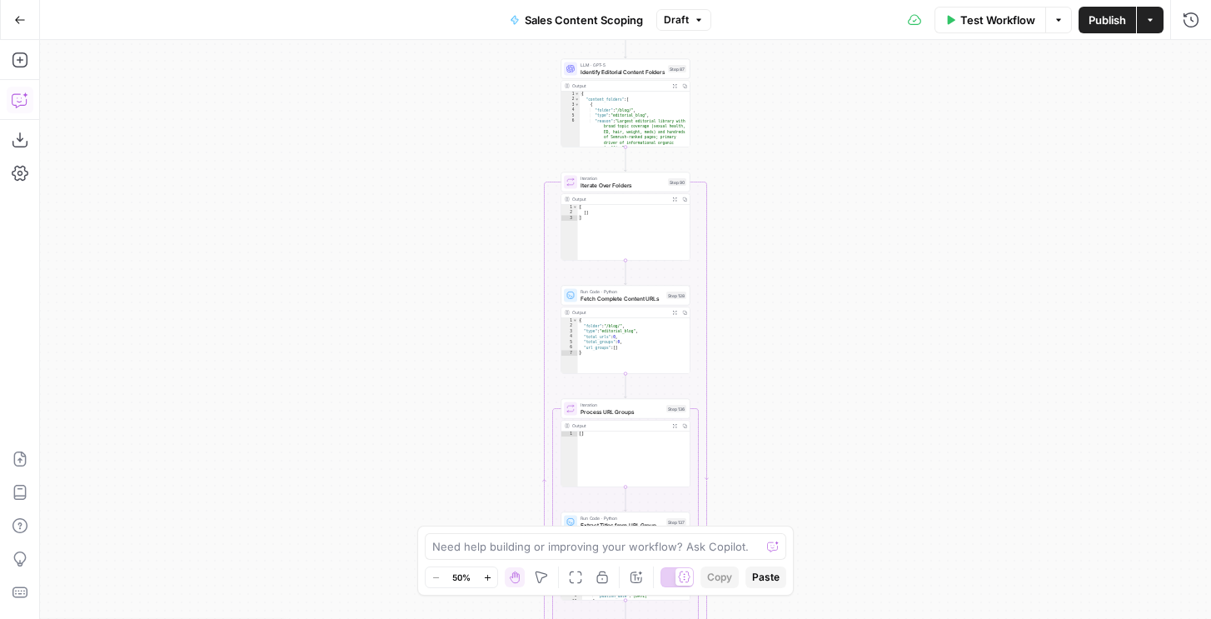
click at [12, 106] on icon "button" at bounding box center [20, 100] width 17 height 17
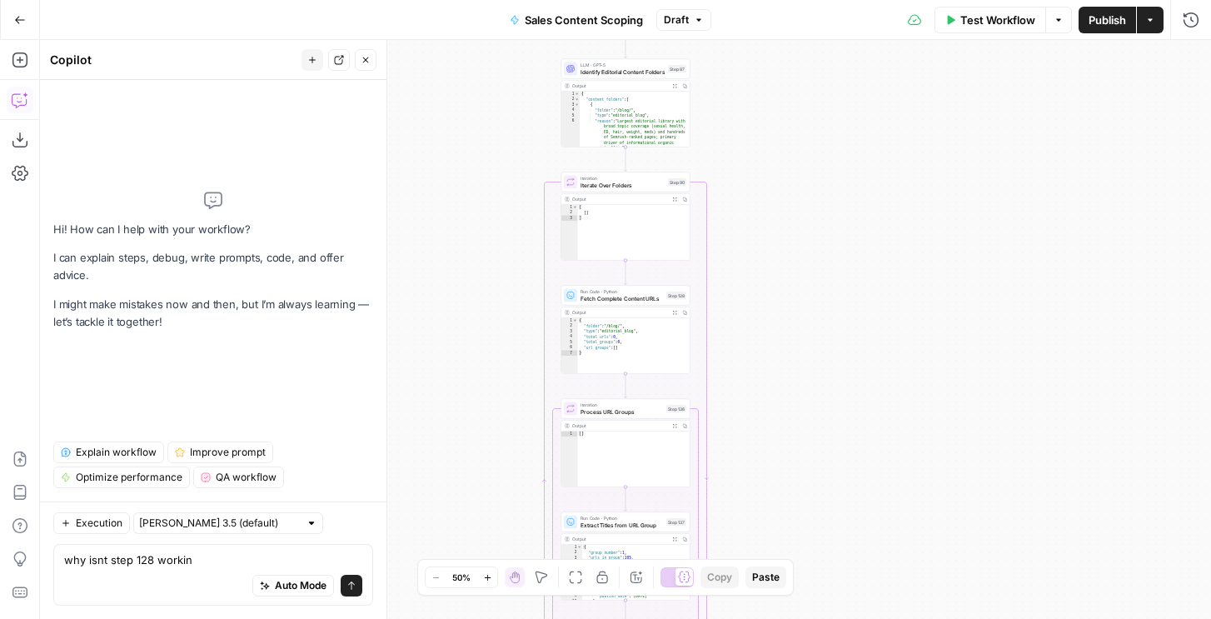
type textarea "why isnt step 128 working"
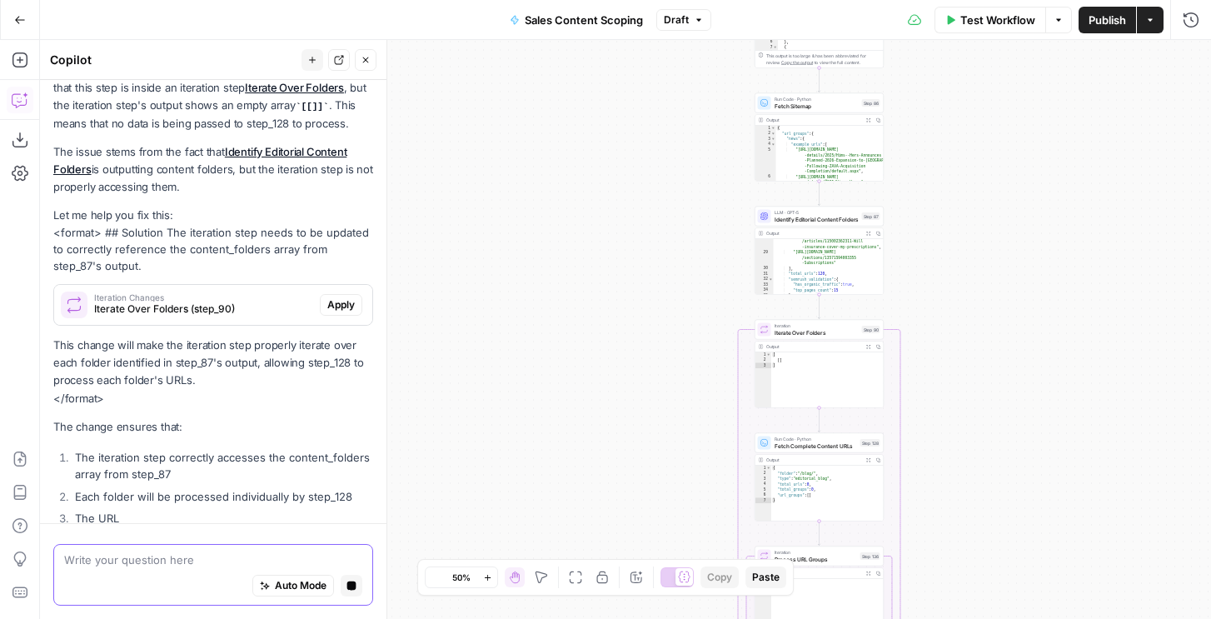
scroll to position [217, 0]
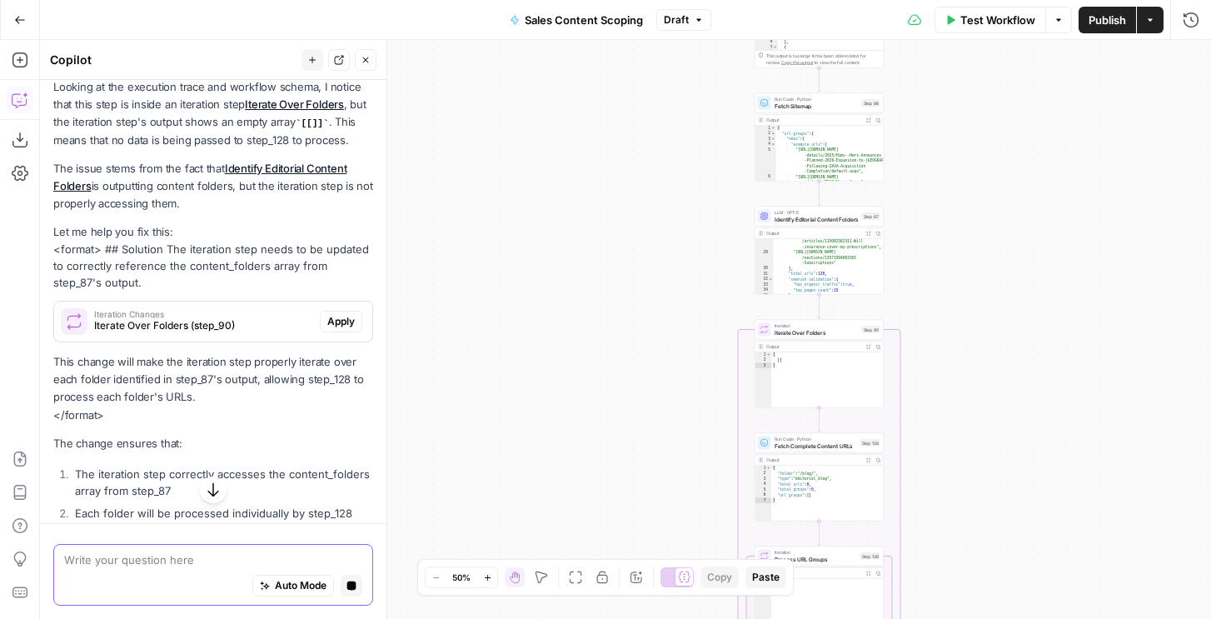
click at [204, 561] on textarea at bounding box center [213, 560] width 298 height 17
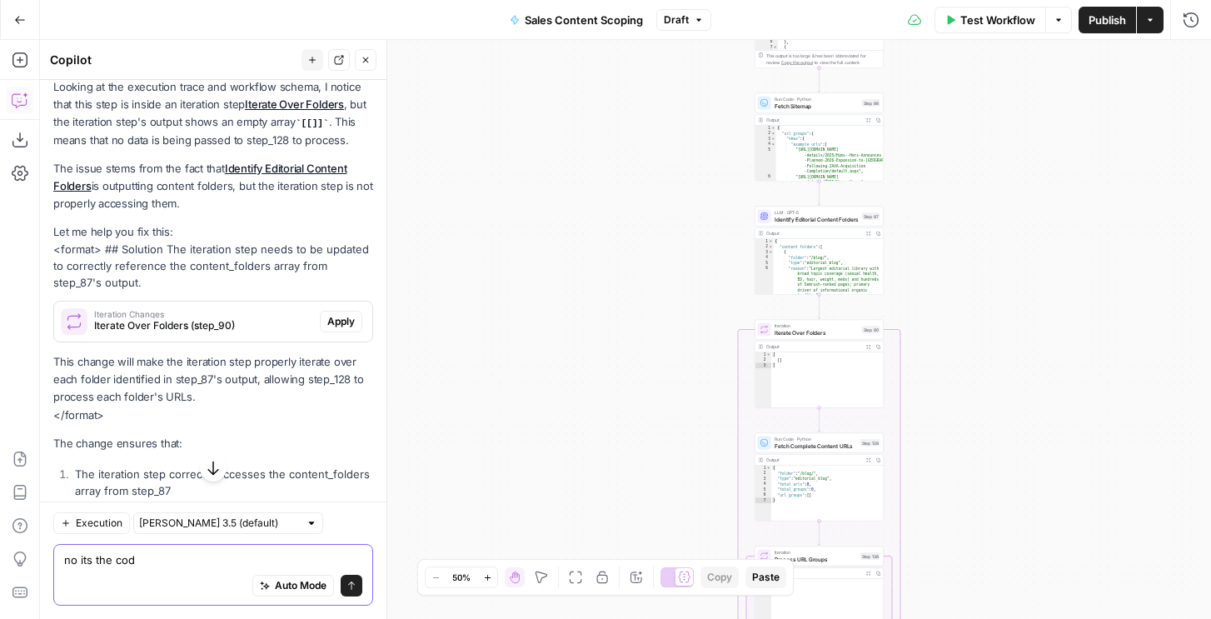
type textarea "no its the code"
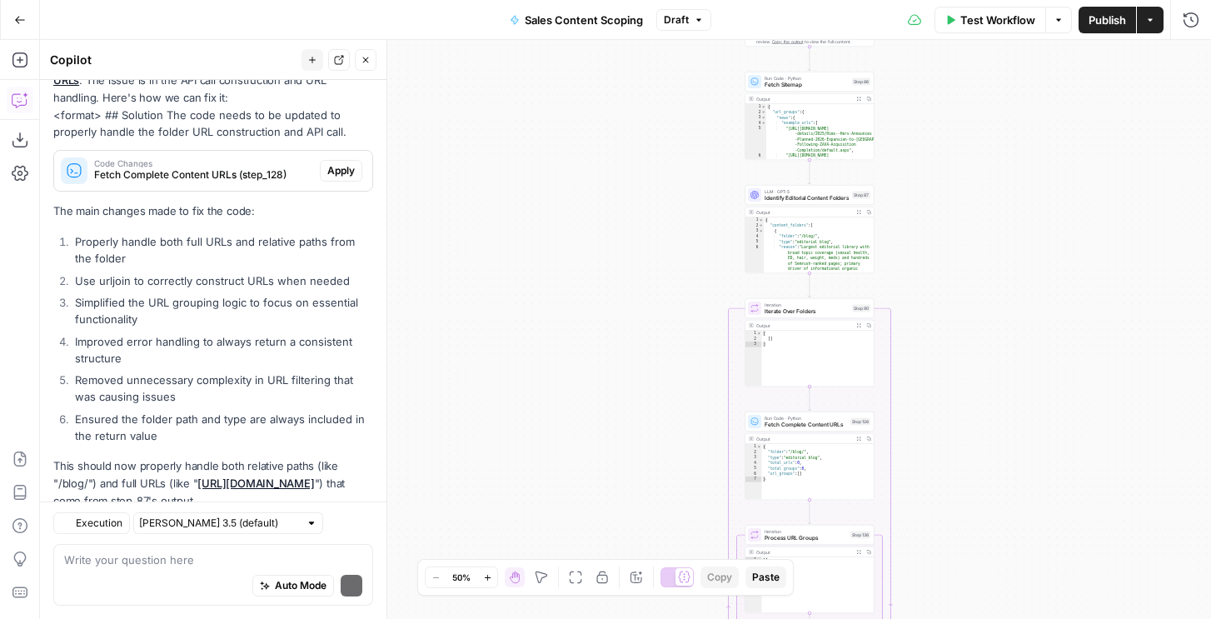
scroll to position [867, 0]
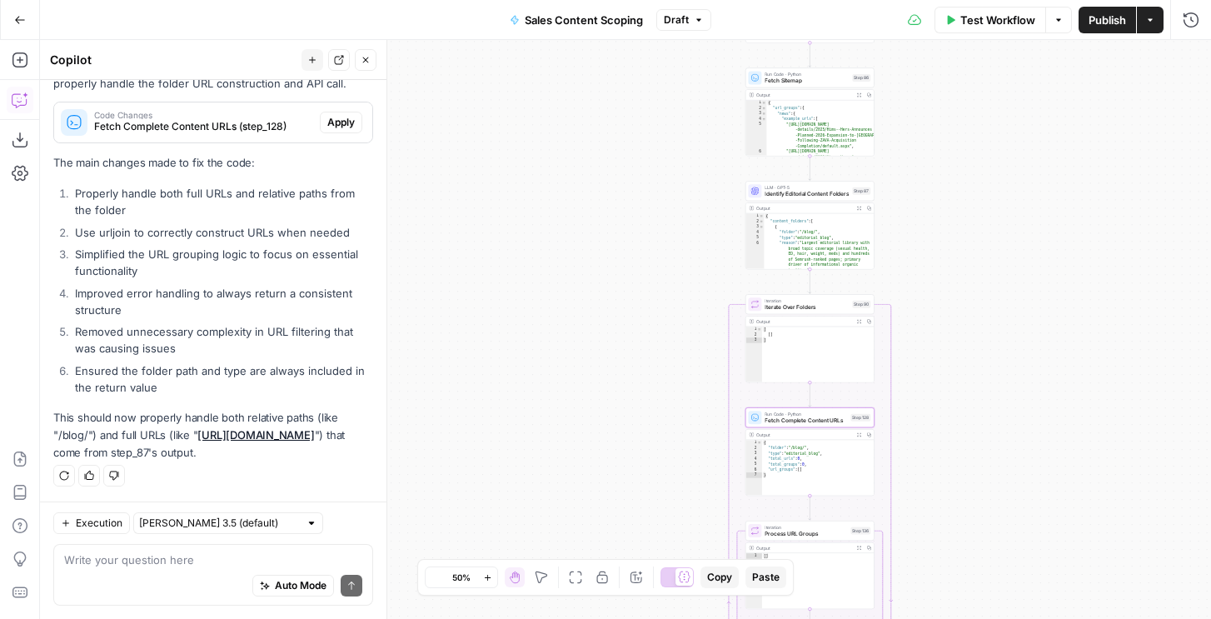
click at [347, 122] on span "Apply" at bounding box center [340, 122] width 27 height 15
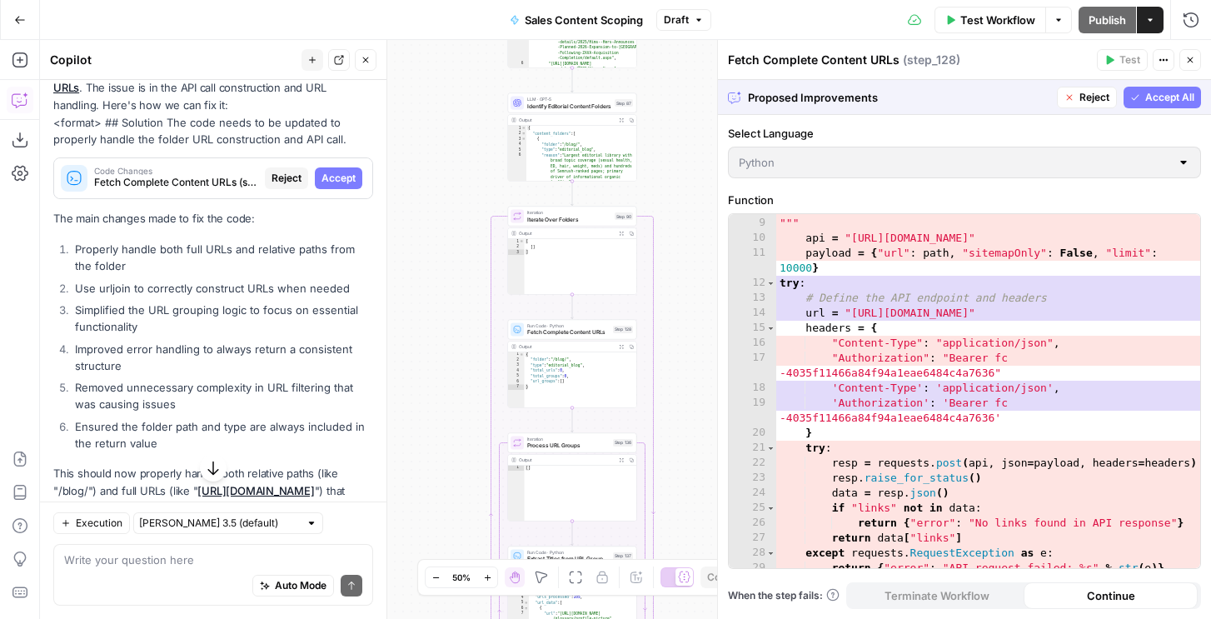
scroll to position [0, 0]
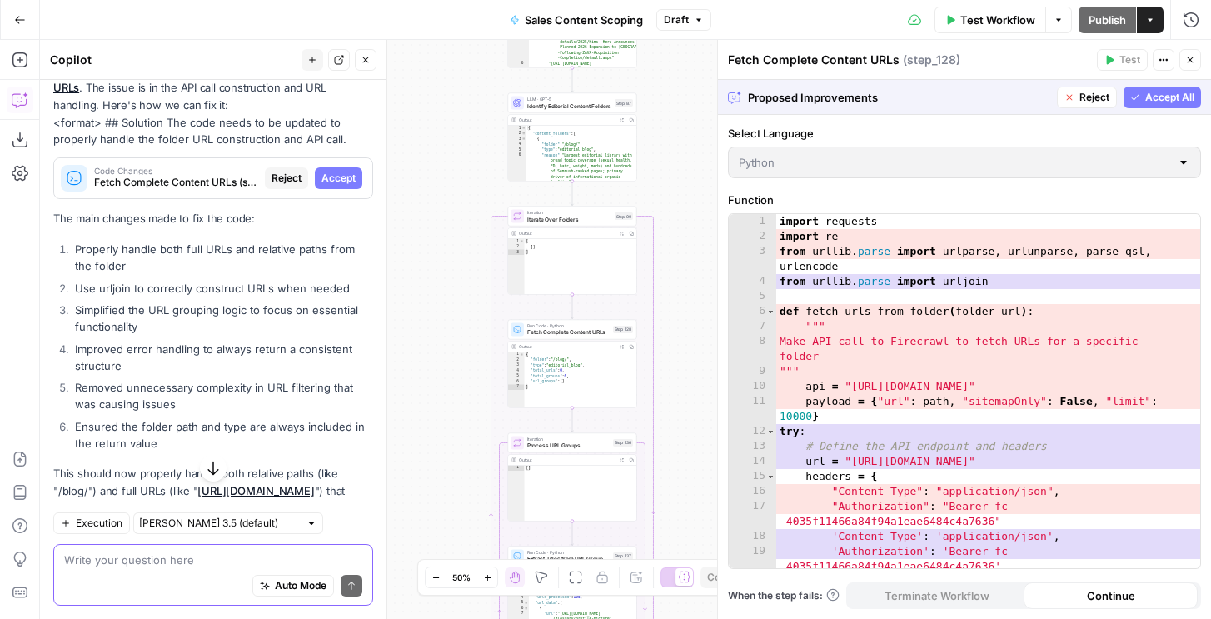
click at [204, 554] on textarea at bounding box center [213, 560] width 298 height 17
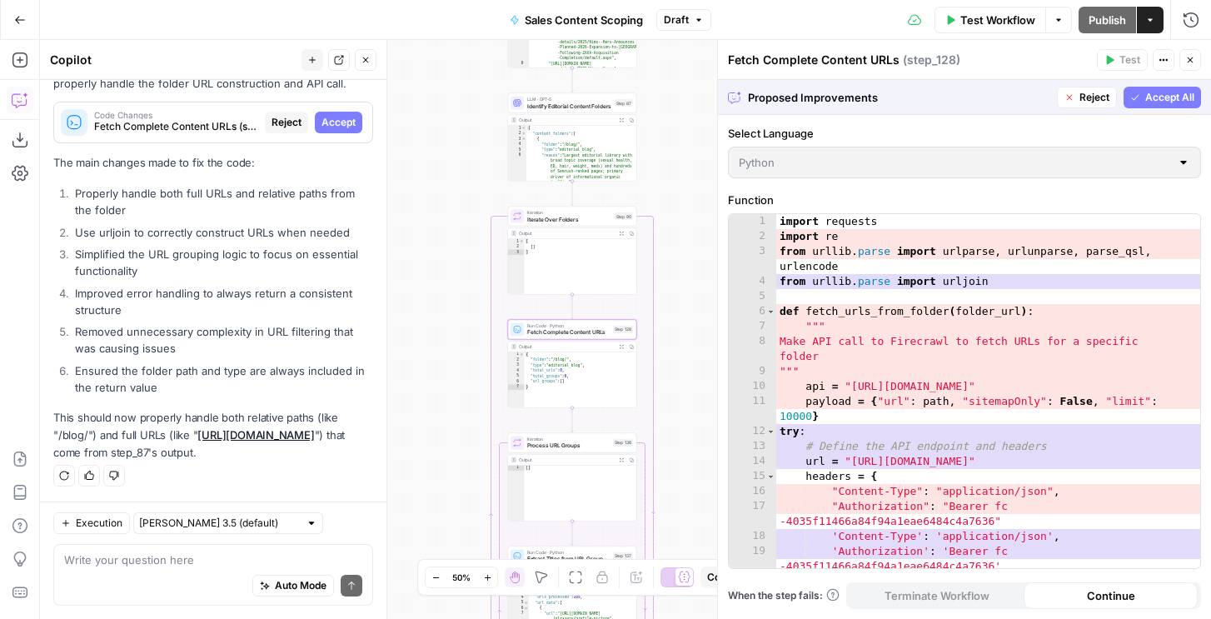
click at [331, 125] on span "Accept" at bounding box center [339, 122] width 34 height 15
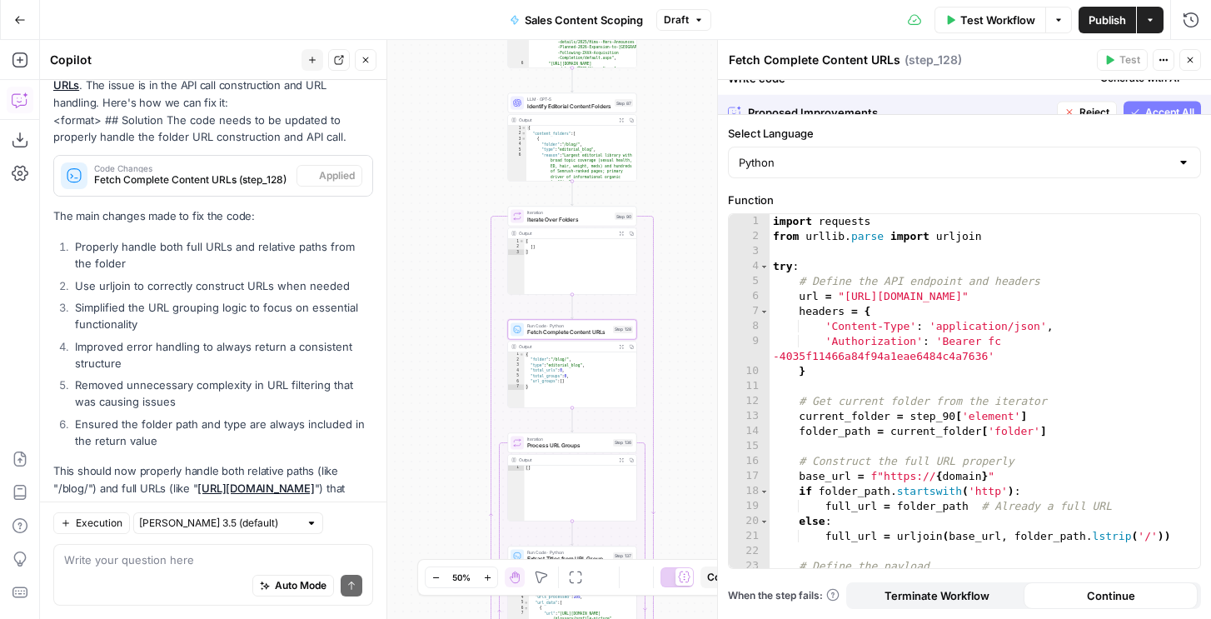
scroll to position [921, 0]
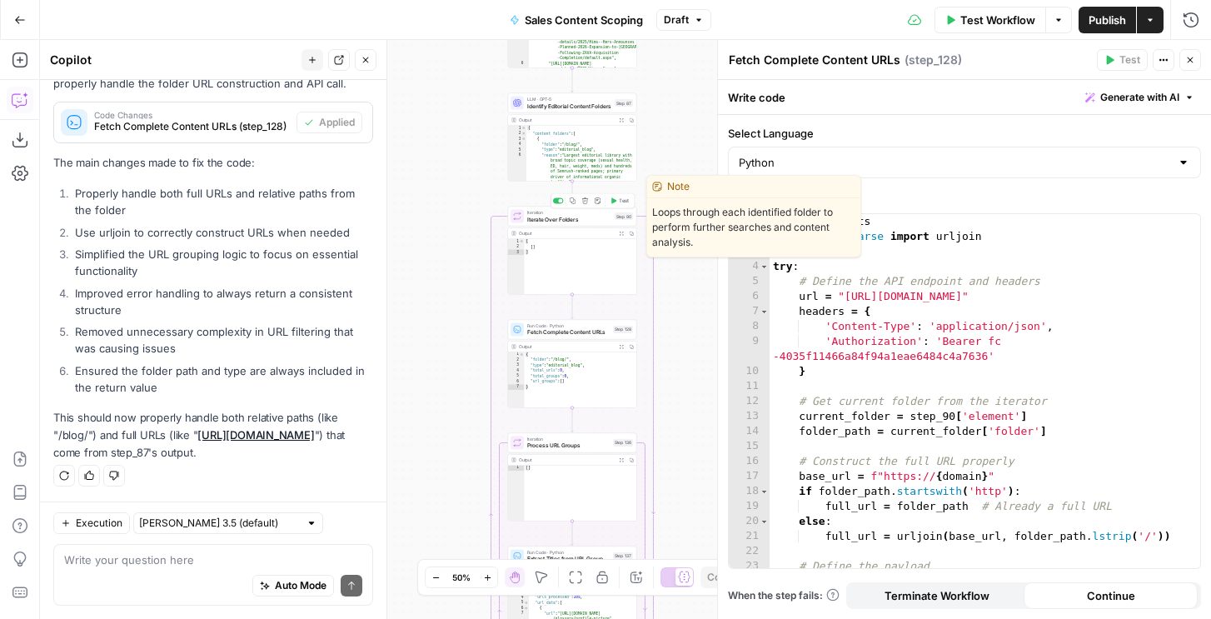
click at [622, 199] on span "Test" at bounding box center [624, 200] width 10 height 7
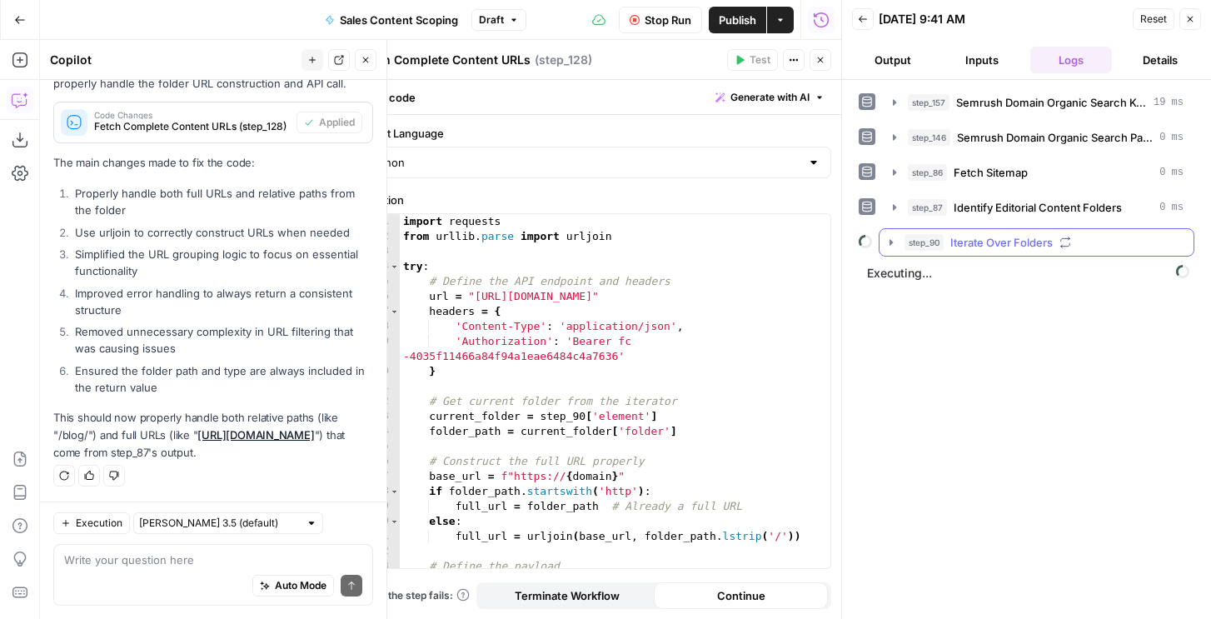
click at [902, 248] on button "step_90 Iterate Over Folders" at bounding box center [1037, 242] width 314 height 27
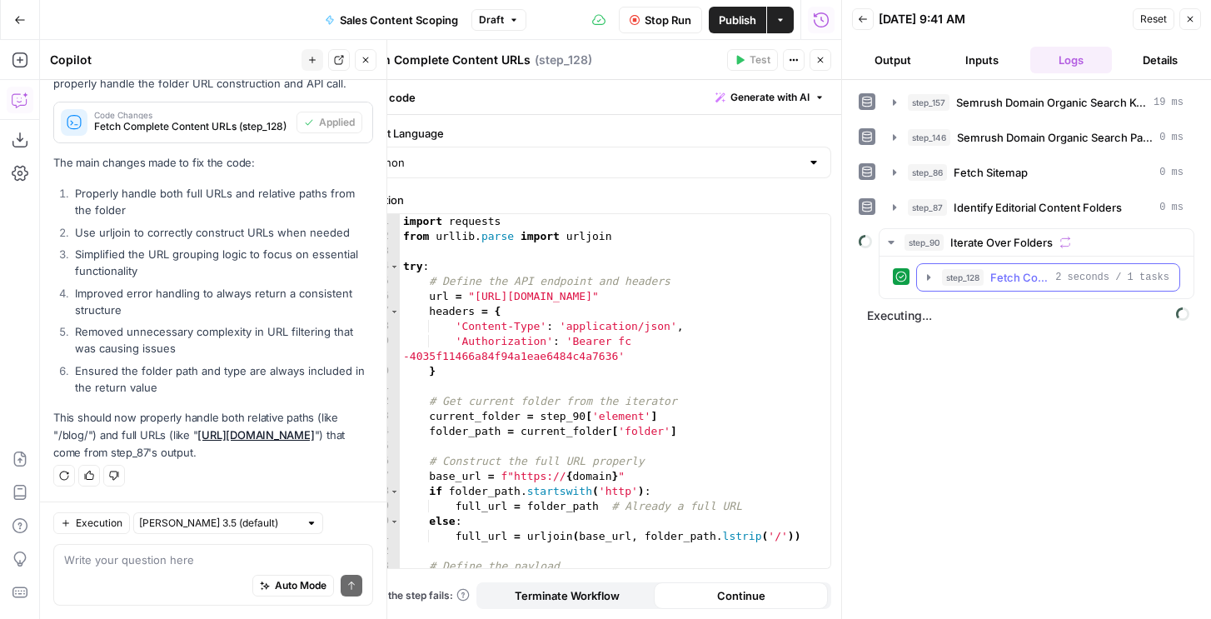
click at [918, 280] on button "step_128 Fetch Complete Content URLs 2 seconds / 1 tasks" at bounding box center [1048, 277] width 262 height 27
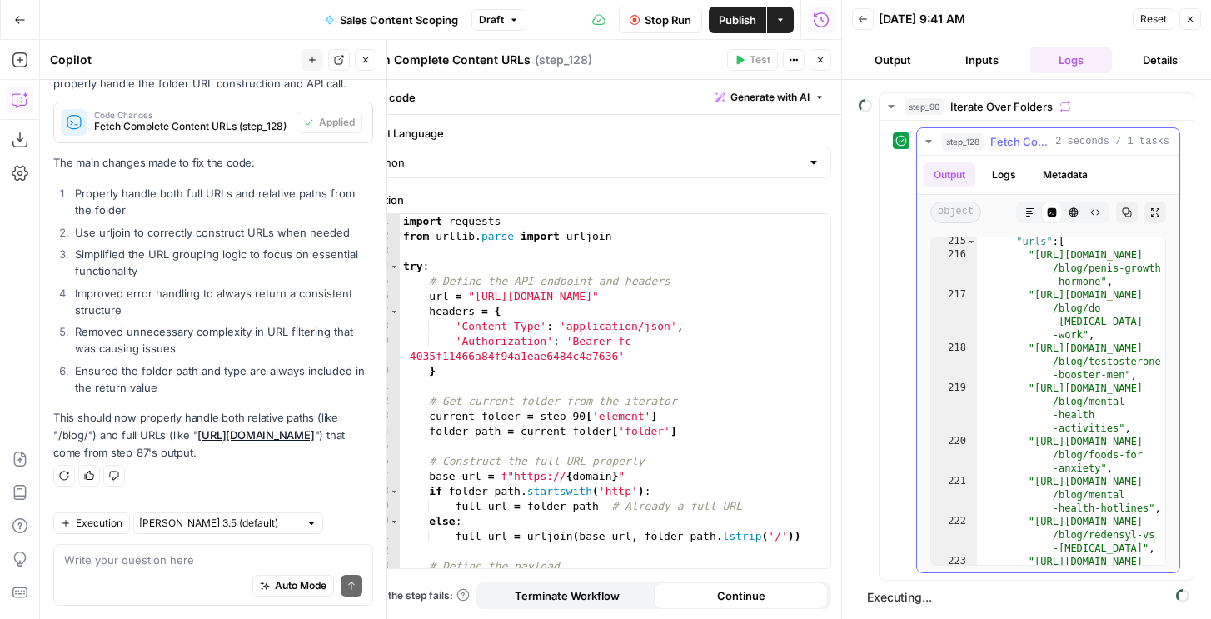
scroll to position [8538, 0]
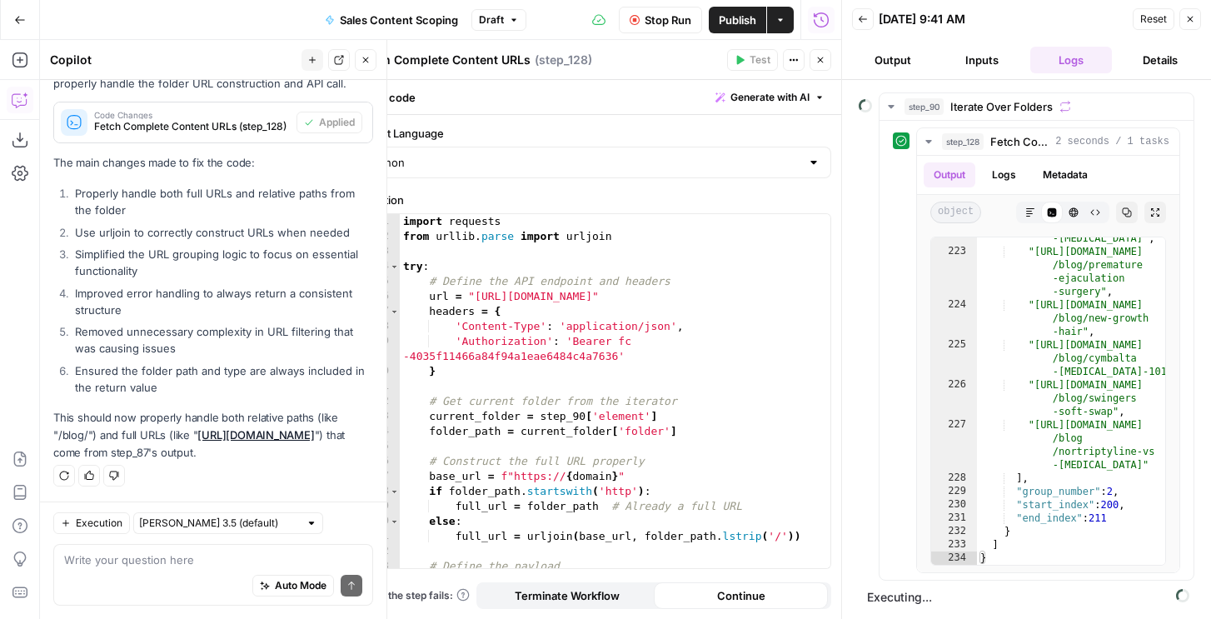
click at [1189, 20] on icon "button" at bounding box center [1191, 20] width 6 height 6
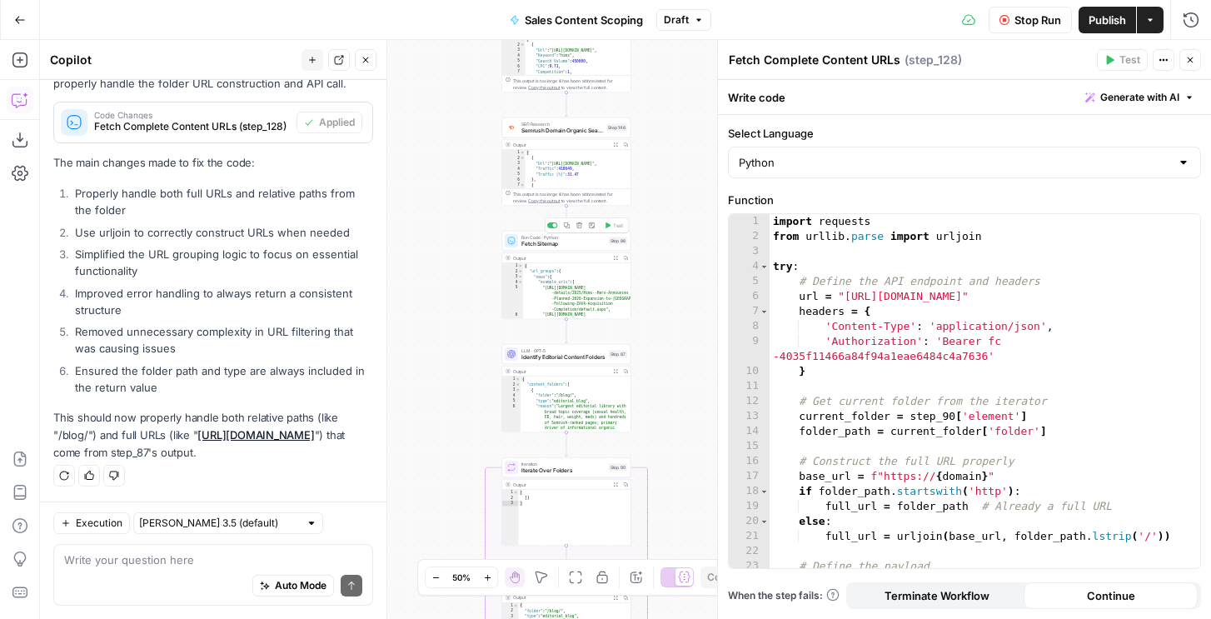
click at [583, 249] on div "Run Code · Python Fetch Sitemap Step 86 Copy step Delete step Add Note Test" at bounding box center [566, 241] width 129 height 20
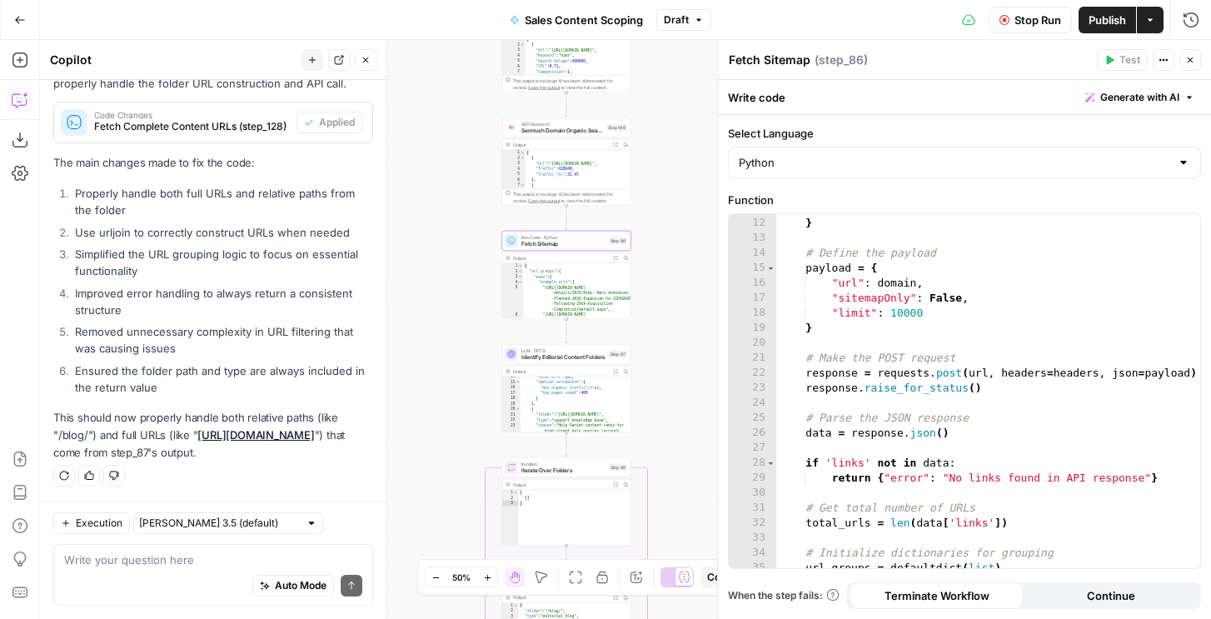
scroll to position [267, 0]
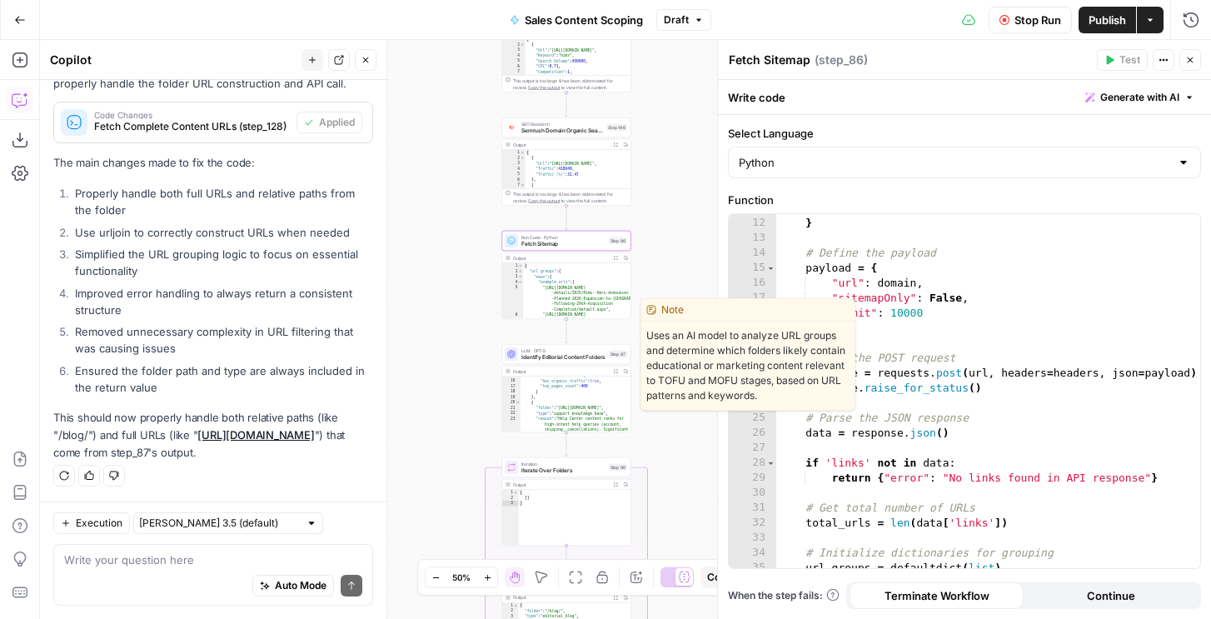
click at [579, 357] on span "Identify Editorial Content Folders" at bounding box center [564, 357] width 84 height 8
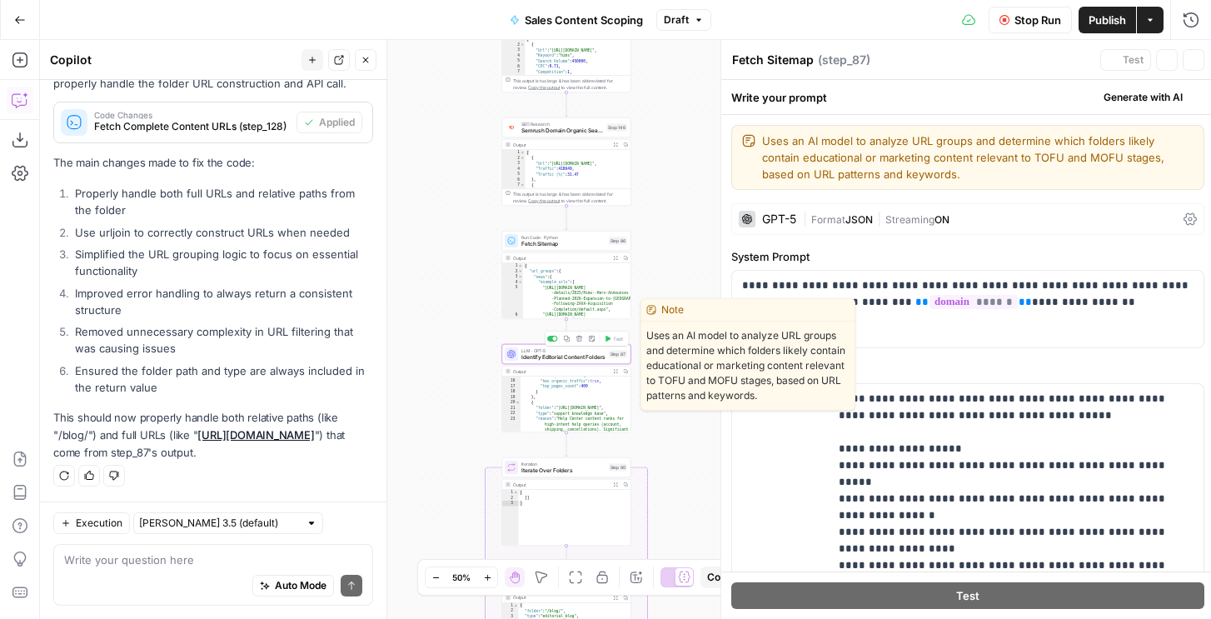
type textarea "Identify Editorial Content Folders"
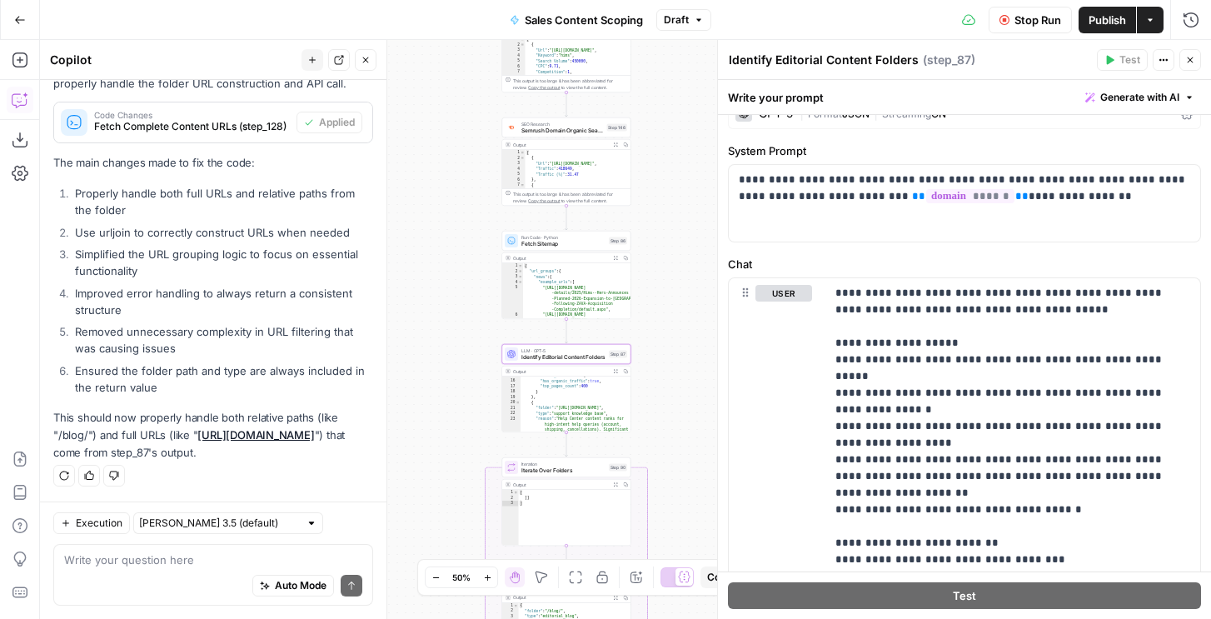
scroll to position [184, 0]
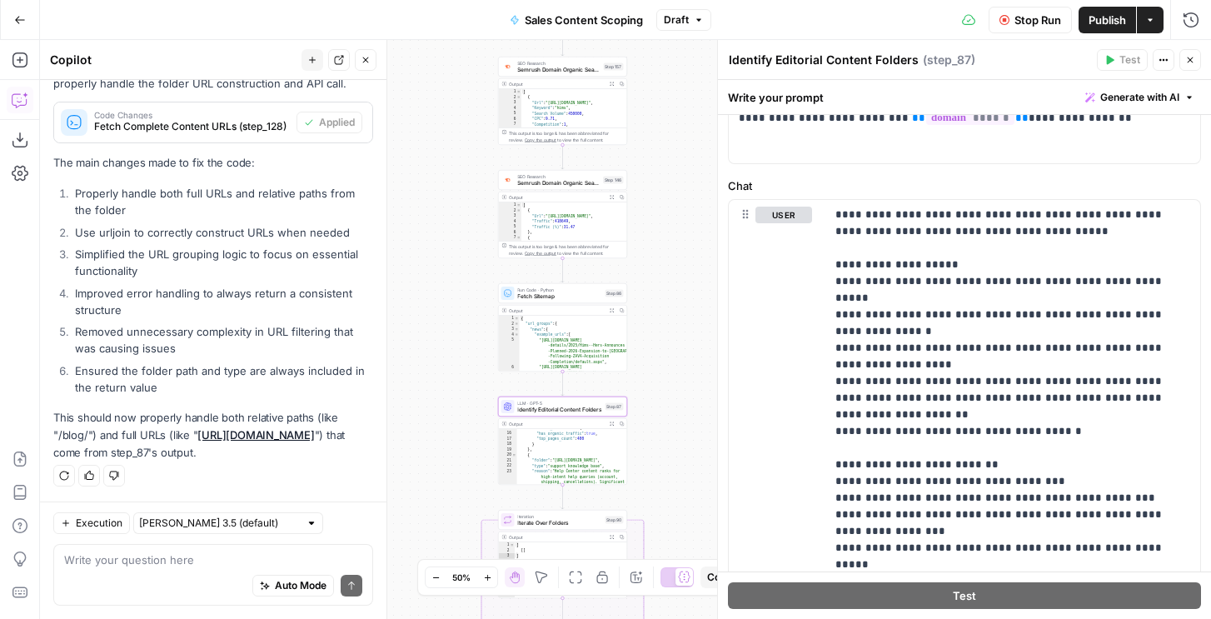
type textarea "*"
click at [585, 105] on div "[ { "Url" : "https://www.hims.com/" , "Keyword" : "hims" , "Search Volume" : 45…" at bounding box center [575, 114] width 106 height 50
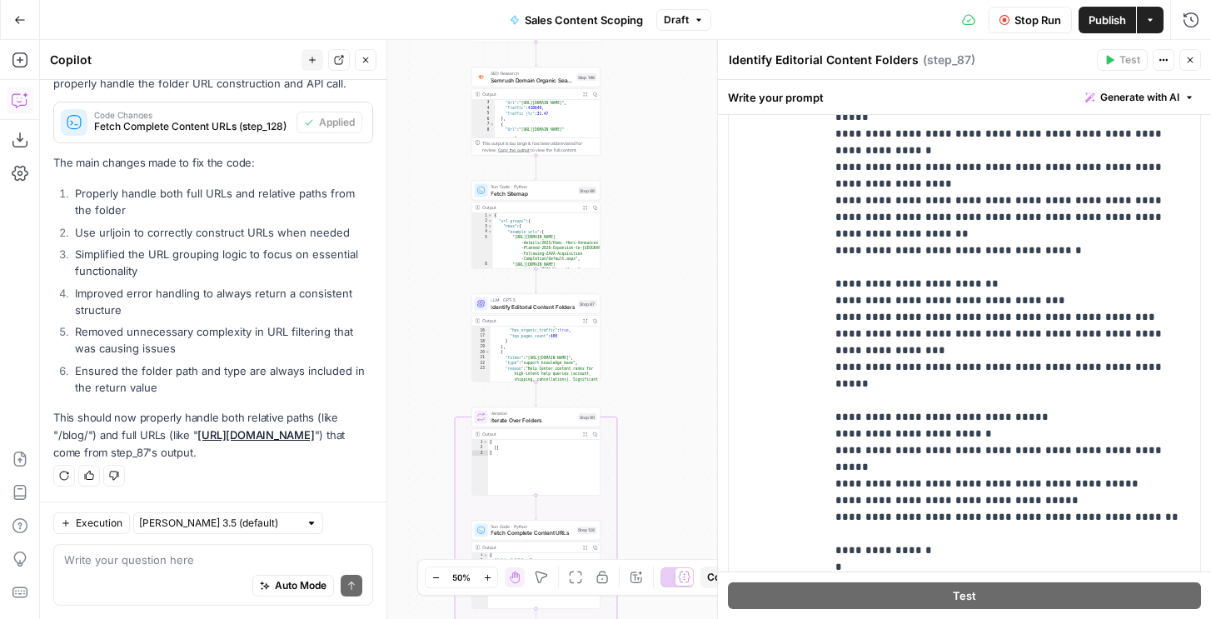
scroll to position [0, 0]
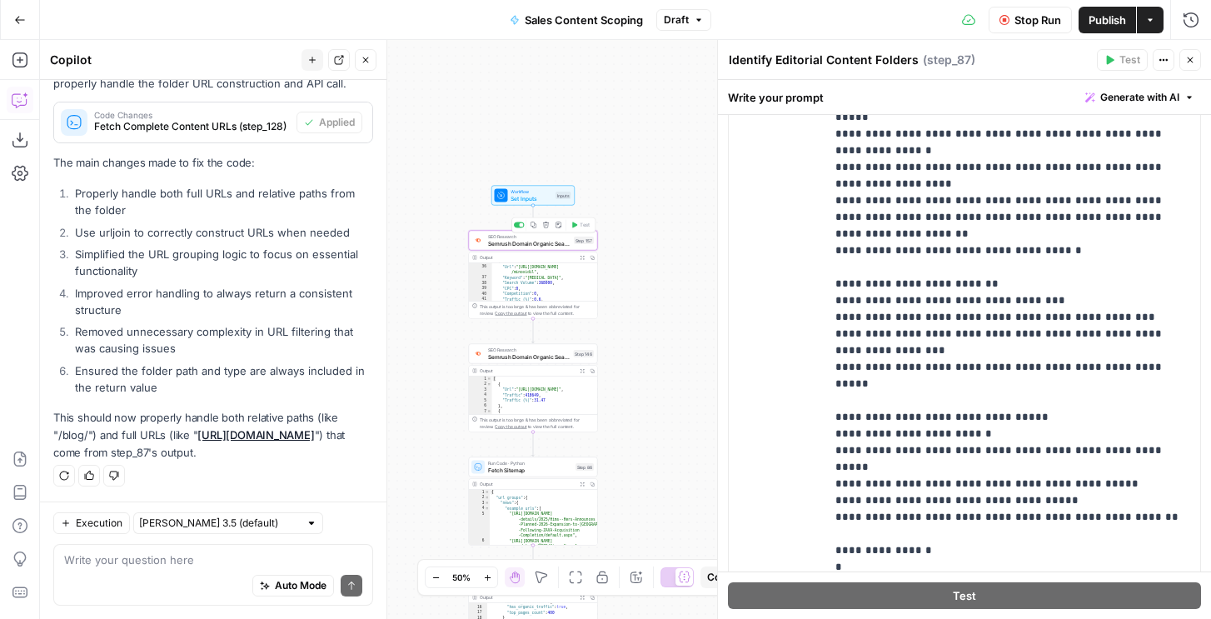
click at [541, 245] on span "Semrush Domain Organic Search Keywords" at bounding box center [529, 243] width 82 height 8
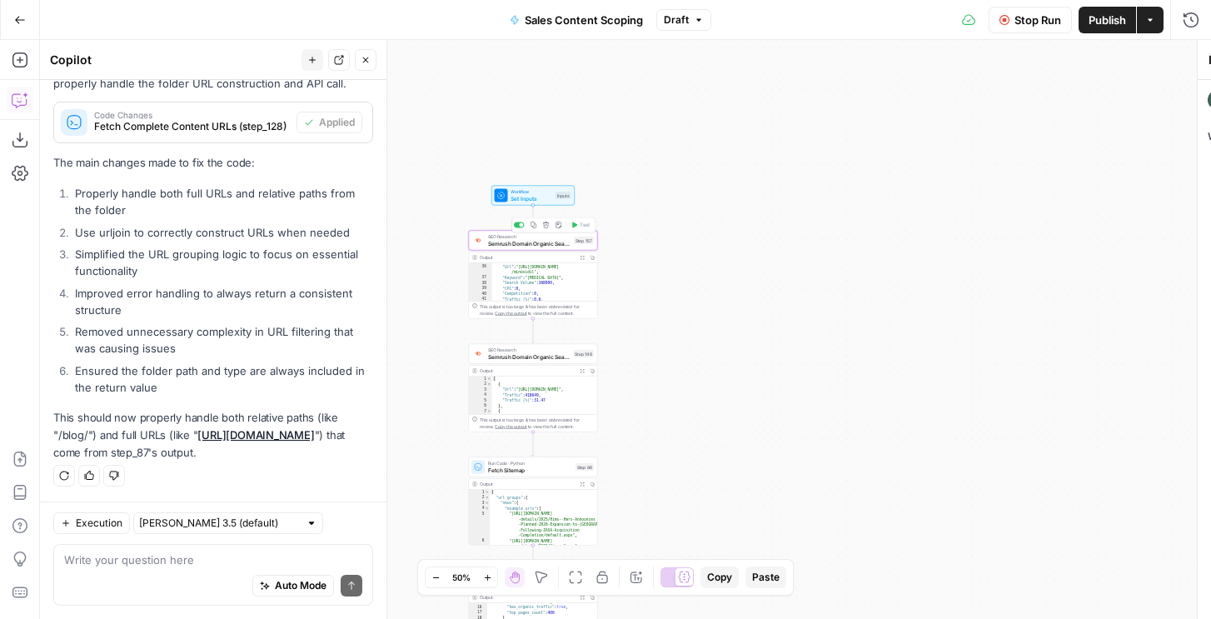
type textarea "Semrush Domain Organic Search Keywords"
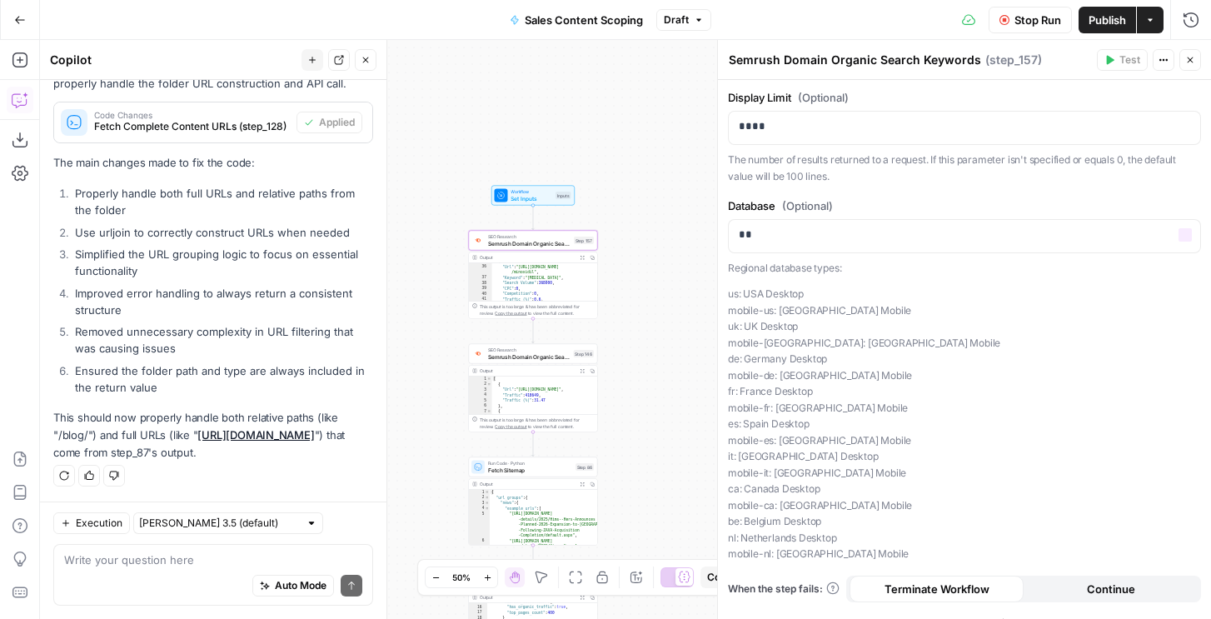
scroll to position [114, 0]
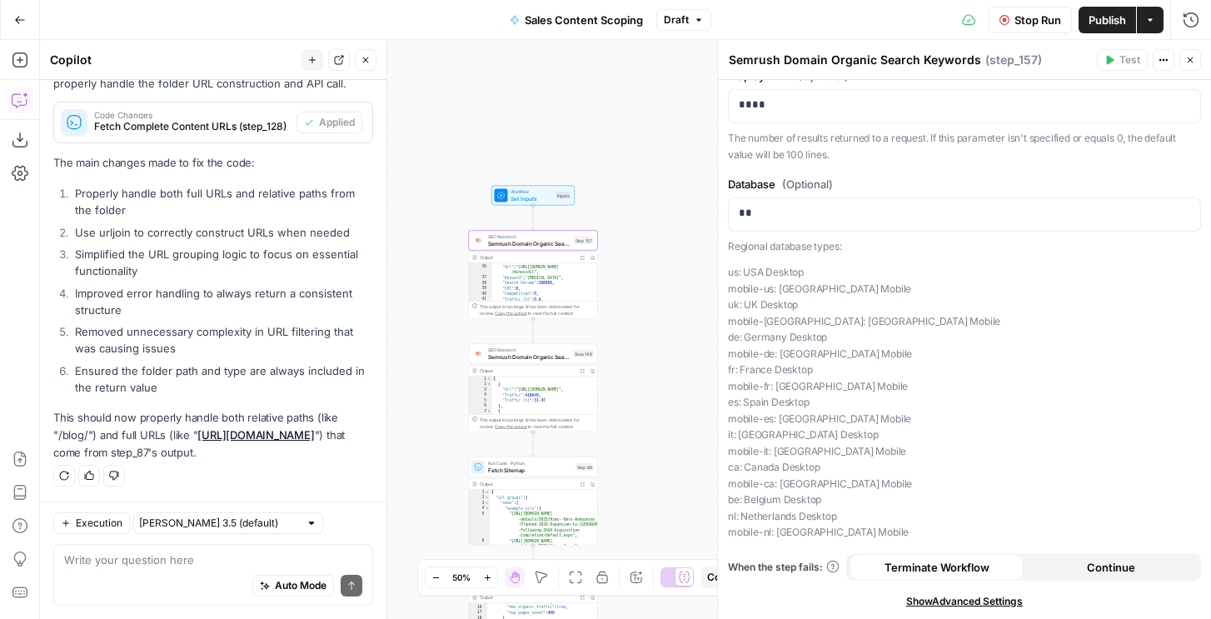
click at [938, 604] on span "Show Advanced Settings" at bounding box center [965, 601] width 117 height 15
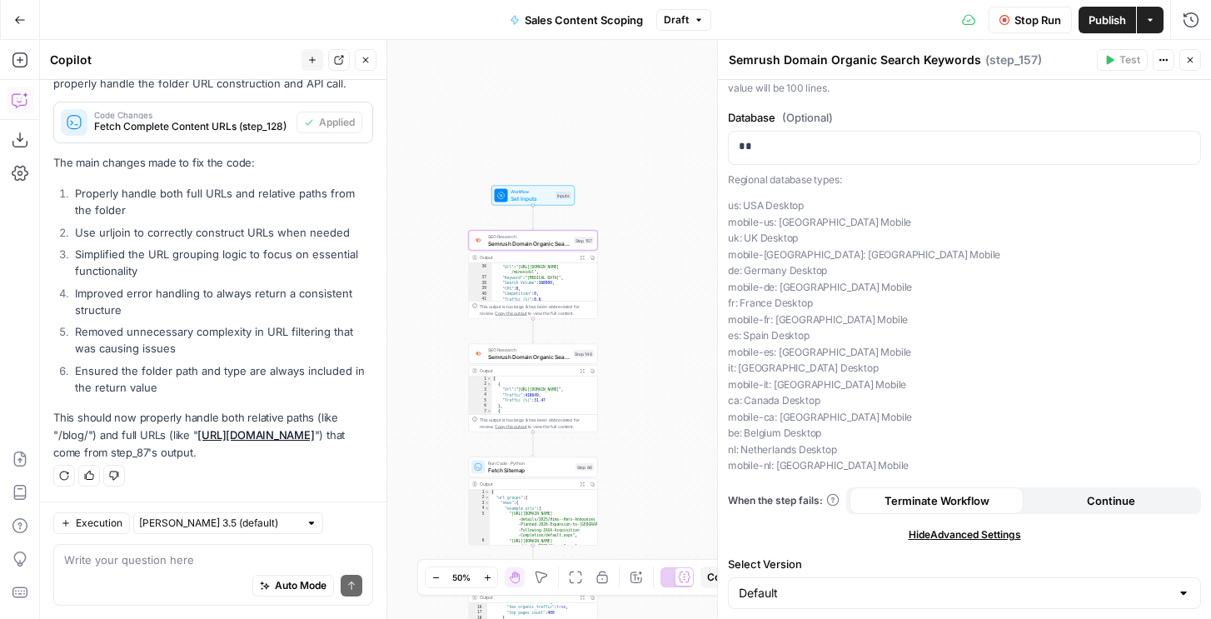
click at [1194, 62] on icon "button" at bounding box center [1191, 60] width 10 height 10
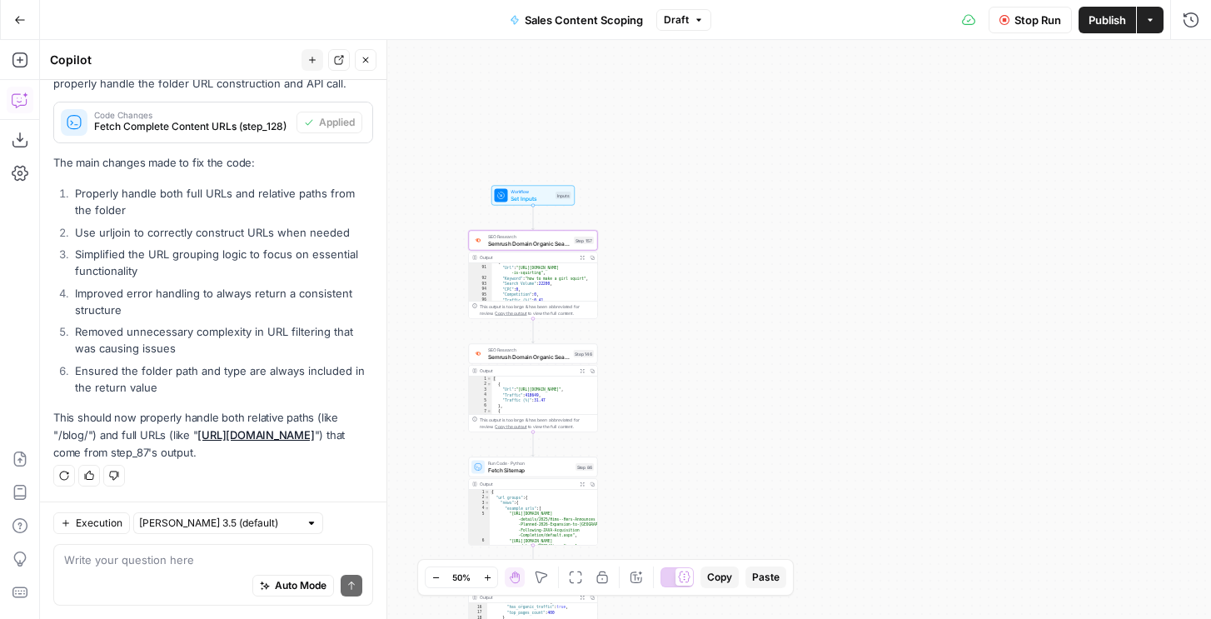
scroll to position [867, 0]
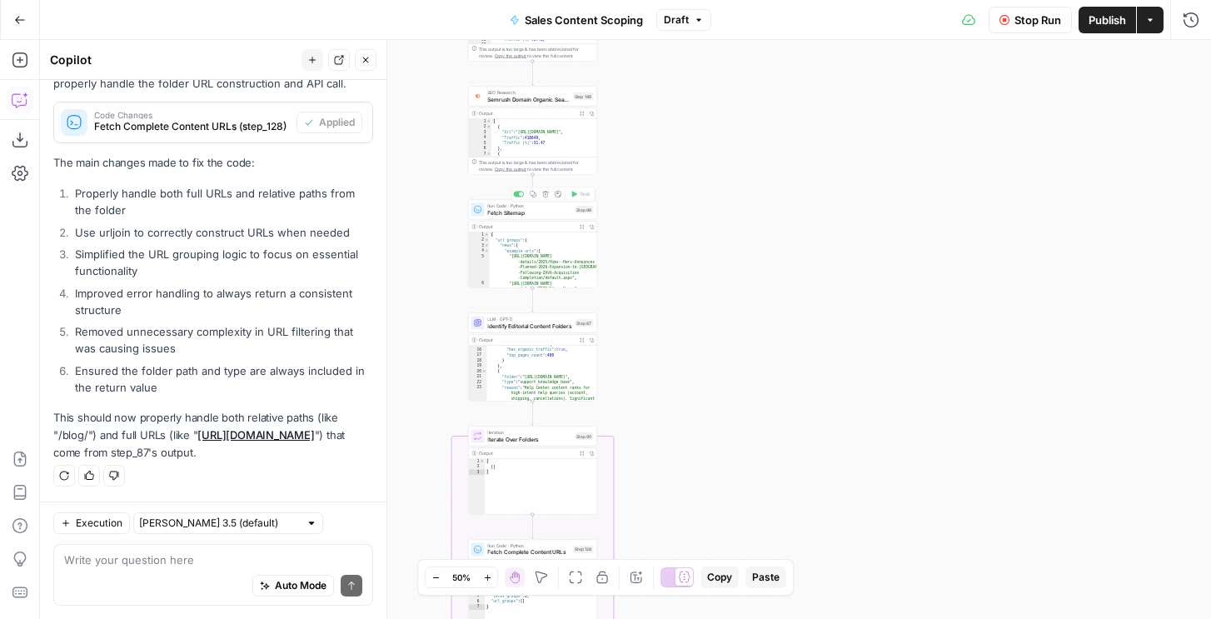
click at [524, 333] on div "LLM · GPT-5 Identify Editorial Content Folders Step 87 Copy step Delete step Ed…" at bounding box center [532, 357] width 129 height 88
click at [525, 326] on span "Identify Editorial Content Folders" at bounding box center [529, 326] width 84 height 8
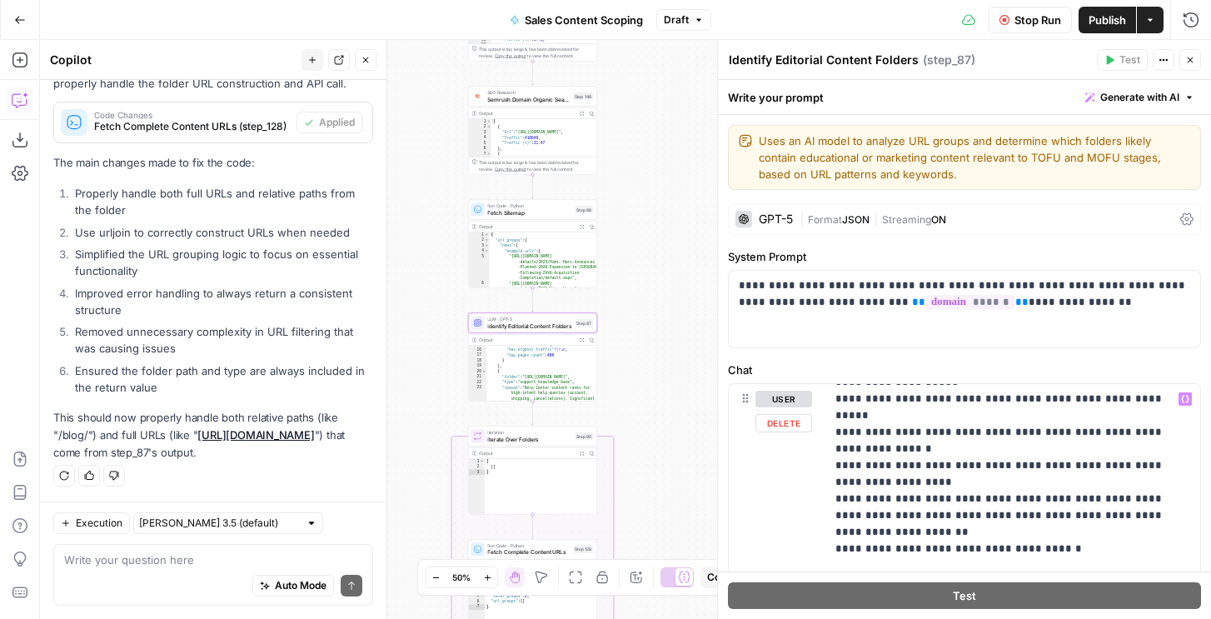
scroll to position [67, 0]
drag, startPoint x: 850, startPoint y: 514, endPoint x: 850, endPoint y: 500, distance: 14.2
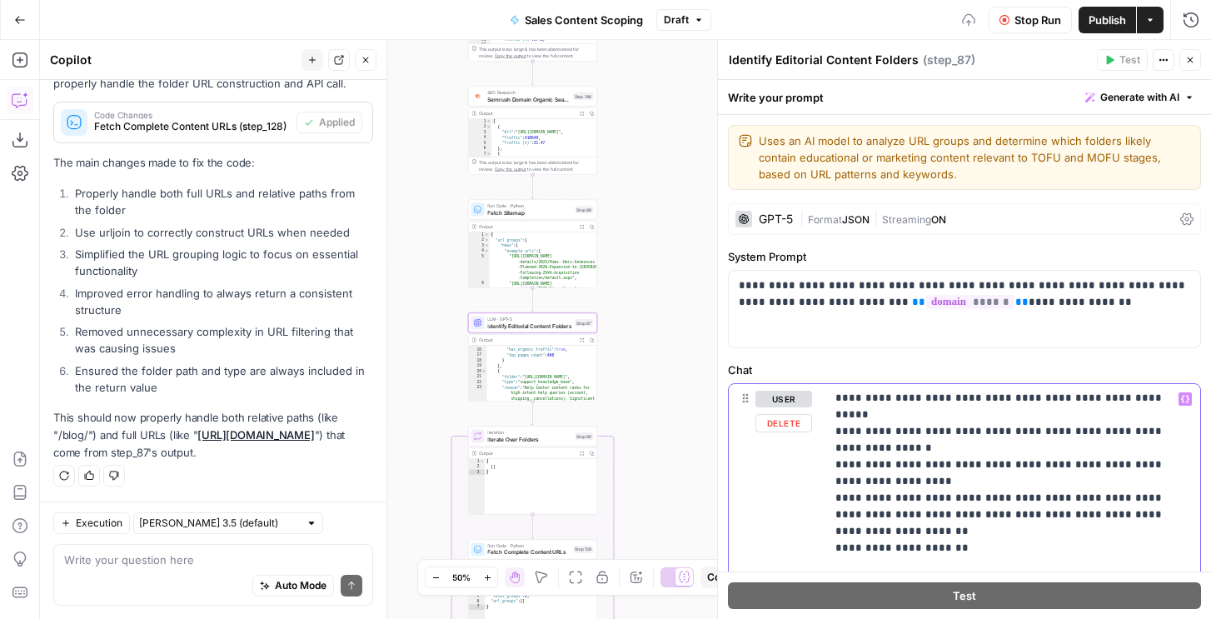
click at [1194, 62] on icon "button" at bounding box center [1191, 60] width 10 height 10
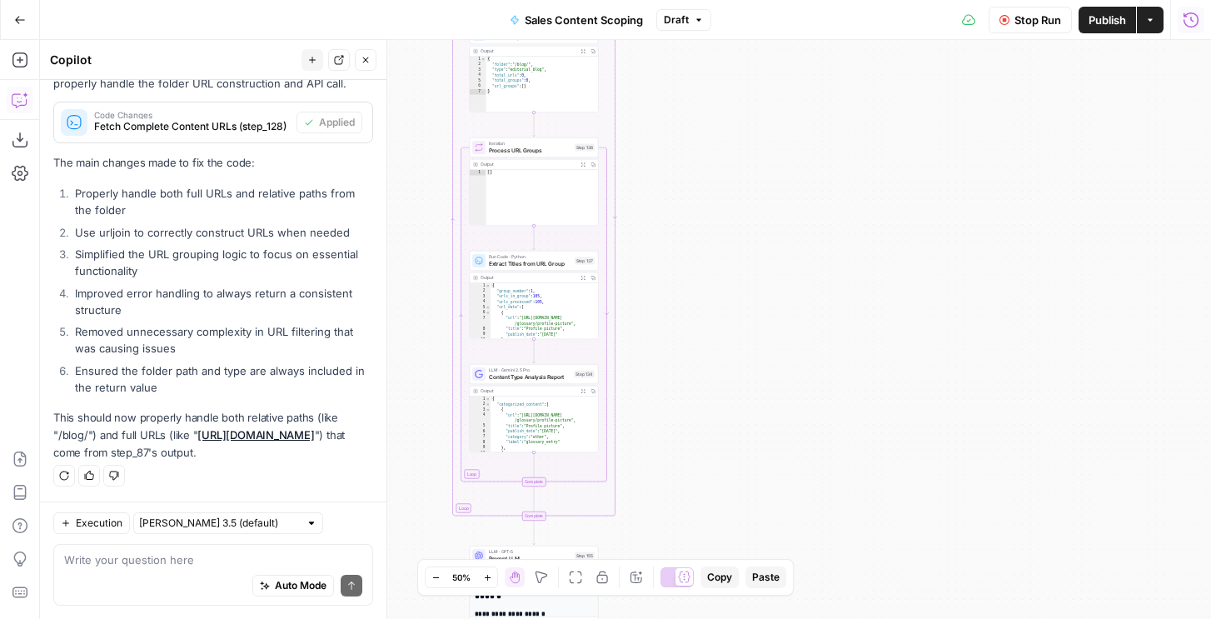
click at [1194, 17] on icon "button" at bounding box center [1191, 20] width 17 height 17
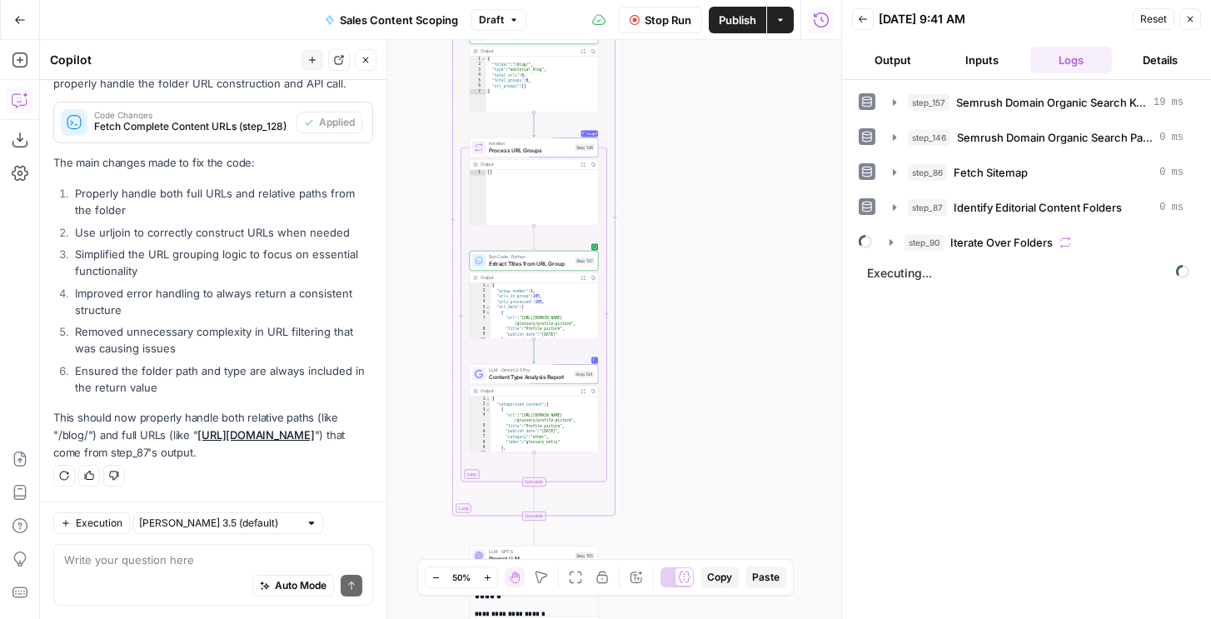
click at [973, 244] on span "Iterate Over Folders" at bounding box center [1002, 242] width 102 height 17
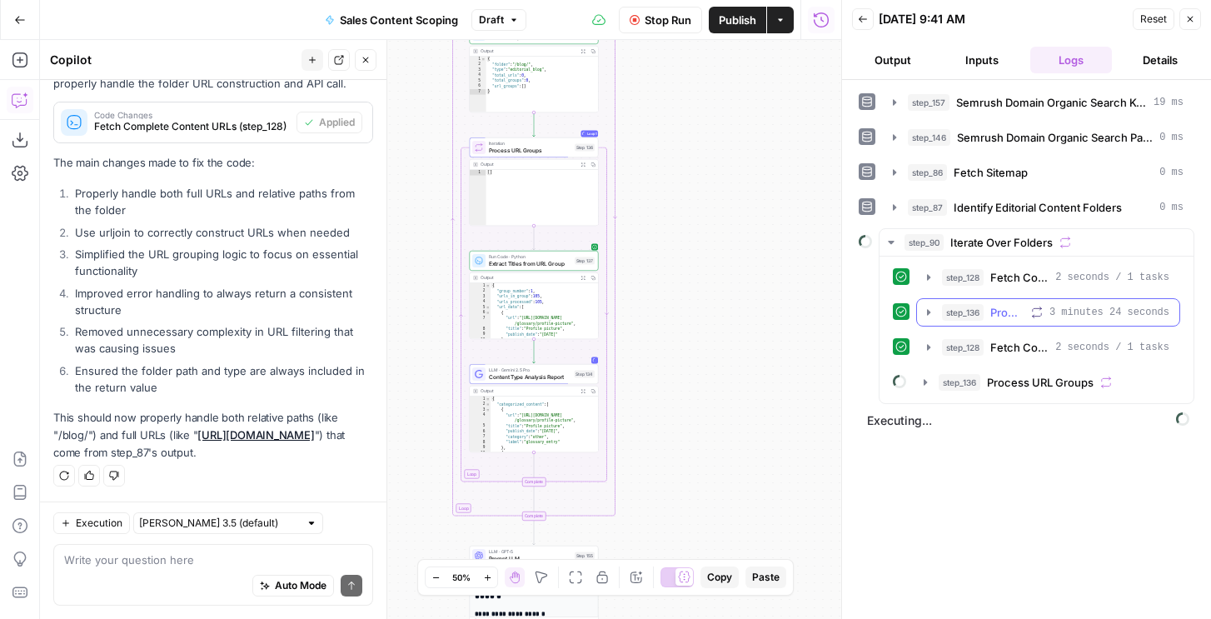
click at [961, 317] on span "step_136" at bounding box center [963, 312] width 42 height 17
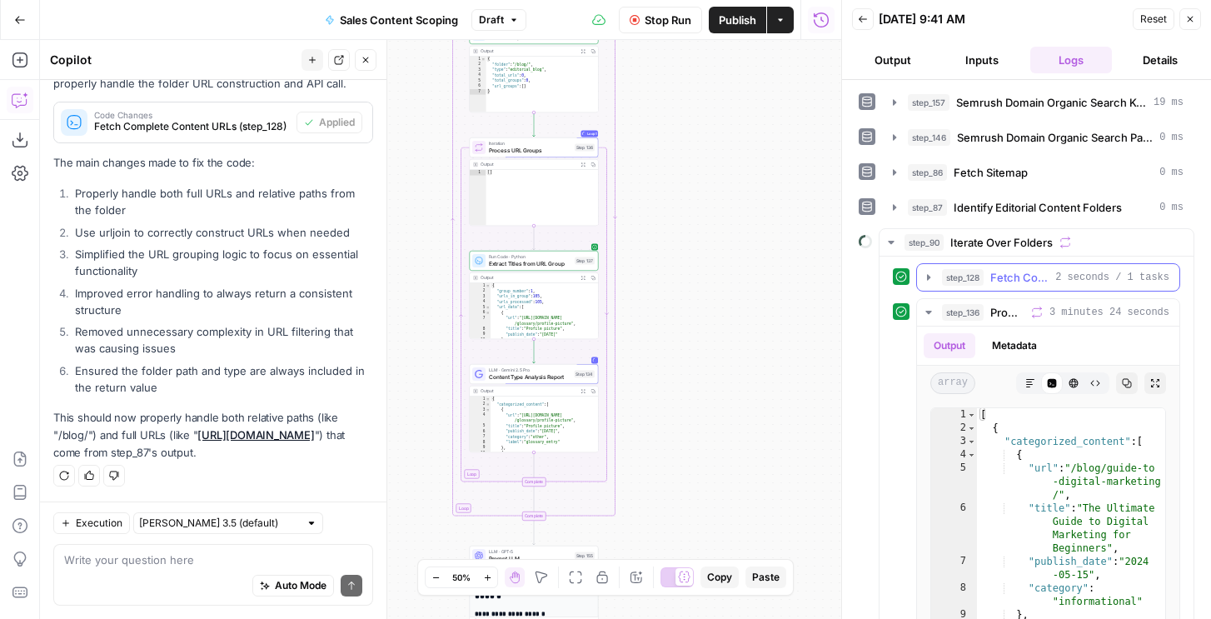
click at [964, 274] on span "step_128" at bounding box center [963, 277] width 42 height 17
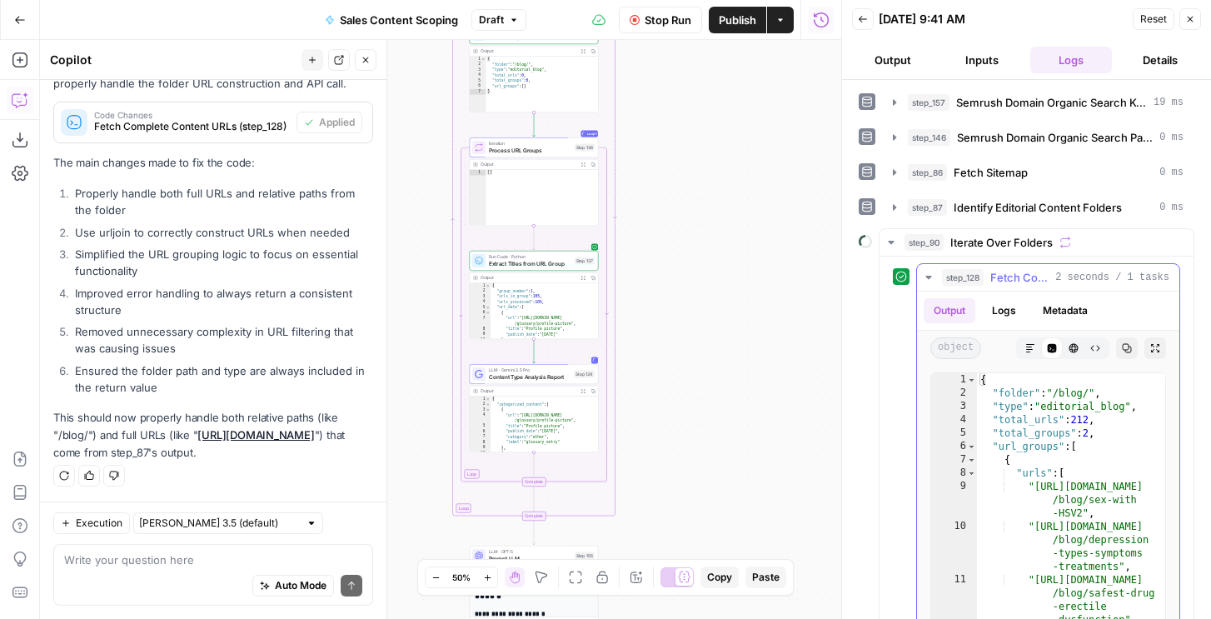
click at [965, 269] on span "step_128" at bounding box center [963, 277] width 42 height 17
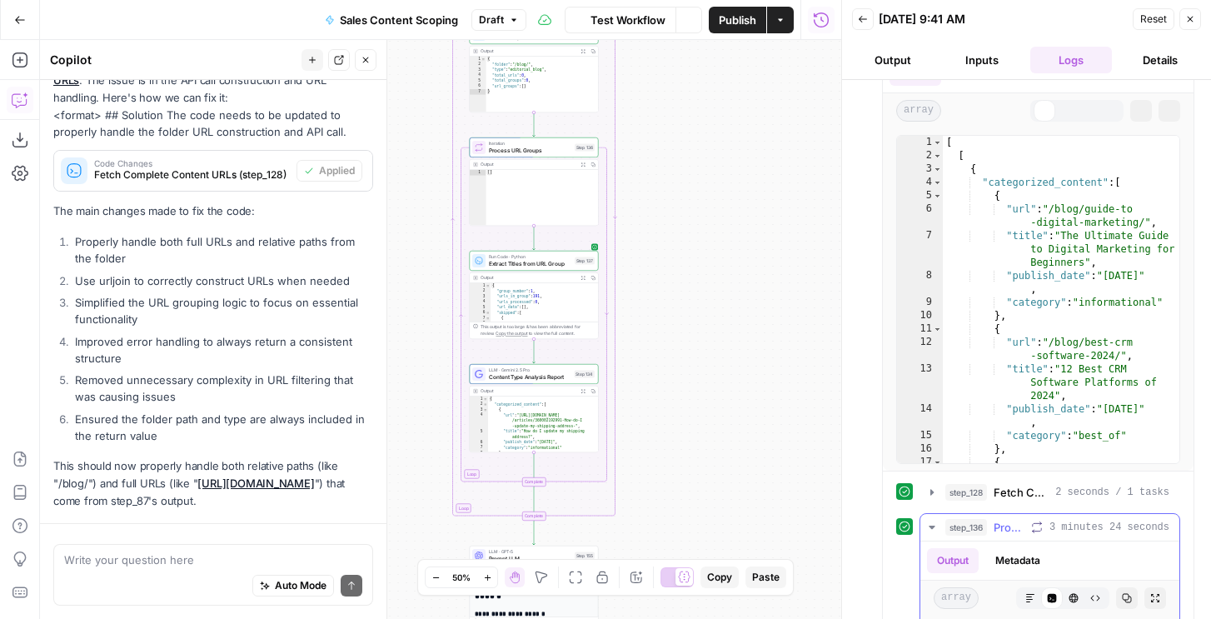
scroll to position [127, 0]
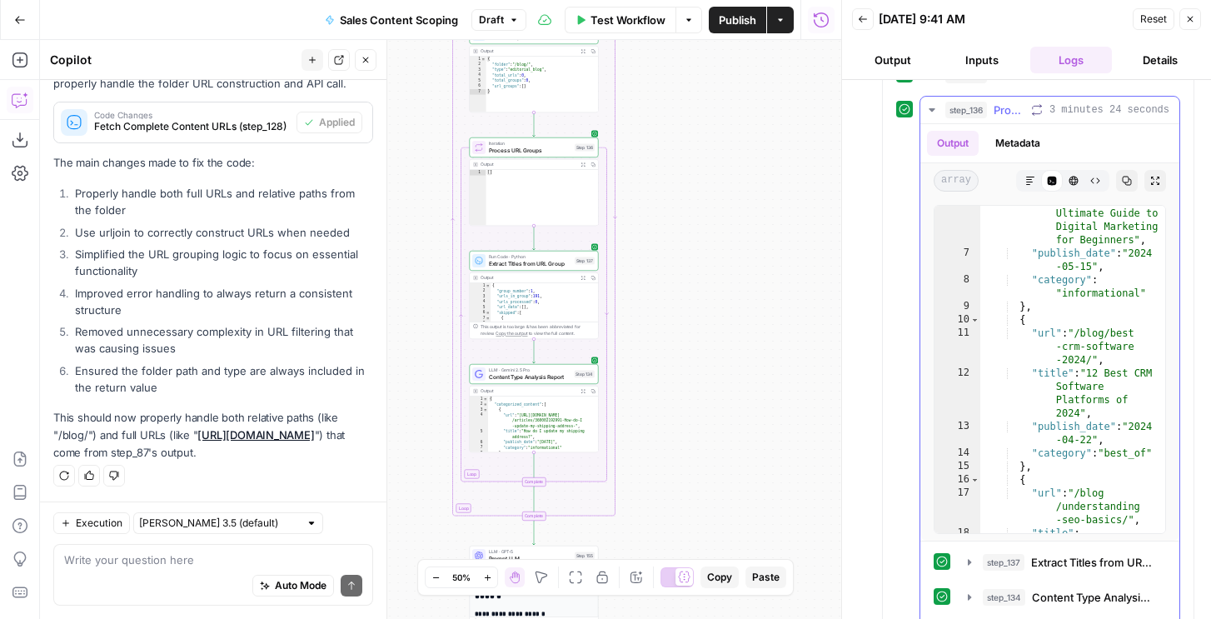
scroll to position [105, 0]
click at [1013, 147] on button "Metadata" at bounding box center [1018, 143] width 65 height 25
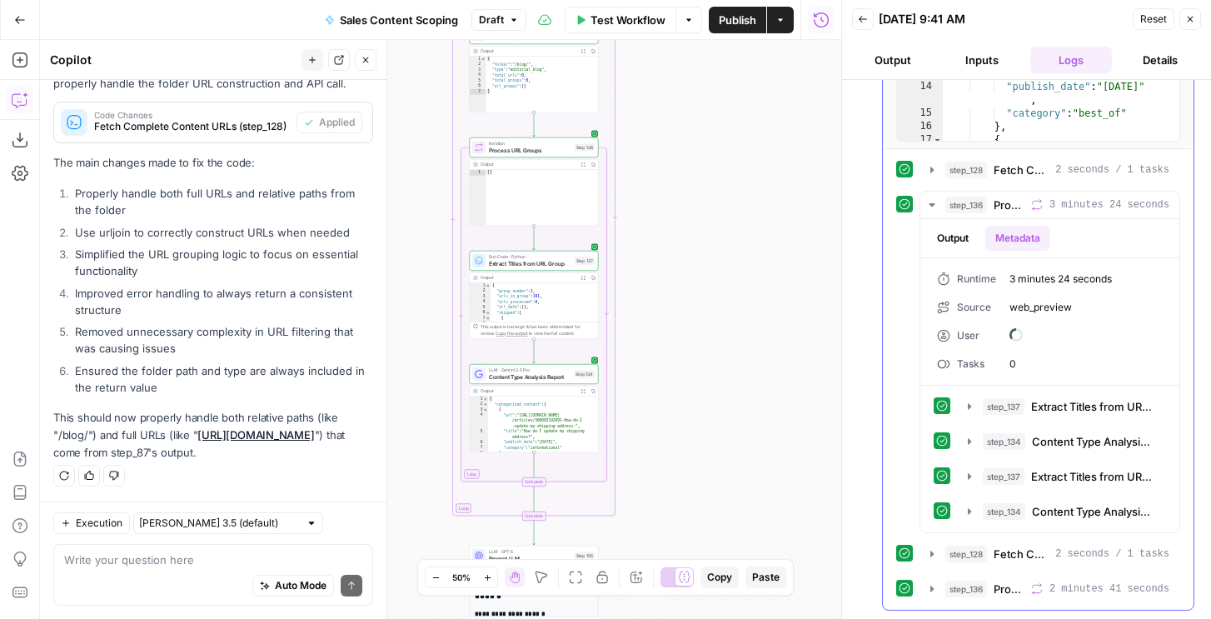
scroll to position [525, 0]
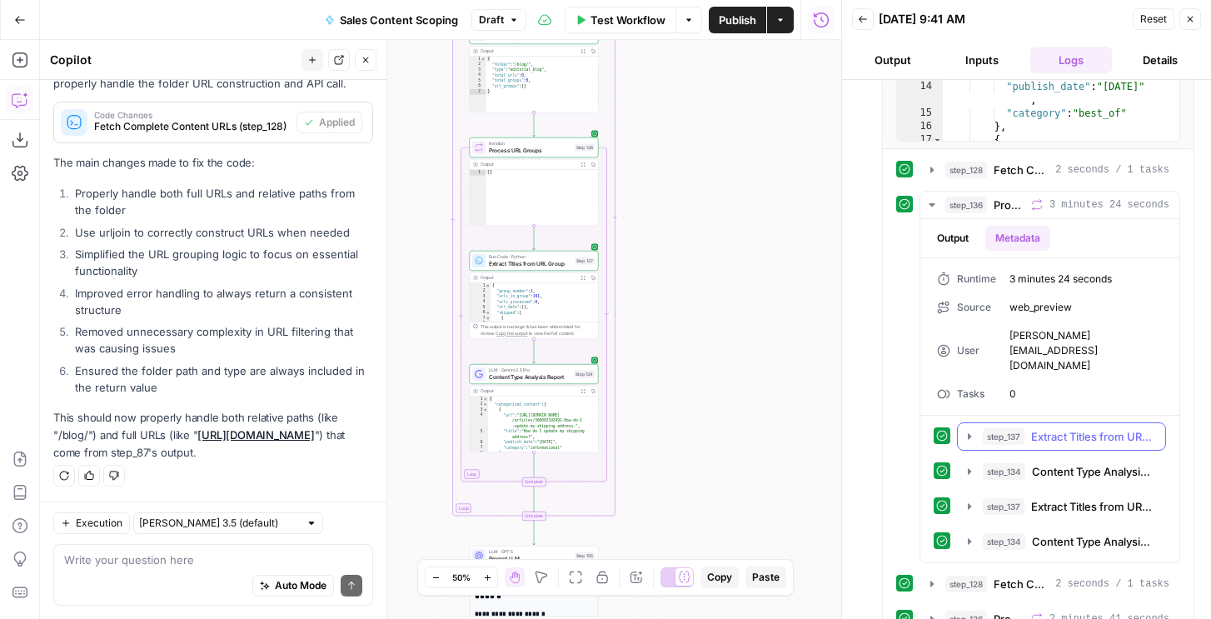
click at [1029, 428] on div "step_137 Extract Titles from URL Group 2 minutes 13 seconds / 3 tasks" at bounding box center [1069, 436] width 172 height 17
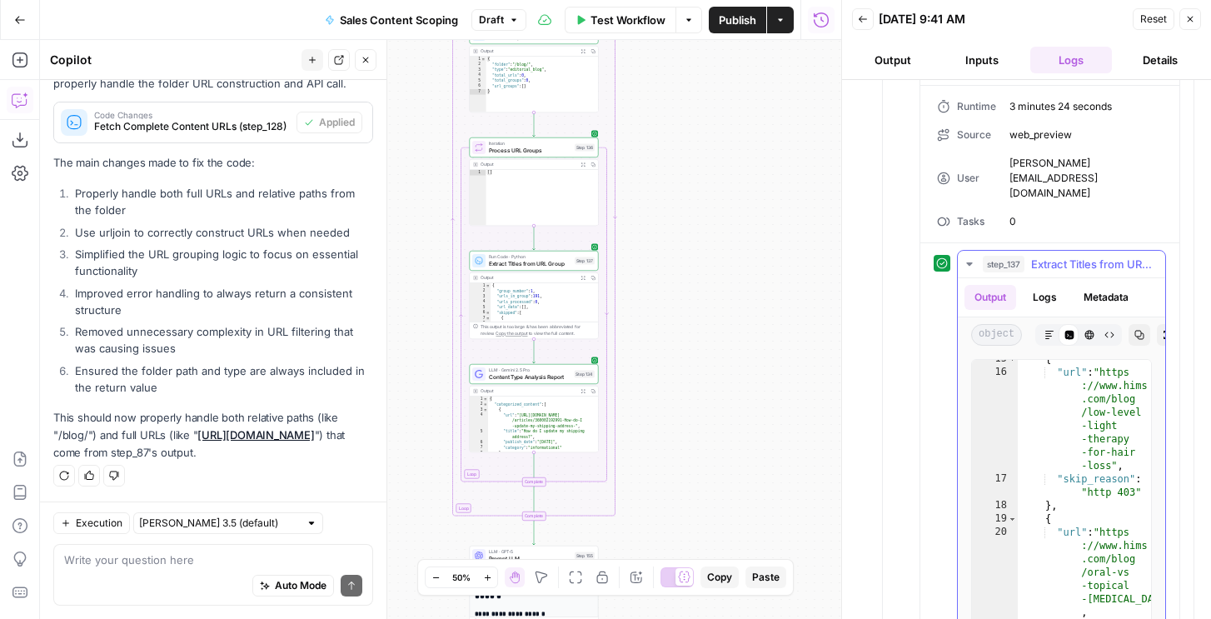
scroll to position [570, 0]
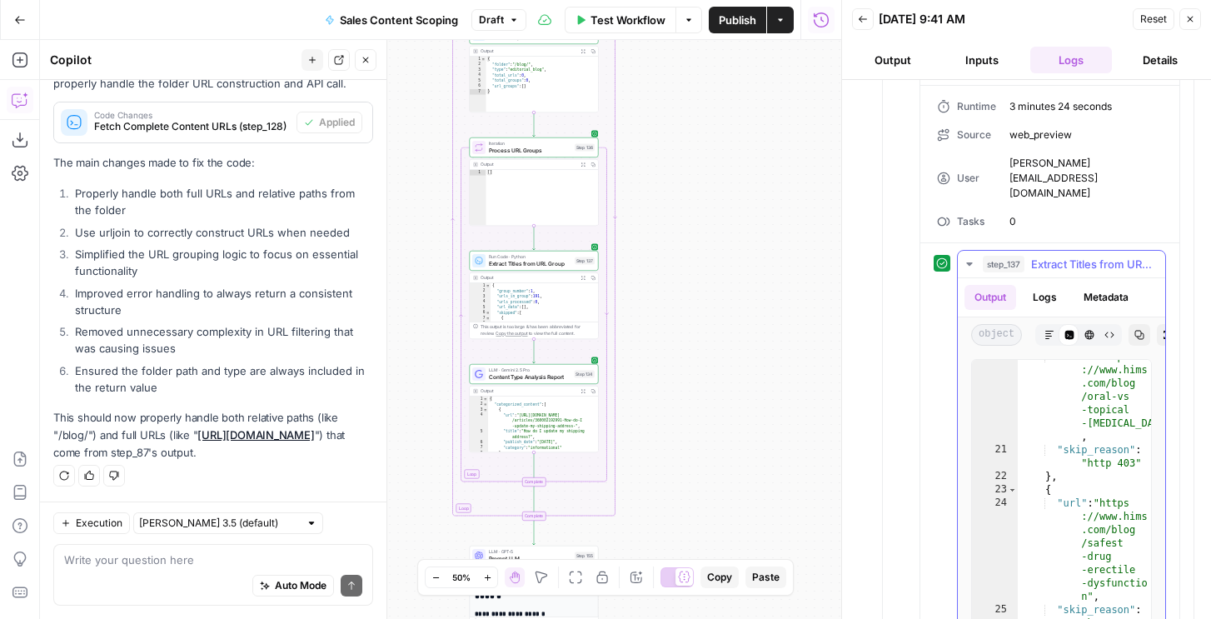
click at [1087, 422] on div ""url" : "https ://www.hims .com/blog /oral-vs -topical -[MEDICAL_DATA]" , "skip…" at bounding box center [1084, 620] width 133 height 541
type textarea "* *"
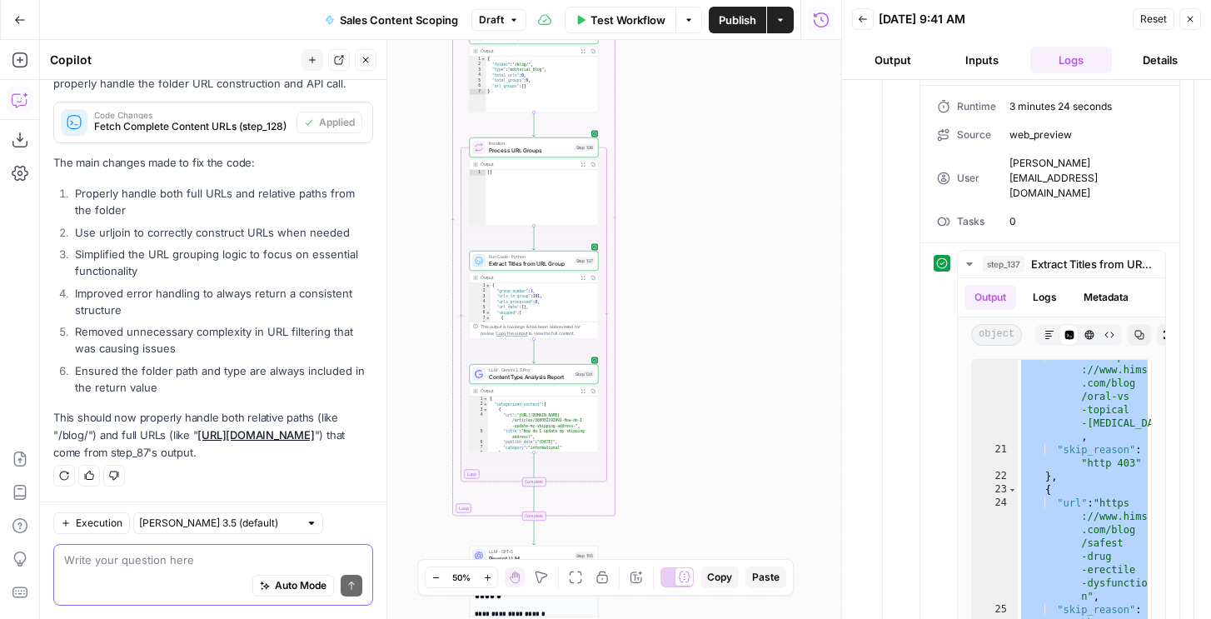
click at [141, 565] on textarea at bounding box center [213, 560] width 298 height 17
paste textarea "{ "group_number": 1, "urls_in_group": 200, "urls_processed": 0, "url_data": [],…"
type textarea "{ "group_number": 1, "urls_in_group": 200, "urls_processed": 0, "url_data": [],…"
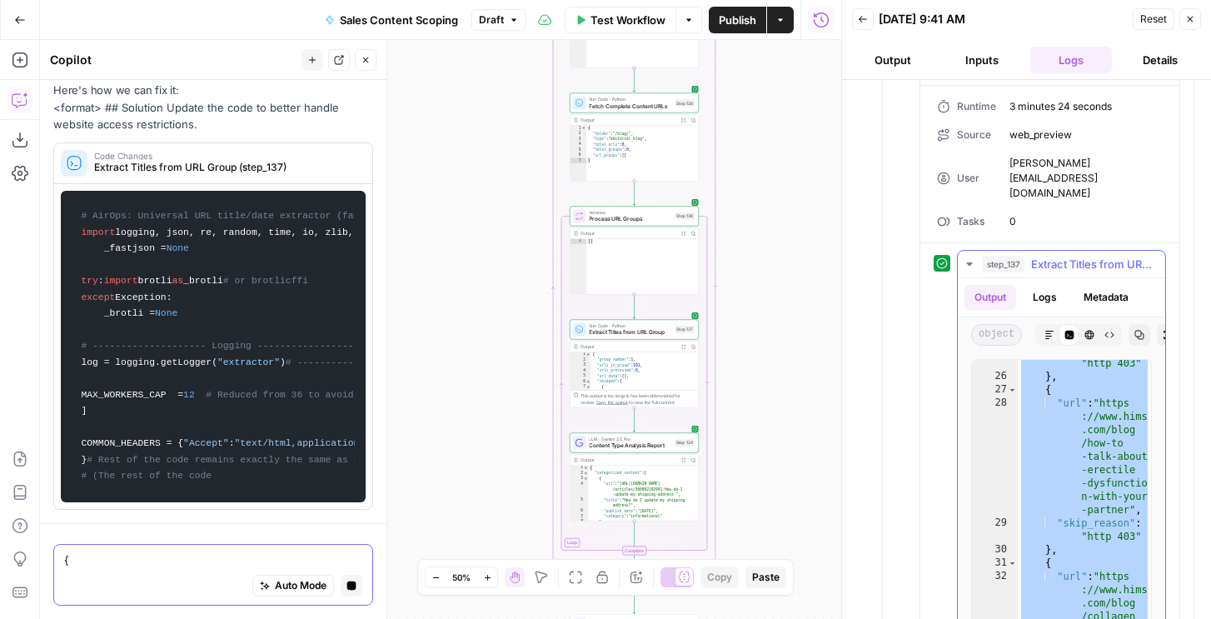
scroll to position [965, 0]
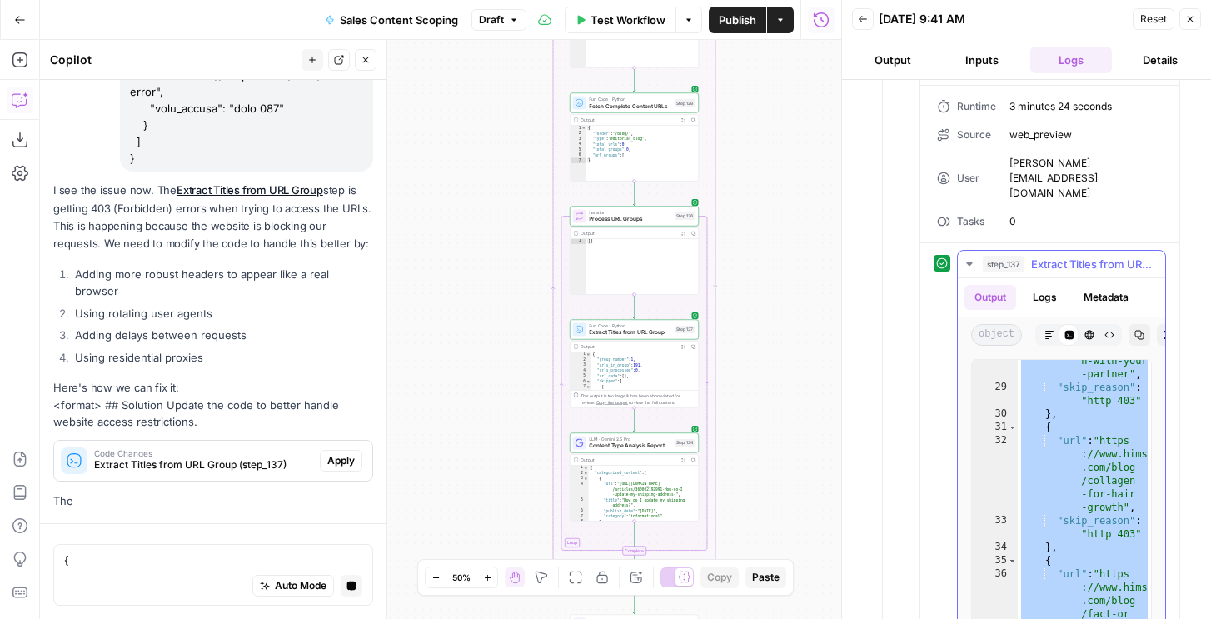
click at [1056, 285] on button "Logs" at bounding box center [1045, 297] width 44 height 25
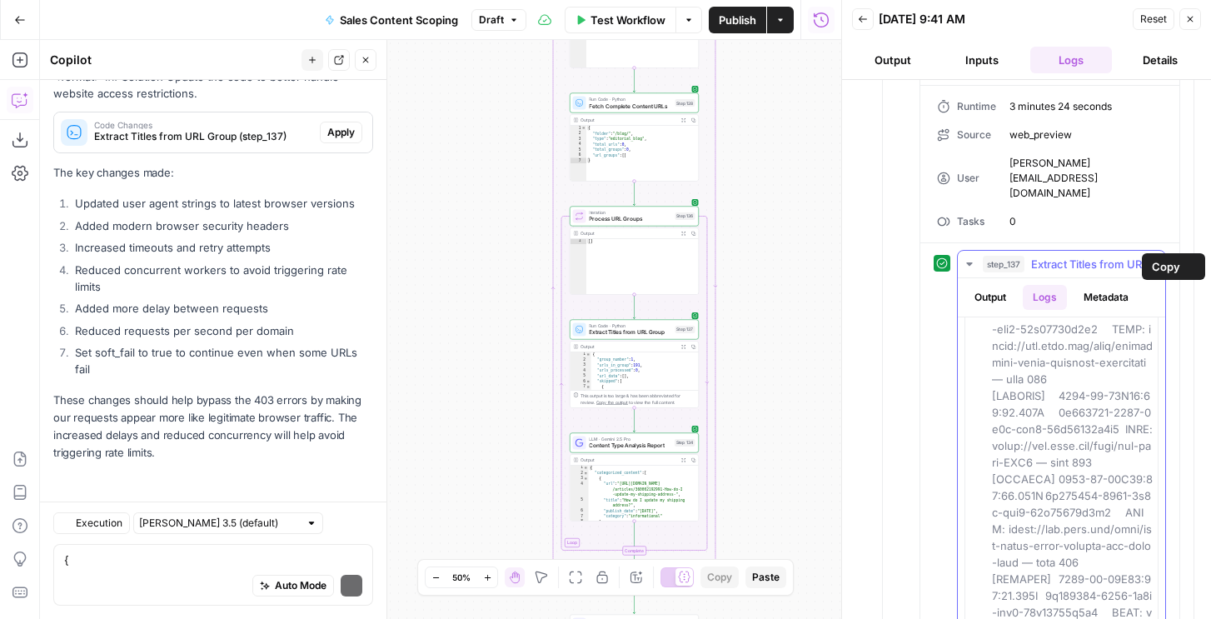
scroll to position [20072, 0]
click at [351, 140] on span "Apply" at bounding box center [340, 132] width 27 height 15
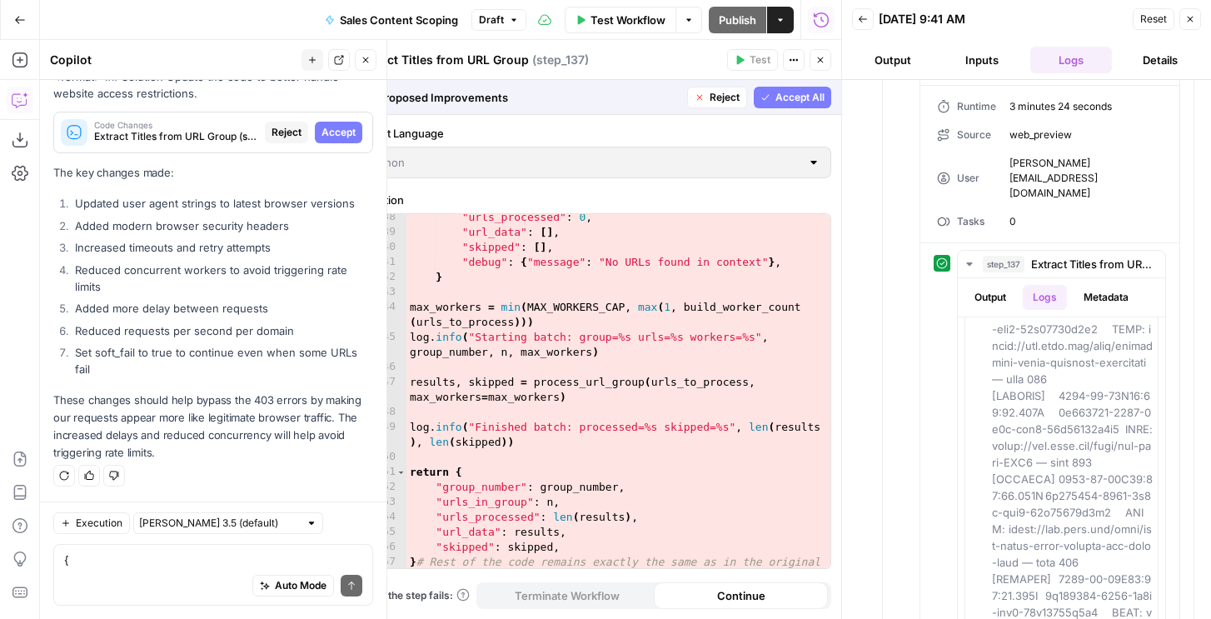
scroll to position [9319, 0]
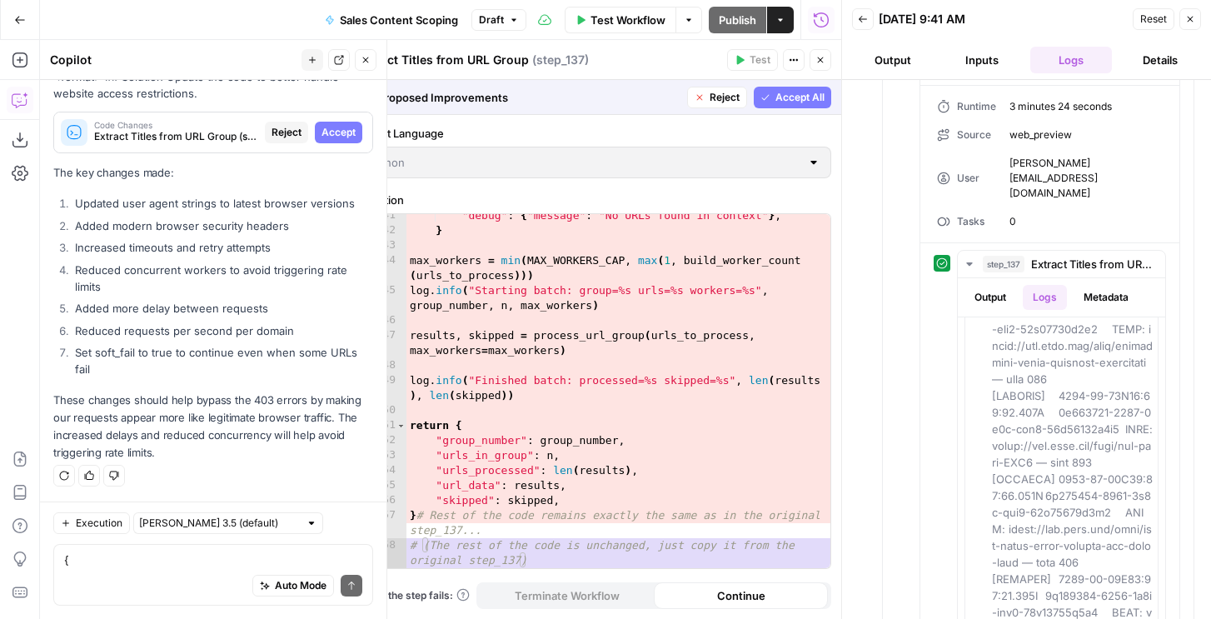
click at [282, 140] on span "Reject" at bounding box center [287, 132] width 30 height 15
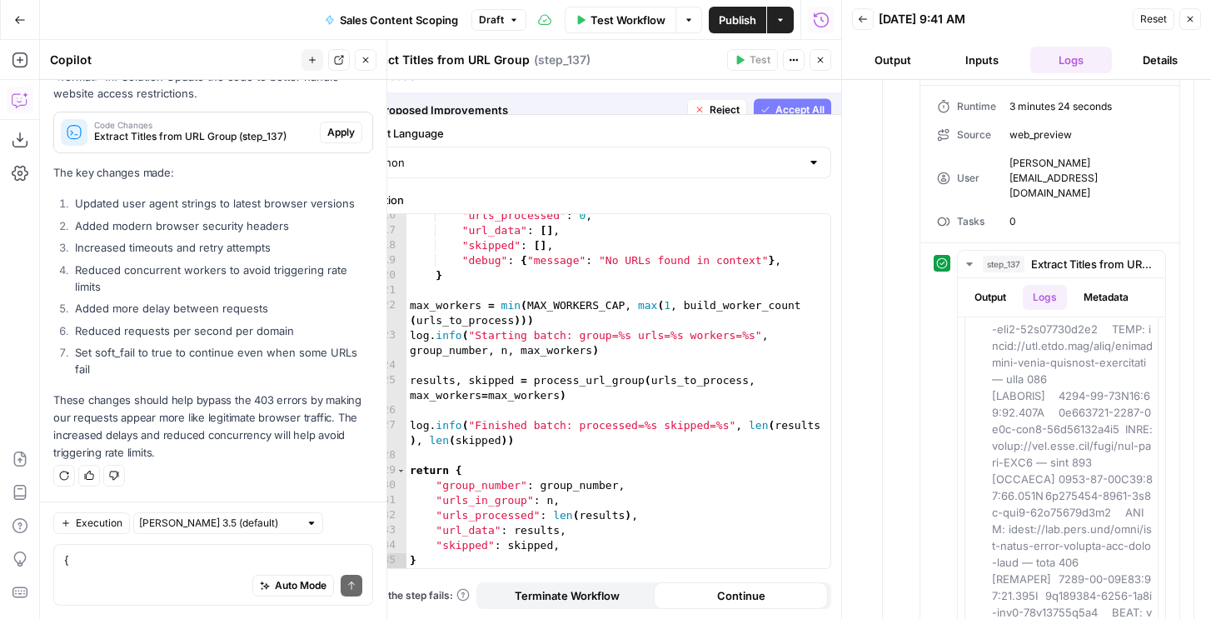
scroll to position [8824, 0]
click at [343, 140] on span "Apply" at bounding box center [340, 132] width 27 height 15
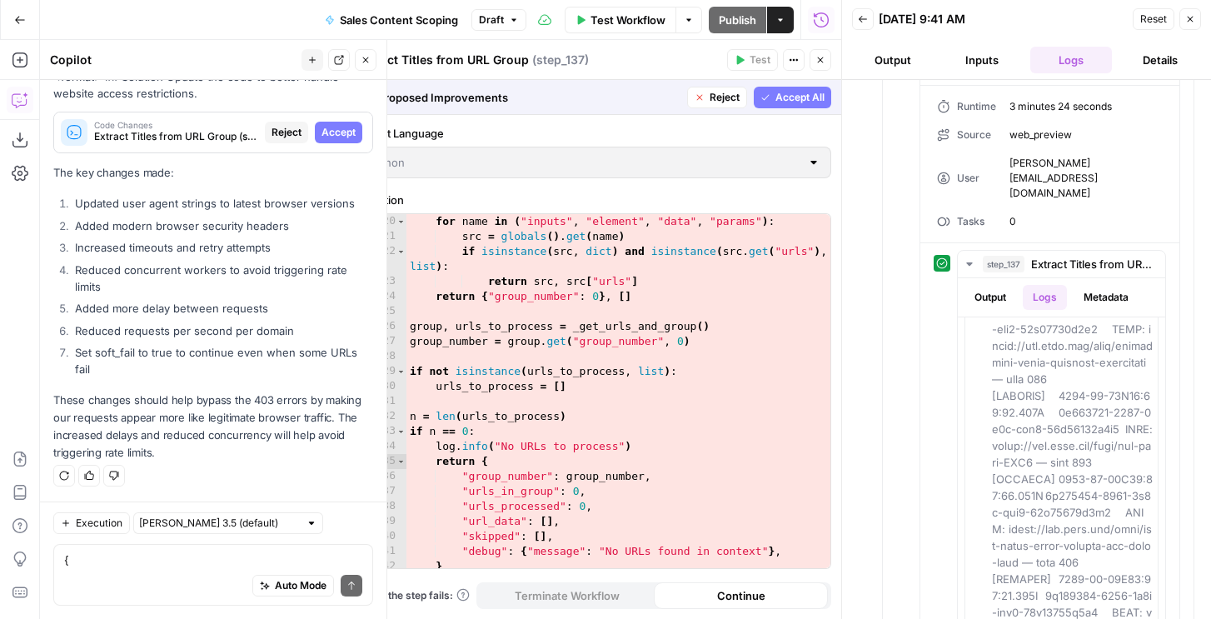
scroll to position [8494, 0]
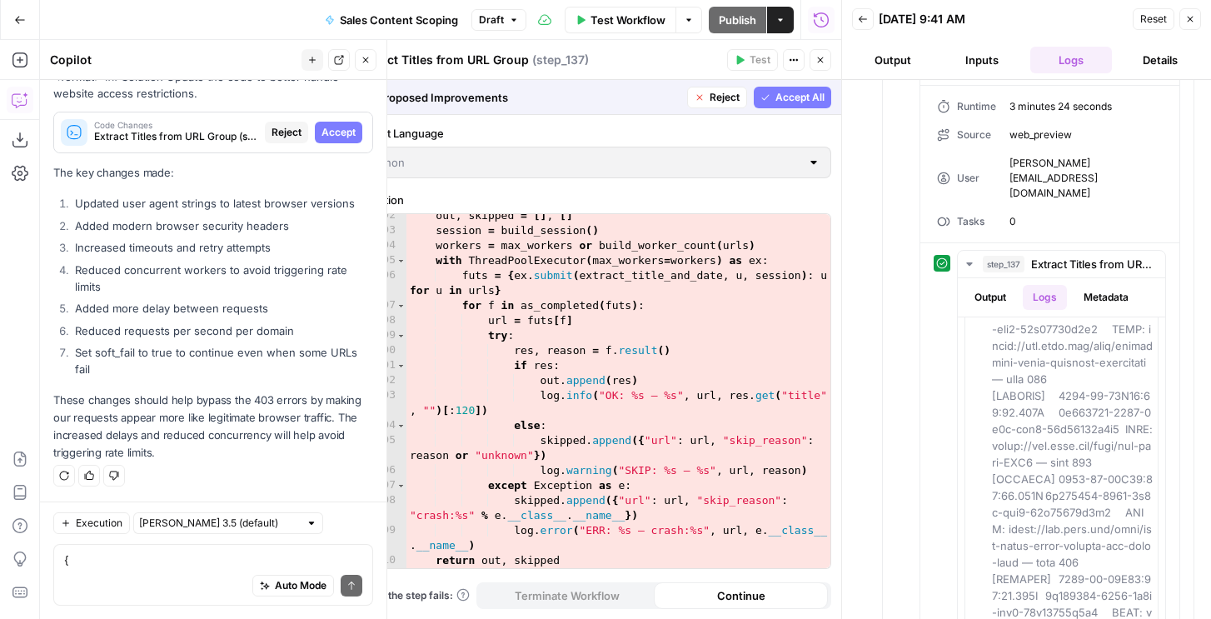
click at [281, 146] on div "Code Changes Extract Titles from URL Group (step_137) Reject Accept" at bounding box center [213, 132] width 318 height 27
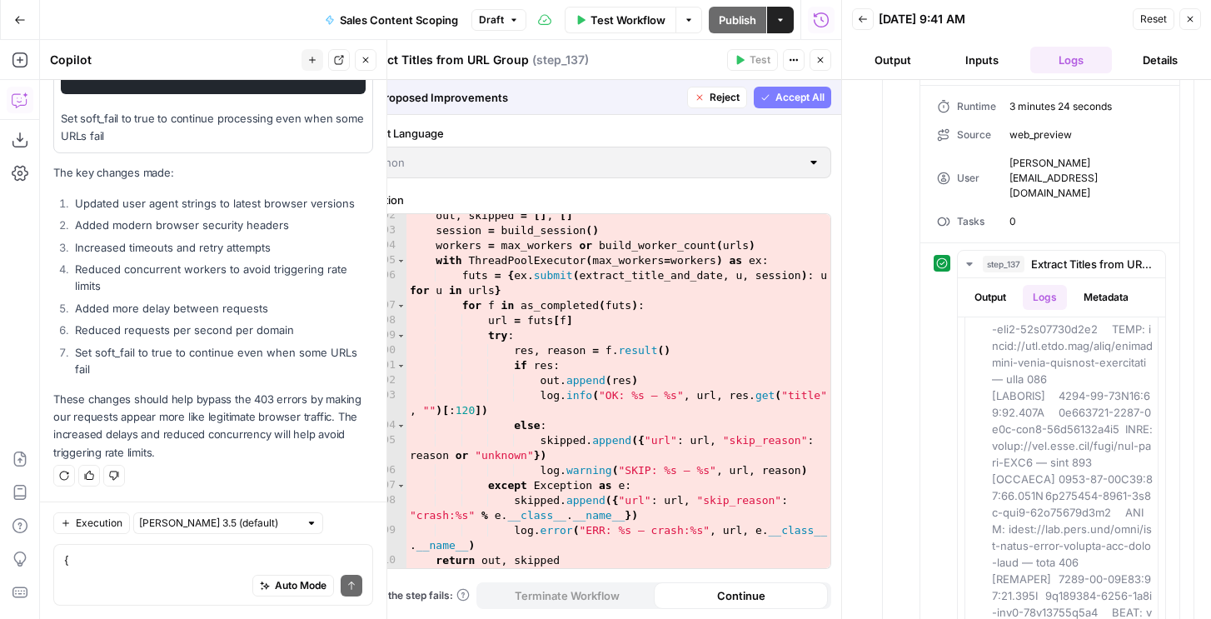
scroll to position [21273, 0]
click at [224, 524] on input "text" at bounding box center [219, 523] width 160 height 17
click at [223, 462] on span "[PERSON_NAME] 4" at bounding box center [201, 463] width 108 height 17
type input "[PERSON_NAME] 3.5 (default)"
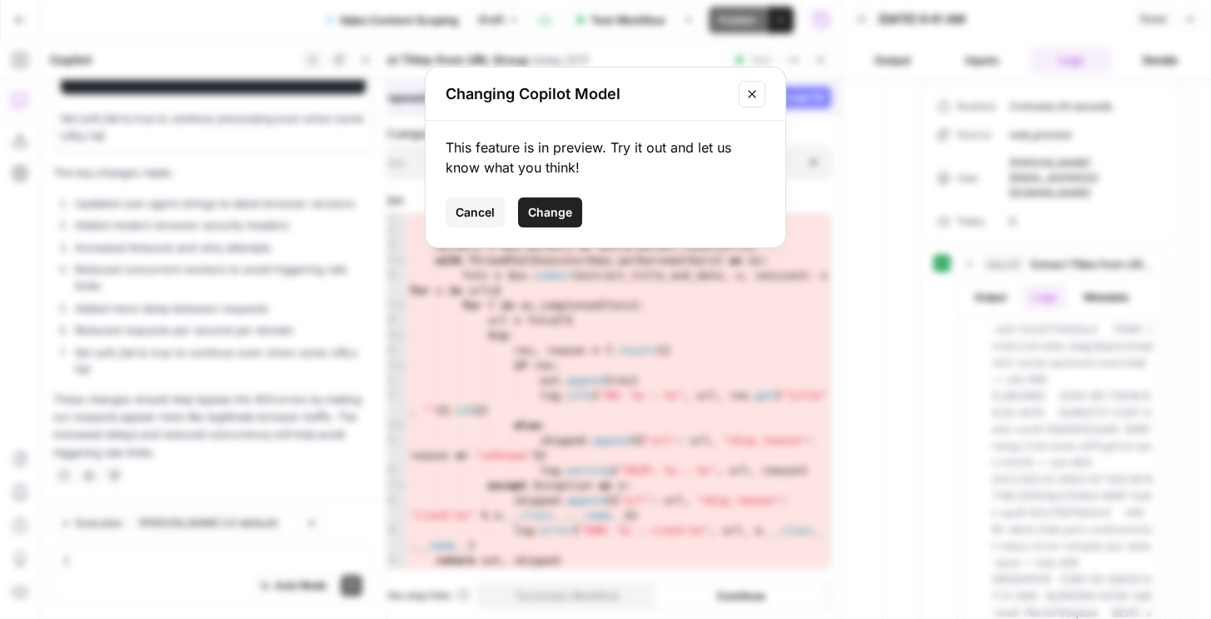
click at [479, 217] on span "Cancel" at bounding box center [475, 212] width 39 height 17
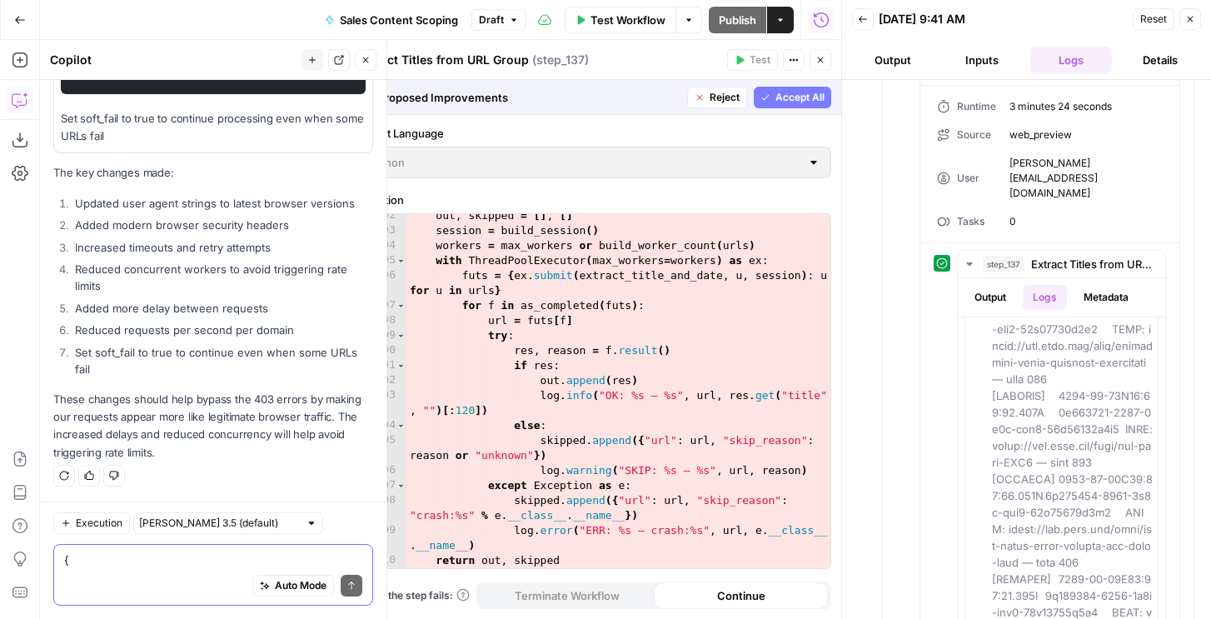
click at [147, 567] on textarea at bounding box center [213, 560] width 298 height 17
type textarea "try again give the whole code"
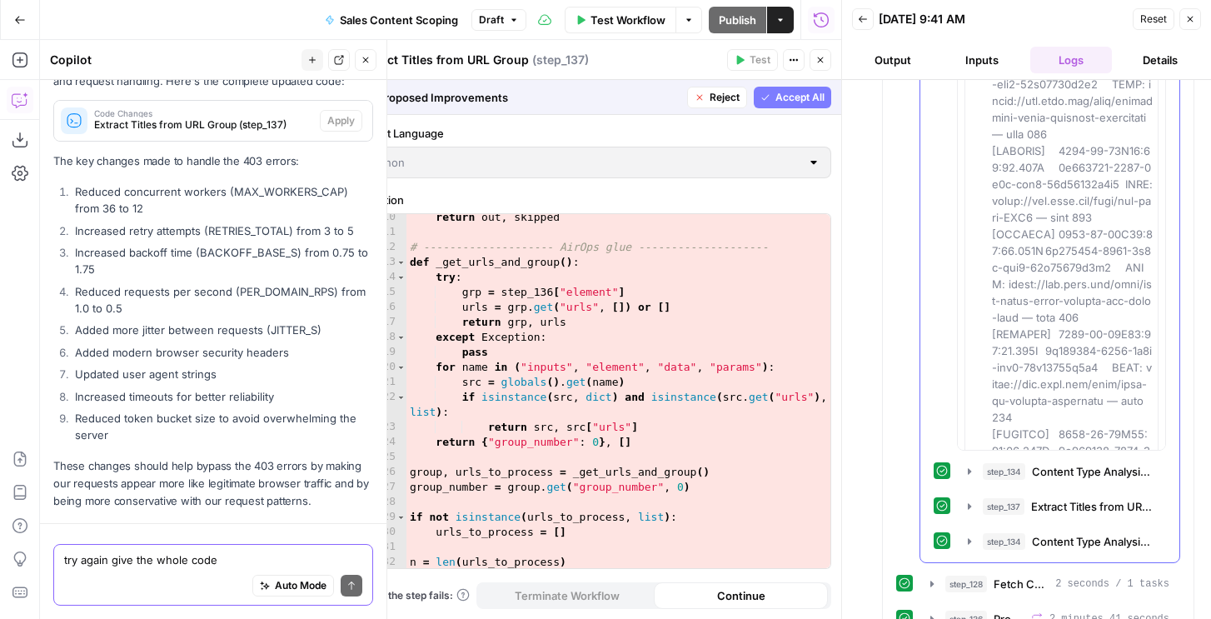
scroll to position [21793, 0]
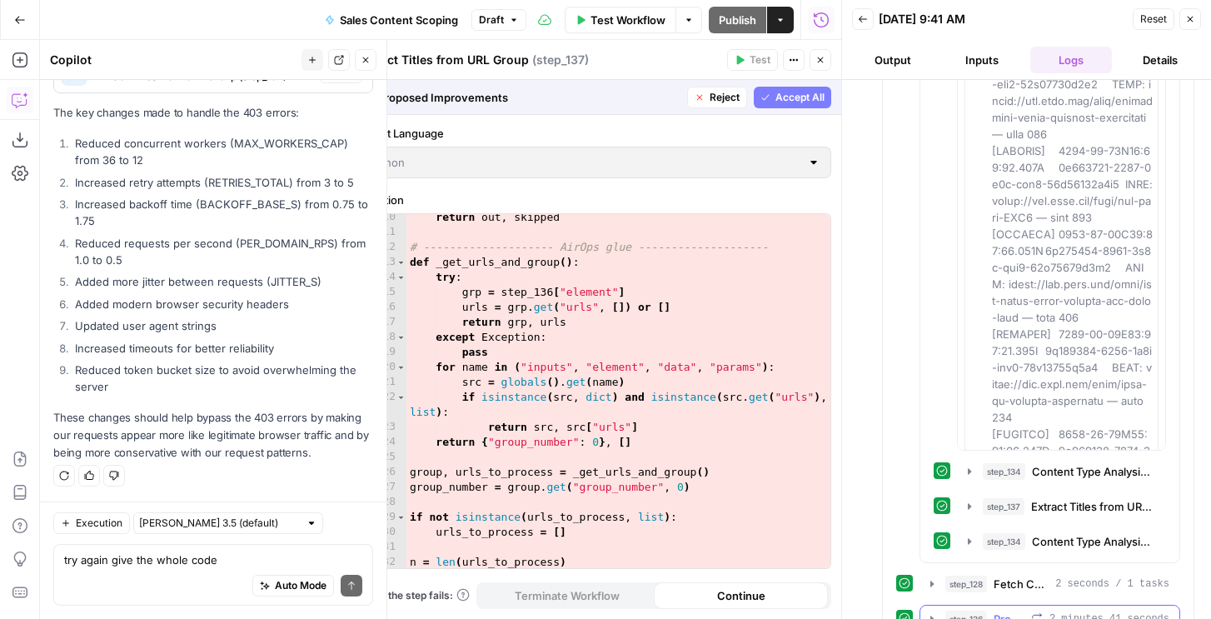
click at [959, 606] on button "step_136 Process URL Groups 2 minutes 41 seconds" at bounding box center [1050, 619] width 259 height 27
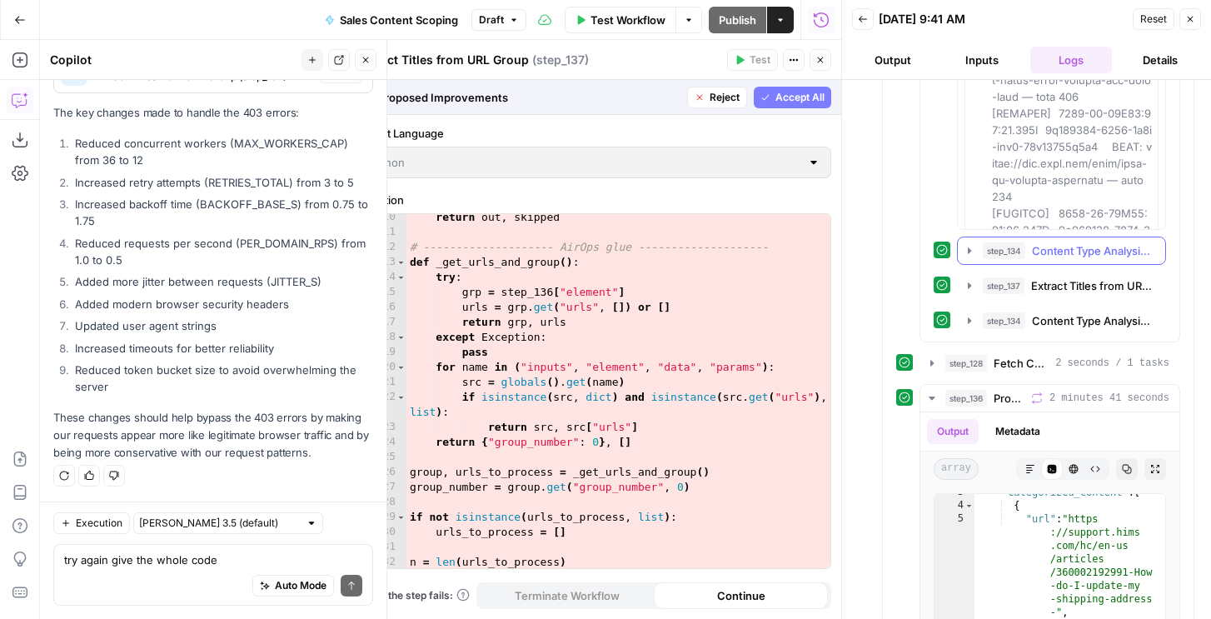
scroll to position [1151, 0]
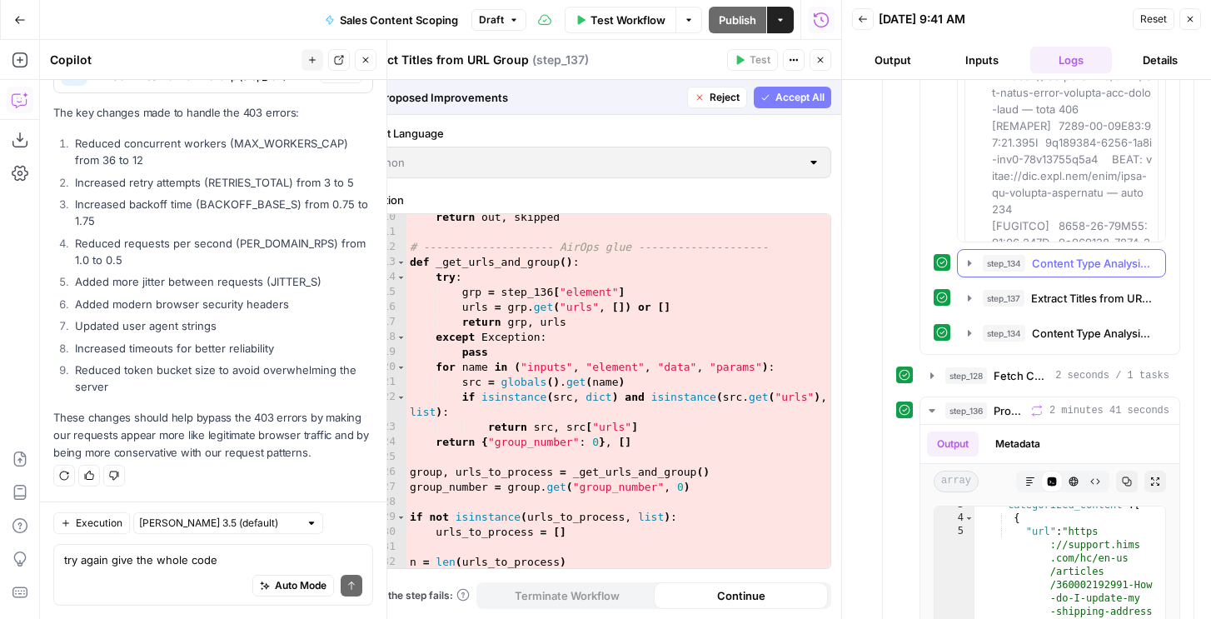
click at [1006, 250] on button "step_134 Content Type Analysis Report 31 seconds / 4 tasks" at bounding box center [1061, 263] width 207 height 27
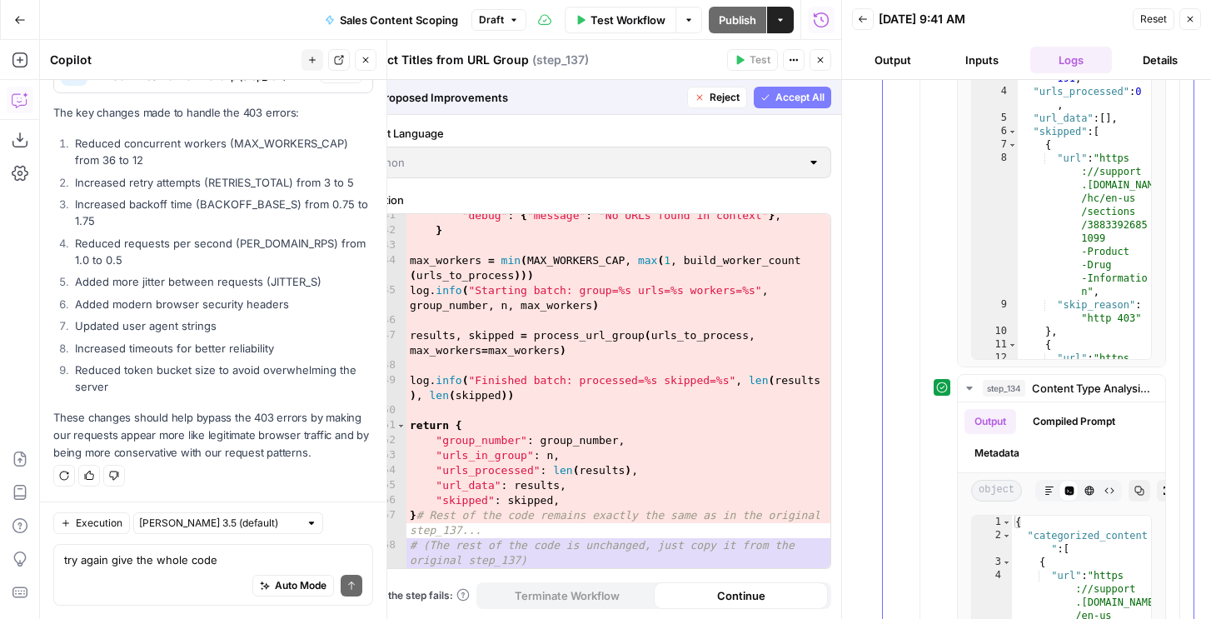
scroll to position [2690, 0]
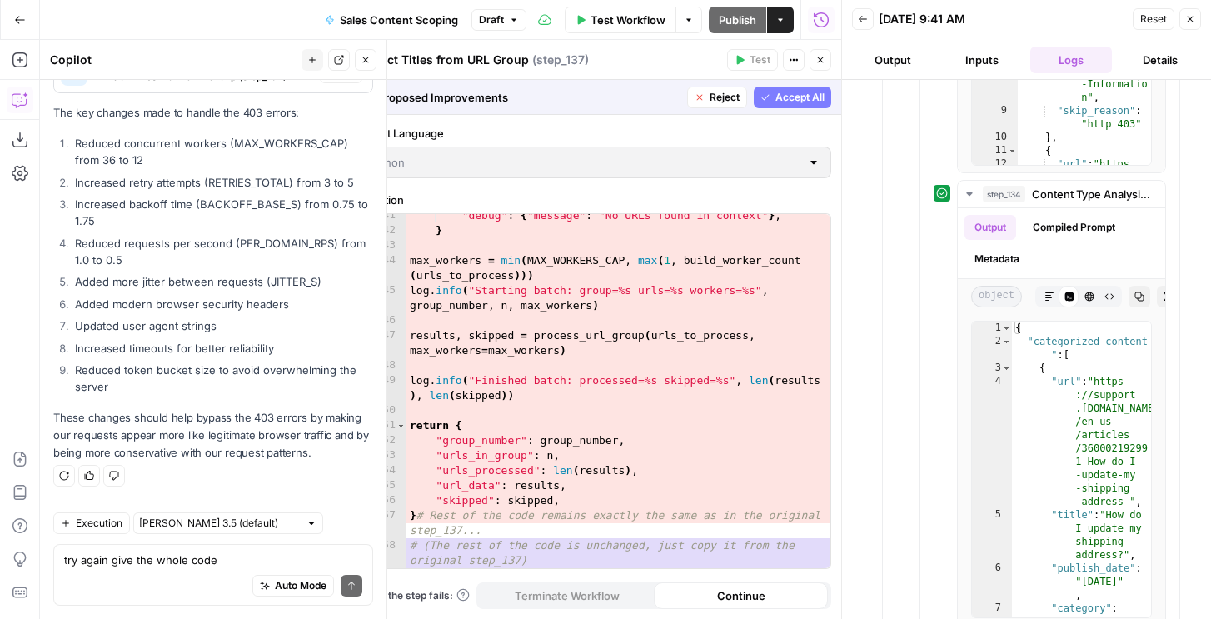
click at [673, 367] on div "541 542 543 544 545 546 547 548 549 550 551 552 553 554 555 556 557 558 "debug"…" at bounding box center [595, 391] width 472 height 354
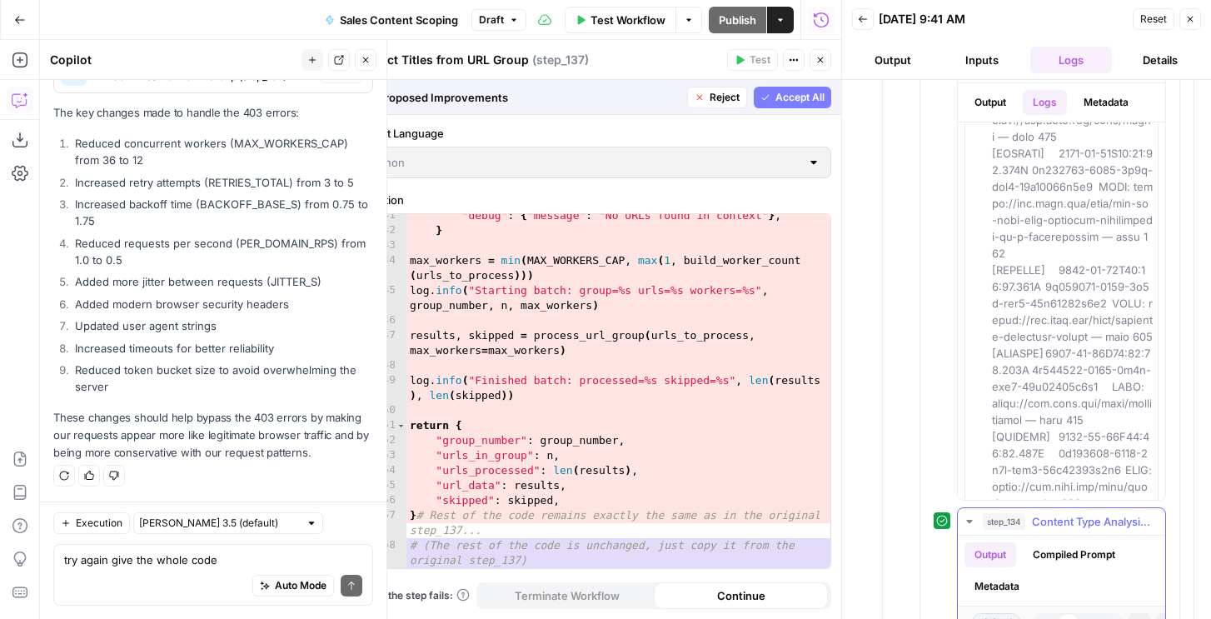
scroll to position [627, 0]
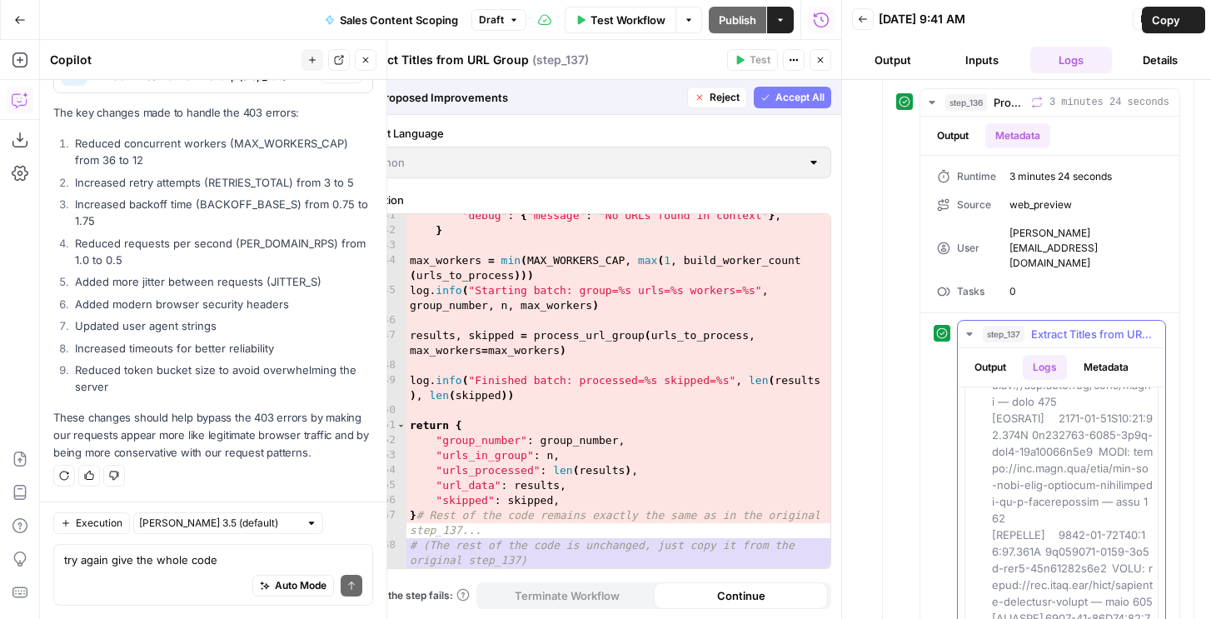
drag, startPoint x: 1042, startPoint y: 372, endPoint x: 1013, endPoint y: 389, distance: 33.6
copy span "[DOMAIN_NAME][URL]"
click at [258, 84] on span "Extract Titles from URL Group (step_137)" at bounding box center [203, 76] width 219 height 15
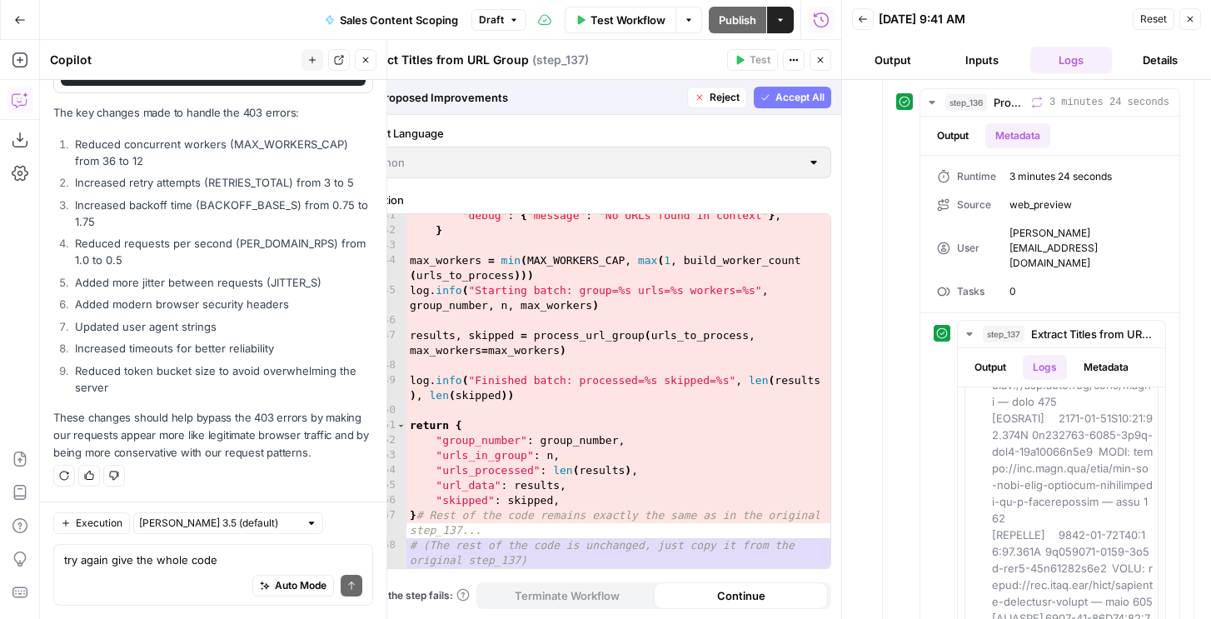
scroll to position [30410, 0]
drag, startPoint x: 72, startPoint y: 211, endPoint x: 210, endPoint y: 352, distance: 196.8
copy code "import logging, json, re, random, time, io, zlib, gzip from datetime import dat…"
click at [467, 269] on div "541 542 543 544 545 546 547 548 549 550 551 552 553 554 555 556 557 558 "debug"…" at bounding box center [595, 391] width 472 height 354
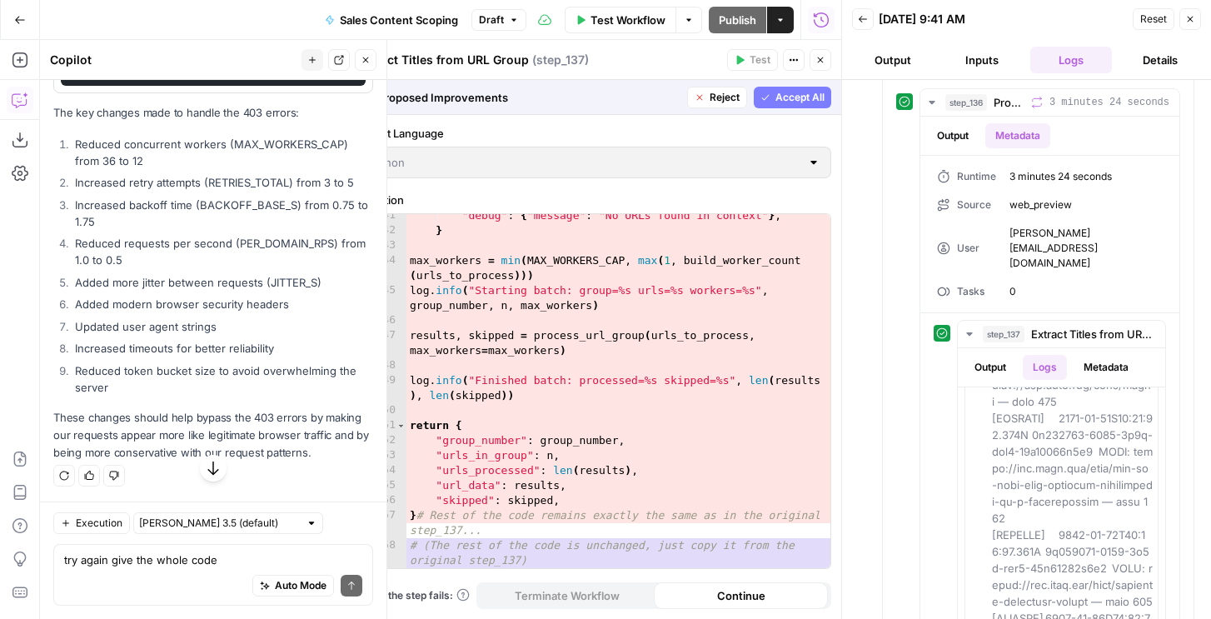
click at [710, 87] on button "Reject" at bounding box center [717, 98] width 60 height 22
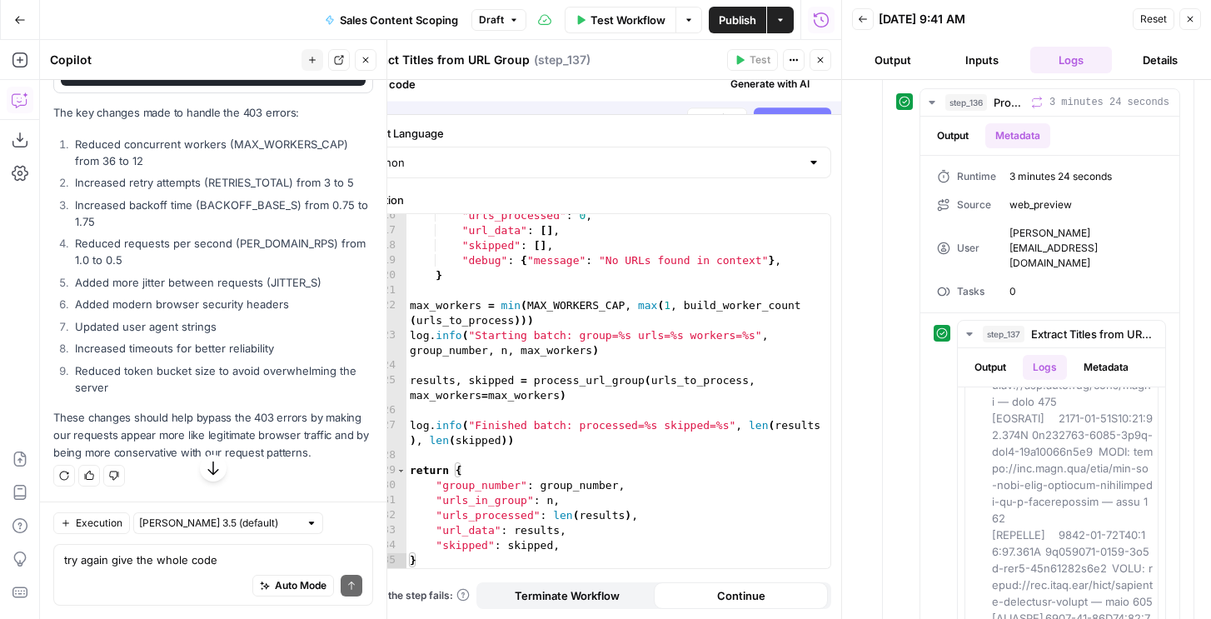
scroll to position [30464, 0]
click at [616, 312] on div ""urls_processed" : 0 , "url_data" : [ ] , "skipped" : [ ] , "debug" : { "messag…" at bounding box center [619, 400] width 424 height 384
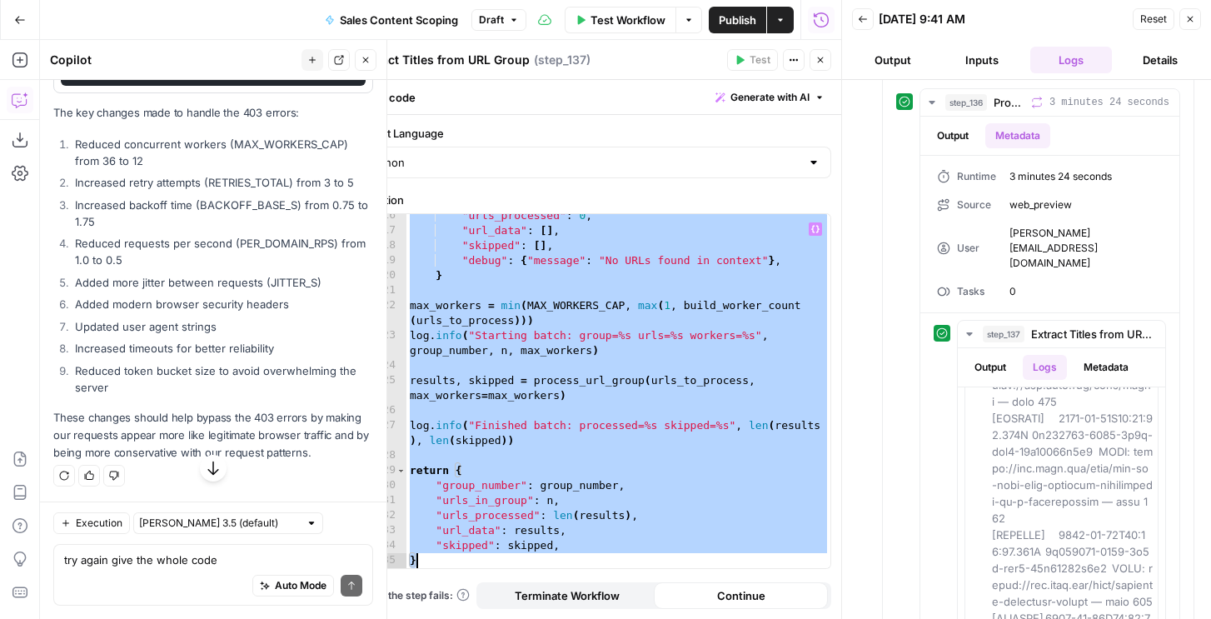
paste textarea
type textarea "*"
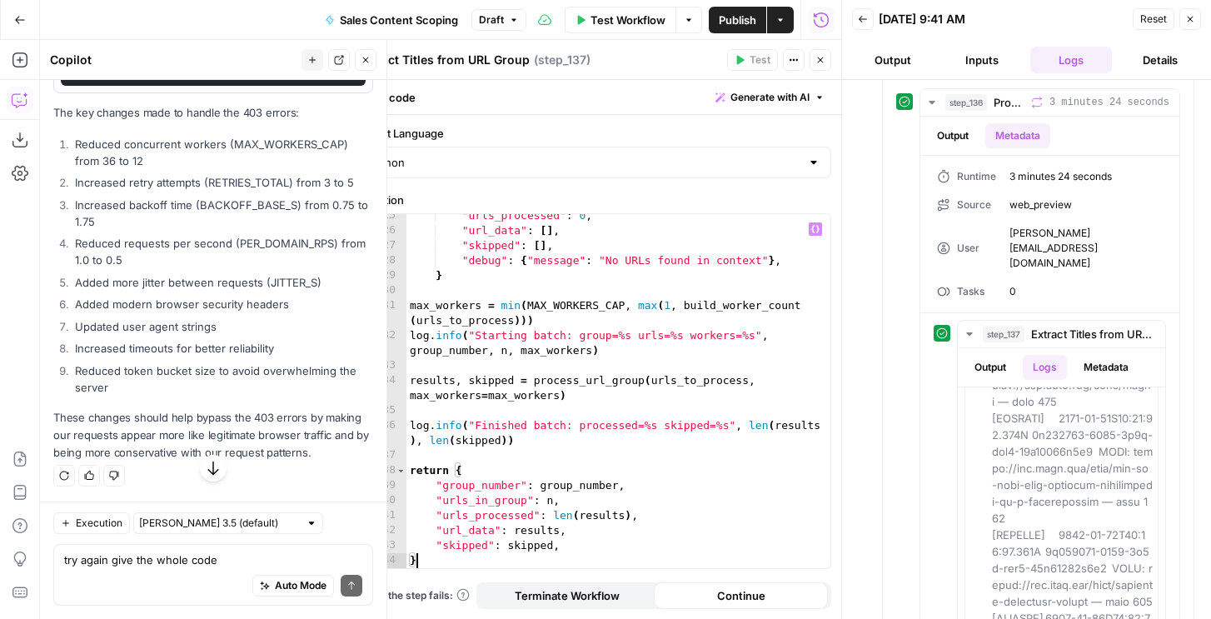
scroll to position [30517, 0]
click at [1188, 27] on button "Close" at bounding box center [1191, 19] width 22 height 22
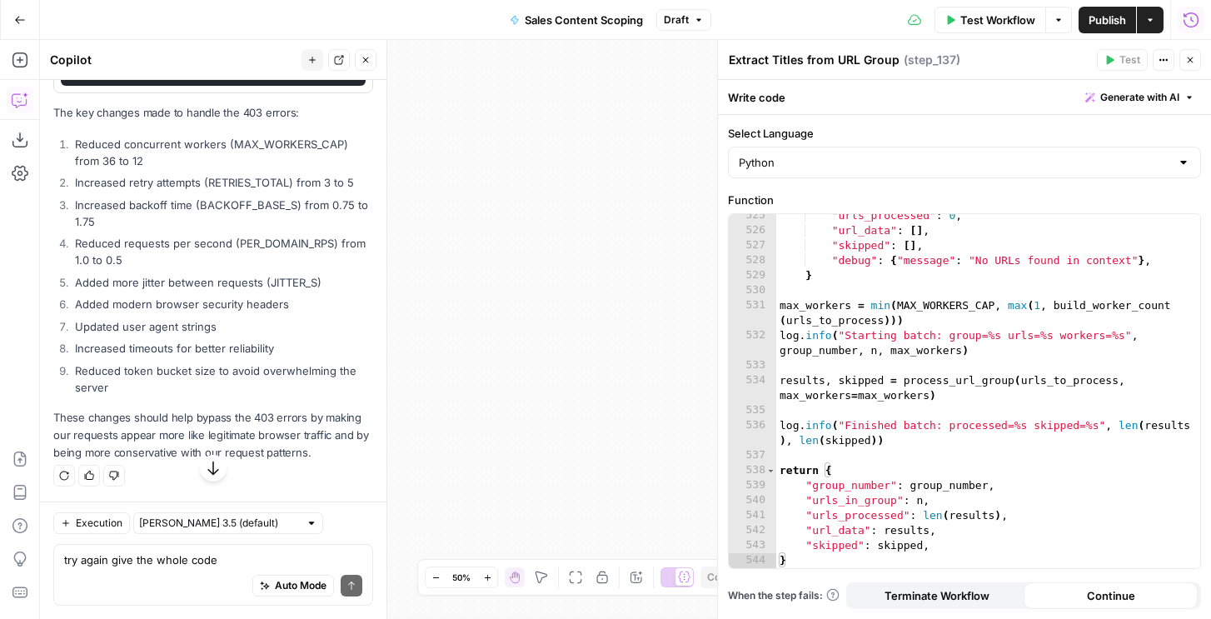
click at [1192, 59] on icon "button" at bounding box center [1191, 60] width 10 height 10
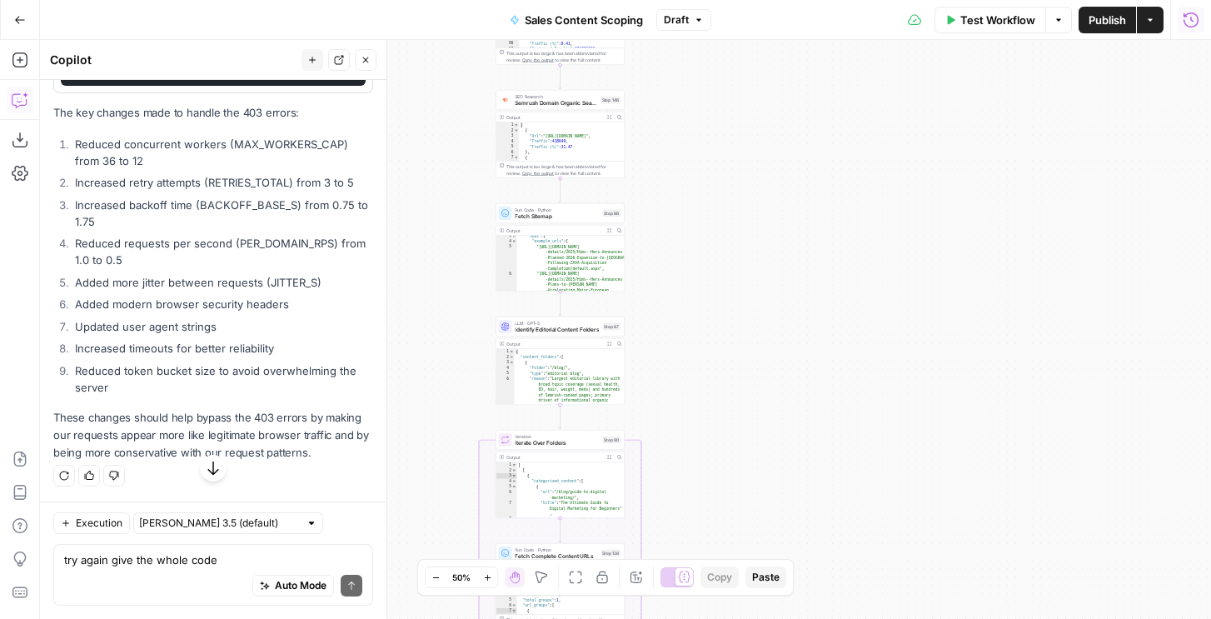
scroll to position [115, 0]
type textarea "**********"
type input "**"
type textarea "**********"
type input "***"
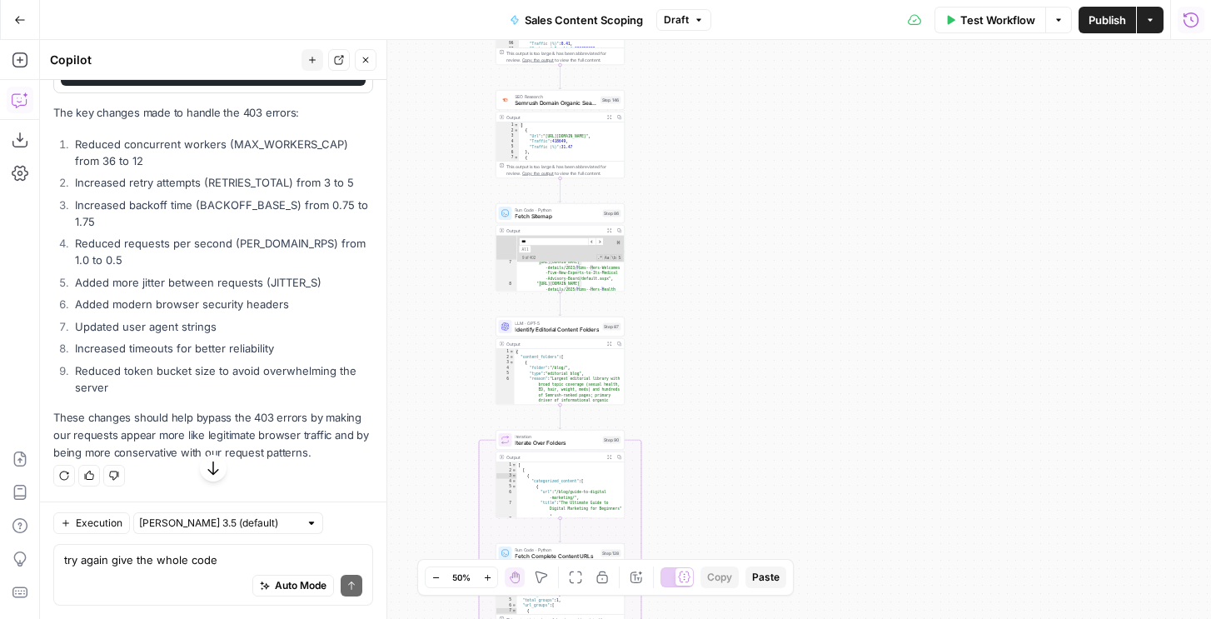
type textarea "**********"
type input "****"
type textarea "**********"
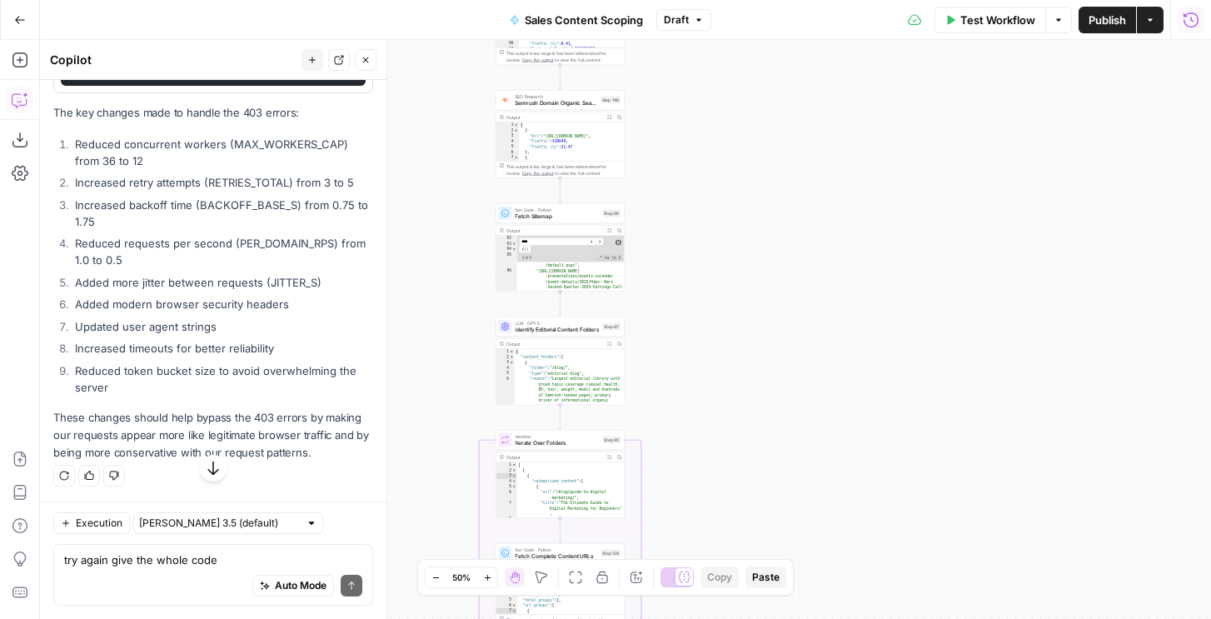
type input "****"
click at [616, 243] on span at bounding box center [619, 243] width 6 height 6
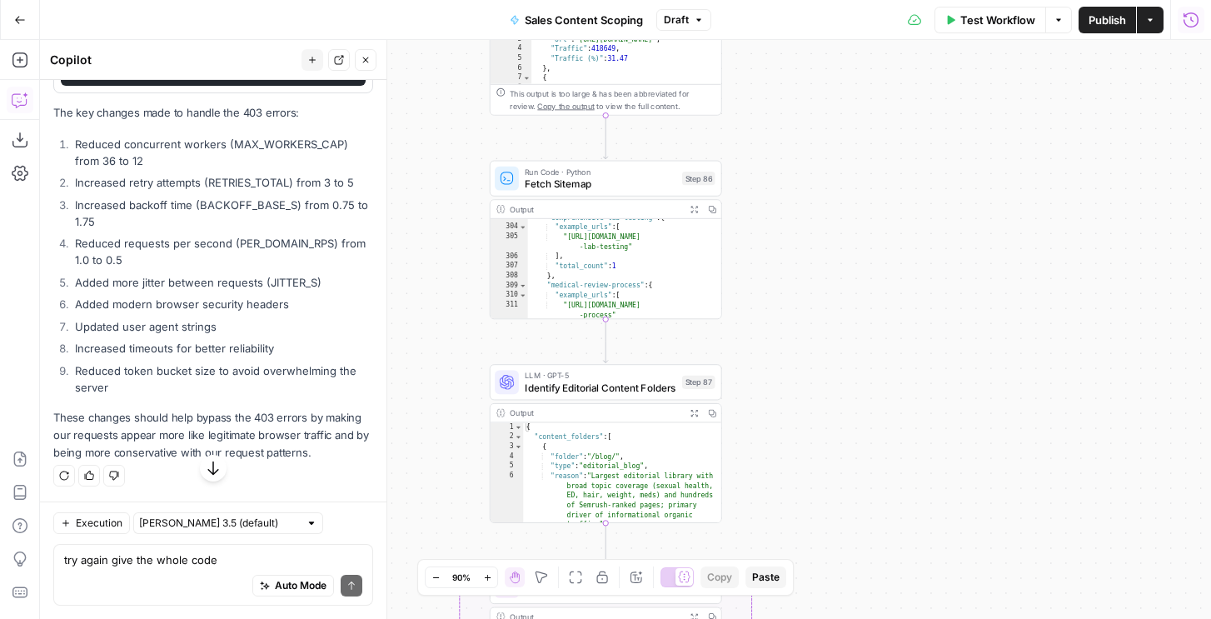
scroll to position [4902, 0]
click at [655, 237] on div ""comprehensive-lab-testing" : { "example_urls" : [ "[URL][DOMAIN_NAME] -lab-tes…" at bounding box center [625, 273] width 194 height 121
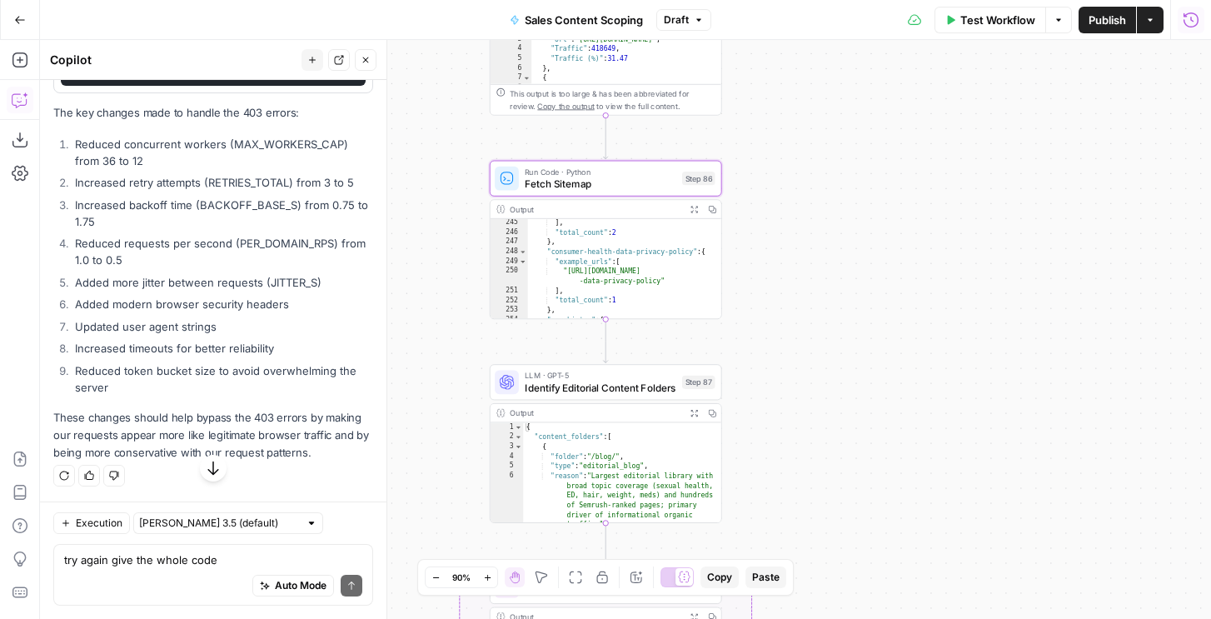
type textarea "*"
click at [682, 151] on icon "button" at bounding box center [681, 150] width 9 height 11
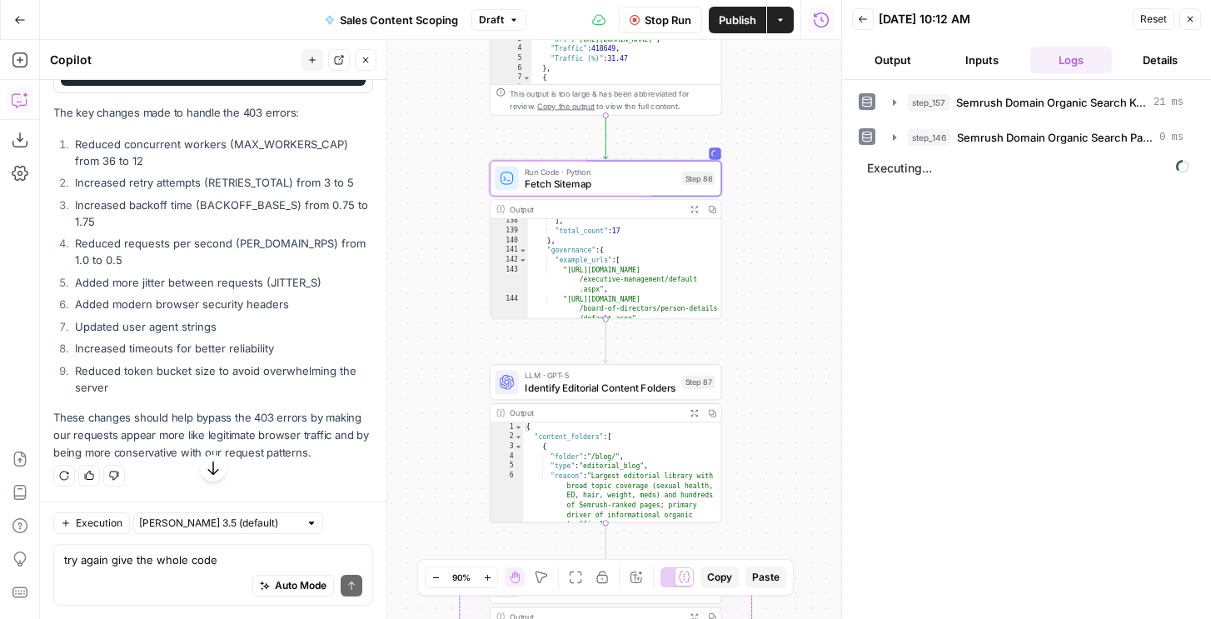
drag, startPoint x: 644, startPoint y: 25, endPoint x: 790, endPoint y: 425, distance: 425.7
click at [645, 25] on span "Stop Run" at bounding box center [668, 20] width 47 height 17
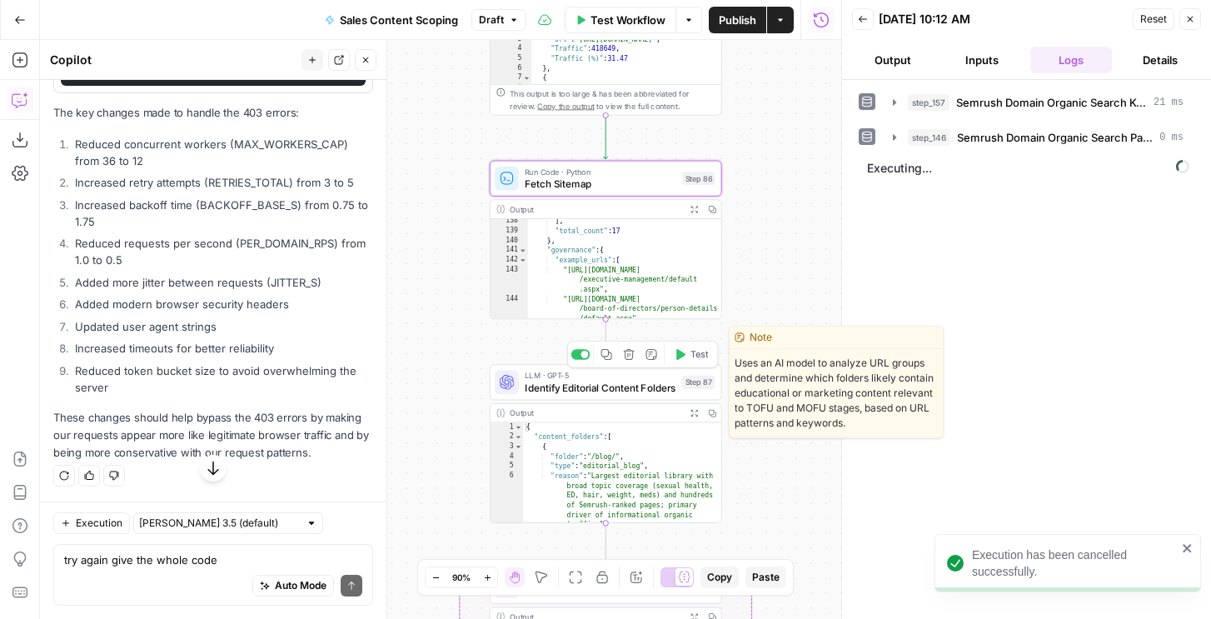
click at [699, 352] on span "Test" at bounding box center [700, 353] width 18 height 13
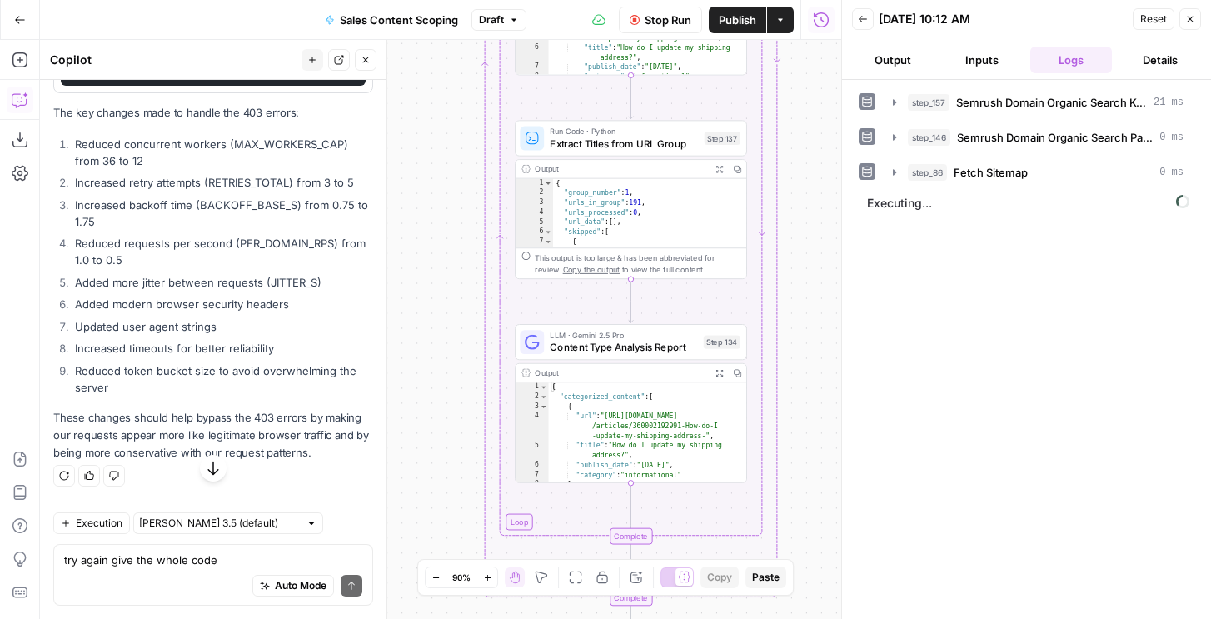
click at [887, 62] on button "Output" at bounding box center [893, 60] width 82 height 27
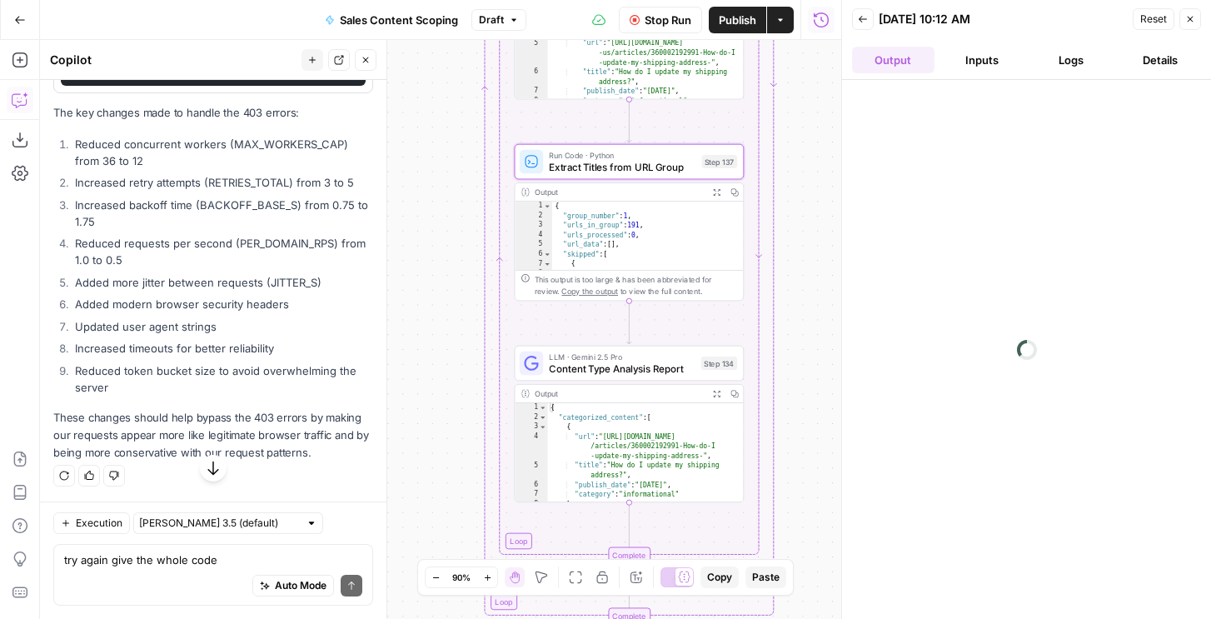
scroll to position [30803, 0]
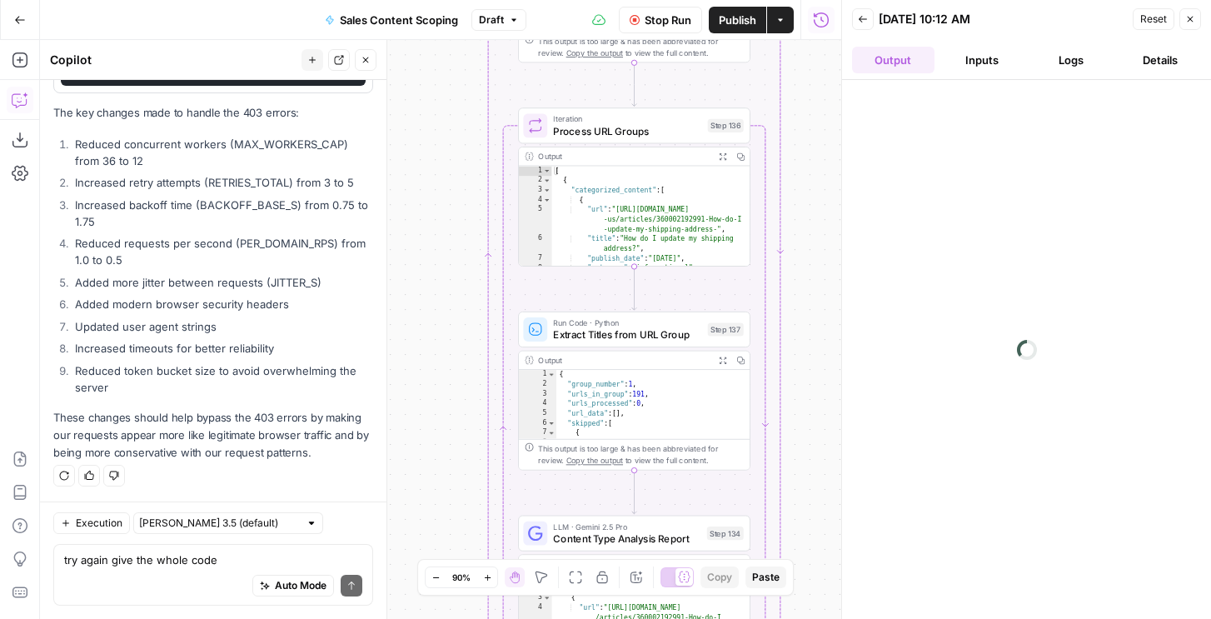
click at [1064, 62] on button "Logs" at bounding box center [1072, 60] width 82 height 27
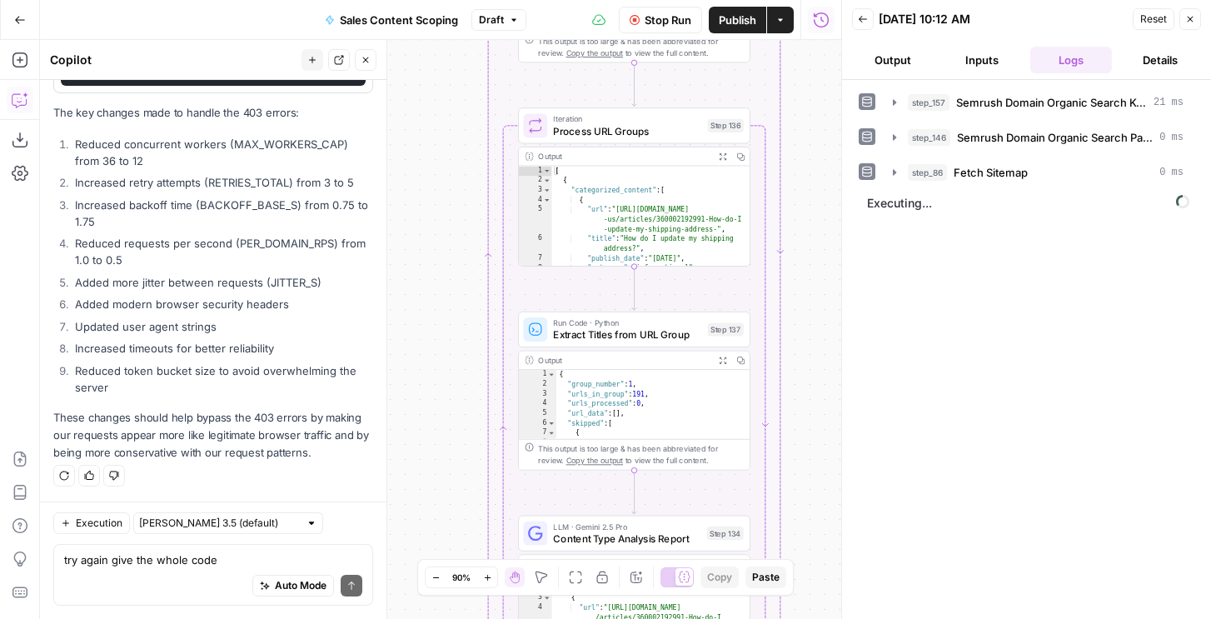
click at [882, 64] on button "Output" at bounding box center [893, 60] width 82 height 27
